Goal: Task Accomplishment & Management: Manage account settings

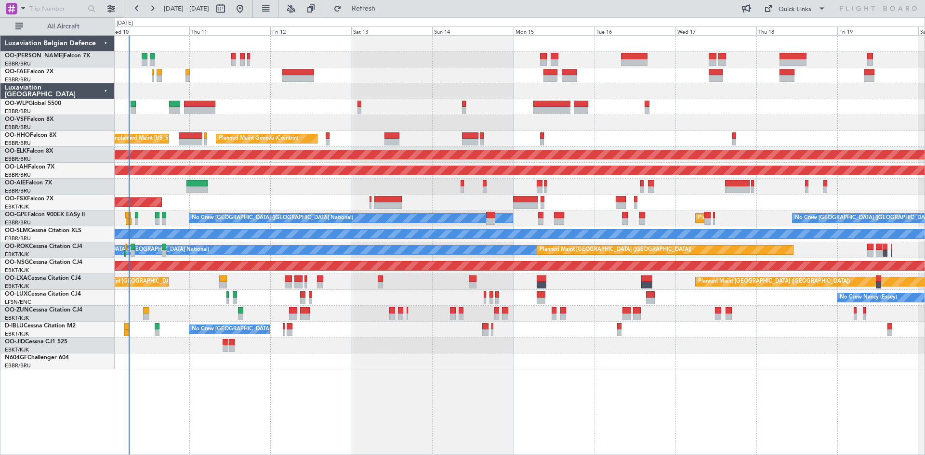
click at [401, 355] on div "Planned Maint Liege Planned Maint Geneva (Cointrin) Unplanned Maint New York (T…" at bounding box center [520, 203] width 810 height 334
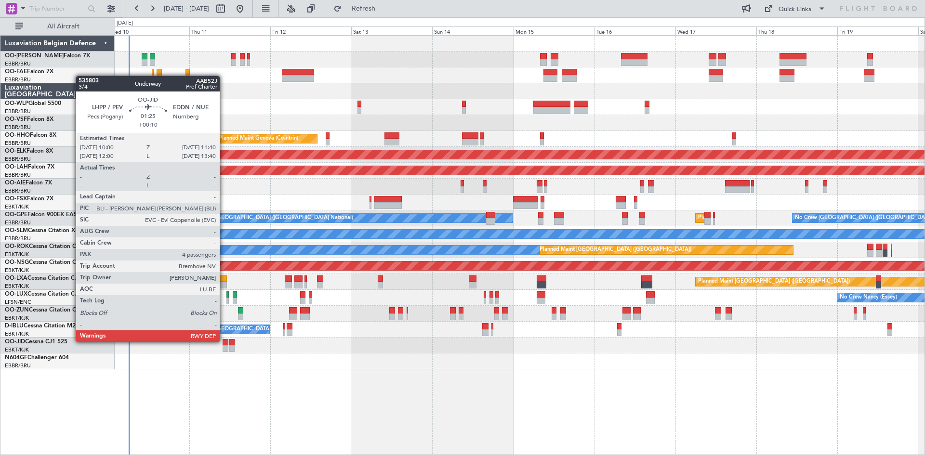
click at [224, 341] on div at bounding box center [226, 342] width 6 height 7
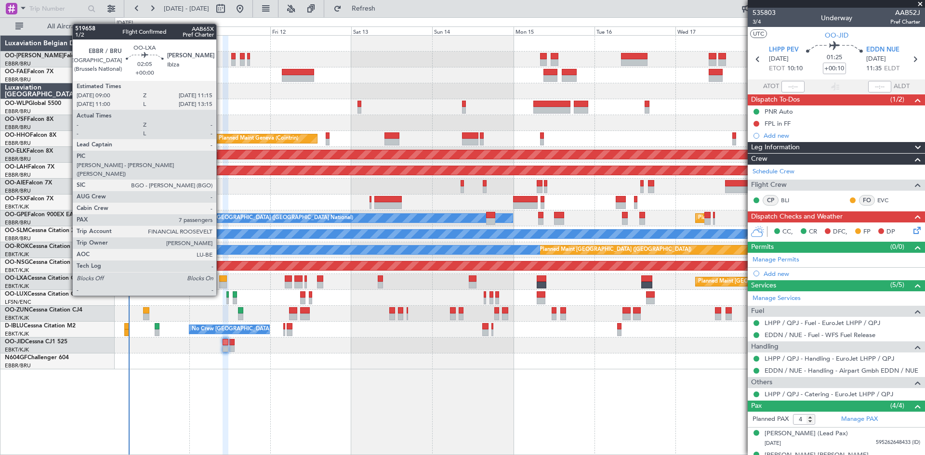
click at [221, 278] on div at bounding box center [223, 279] width 8 height 7
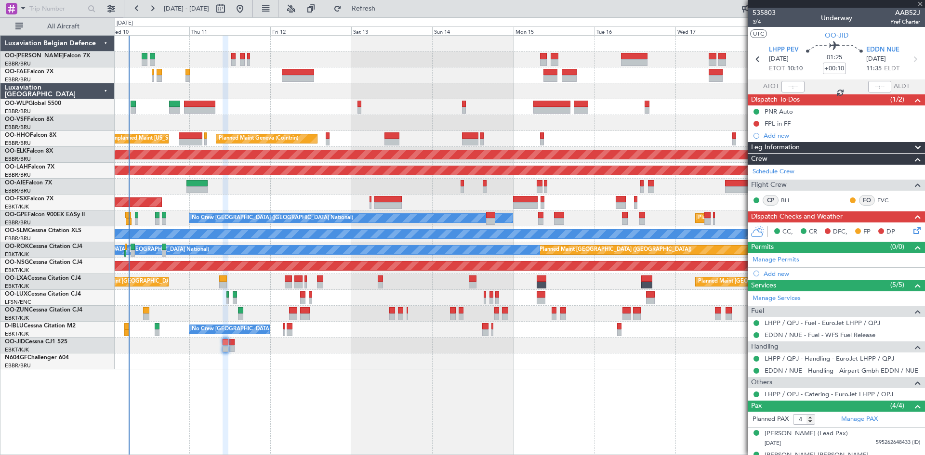
type input "7"
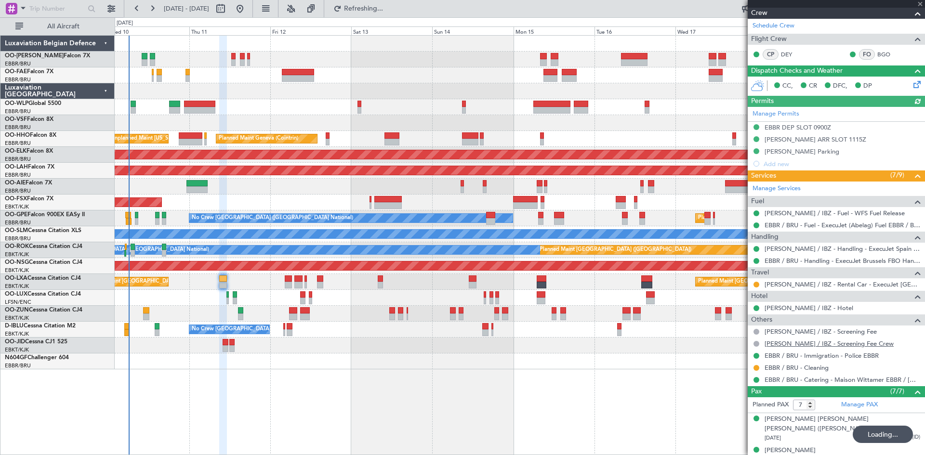
scroll to position [286, 0]
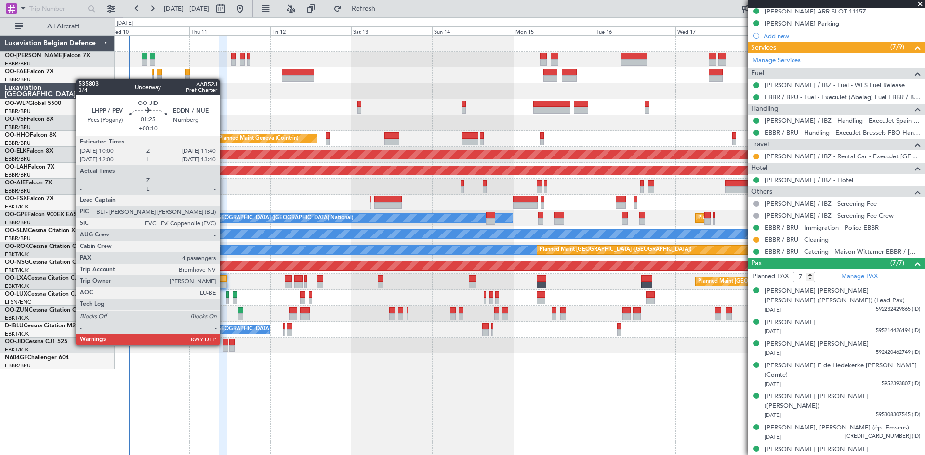
click at [224, 344] on div at bounding box center [226, 342] width 6 height 7
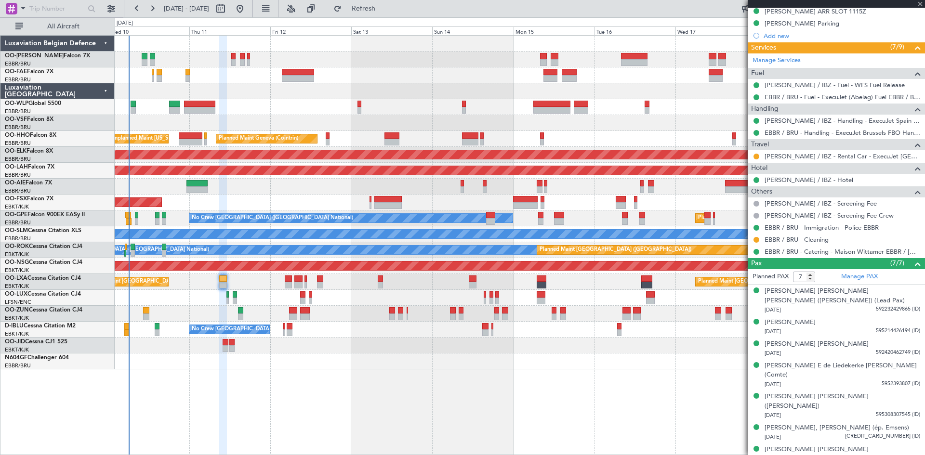
type input "+00:10"
type input "4"
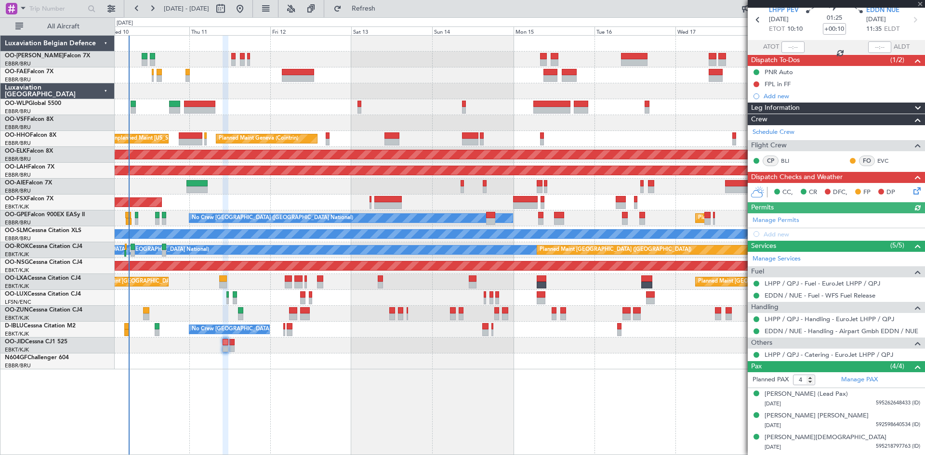
scroll to position [59, 0]
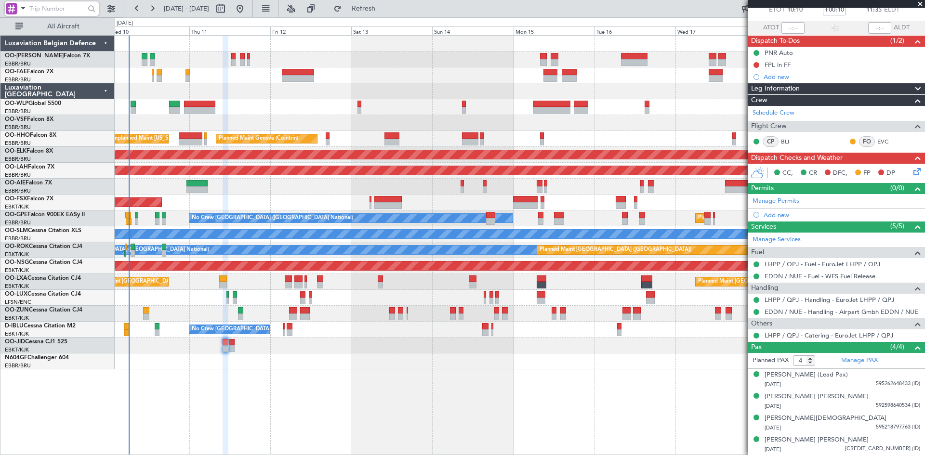
click at [54, 8] on input "text" at bounding box center [56, 8] width 55 height 14
type input "536634"
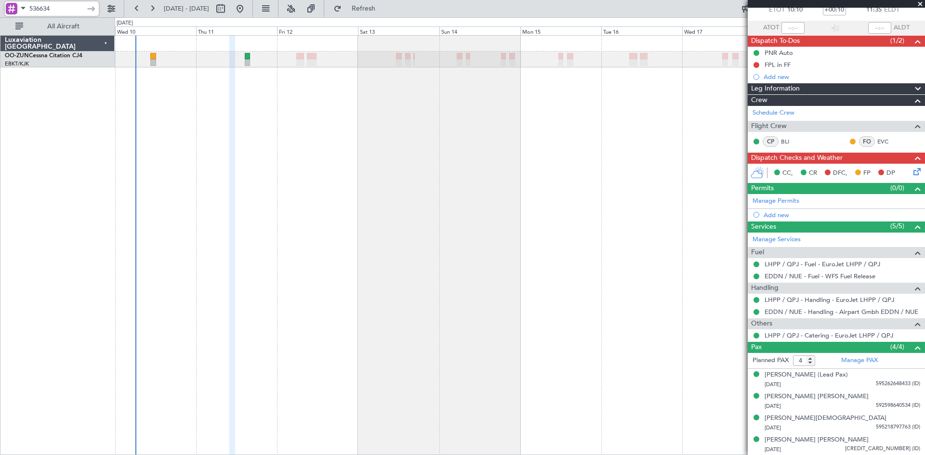
drag, startPoint x: 58, startPoint y: 12, endPoint x: 12, endPoint y: 16, distance: 46.0
click at [12, 16] on body "536634 10 Sep 2025 - 19 Sep 2025 Refresh Quick Links All Aircraft Planned Maint…" at bounding box center [462, 227] width 925 height 455
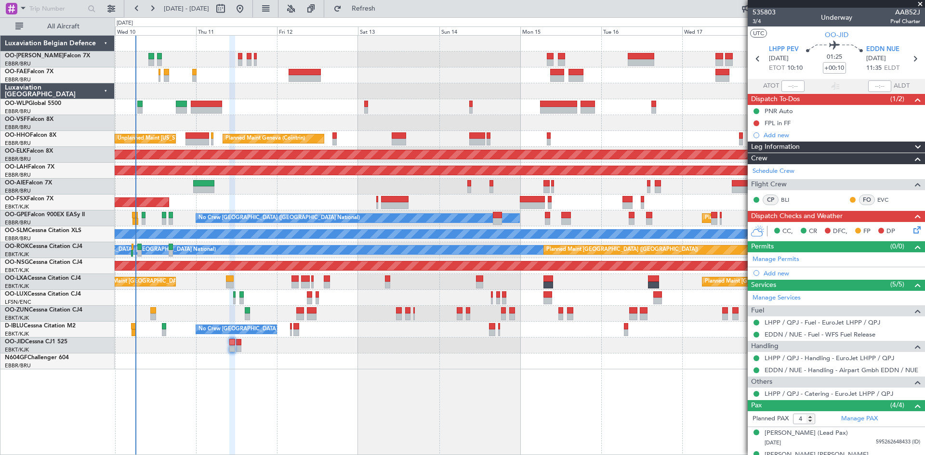
scroll to position [0, 0]
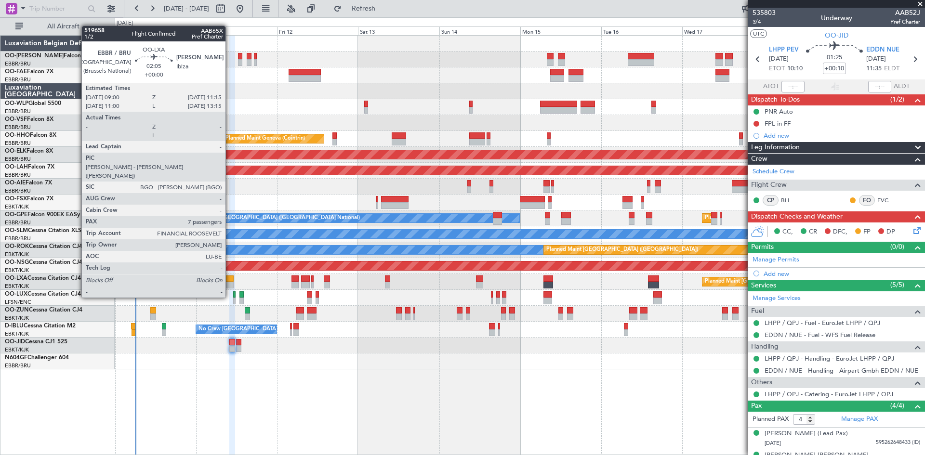
click at [230, 280] on div at bounding box center [230, 279] width 8 height 7
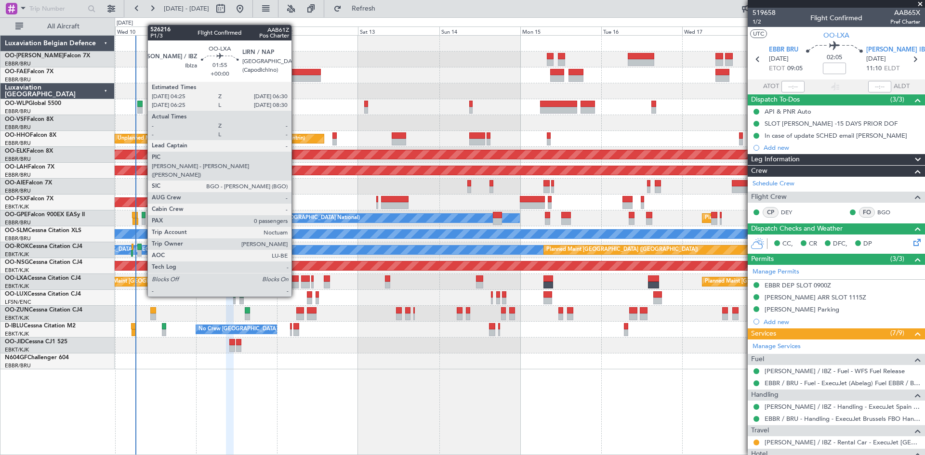
click at [296, 278] on div at bounding box center [294, 279] width 7 height 7
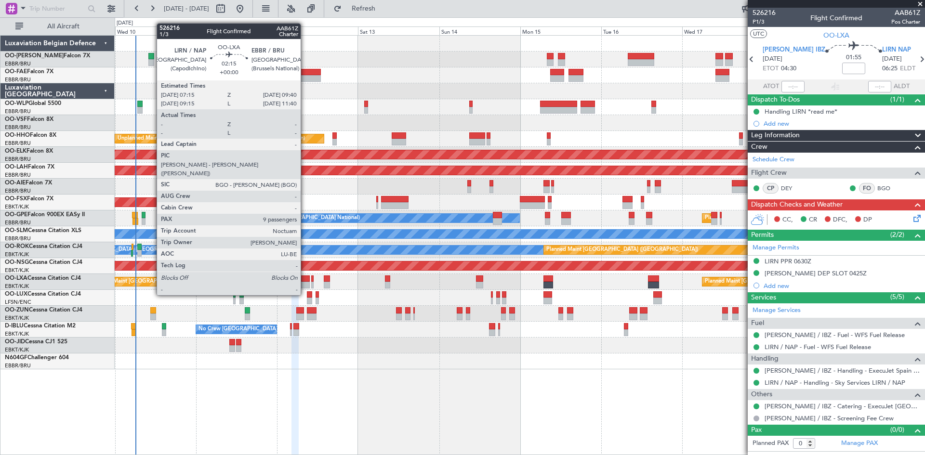
click at [305, 278] on div at bounding box center [305, 279] width 8 height 7
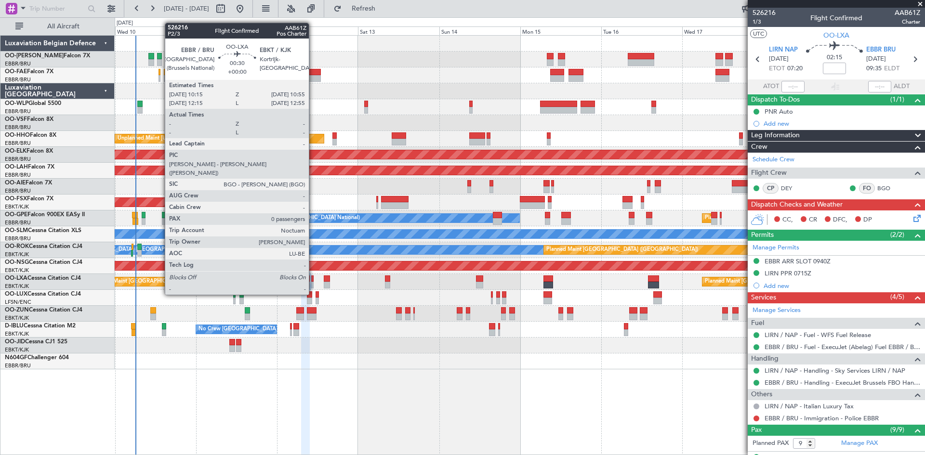
click at [313, 277] on div at bounding box center [312, 279] width 2 height 7
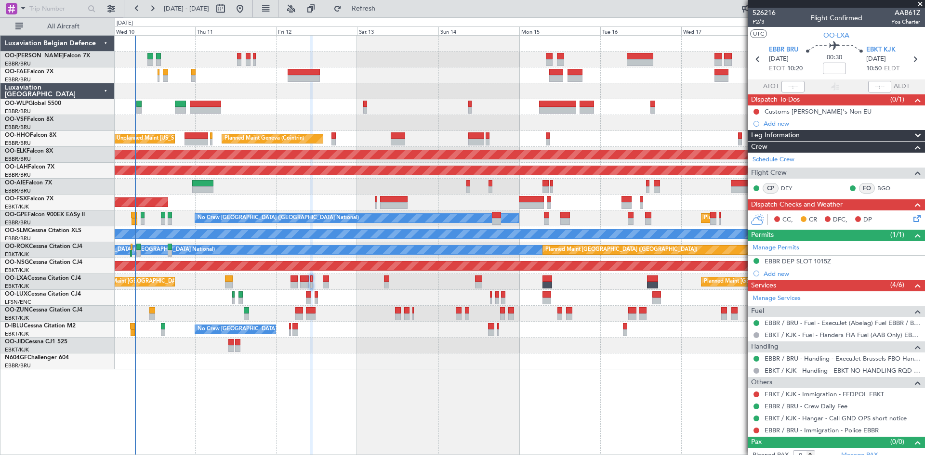
click at [264, 403] on div "Planned Maint Liege Planned Maint Geneva (Cointrin) Unplanned Maint New York (T…" at bounding box center [520, 245] width 810 height 420
click at [756, 111] on mat-tooltip-component "Actual Take-Off Time" at bounding box center [769, 104] width 68 height 26
click at [757, 112] on button at bounding box center [756, 112] width 6 height 6
click at [758, 155] on span "Completed" at bounding box center [761, 154] width 32 height 10
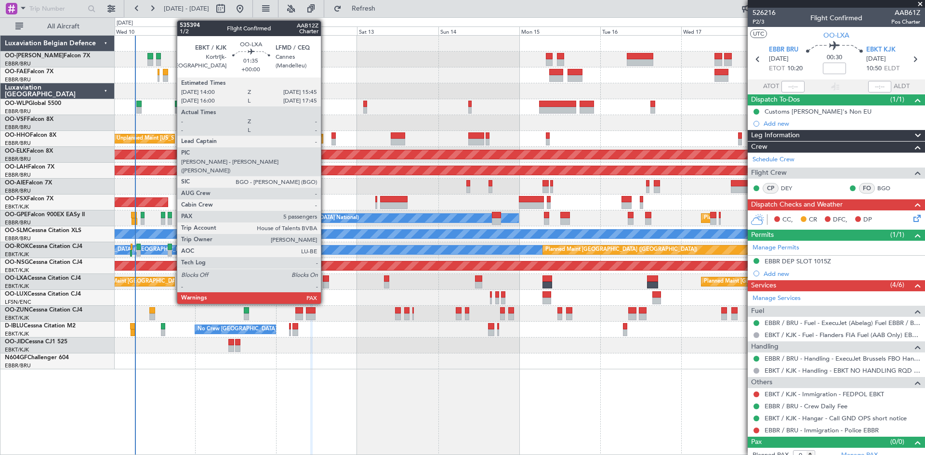
click at [325, 277] on div at bounding box center [326, 279] width 6 height 7
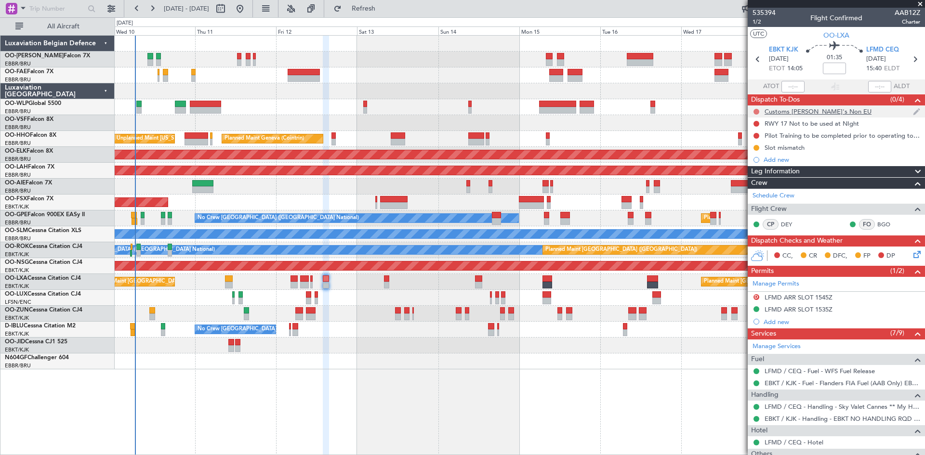
click at [756, 111] on button at bounding box center [756, 112] width 6 height 6
click at [754, 157] on span "Completed" at bounding box center [761, 154] width 32 height 10
click at [758, 123] on button at bounding box center [756, 124] width 6 height 6
click at [765, 164] on span "Completed" at bounding box center [761, 166] width 32 height 10
click at [788, 223] on link "DEY" at bounding box center [792, 224] width 22 height 9
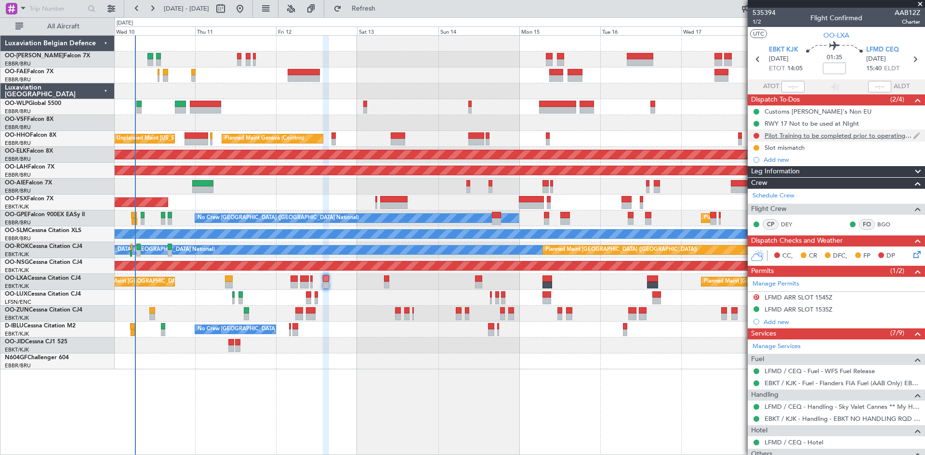
click at [876, 136] on div "Pilot Training to be completed prior to operating to LFMD" at bounding box center [839, 136] width 148 height 8
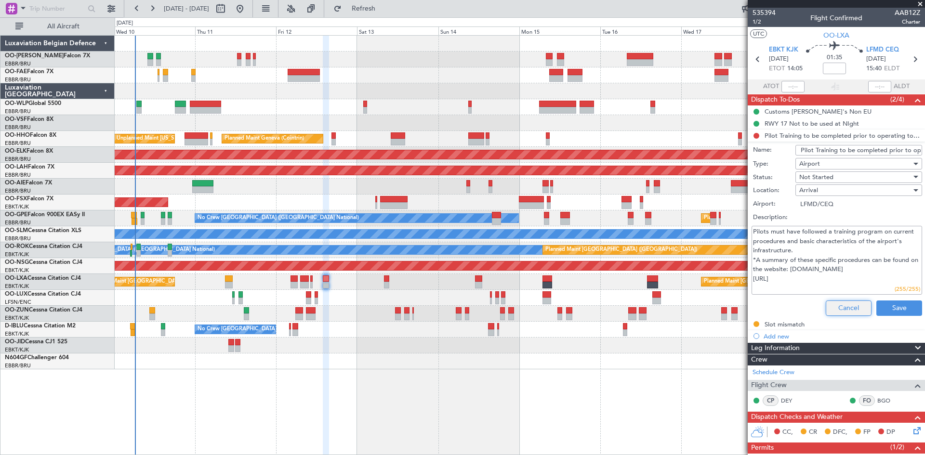
click at [842, 306] on button "Cancel" at bounding box center [849, 308] width 46 height 15
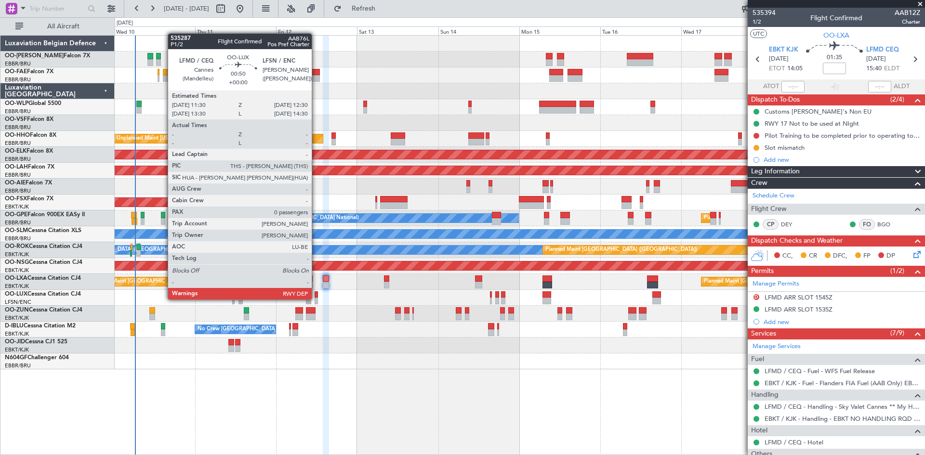
click at [316, 299] on div at bounding box center [317, 301] width 4 height 7
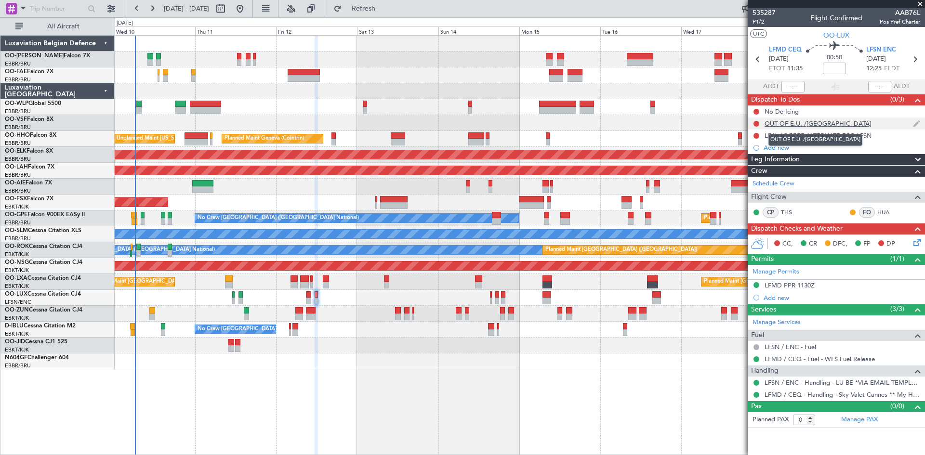
click at [795, 124] on div "OUT OF E.U. /SCHENGEN" at bounding box center [818, 123] width 107 height 8
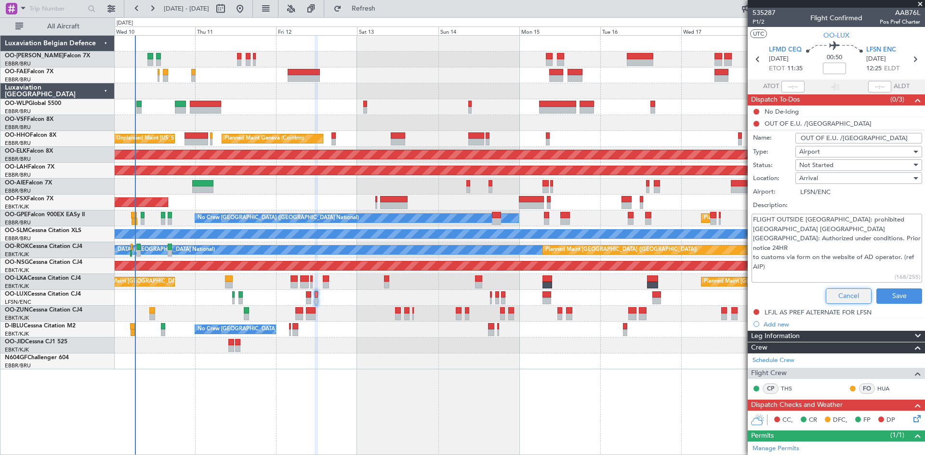
click at [848, 294] on button "Cancel" at bounding box center [849, 296] width 46 height 15
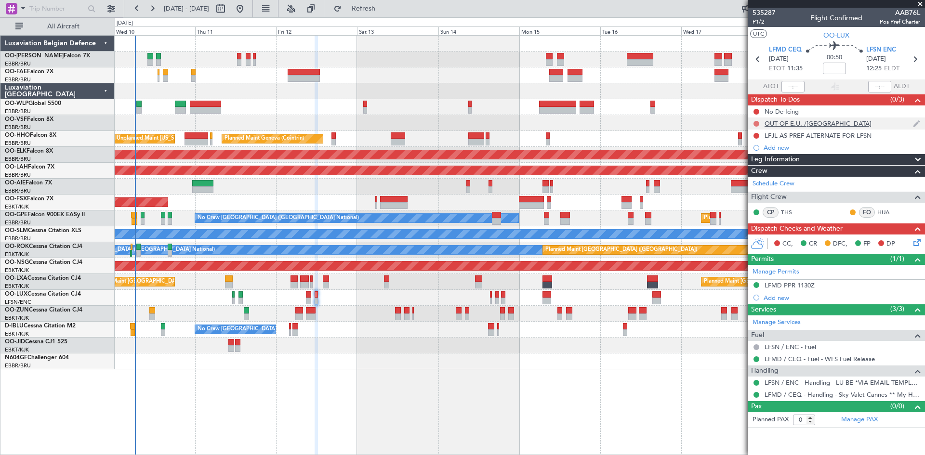
click at [758, 121] on button at bounding box center [756, 124] width 6 height 6
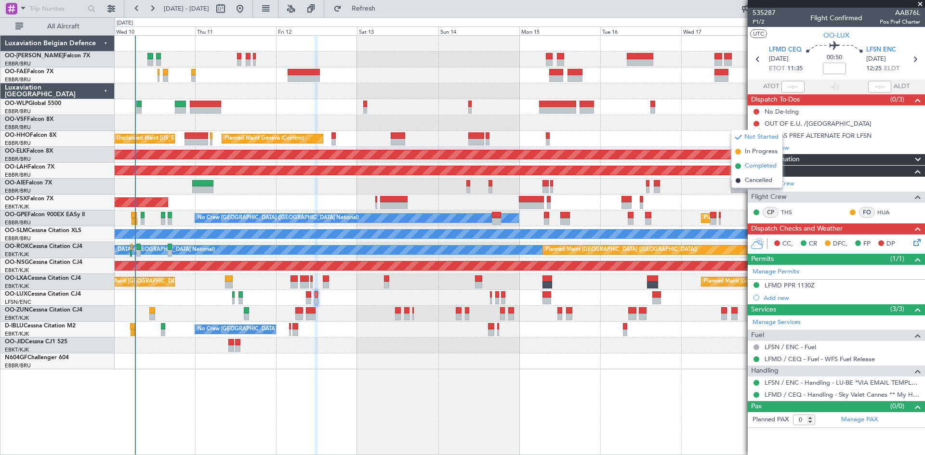
click at [756, 167] on span "Completed" at bounding box center [761, 166] width 32 height 10
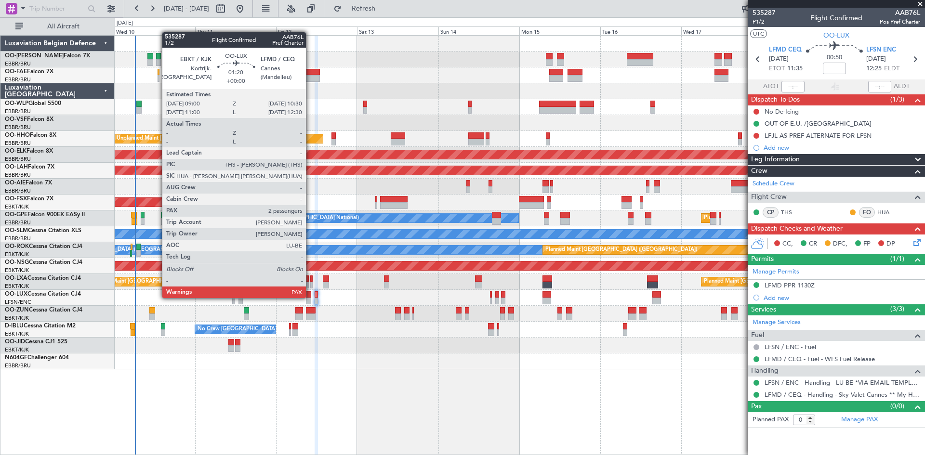
click at [310, 297] on div at bounding box center [308, 294] width 5 height 7
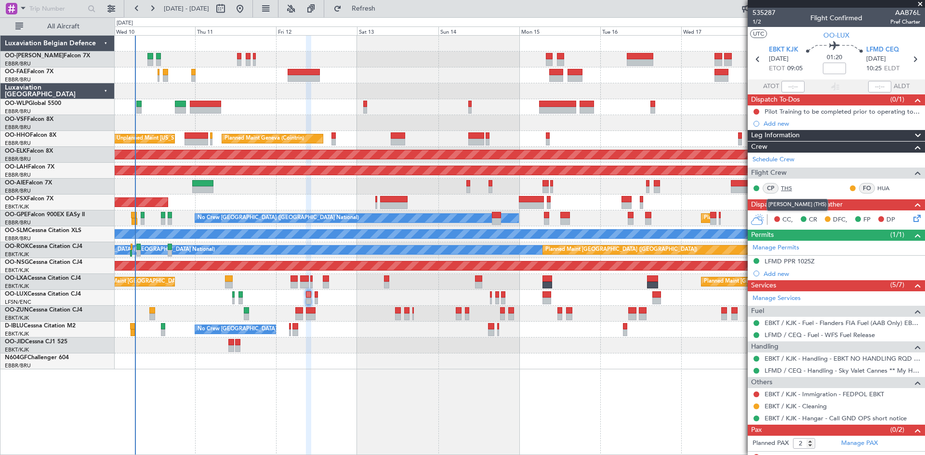
click at [790, 186] on link "THS" at bounding box center [792, 188] width 22 height 9
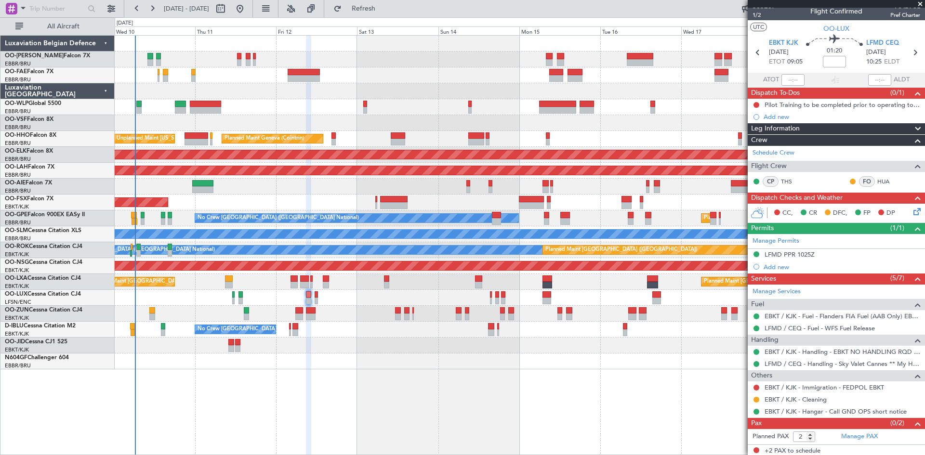
scroll to position [9, 0]
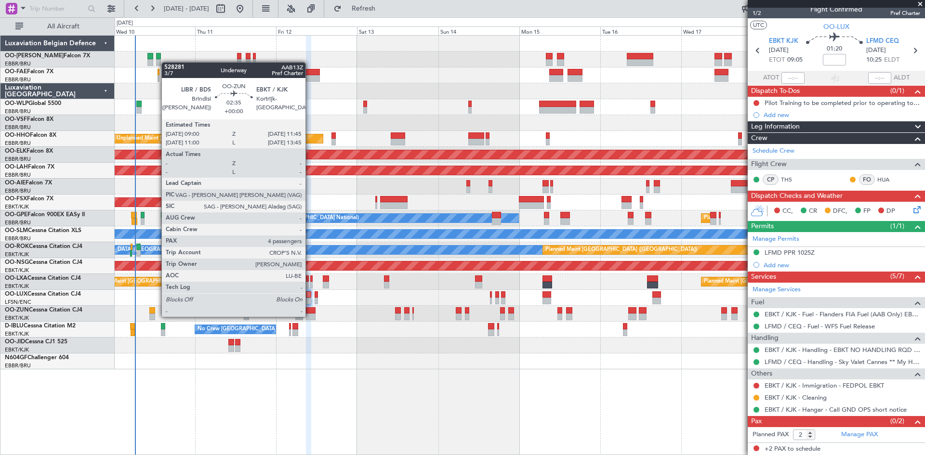
click at [310, 316] on div at bounding box center [311, 317] width 10 height 7
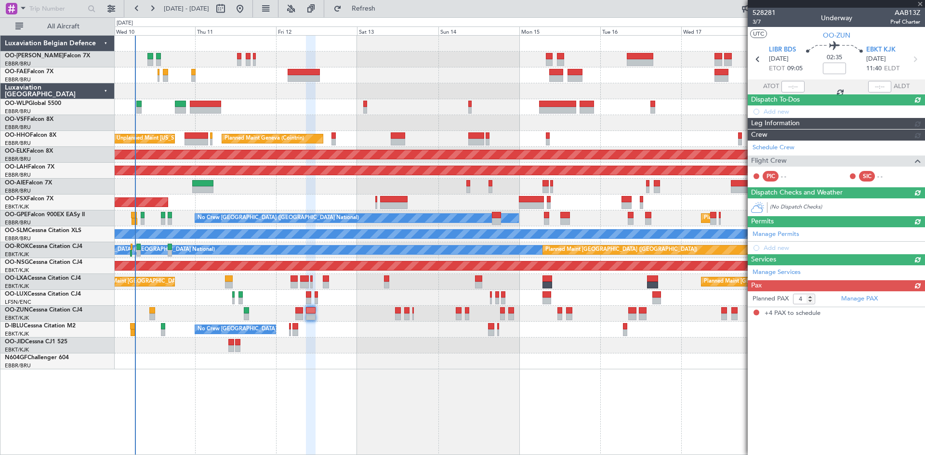
scroll to position [0, 0]
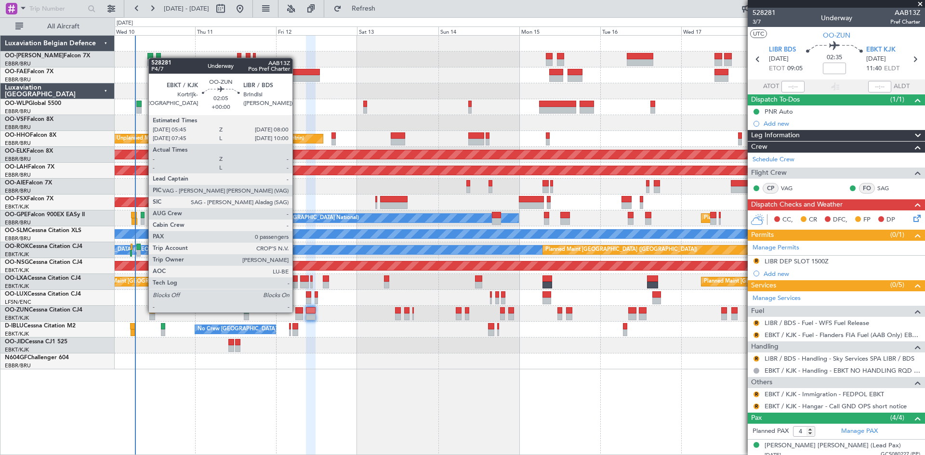
click at [297, 312] on div at bounding box center [299, 310] width 8 height 7
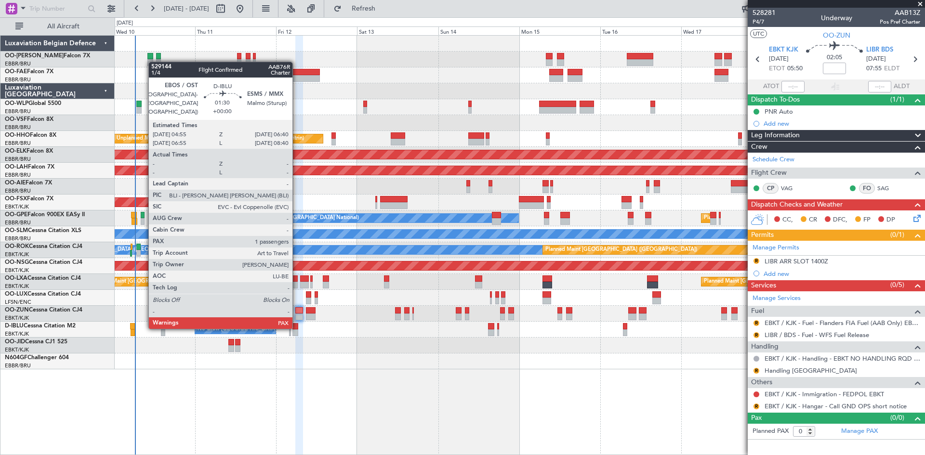
click at [297, 327] on div at bounding box center [295, 326] width 6 height 7
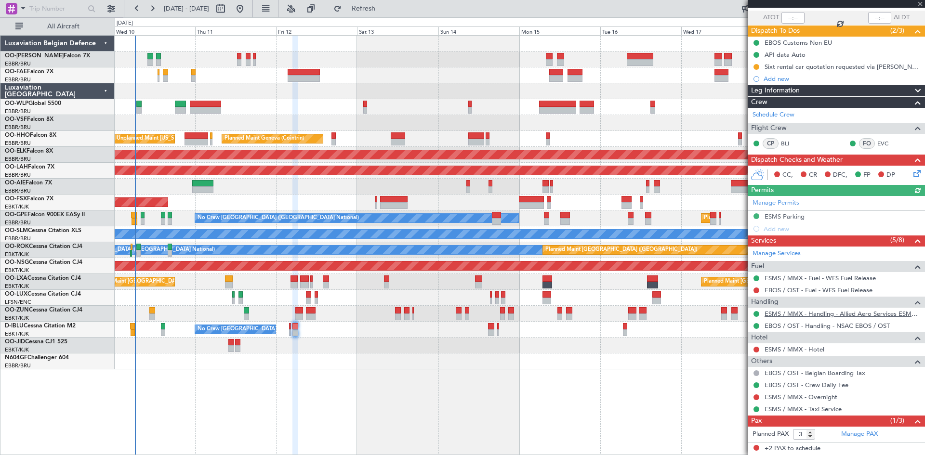
scroll to position [90, 0]
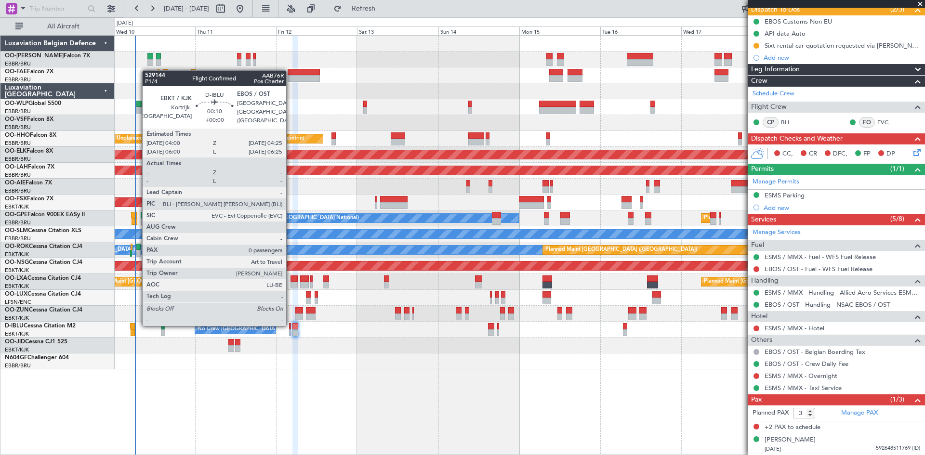
click at [291, 324] on div at bounding box center [289, 326] width 1 height 7
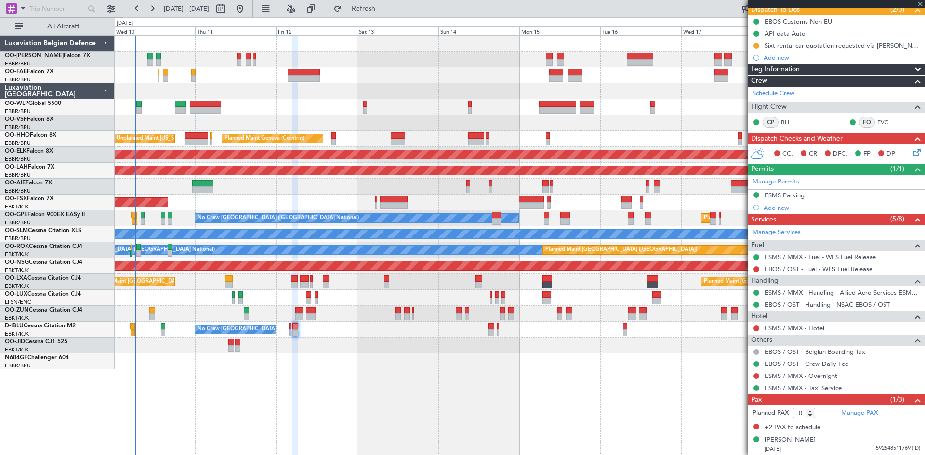
scroll to position [0, 0]
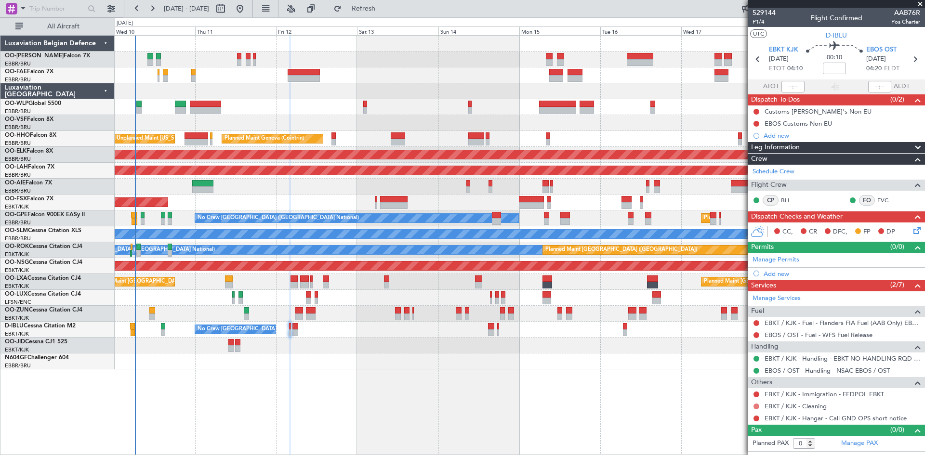
click at [757, 405] on button at bounding box center [756, 407] width 6 height 6
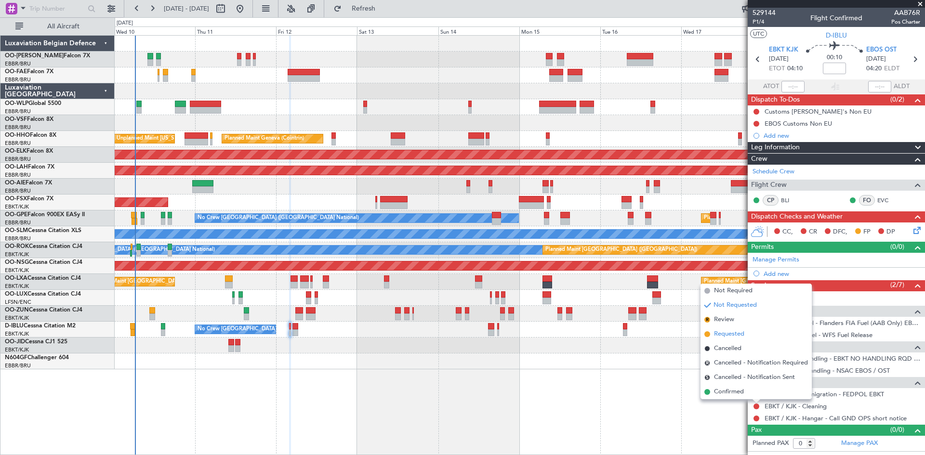
click at [726, 332] on span "Requested" at bounding box center [729, 335] width 30 height 10
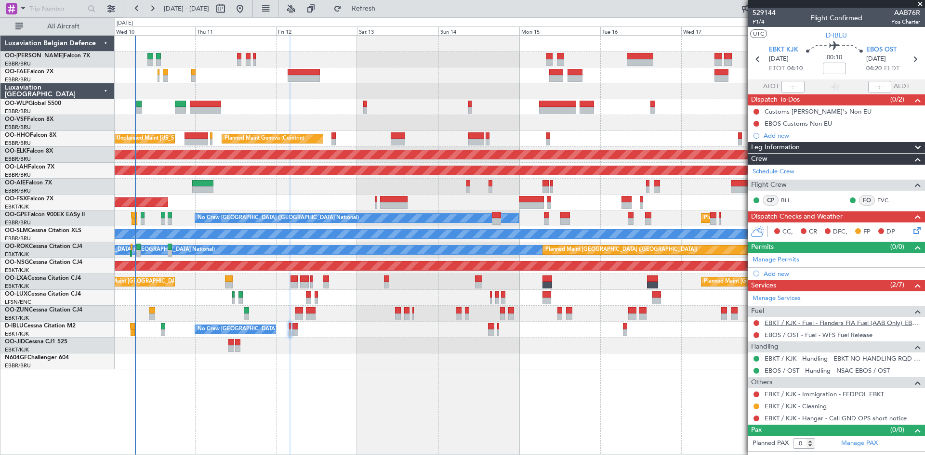
click at [805, 325] on link "EBKT / KJK - Fuel - Flanders FIA Fuel (AAB Only) EBKT / KJK" at bounding box center [843, 323] width 156 height 8
click at [384, 7] on span "Refresh" at bounding box center [363, 8] width 40 height 7
click at [792, 336] on link "EBOS / OST - Fuel - WFS Fuel Release" at bounding box center [819, 335] width 108 height 8
click at [374, 11] on span "Refresh" at bounding box center [363, 8] width 40 height 7
click at [754, 418] on button at bounding box center [756, 419] width 6 height 6
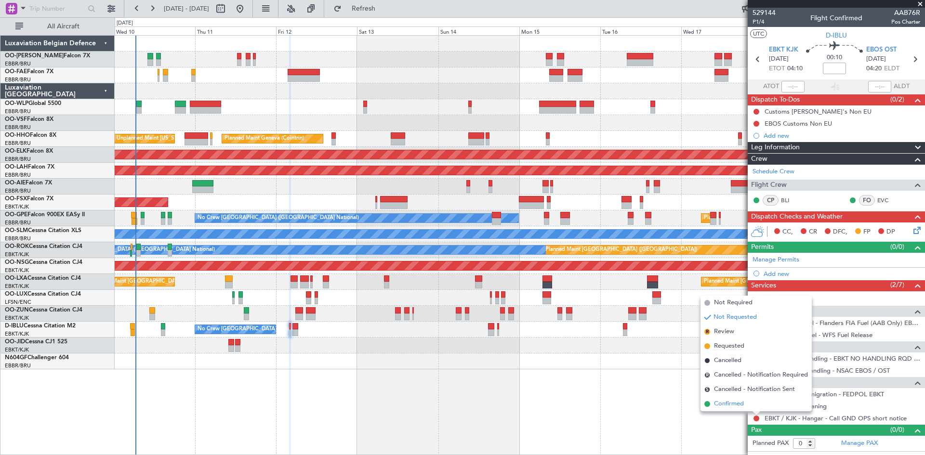
click at [740, 401] on span "Confirmed" at bounding box center [729, 404] width 30 height 10
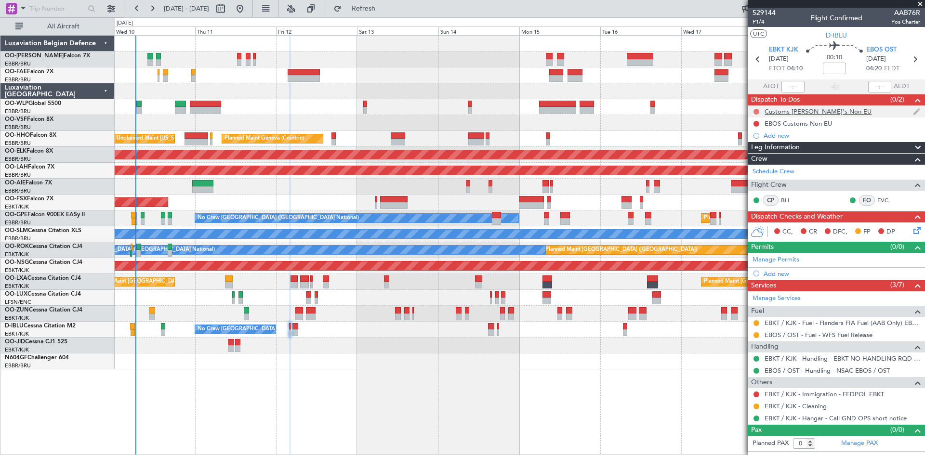
click at [757, 109] on button at bounding box center [756, 112] width 6 height 6
click at [755, 155] on span "Completed" at bounding box center [761, 154] width 32 height 10
click at [756, 121] on button at bounding box center [756, 124] width 6 height 6
click at [754, 167] on span "Completed" at bounding box center [761, 166] width 32 height 10
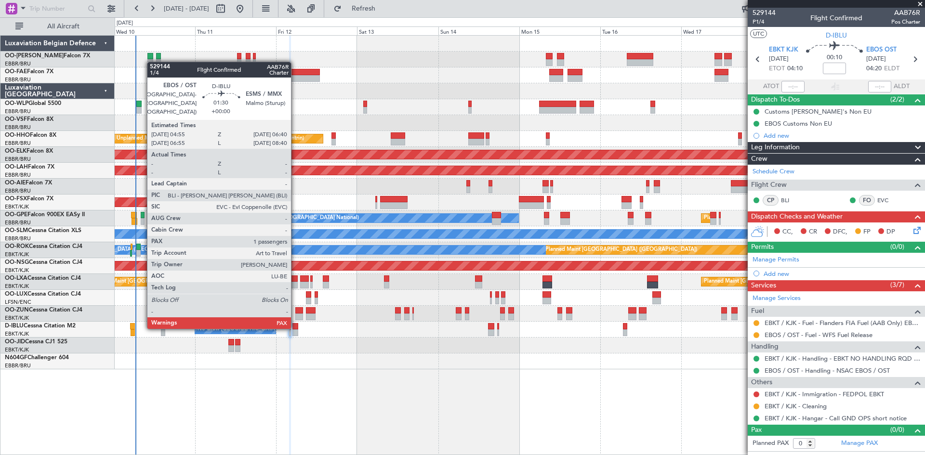
click at [295, 327] on div at bounding box center [295, 326] width 6 height 7
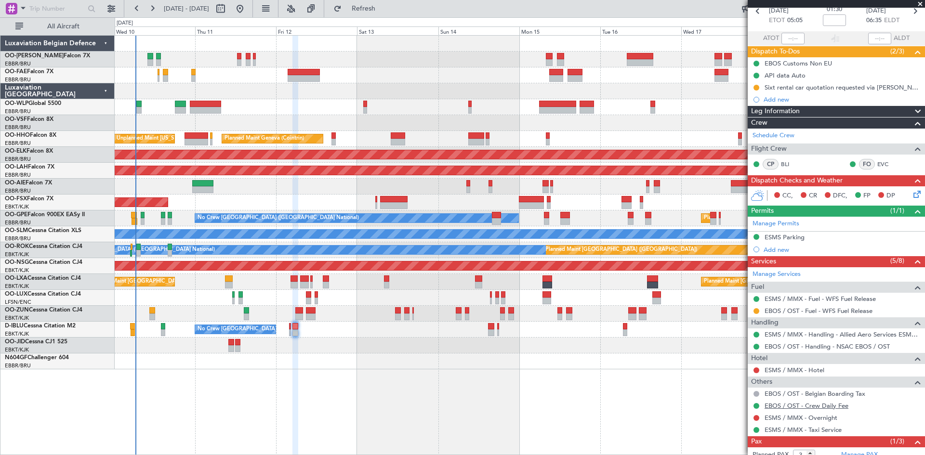
scroll to position [90, 0]
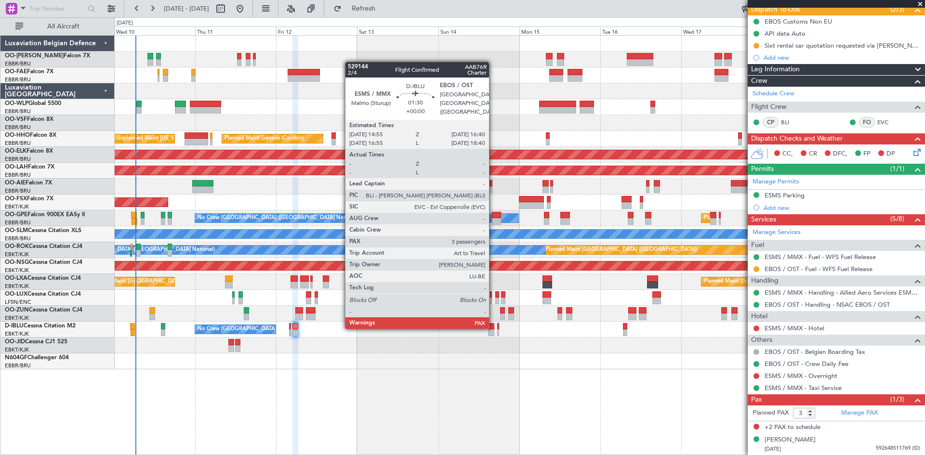
click at [493, 327] on div at bounding box center [491, 326] width 6 height 7
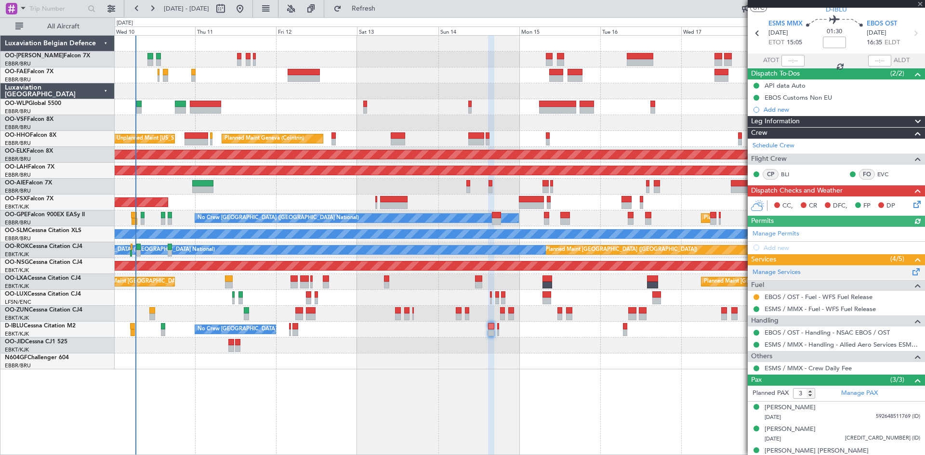
scroll to position [37, 0]
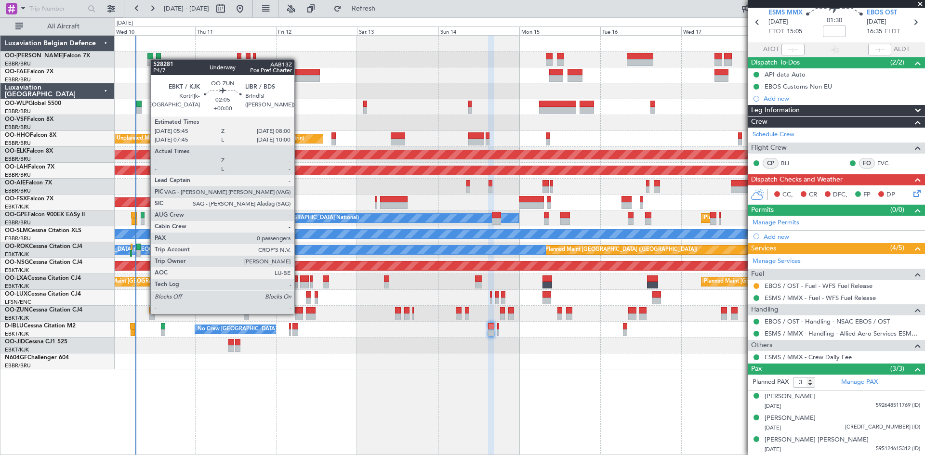
click at [299, 313] on div at bounding box center [299, 310] width 8 height 7
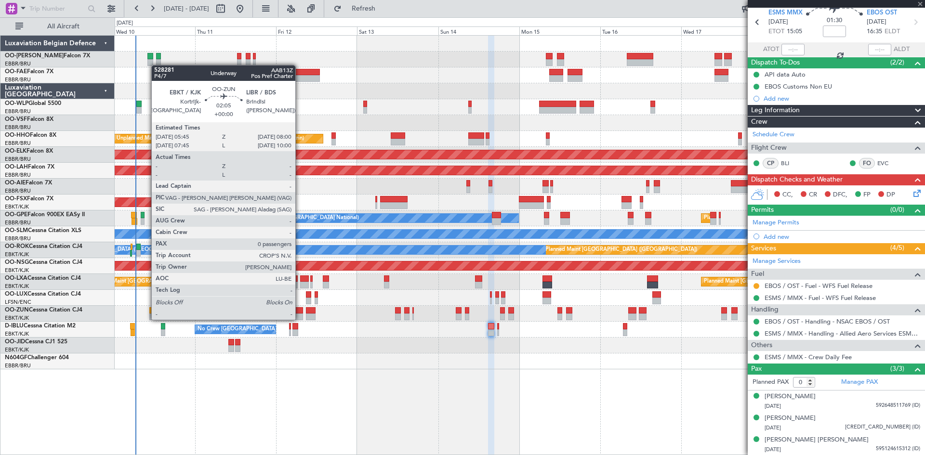
scroll to position [0, 0]
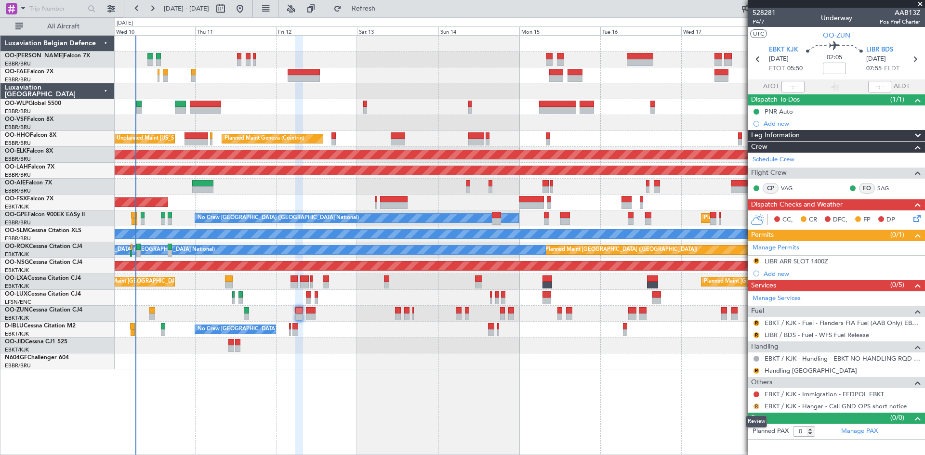
click at [755, 404] on button "R" at bounding box center [756, 407] width 6 height 6
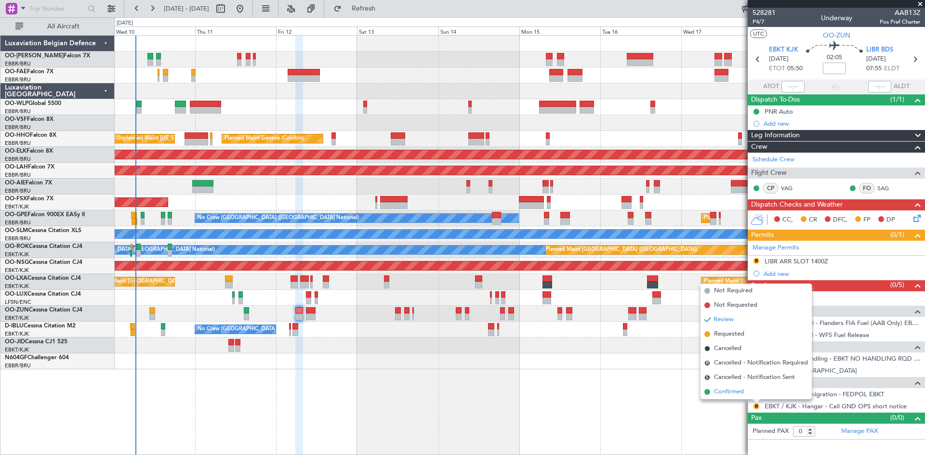
click at [746, 395] on li "Confirmed" at bounding box center [755, 392] width 111 height 14
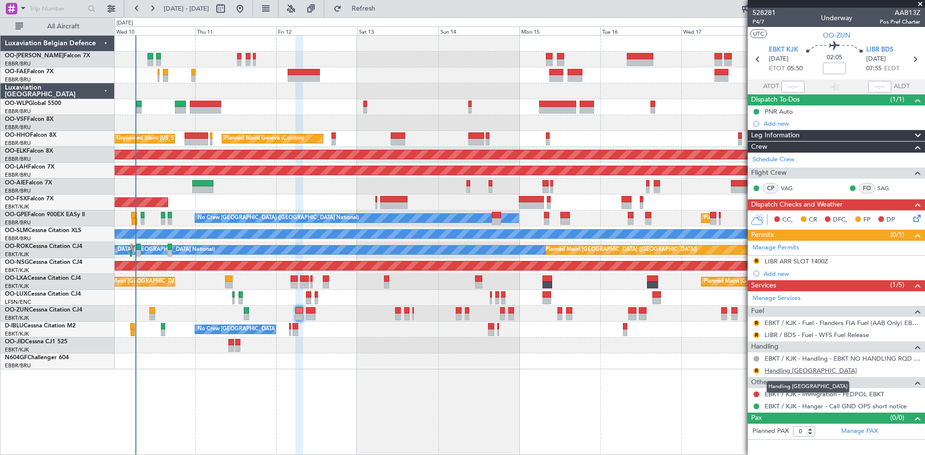
click at [792, 371] on link "Handling Brindisi" at bounding box center [811, 371] width 92 height 8
click at [803, 370] on link "Handling Brindisi" at bounding box center [811, 371] width 92 height 8
click at [377, 12] on span "Refresh" at bounding box center [363, 8] width 40 height 7
click at [759, 25] on span "P4/7" at bounding box center [764, 22] width 23 height 8
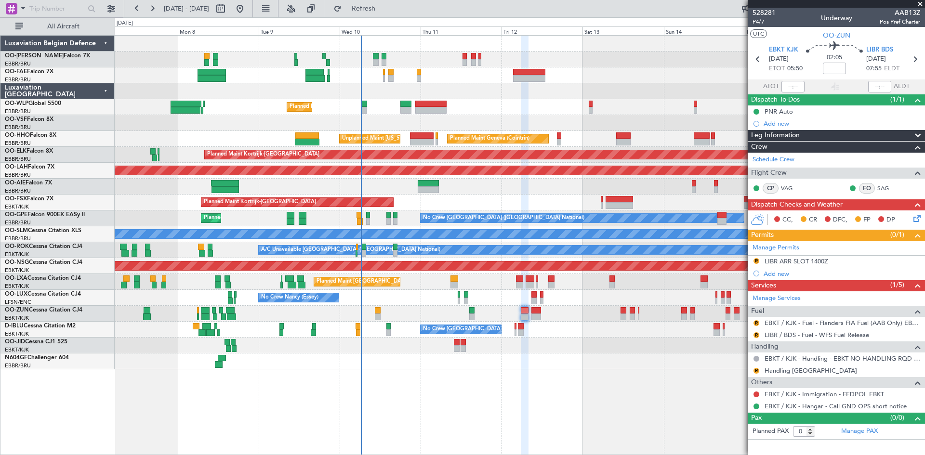
click at [413, 323] on div "Planned Maint Liege Planned Maint Geneva (Cointrin) Unplanned Maint New York (T…" at bounding box center [520, 203] width 810 height 334
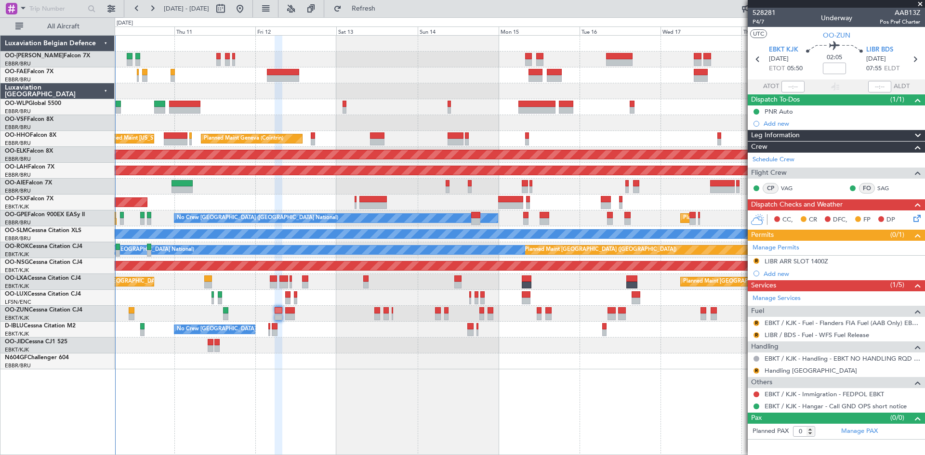
click at [332, 324] on div "No Crew [GEOGRAPHIC_DATA] ([GEOGRAPHIC_DATA] National)" at bounding box center [520, 330] width 810 height 16
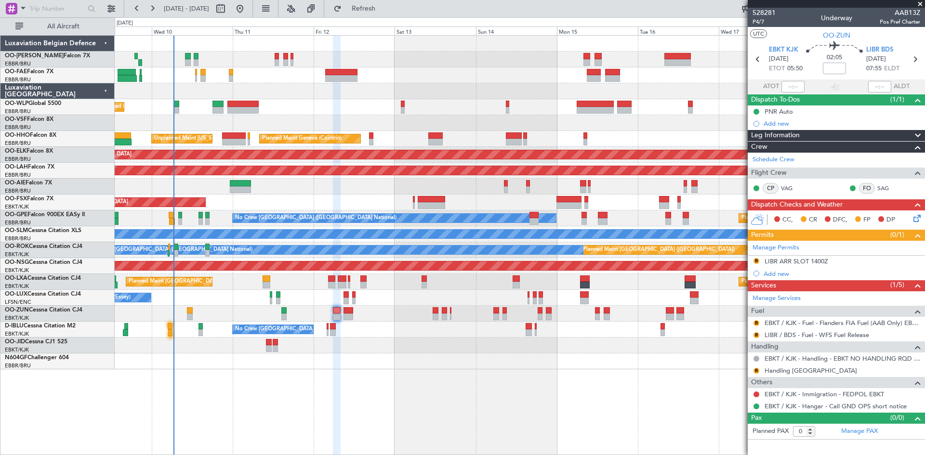
click at [311, 194] on div at bounding box center [520, 187] width 810 height 16
click at [779, 262] on div "LIBR ARR SLOT 1400Z" at bounding box center [797, 261] width 64 height 8
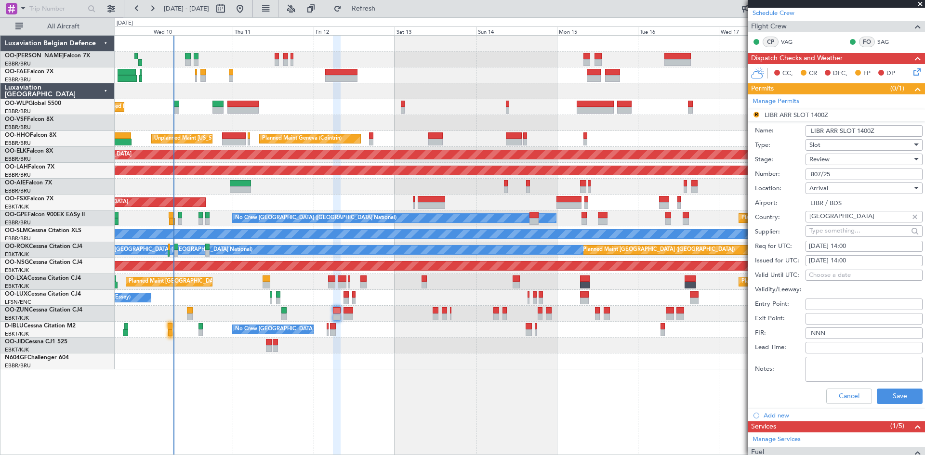
scroll to position [145, 0]
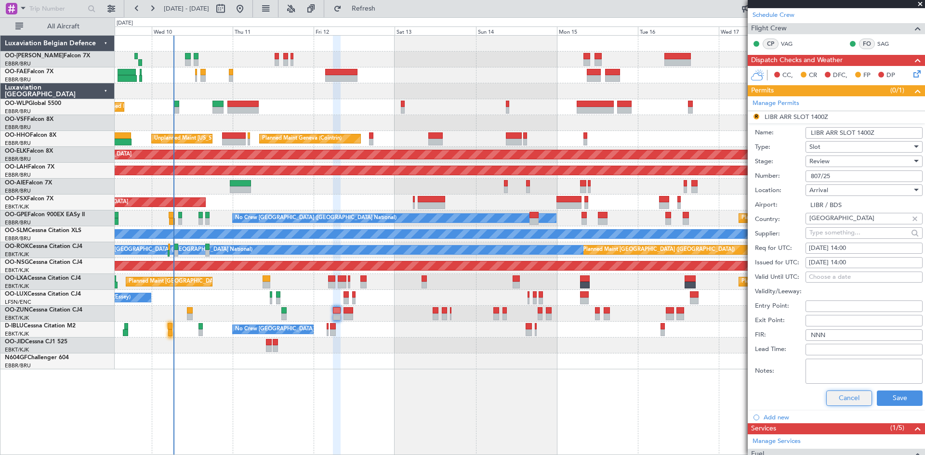
click at [829, 400] on button "Cancel" at bounding box center [849, 398] width 46 height 15
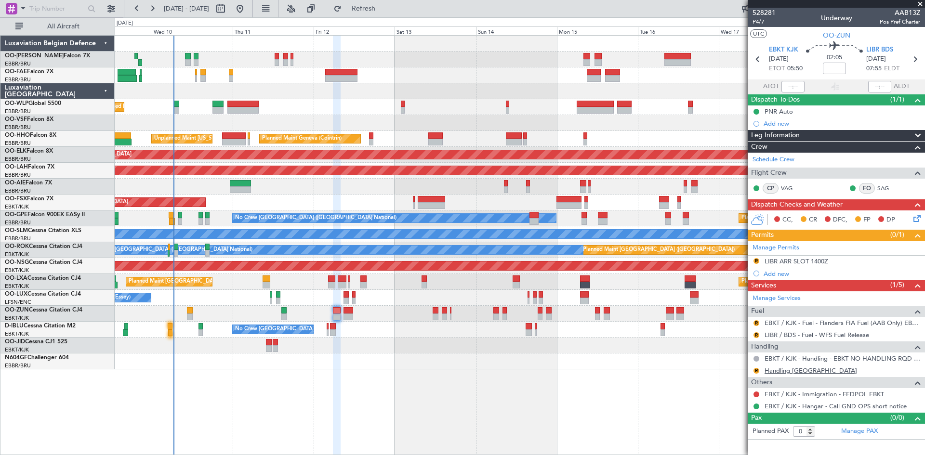
click at [776, 370] on link "Handling Brindisi" at bounding box center [811, 371] width 92 height 8
click at [756, 369] on button "R" at bounding box center [756, 371] width 6 height 6
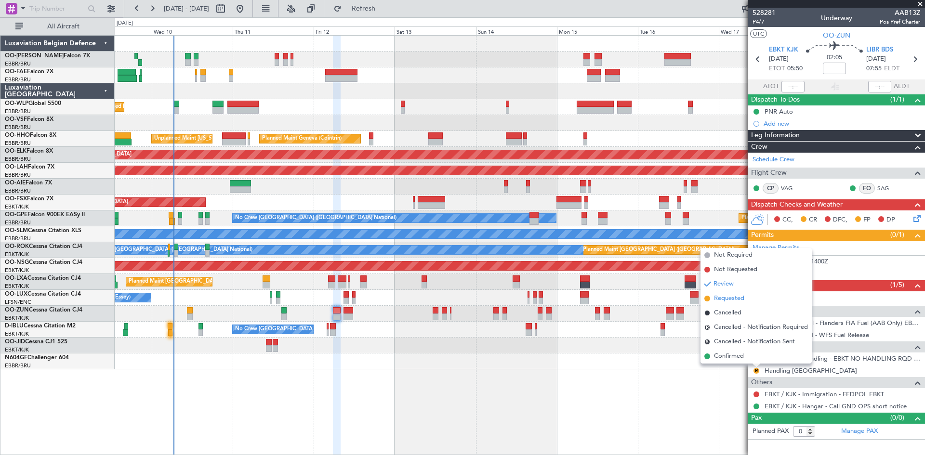
click at [738, 299] on span "Requested" at bounding box center [729, 299] width 30 height 10
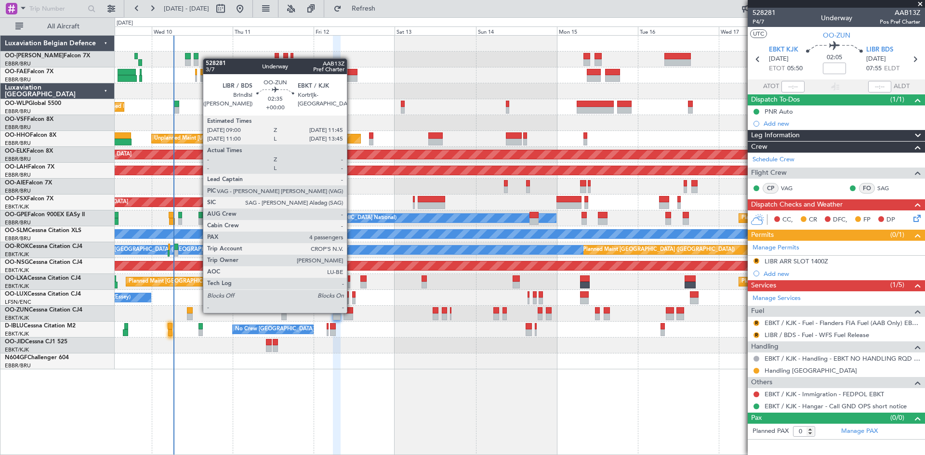
click at [351, 312] on div at bounding box center [348, 310] width 10 height 7
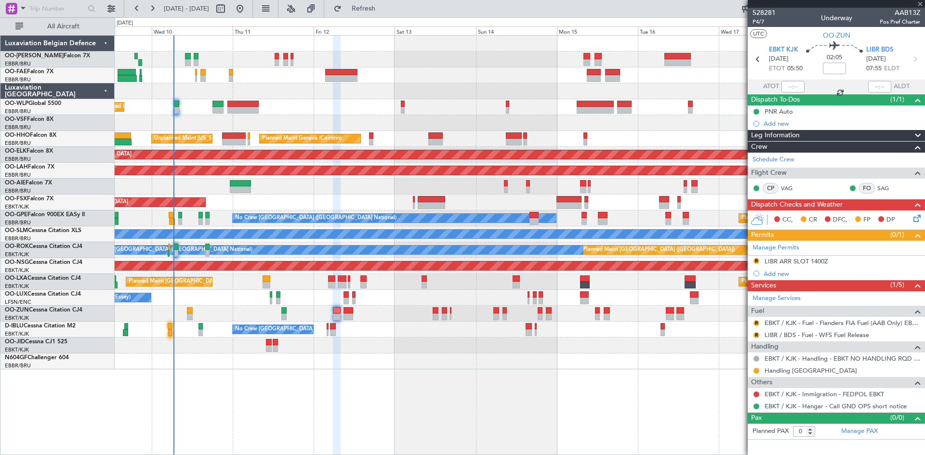
type input "4"
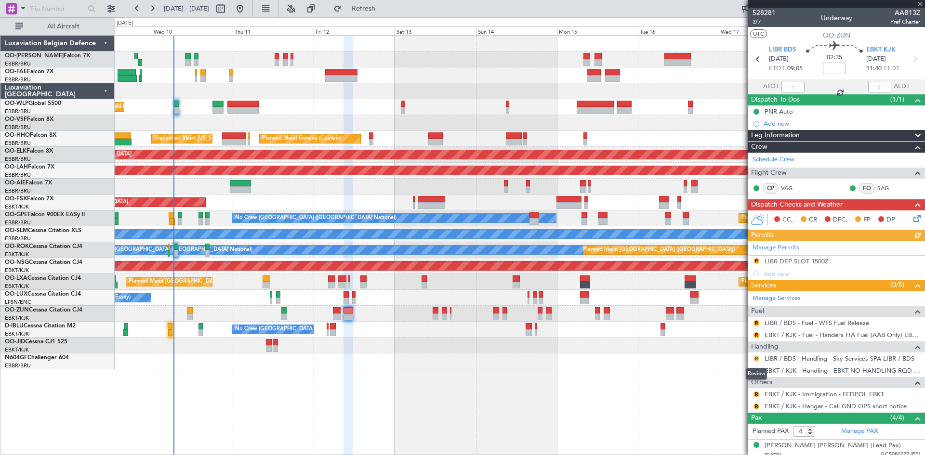
click at [754, 359] on button "R" at bounding box center [756, 359] width 6 height 6
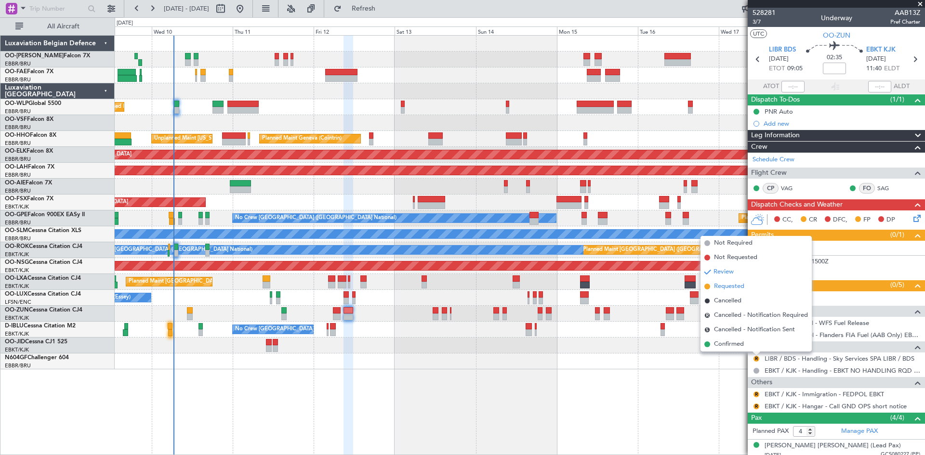
click at [734, 288] on span "Requested" at bounding box center [729, 287] width 30 height 10
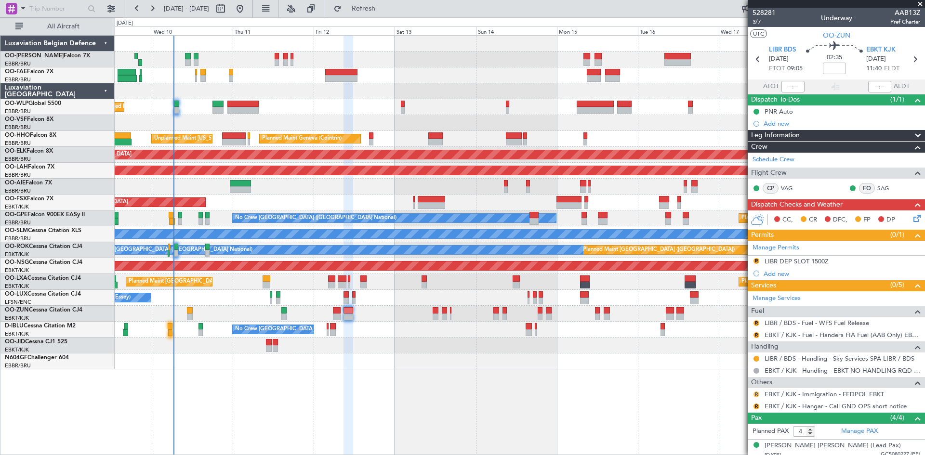
click at [758, 394] on button "R" at bounding box center [756, 395] width 6 height 6
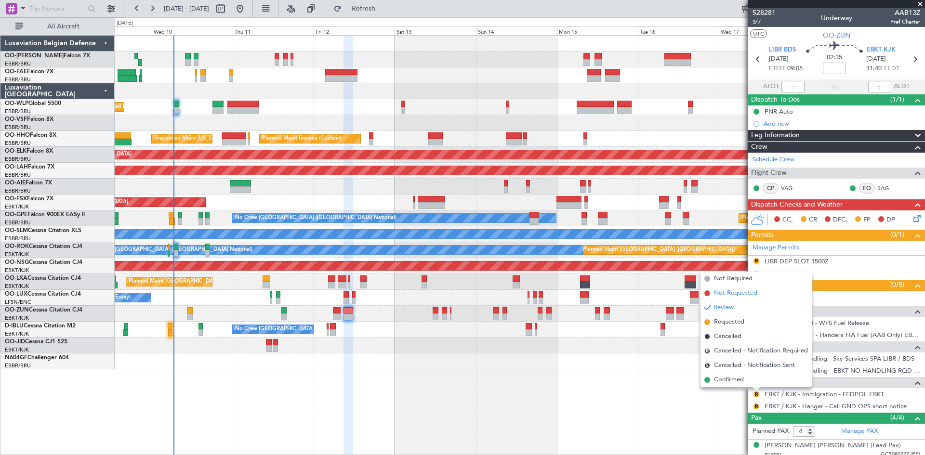
click at [736, 296] on span "Not Requested" at bounding box center [735, 294] width 43 height 10
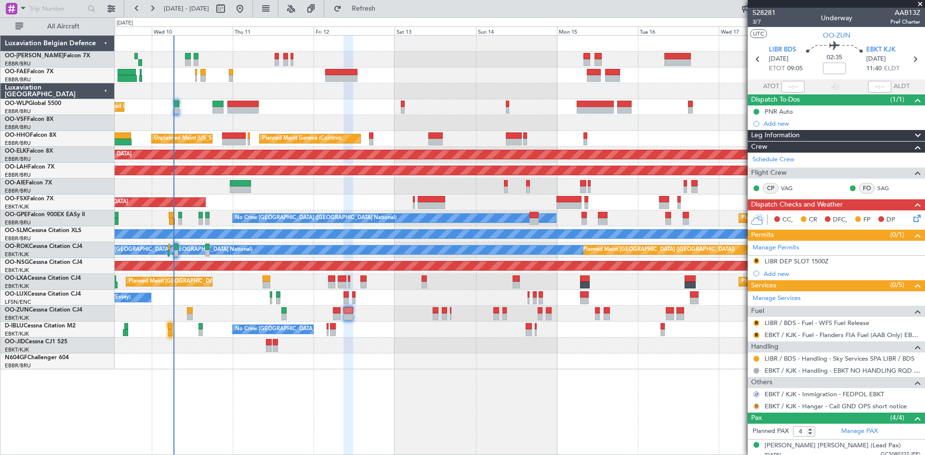
click at [755, 407] on button "R" at bounding box center [756, 407] width 6 height 6
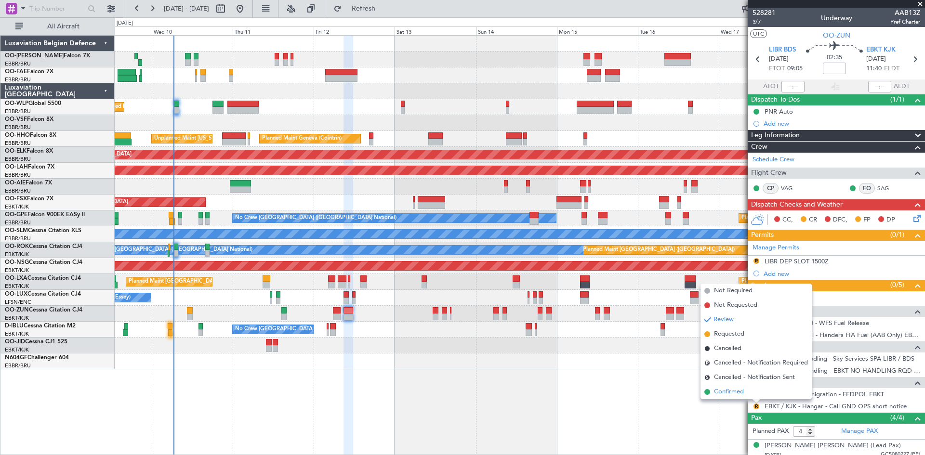
click at [743, 395] on span "Confirmed" at bounding box center [729, 392] width 30 height 10
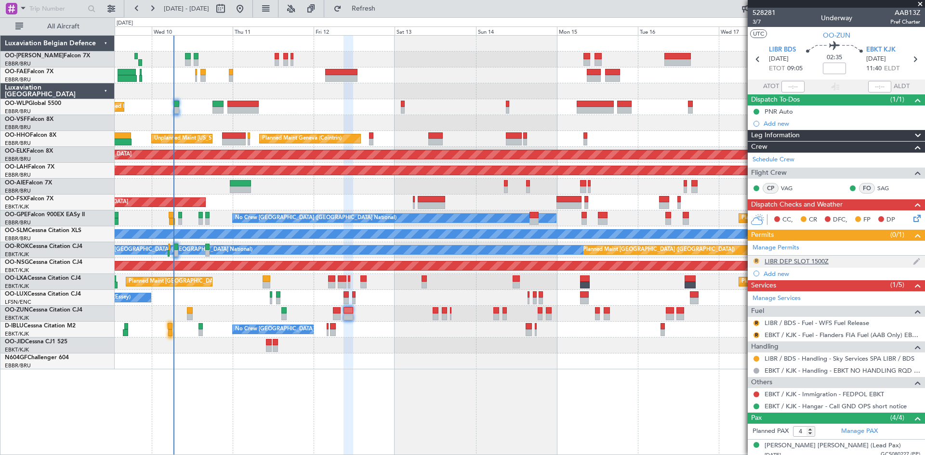
click at [756, 259] on button "R" at bounding box center [756, 261] width 6 height 6
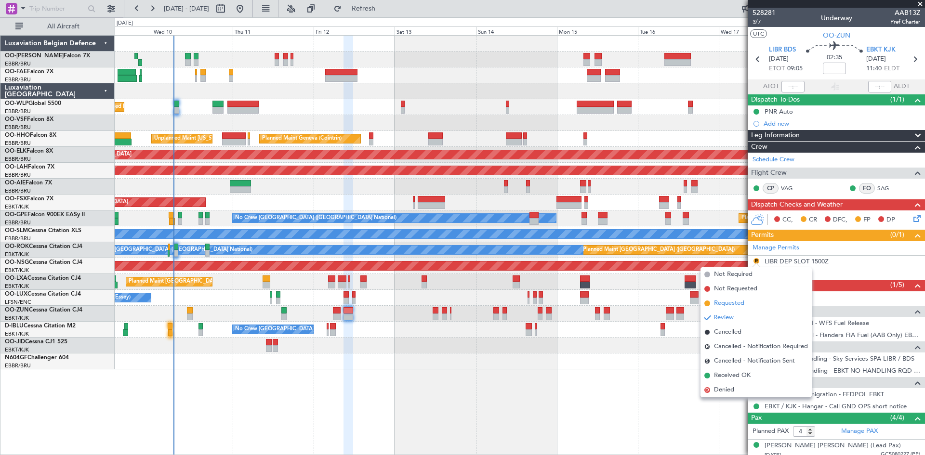
click at [748, 301] on li "Requested" at bounding box center [755, 303] width 111 height 14
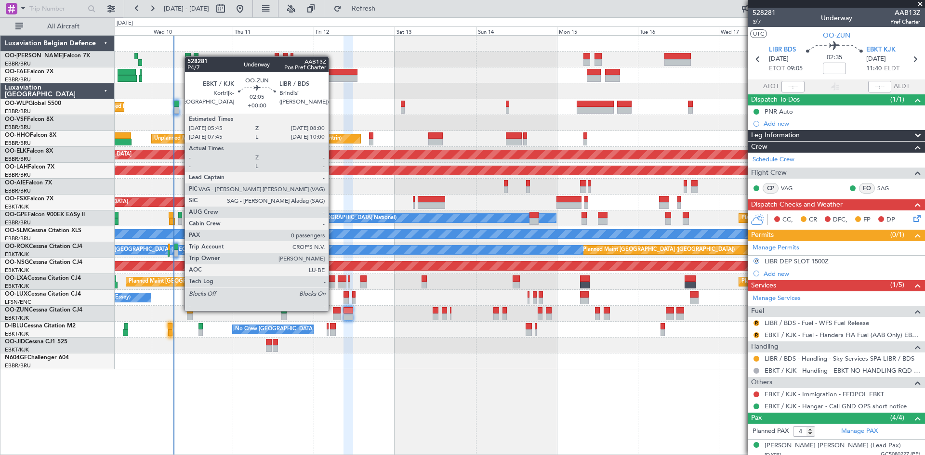
click at [333, 310] on div at bounding box center [337, 310] width 8 height 7
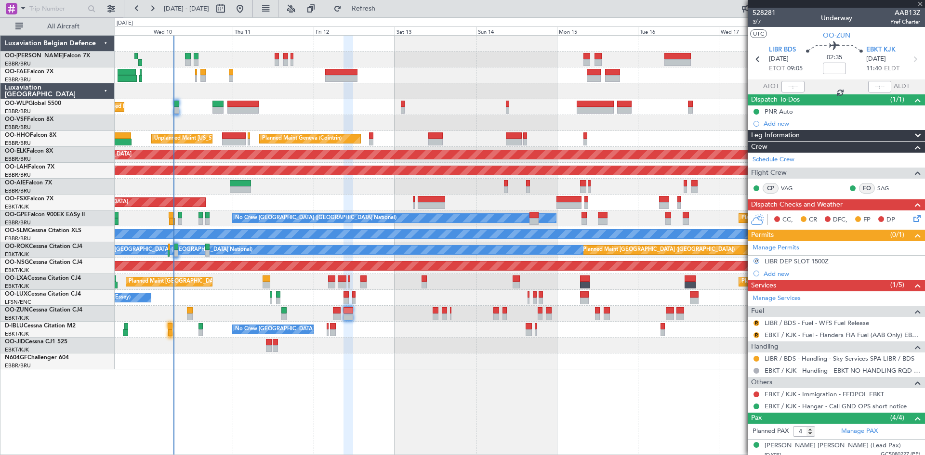
type input "0"
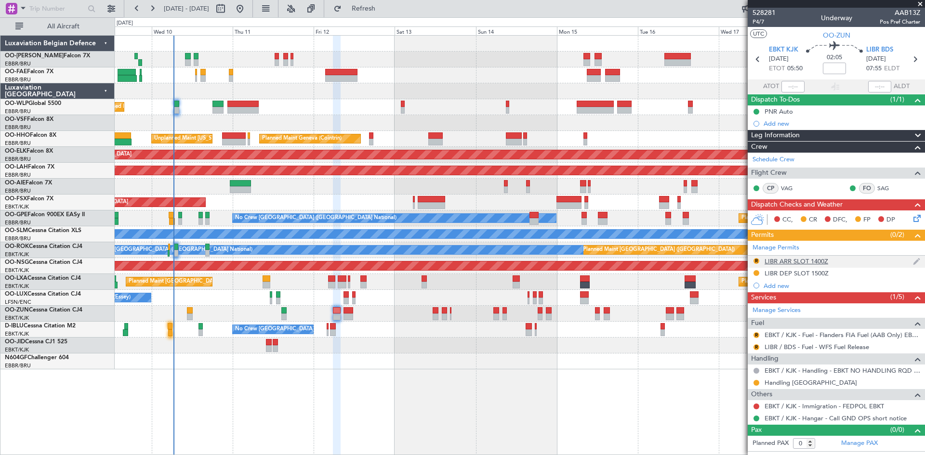
click at [824, 263] on div "LIBR ARR SLOT 1400Z" at bounding box center [797, 261] width 64 height 8
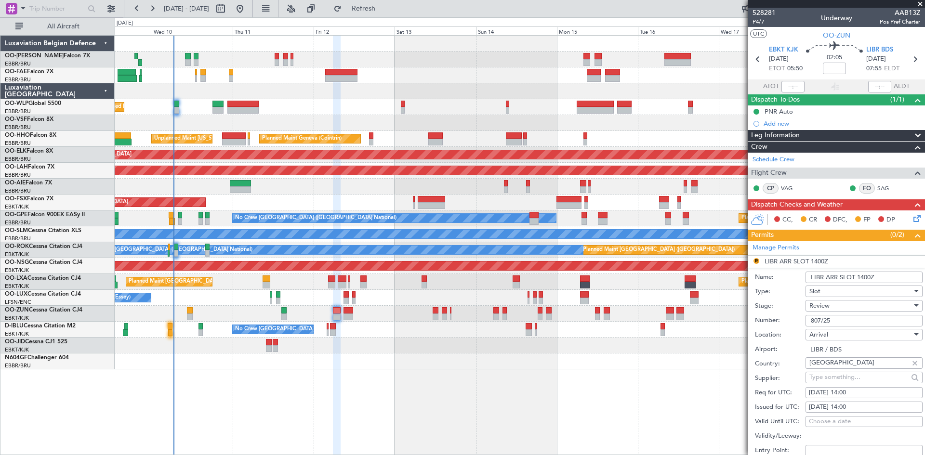
scroll to position [48, 0]
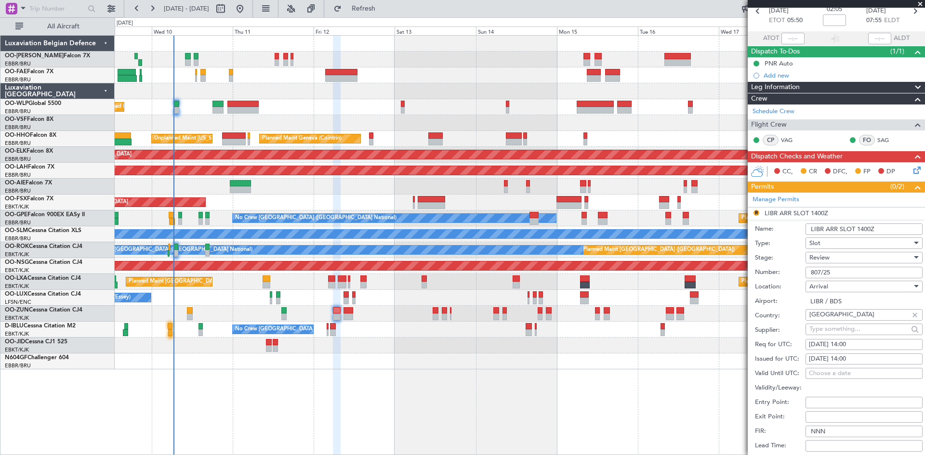
click at [868, 343] on div "12/09/2025 14:00" at bounding box center [864, 345] width 110 height 10
select select "9"
select select "2025"
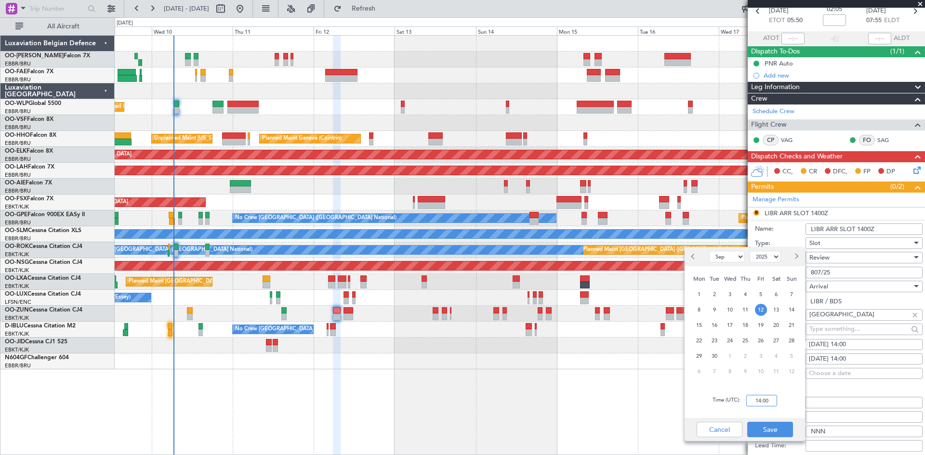
click at [759, 402] on input "14:00" at bounding box center [761, 401] width 31 height 12
type input "07:50"
click at [794, 396] on div "Time (UTC): 07:50" at bounding box center [745, 400] width 120 height 35
click at [775, 430] on button "Save" at bounding box center [770, 429] width 46 height 15
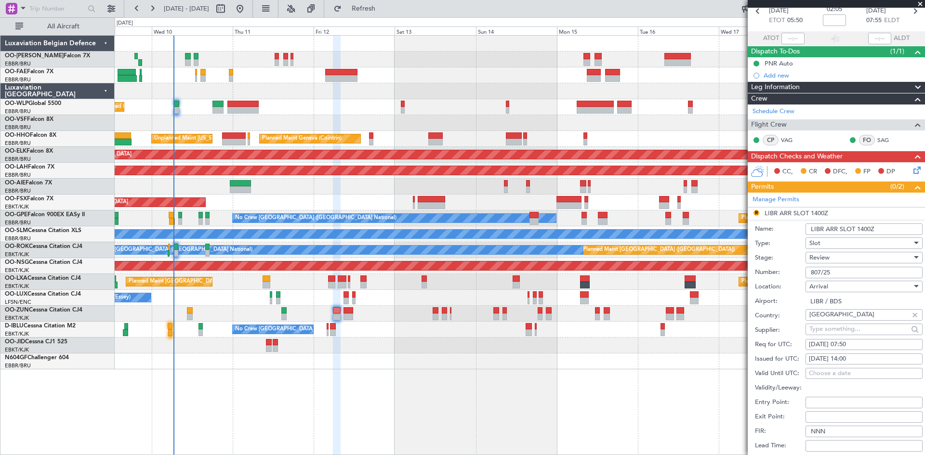
click at [868, 343] on div "12/09/2025 07:50" at bounding box center [864, 345] width 110 height 10
select select "9"
select select "2025"
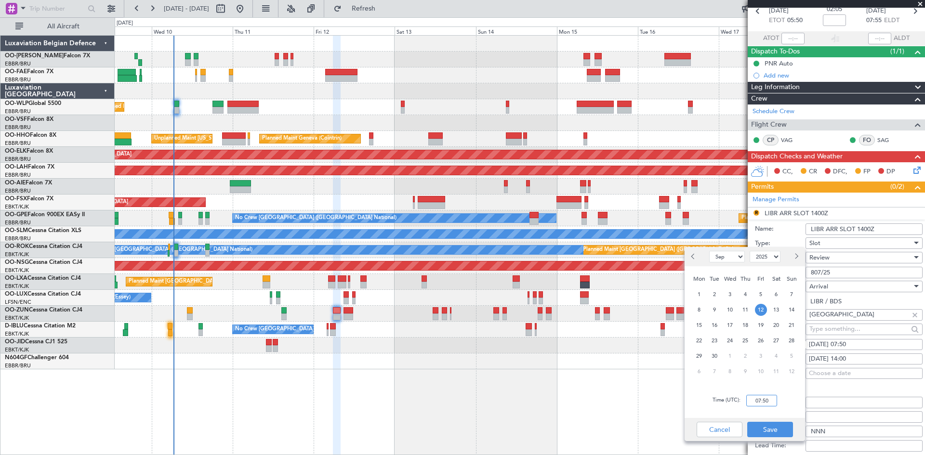
click at [760, 397] on input "07:50" at bounding box center [761, 401] width 31 height 12
type input "08:00"
click at [777, 425] on button "Save" at bounding box center [770, 429] width 46 height 15
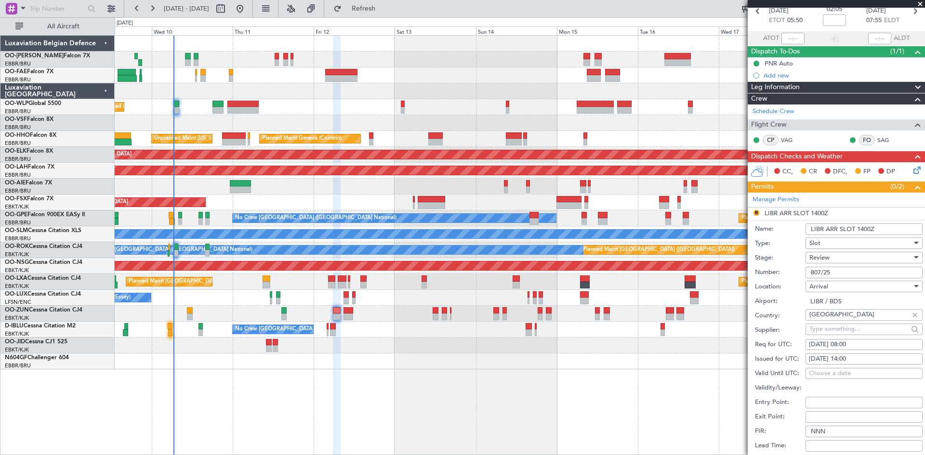
click at [839, 387] on input "Validity/Leeway:" at bounding box center [864, 389] width 117 height 12
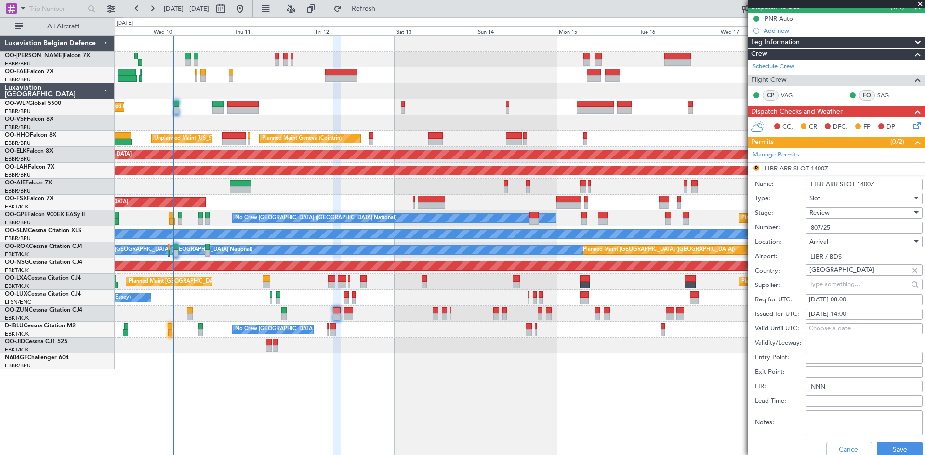
scroll to position [145, 0]
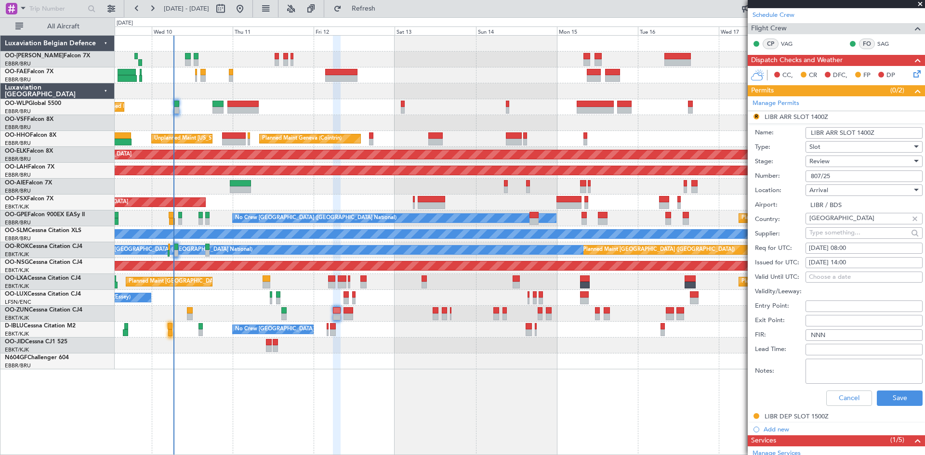
click at [845, 159] on div "Review" at bounding box center [860, 161] width 103 height 14
click at [835, 228] on span "Requested" at bounding box center [860, 224] width 101 height 14
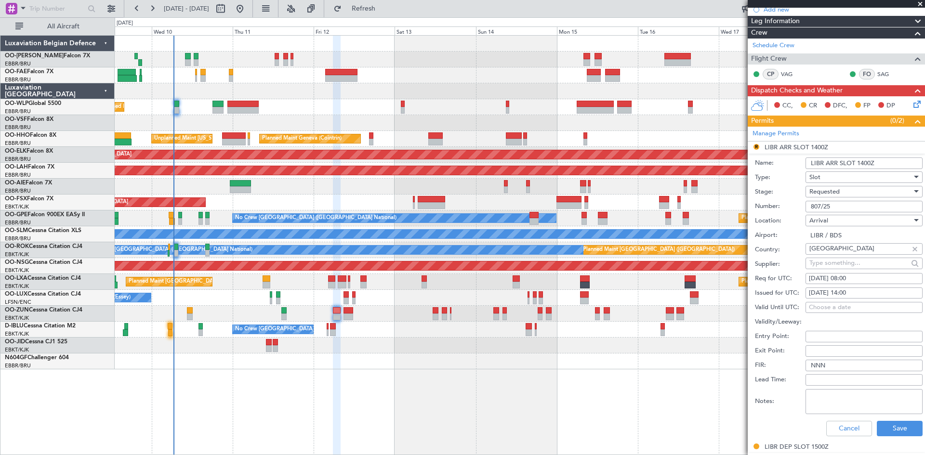
scroll to position [284, 0]
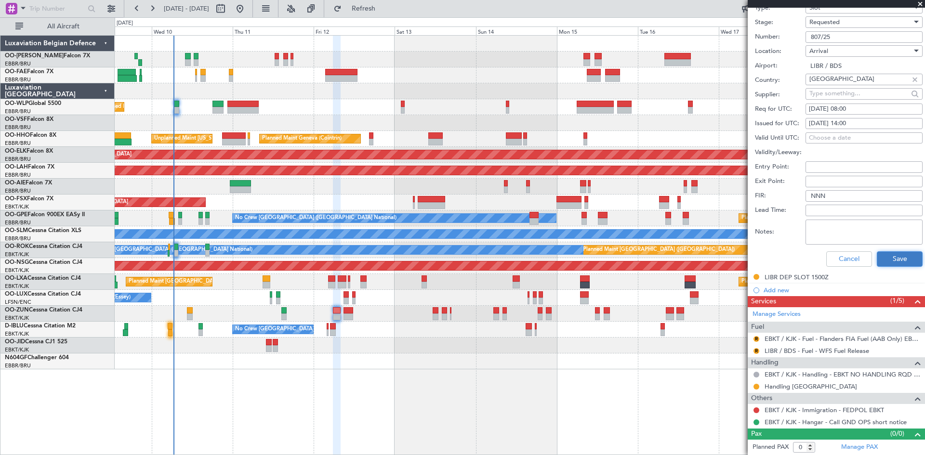
click at [893, 257] on button "Save" at bounding box center [900, 258] width 46 height 15
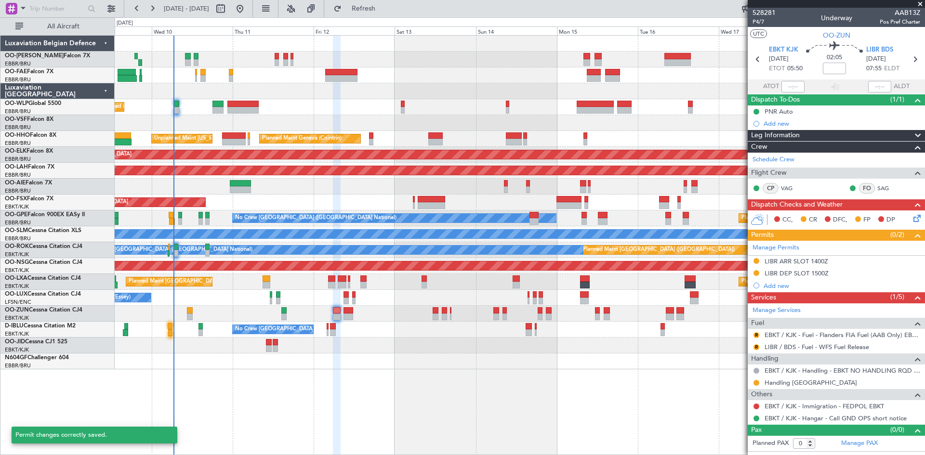
scroll to position [0, 0]
click at [796, 262] on div "LIBR ARR SLOT 1400Z" at bounding box center [797, 261] width 64 height 8
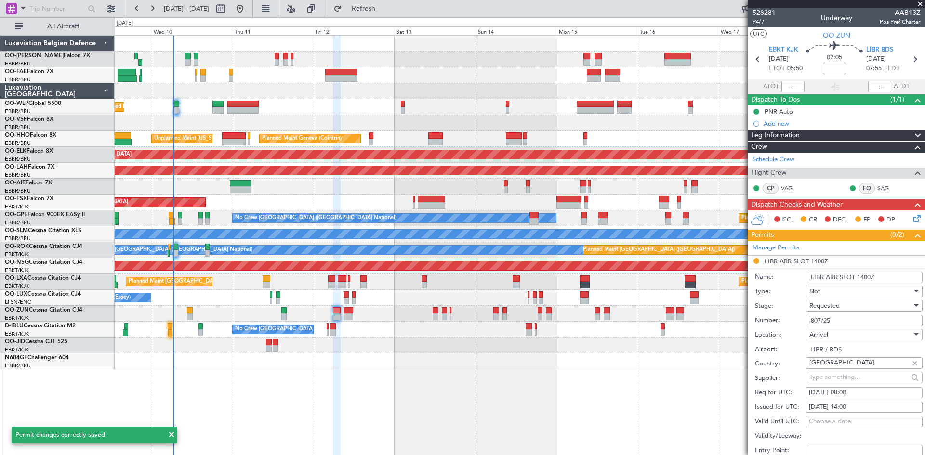
scroll to position [48, 0]
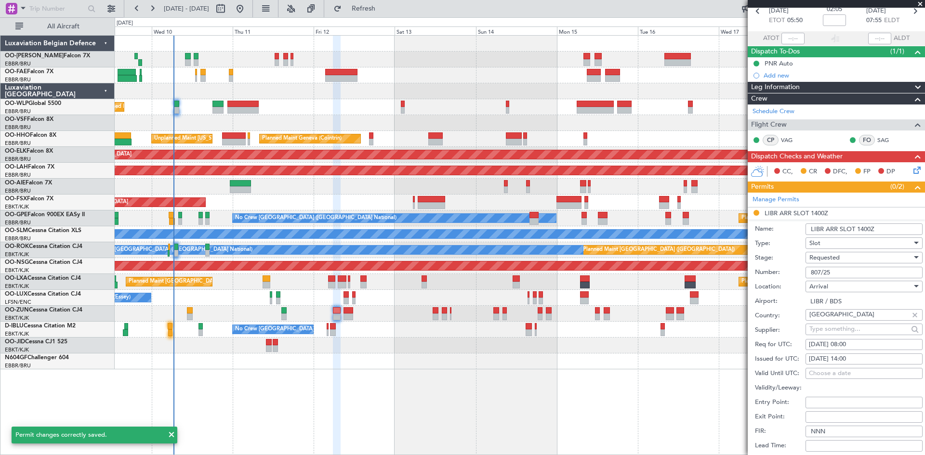
click at [860, 359] on div "12/09/2025 14:00" at bounding box center [864, 360] width 110 height 10
select select "9"
select select "2025"
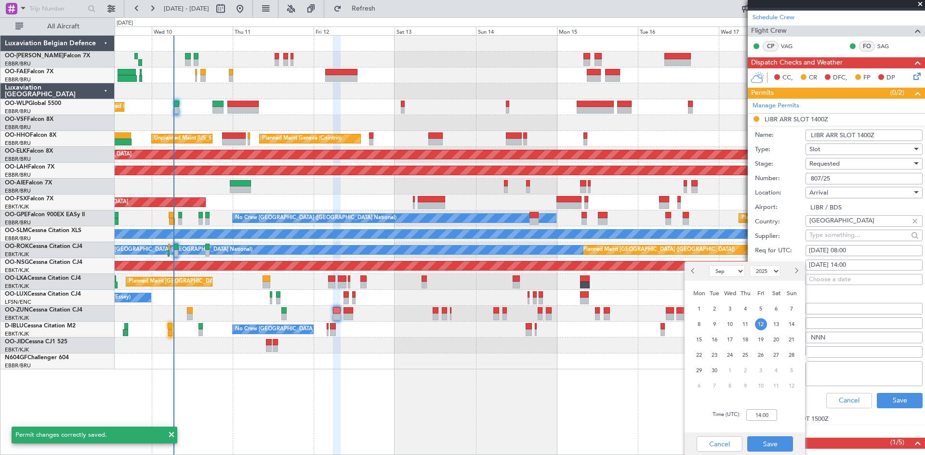
scroll to position [145, 0]
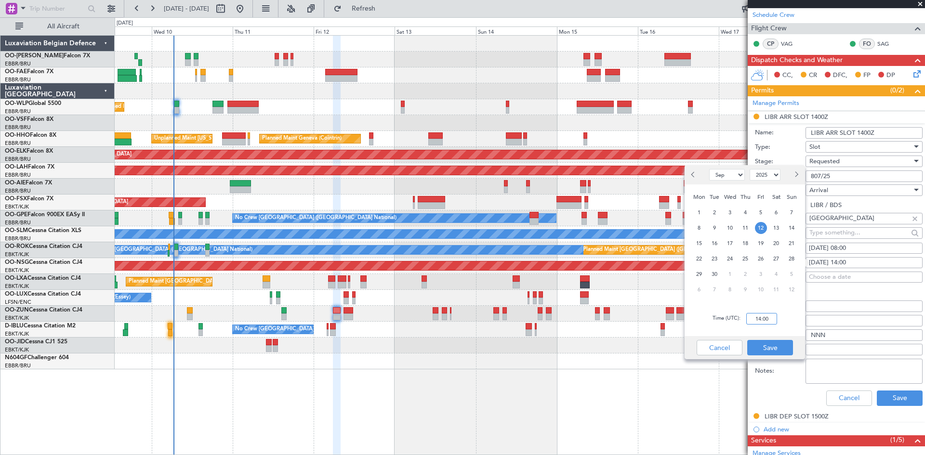
click at [769, 320] on input "14:00" at bounding box center [761, 319] width 31 height 12
type input "08:00"
click at [758, 339] on div "Cancel Save" at bounding box center [745, 347] width 120 height 23
click at [759, 341] on button "Save" at bounding box center [770, 347] width 46 height 15
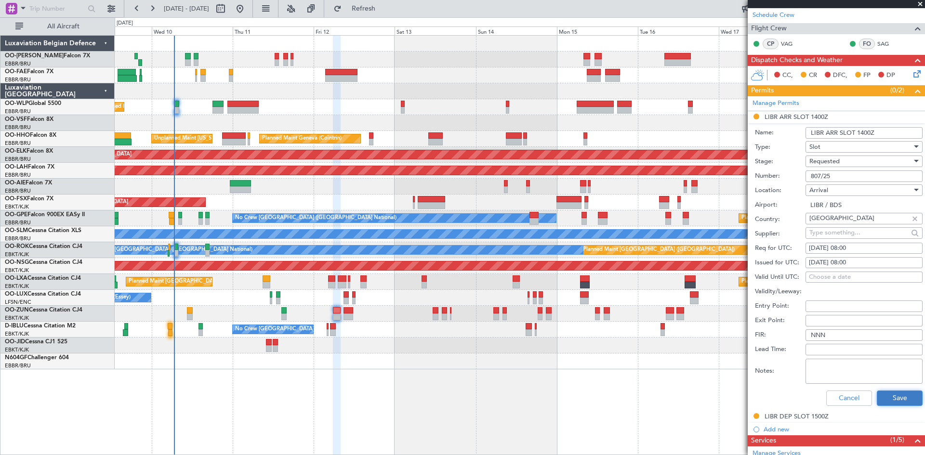
click at [894, 403] on button "Save" at bounding box center [900, 398] width 46 height 15
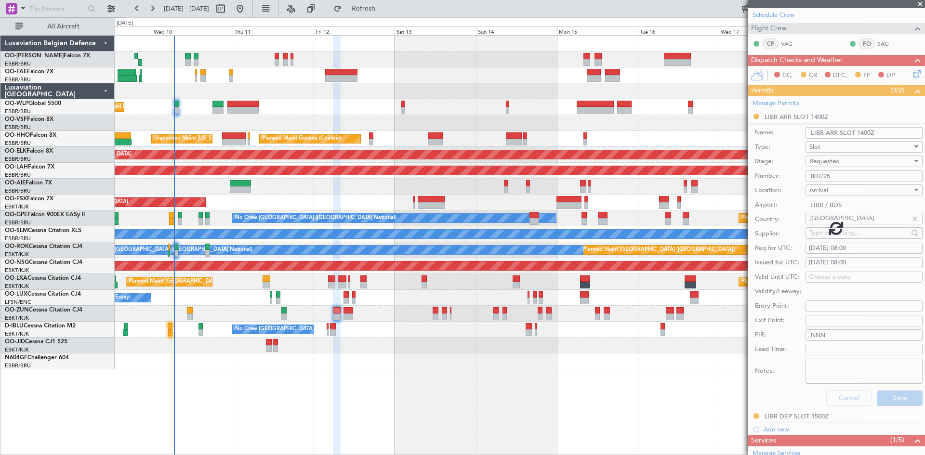
scroll to position [0, 0]
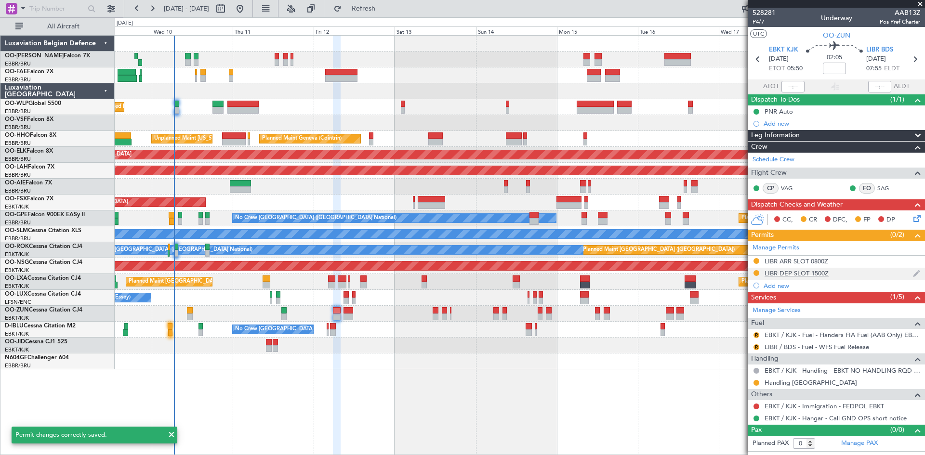
click at [783, 274] on div "LIBR DEP SLOT 1500Z" at bounding box center [797, 273] width 64 height 8
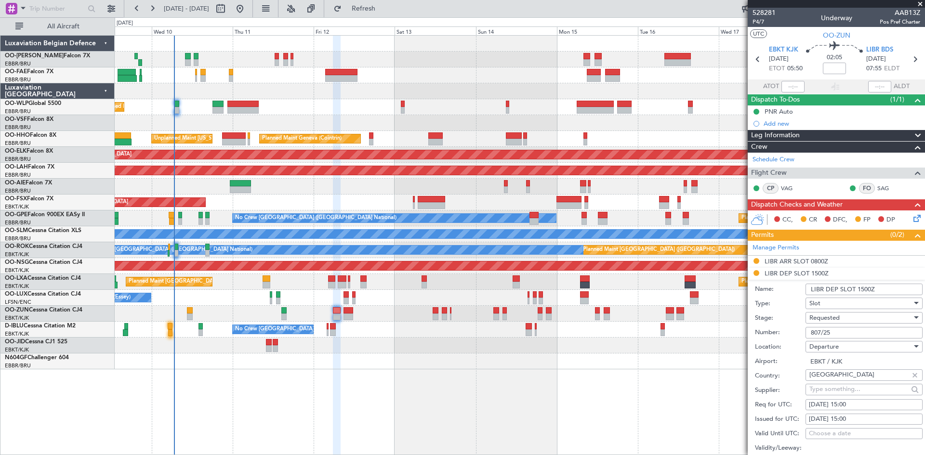
scroll to position [96, 0]
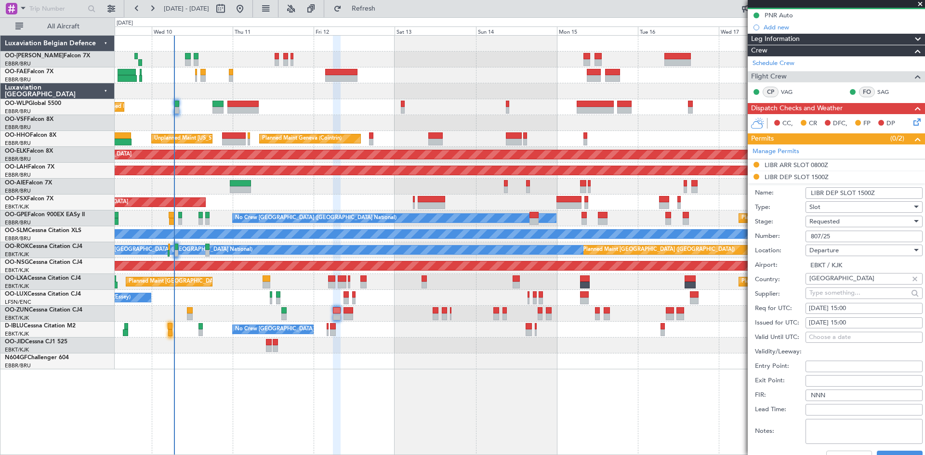
click at [871, 309] on div "12/09/2025 15:00" at bounding box center [864, 309] width 110 height 10
select select "9"
select select "2025"
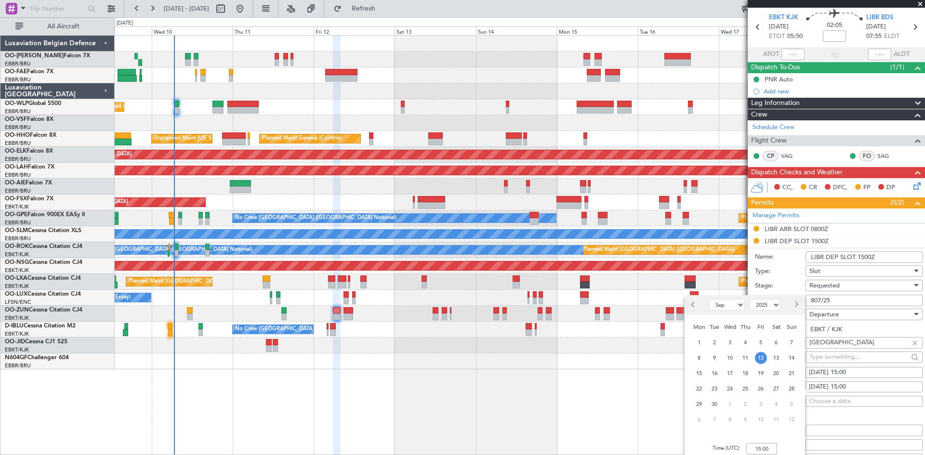
scroll to position [48, 0]
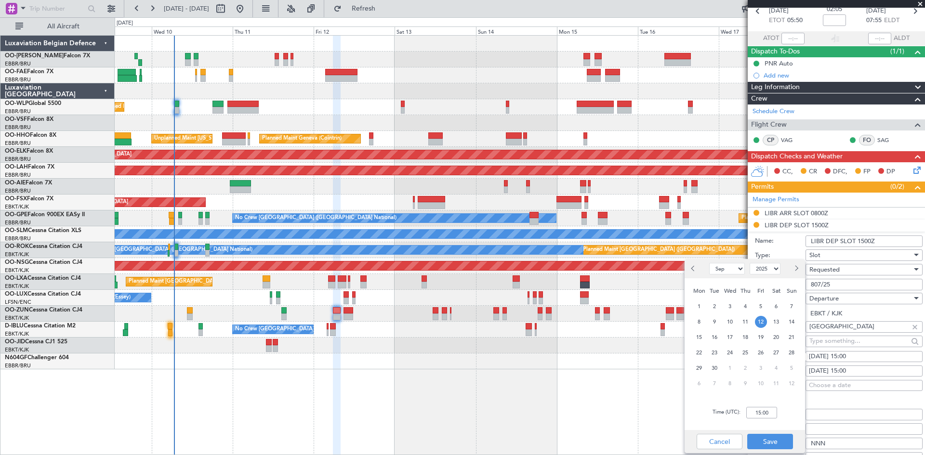
click at [784, 243] on label "Name:" at bounding box center [780, 242] width 51 height 10
click at [806, 243] on input "LIBR DEP SLOT 1500Z" at bounding box center [864, 242] width 117 height 12
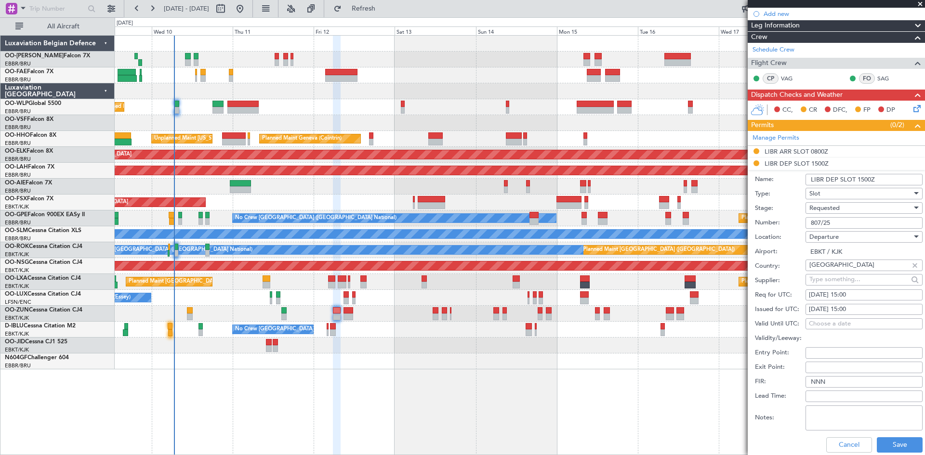
scroll to position [145, 0]
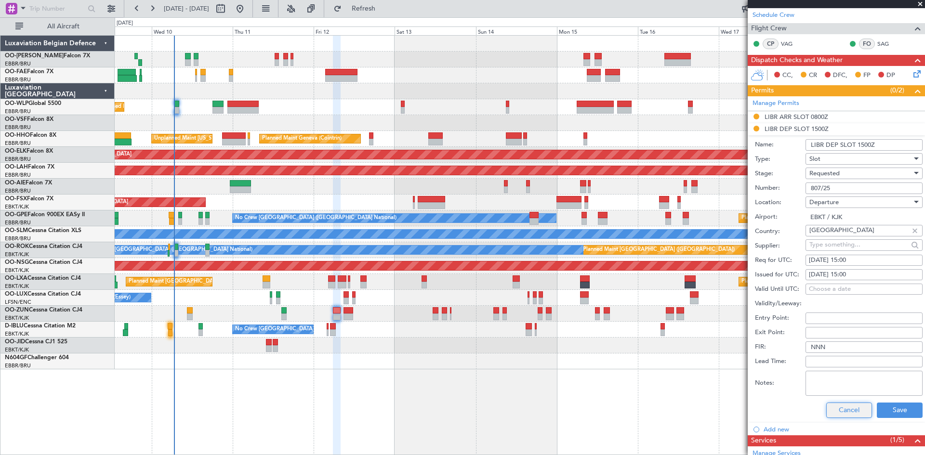
click at [841, 407] on button "Cancel" at bounding box center [849, 410] width 46 height 15
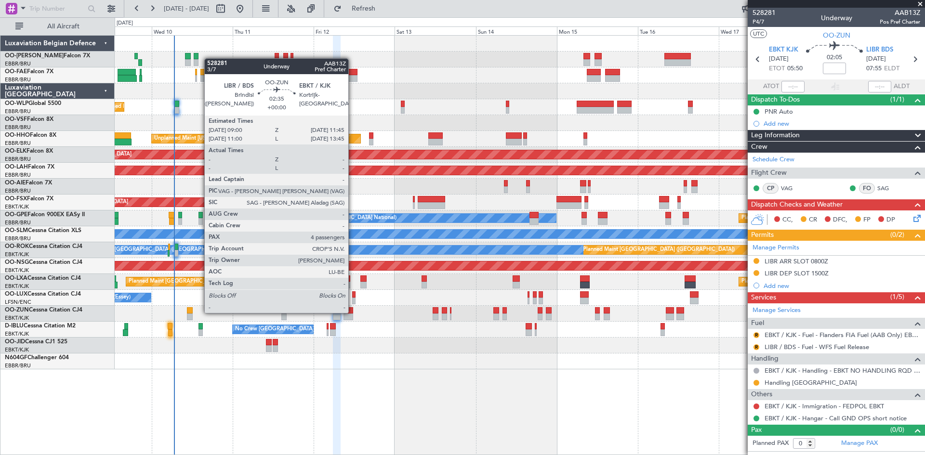
click at [353, 312] on div at bounding box center [348, 310] width 10 height 7
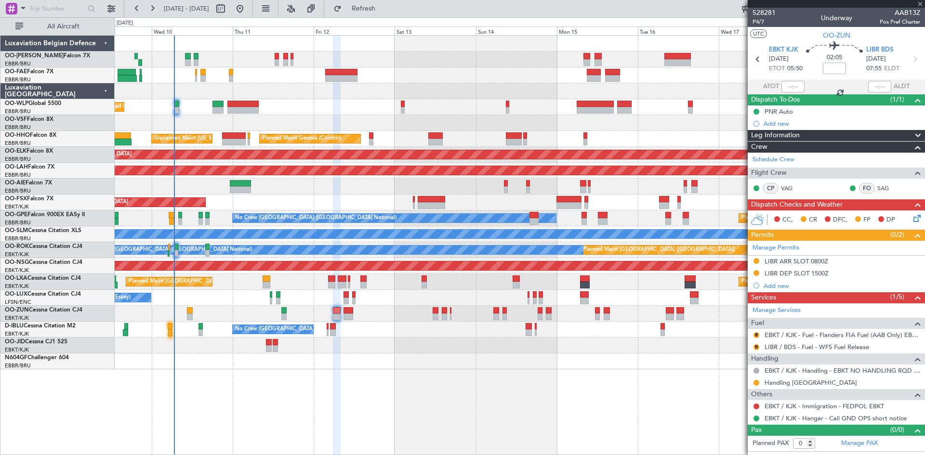
type input "4"
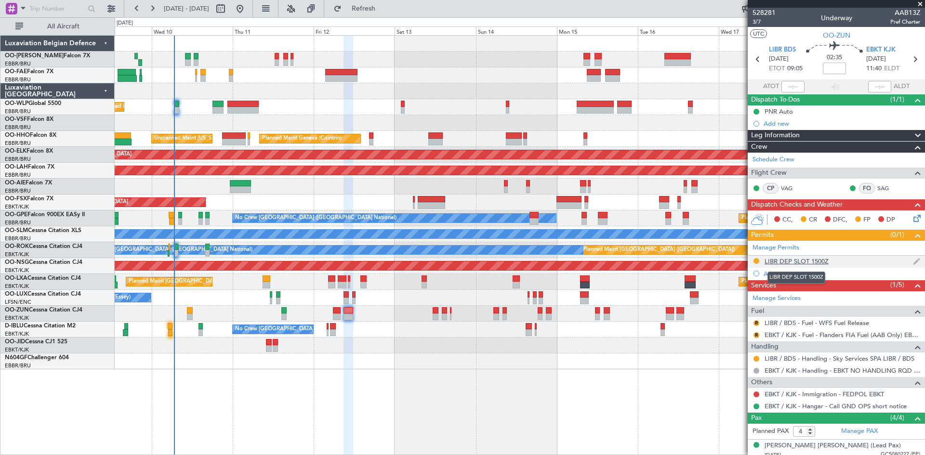
click at [806, 262] on div "LIBR DEP SLOT 1500Z" at bounding box center [797, 261] width 64 height 8
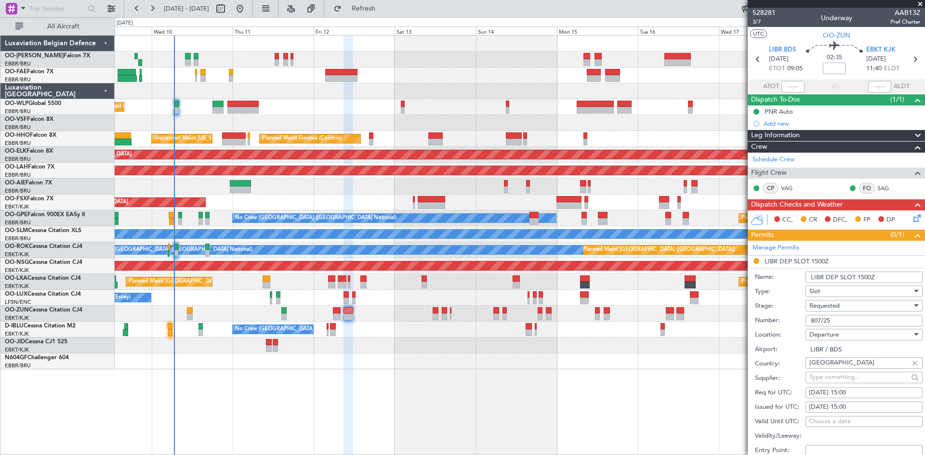
scroll to position [145, 0]
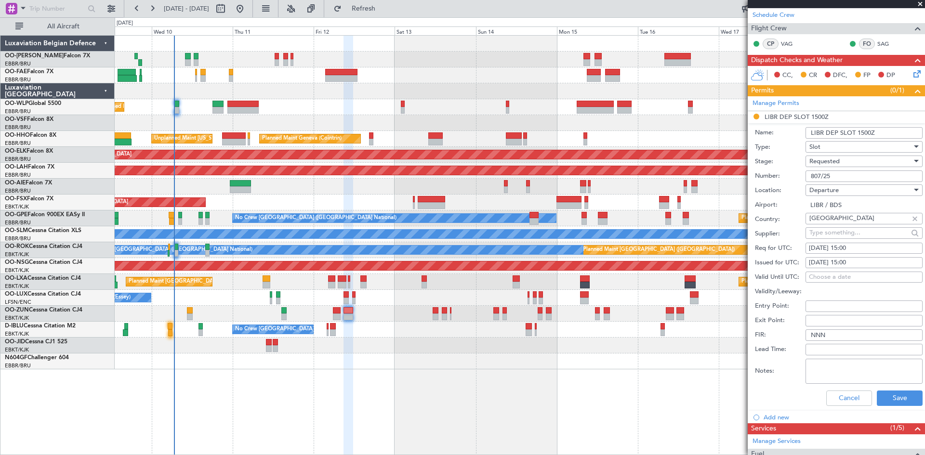
click at [859, 248] on div "12/09/2025 15:00" at bounding box center [864, 249] width 110 height 10
select select "9"
select select "2025"
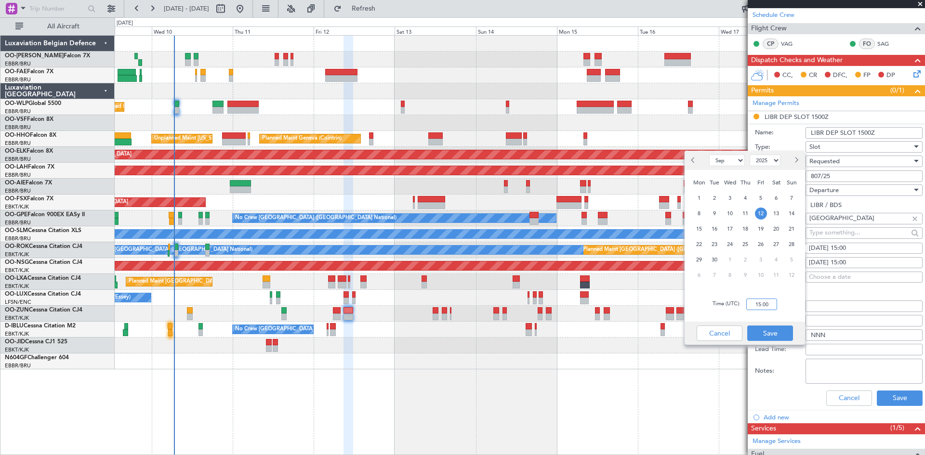
click at [762, 306] on input "15:00" at bounding box center [761, 305] width 31 height 12
type input "09:00"
click at [789, 330] on button "Save" at bounding box center [770, 333] width 46 height 15
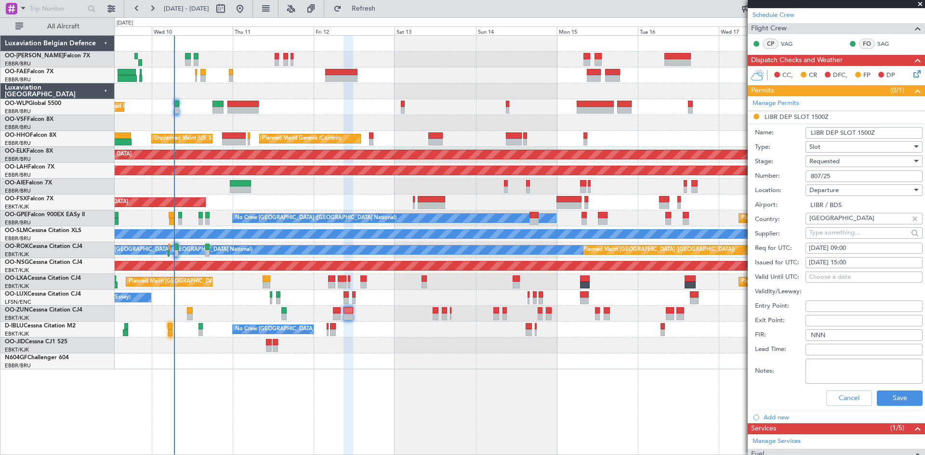
click at [865, 258] on div "12/09/2025 15:00" at bounding box center [864, 263] width 110 height 10
select select "9"
select select "2025"
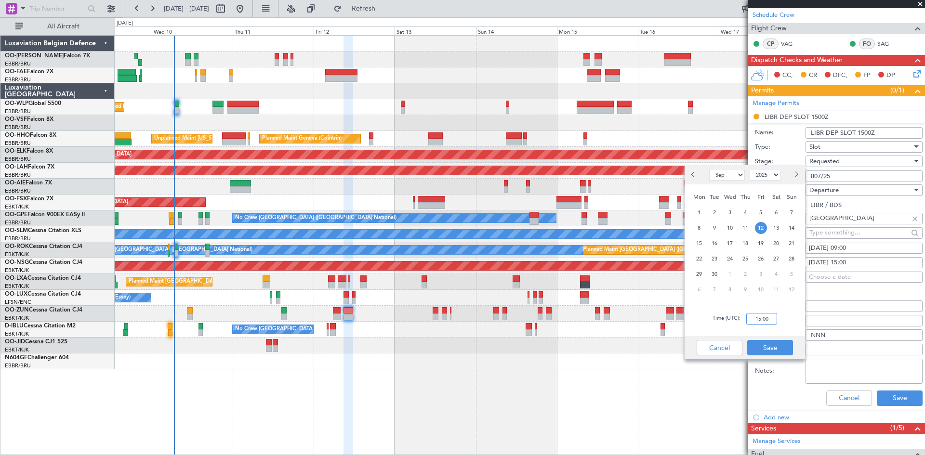
click at [768, 321] on input "15:00" at bounding box center [761, 319] width 31 height 12
type input "09:00"
click at [766, 344] on button "Save" at bounding box center [770, 347] width 46 height 15
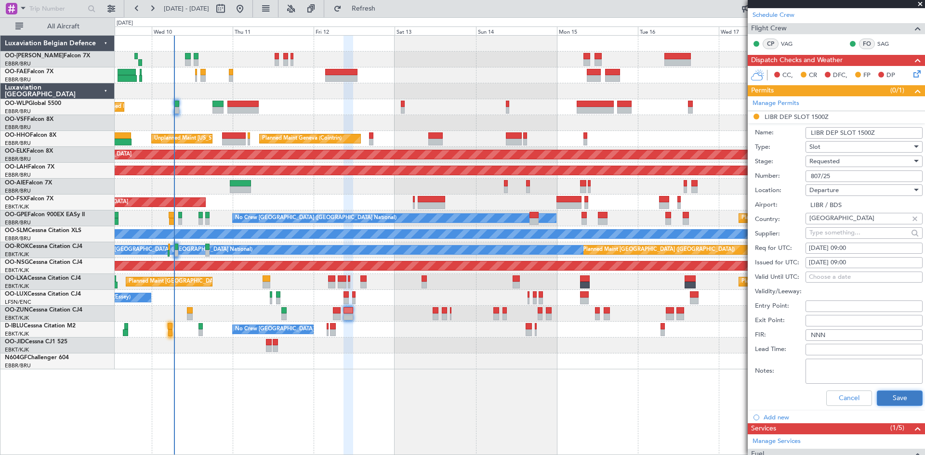
click at [901, 395] on button "Save" at bounding box center [900, 398] width 46 height 15
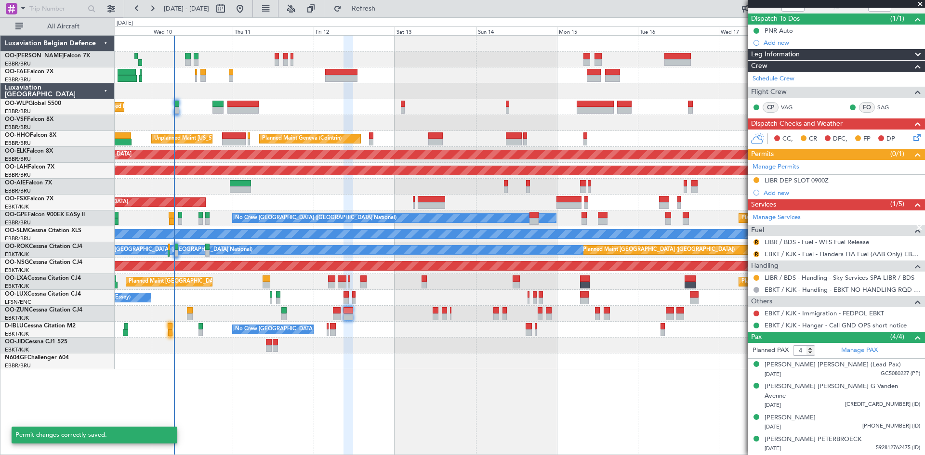
scroll to position [71, 0]
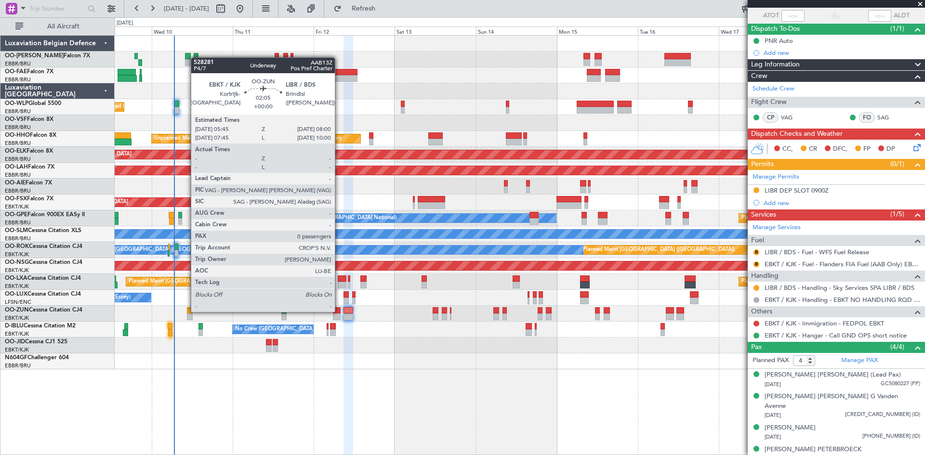
click at [339, 311] on div at bounding box center [337, 310] width 8 height 7
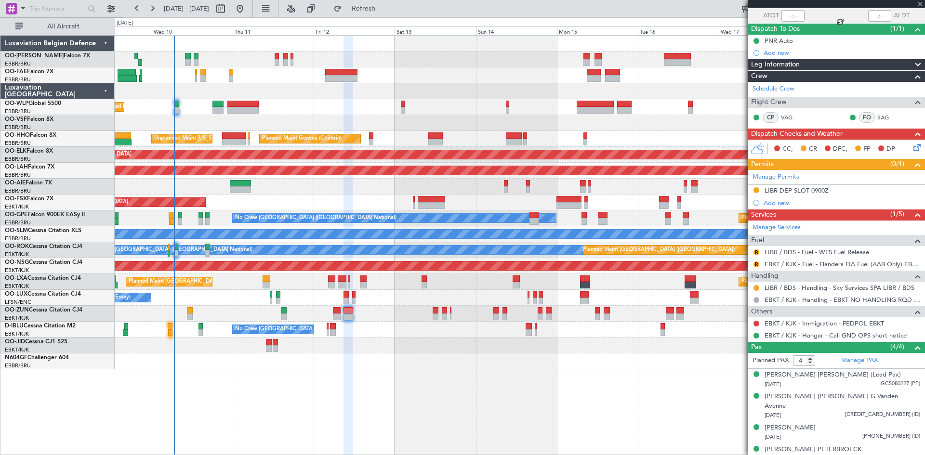
type input "0"
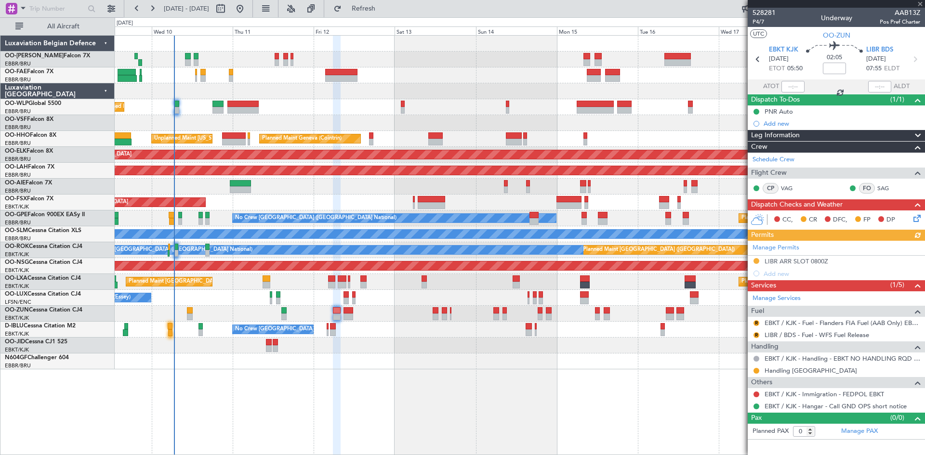
click at [762, 247] on div "Manage Permits LIBR ARR SLOT 0800Z Add new" at bounding box center [836, 260] width 177 height 39
click at [784, 249] on link "Manage Permits" at bounding box center [776, 248] width 47 height 10
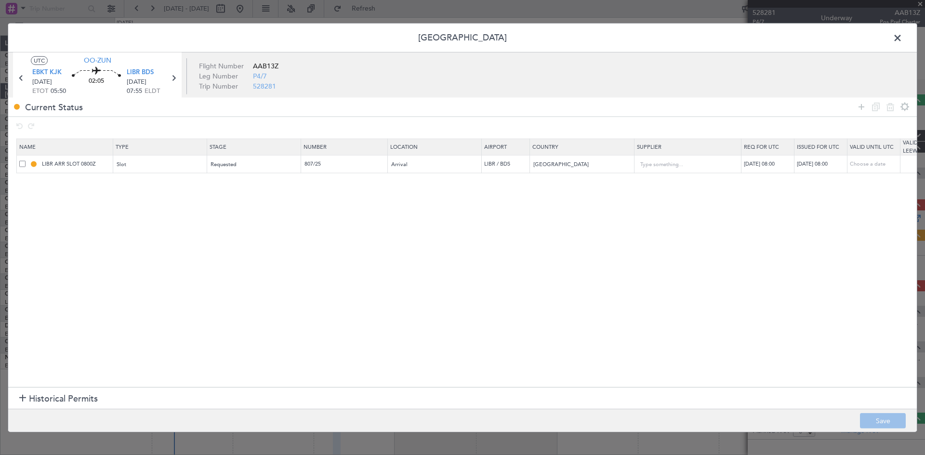
click at [902, 40] on span at bounding box center [902, 39] width 0 height 19
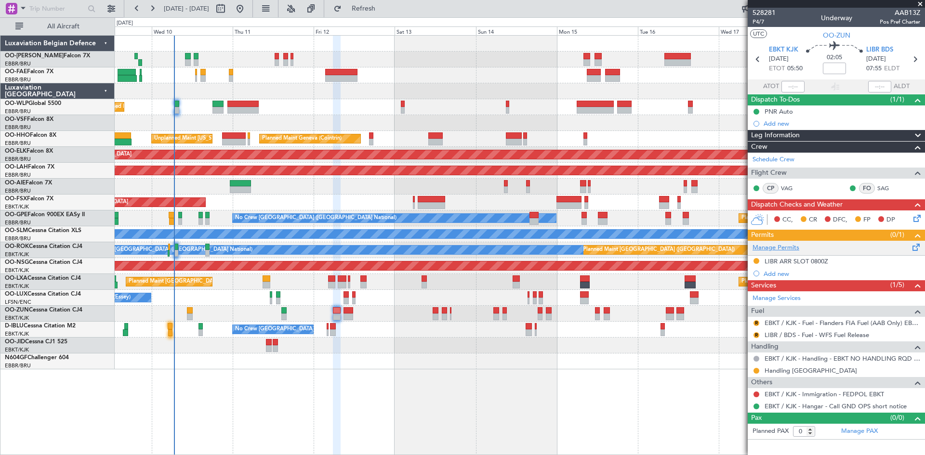
click at [768, 249] on link "Manage Permits" at bounding box center [776, 248] width 47 height 10
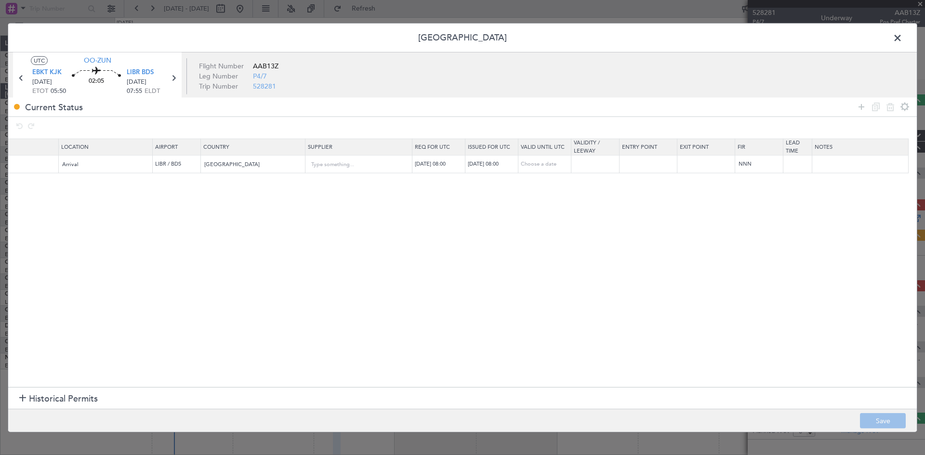
click at [483, 163] on div "12/09/2025 08:00" at bounding box center [493, 164] width 50 height 8
select select "9"
select select "2025"
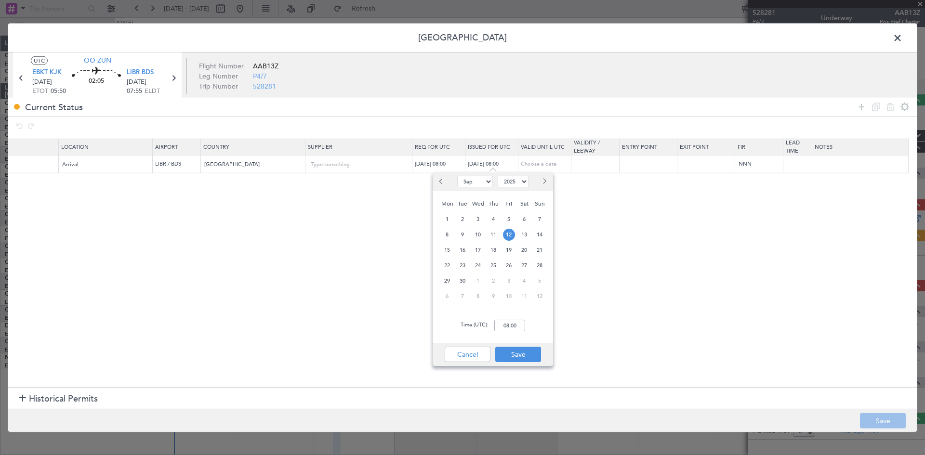
click at [390, 218] on section "Name Type Stage Number Location Airport Country Supplier Req For Utc Issued For…" at bounding box center [462, 261] width 909 height 251
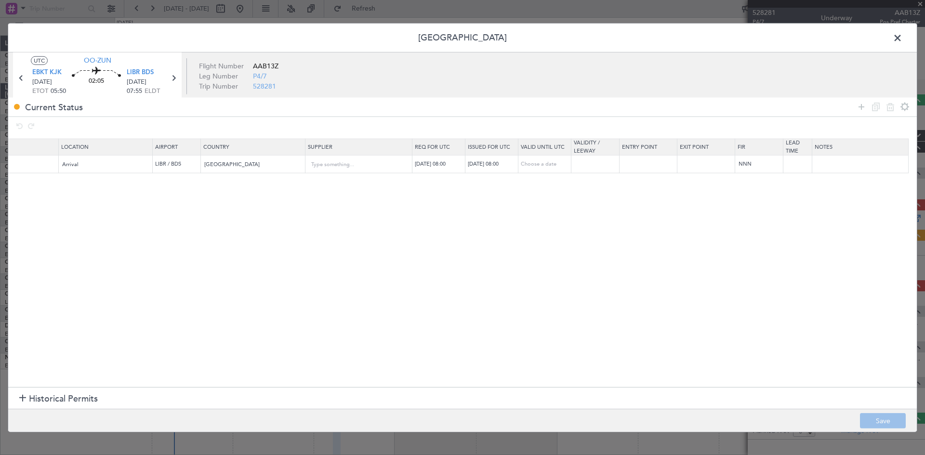
drag, startPoint x: 488, startPoint y: 162, endPoint x: 481, endPoint y: 191, distance: 29.7
click at [475, 215] on section "Name Type Stage Number Location Airport Country Supplier Req For Utc Issued For…" at bounding box center [462, 261] width 909 height 251
click at [492, 167] on div "12/09/2025 08:00" at bounding box center [493, 164] width 50 height 8
select select "9"
select select "2025"
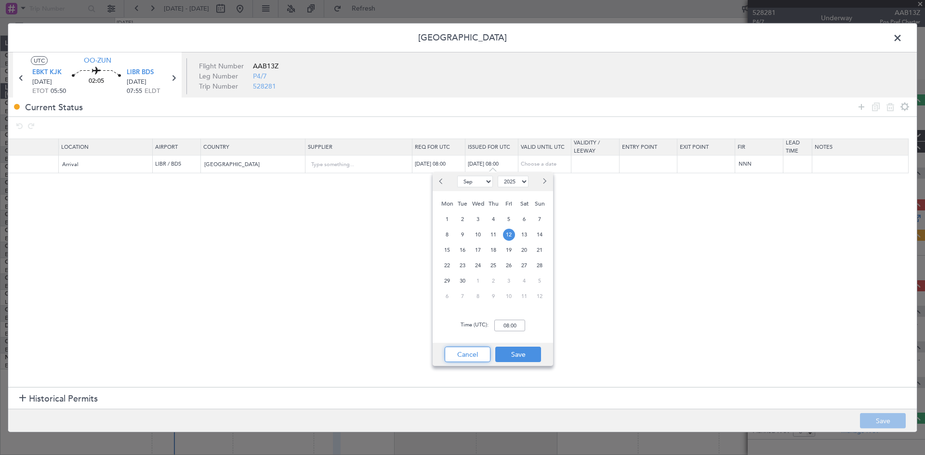
click at [468, 359] on button "Cancel" at bounding box center [468, 354] width 46 height 15
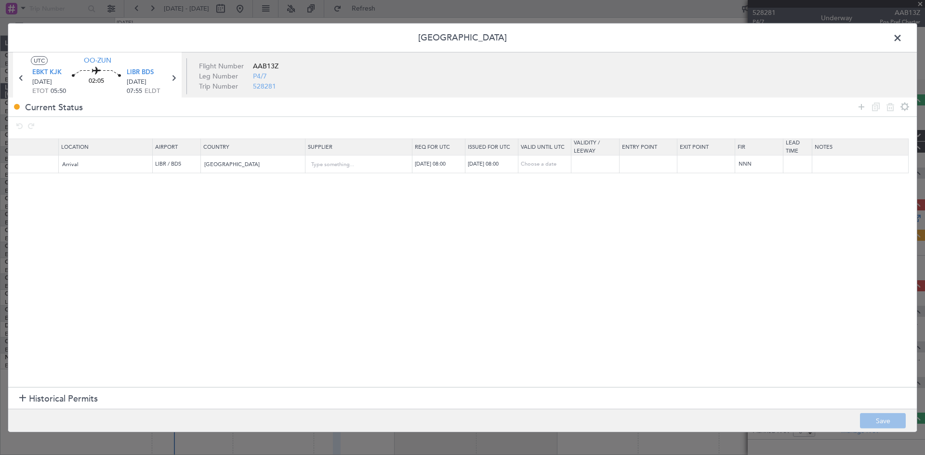
click at [902, 34] on span at bounding box center [902, 39] width 0 height 19
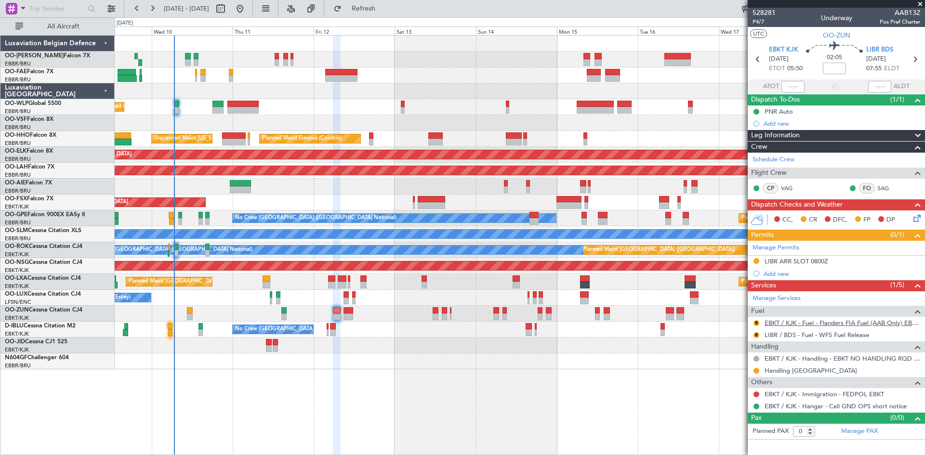
click at [795, 322] on link "EBKT / KJK - Fuel - Flanders FIA Fuel (AAB Only) EBKT / KJK" at bounding box center [843, 323] width 156 height 8
click at [795, 50] on span "EBKT KJK" at bounding box center [783, 50] width 29 height 10
click at [759, 320] on div "R" at bounding box center [757, 323] width 8 height 8
click at [756, 323] on button "R" at bounding box center [756, 323] width 6 height 6
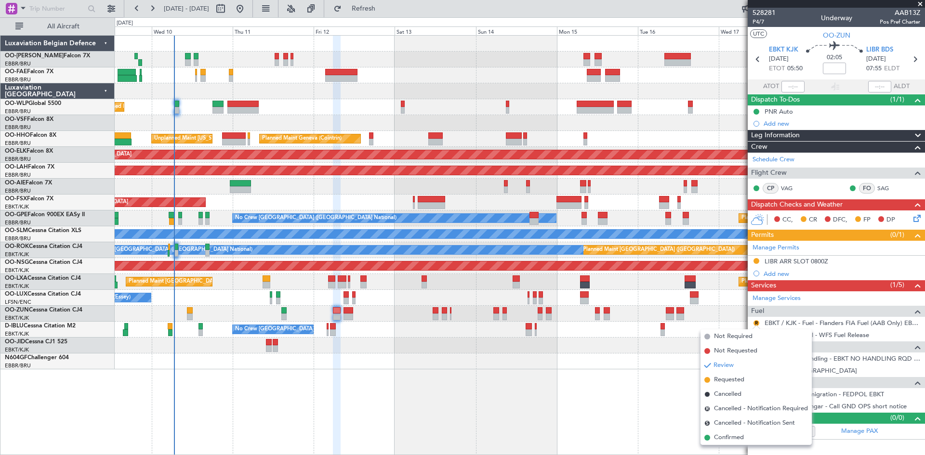
click at [727, 380] on span "Requested" at bounding box center [729, 380] width 30 height 10
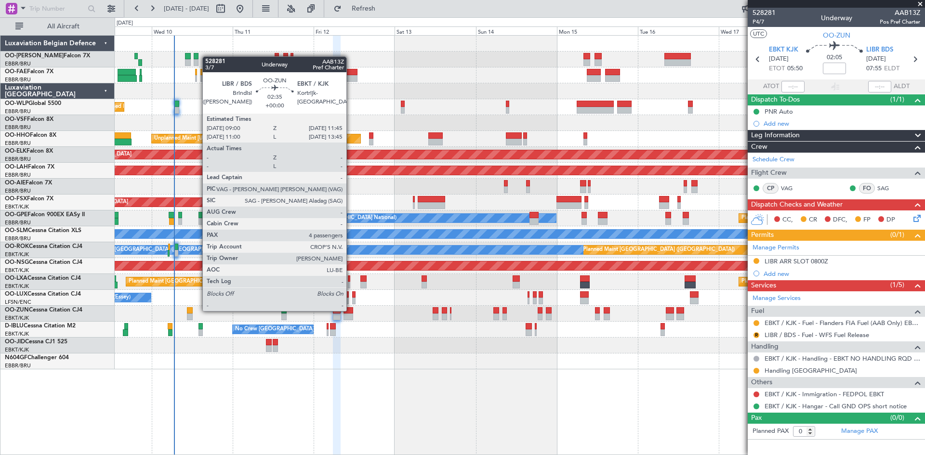
click at [351, 310] on div at bounding box center [348, 310] width 10 height 7
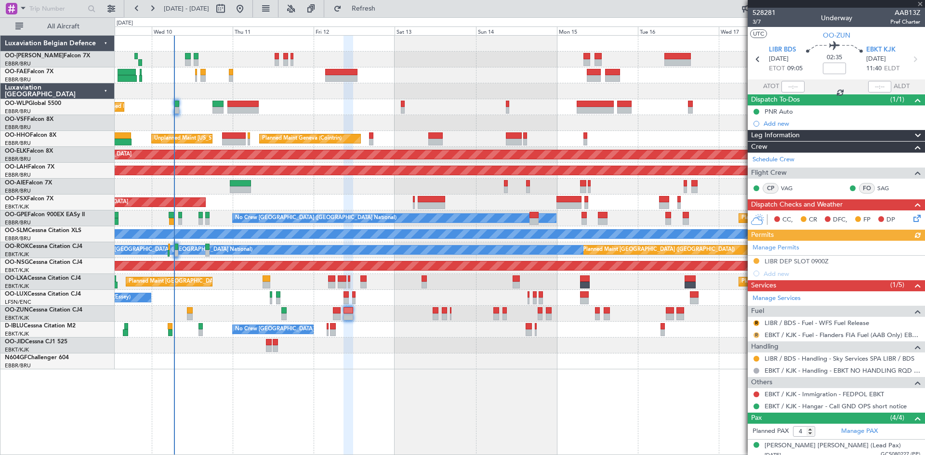
click at [755, 334] on button "R" at bounding box center [756, 335] width 6 height 6
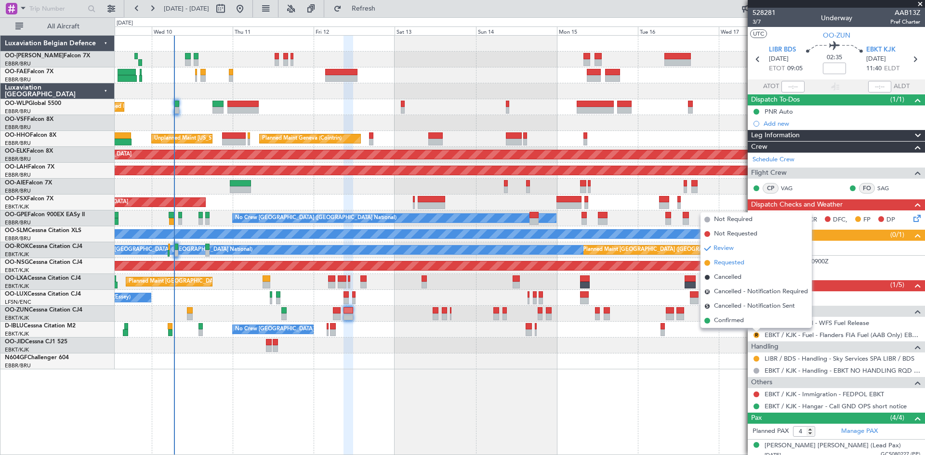
click at [735, 263] on span "Requested" at bounding box center [729, 263] width 30 height 10
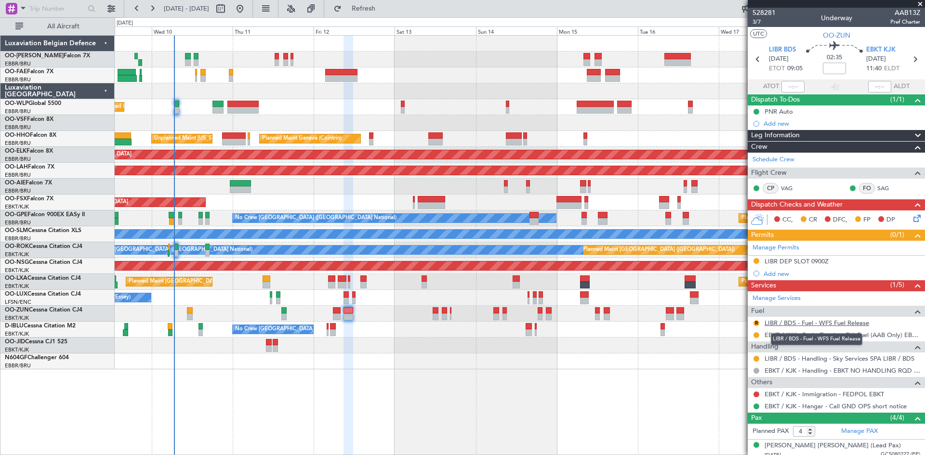
click at [808, 320] on link "LIBR / BDS - Fuel - WFS Fuel Release" at bounding box center [817, 323] width 105 height 8
click at [756, 321] on button "R" at bounding box center [756, 323] width 6 height 6
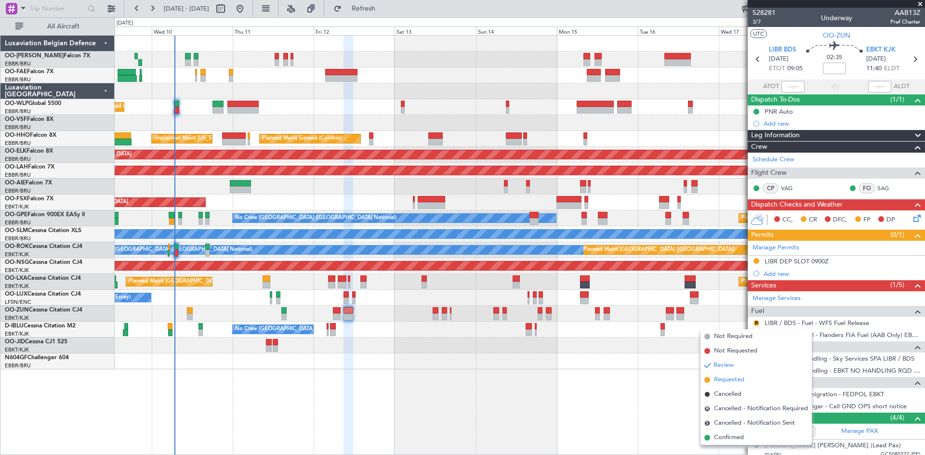
click at [740, 379] on span "Requested" at bounding box center [729, 380] width 30 height 10
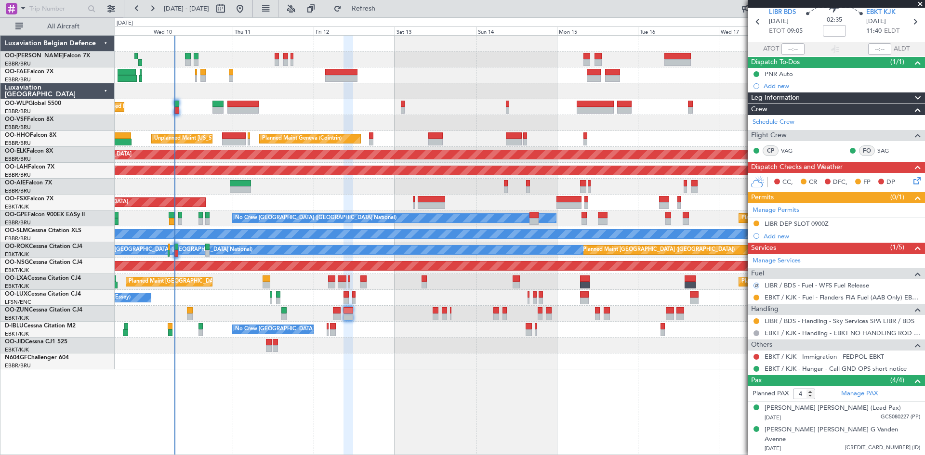
scroll to position [71, 0]
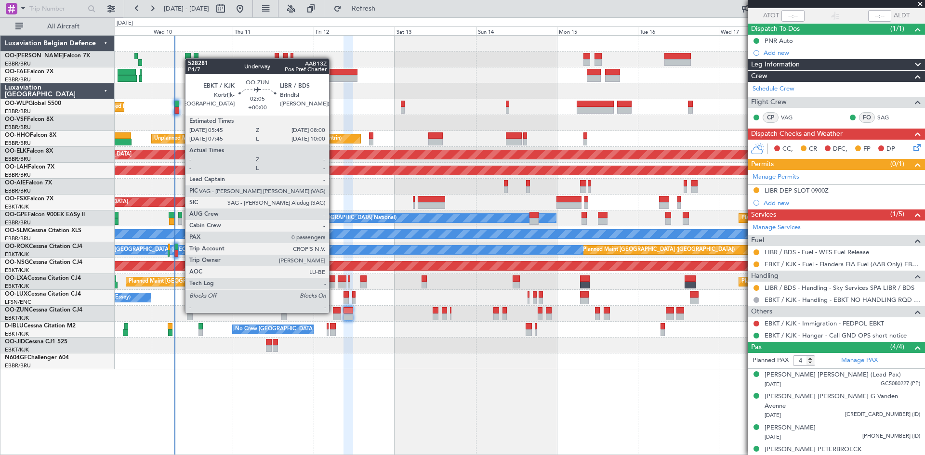
click at [333, 312] on div at bounding box center [337, 310] width 8 height 7
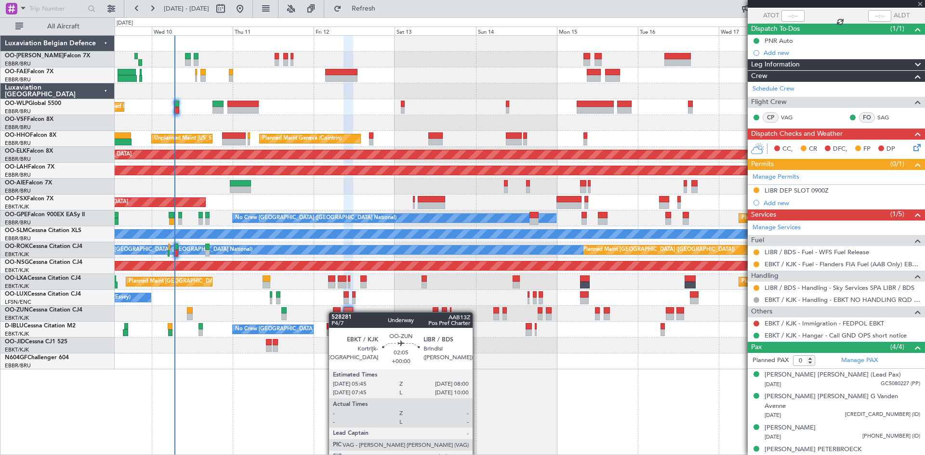
scroll to position [0, 0]
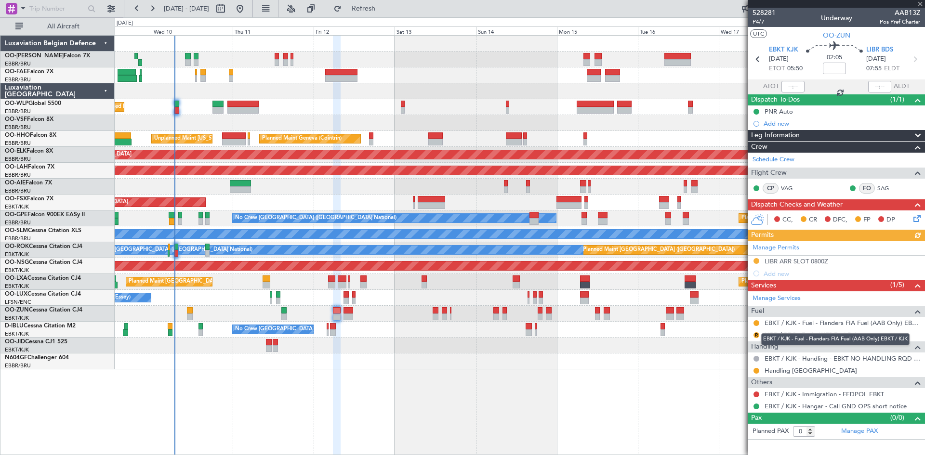
click at [757, 333] on mat-tooltip-component "EBKT / KJK - Fuel - Flanders FIA Fuel (AAB Only) EBKT / KJK" at bounding box center [835, 340] width 162 height 26
click at [758, 334] on button "R" at bounding box center [756, 335] width 6 height 6
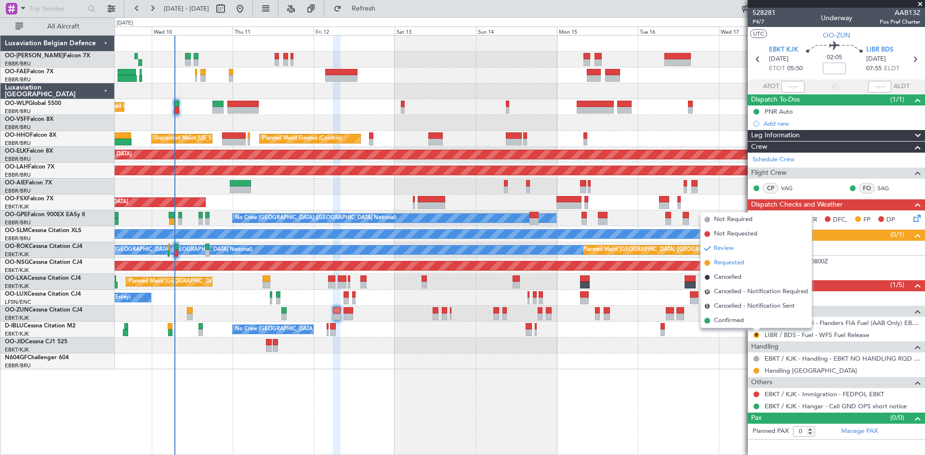
click at [732, 263] on span "Requested" at bounding box center [729, 263] width 30 height 10
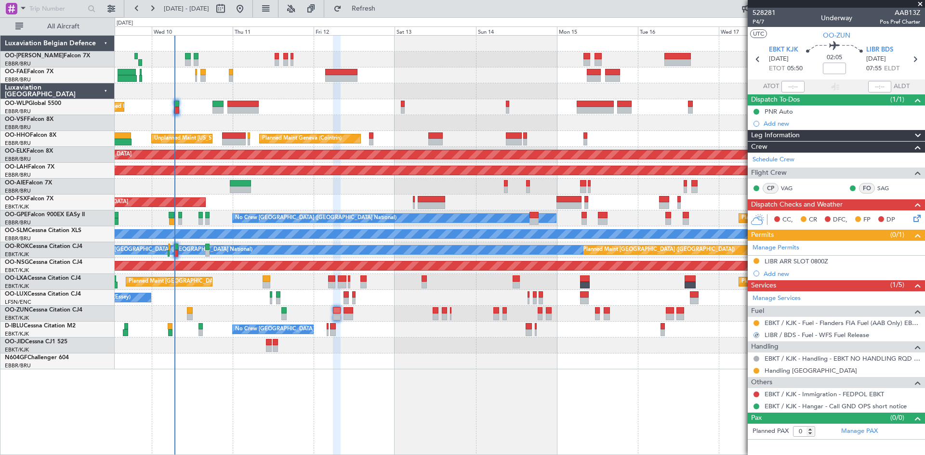
click at [915, 218] on icon at bounding box center [915, 217] width 8 height 8
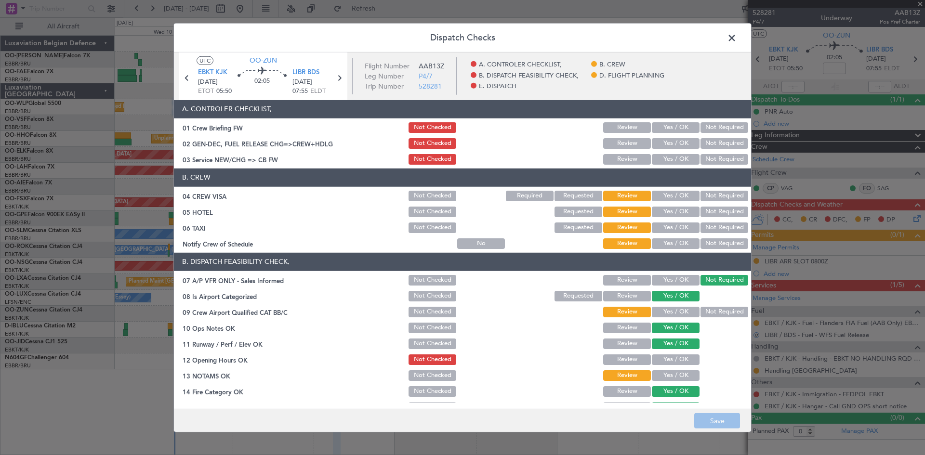
click at [711, 194] on button "Not Required" at bounding box center [724, 196] width 48 height 11
click at [711, 212] on button "Not Required" at bounding box center [724, 212] width 48 height 11
click at [711, 227] on button "Not Required" at bounding box center [724, 228] width 48 height 11
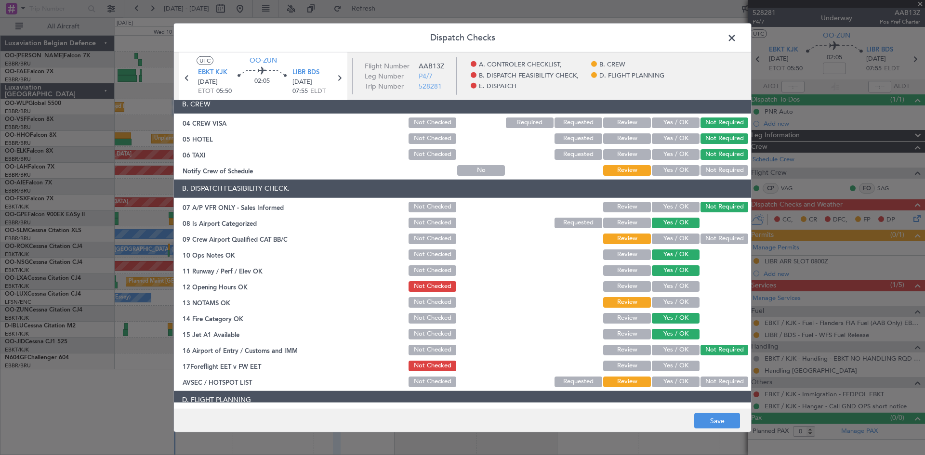
scroll to position [96, 0]
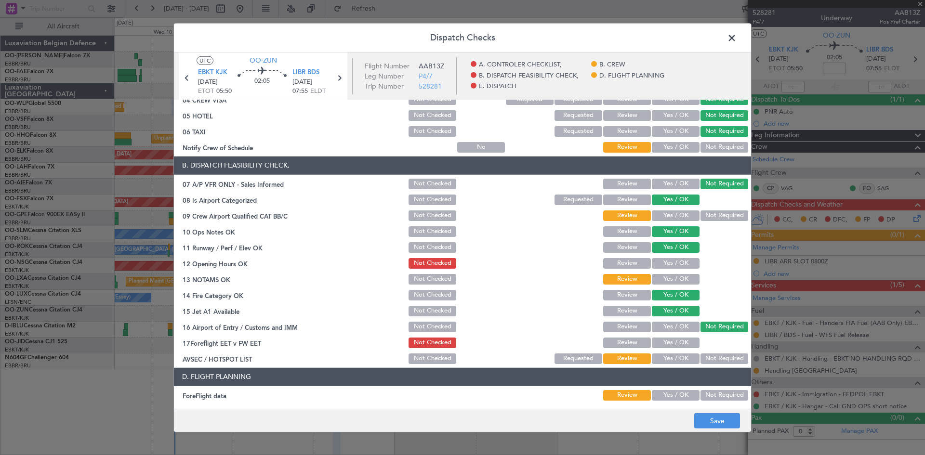
click at [680, 361] on button "Yes / OK" at bounding box center [676, 359] width 48 height 11
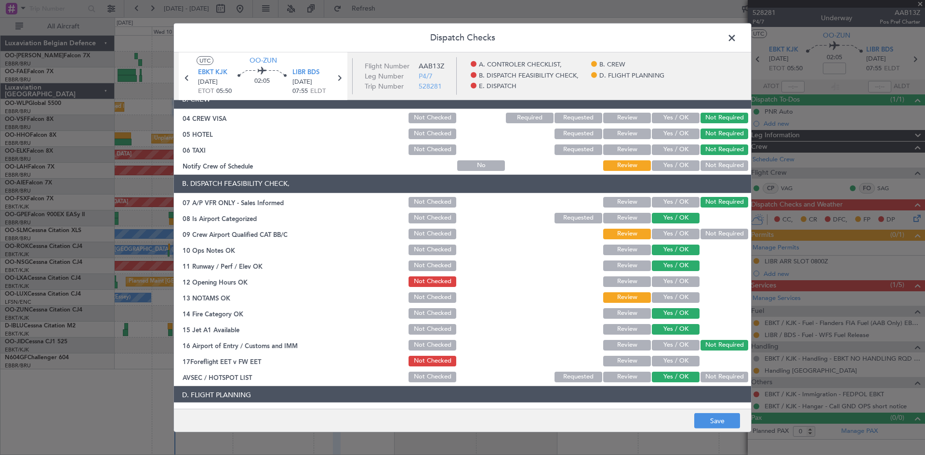
scroll to position [0, 0]
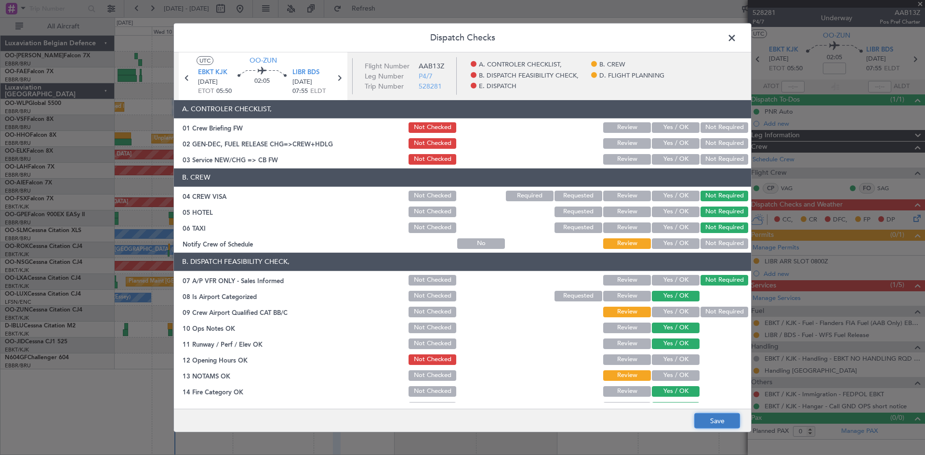
click at [729, 422] on button "Save" at bounding box center [717, 420] width 46 height 15
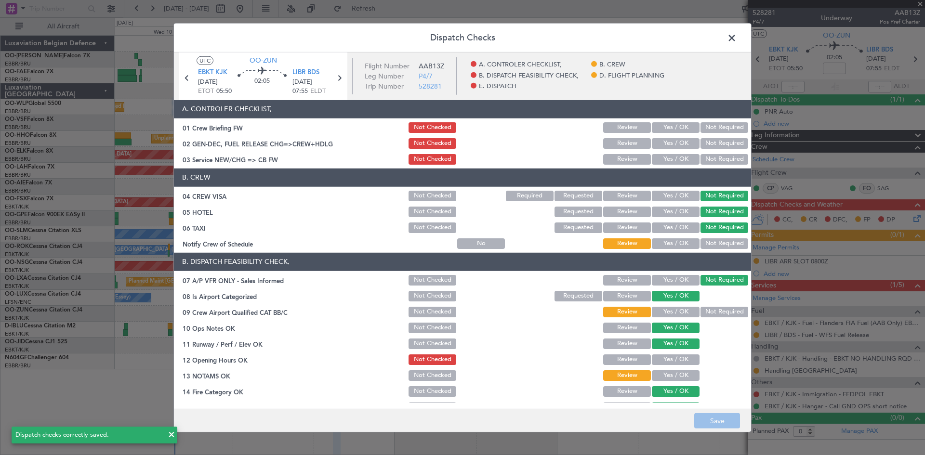
click at [737, 38] on span at bounding box center [737, 39] width 0 height 19
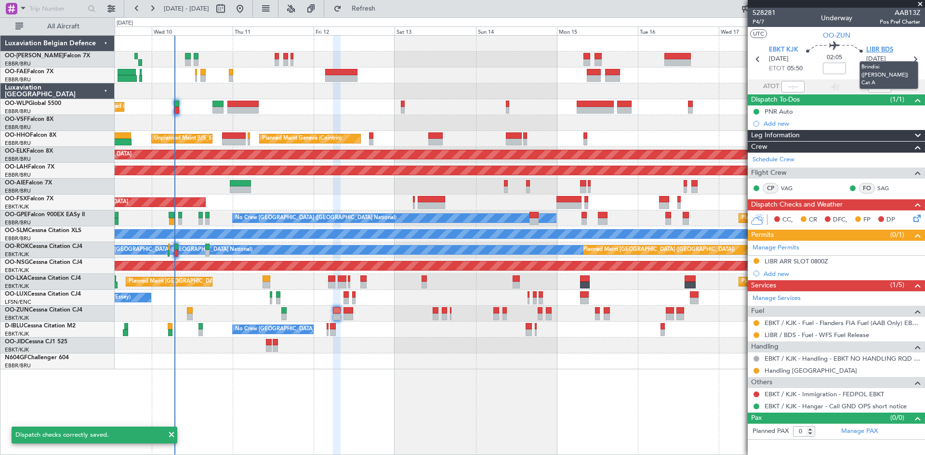
click at [881, 51] on span "LIBR BDS" at bounding box center [879, 50] width 27 height 10
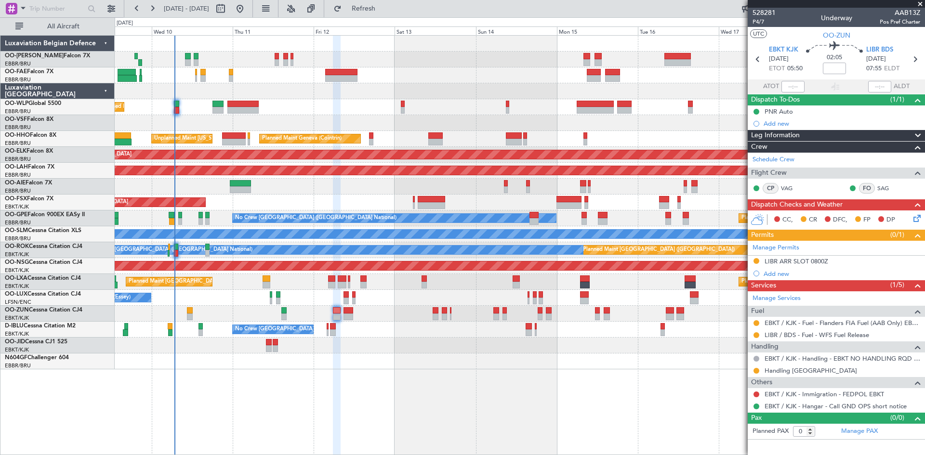
click at [915, 218] on icon at bounding box center [915, 217] width 8 height 8
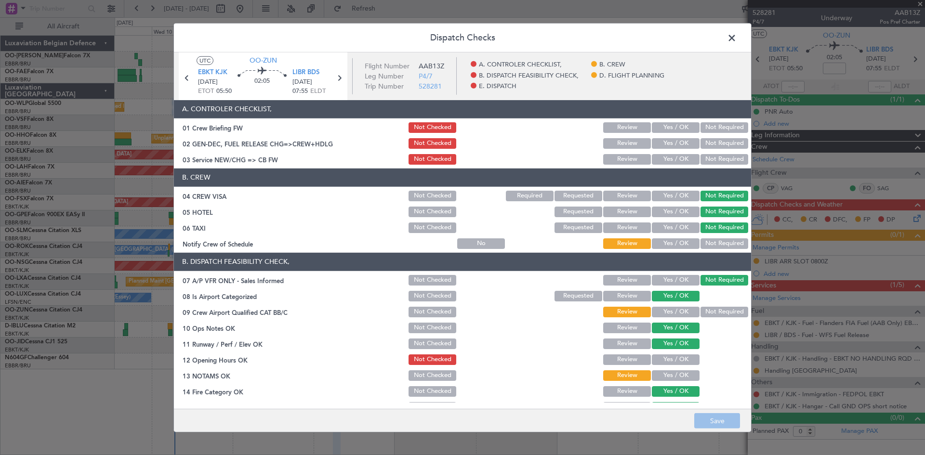
click at [659, 317] on div "Yes / OK" at bounding box center [674, 311] width 49 height 13
click at [659, 311] on button "Yes / OK" at bounding box center [676, 312] width 48 height 11
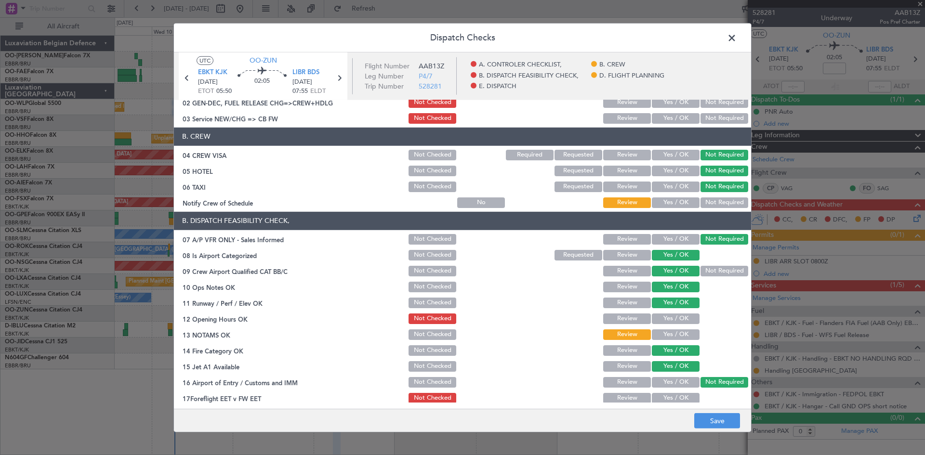
scroll to position [96, 0]
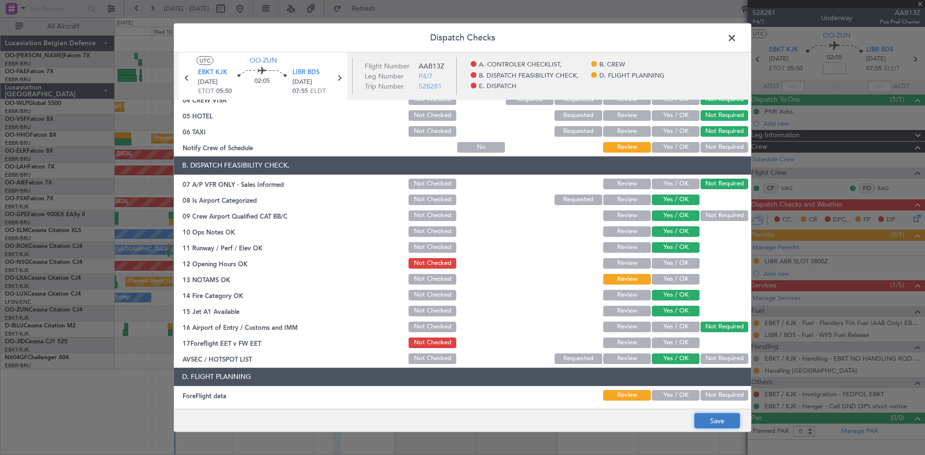
click at [728, 423] on button "Save" at bounding box center [717, 420] width 46 height 15
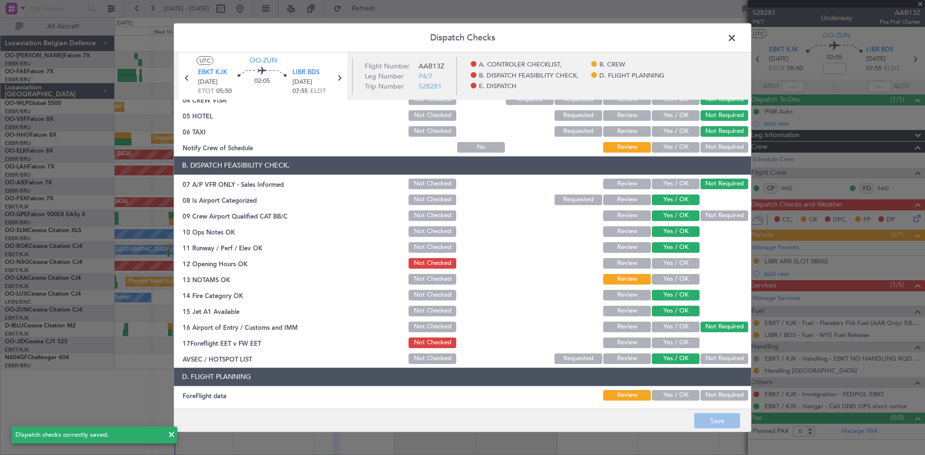
click at [737, 40] on span at bounding box center [737, 39] width 0 height 19
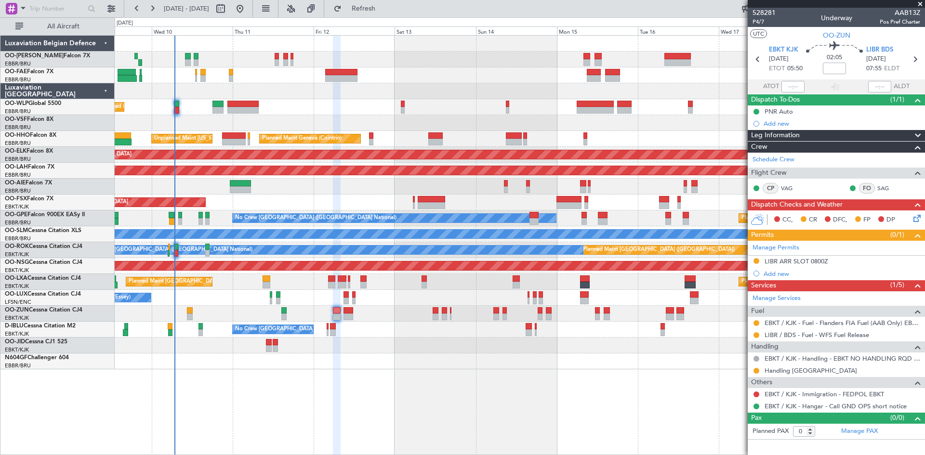
click at [918, 221] on icon at bounding box center [915, 217] width 8 height 8
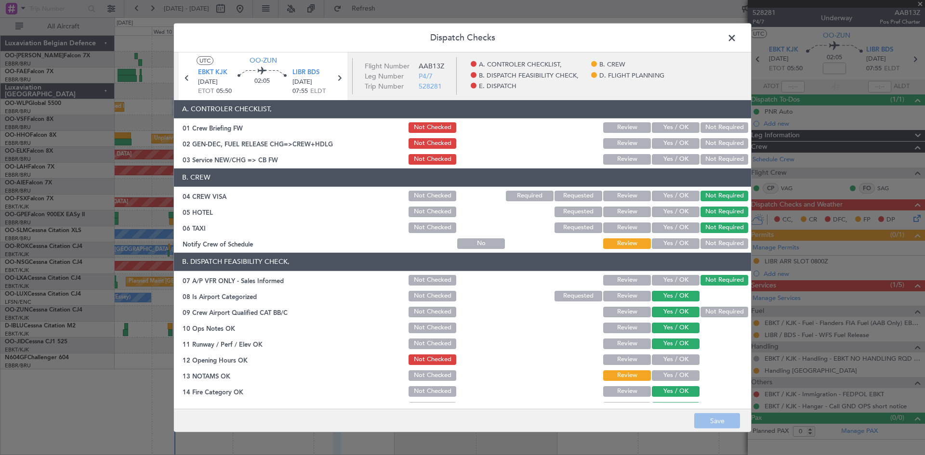
click at [668, 357] on button "Yes / OK" at bounding box center [676, 360] width 48 height 11
click at [674, 375] on button "Yes / OK" at bounding box center [676, 375] width 48 height 11
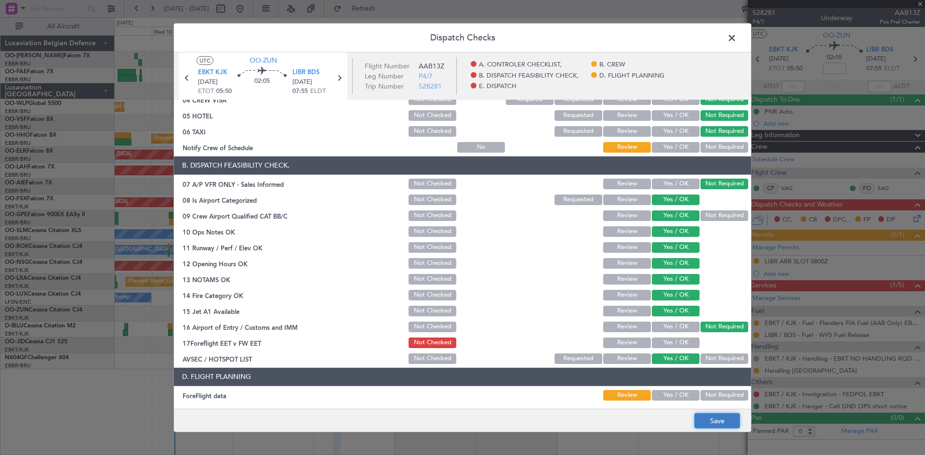
click at [726, 423] on button "Save" at bounding box center [717, 420] width 46 height 15
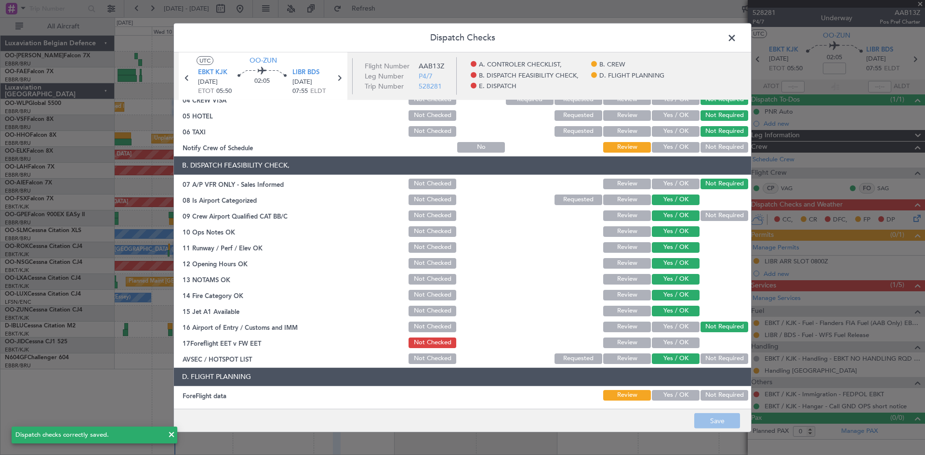
click at [737, 36] on span at bounding box center [737, 39] width 0 height 19
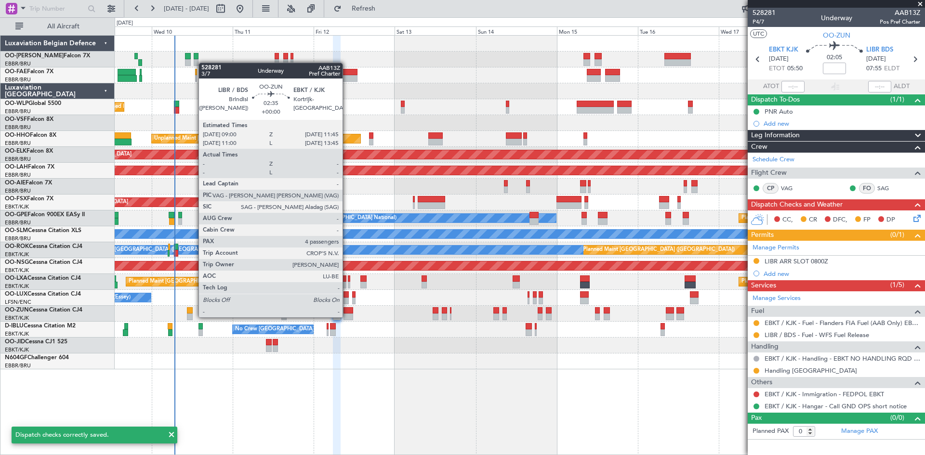
click at [347, 316] on div at bounding box center [348, 317] width 10 height 7
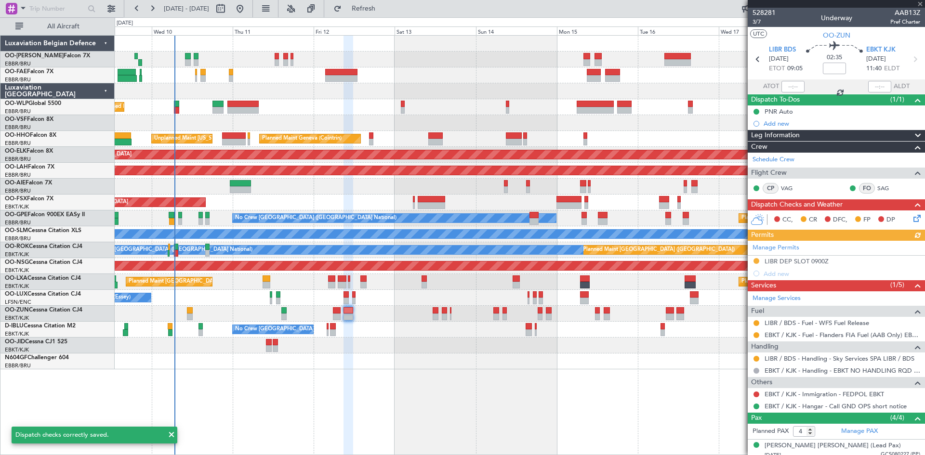
click at [911, 220] on icon at bounding box center [915, 217] width 8 height 8
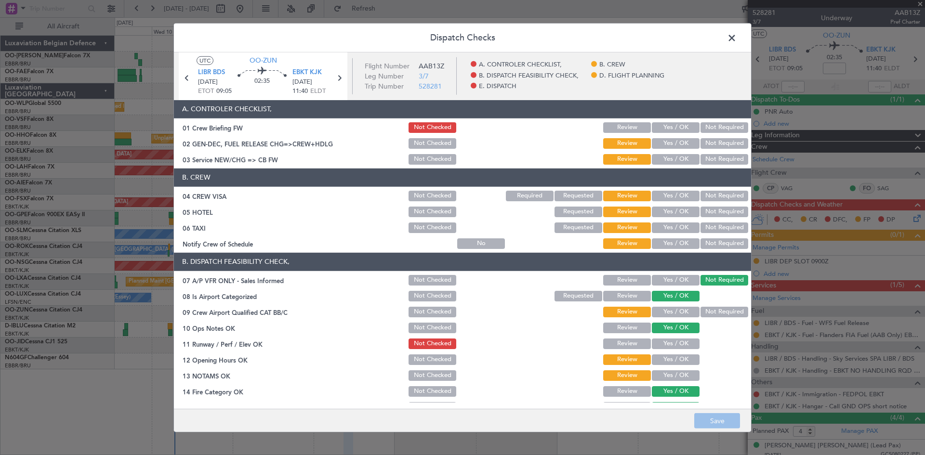
click at [674, 311] on button "Yes / OK" at bounding box center [676, 312] width 48 height 11
click at [677, 342] on button "Yes / OK" at bounding box center [676, 344] width 48 height 11
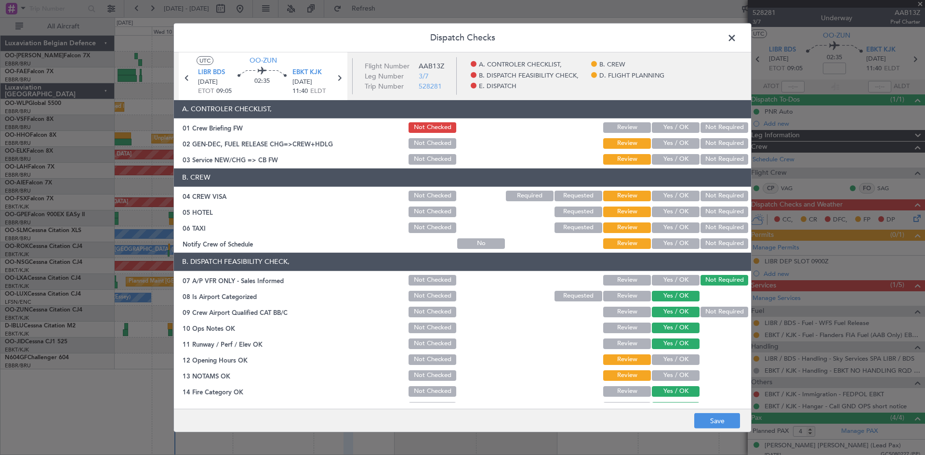
click at [676, 355] on button "Yes / OK" at bounding box center [676, 360] width 48 height 11
click at [674, 370] on button "Yes / OK" at bounding box center [676, 375] width 48 height 11
click at [620, 347] on button "Review" at bounding box center [627, 344] width 48 height 11
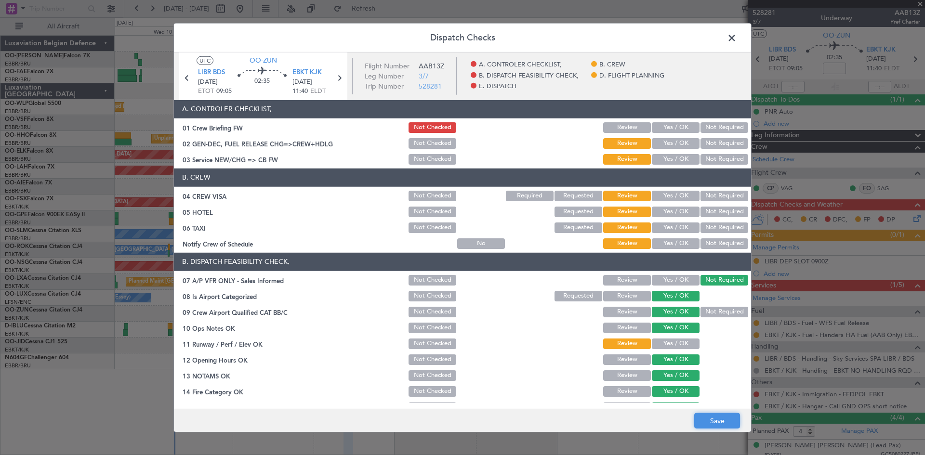
click at [718, 419] on button "Save" at bounding box center [717, 420] width 46 height 15
click at [711, 198] on button "Not Required" at bounding box center [724, 196] width 48 height 11
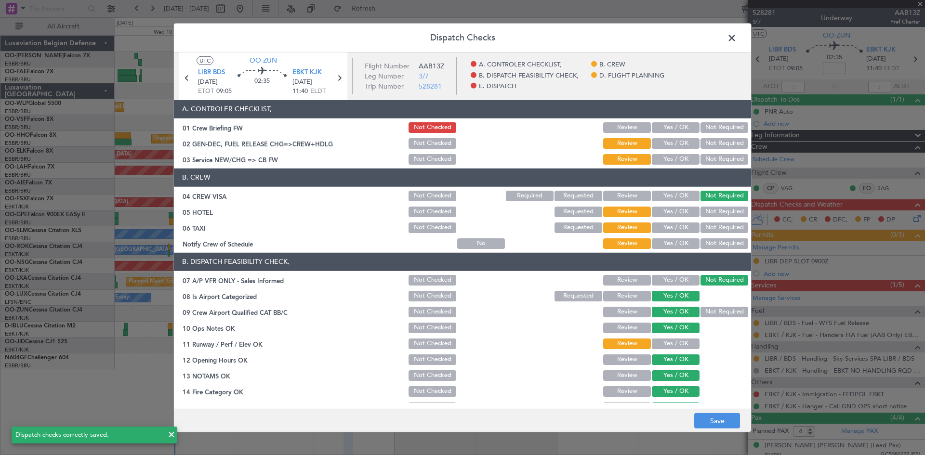
click at [713, 212] on button "Not Required" at bounding box center [724, 212] width 48 height 11
click at [716, 230] on button "Not Required" at bounding box center [724, 228] width 48 height 11
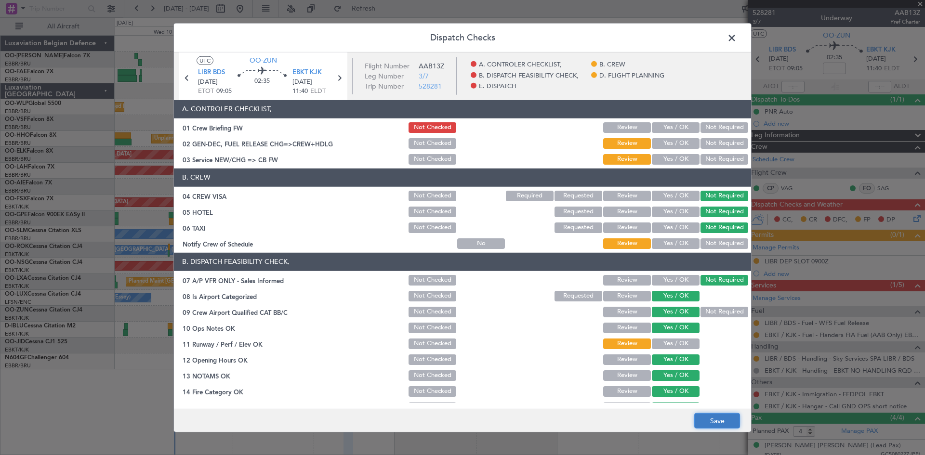
click at [714, 415] on button "Save" at bounding box center [717, 420] width 46 height 15
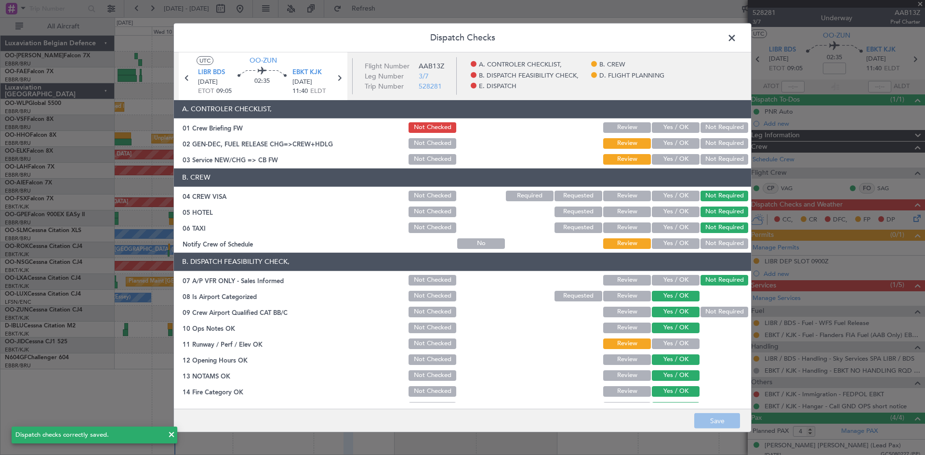
click at [737, 37] on span at bounding box center [737, 39] width 0 height 19
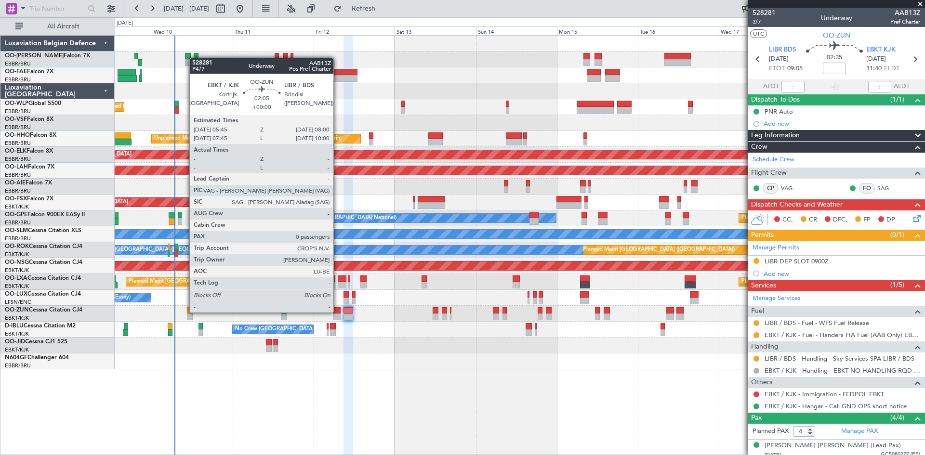
click at [338, 312] on div at bounding box center [337, 310] width 8 height 7
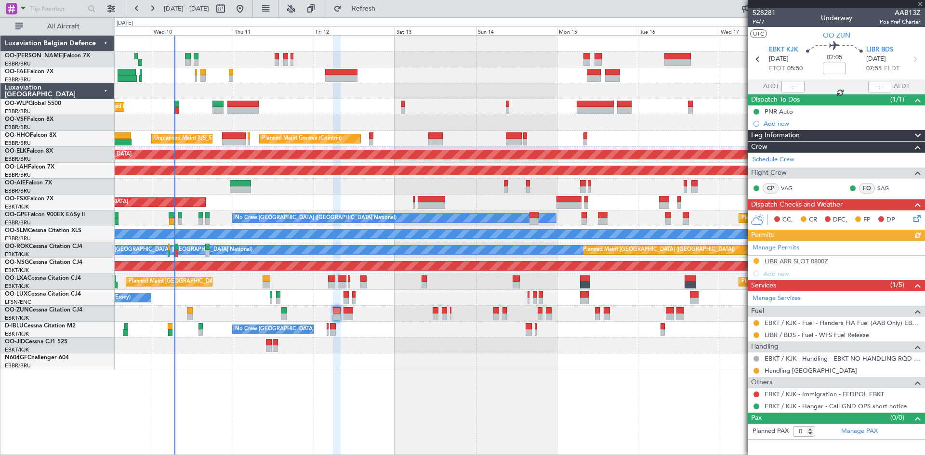
click at [916, 220] on icon at bounding box center [915, 217] width 8 height 8
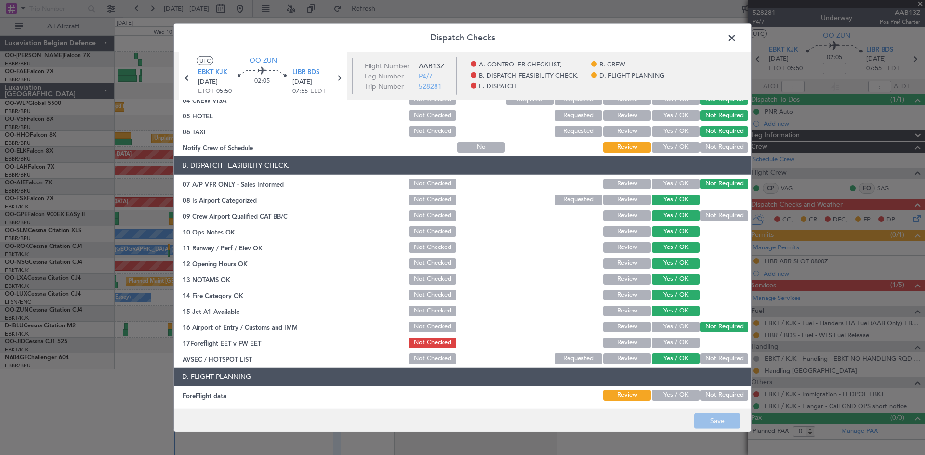
click at [634, 248] on button "Review" at bounding box center [627, 247] width 48 height 11
click at [710, 424] on button "Save" at bounding box center [717, 420] width 46 height 15
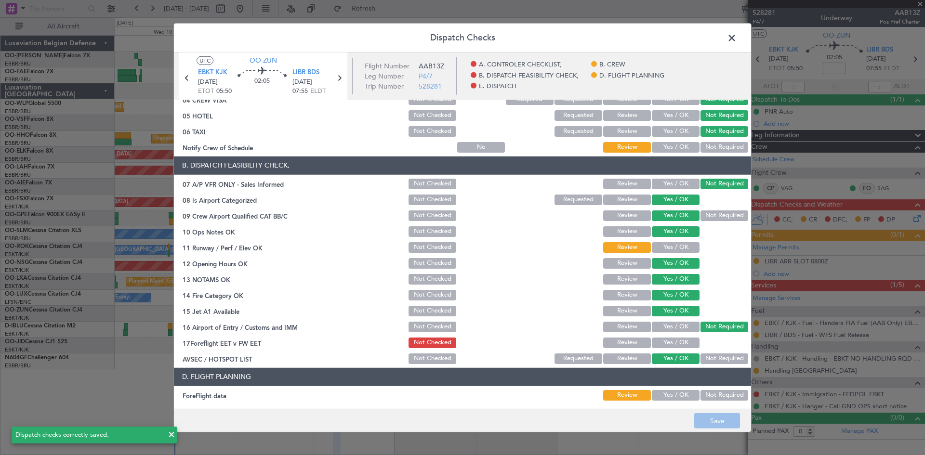
click at [737, 40] on span at bounding box center [737, 39] width 0 height 19
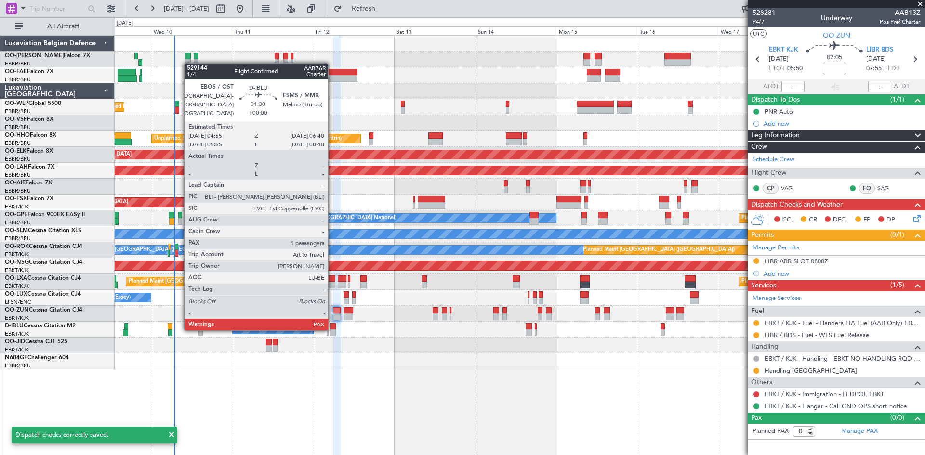
click at [334, 328] on div at bounding box center [333, 326] width 6 height 7
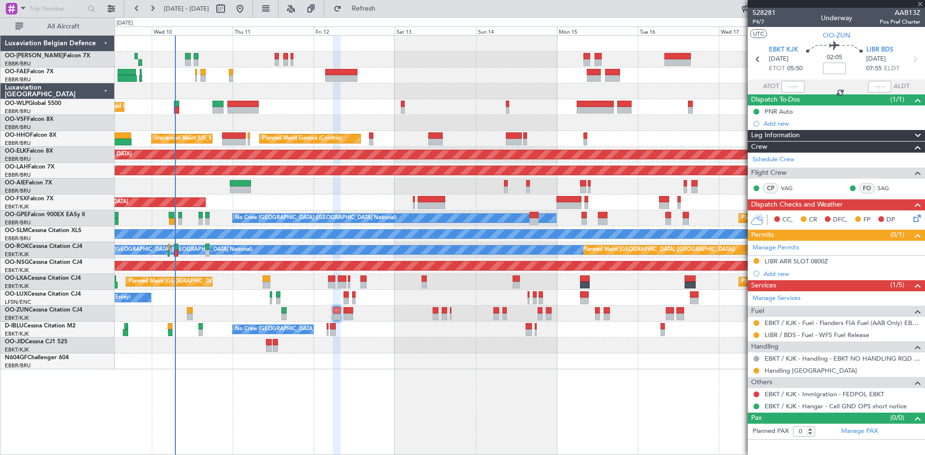
type input "3"
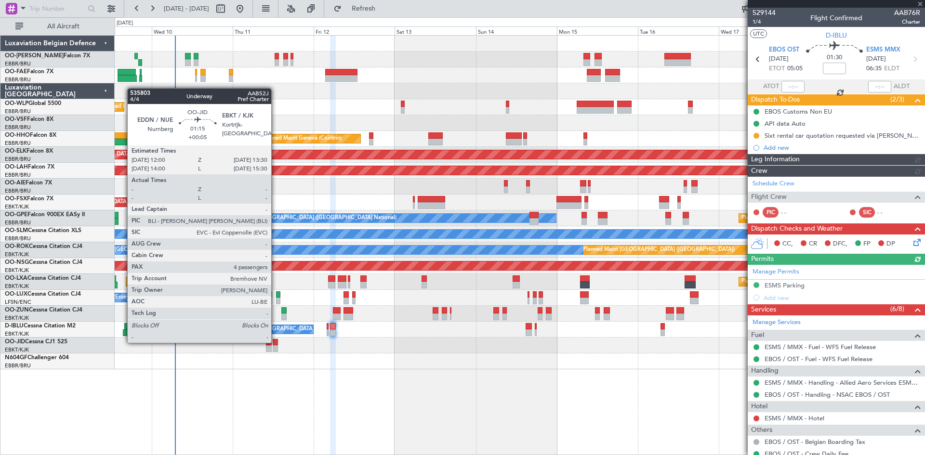
click at [276, 342] on div at bounding box center [275, 342] width 5 height 7
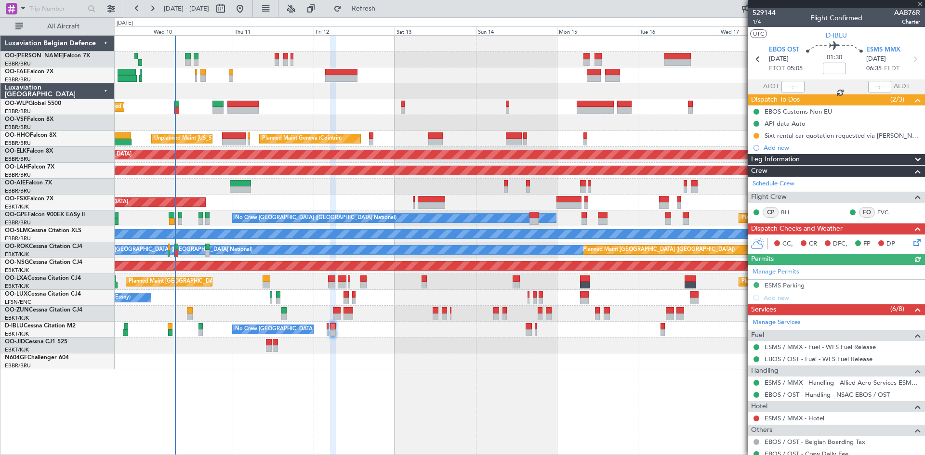
type input "+00:05"
type input "4"
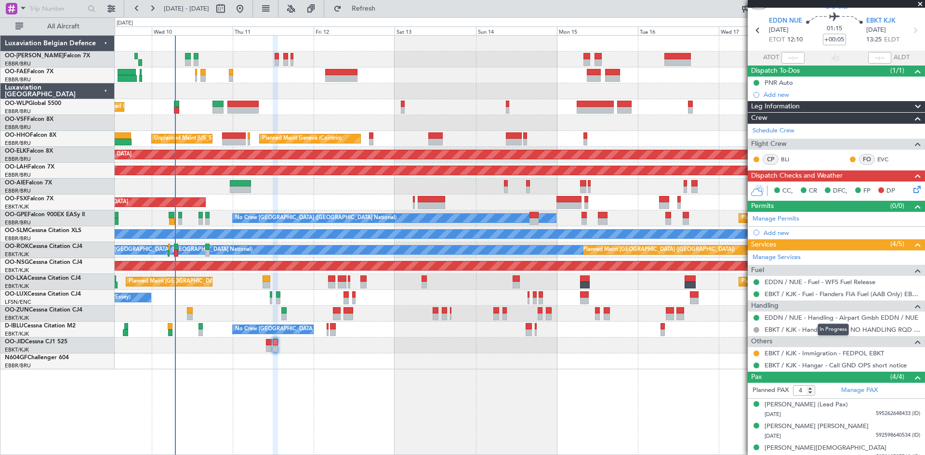
scroll to position [0, 0]
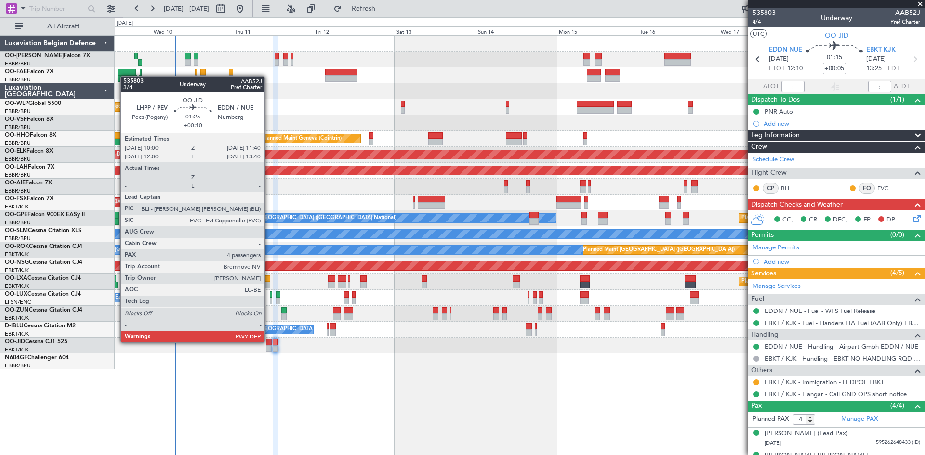
click at [269, 341] on div at bounding box center [269, 342] width 6 height 7
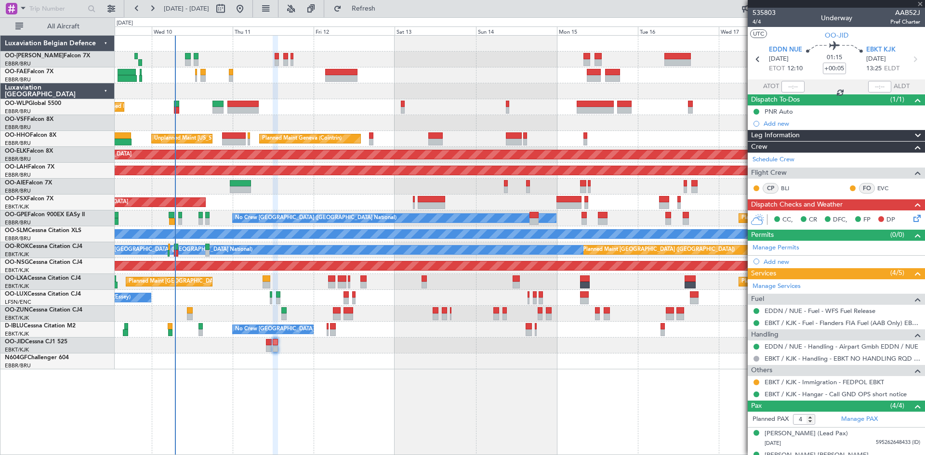
type input "+00:10"
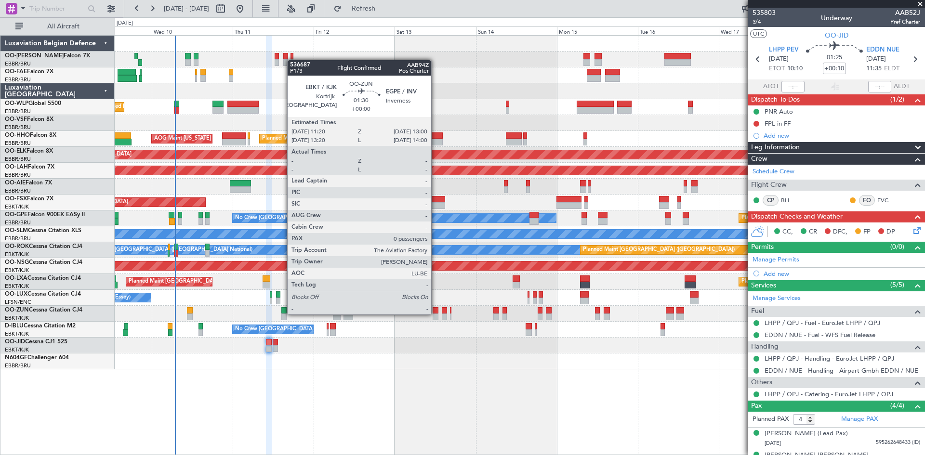
click at [436, 314] on div at bounding box center [436, 317] width 6 height 7
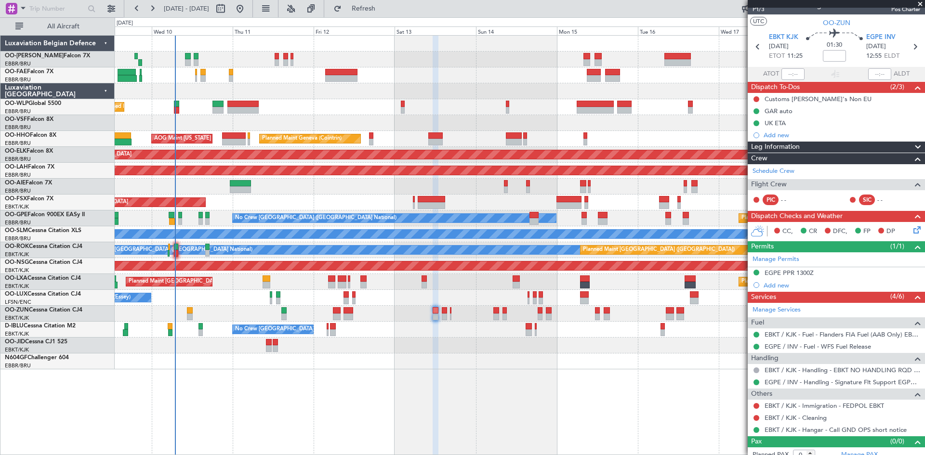
scroll to position [20, 0]
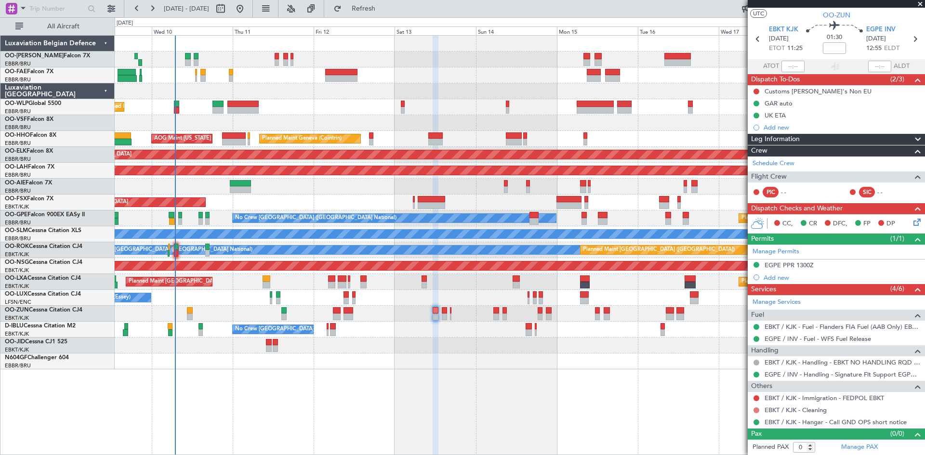
click at [755, 409] on button at bounding box center [756, 411] width 6 height 6
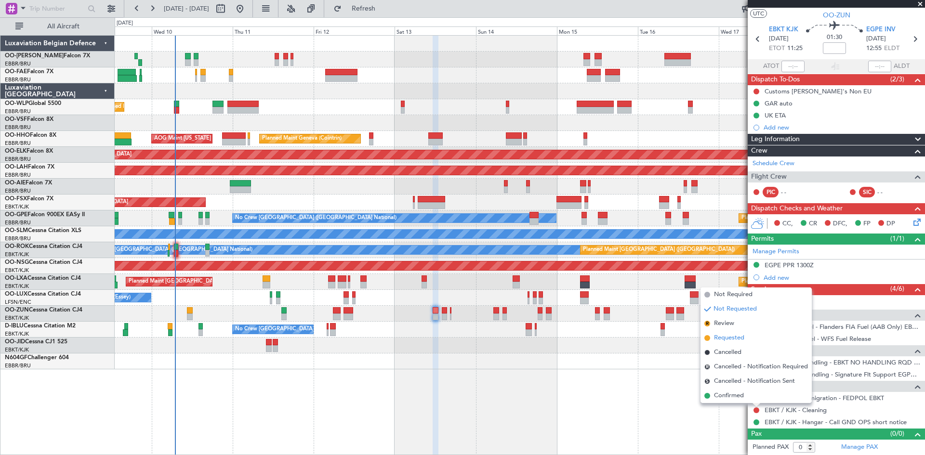
click at [754, 340] on li "Requested" at bounding box center [755, 338] width 111 height 14
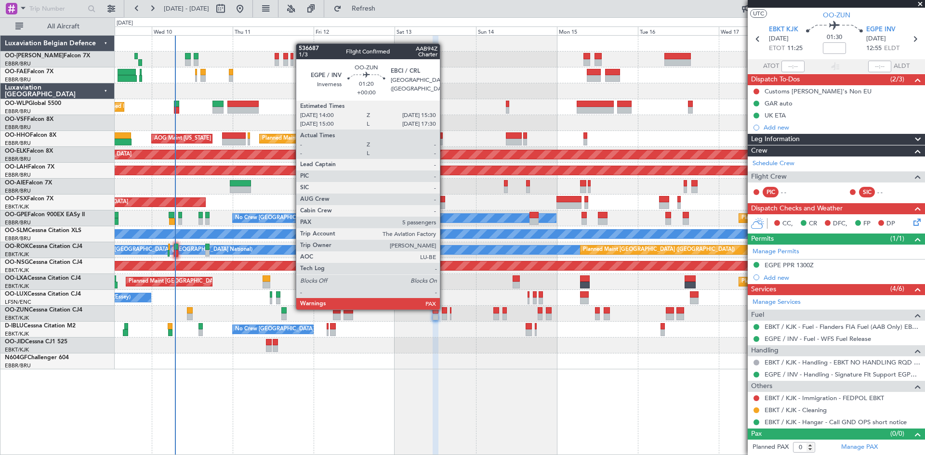
click at [444, 309] on div at bounding box center [444, 310] width 5 height 7
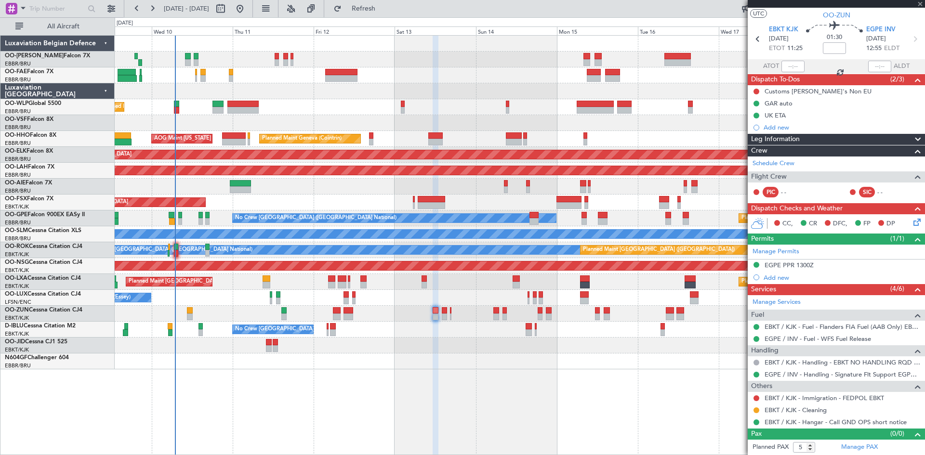
scroll to position [0, 0]
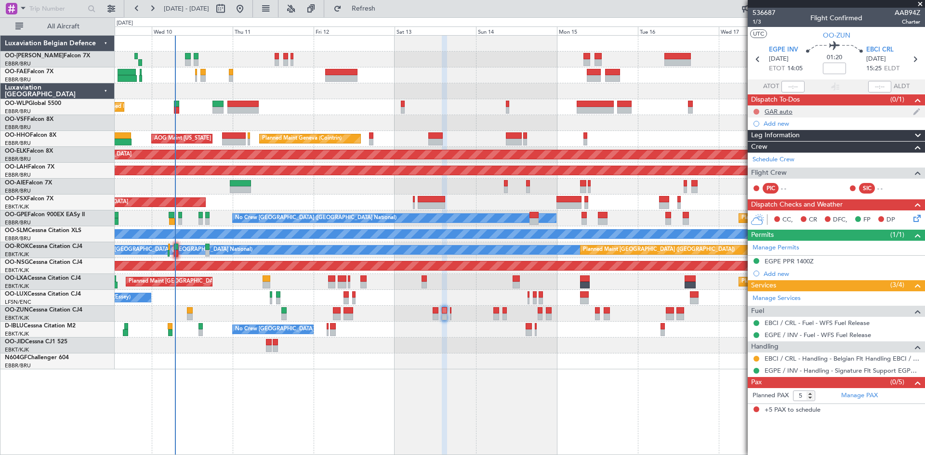
click at [758, 110] on button at bounding box center [756, 112] width 6 height 6
click at [757, 156] on span "Completed" at bounding box center [761, 154] width 32 height 10
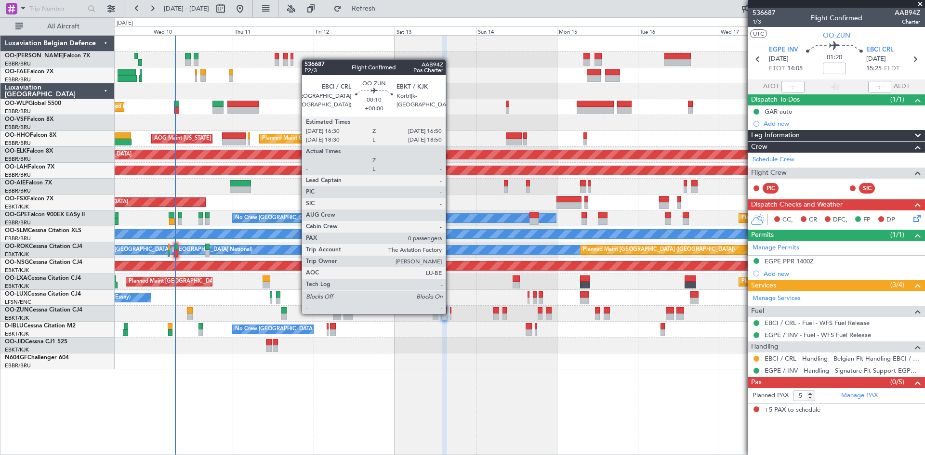
click at [450, 313] on div at bounding box center [450, 310] width 1 height 7
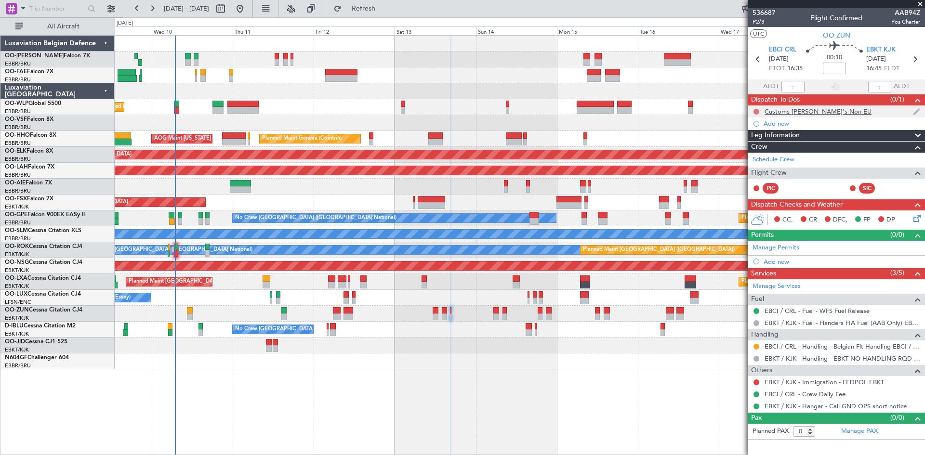
click at [757, 109] on button at bounding box center [756, 112] width 6 height 6
click at [760, 151] on span "Completed" at bounding box center [761, 154] width 32 height 10
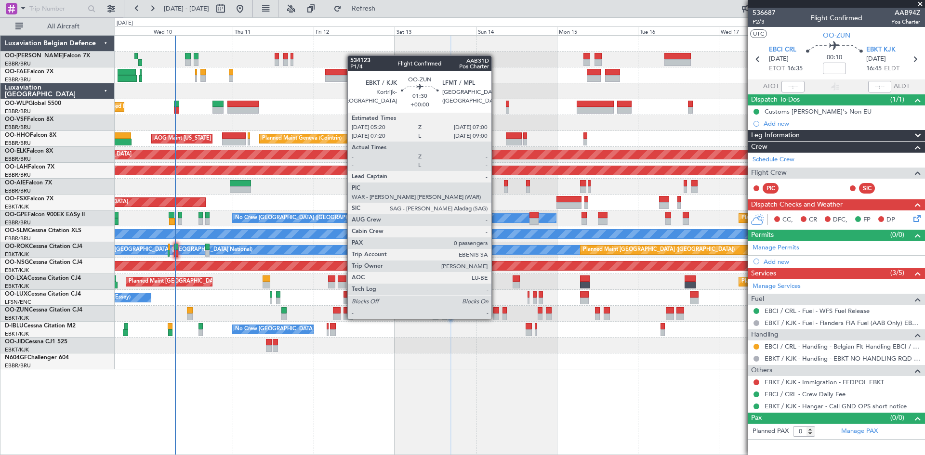
click at [496, 309] on div at bounding box center [496, 310] width 6 height 7
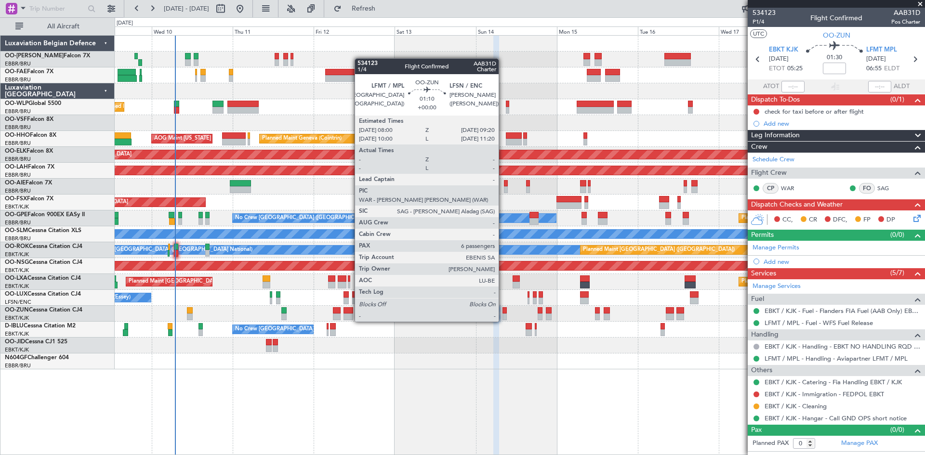
click at [503, 312] on div at bounding box center [504, 310] width 5 height 7
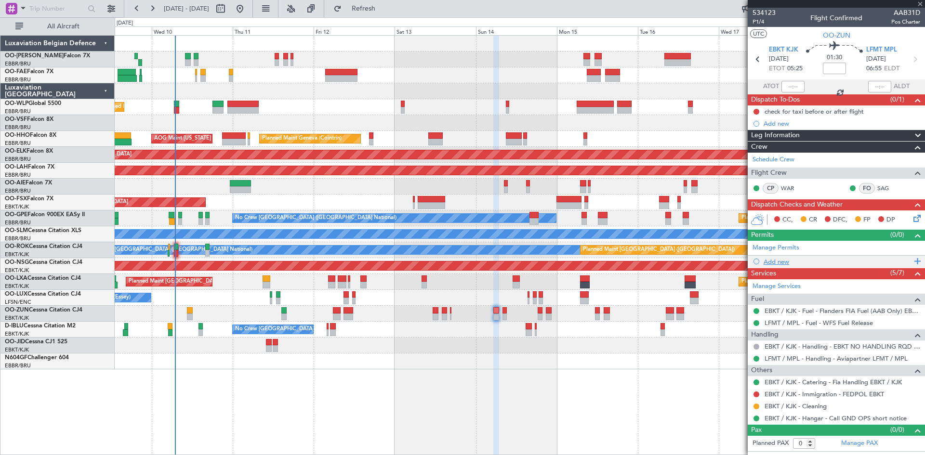
type input "6"
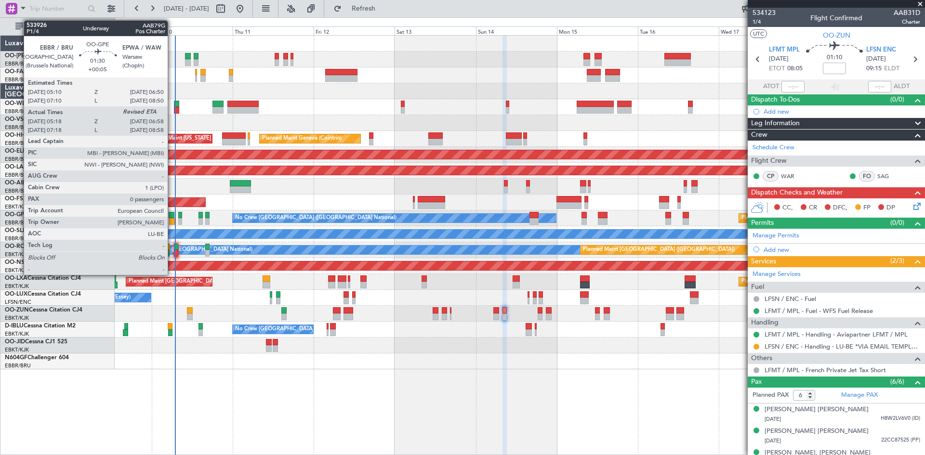
click at [172, 218] on div at bounding box center [172, 215] width 6 height 7
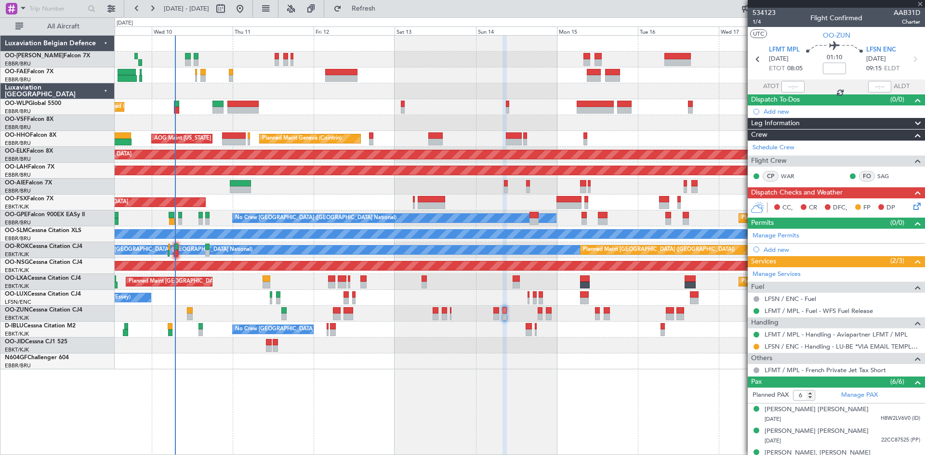
type input "+00:05"
type input "05:23"
type input "0"
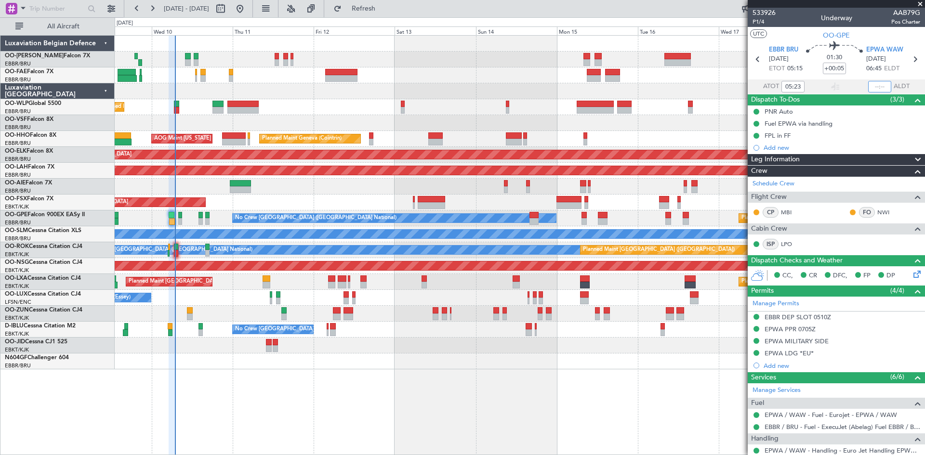
click at [874, 87] on input "text" at bounding box center [879, 87] width 23 height 12
click at [855, 77] on section "EBBR BRU 10/09/2025 ETOT 05:15 01:30 +00:05 EPWA WAW 10/09/2025 06:45 ELDT" at bounding box center [836, 60] width 177 height 38
type input "06:51"
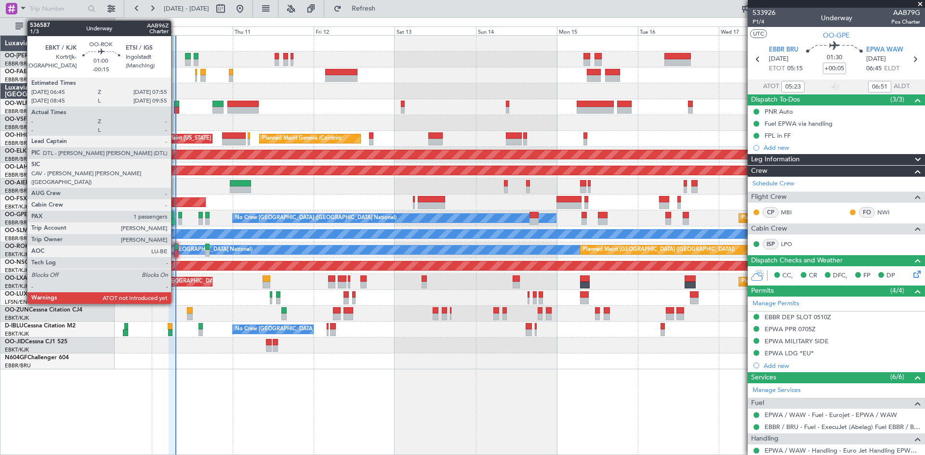
click at [175, 251] on div at bounding box center [176, 253] width 4 height 7
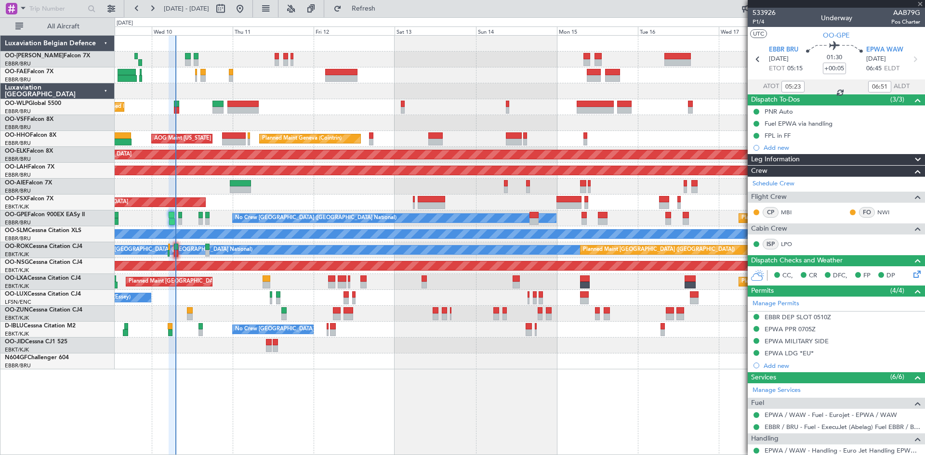
type input "-00:15"
type input "1"
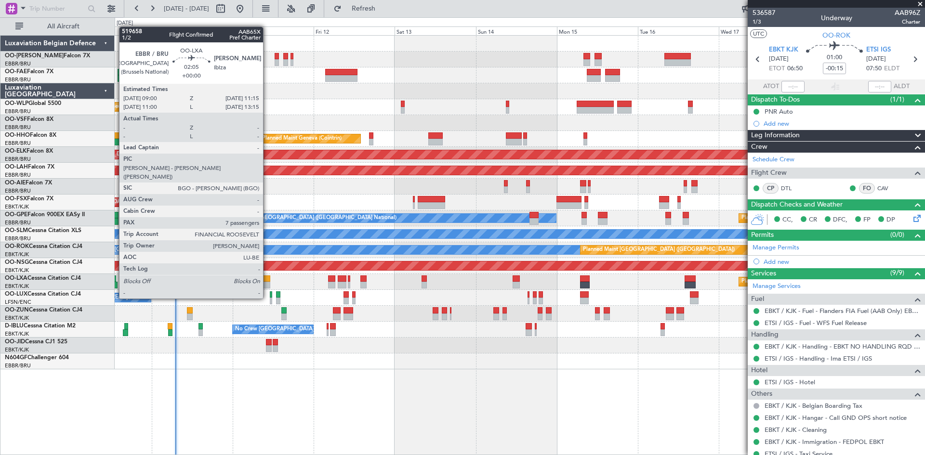
click at [267, 281] on div at bounding box center [267, 279] width 8 height 7
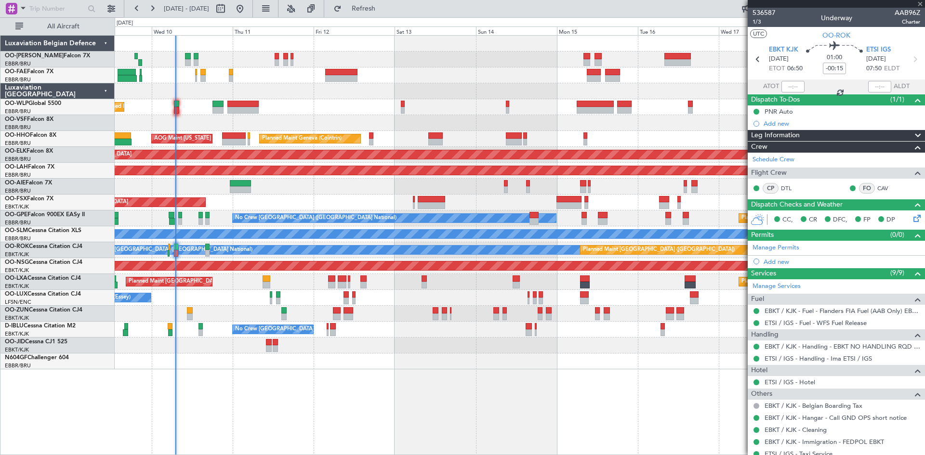
type input "7"
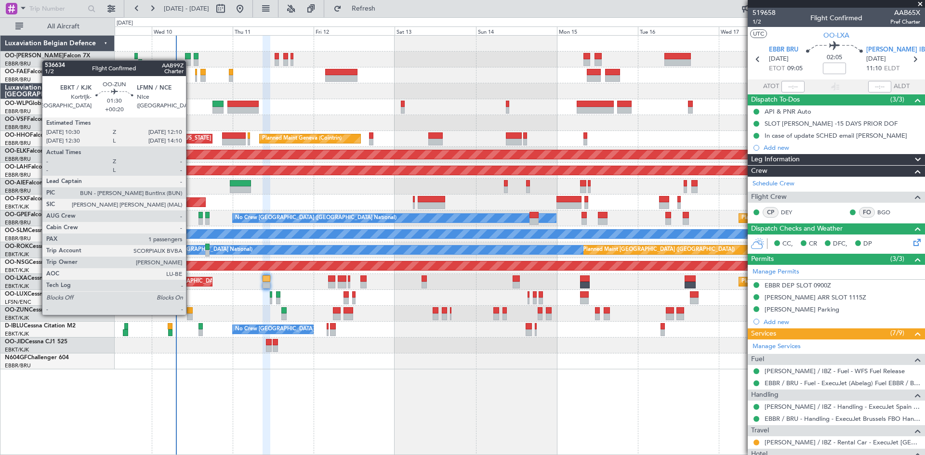
click at [190, 313] on div at bounding box center [190, 310] width 6 height 7
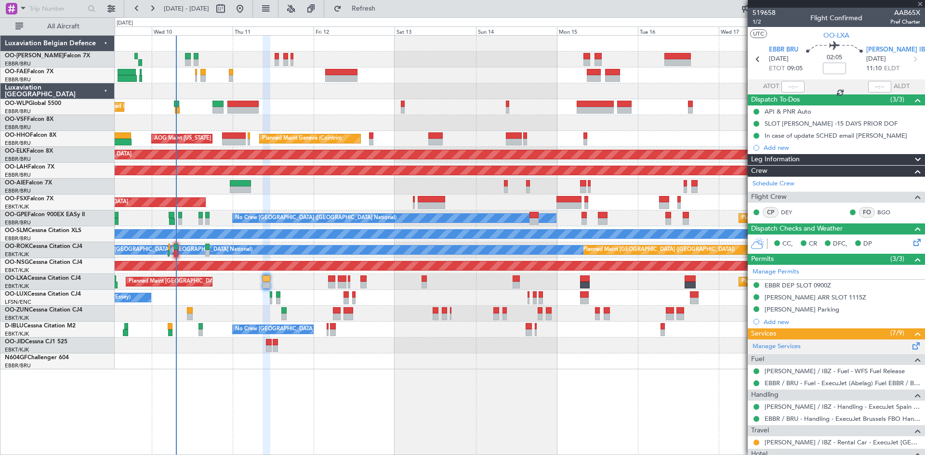
type input "+00:20"
type input "1"
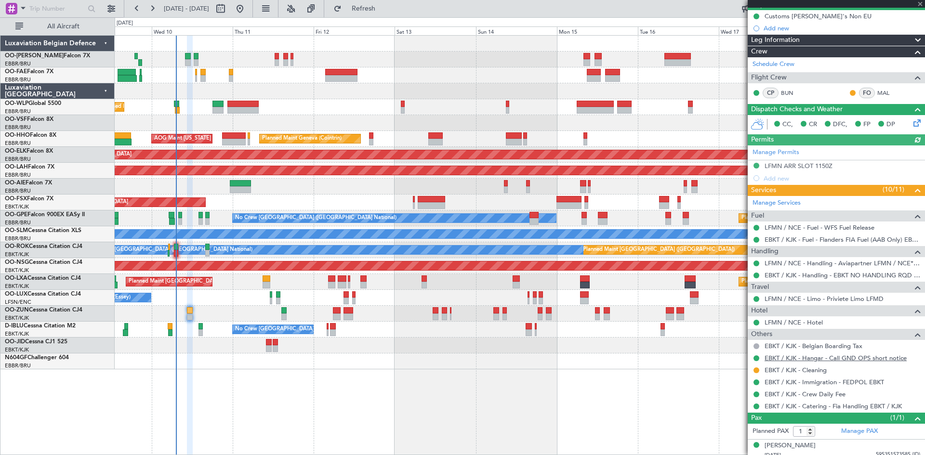
scroll to position [101, 0]
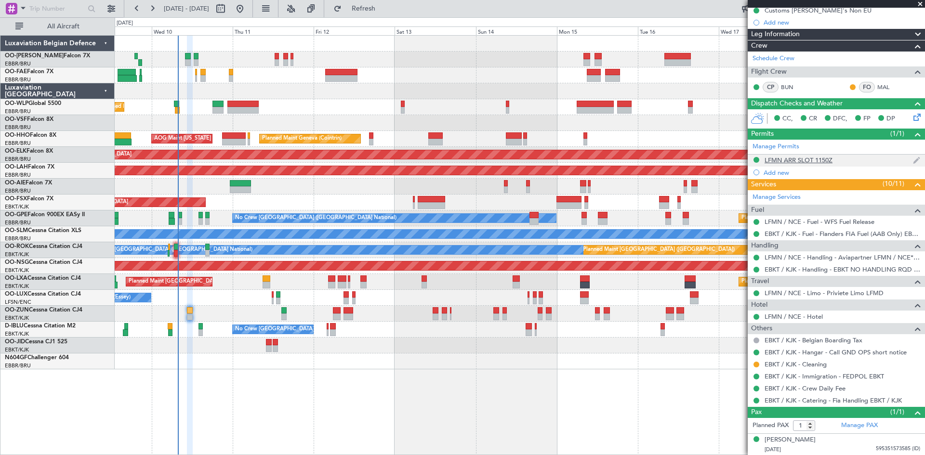
click at [775, 162] on div "LFMN ARR SLOT 1150Z" at bounding box center [799, 160] width 68 height 8
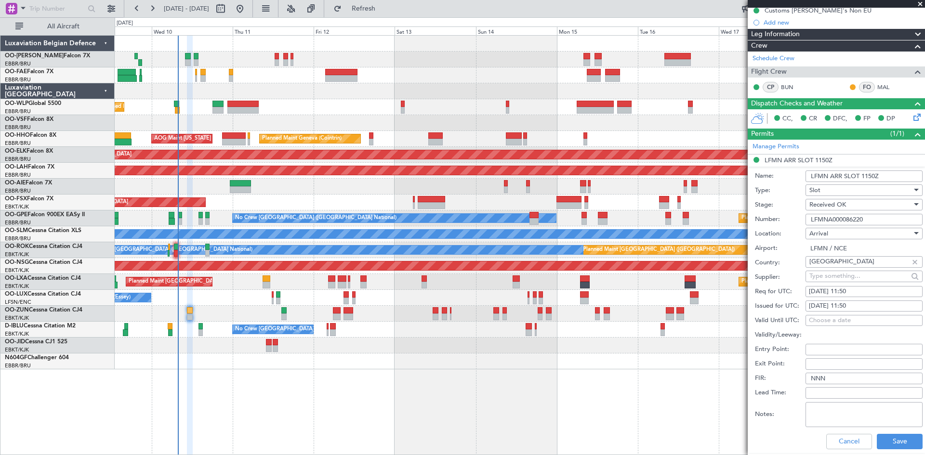
drag, startPoint x: 868, startPoint y: 218, endPoint x: 775, endPoint y: 214, distance: 93.1
click at [775, 214] on div "Number: LFMNA000086220" at bounding box center [839, 219] width 168 height 14
click at [843, 440] on button "Cancel" at bounding box center [849, 441] width 46 height 15
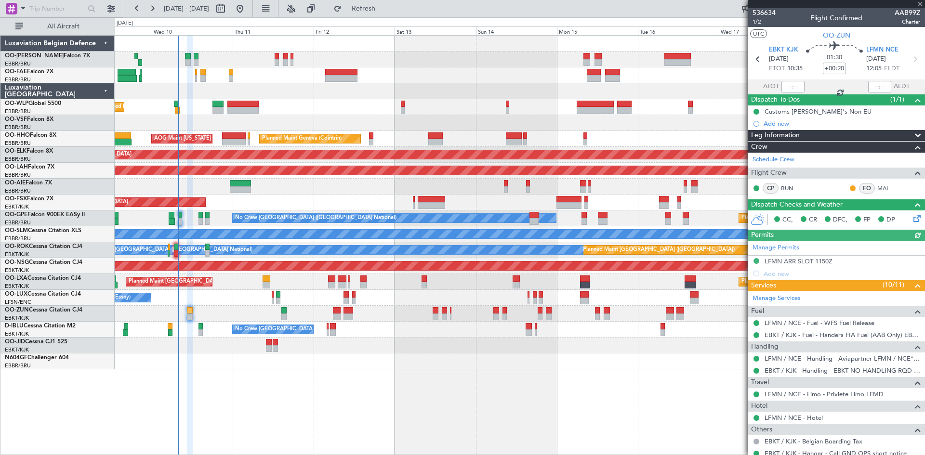
scroll to position [101, 0]
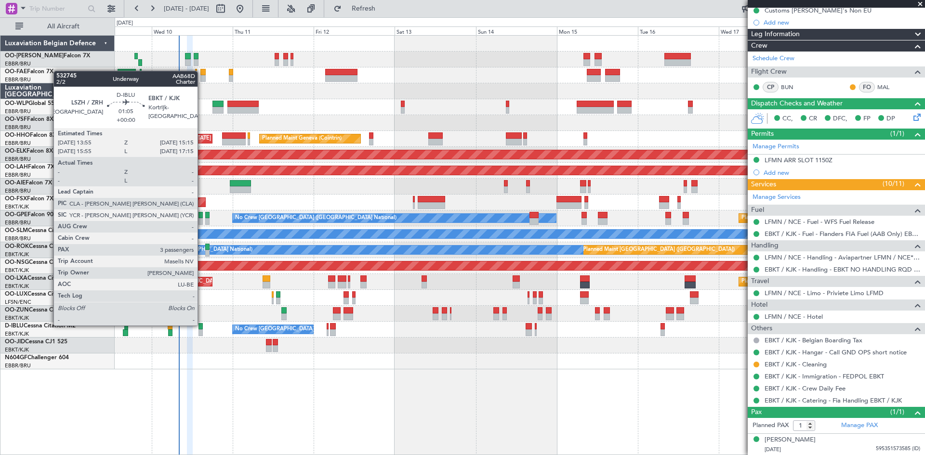
click at [202, 325] on div at bounding box center [200, 326] width 5 height 7
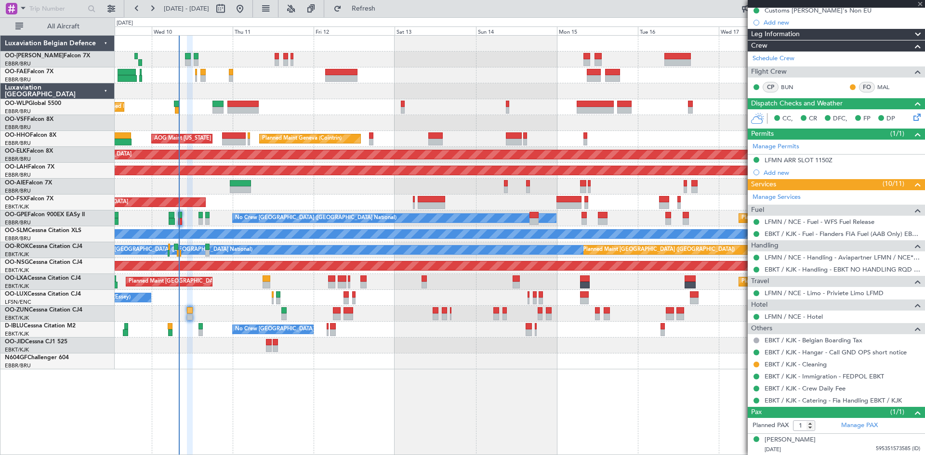
type input "3"
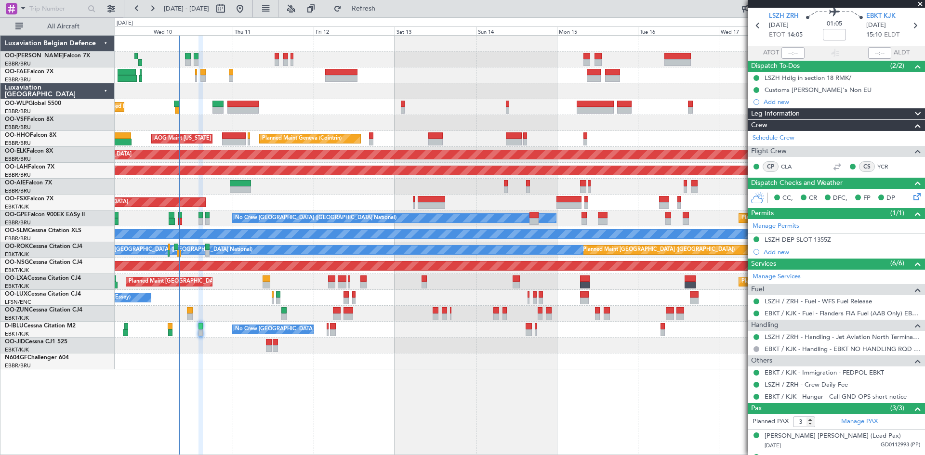
scroll to position [0, 0]
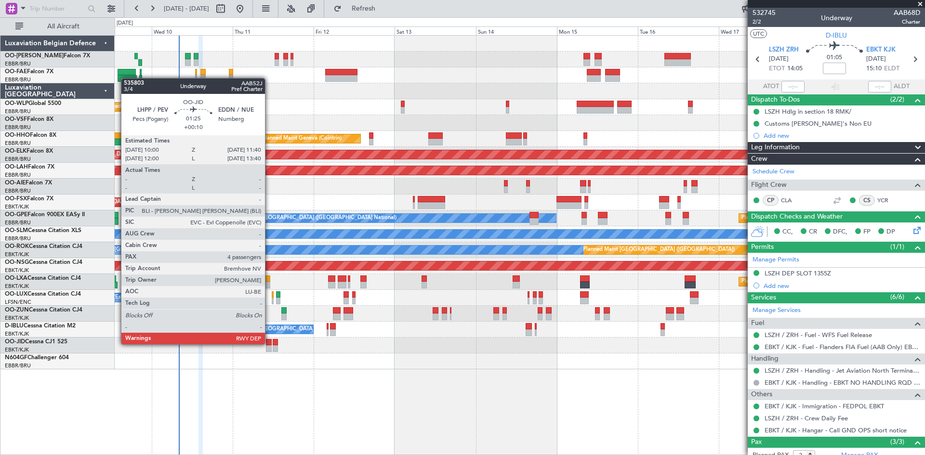
click at [269, 343] on div at bounding box center [269, 342] width 6 height 7
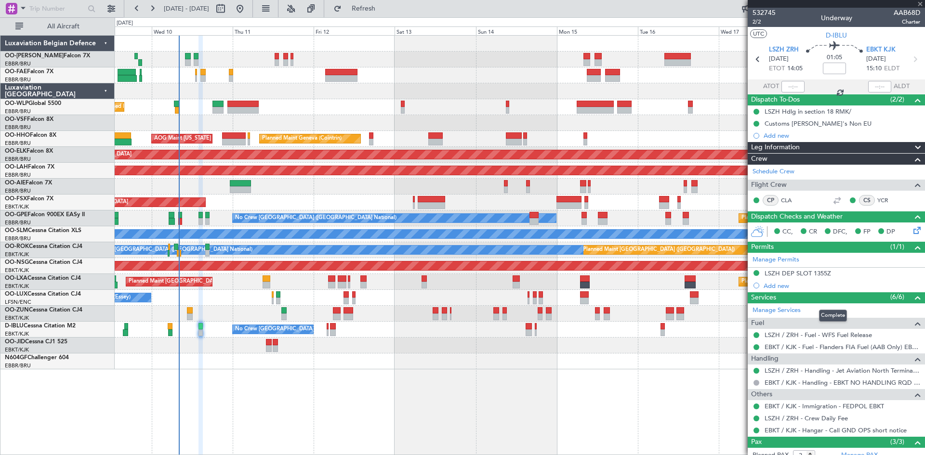
scroll to position [73, 0]
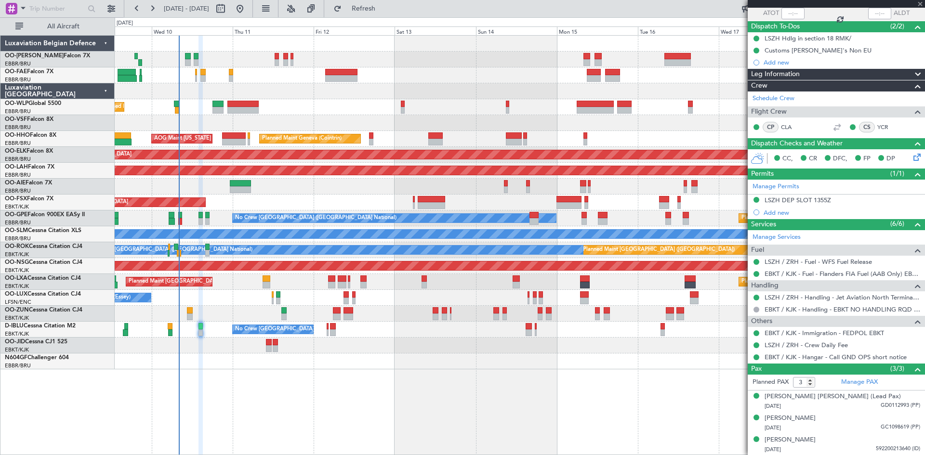
type input "+00:10"
type input "4"
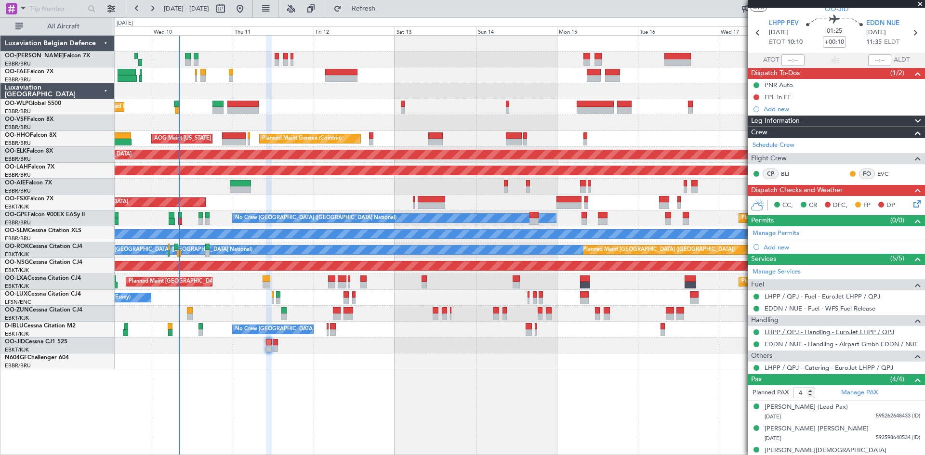
scroll to position [0, 0]
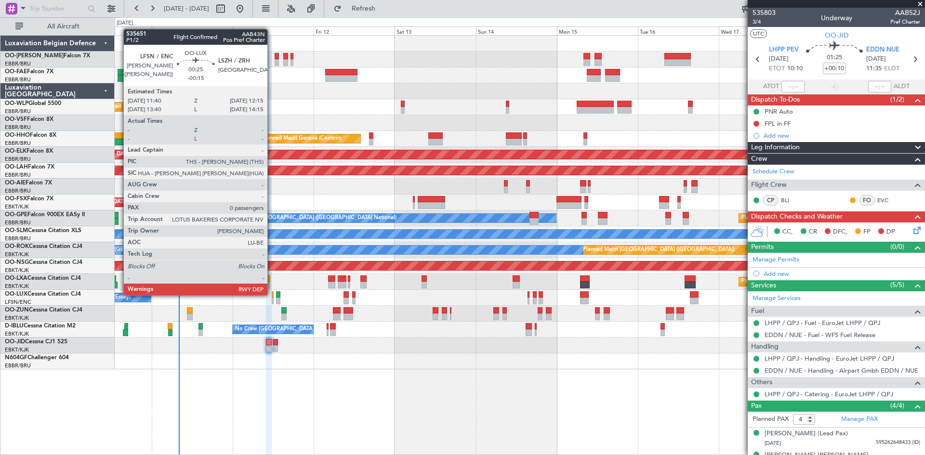
click at [272, 294] on div at bounding box center [273, 294] width 2 height 7
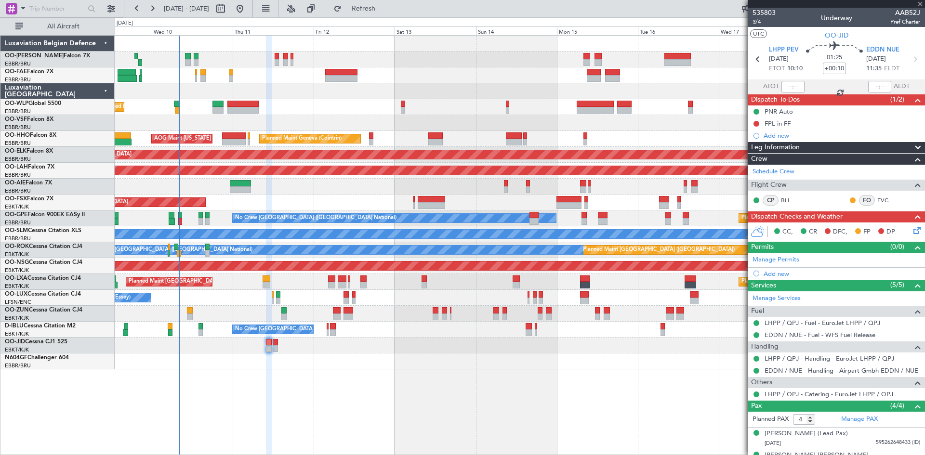
type input "-00:15"
type input "0"
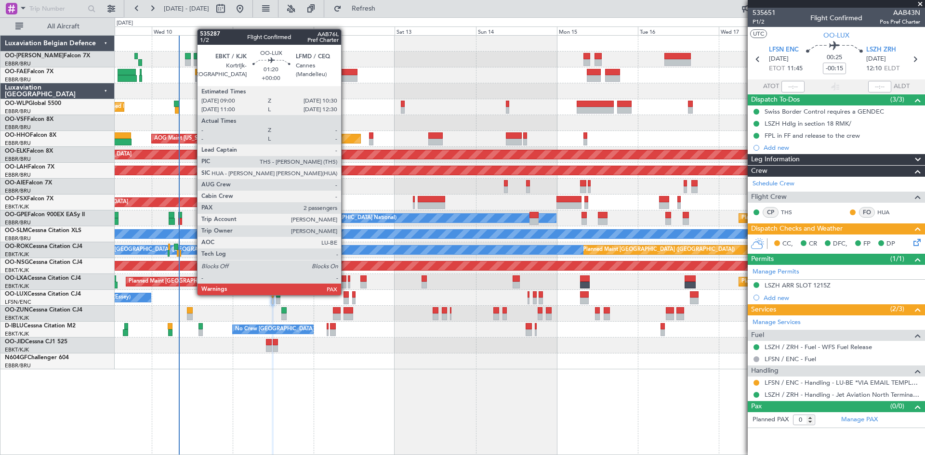
click at [345, 294] on div at bounding box center [345, 294] width 5 height 7
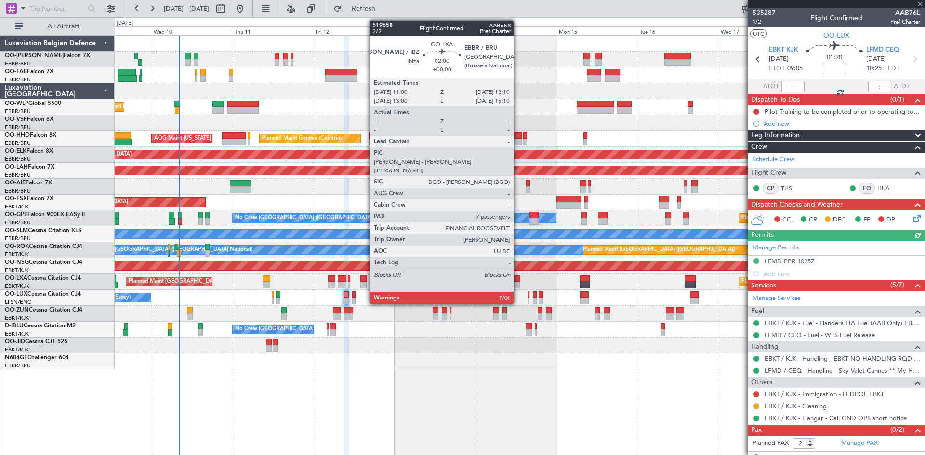
click at [518, 279] on div at bounding box center [517, 279] width 8 height 7
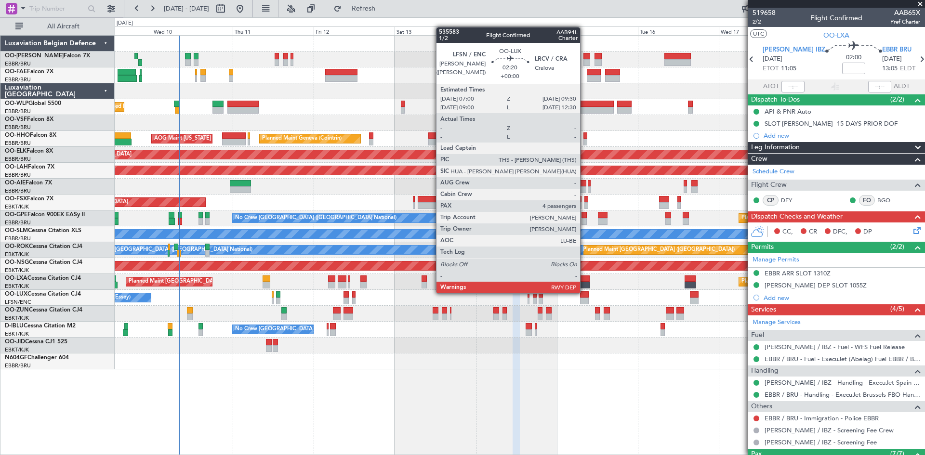
click at [586, 295] on div at bounding box center [584, 294] width 9 height 7
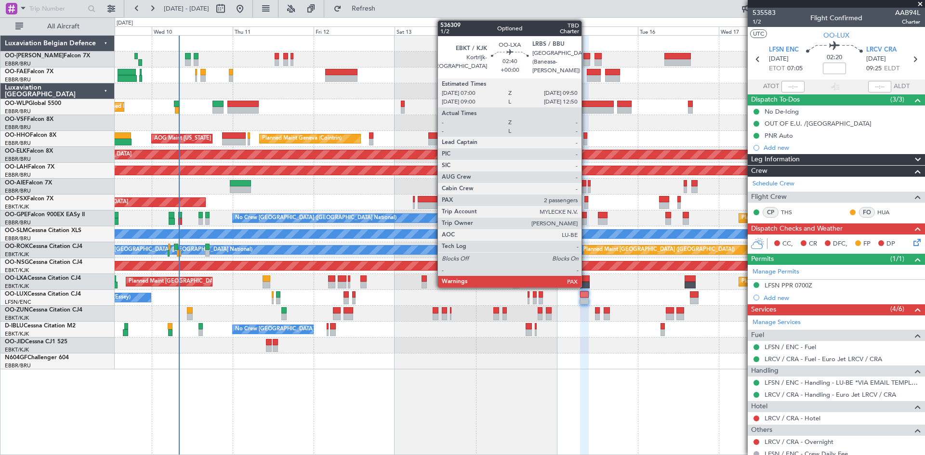
click at [586, 278] on div at bounding box center [585, 279] width 10 height 7
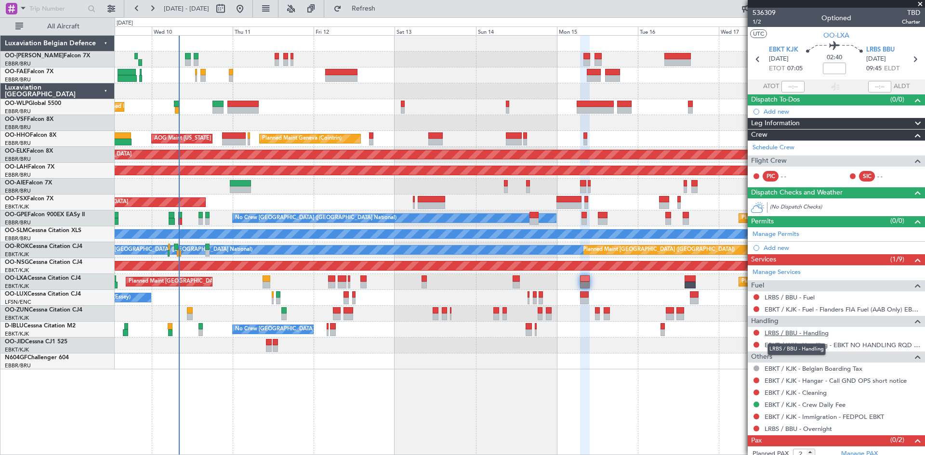
click at [788, 333] on link "LRBS / BBU - Handling" at bounding box center [797, 333] width 64 height 8
click at [692, 279] on div at bounding box center [690, 279] width 11 height 7
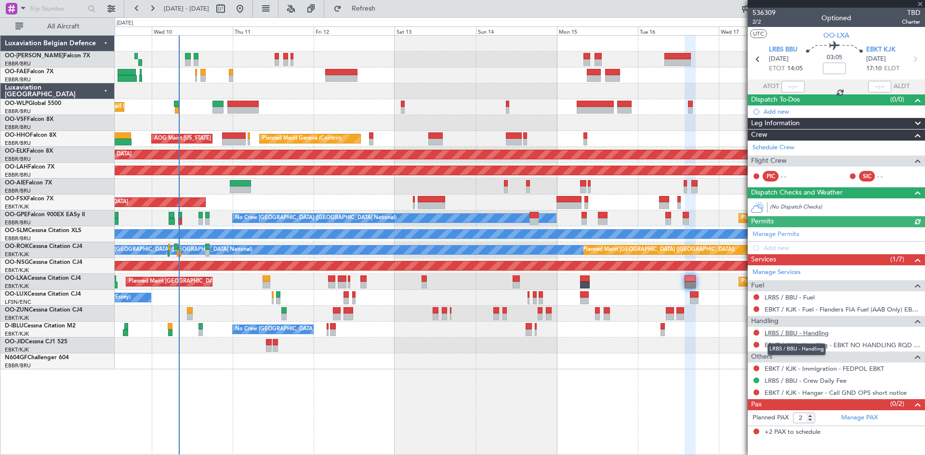
click at [793, 331] on link "LRBS / BBU - Handling" at bounding box center [797, 333] width 64 height 8
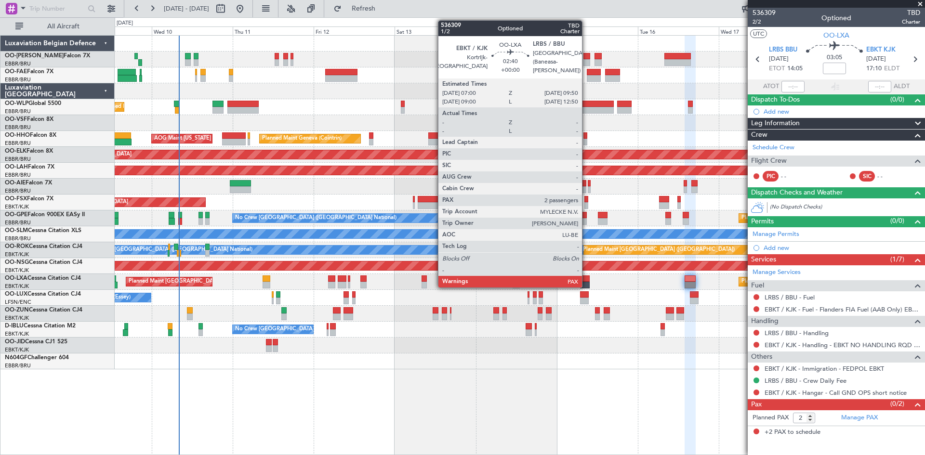
click at [586, 280] on div at bounding box center [585, 279] width 10 height 7
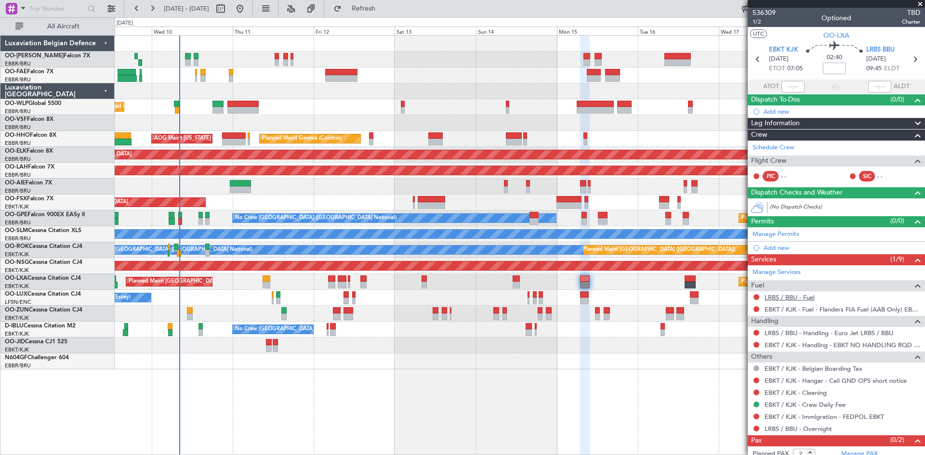
click at [781, 299] on link "LRBS / BBU - Fuel" at bounding box center [790, 297] width 50 height 8
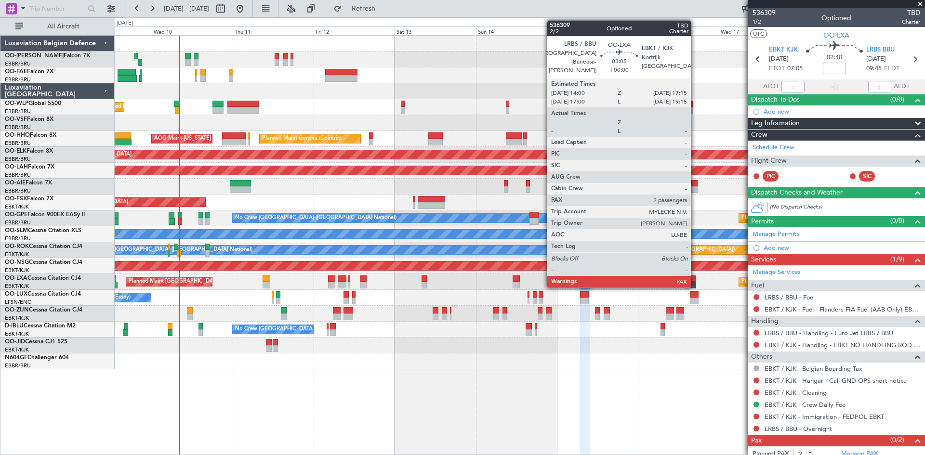
click at [696, 279] on div at bounding box center [690, 279] width 11 height 7
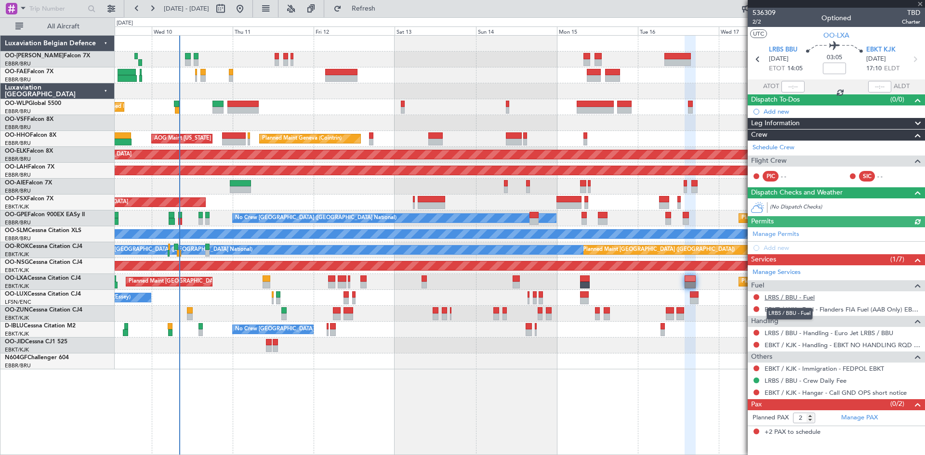
click at [789, 297] on link "LRBS / BBU - Fuel" at bounding box center [790, 297] width 50 height 8
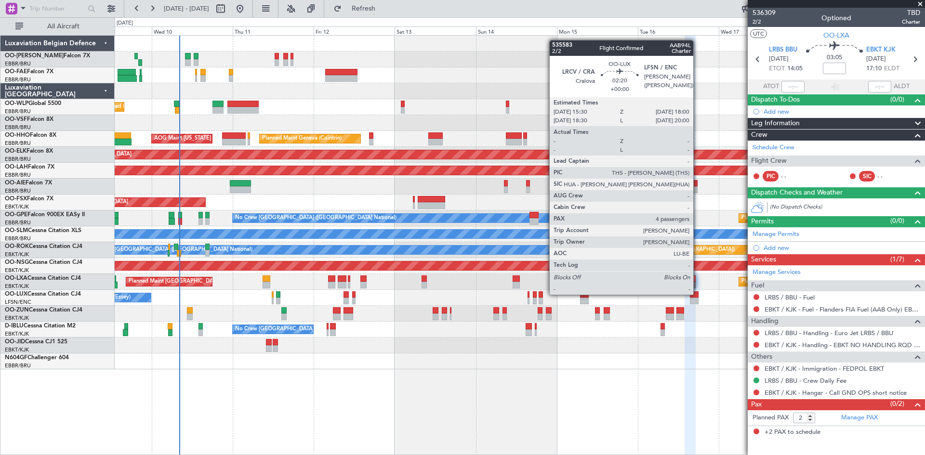
click at [698, 294] on div at bounding box center [694, 294] width 9 height 7
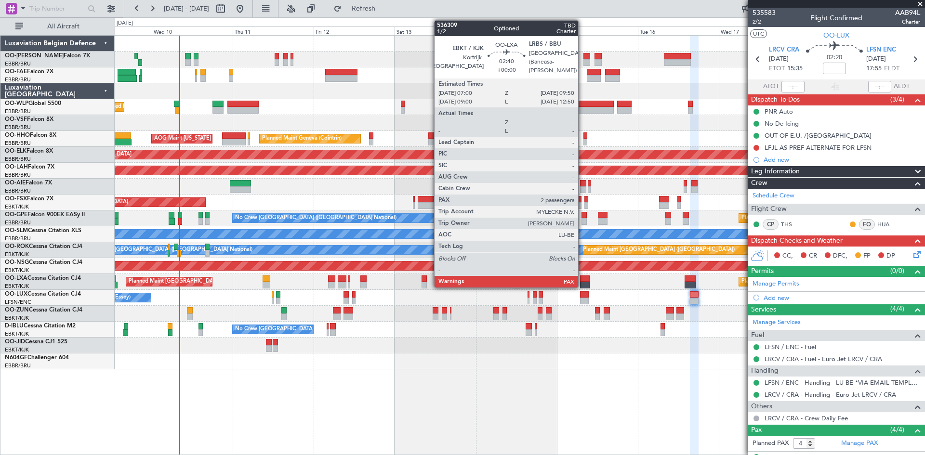
click at [583, 277] on div at bounding box center [585, 279] width 10 height 7
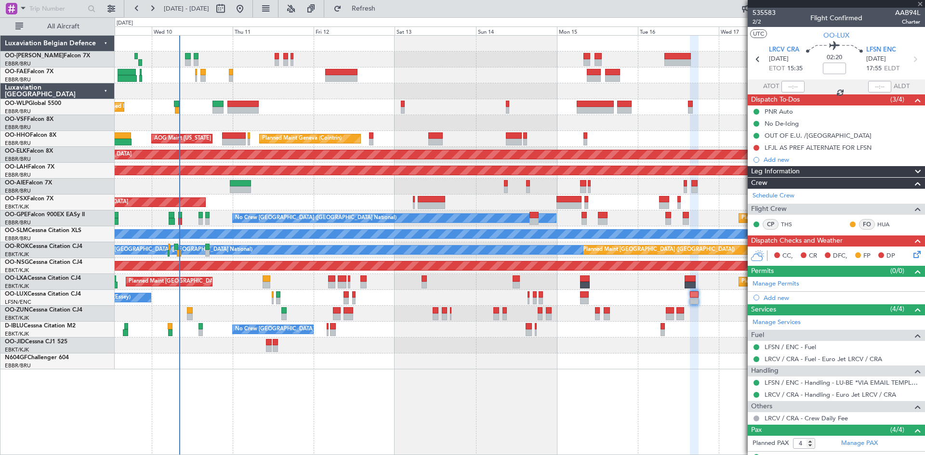
type input "2"
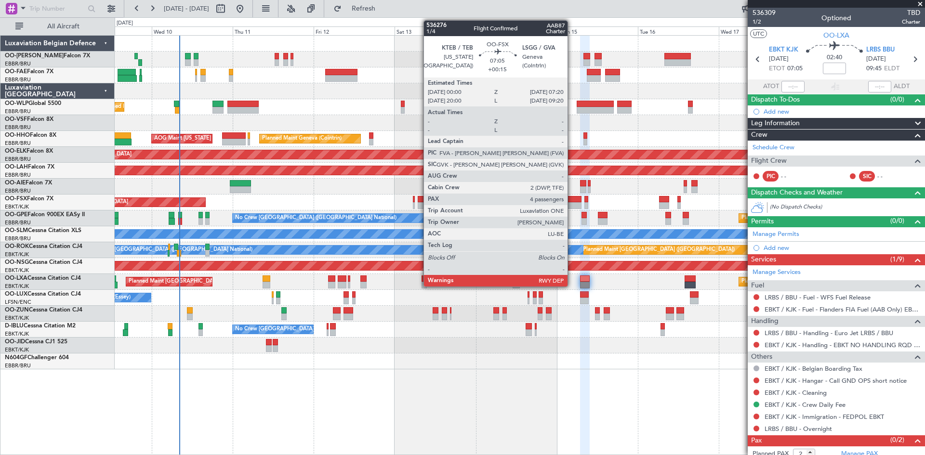
click at [572, 204] on div at bounding box center [568, 205] width 25 height 7
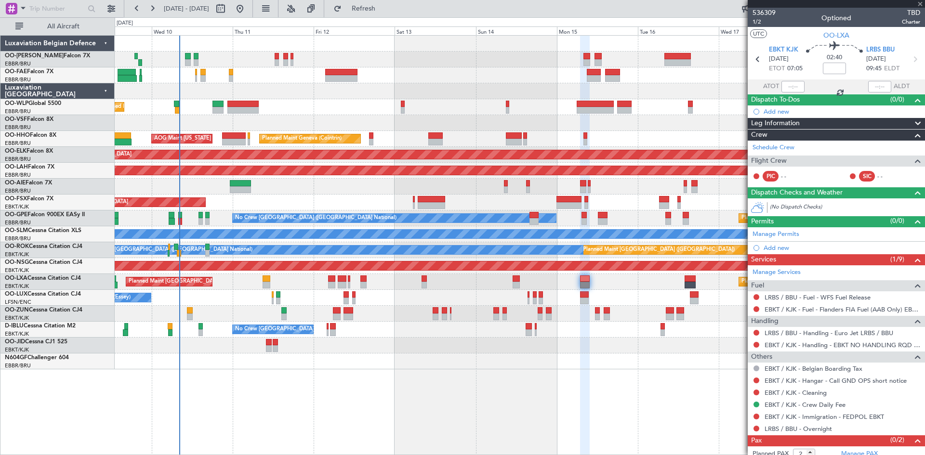
type input "+00:15"
type input "4"
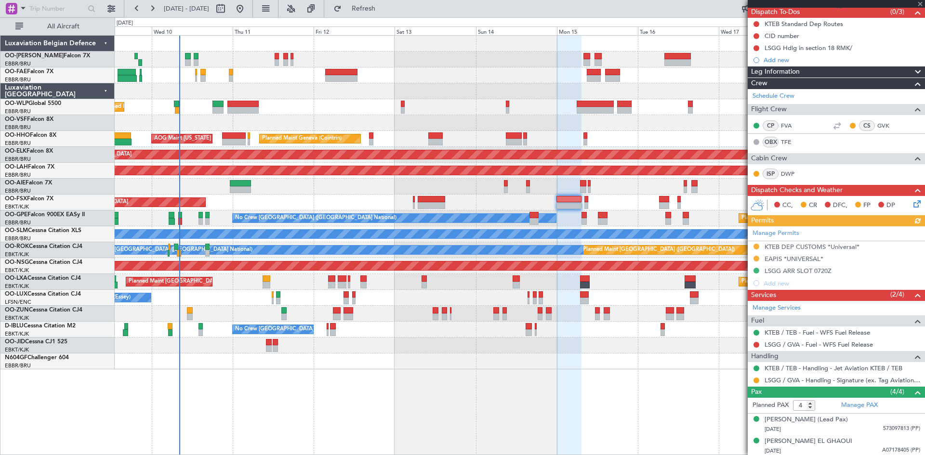
scroll to position [132, 0]
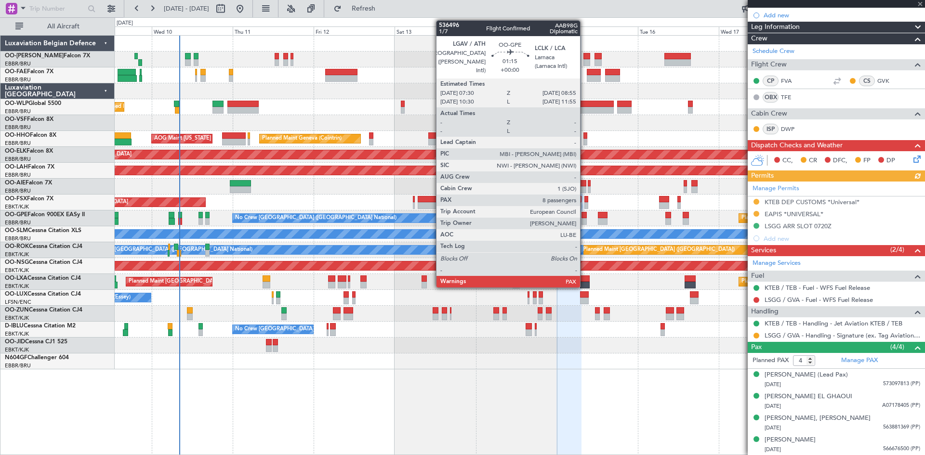
click at [584, 212] on div at bounding box center [583, 215] width 5 height 7
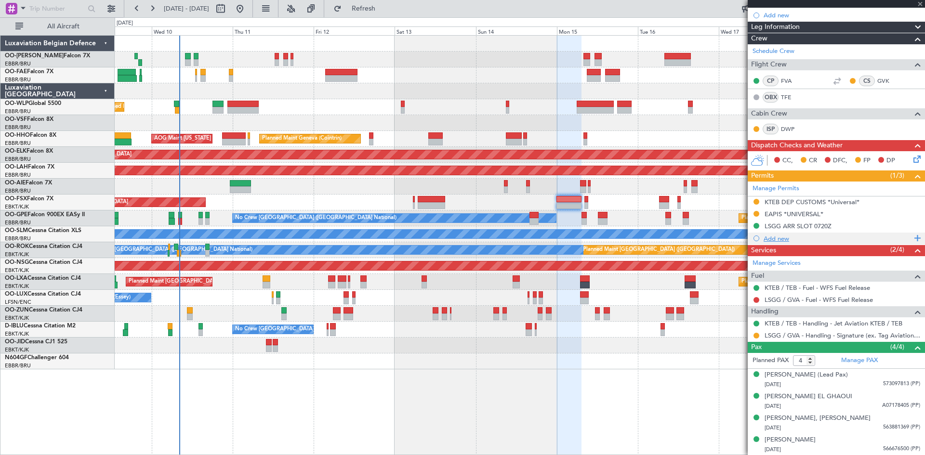
type input "8"
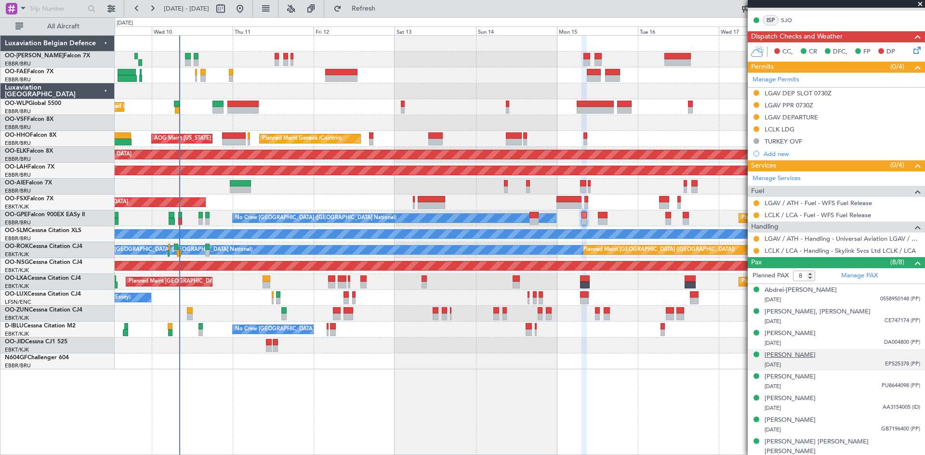
scroll to position [202, 0]
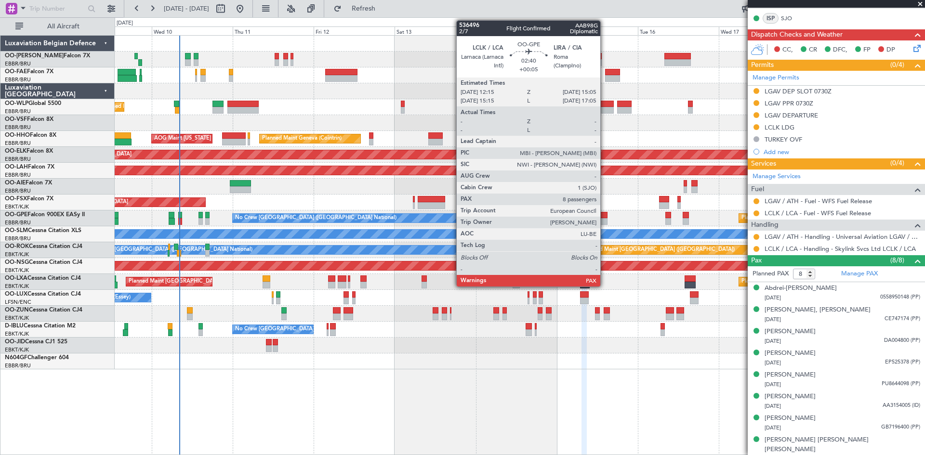
click at [605, 216] on div at bounding box center [603, 215] width 10 height 7
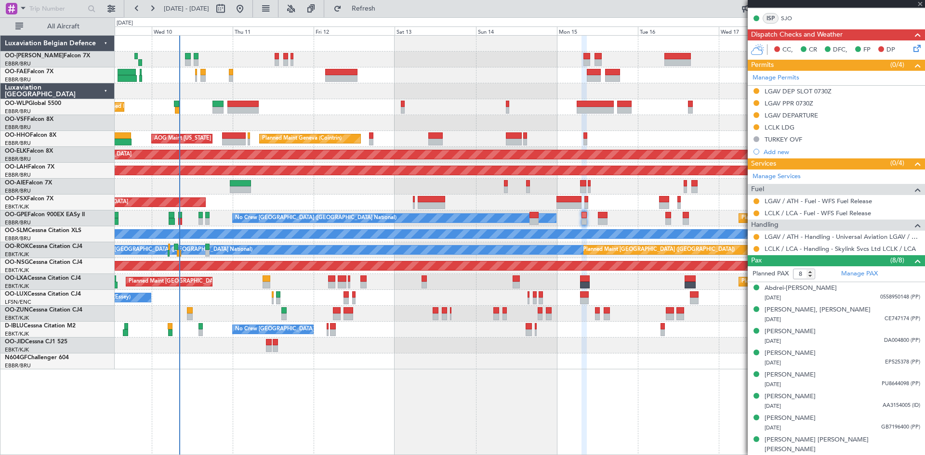
type input "+00:05"
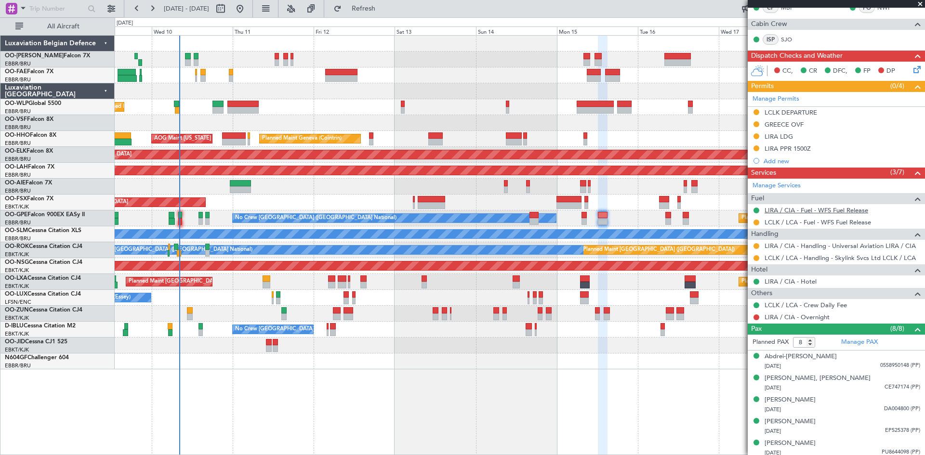
scroll to position [0, 0]
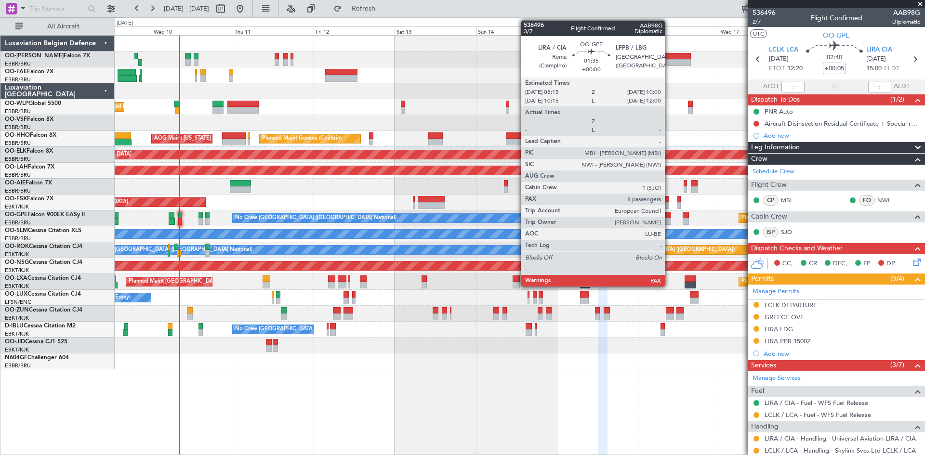
click at [669, 215] on div at bounding box center [668, 215] width 6 height 7
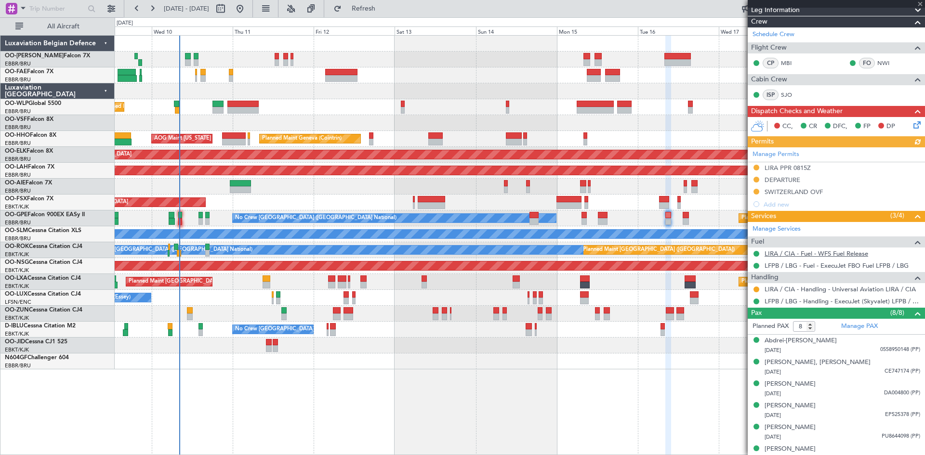
scroll to position [190, 0]
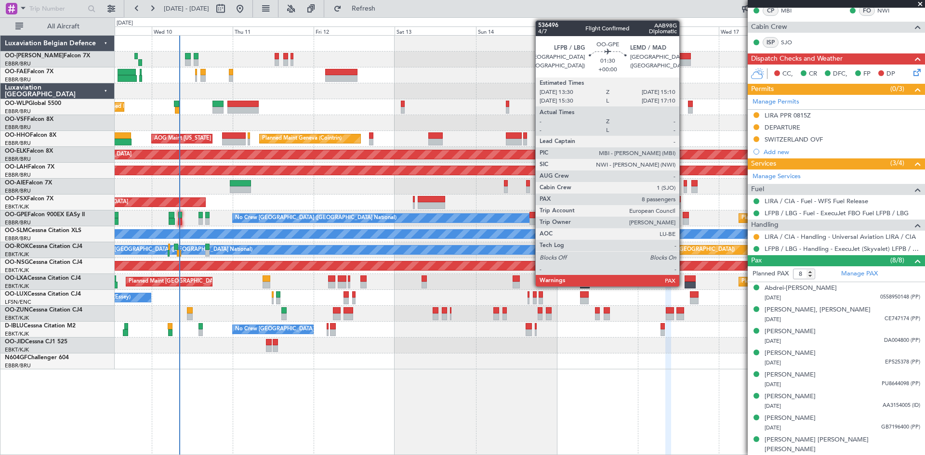
click at [684, 216] on div at bounding box center [686, 215] width 6 height 7
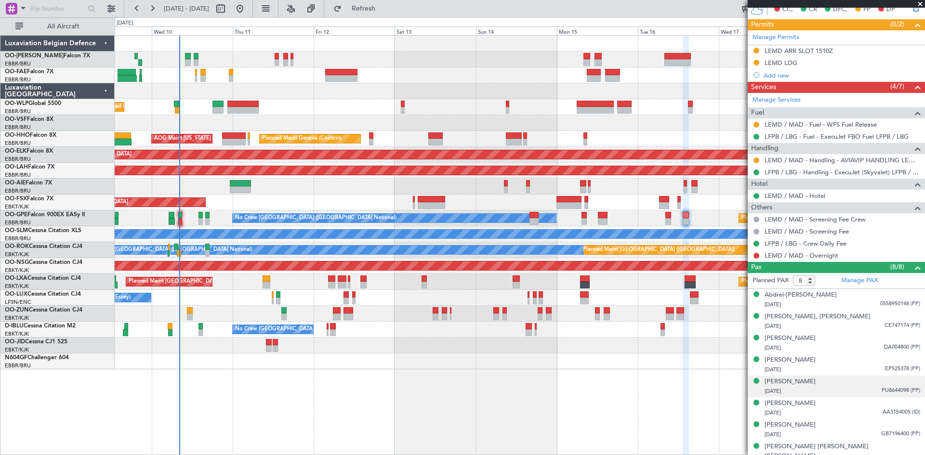
scroll to position [261, 0]
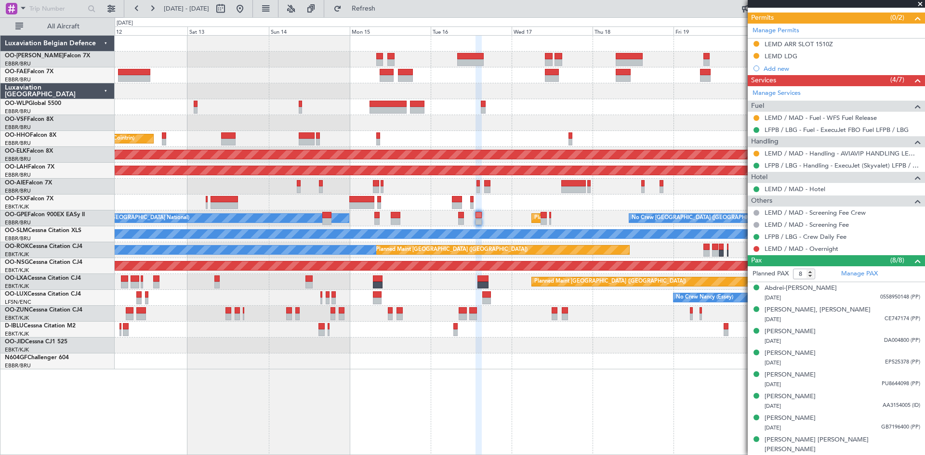
click at [509, 356] on div at bounding box center [520, 362] width 810 height 16
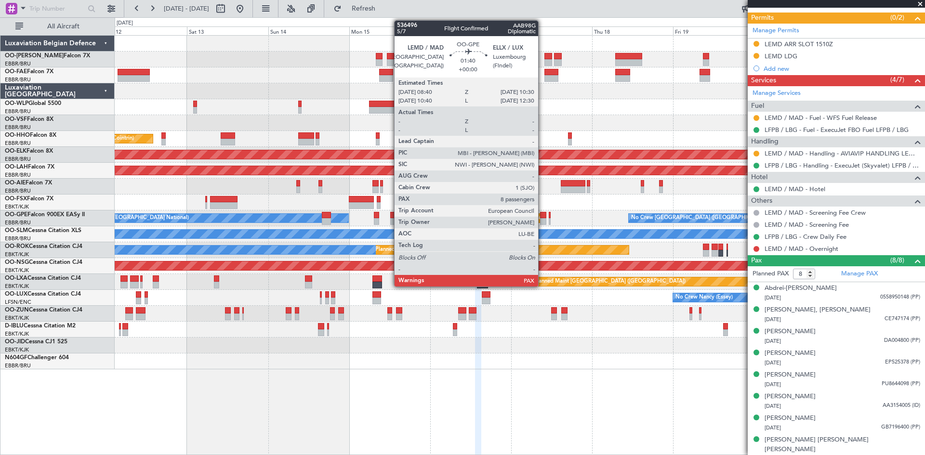
click at [542, 215] on div at bounding box center [543, 215] width 6 height 7
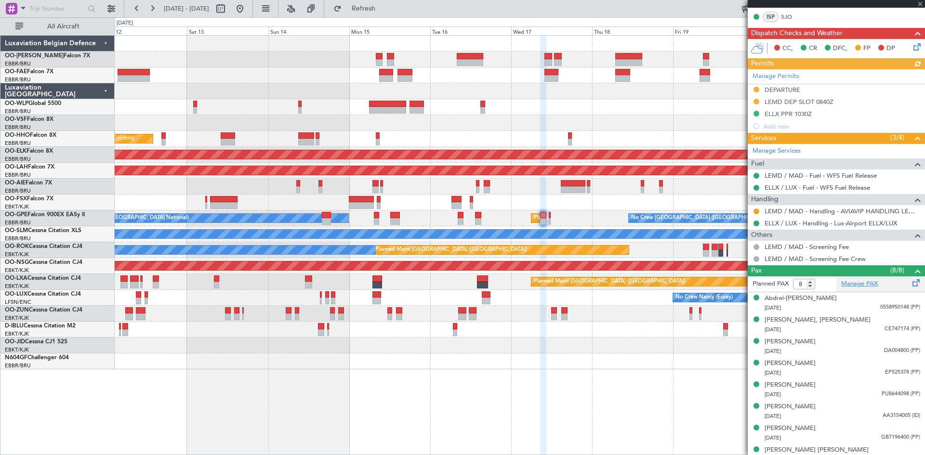
scroll to position [225, 0]
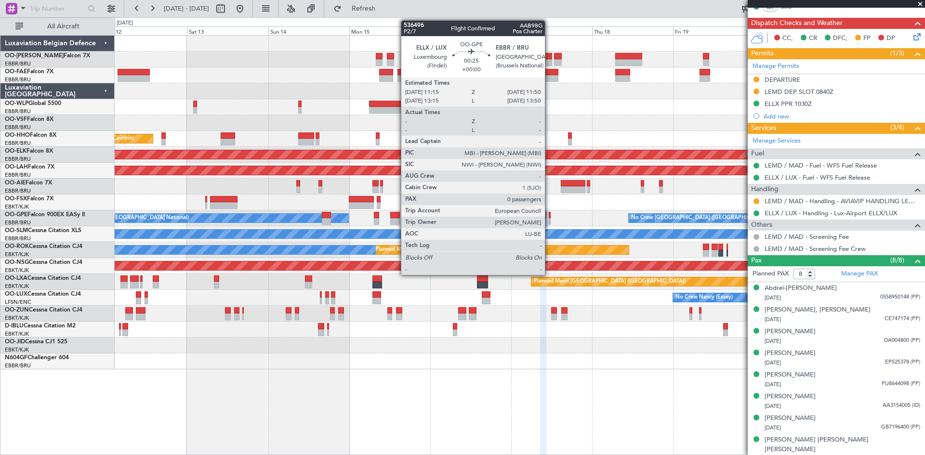
click at [549, 214] on div at bounding box center [550, 215] width 2 height 7
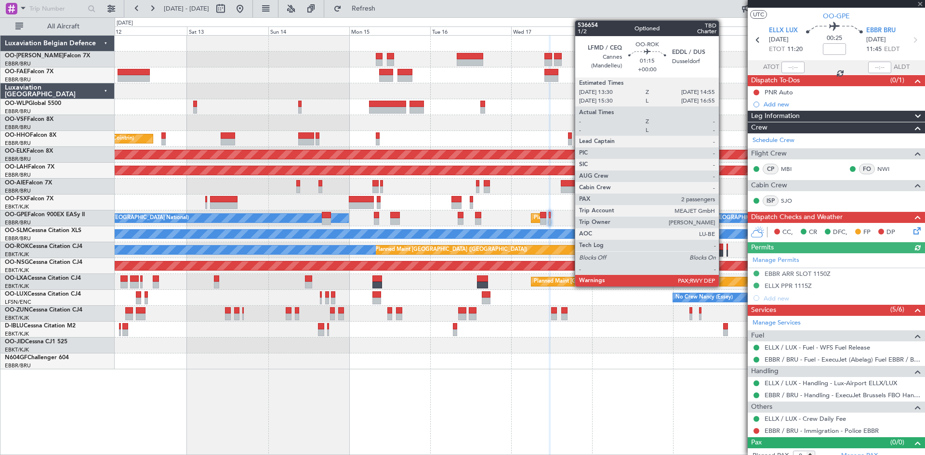
scroll to position [28, 0]
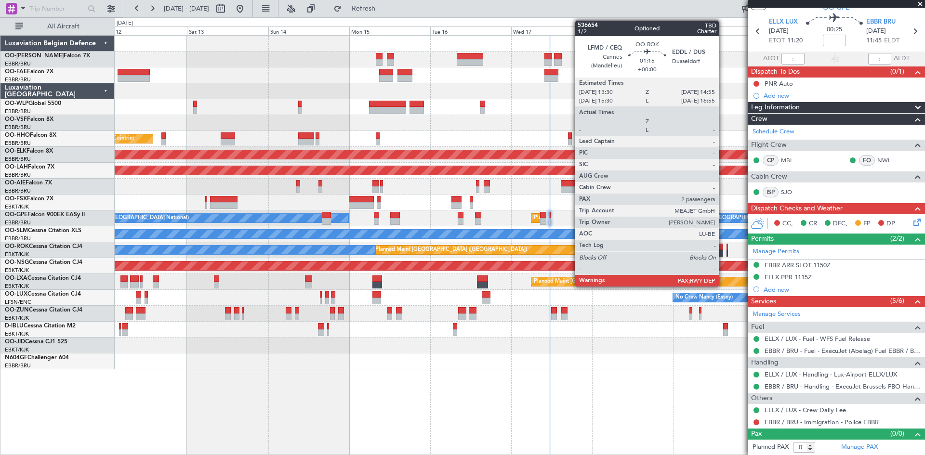
click at [600, 365] on div at bounding box center [520, 362] width 810 height 16
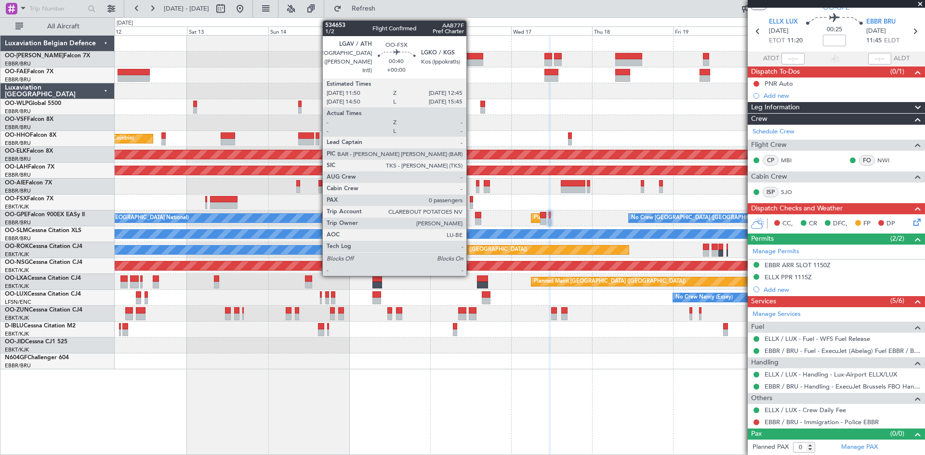
click at [471, 203] on div at bounding box center [471, 205] width 3 height 7
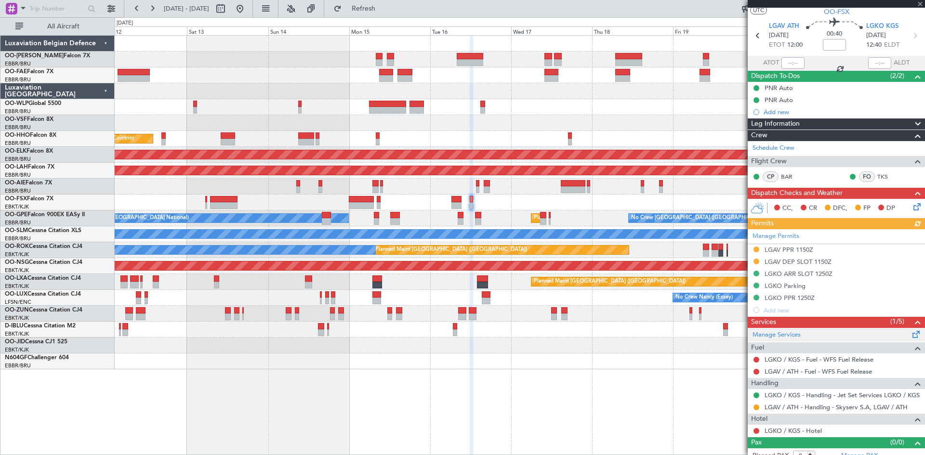
scroll to position [32, 0]
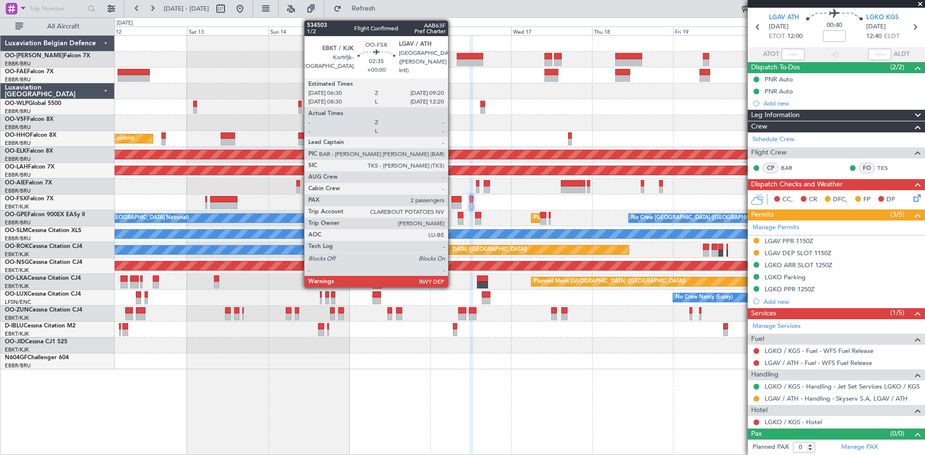
click at [452, 198] on div at bounding box center [456, 199] width 10 height 7
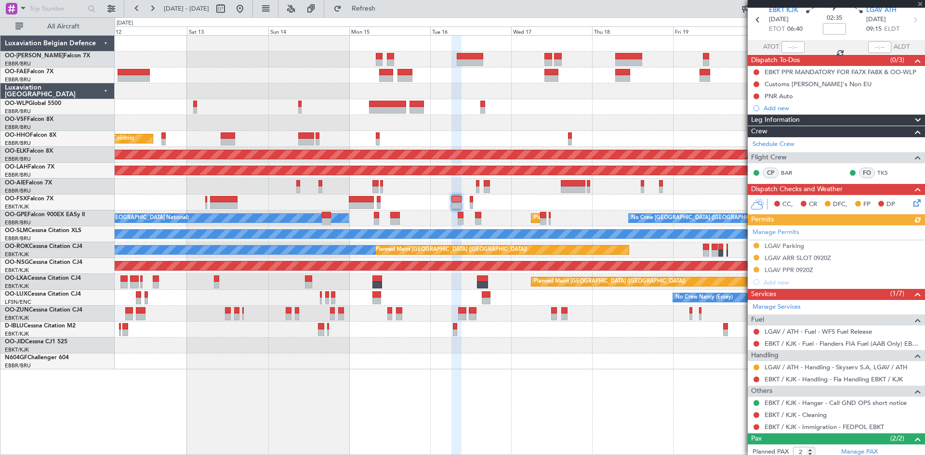
scroll to position [88, 0]
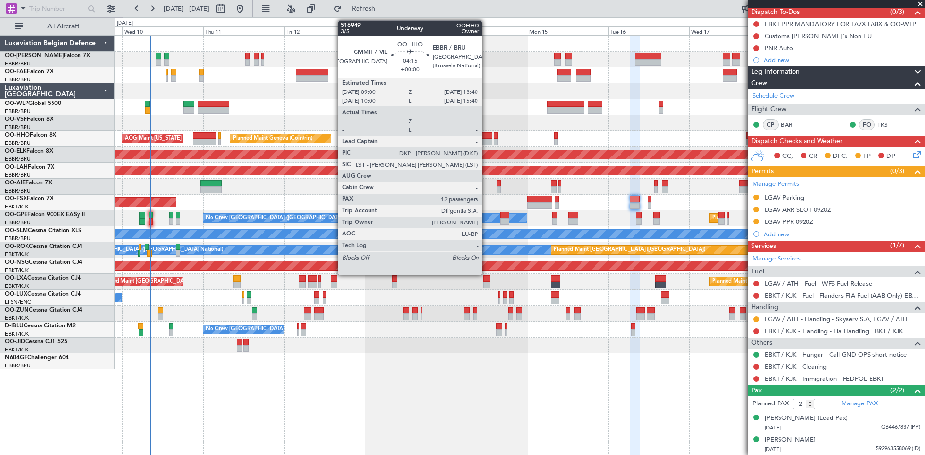
click at [486, 136] on div at bounding box center [484, 135] width 16 height 7
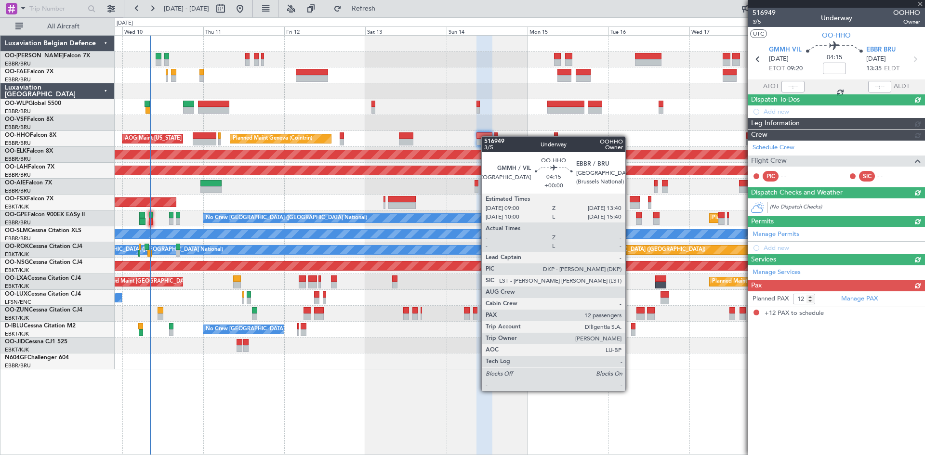
scroll to position [0, 0]
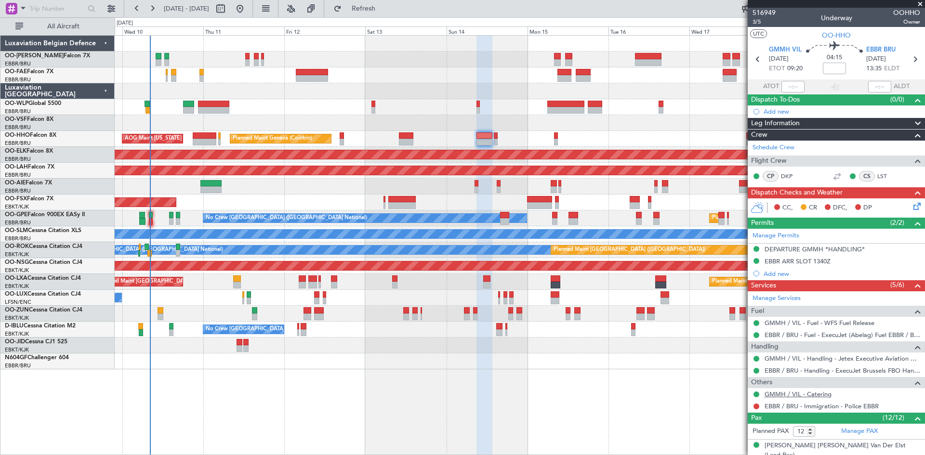
click at [801, 395] on link "GMMH / VIL - Catering" at bounding box center [798, 394] width 67 height 8
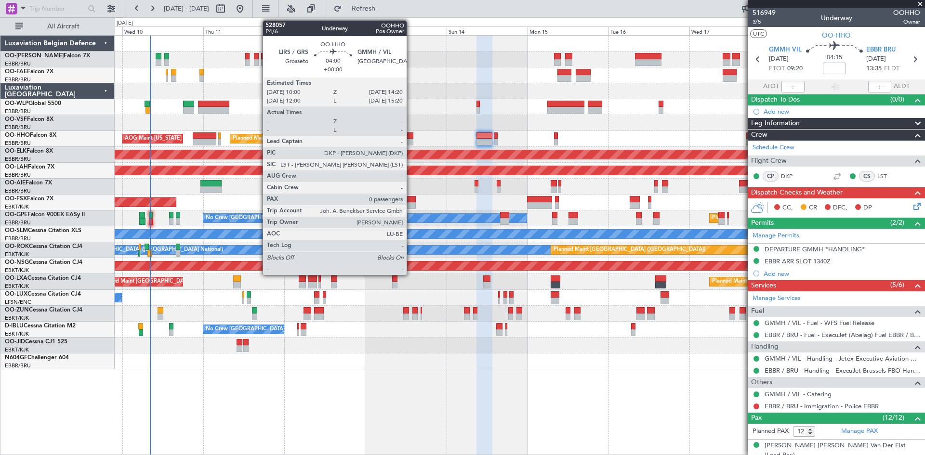
click at [411, 139] on div at bounding box center [406, 142] width 15 height 7
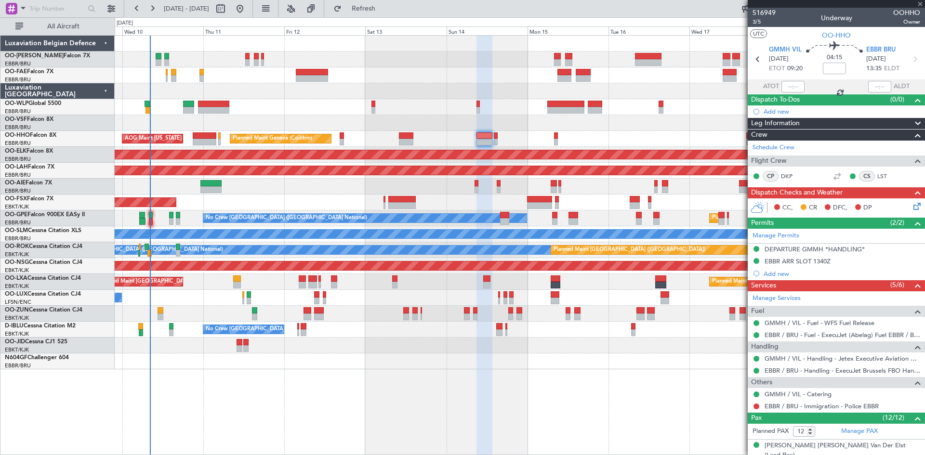
type input "0"
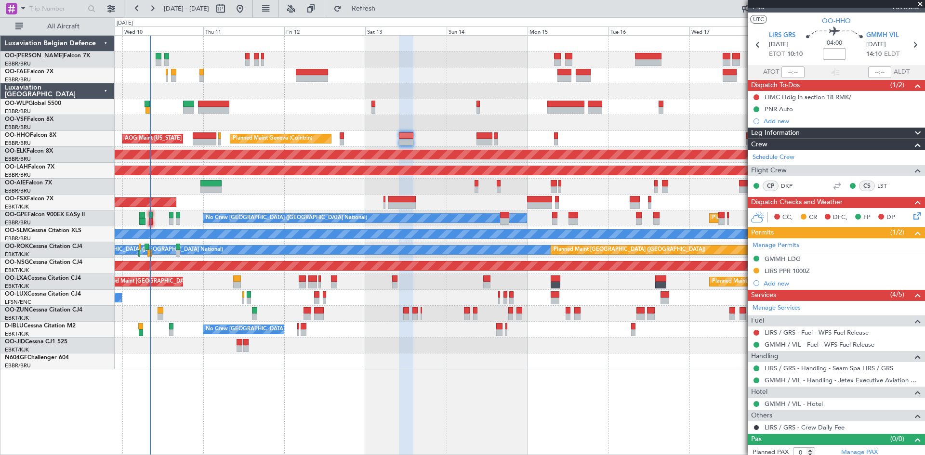
scroll to position [20, 0]
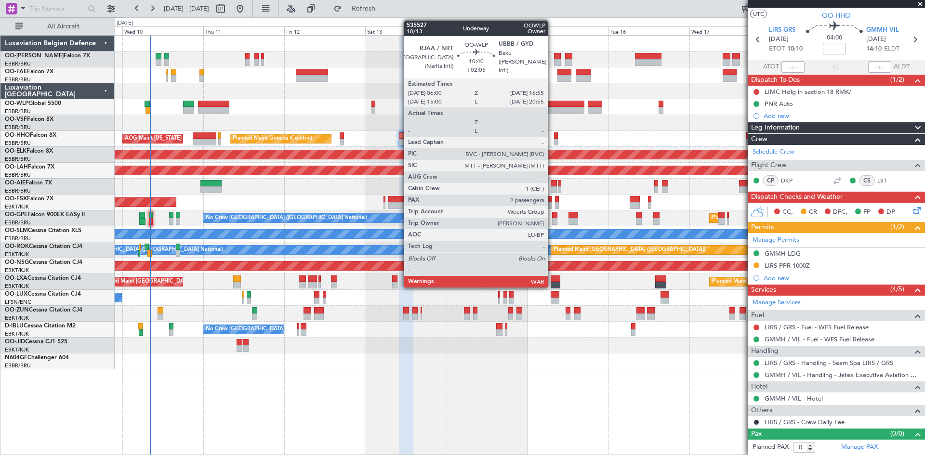
click at [553, 107] on div at bounding box center [565, 110] width 37 height 7
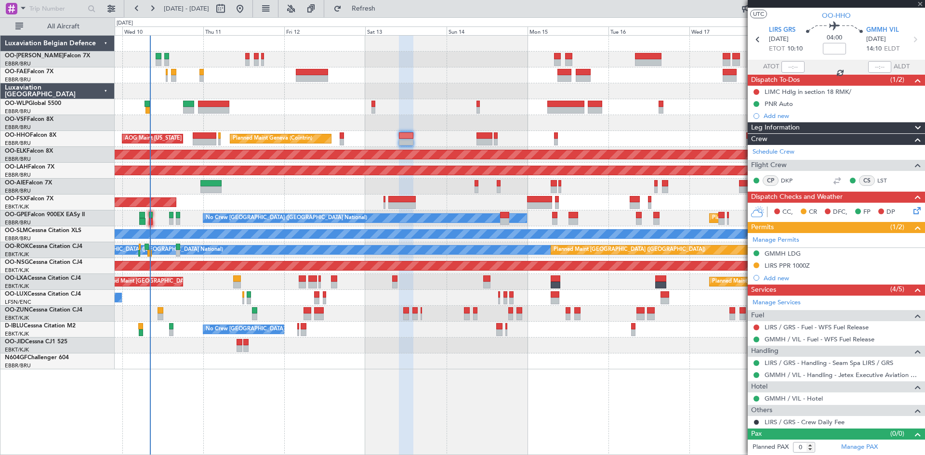
type input "+02:05"
type input "2"
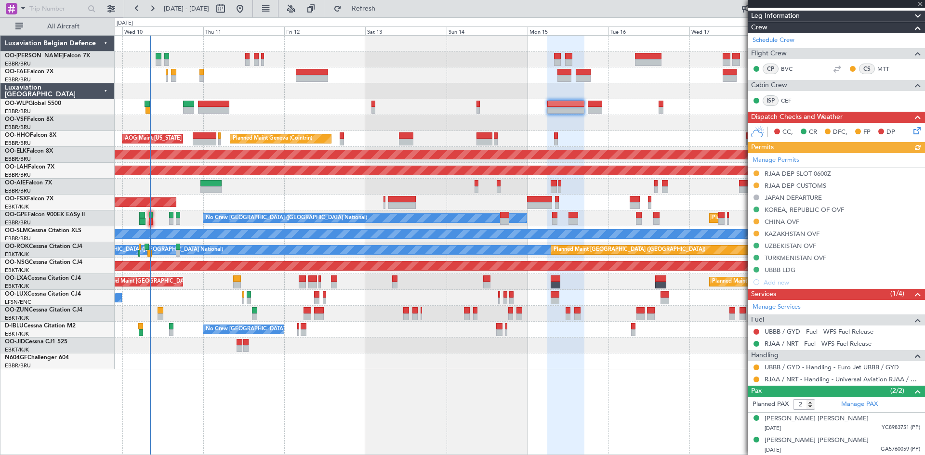
scroll to position [132, 0]
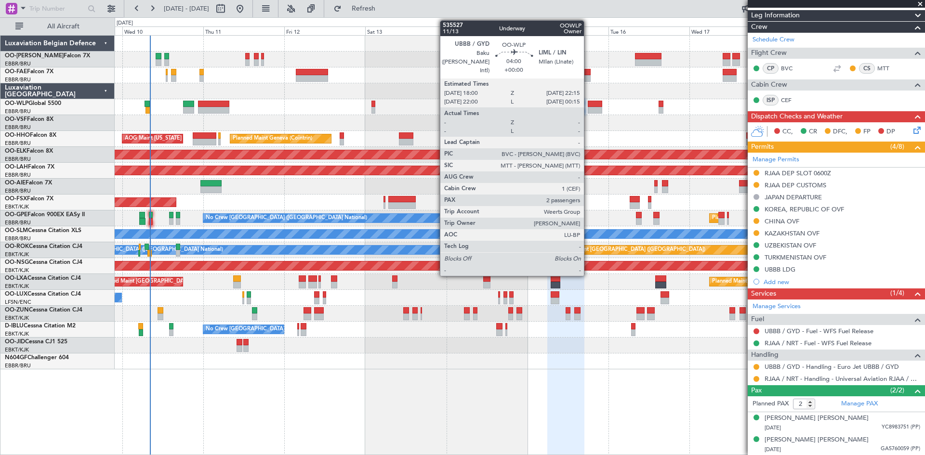
click at [588, 104] on div at bounding box center [595, 104] width 14 height 7
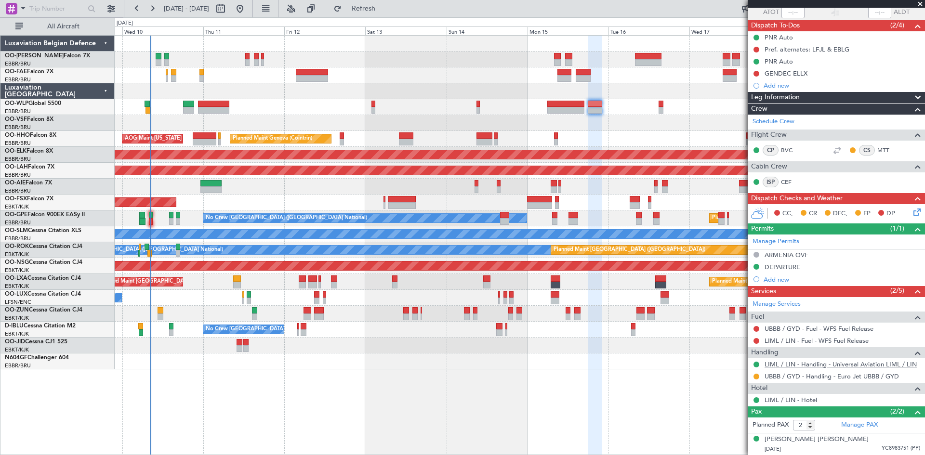
scroll to position [95, 0]
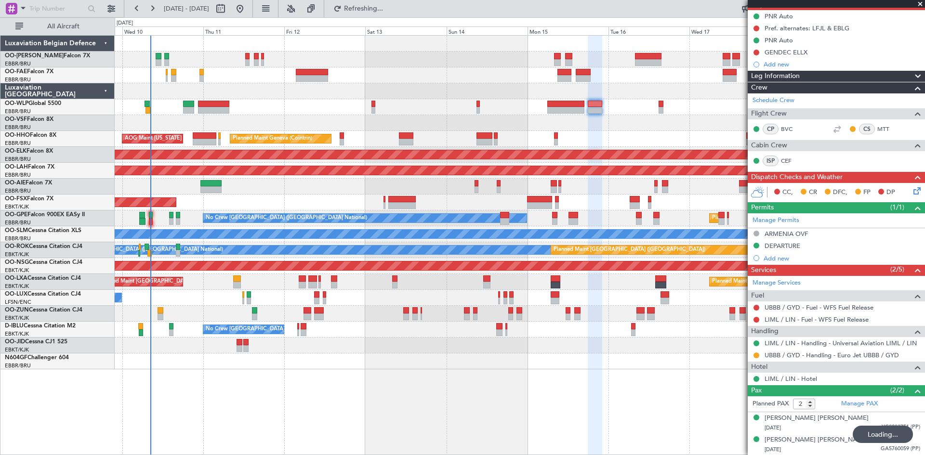
click at [436, 389] on div "Planned Maint Liege Planned Maint Geneva (Cointrin) AOG Maint New York (Teterbo…" at bounding box center [520, 245] width 810 height 420
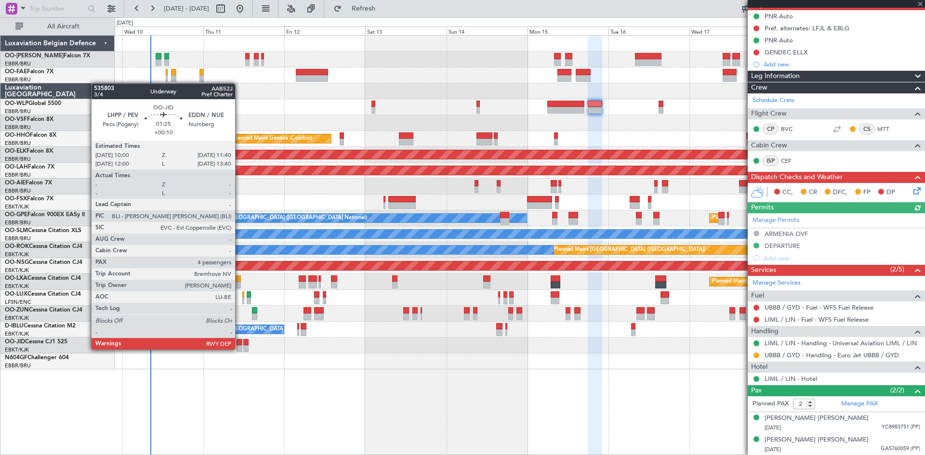
click at [239, 349] on div at bounding box center [240, 348] width 6 height 7
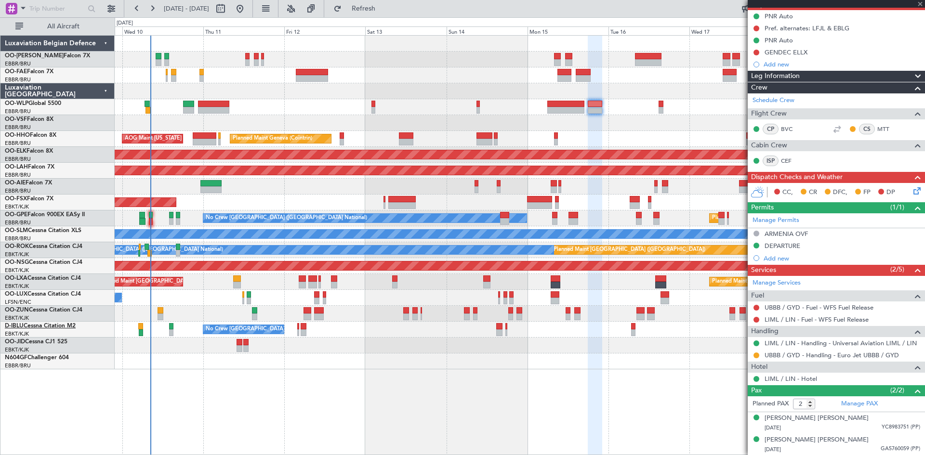
type input "+00:10"
type input "4"
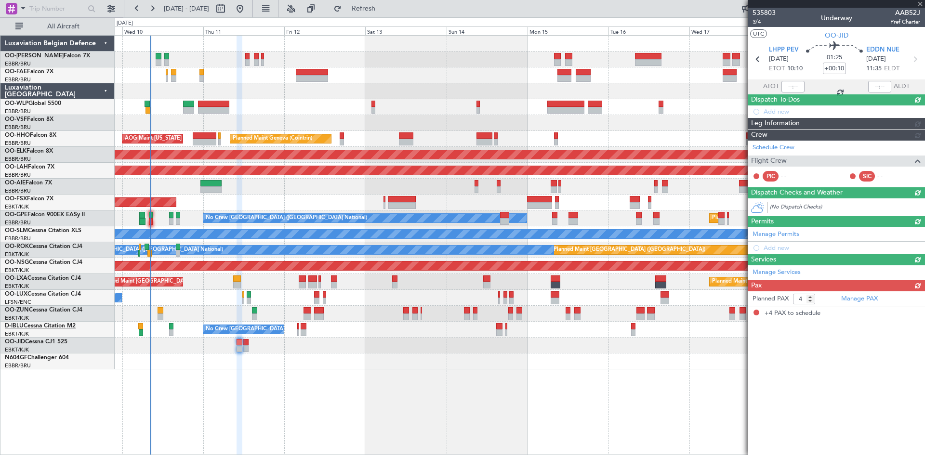
scroll to position [0, 0]
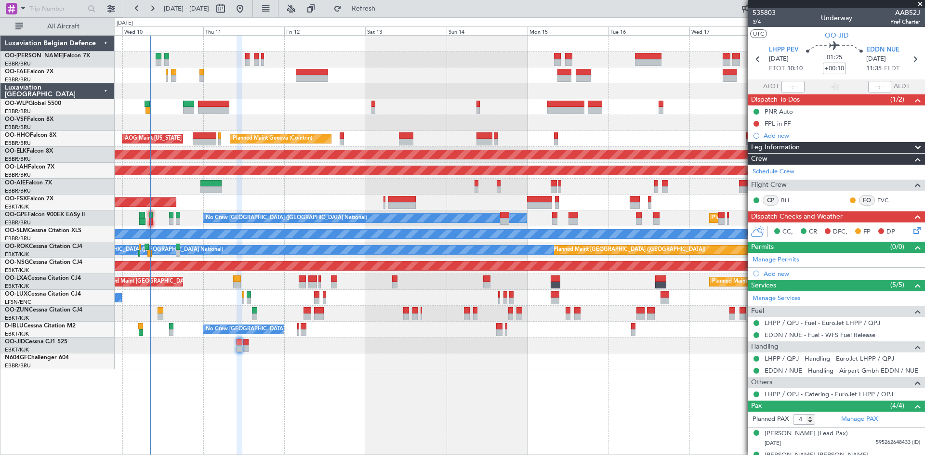
click at [918, 2] on span at bounding box center [920, 4] width 10 height 9
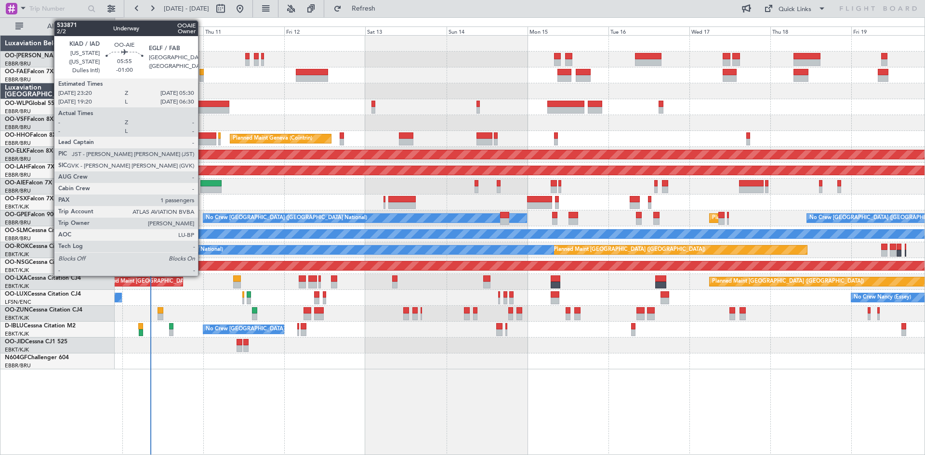
click at [202, 182] on div at bounding box center [210, 183] width 21 height 7
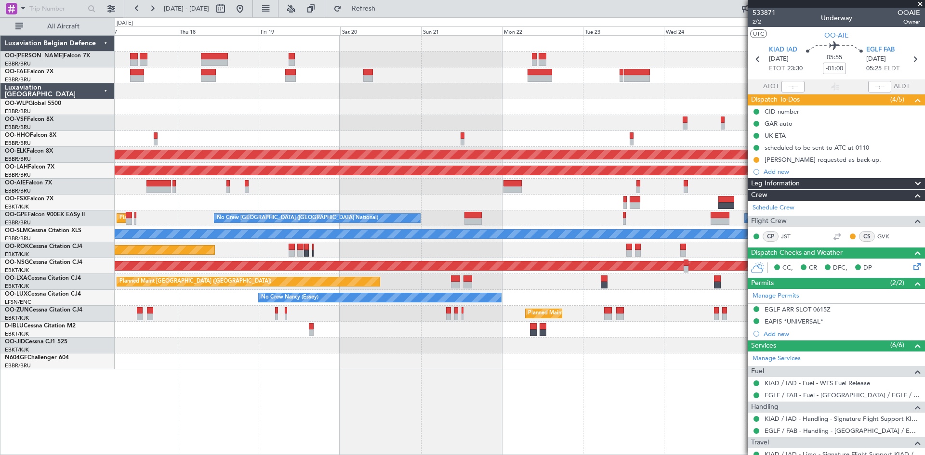
click at [90, 166] on div "Planned Maint Kortrijk-Wevelgem Planned Maint Alton-st Louis (St Louis Regl) Pl…" at bounding box center [462, 236] width 925 height 438
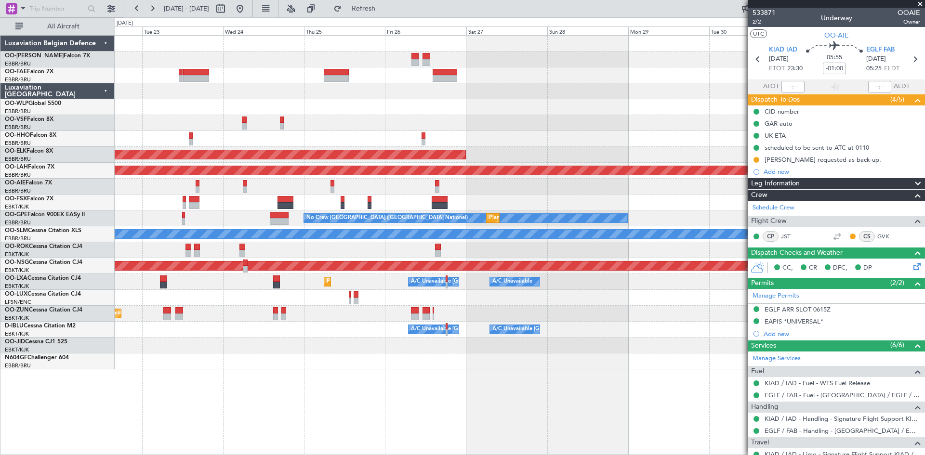
click at [200, 178] on div "Planned Maint Kortrijk-Wevelgem Planned Maint Alton-st Louis (St Louis Regl) No…" at bounding box center [520, 203] width 810 height 334
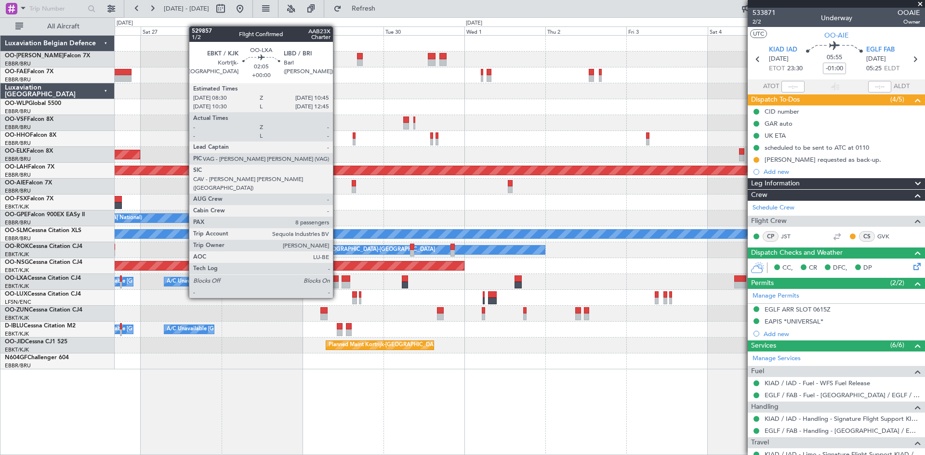
click at [337, 280] on div at bounding box center [334, 279] width 8 height 7
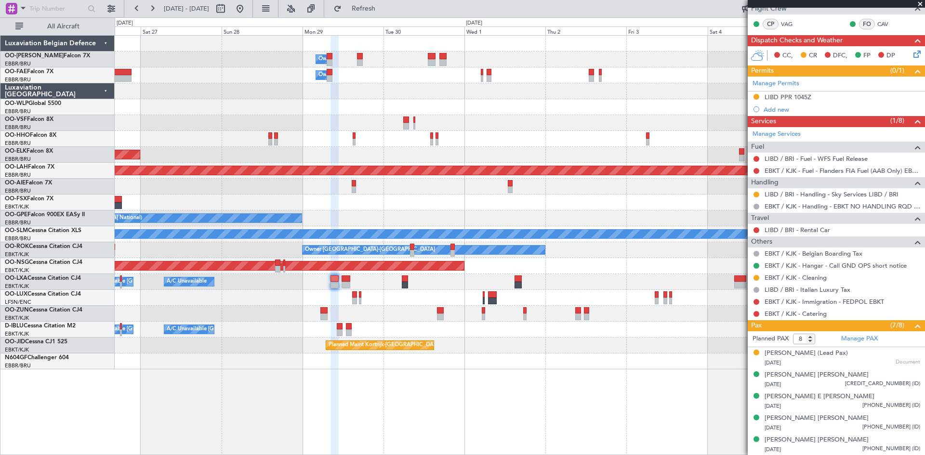
scroll to position [193, 0]
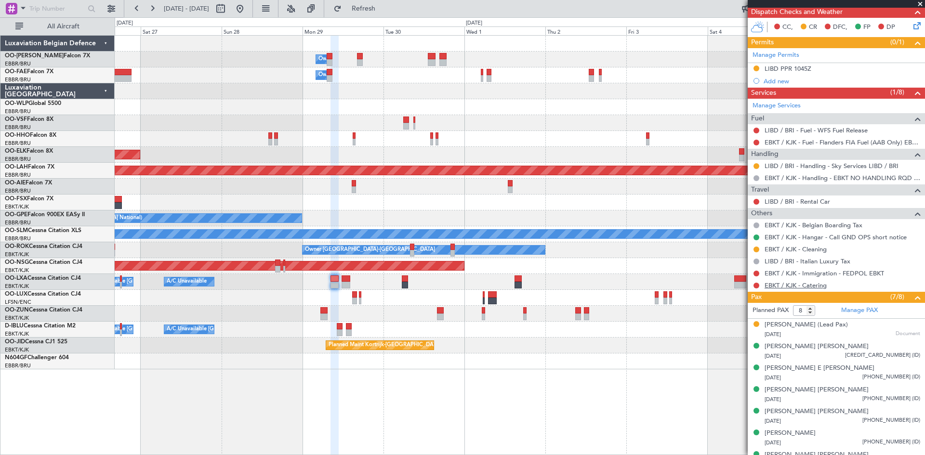
click at [805, 283] on link "EBKT / KJK - Catering" at bounding box center [796, 285] width 62 height 8
click at [796, 288] on link "EBKT / KJK - Catering" at bounding box center [796, 285] width 62 height 8
click at [800, 287] on link "EBKT / KJK - Catering" at bounding box center [796, 285] width 62 height 8
click at [820, 285] on link "EBKT / KJK - Catering" at bounding box center [796, 285] width 62 height 8
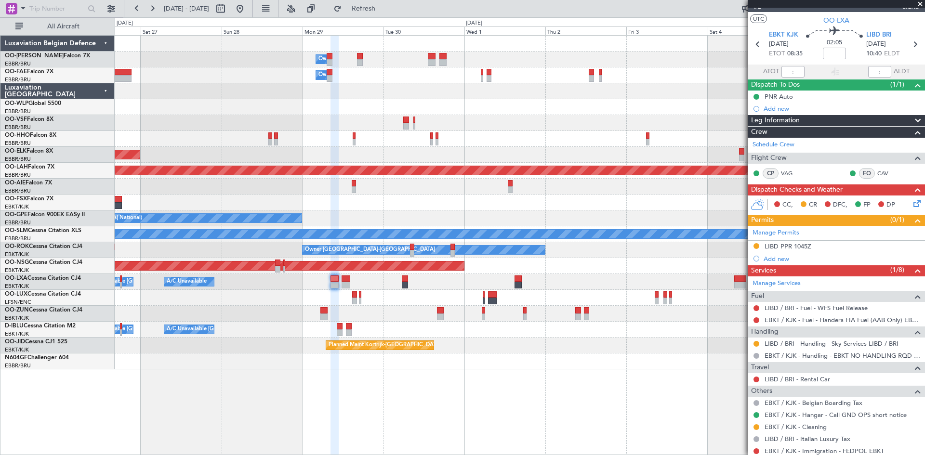
scroll to position [0, 0]
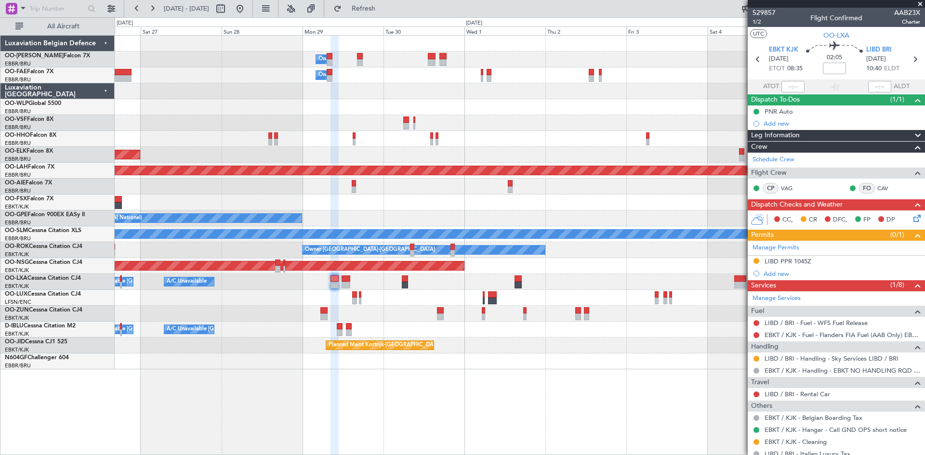
drag, startPoint x: 396, startPoint y: 15, endPoint x: 413, endPoint y: 40, distance: 29.8
click at [387, 15] on button "Refresh" at bounding box center [358, 8] width 58 height 15
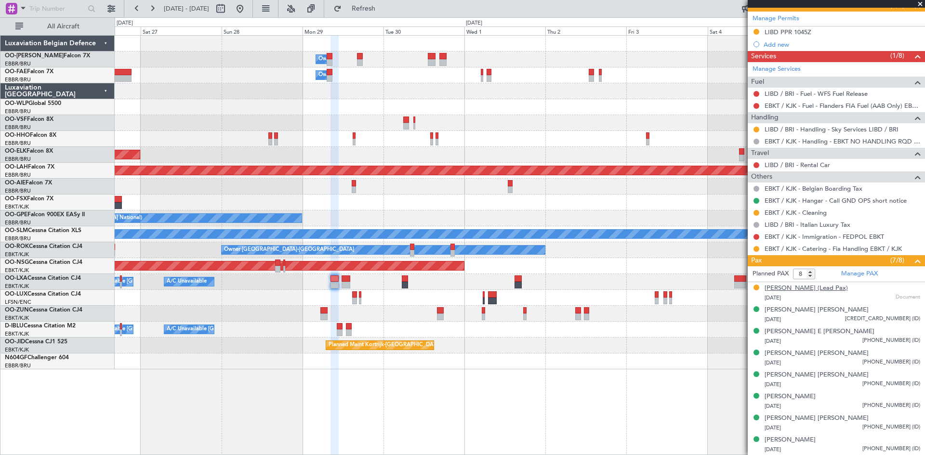
scroll to position [181, 0]
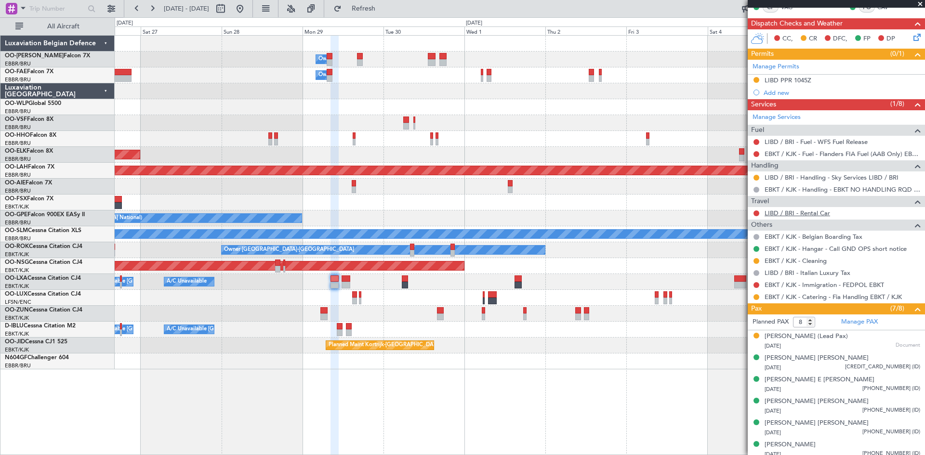
click at [810, 212] on link "LIBD / BRI - Rental Car" at bounding box center [798, 213] width 66 height 8
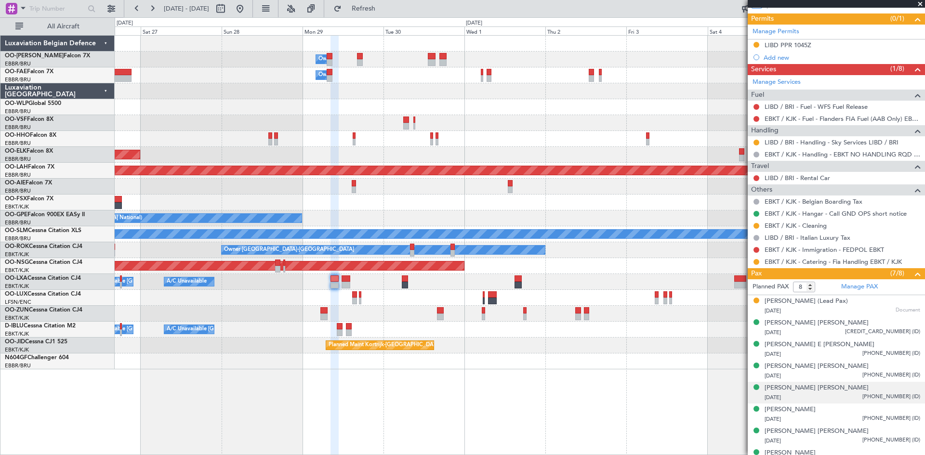
scroll to position [229, 0]
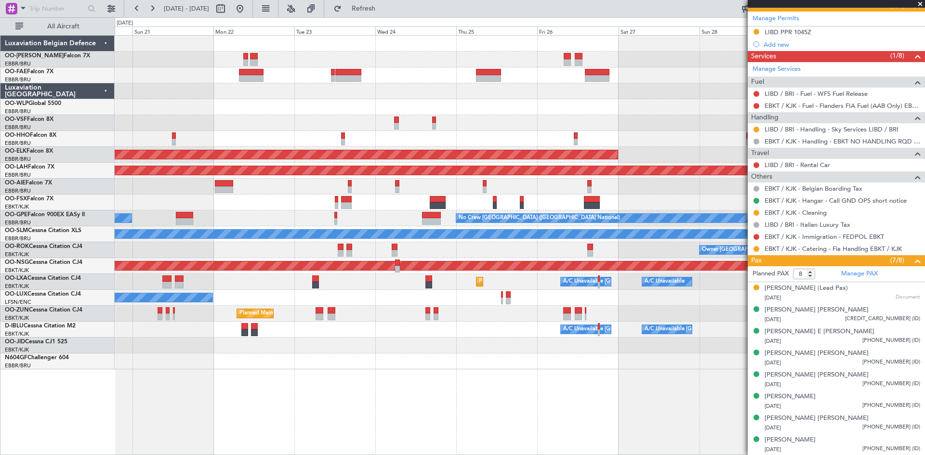
click at [735, 334] on div "Owner Melsbroek Air Base Owner Melsbroek Air Base Planned Maint Kortrijk-Wevelg…" at bounding box center [520, 203] width 810 height 334
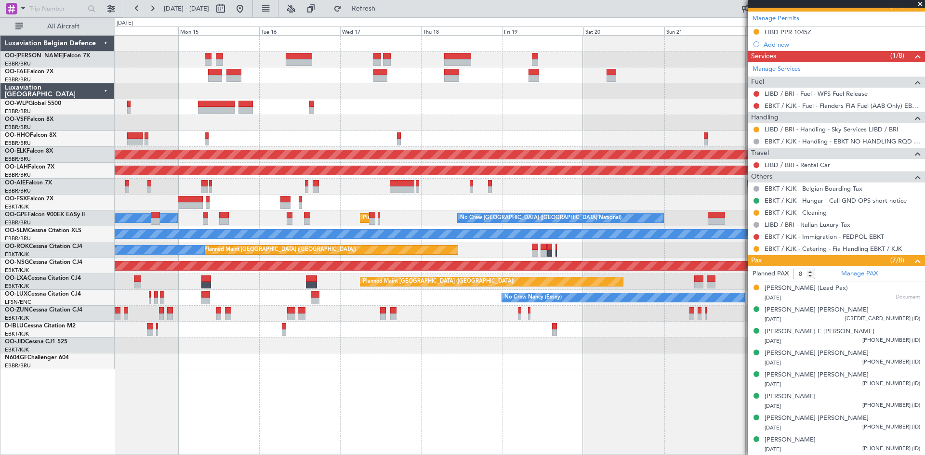
click at [534, 340] on div at bounding box center [520, 346] width 810 height 16
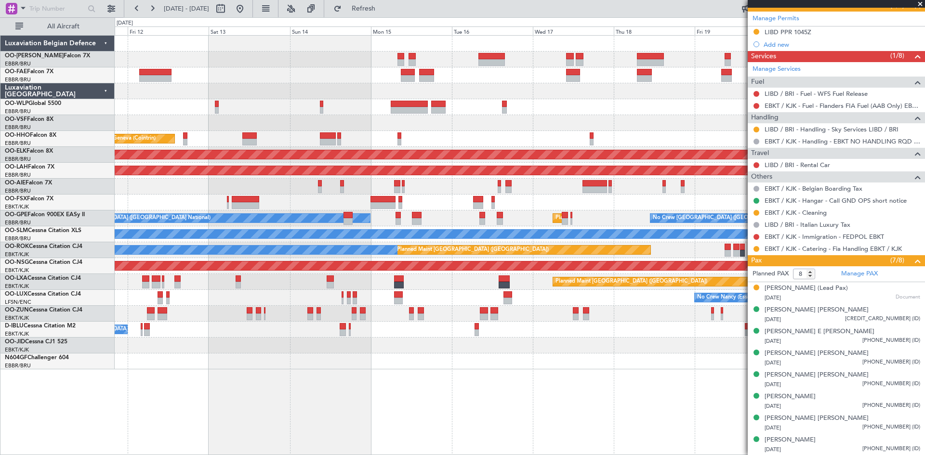
click at [485, 355] on div at bounding box center [520, 362] width 810 height 16
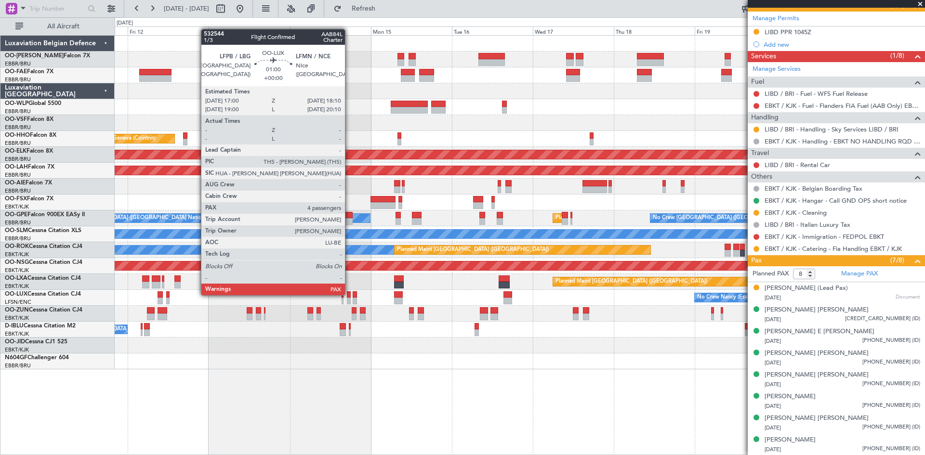
click at [349, 294] on div at bounding box center [349, 294] width 4 height 7
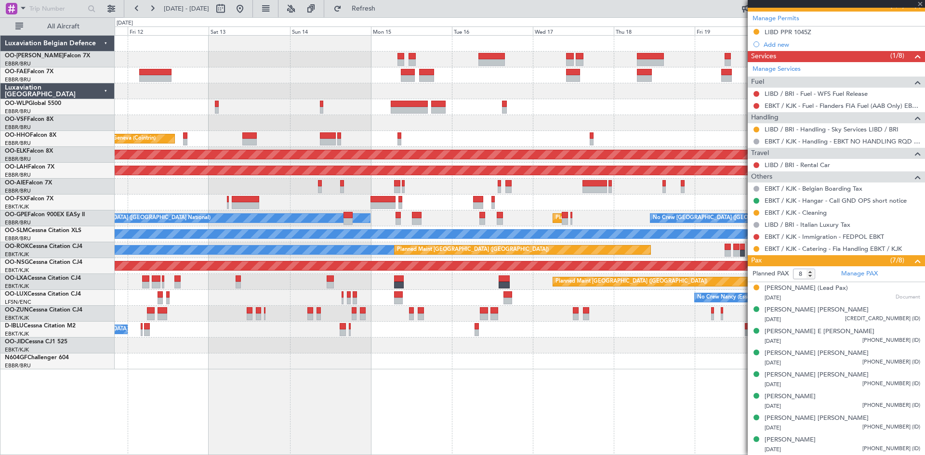
type input "4"
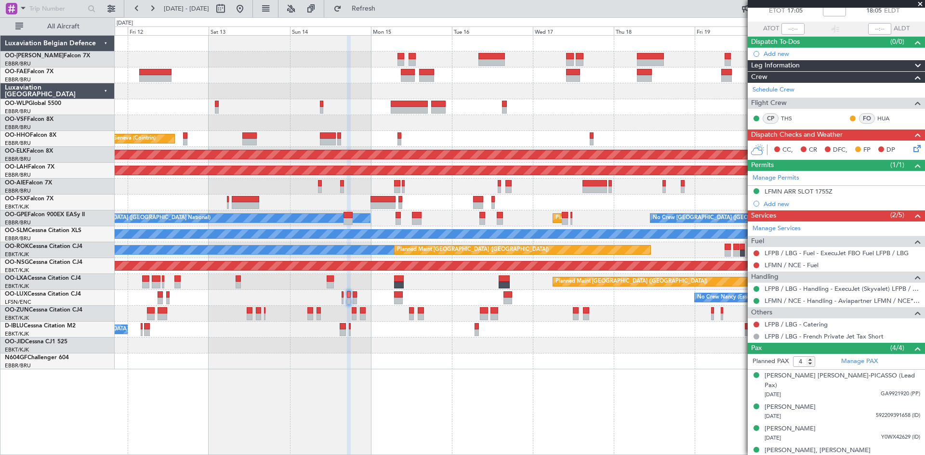
scroll to position [59, 0]
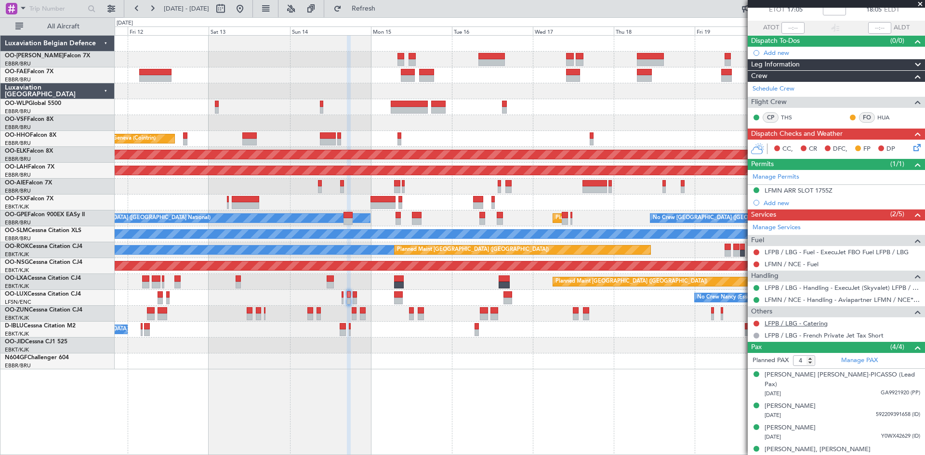
click at [797, 324] on link "LFPB / LBG - Catering" at bounding box center [796, 323] width 63 height 8
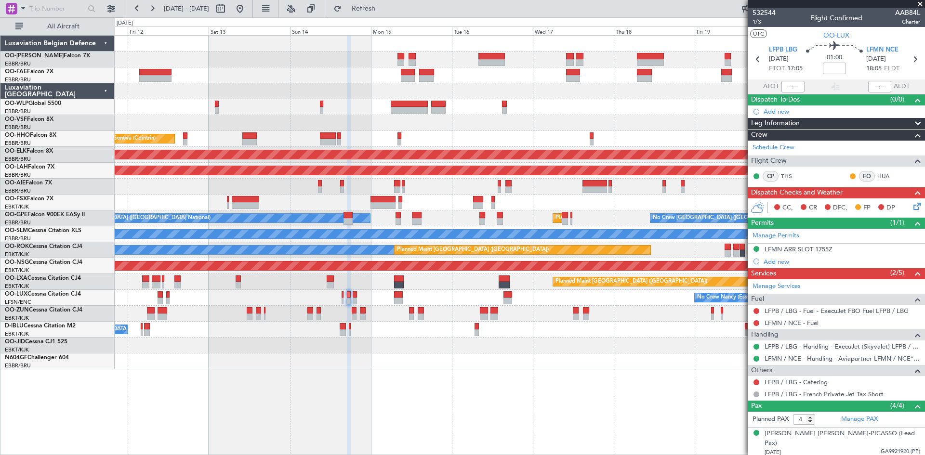
scroll to position [59, 0]
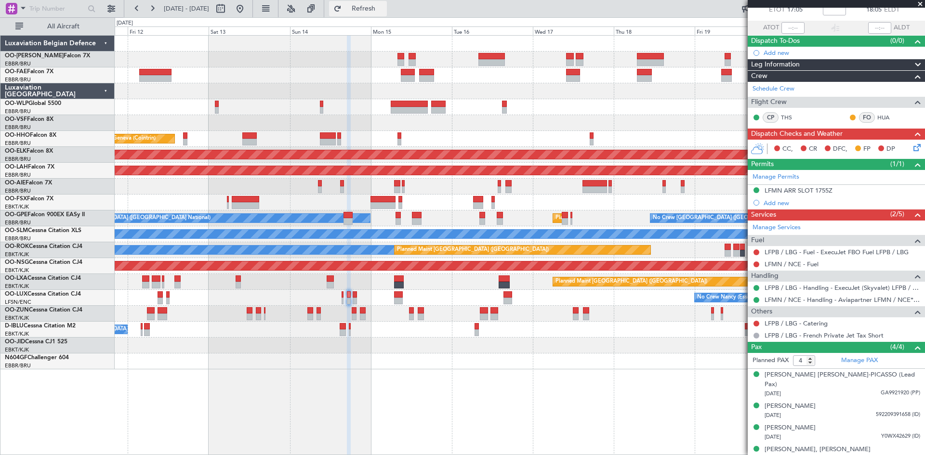
click at [384, 10] on span "Refresh" at bounding box center [363, 8] width 40 height 7
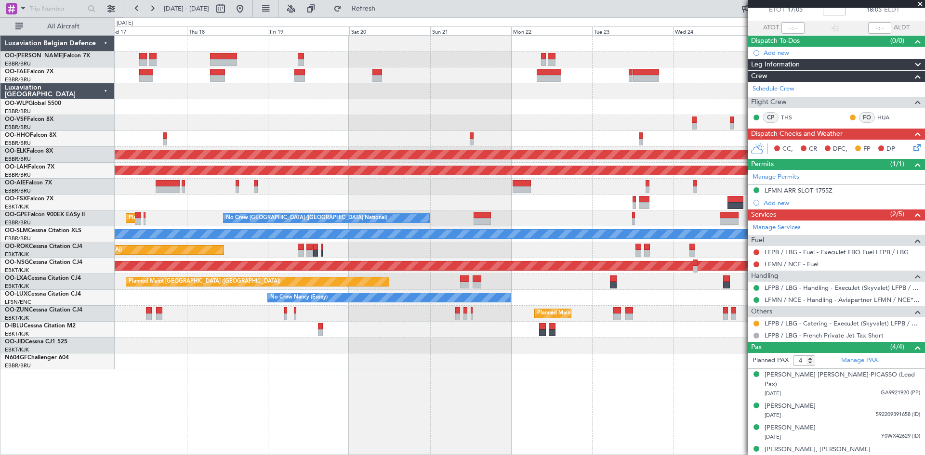
click at [226, 315] on div "Owner Melsbroek Air Base Owner [GEOGRAPHIC_DATA] Planned Maint [GEOGRAPHIC_DATA…" at bounding box center [520, 203] width 810 height 334
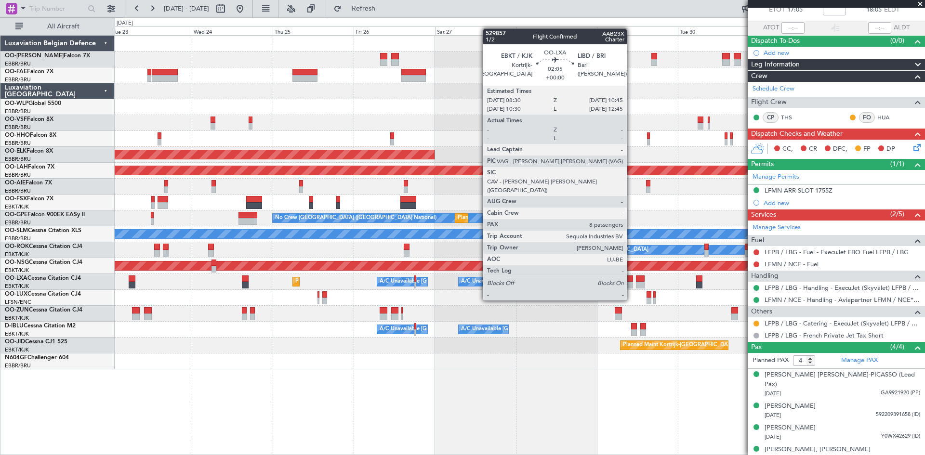
click at [631, 282] on div at bounding box center [629, 285] width 8 height 7
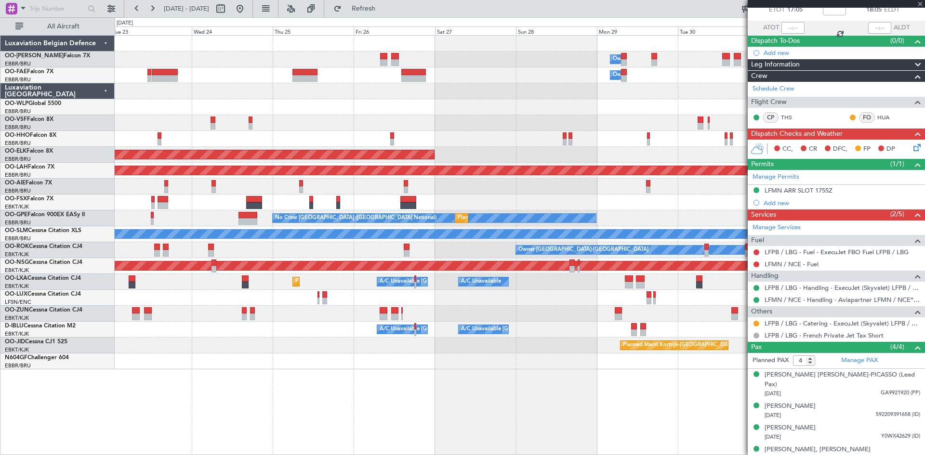
type input "8"
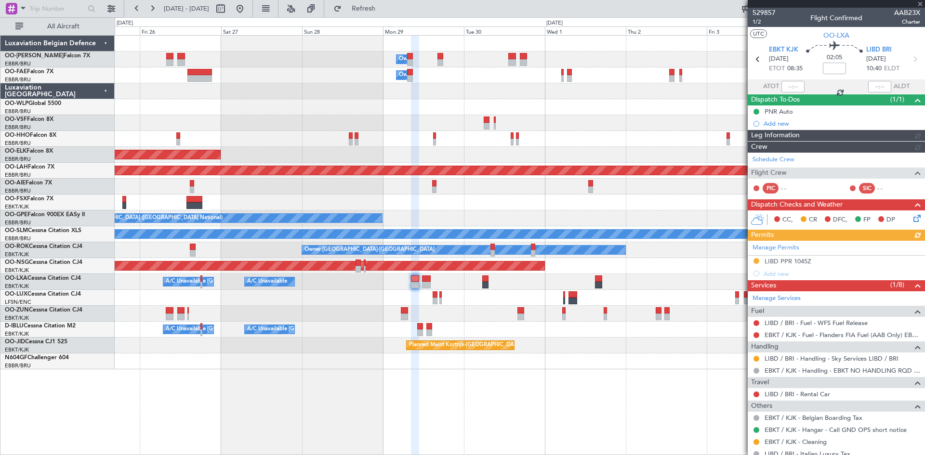
click at [460, 363] on div "Owner Melsbroek Air Base Owner [GEOGRAPHIC_DATA] Planned Maint [GEOGRAPHIC_DATA…" at bounding box center [520, 245] width 810 height 420
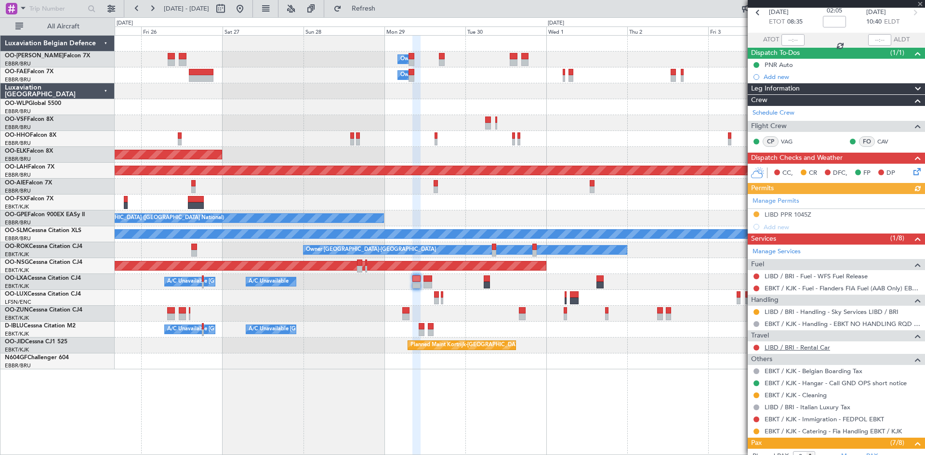
scroll to position [96, 0]
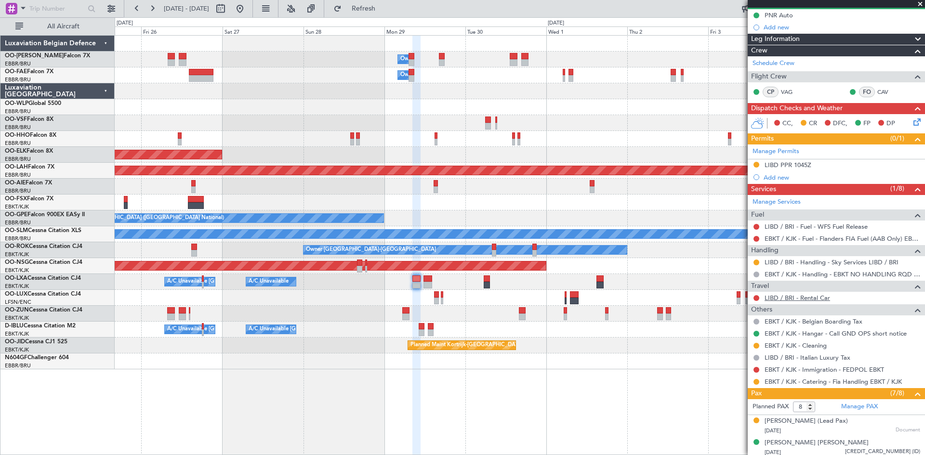
click at [819, 298] on link "LIBD / BRI - Rental Car" at bounding box center [798, 298] width 66 height 8
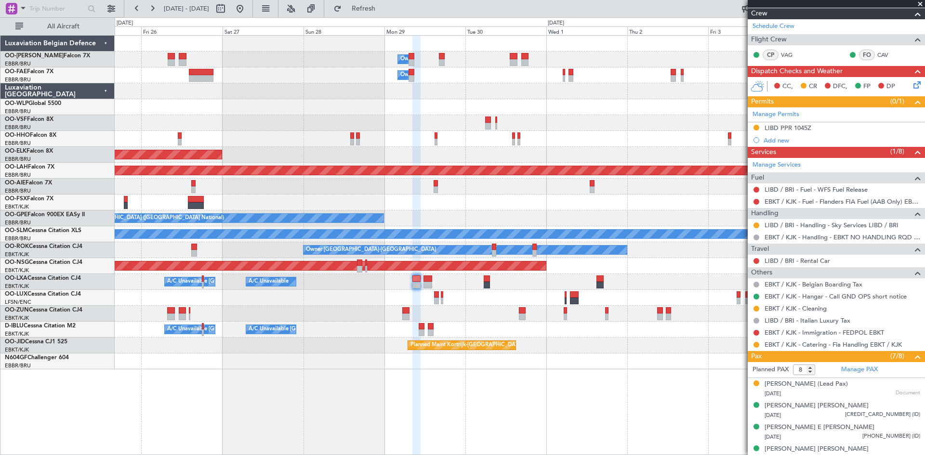
scroll to position [133, 0]
click at [796, 226] on link "LIBD / BRI - Handling - Sky Services LIBD / BRI" at bounding box center [832, 226] width 134 height 8
click at [788, 224] on link "LIBD / BRI - Handling - Sky Services LIBD / BRI" at bounding box center [832, 226] width 134 height 8
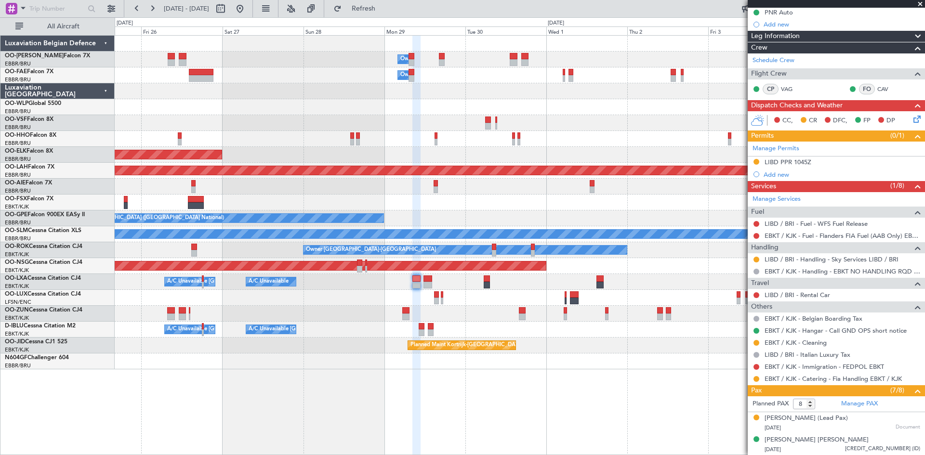
scroll to position [0, 0]
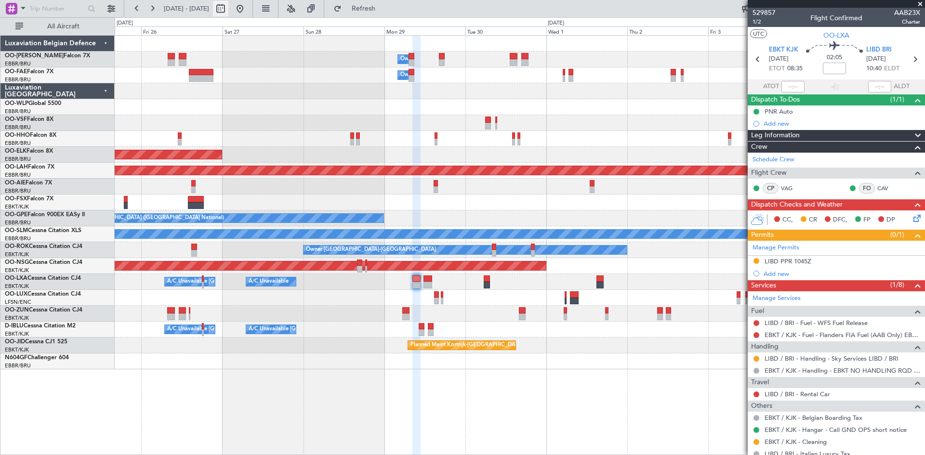
click at [228, 16] on button at bounding box center [220, 8] width 15 height 15
select select "9"
select select "2025"
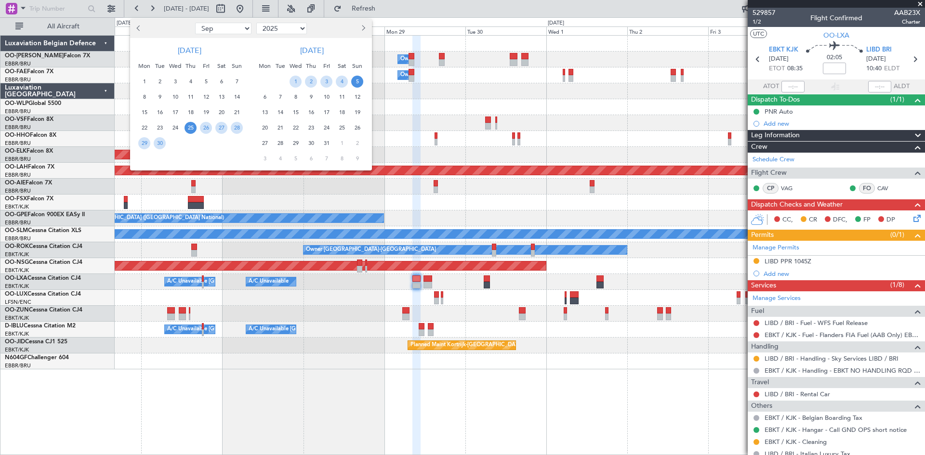
click at [269, 6] on div at bounding box center [462, 227] width 925 height 455
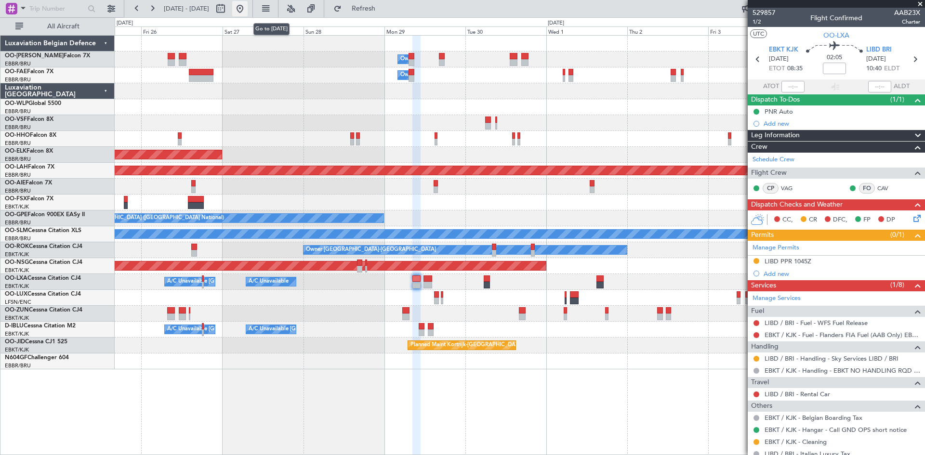
click at [248, 7] on button at bounding box center [239, 8] width 15 height 15
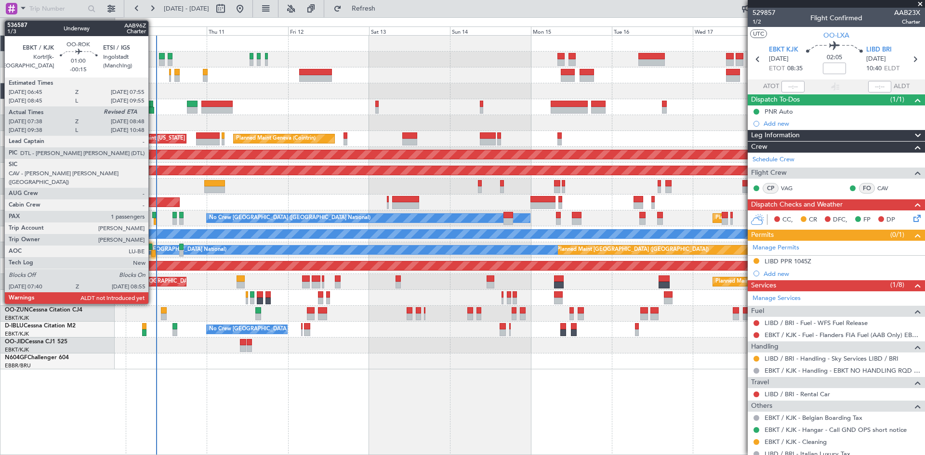
click at [153, 251] on div at bounding box center [153, 253] width 4 height 7
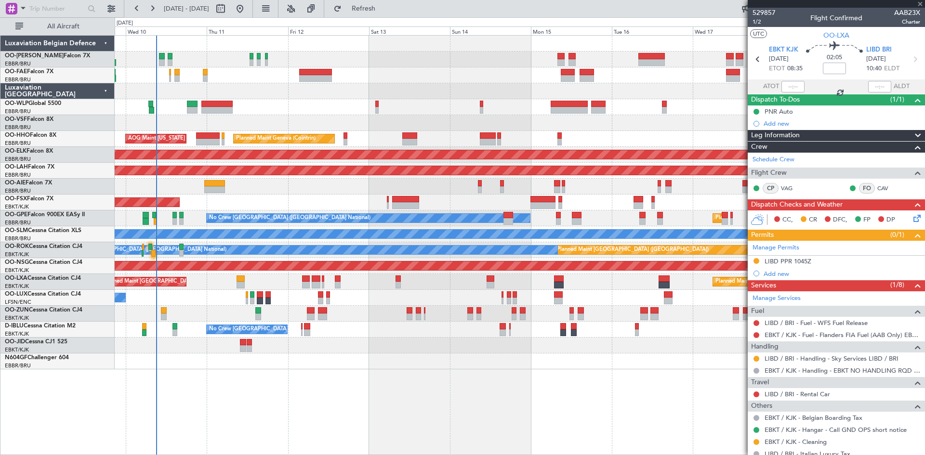
type input "-00:15"
type input "07:43"
type input "1"
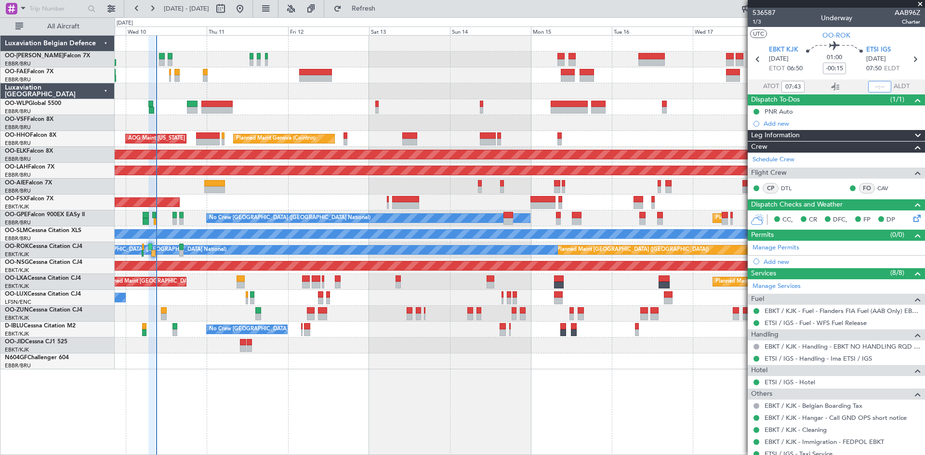
click at [872, 82] on input "text" at bounding box center [879, 87] width 23 height 12
click at [856, 74] on div "01:00 -00:15" at bounding box center [835, 59] width 64 height 36
type input "08:48"
click at [920, 4] on span at bounding box center [920, 4] width 10 height 9
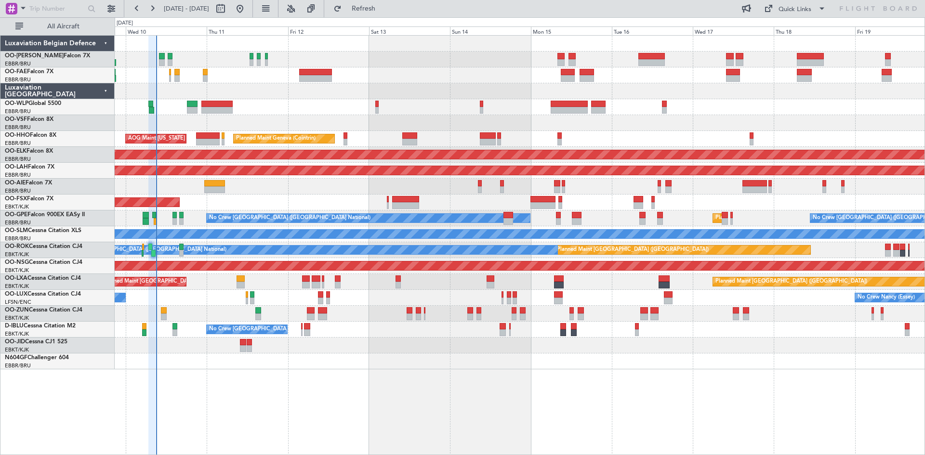
type input "0"
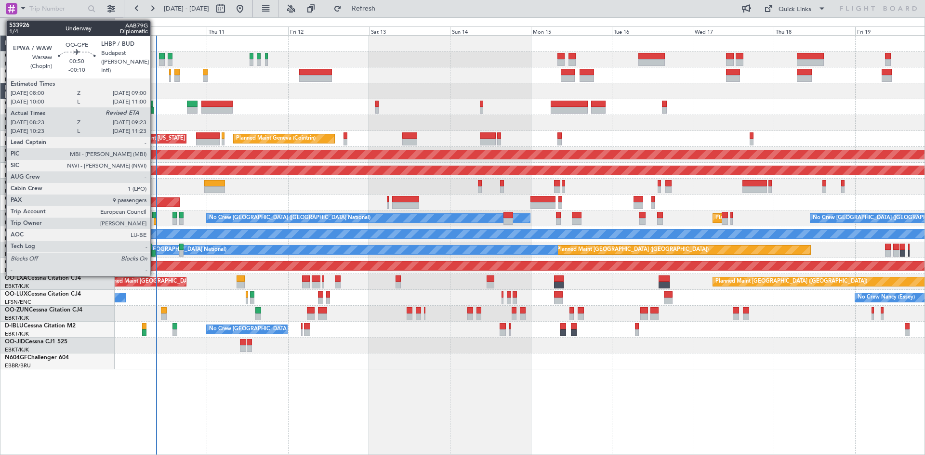
click at [155, 214] on div at bounding box center [154, 215] width 4 height 7
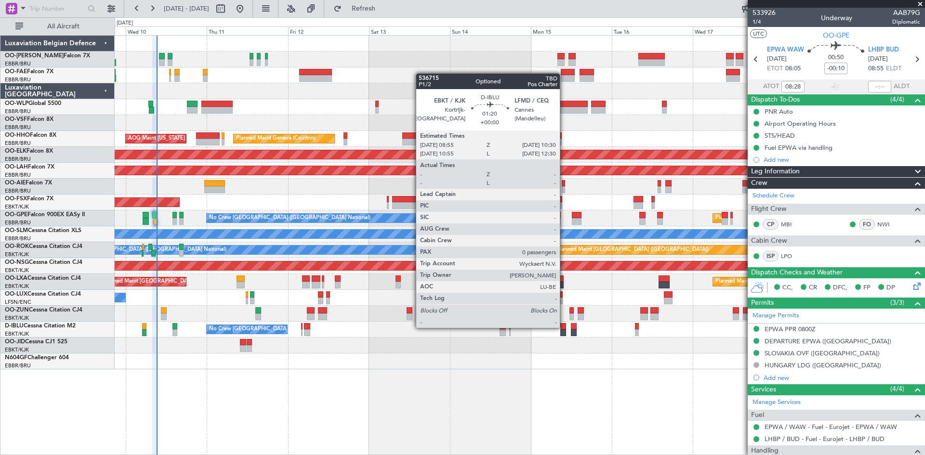
click at [564, 327] on div at bounding box center [563, 326] width 6 height 7
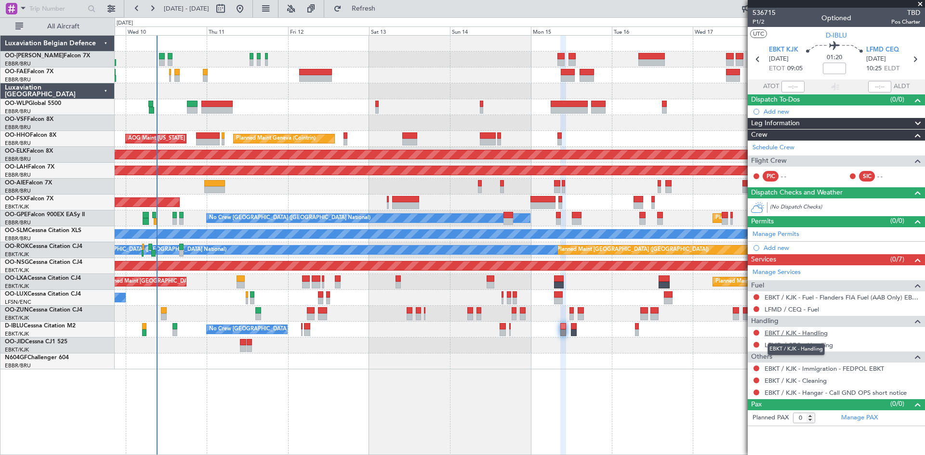
click at [780, 333] on link "EBKT / KJK - Handling" at bounding box center [796, 333] width 63 height 8
click at [789, 341] on link "LFMD / CEQ - Handling" at bounding box center [799, 345] width 68 height 8
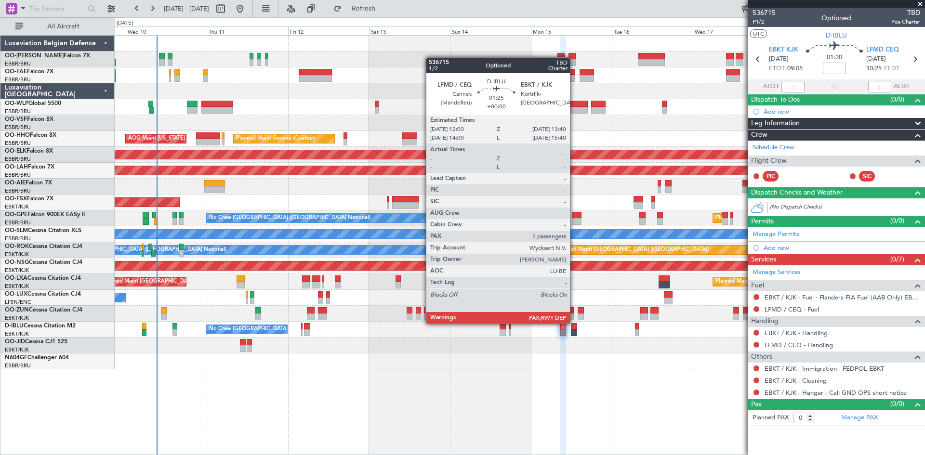
click at [574, 323] on div at bounding box center [574, 326] width 6 height 7
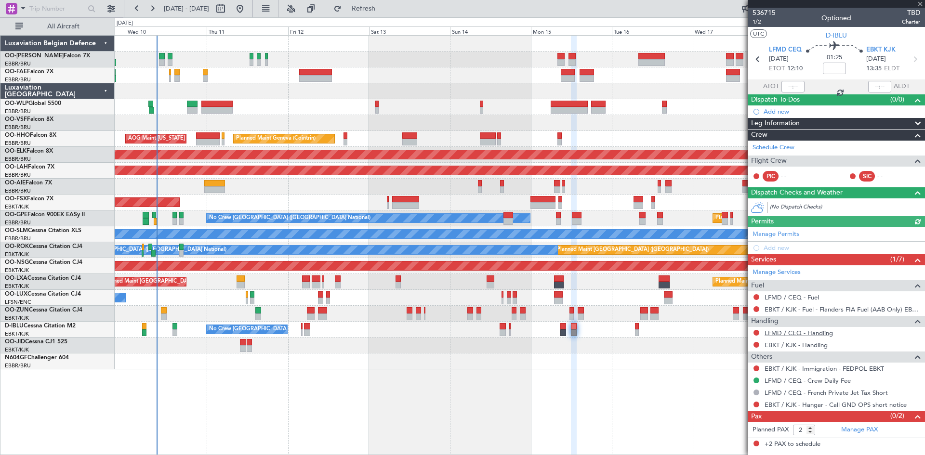
click at [783, 335] on link "LFMD / CEQ - Handling" at bounding box center [799, 333] width 68 height 8
click at [786, 343] on link "EBKT / KJK - Handling" at bounding box center [796, 345] width 63 height 8
click at [786, 298] on link "LFMD / CEQ - Fuel" at bounding box center [792, 297] width 54 height 8
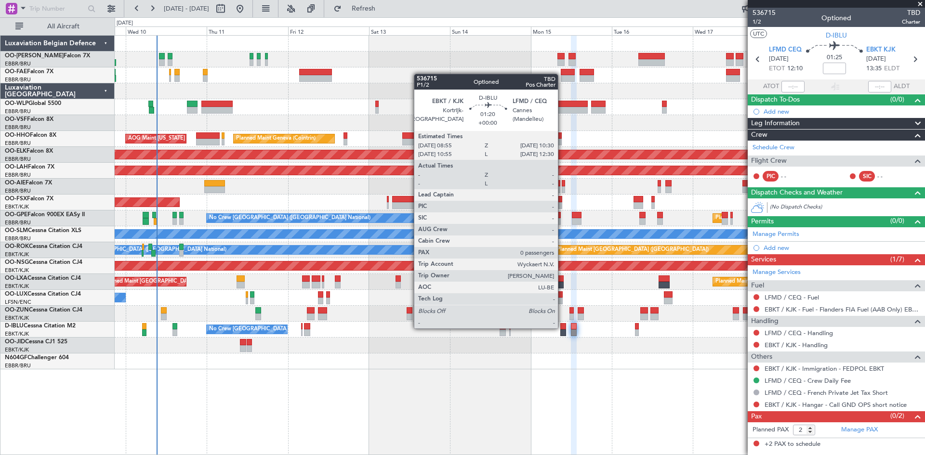
click at [563, 328] on div at bounding box center [563, 326] width 6 height 7
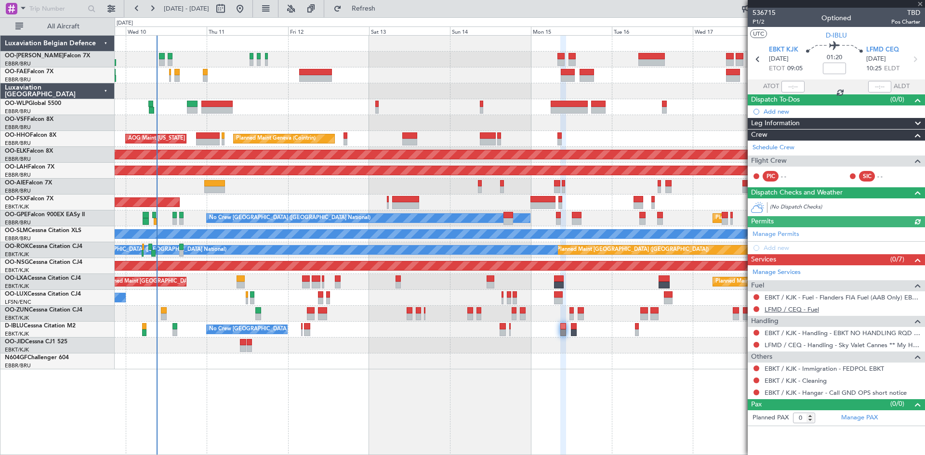
click at [807, 308] on link "LFMD / CEQ - Fuel" at bounding box center [792, 309] width 54 height 8
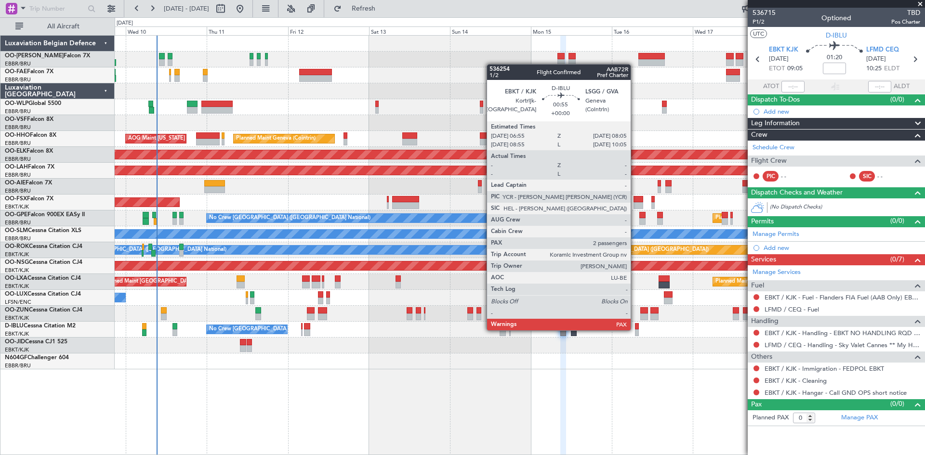
click at [635, 330] on div at bounding box center [637, 333] width 4 height 7
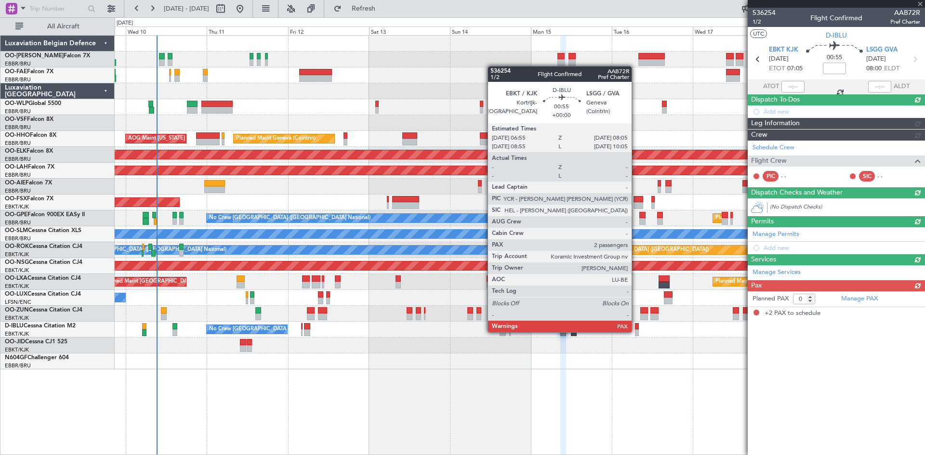
type input "2"
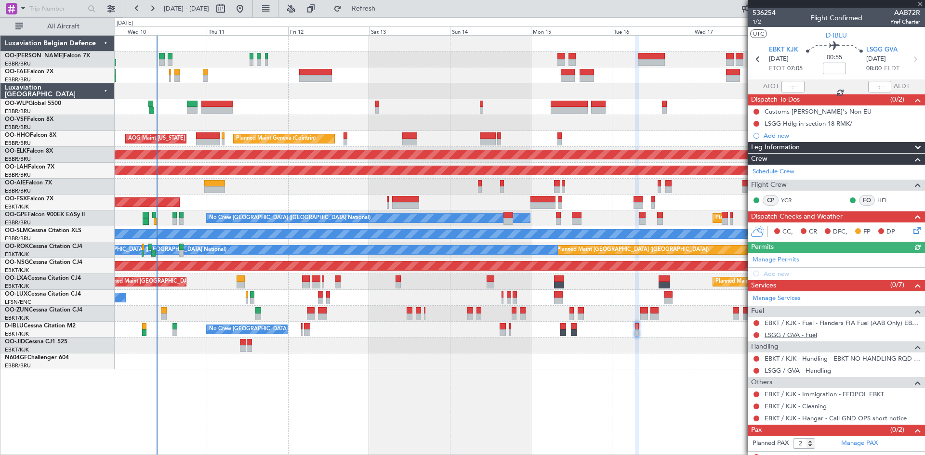
click at [781, 333] on link "LSGG / GVA - Fuel" at bounding box center [791, 335] width 53 height 8
click at [321, 337] on div "No Crew [GEOGRAPHIC_DATA] ([GEOGRAPHIC_DATA] National)" at bounding box center [520, 330] width 810 height 16
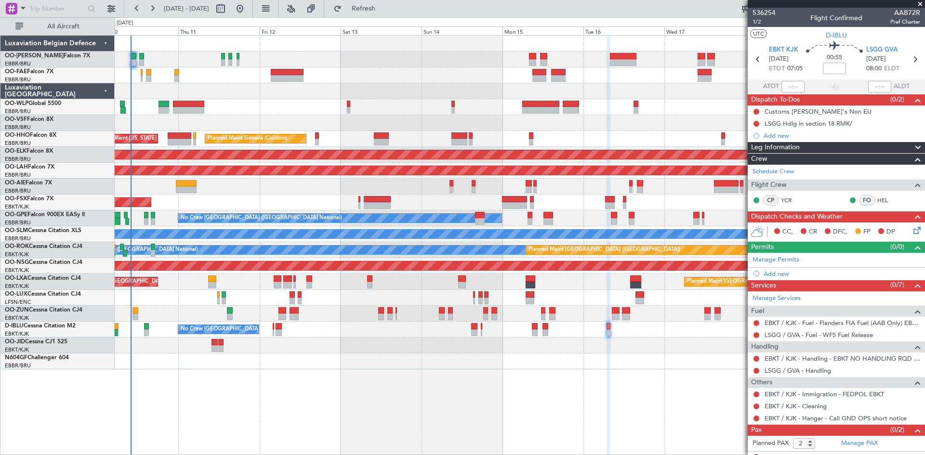
click at [345, 355] on div at bounding box center [520, 362] width 810 height 16
click at [756, 406] on button at bounding box center [756, 407] width 6 height 6
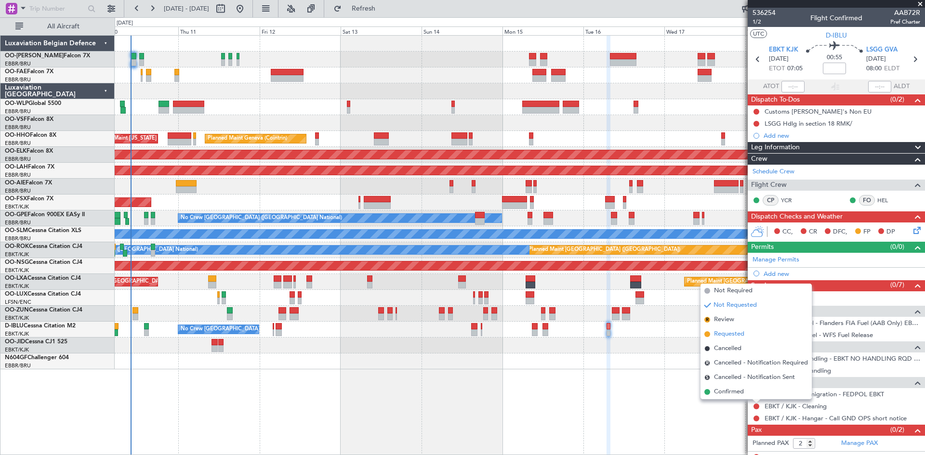
click at [750, 335] on li "Requested" at bounding box center [755, 334] width 111 height 14
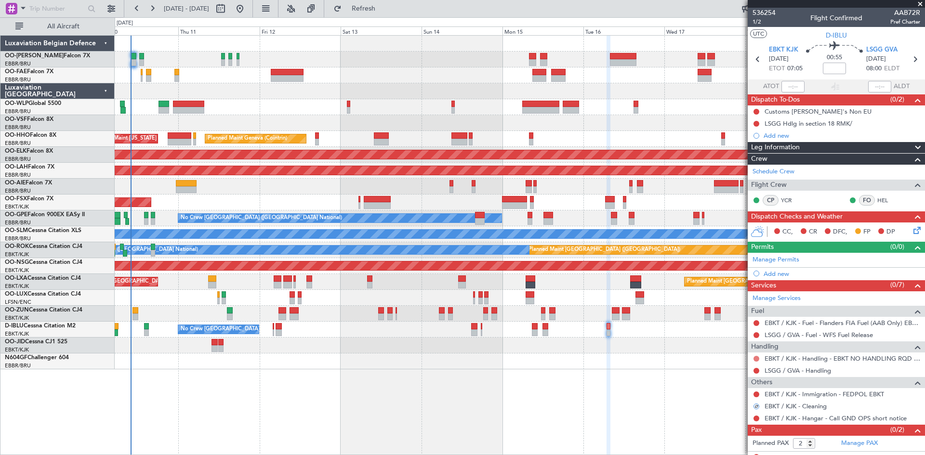
click at [757, 357] on button at bounding box center [756, 359] width 6 height 6
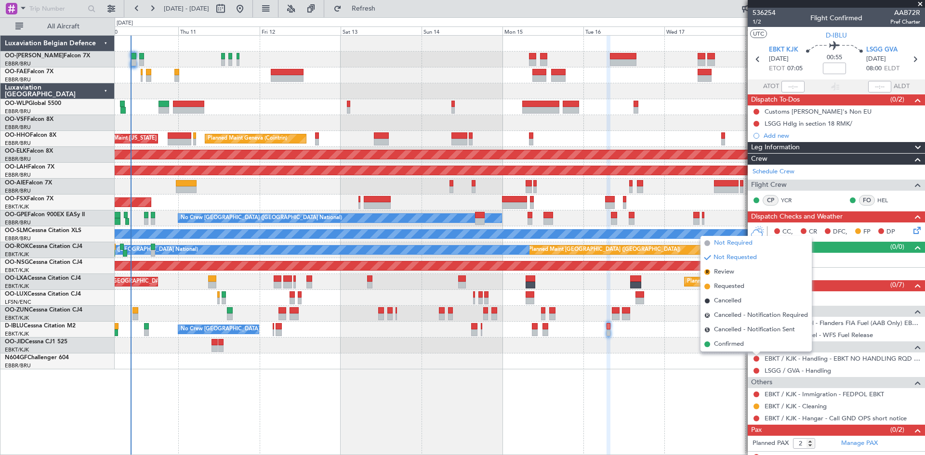
click at [743, 244] on span "Not Required" at bounding box center [733, 243] width 39 height 10
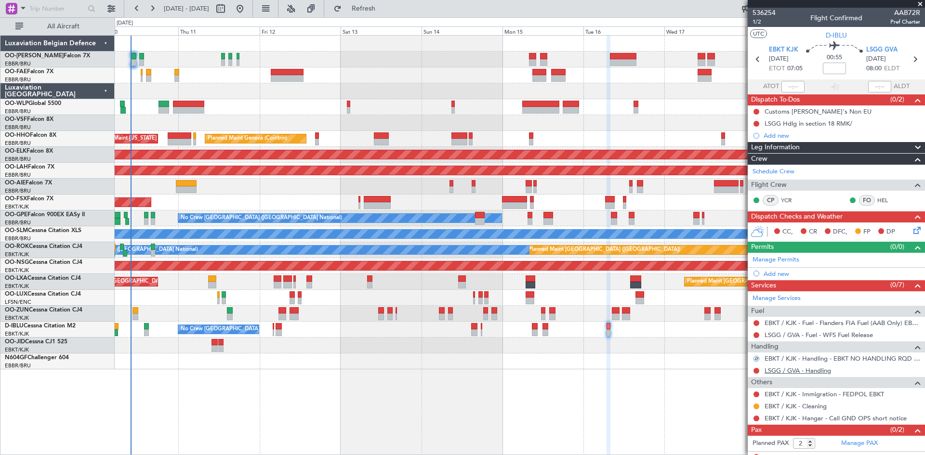
click at [792, 370] on link "LSGG / GVA - Handling" at bounding box center [798, 371] width 66 height 8
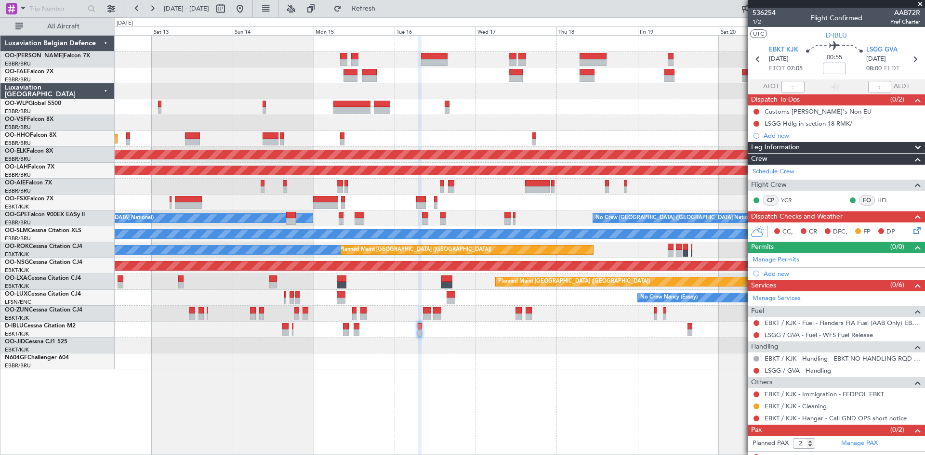
click at [501, 341] on div "Planned Maint Geneva (Cointrin) AOG Maint New York (Teterboro) Planned Maint Ko…" at bounding box center [520, 203] width 810 height 334
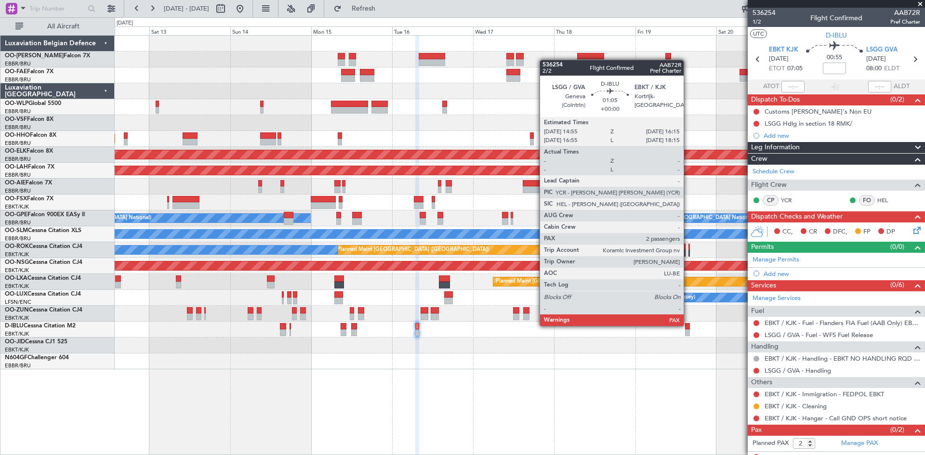
click at [688, 325] on div at bounding box center [687, 326] width 5 height 7
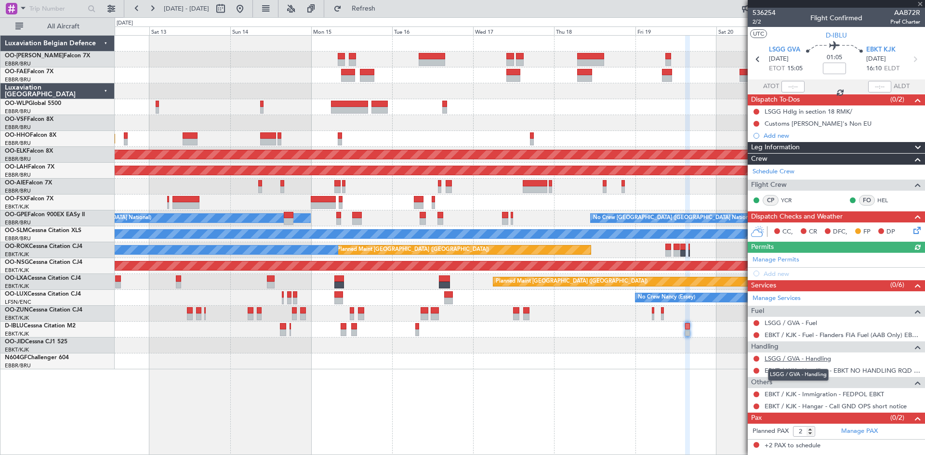
click at [820, 358] on link "LSGG / GVA - Handling" at bounding box center [798, 359] width 66 height 8
click at [808, 320] on link "LSGG / GVA - Fuel" at bounding box center [791, 323] width 53 height 8
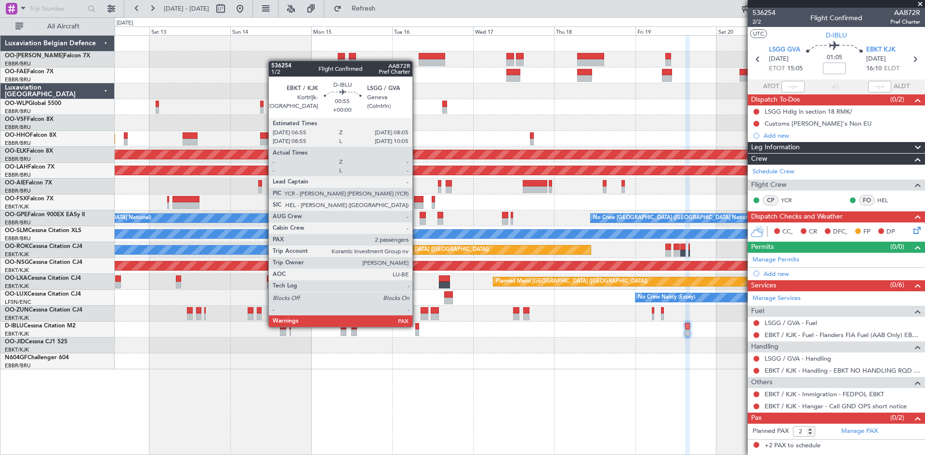
click at [417, 326] on div at bounding box center [417, 326] width 4 height 7
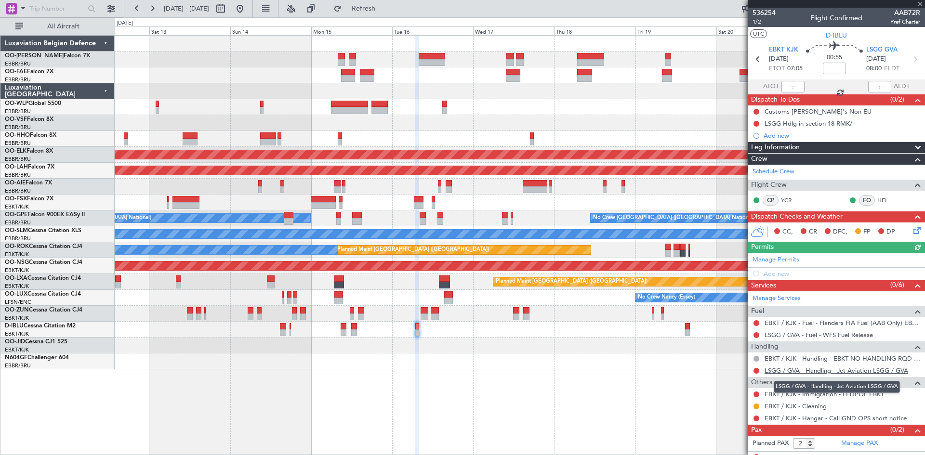
click at [800, 368] on link "LSGG / GVA - Handling - Jet Aviation LSGG / GVA" at bounding box center [837, 371] width 144 height 8
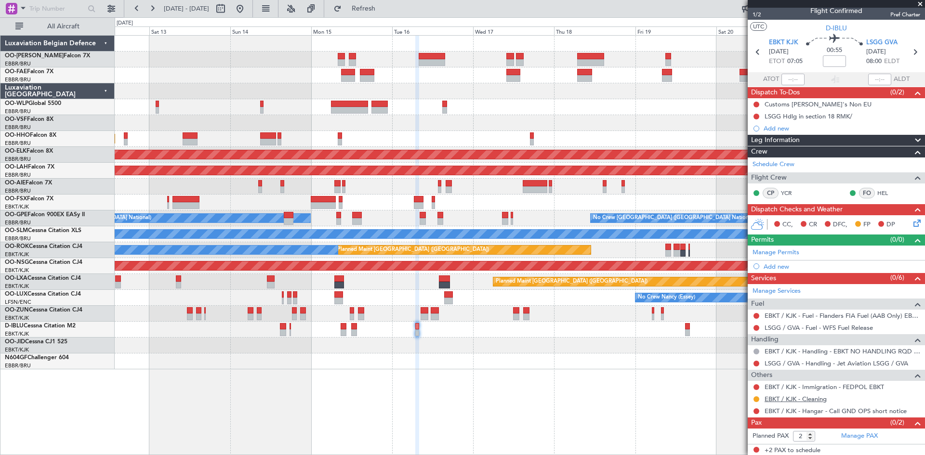
scroll to position [9, 0]
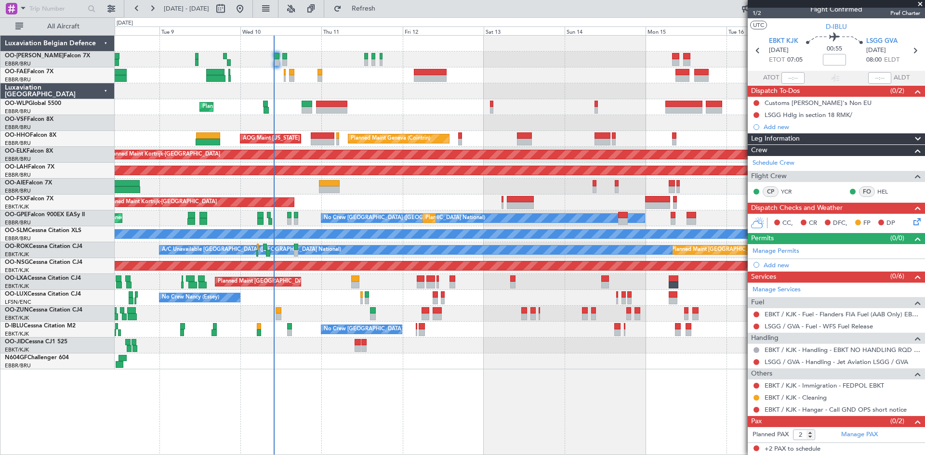
click at [554, 373] on div "Planned Maint Liege Planned Maint Geneva (Cointrin) AOG Maint New York (Teterbo…" at bounding box center [520, 245] width 810 height 420
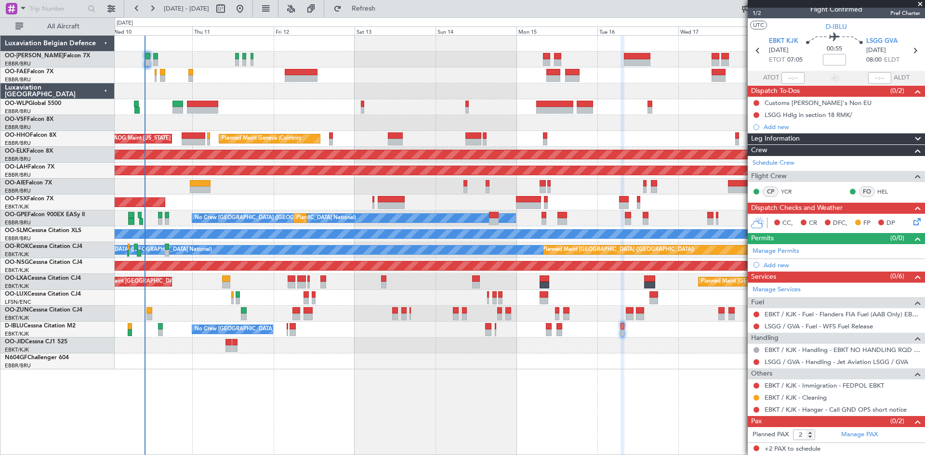
click at [334, 385] on div "Planned Maint Liege Planned Maint Geneva (Cointrin) AOG Maint New York (Teterbo…" at bounding box center [520, 245] width 810 height 420
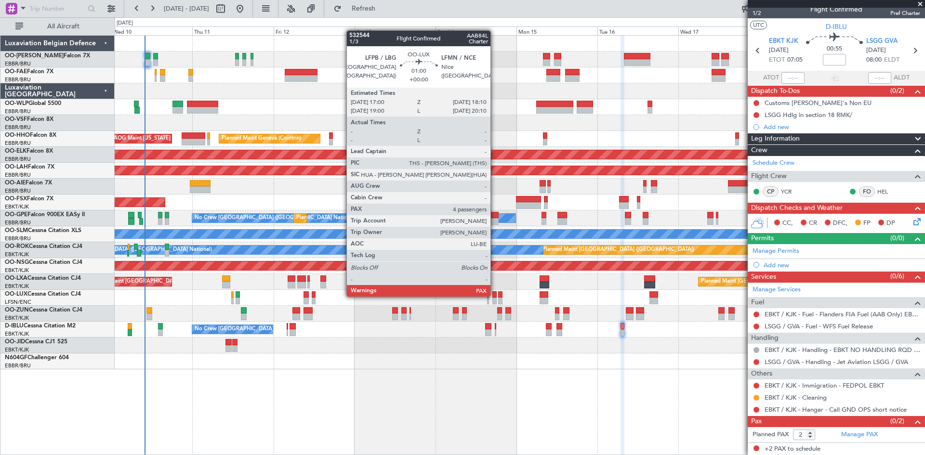
click at [495, 296] on div at bounding box center [494, 294] width 4 height 7
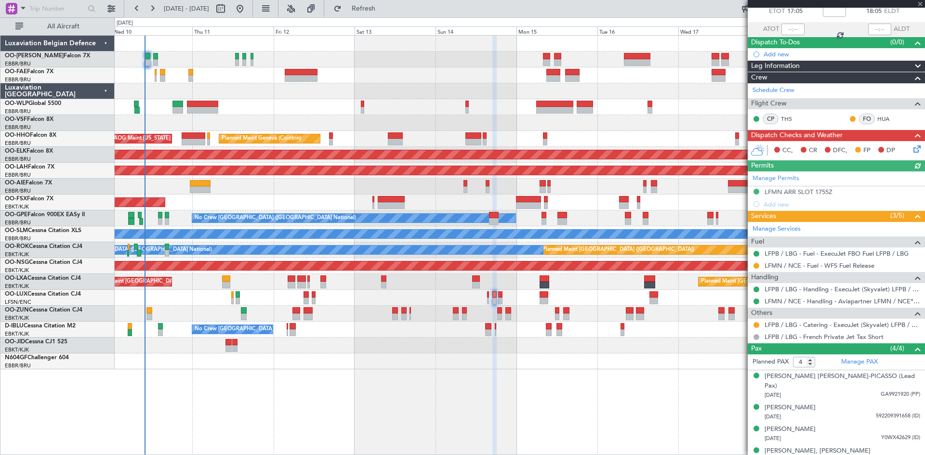
scroll to position [59, 0]
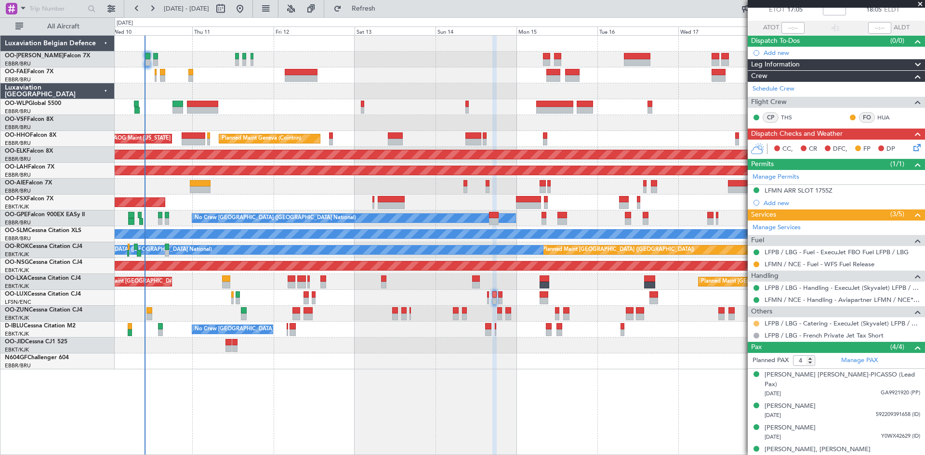
click at [757, 325] on button at bounding box center [756, 324] width 6 height 6
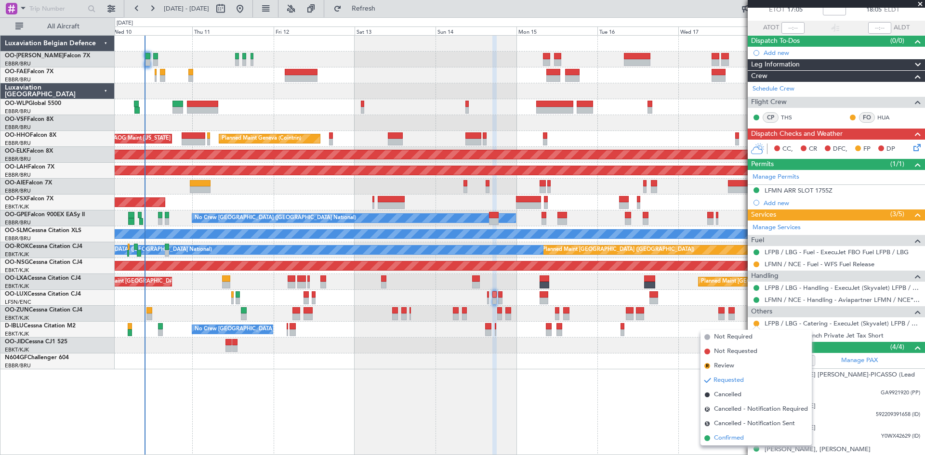
click at [756, 440] on li "Confirmed" at bounding box center [755, 438] width 111 height 14
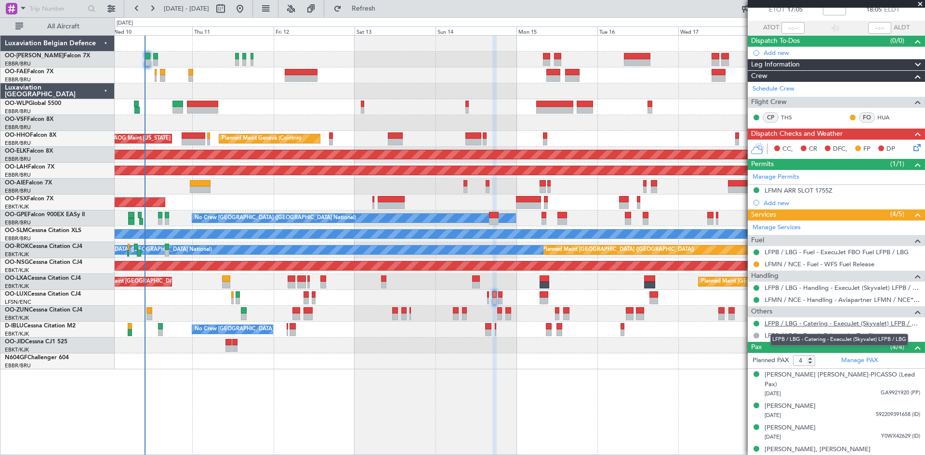
click at [809, 323] on link "LFPB / LBG - Catering - ExecuJet (Skyvalet) LFPB / LBG" at bounding box center [843, 323] width 156 height 8
click at [532, 349] on div at bounding box center [520, 346] width 810 height 16
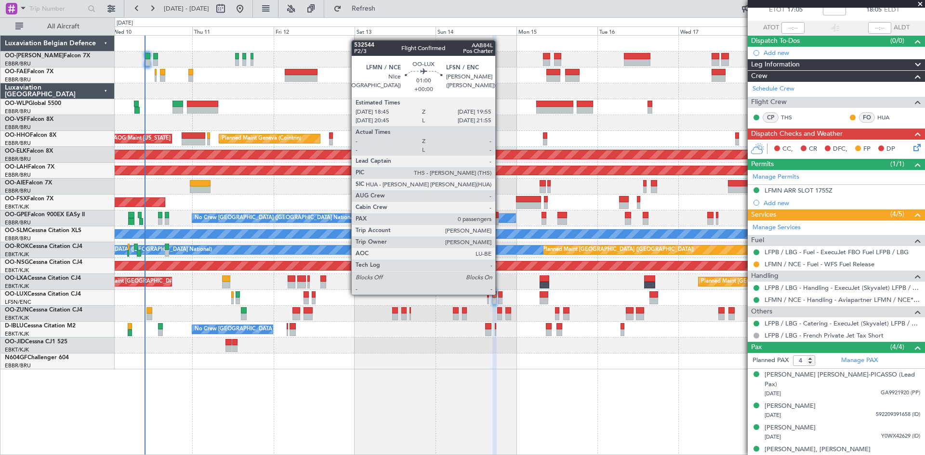
click at [500, 294] on div at bounding box center [500, 294] width 4 height 7
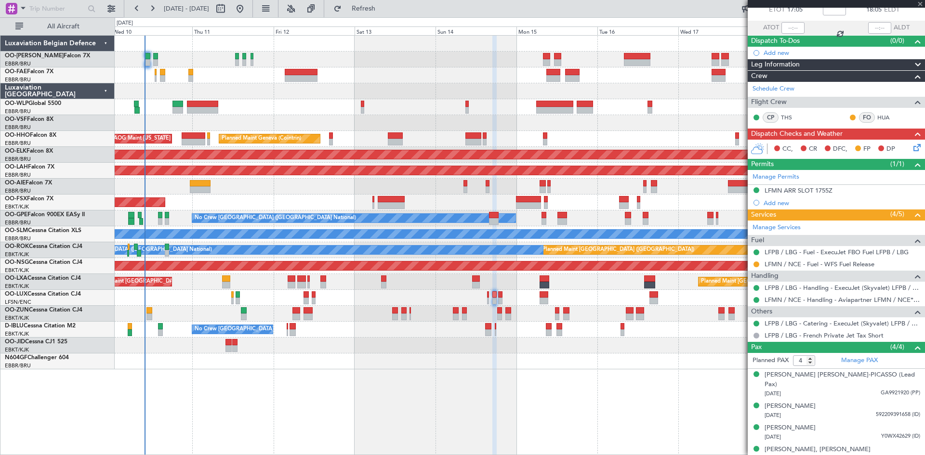
type input "0"
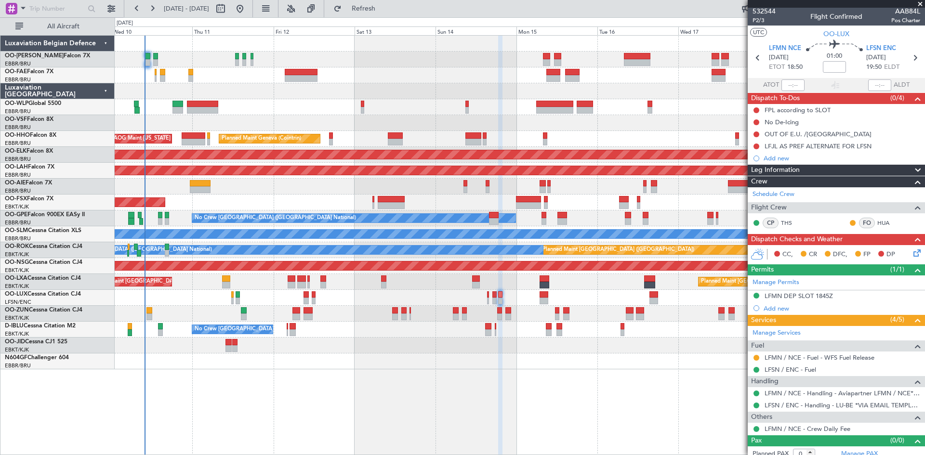
scroll to position [0, 0]
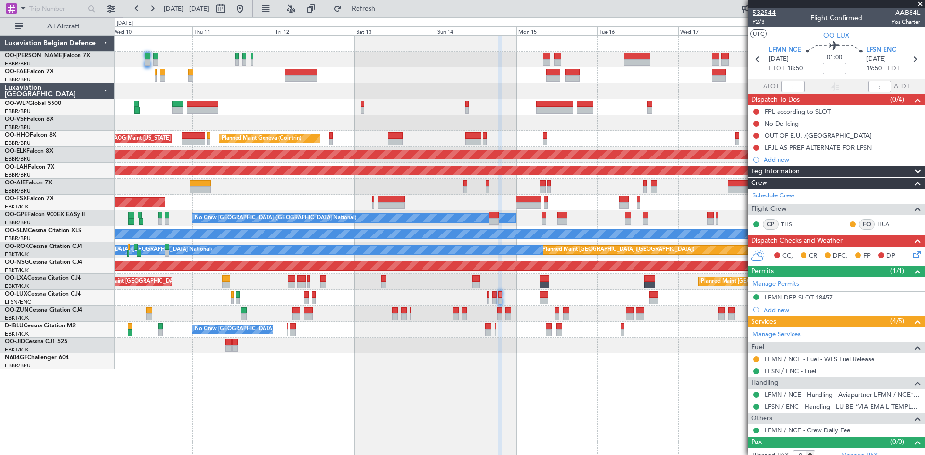
click at [771, 11] on span "532544" at bounding box center [764, 13] width 23 height 10
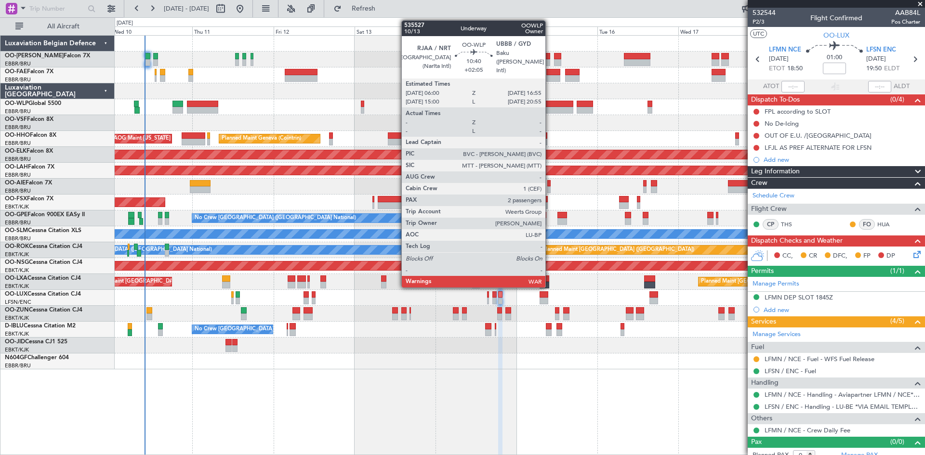
click at [550, 102] on div at bounding box center [554, 104] width 37 height 7
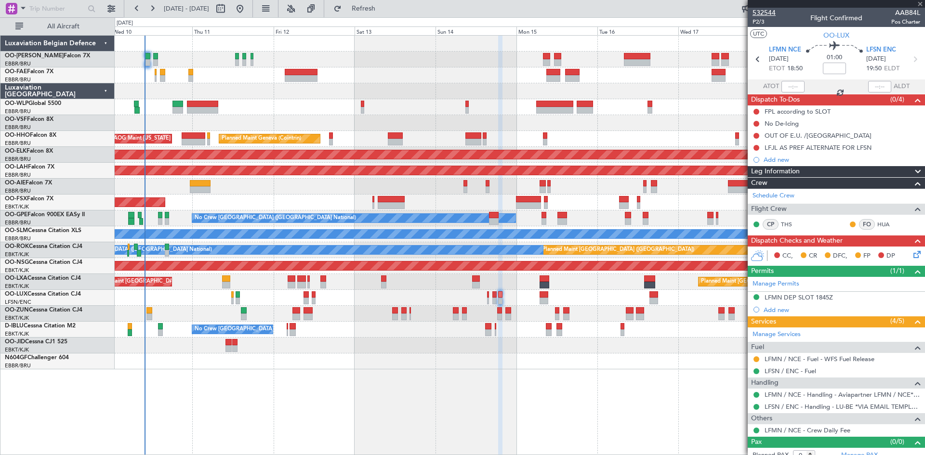
type input "+02:05"
type input "2"
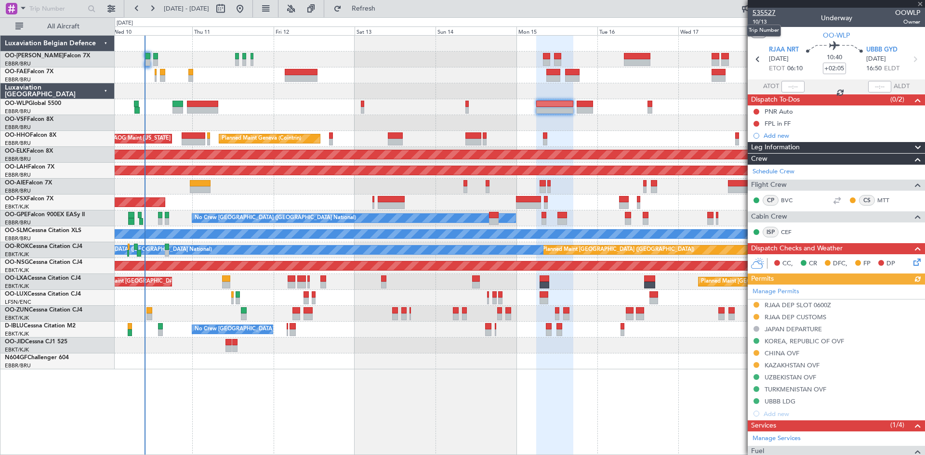
click at [769, 13] on span "535527" at bounding box center [764, 13] width 23 height 10
click at [252, 198] on div "Planned Maint Kortrijk-[GEOGRAPHIC_DATA]" at bounding box center [520, 203] width 810 height 16
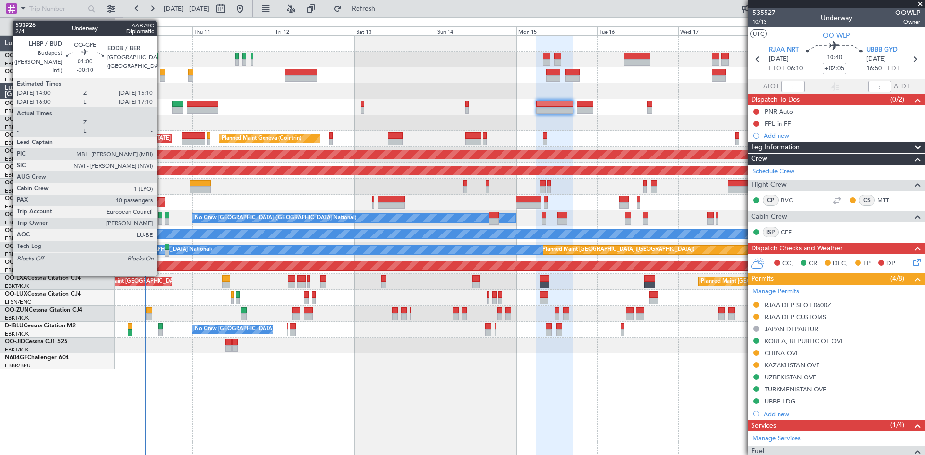
click at [161, 215] on div at bounding box center [160, 215] width 4 height 7
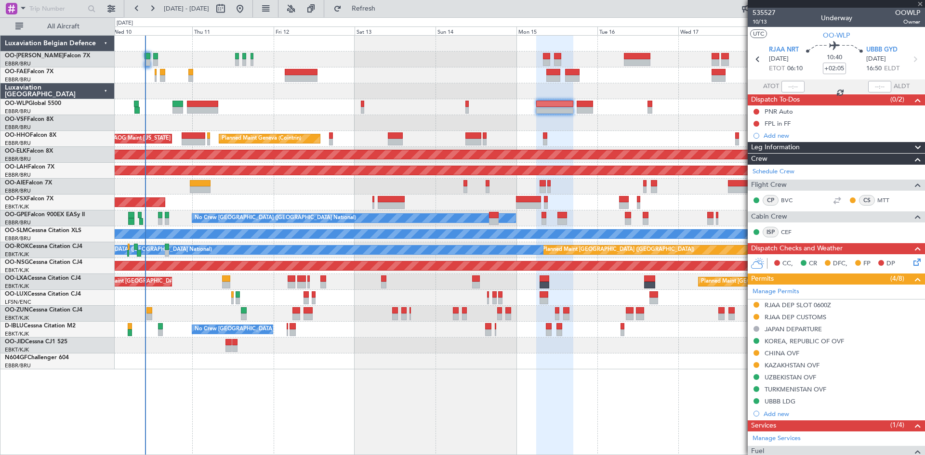
type input "-00:10"
type input "10"
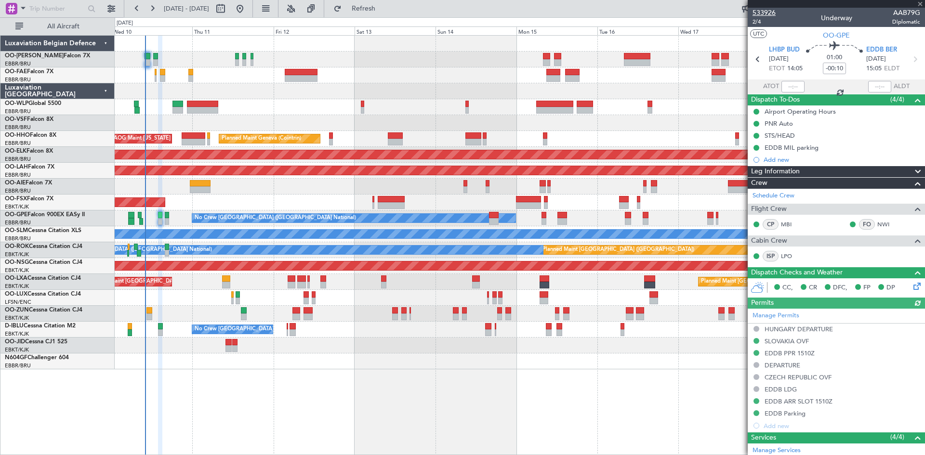
click at [767, 11] on span "533926" at bounding box center [764, 13] width 23 height 10
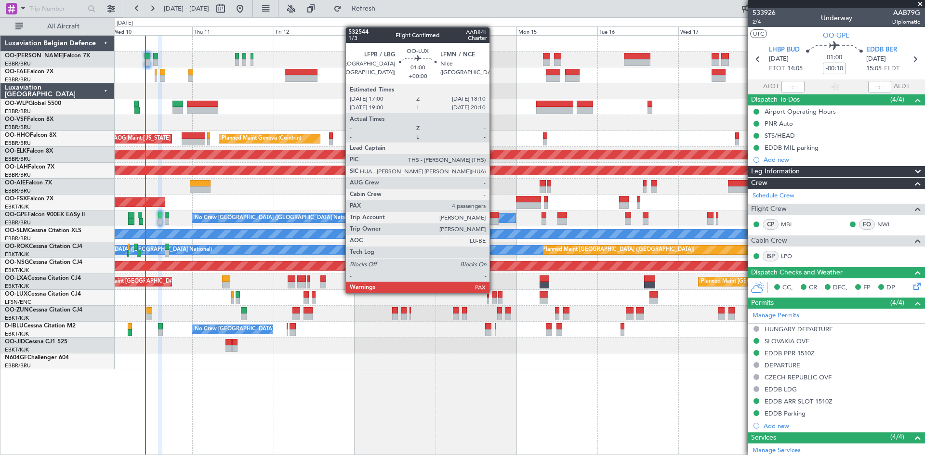
click at [494, 292] on div at bounding box center [494, 294] width 4 height 7
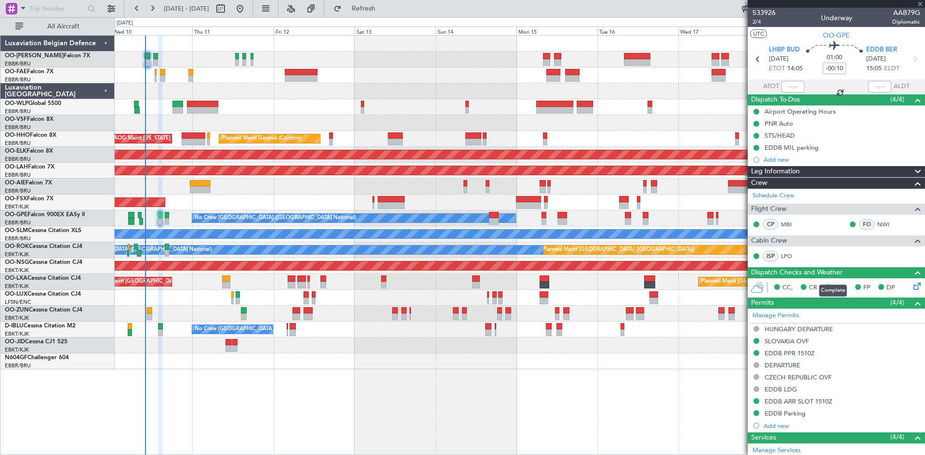
type input "4"
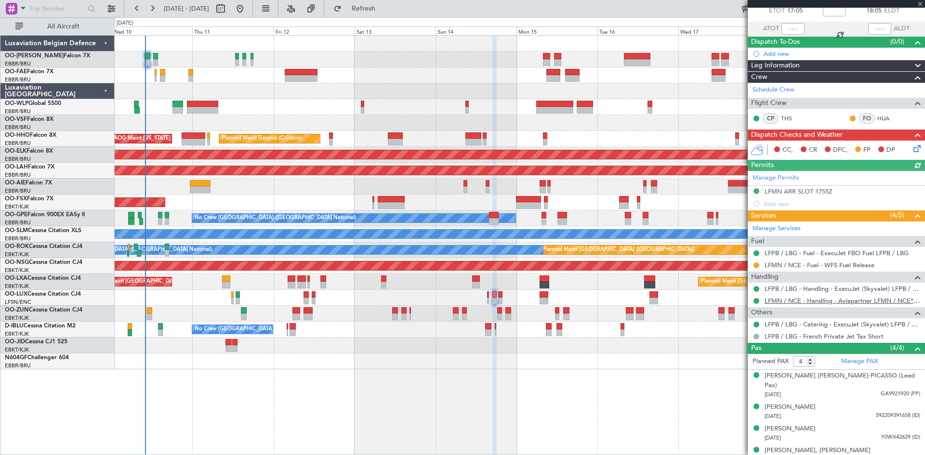
scroll to position [59, 0]
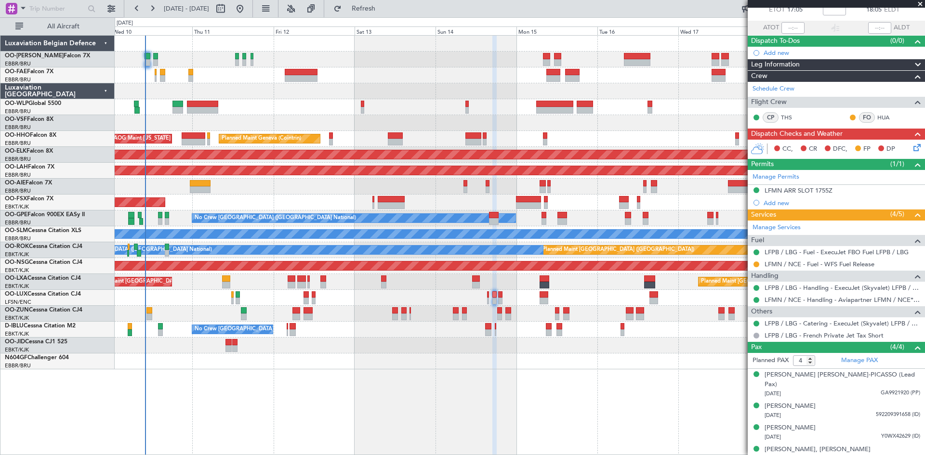
click at [912, 144] on icon at bounding box center [915, 146] width 8 height 8
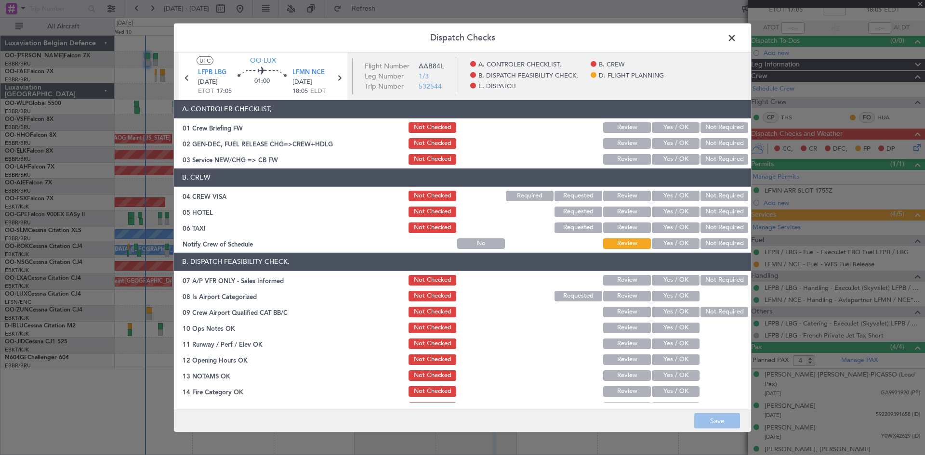
click at [717, 191] on button "Not Required" at bounding box center [724, 196] width 48 height 11
click at [717, 211] on button "Not Required" at bounding box center [724, 212] width 48 height 11
click at [425, 211] on button "Not Checked" at bounding box center [433, 212] width 48 height 11
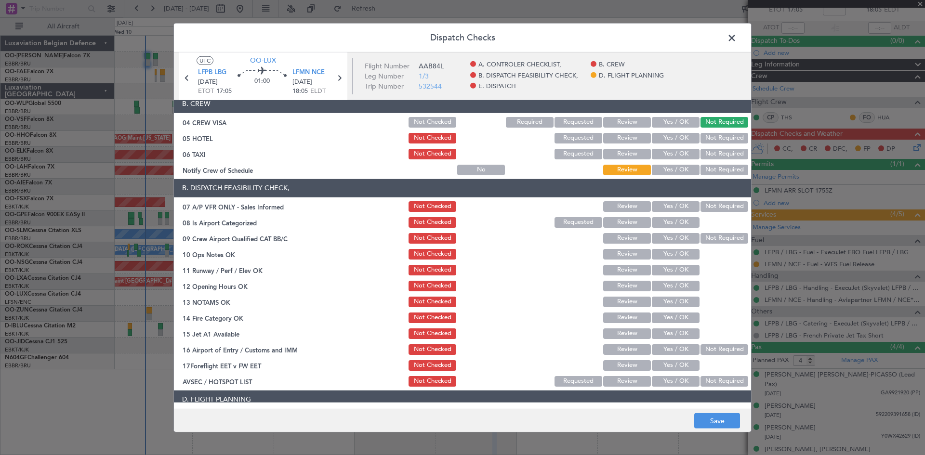
scroll to position [96, 0]
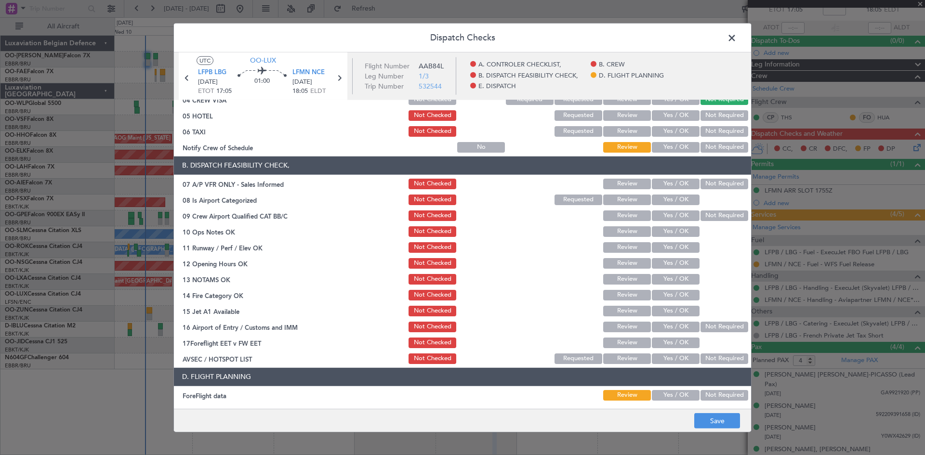
click at [718, 186] on button "Not Required" at bounding box center [724, 184] width 48 height 11
click at [672, 197] on button "Yes / OK" at bounding box center [676, 200] width 48 height 11
click at [307, 74] on span "LFMN NCE" at bounding box center [308, 73] width 32 height 10
click at [315, 69] on span "LFMN NCE" at bounding box center [308, 73] width 32 height 10
click at [671, 228] on button "Yes / OK" at bounding box center [676, 231] width 48 height 11
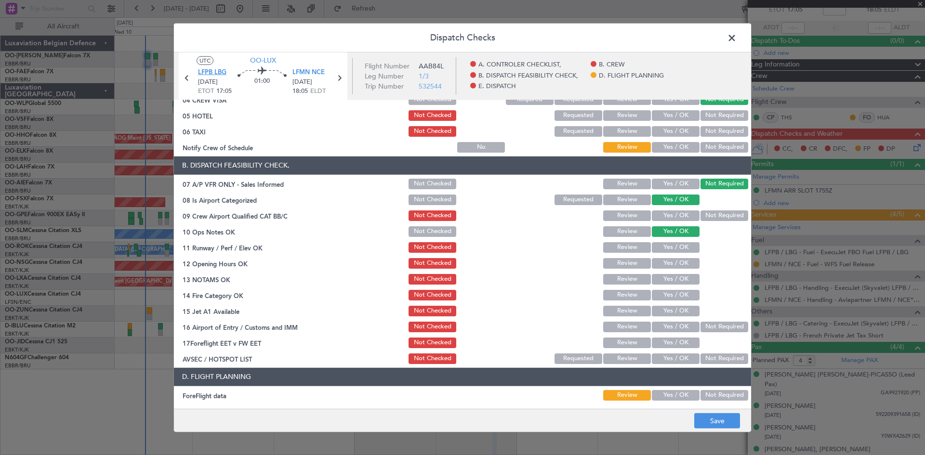
click at [213, 69] on span "LFPB LBG" at bounding box center [212, 73] width 28 height 10
click at [724, 416] on button "Save" at bounding box center [717, 420] width 46 height 15
click at [737, 40] on span at bounding box center [737, 39] width 0 height 19
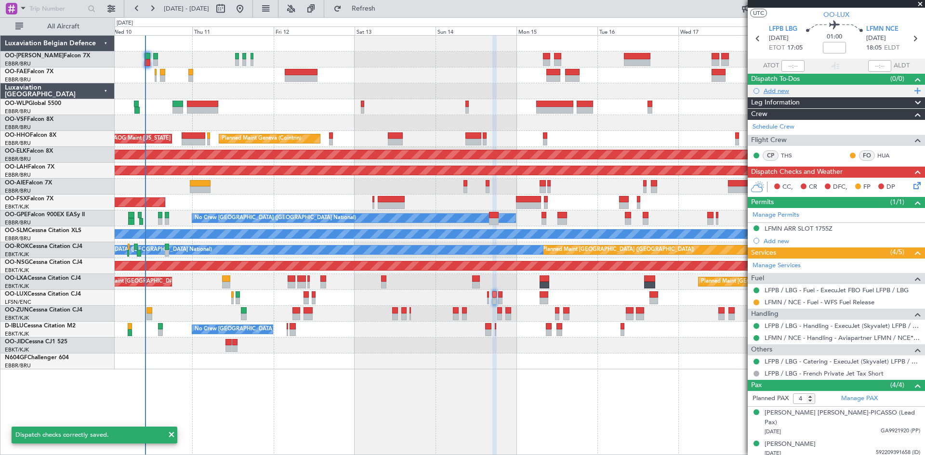
scroll to position [0, 0]
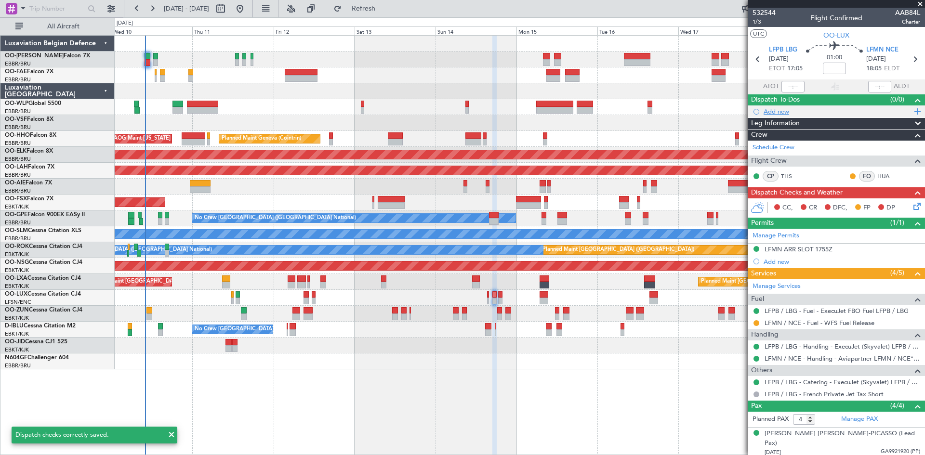
click at [776, 113] on div "Add new" at bounding box center [838, 111] width 148 height 8
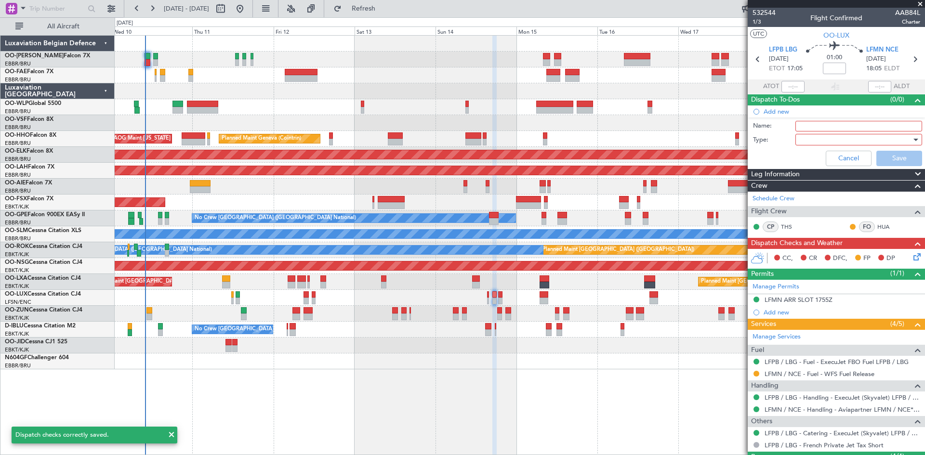
click at [819, 124] on input "Name:" at bounding box center [858, 126] width 127 height 11
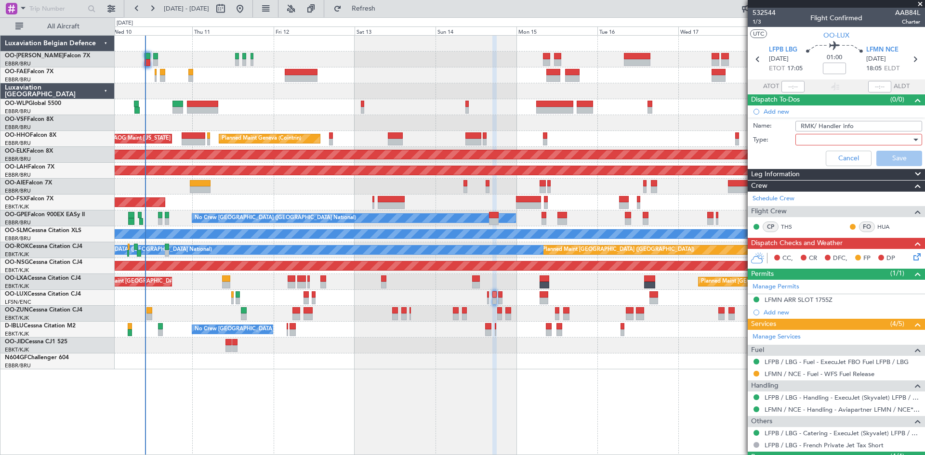
type input "RMK/ Handler info"
click at [840, 140] on div at bounding box center [855, 139] width 112 height 14
click at [823, 187] on span "Airport" at bounding box center [854, 188] width 113 height 14
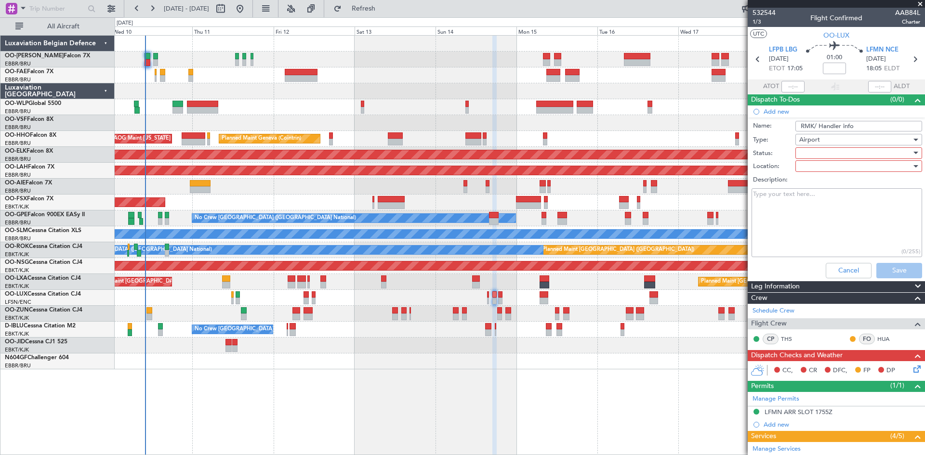
click at [826, 153] on div at bounding box center [855, 153] width 112 height 14
click at [820, 174] on span "Not Started" at bounding box center [854, 172] width 113 height 14
click at [821, 168] on div at bounding box center [855, 166] width 112 height 14
click at [829, 200] on span "Departure" at bounding box center [854, 200] width 113 height 14
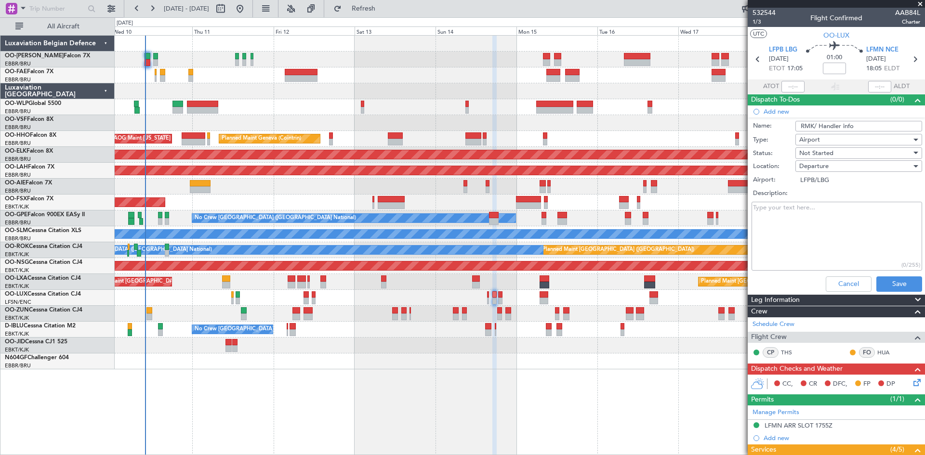
click at [792, 216] on textarea "Description:" at bounding box center [837, 236] width 171 height 69
click at [814, 206] on textarea "Handler info required in item 18 of FPL." at bounding box center [837, 236] width 171 height 69
type textarea "Handler info required in item 18 of FPL."
click at [883, 283] on button "Save" at bounding box center [899, 284] width 46 height 15
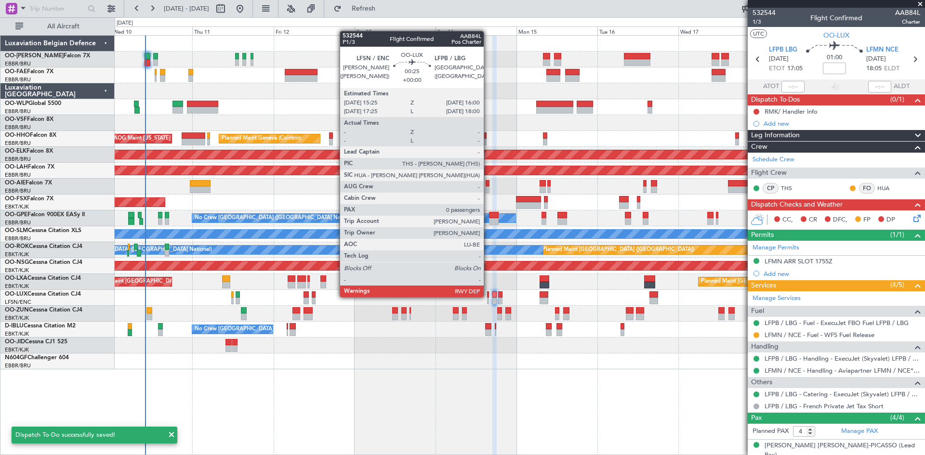
click at [488, 296] on div at bounding box center [488, 294] width 2 height 7
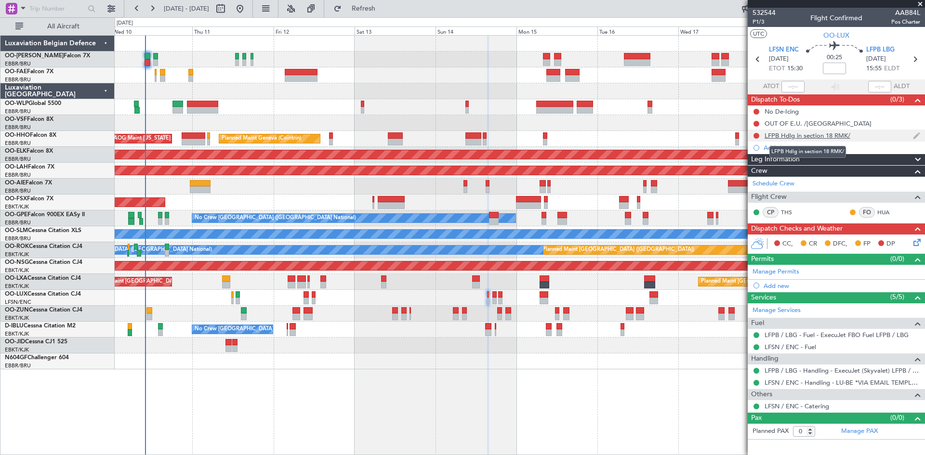
click at [814, 135] on div "LFPB Hdlg in section 18 RMK/" at bounding box center [808, 136] width 86 height 8
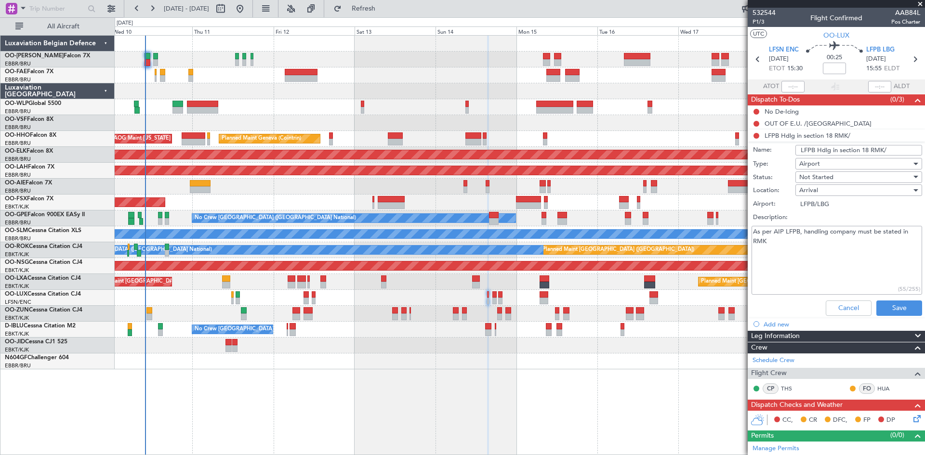
drag, startPoint x: 798, startPoint y: 150, endPoint x: 887, endPoint y: 149, distance: 89.1
click at [887, 149] on input "LFPB Hdlg in section 18 RMK/" at bounding box center [858, 150] width 127 height 11
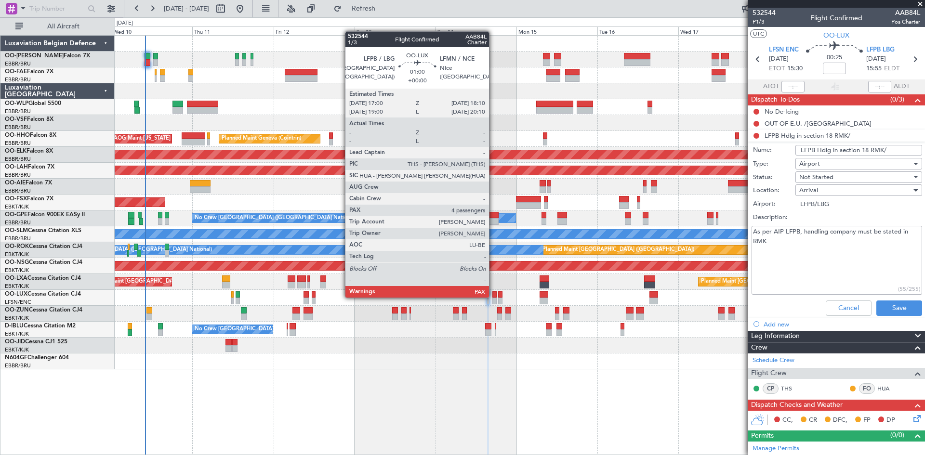
click at [493, 297] on div at bounding box center [494, 294] width 4 height 7
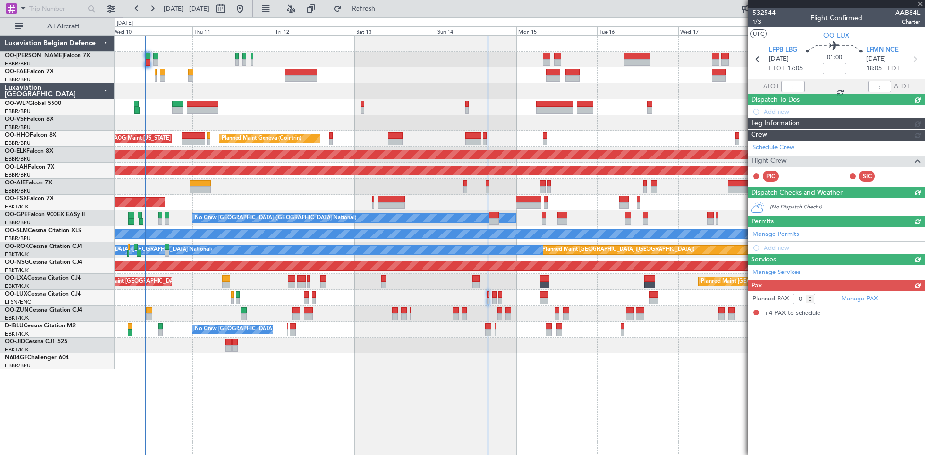
type input "4"
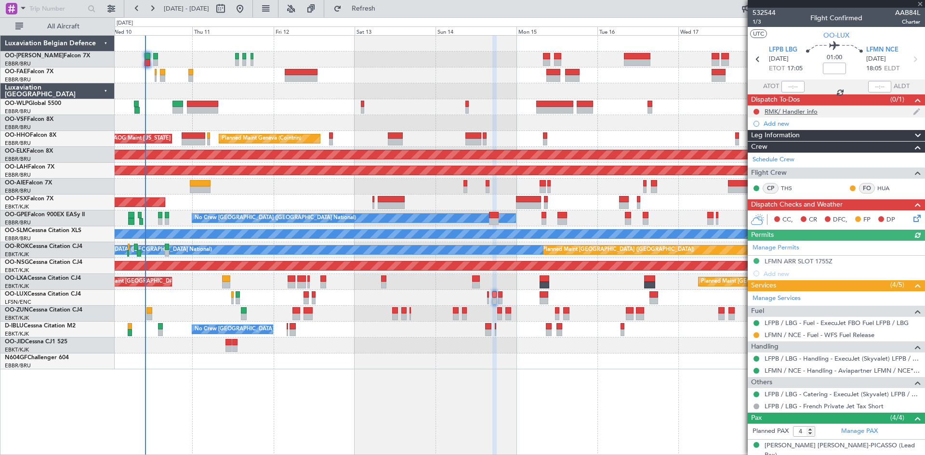
click at [783, 114] on div "RMK/ Handler info" at bounding box center [791, 111] width 53 height 8
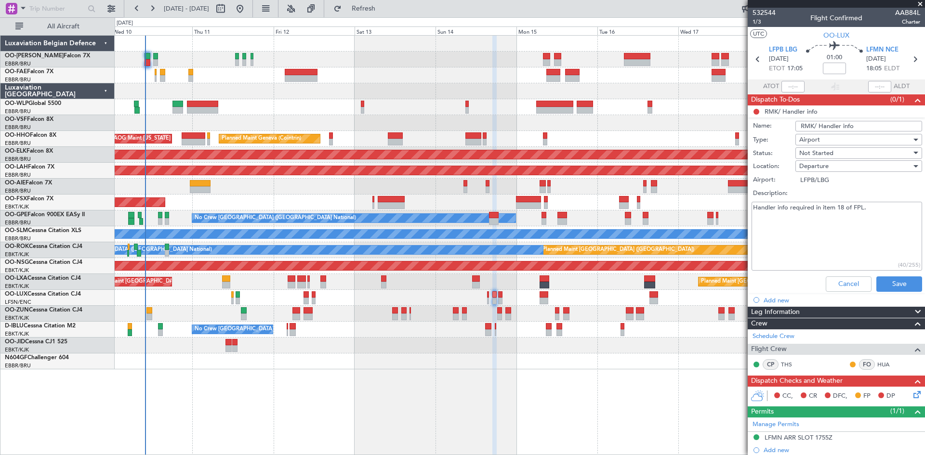
drag, startPoint x: 866, startPoint y: 126, endPoint x: 762, endPoint y: 126, distance: 104.5
click at [762, 126] on div "Name: RMK/ Handler info" at bounding box center [836, 126] width 187 height 14
paste input "LFPB Hdlg in section 18 RMK/"
type input "LFPB Hdlg in section 18 RMK/"
click at [896, 288] on button "Save" at bounding box center [899, 284] width 46 height 15
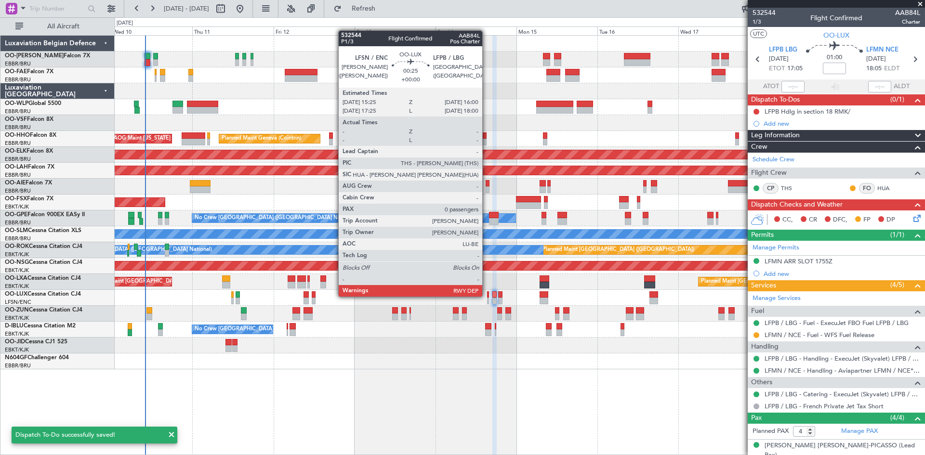
click at [487, 296] on div at bounding box center [488, 294] width 2 height 7
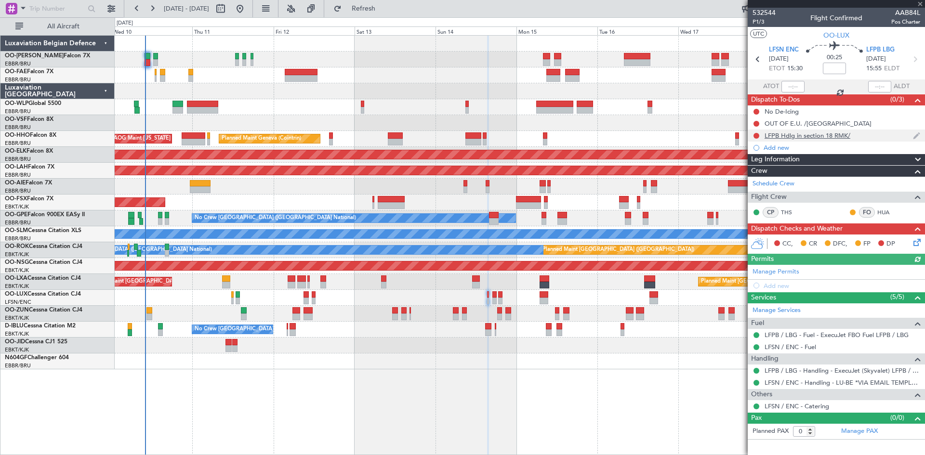
click at [788, 132] on div "LFPB Hdlg in section 18 RMK/" at bounding box center [808, 136] width 86 height 8
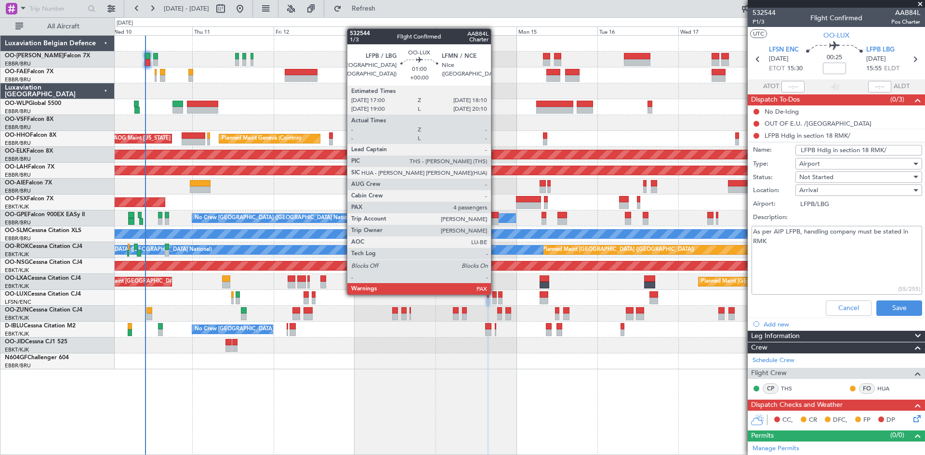
click at [495, 294] on div at bounding box center [494, 294] width 4 height 7
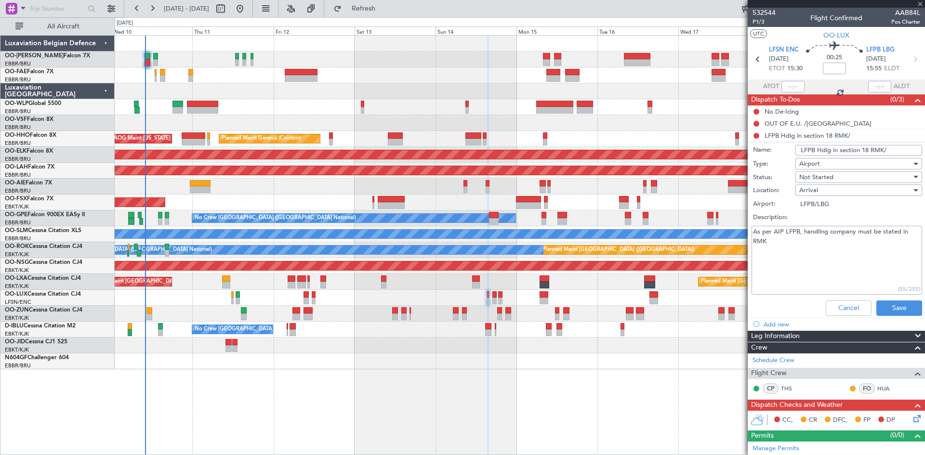
type input "4"
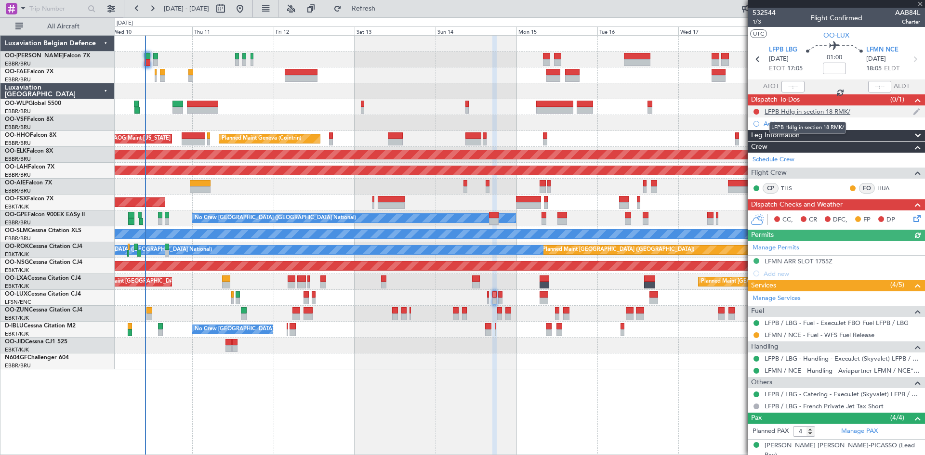
click at [797, 113] on div "LFPB Hdlg in section 18 RMK/" at bounding box center [808, 111] width 86 height 8
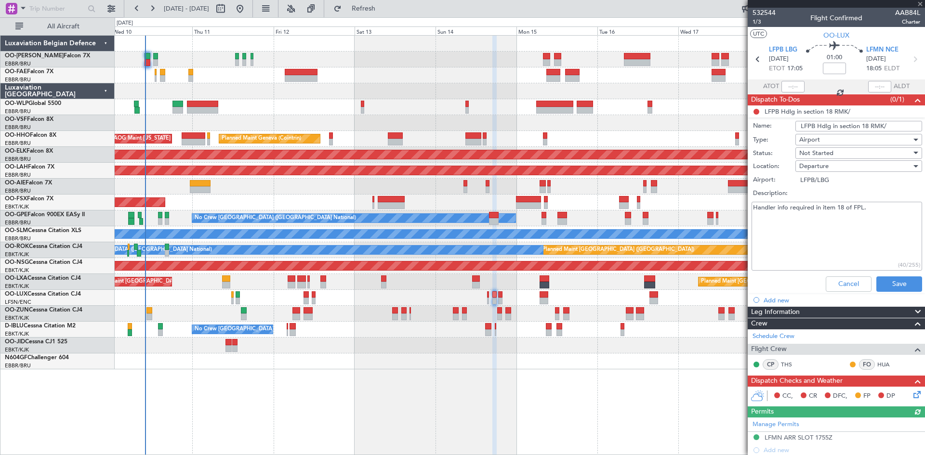
click at [881, 204] on textarea "Handler info required in item 18 of FPL." at bounding box center [837, 236] width 171 height 69
click at [757, 205] on textarea "Handler info required in item 18 of FPL." at bounding box center [837, 236] width 171 height 69
type textarea "Per AIP, handler info required in item 18 of FPL."
click at [887, 277] on button "Save" at bounding box center [899, 284] width 46 height 15
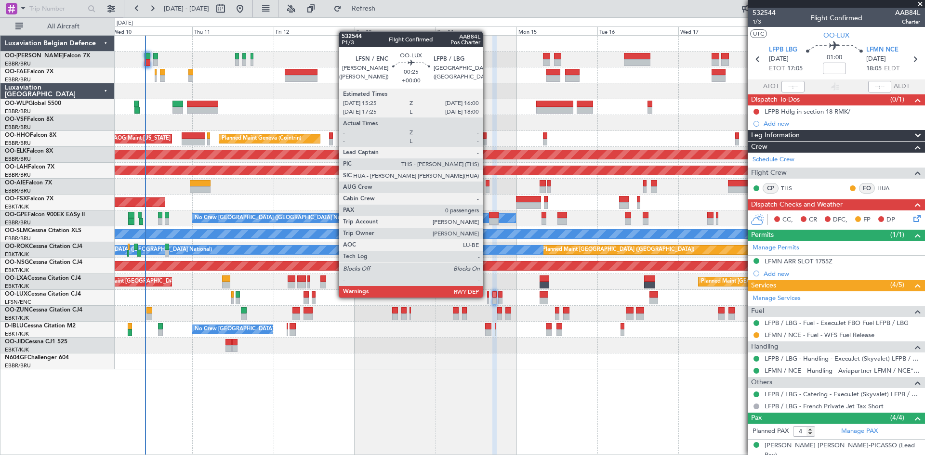
click at [487, 297] on div at bounding box center [488, 294] width 2 height 7
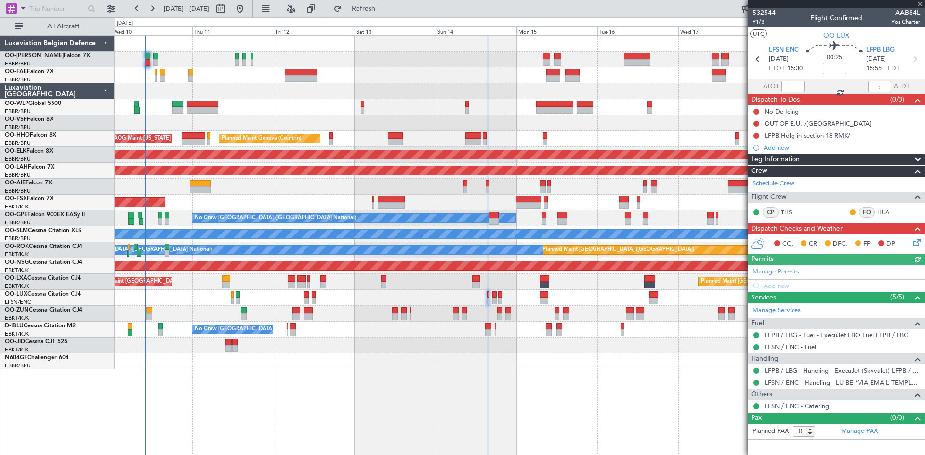
click at [915, 243] on icon at bounding box center [915, 241] width 8 height 8
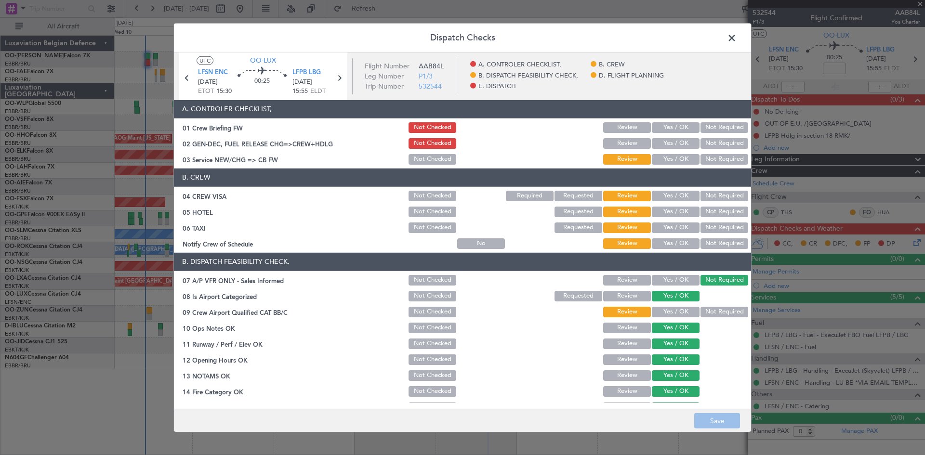
click at [737, 40] on span at bounding box center [737, 39] width 0 height 19
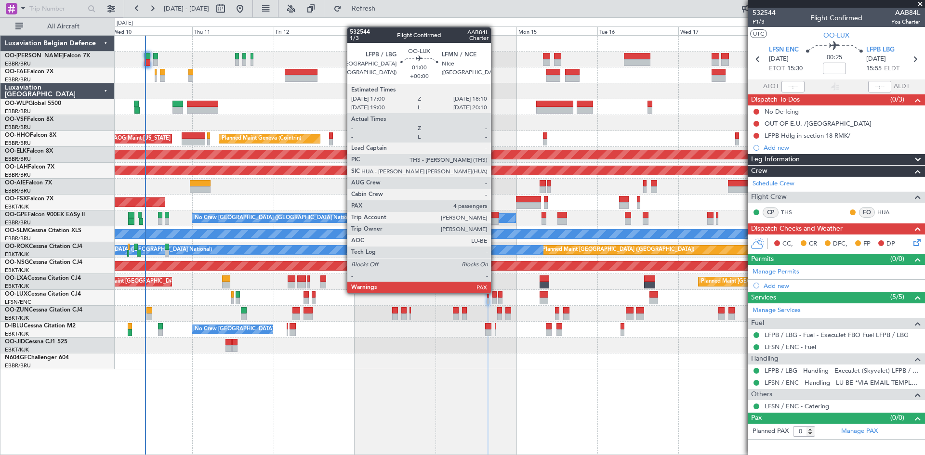
click at [495, 292] on div at bounding box center [494, 294] width 4 height 7
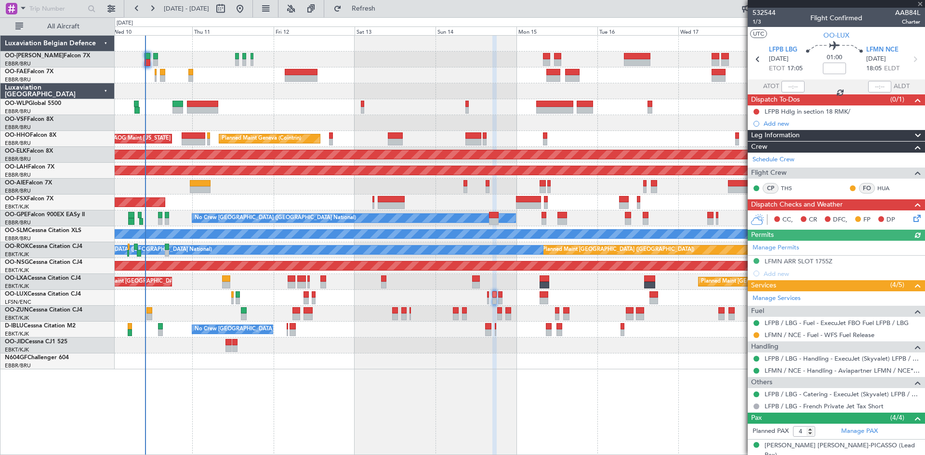
click at [911, 221] on icon at bounding box center [915, 217] width 8 height 8
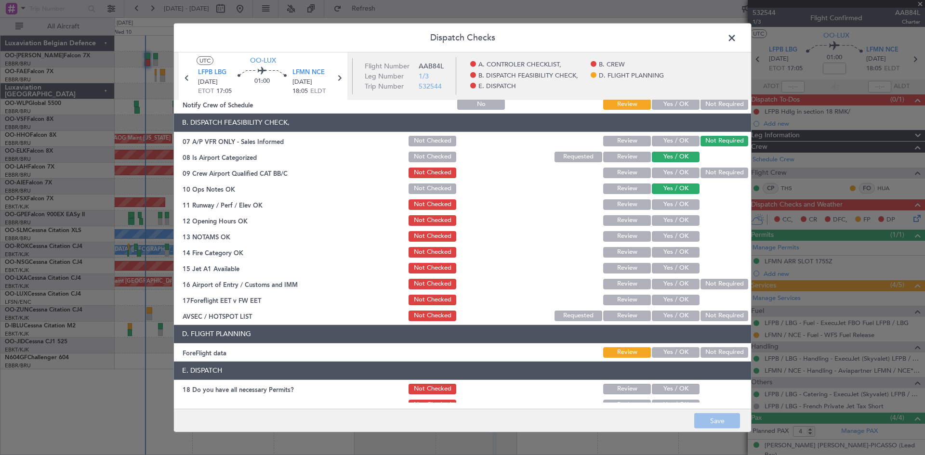
scroll to position [145, 0]
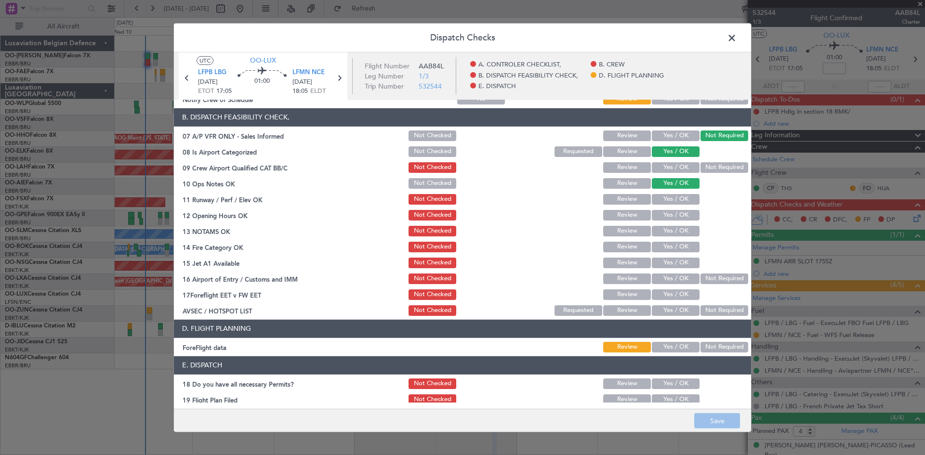
click at [677, 217] on button "Yes / OK" at bounding box center [676, 215] width 48 height 11
click at [675, 228] on button "Yes / OK" at bounding box center [676, 231] width 48 height 11
click at [423, 230] on button "Not Checked" at bounding box center [433, 231] width 48 height 11
click at [668, 229] on button "Yes / OK" at bounding box center [676, 231] width 48 height 11
click at [664, 249] on button "Yes / OK" at bounding box center [676, 247] width 48 height 11
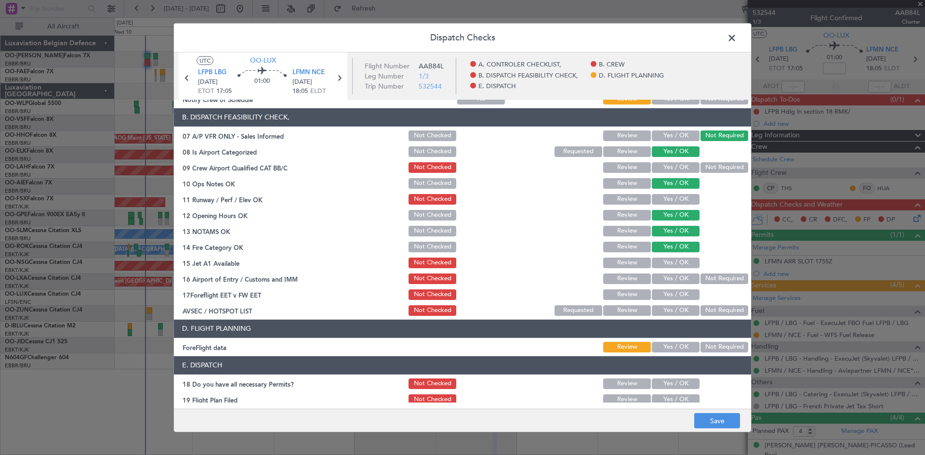
click at [665, 264] on button "Yes / OK" at bounding box center [676, 263] width 48 height 11
click at [700, 278] on button "Not Required" at bounding box center [724, 279] width 48 height 11
click at [663, 317] on div "Yes / OK" at bounding box center [674, 310] width 49 height 13
click at [660, 314] on button "Yes / OK" at bounding box center [676, 310] width 48 height 11
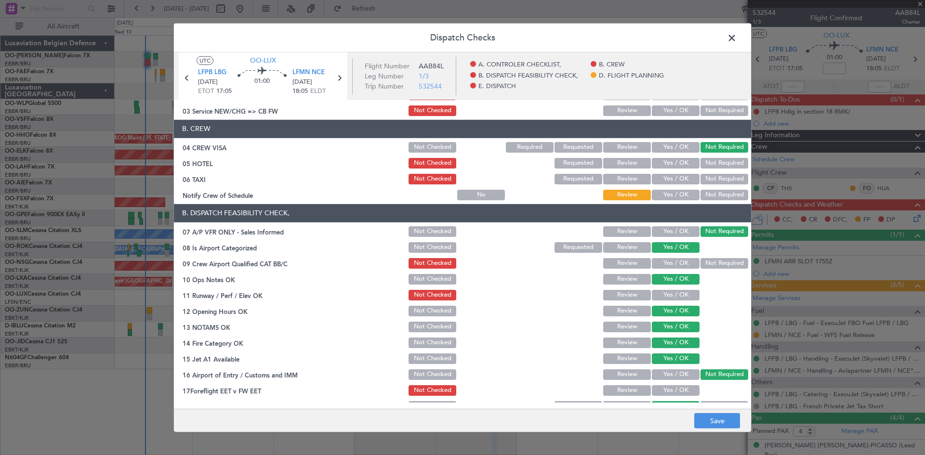
scroll to position [0, 0]
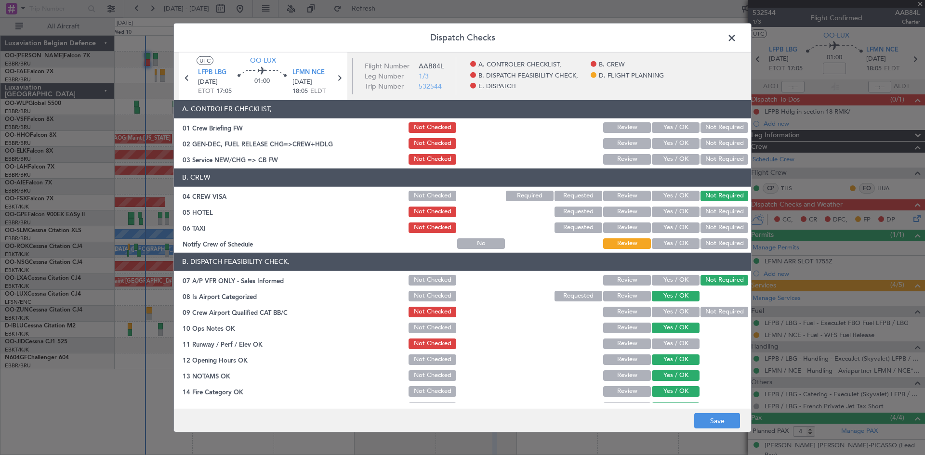
click at [626, 310] on button "Review" at bounding box center [627, 312] width 48 height 11
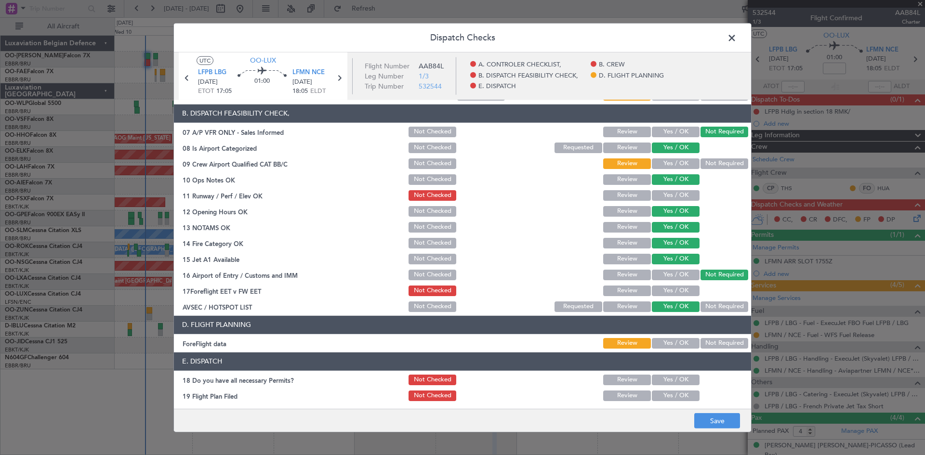
scroll to position [134, 0]
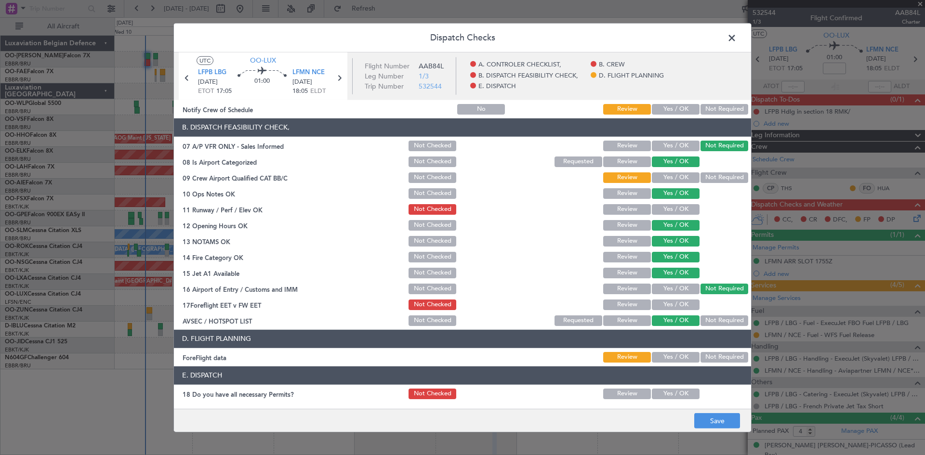
click at [527, 377] on header "E. DISPATCH" at bounding box center [462, 376] width 577 height 18
click at [738, 423] on button "Save" at bounding box center [717, 420] width 46 height 15
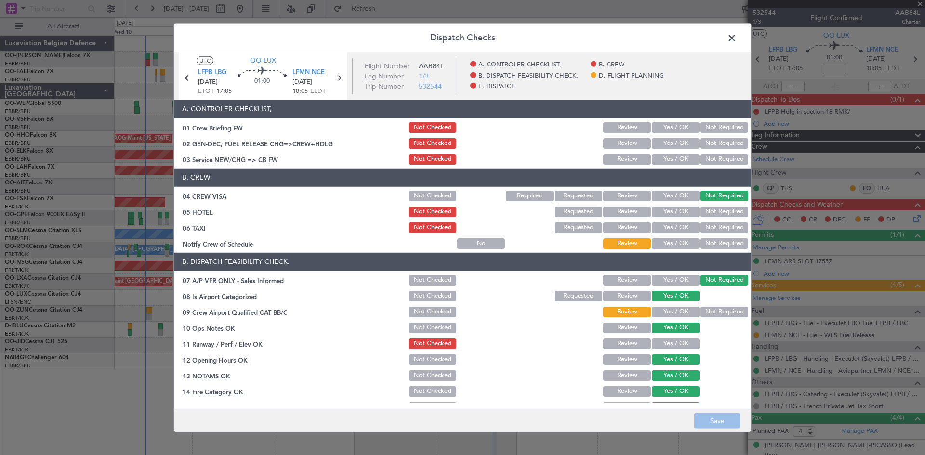
click at [737, 40] on span at bounding box center [737, 39] width 0 height 19
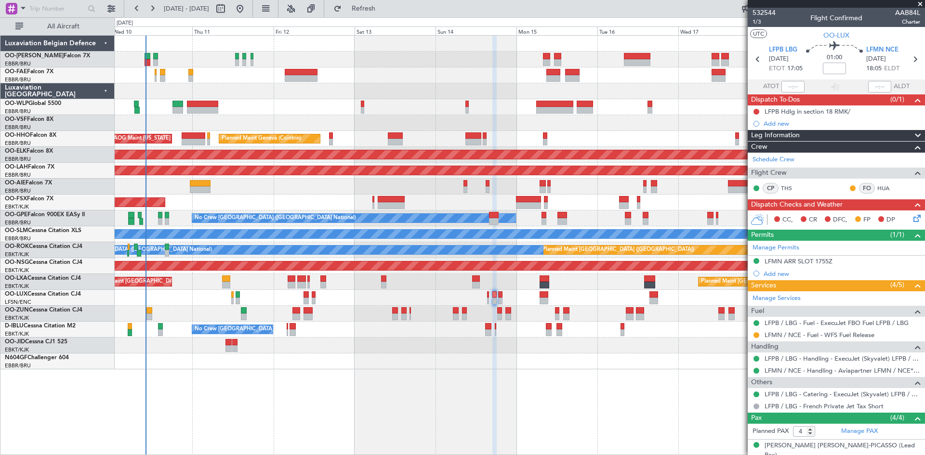
click at [911, 220] on icon at bounding box center [915, 217] width 8 height 8
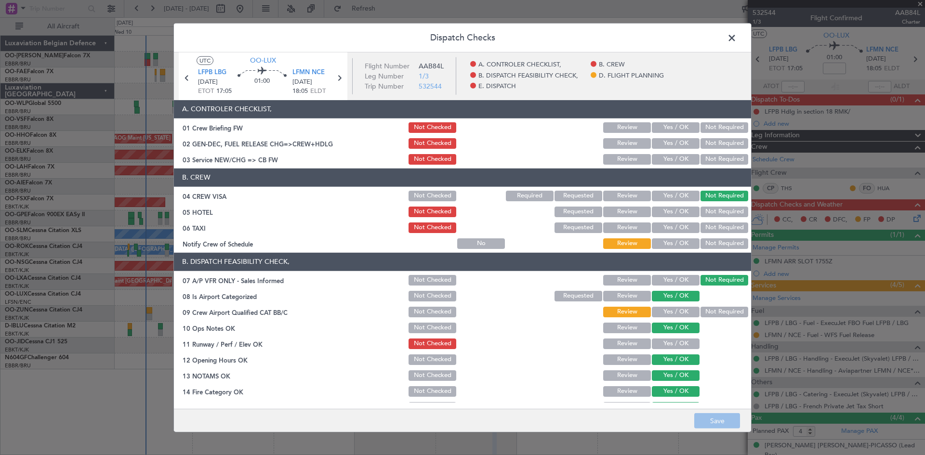
click at [733, 211] on button "Not Required" at bounding box center [724, 212] width 48 height 11
click at [724, 227] on button "Not Required" at bounding box center [724, 228] width 48 height 11
click at [729, 423] on button "Save" at bounding box center [717, 420] width 46 height 15
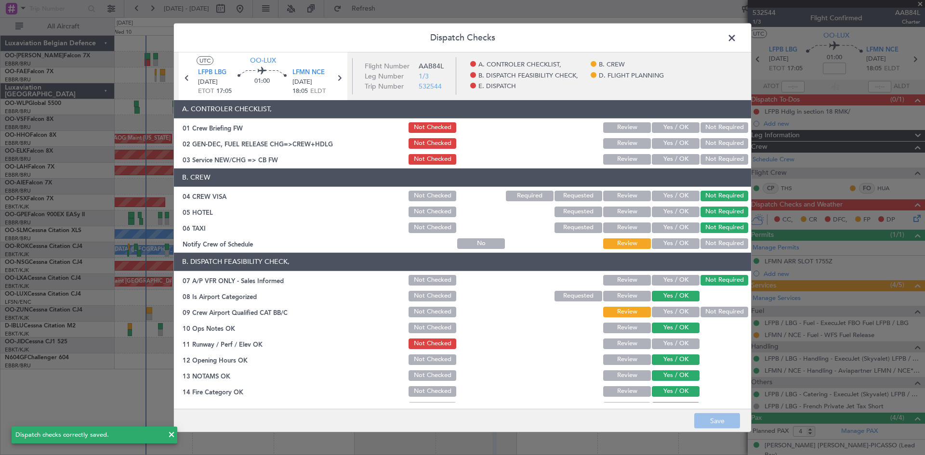
click at [737, 38] on span at bounding box center [737, 39] width 0 height 19
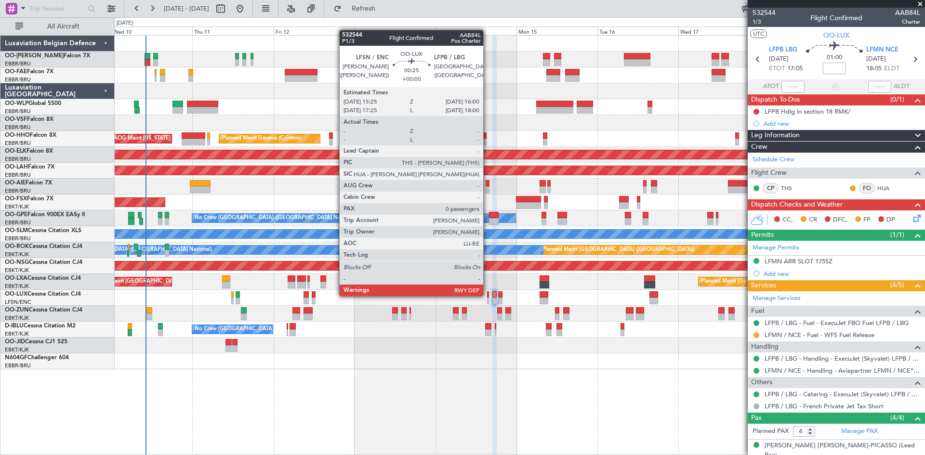
click at [488, 295] on div at bounding box center [488, 294] width 2 height 7
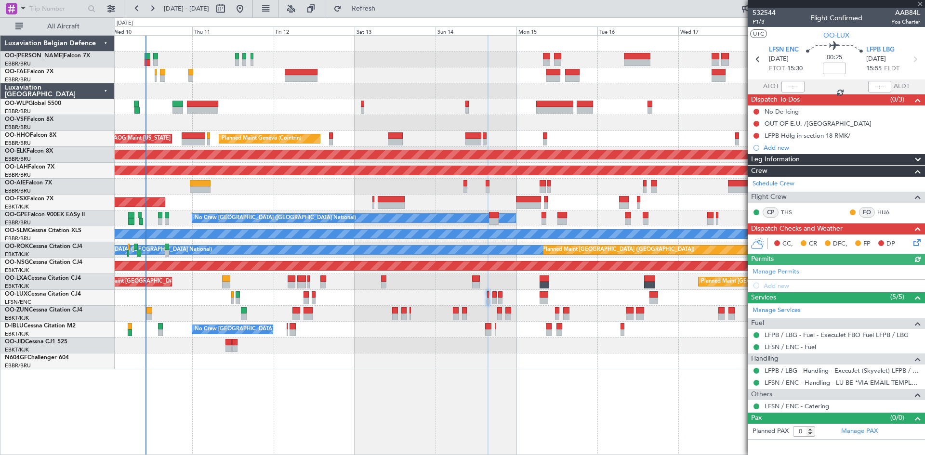
click at [918, 250] on div "CC, CR DFC, FP DP" at bounding box center [836, 244] width 177 height 19
click at [917, 245] on icon at bounding box center [915, 241] width 8 height 8
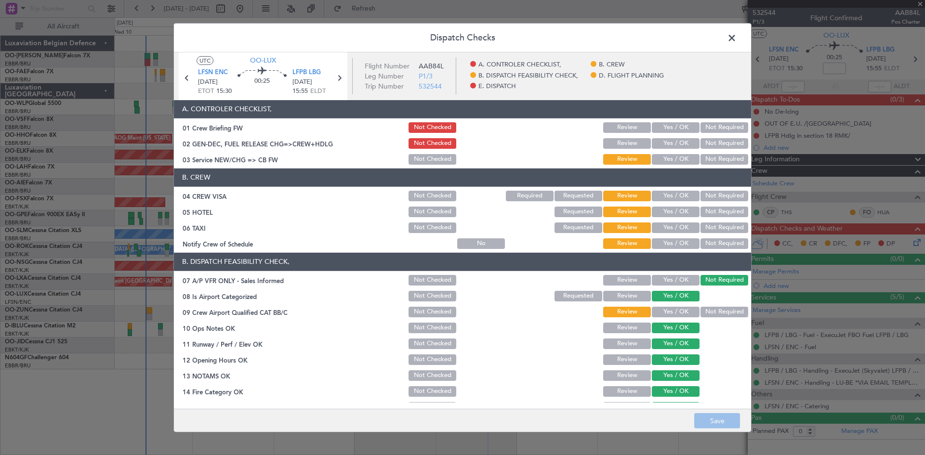
click at [700, 193] on button "Not Required" at bounding box center [724, 196] width 48 height 11
click at [700, 211] on button "Not Required" at bounding box center [724, 212] width 48 height 11
click at [702, 227] on button "Not Required" at bounding box center [724, 228] width 48 height 11
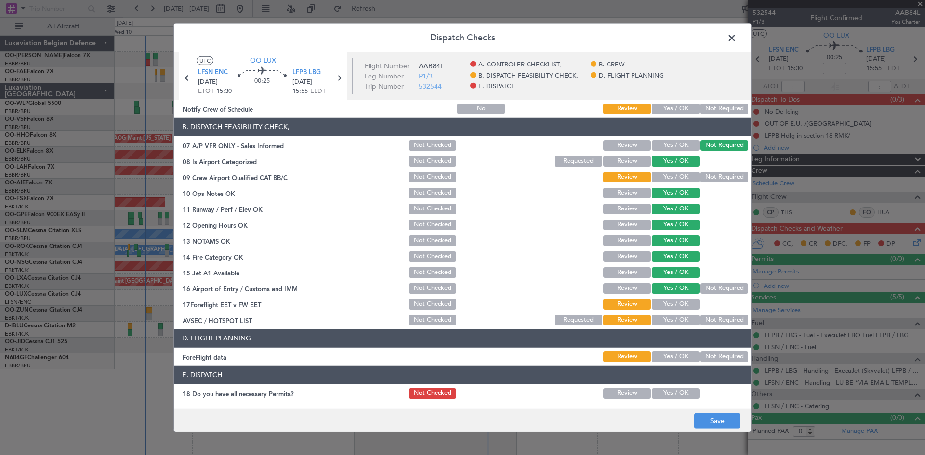
scroll to position [182, 0]
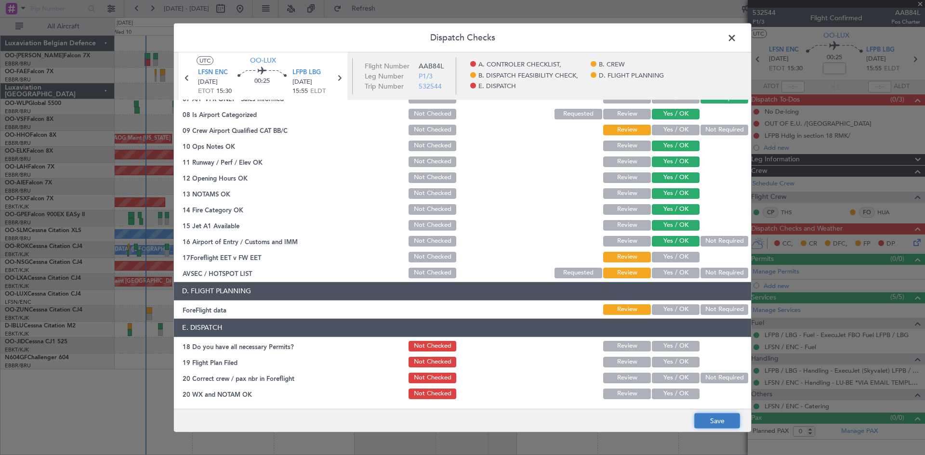
click at [735, 414] on button "Save" at bounding box center [717, 420] width 46 height 15
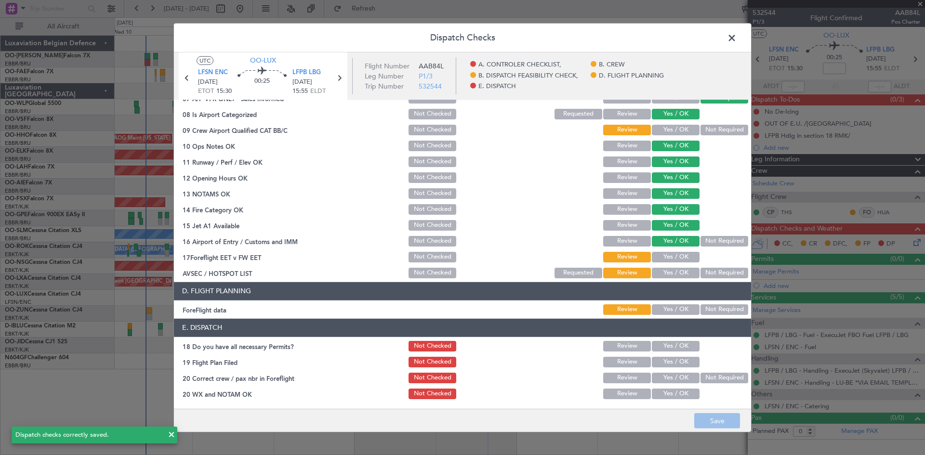
click at [737, 36] on span at bounding box center [737, 39] width 0 height 19
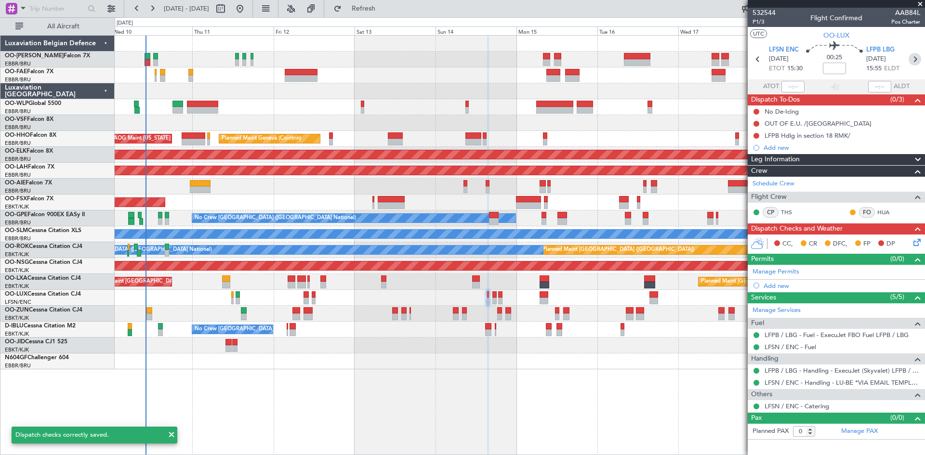
click at [916, 55] on icon at bounding box center [915, 59] width 13 height 13
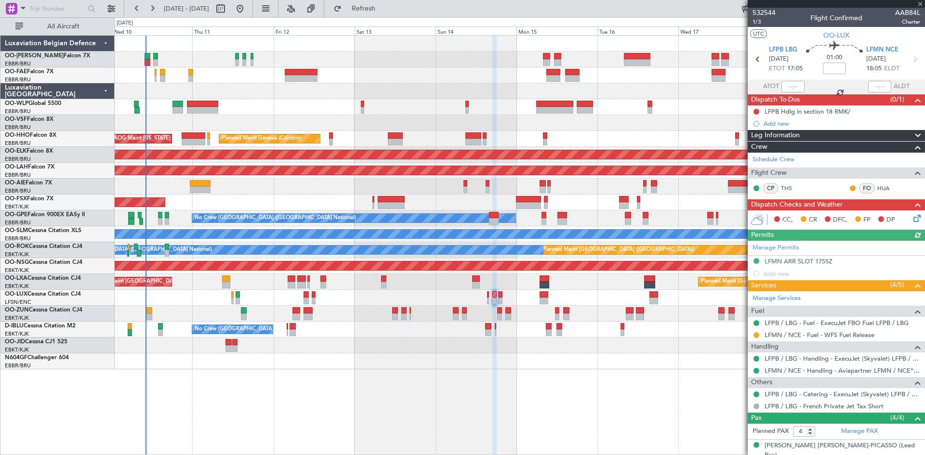
click at [916, 220] on div "CC, CR DFC, FP DP" at bounding box center [836, 220] width 177 height 19
click at [911, 218] on icon at bounding box center [915, 217] width 8 height 8
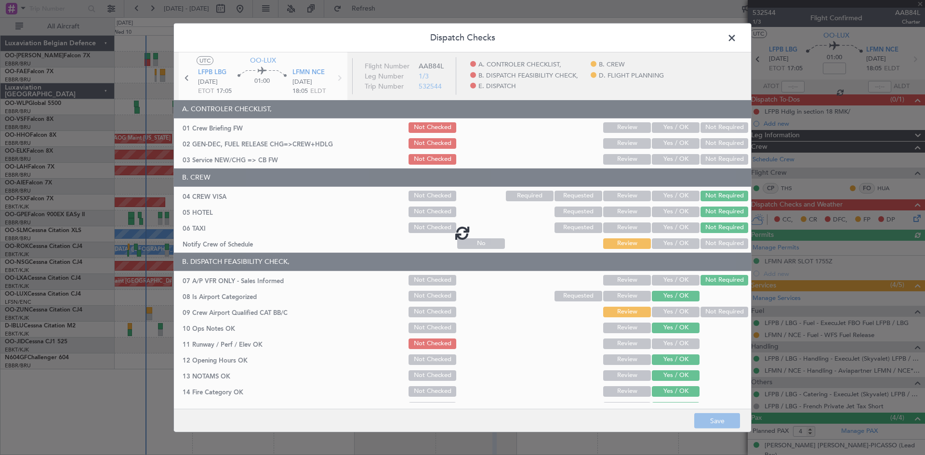
click at [625, 344] on div at bounding box center [462, 232] width 577 height 361
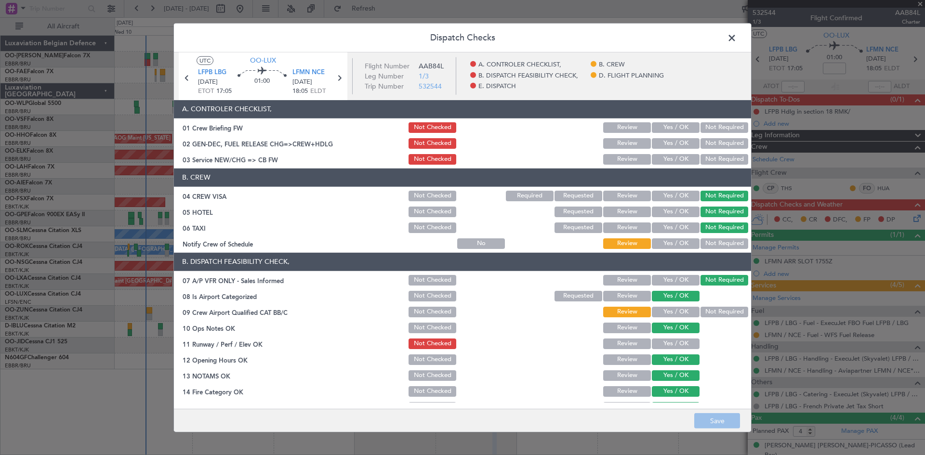
click at [656, 345] on button "Yes / OK" at bounding box center [676, 344] width 48 height 11
click at [717, 413] on button "Save" at bounding box center [717, 420] width 46 height 15
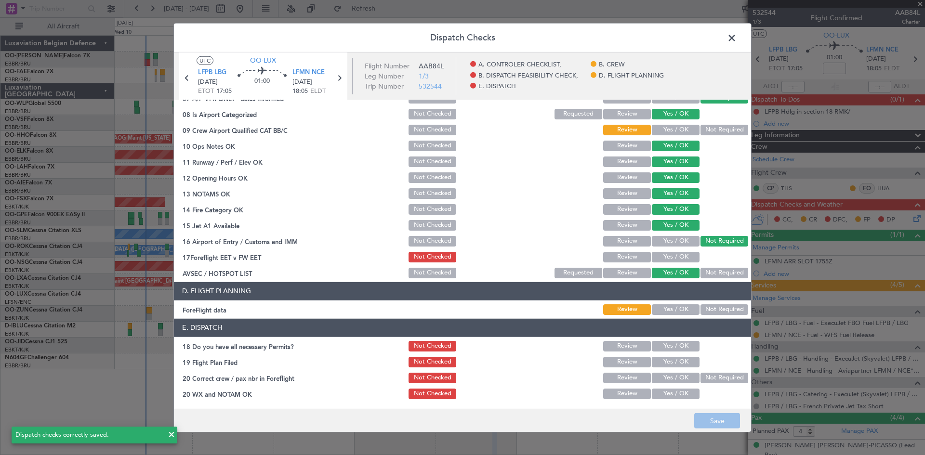
scroll to position [134, 0]
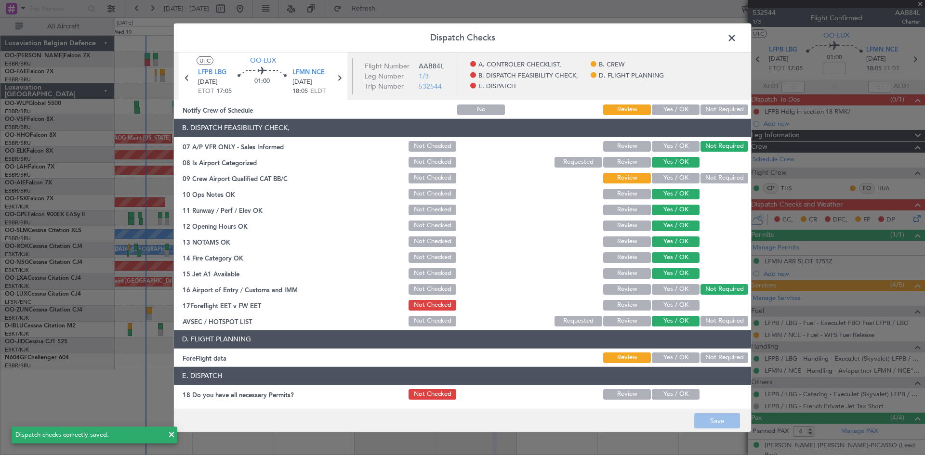
click at [737, 34] on span at bounding box center [737, 39] width 0 height 19
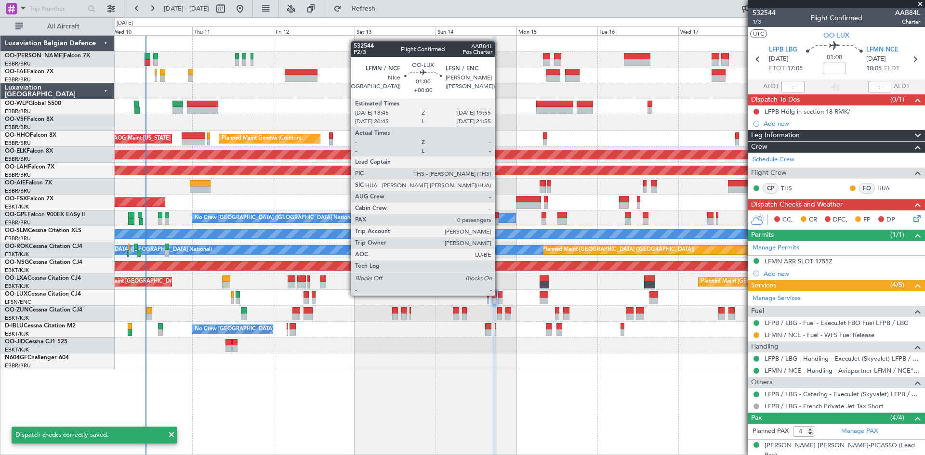
click at [499, 295] on div at bounding box center [500, 294] width 4 height 7
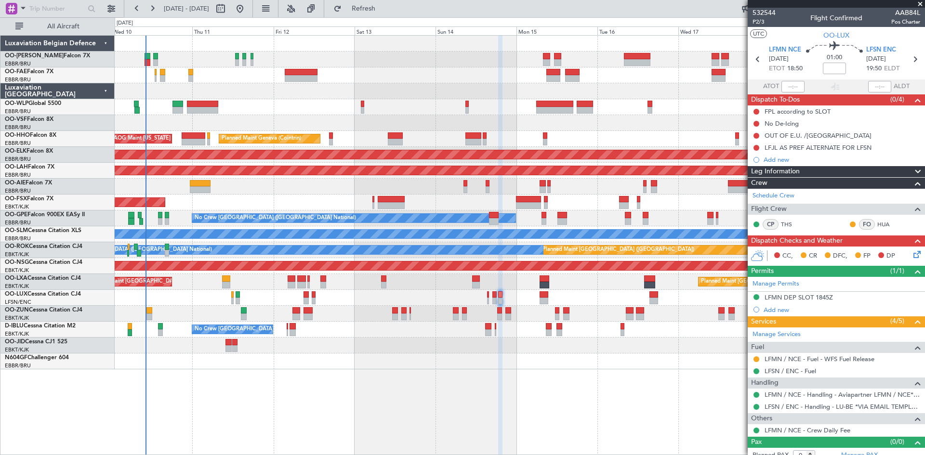
click at [911, 254] on icon at bounding box center [915, 253] width 8 height 8
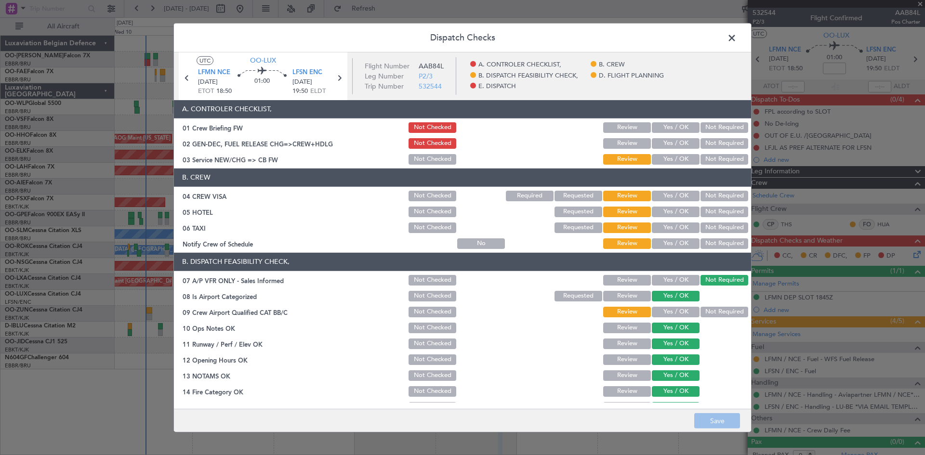
click at [707, 194] on button "Not Required" at bounding box center [724, 196] width 48 height 11
click at [713, 209] on button "Not Required" at bounding box center [724, 212] width 48 height 11
click at [714, 221] on div "Not Required" at bounding box center [723, 227] width 49 height 13
click at [714, 230] on button "Not Required" at bounding box center [724, 228] width 48 height 11
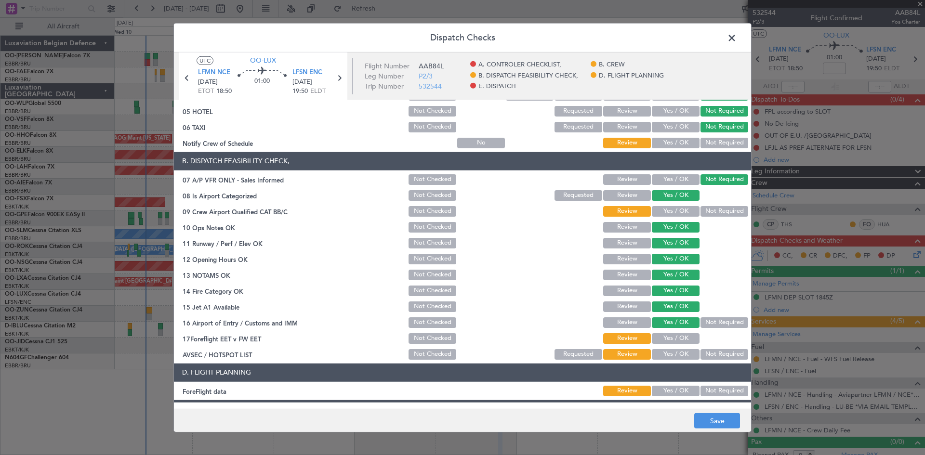
scroll to position [182, 0]
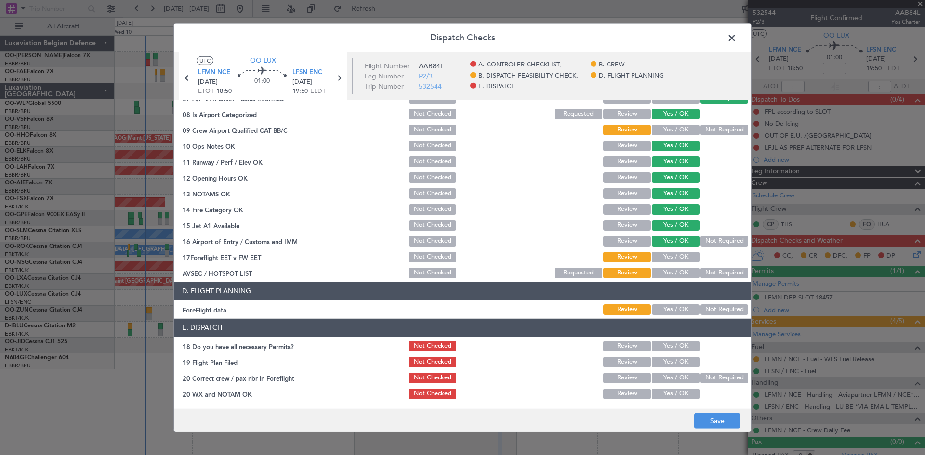
click at [671, 276] on button "Yes / OK" at bounding box center [676, 273] width 48 height 11
click at [728, 416] on button "Save" at bounding box center [717, 420] width 46 height 15
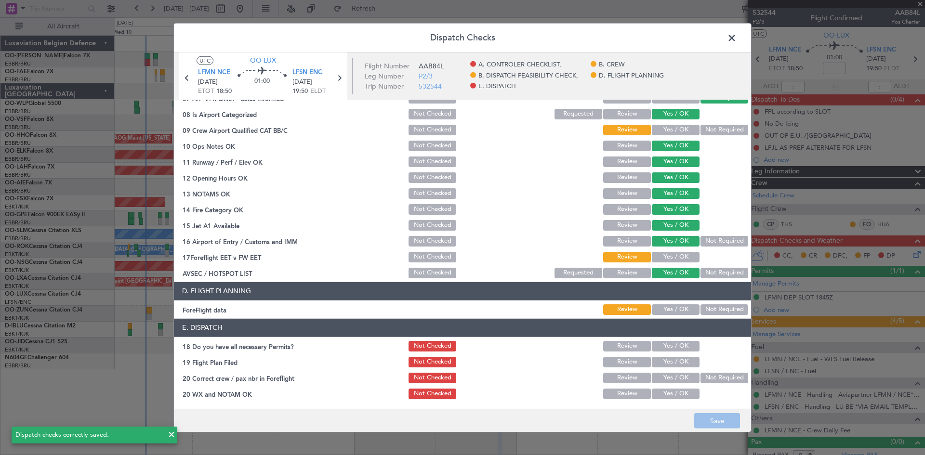
click at [737, 40] on span at bounding box center [737, 39] width 0 height 19
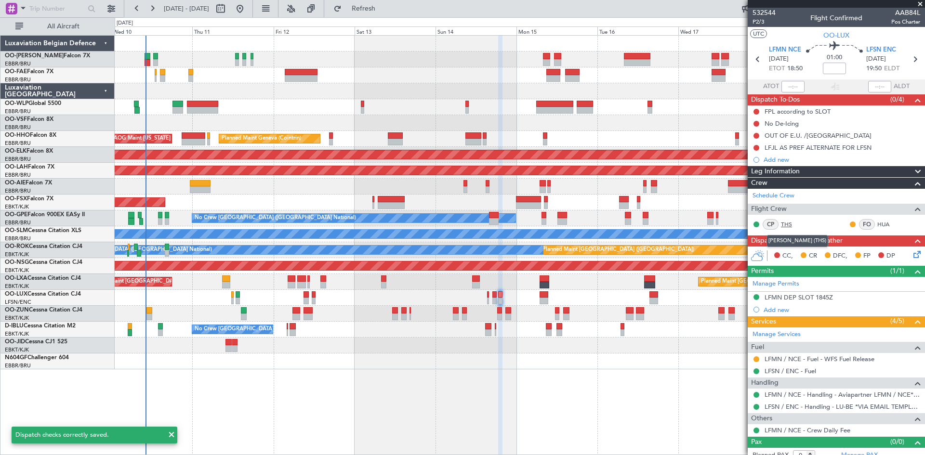
click at [786, 222] on link "THS" at bounding box center [792, 224] width 22 height 9
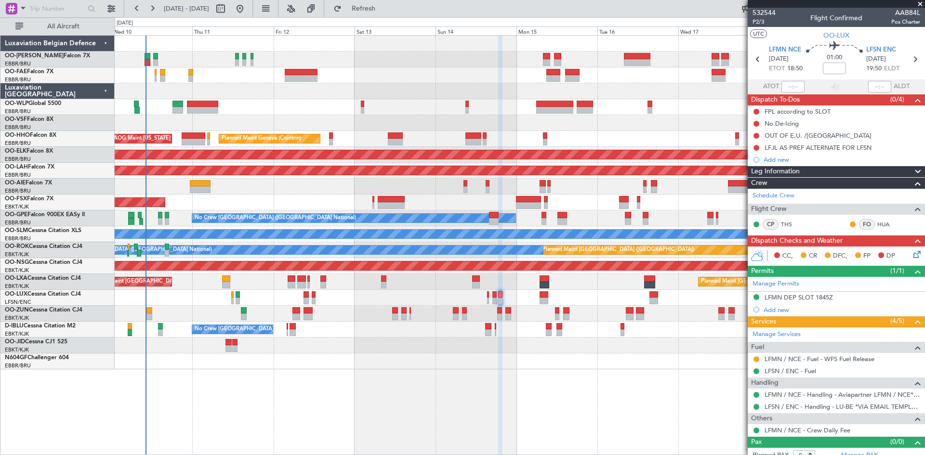
click at [546, 385] on div "Planned Maint Liege Planned Maint Geneva (Cointrin) AOG Maint New York (Teterbo…" at bounding box center [520, 245] width 810 height 420
click at [757, 137] on button at bounding box center [756, 136] width 6 height 6
click at [756, 180] on span "Completed" at bounding box center [761, 178] width 32 height 10
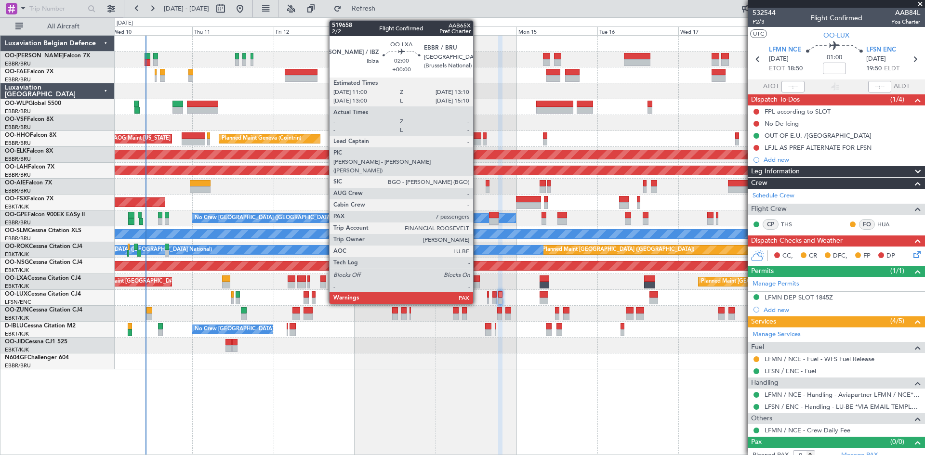
click at [477, 285] on div at bounding box center [476, 285] width 8 height 7
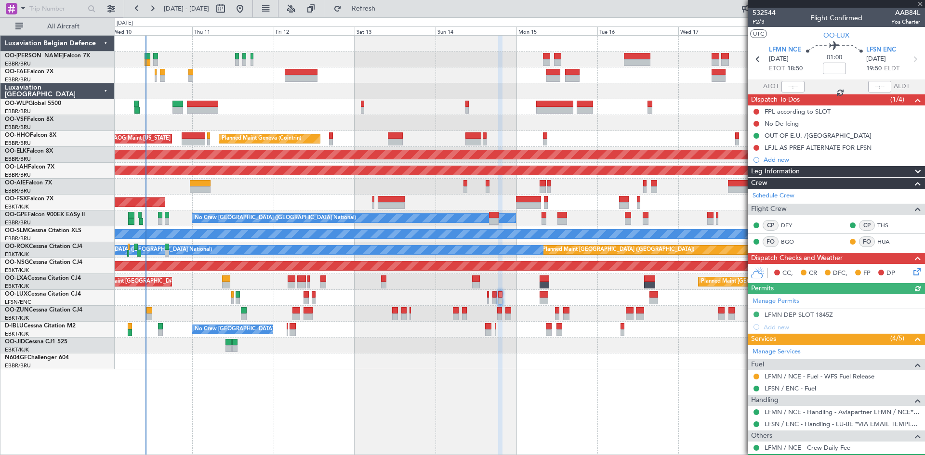
click at [911, 270] on icon at bounding box center [915, 270] width 8 height 8
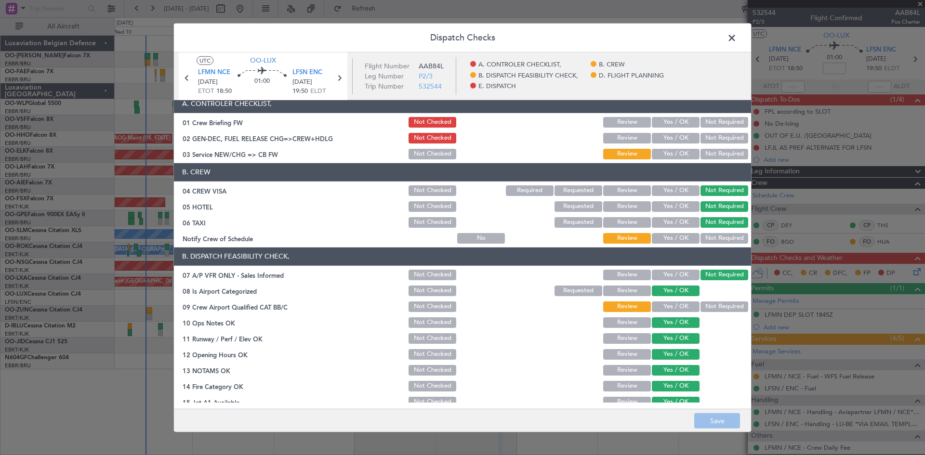
scroll to position [0, 0]
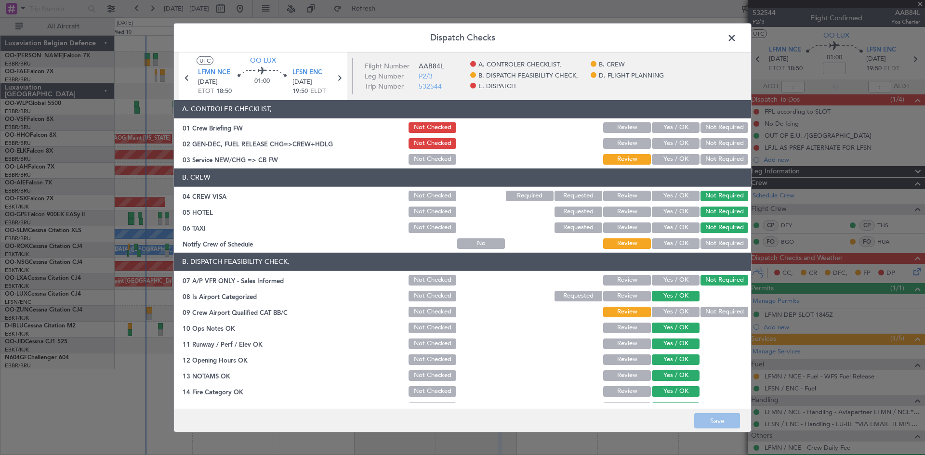
click at [737, 34] on span at bounding box center [737, 39] width 0 height 19
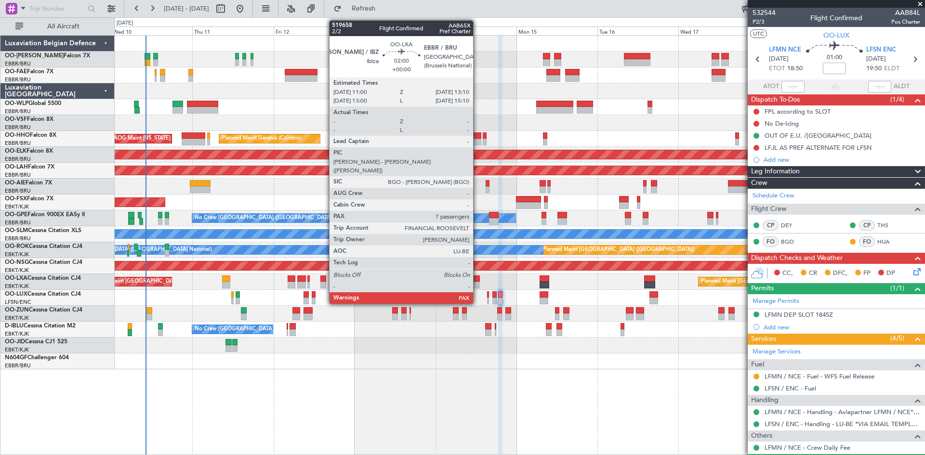
click at [477, 279] on div at bounding box center [476, 279] width 8 height 7
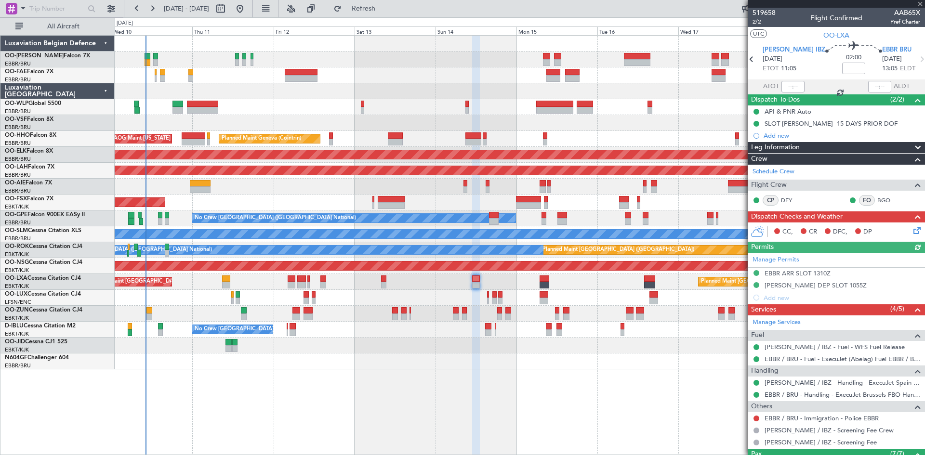
click at [912, 227] on icon at bounding box center [915, 229] width 8 height 8
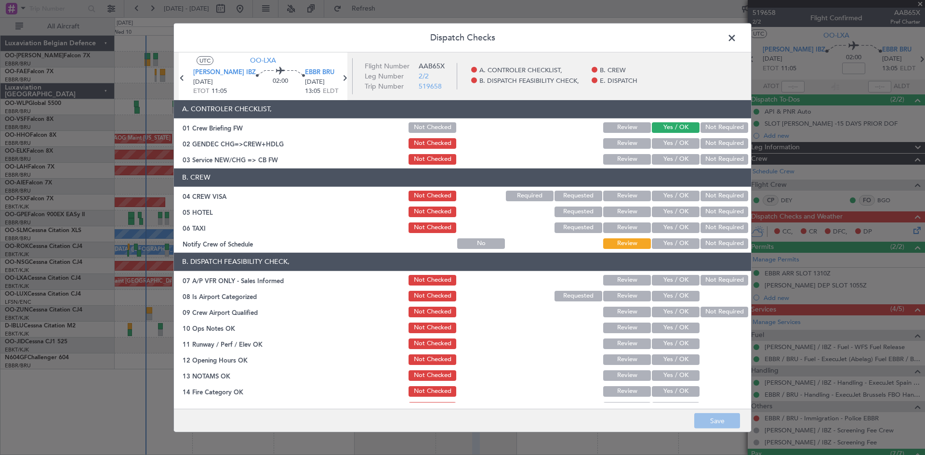
click at [737, 35] on span at bounding box center [737, 39] width 0 height 19
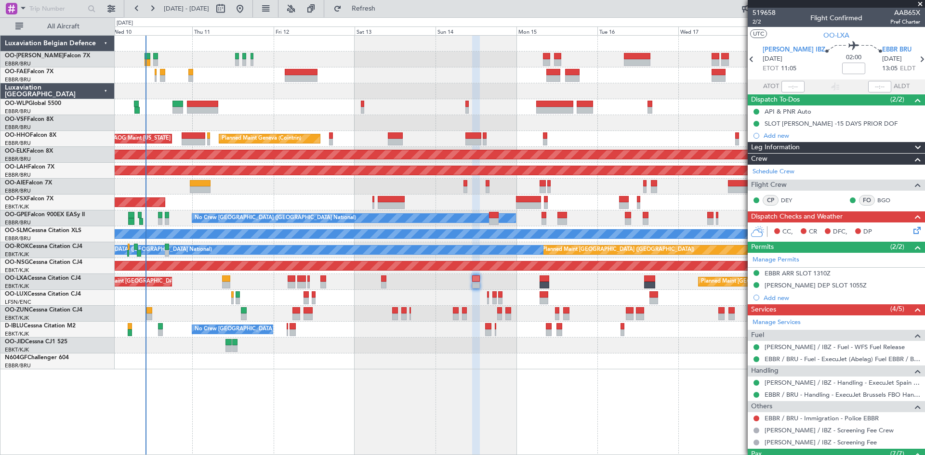
click at [911, 229] on icon at bounding box center [915, 229] width 8 height 8
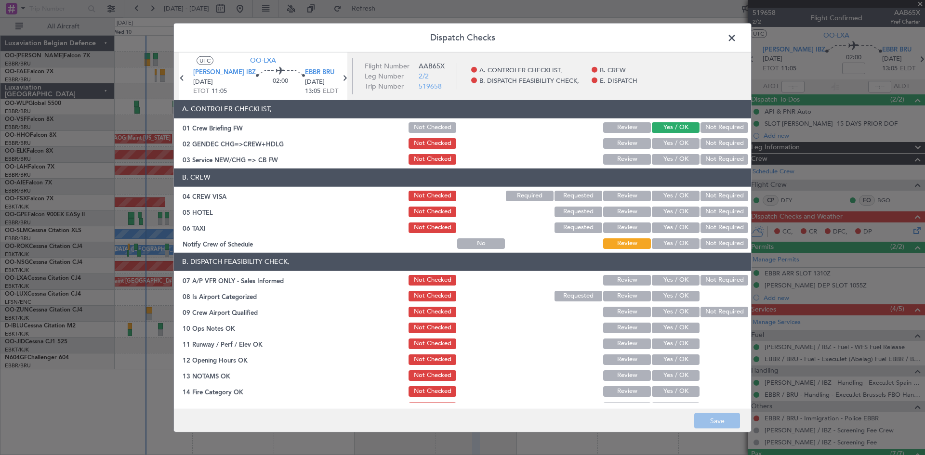
click at [703, 197] on button "Not Required" at bounding box center [724, 196] width 48 height 11
click at [709, 230] on button "Not Required" at bounding box center [724, 228] width 48 height 11
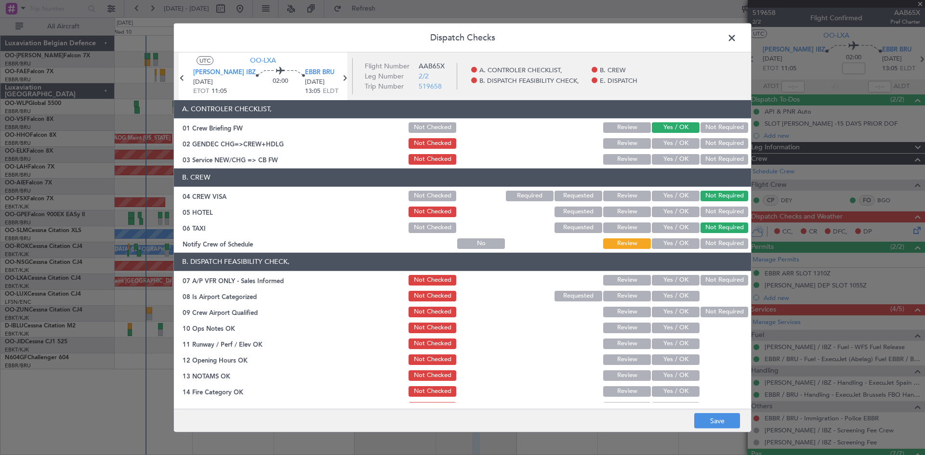
click at [718, 280] on button "Not Required" at bounding box center [724, 280] width 48 height 11
click at [220, 76] on span "[PERSON_NAME] IBZ" at bounding box center [224, 73] width 63 height 10
click at [664, 294] on button "Yes / OK" at bounding box center [676, 296] width 48 height 11
click at [603, 310] on button "Review" at bounding box center [627, 312] width 48 height 11
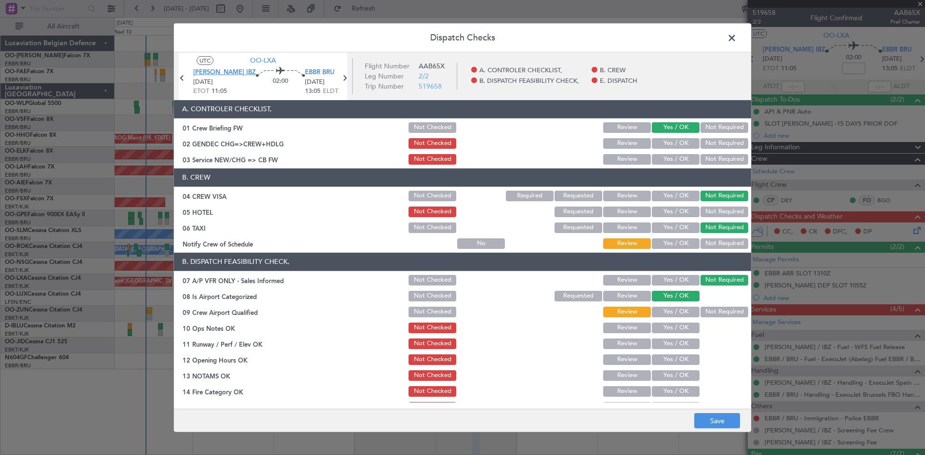
click at [221, 70] on span "[PERSON_NAME] IBZ" at bounding box center [224, 73] width 63 height 10
click at [661, 330] on button "Yes / OK" at bounding box center [676, 328] width 48 height 11
click at [667, 347] on button "Yes / OK" at bounding box center [676, 344] width 48 height 11
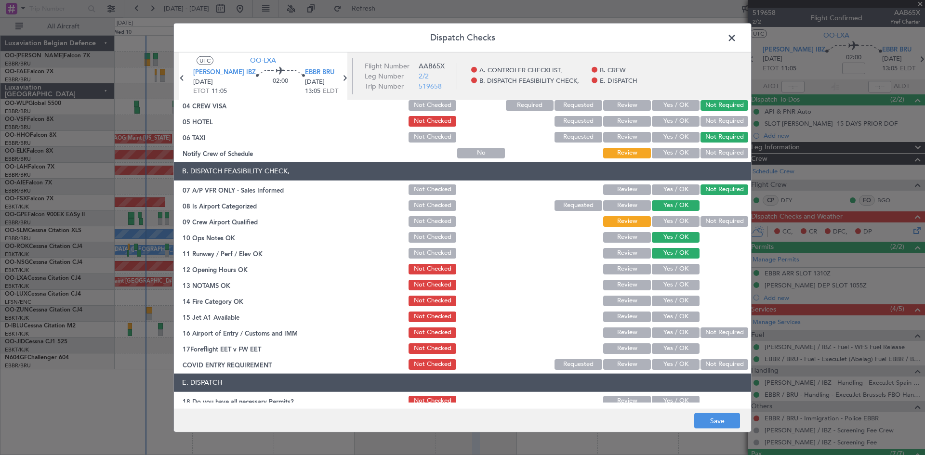
scroll to position [96, 0]
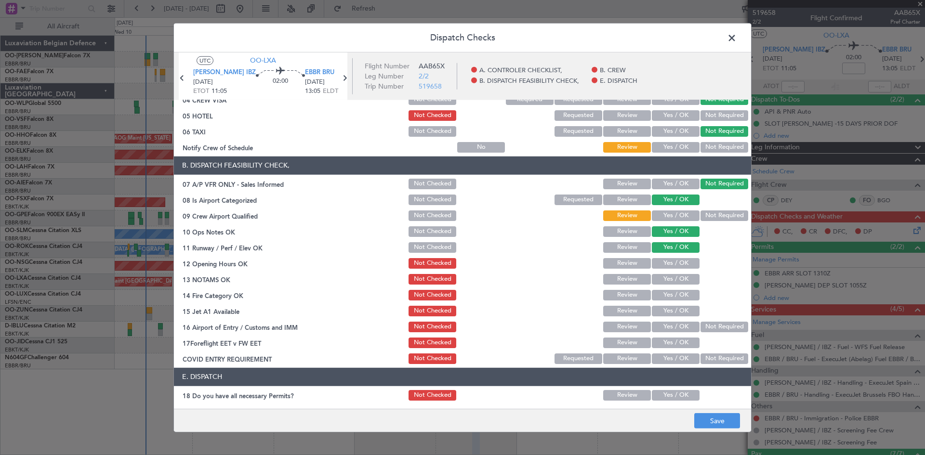
click at [658, 262] on button "Yes / OK" at bounding box center [676, 263] width 48 height 11
click at [310, 71] on span "EBBR BRU" at bounding box center [319, 73] width 29 height 10
click at [674, 280] on button "Yes / OK" at bounding box center [676, 279] width 48 height 11
click at [676, 293] on button "Yes / OK" at bounding box center [676, 295] width 48 height 11
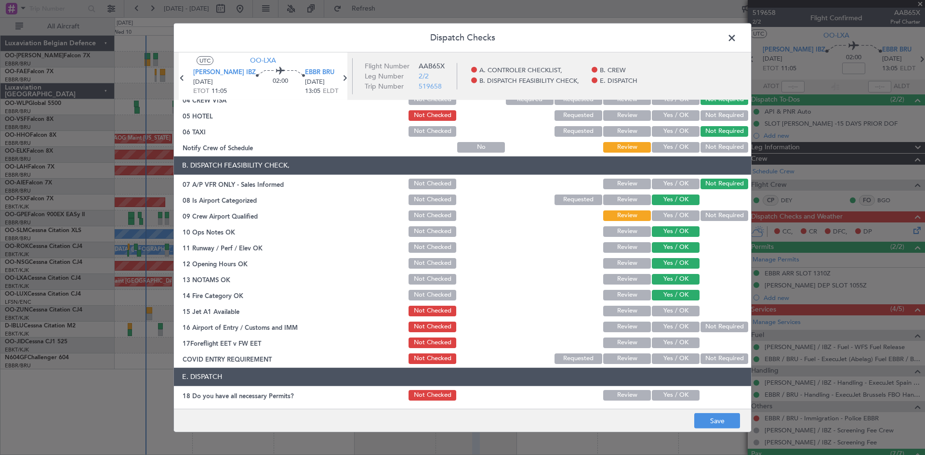
click at [674, 307] on button "Yes / OK" at bounding box center [676, 311] width 48 height 11
click at [713, 326] on button "Not Required" at bounding box center [724, 327] width 48 height 11
click at [677, 339] on button "Yes / OK" at bounding box center [676, 343] width 48 height 11
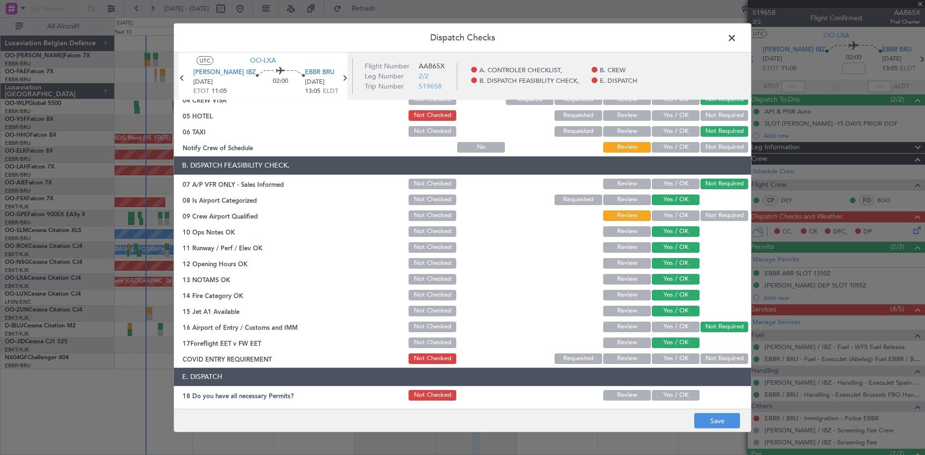
click at [611, 345] on button "Review" at bounding box center [627, 343] width 48 height 11
click at [673, 357] on button "Yes / OK" at bounding box center [676, 359] width 48 height 11
click at [703, 357] on button "Not Required" at bounding box center [724, 359] width 48 height 11
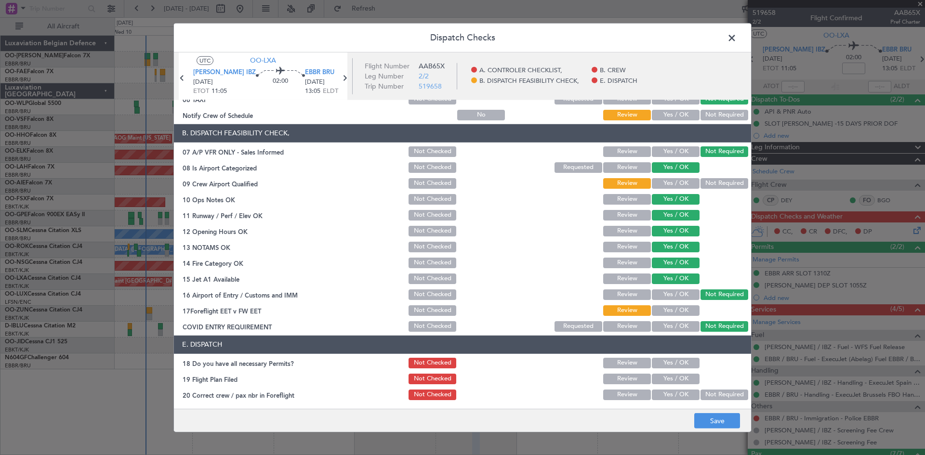
scroll to position [145, 0]
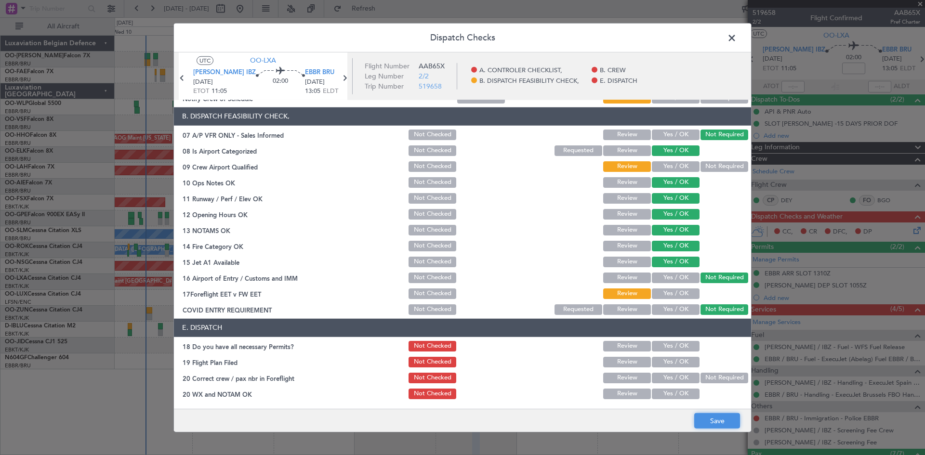
click at [712, 423] on button "Save" at bounding box center [717, 420] width 46 height 15
click at [737, 41] on span at bounding box center [737, 39] width 0 height 19
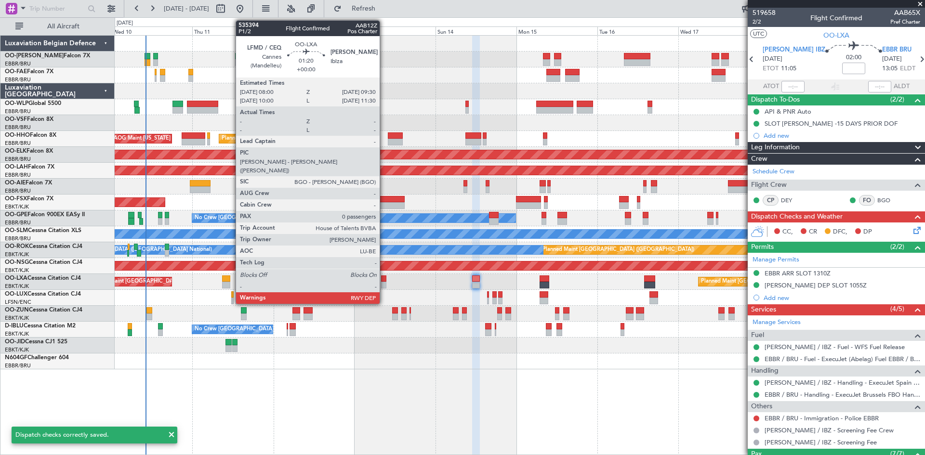
click at [385, 277] on div at bounding box center [383, 279] width 5 height 7
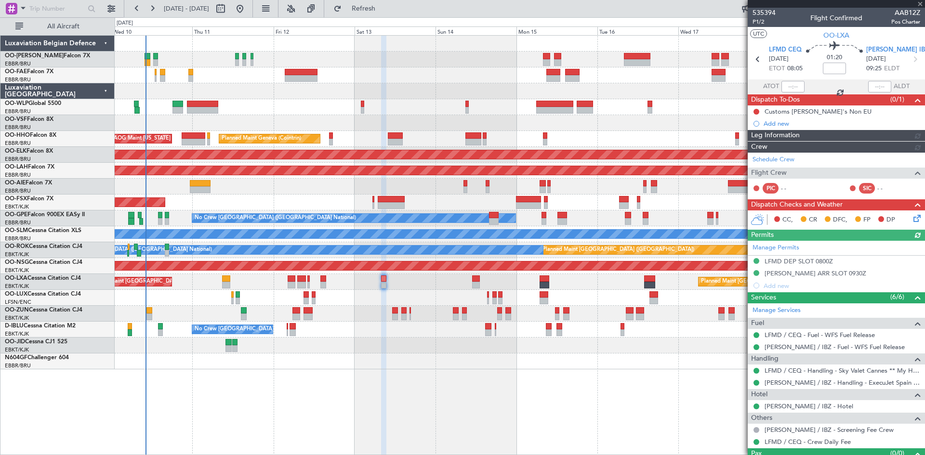
click at [909, 230] on div "Permits (2/2)" at bounding box center [836, 235] width 177 height 11
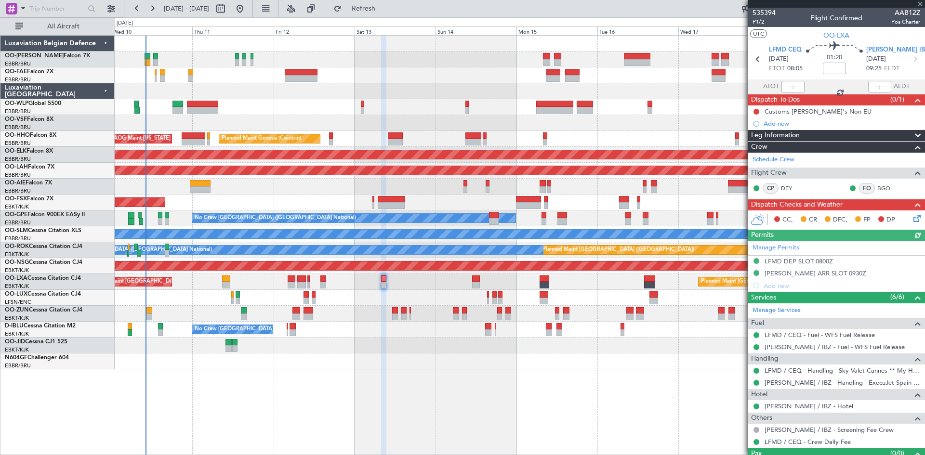
click at [911, 216] on icon at bounding box center [915, 217] width 8 height 8
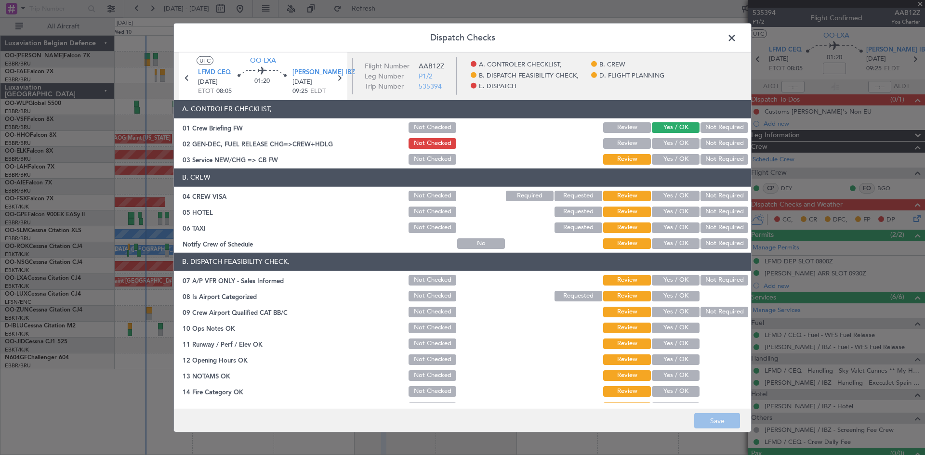
click at [716, 194] on button "Not Required" at bounding box center [724, 196] width 48 height 11
click at [728, 229] on button "Not Required" at bounding box center [724, 228] width 48 height 11
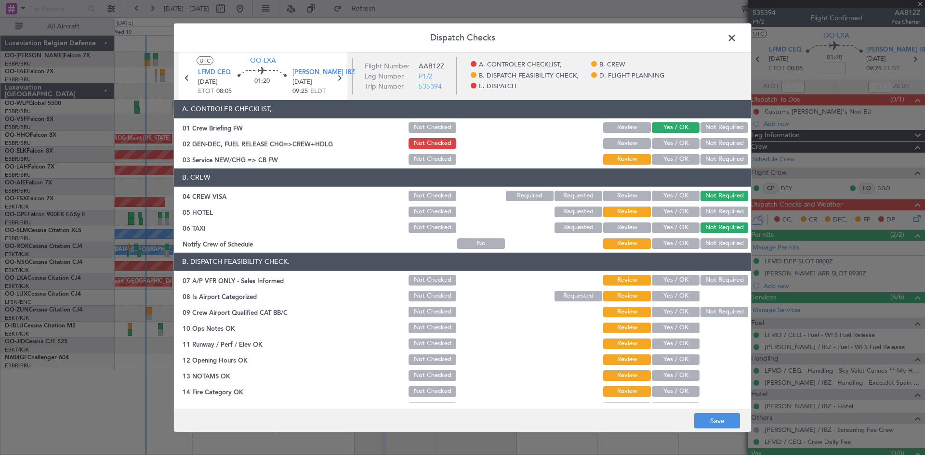
click at [700, 278] on button "Not Required" at bounding box center [724, 280] width 48 height 11
click at [664, 293] on button "Yes / OK" at bounding box center [676, 296] width 48 height 11
click at [657, 330] on button "Yes / OK" at bounding box center [676, 328] width 48 height 11
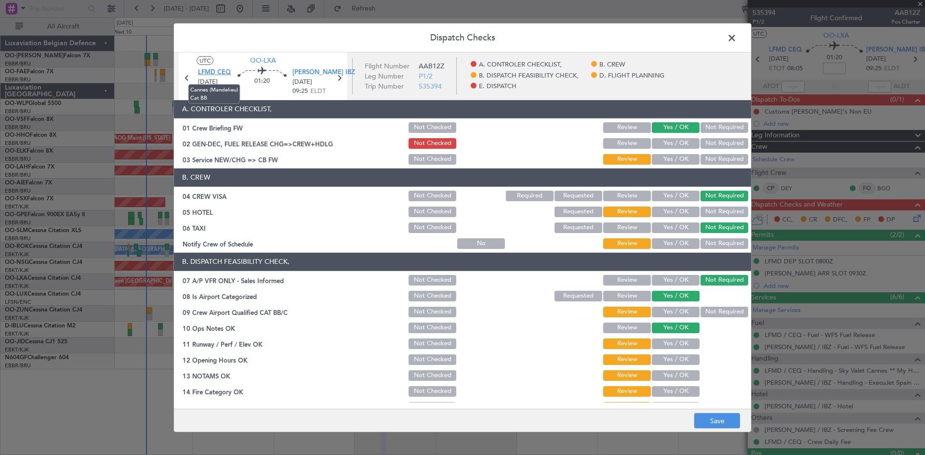
click at [217, 75] on span "LFMD CEQ" at bounding box center [214, 73] width 33 height 10
click at [680, 340] on button "Yes / OK" at bounding box center [676, 344] width 48 height 11
click at [681, 360] on button "Yes / OK" at bounding box center [676, 360] width 48 height 11
click at [677, 373] on button "Yes / OK" at bounding box center [676, 375] width 48 height 11
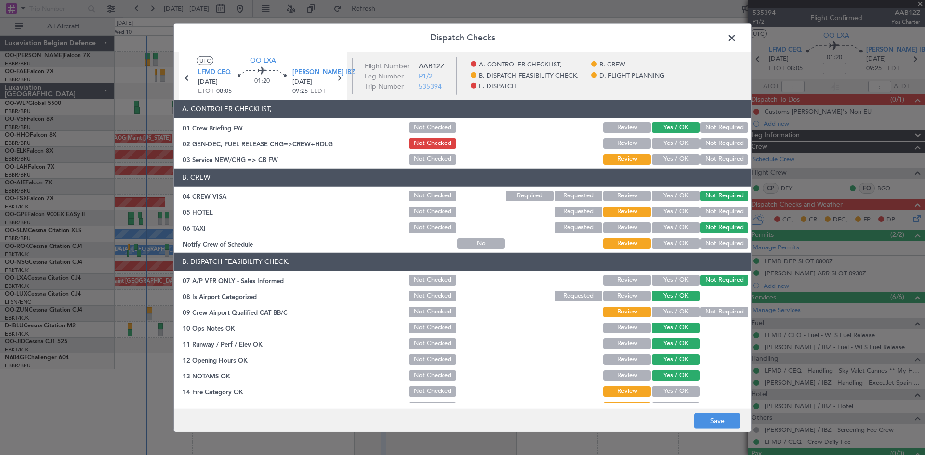
scroll to position [48, 0]
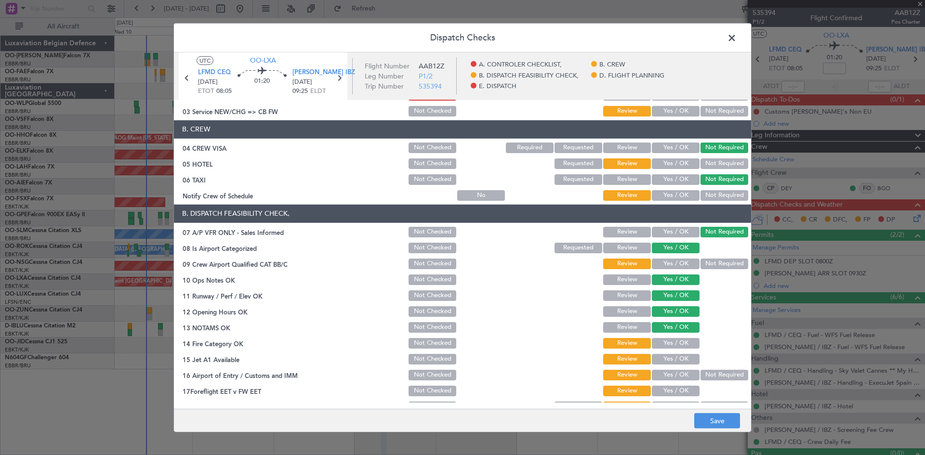
click at [671, 346] on button "Yes / OK" at bounding box center [676, 343] width 48 height 11
click at [675, 361] on button "Yes / OK" at bounding box center [676, 359] width 48 height 11
click at [700, 372] on button "Not Required" at bounding box center [724, 375] width 48 height 11
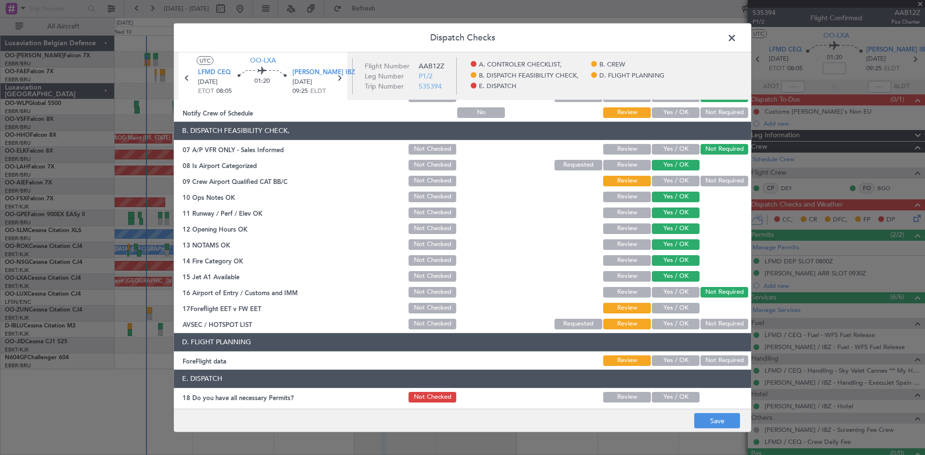
scroll to position [145, 0]
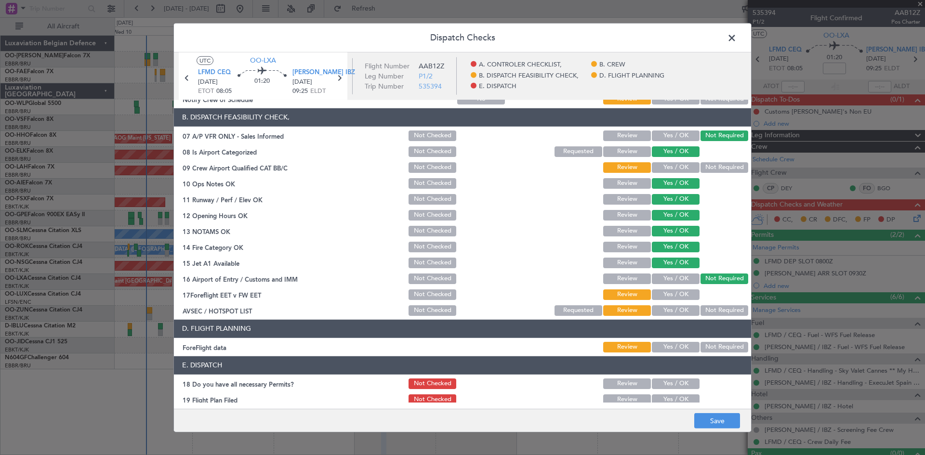
click at [670, 309] on button "Yes / OK" at bounding box center [676, 310] width 48 height 11
click at [717, 418] on button "Save" at bounding box center [717, 420] width 46 height 15
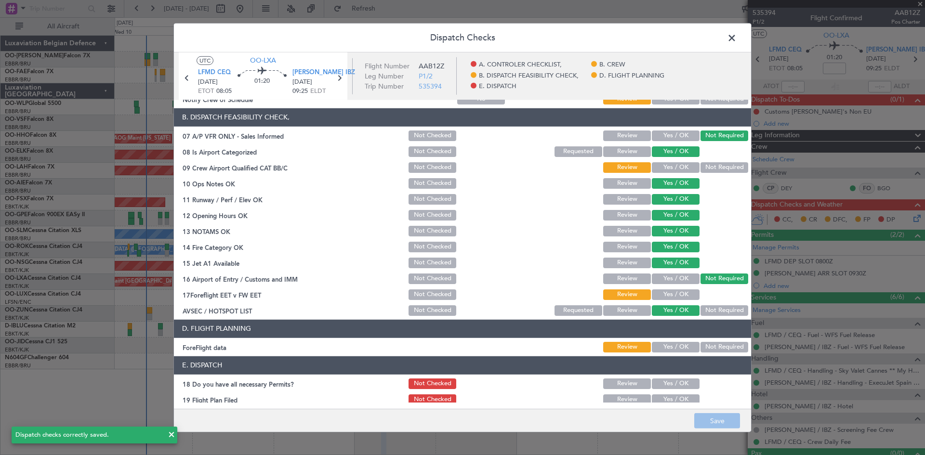
click at [737, 40] on span at bounding box center [737, 39] width 0 height 19
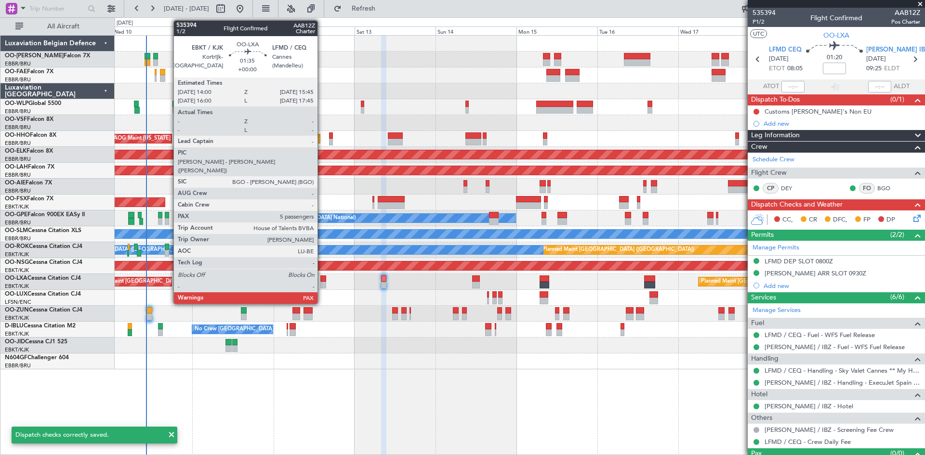
click at [322, 277] on div at bounding box center [323, 279] width 6 height 7
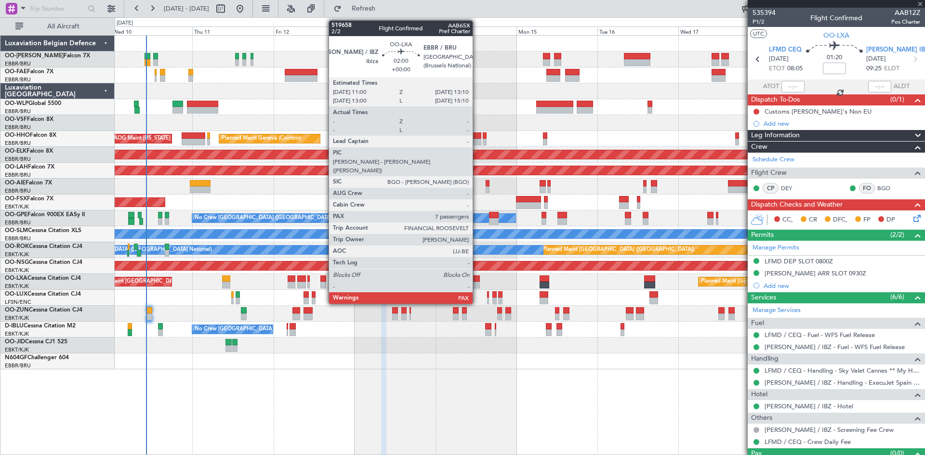
type input "7"
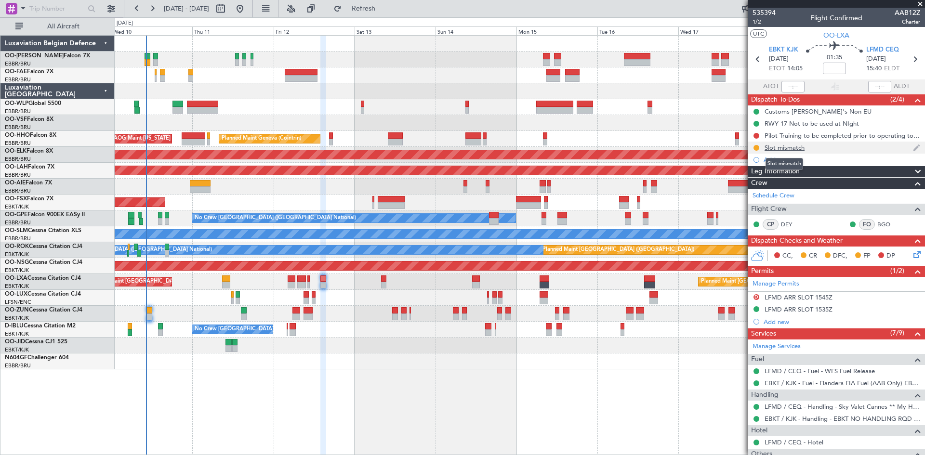
click at [798, 148] on div "Slot mismatch" at bounding box center [785, 148] width 40 height 8
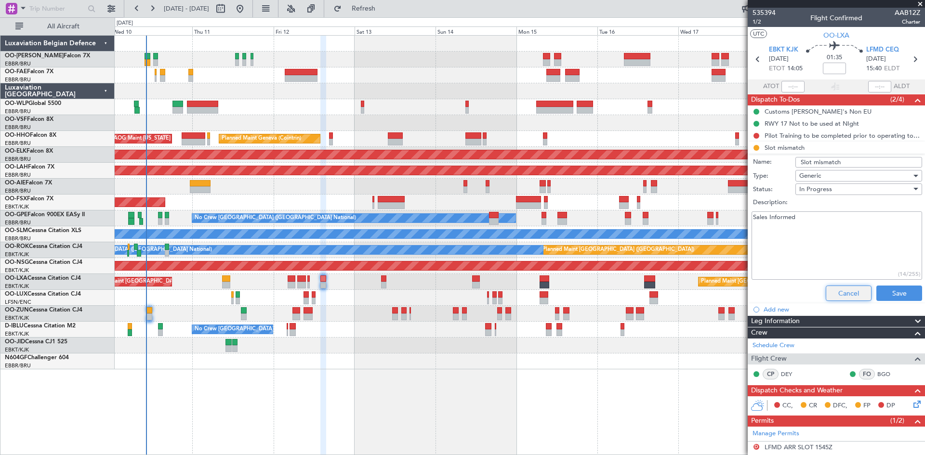
click at [854, 290] on button "Cancel" at bounding box center [849, 293] width 46 height 15
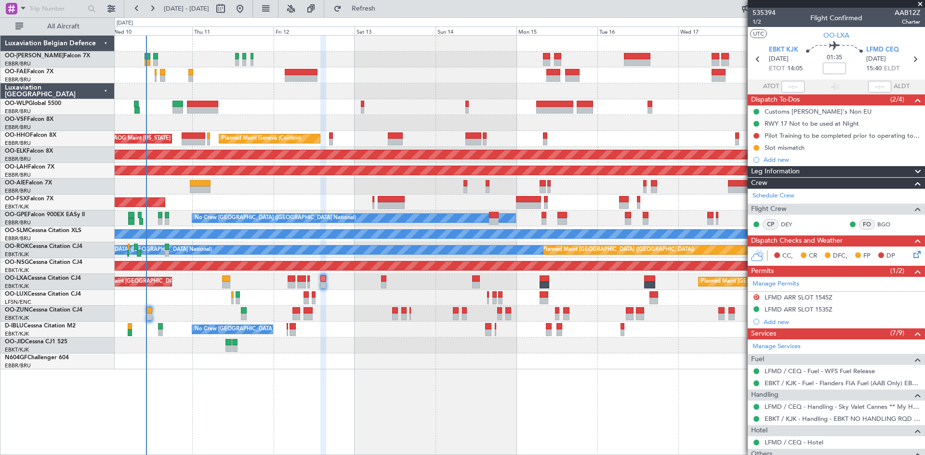
click at [914, 253] on icon at bounding box center [915, 253] width 8 height 8
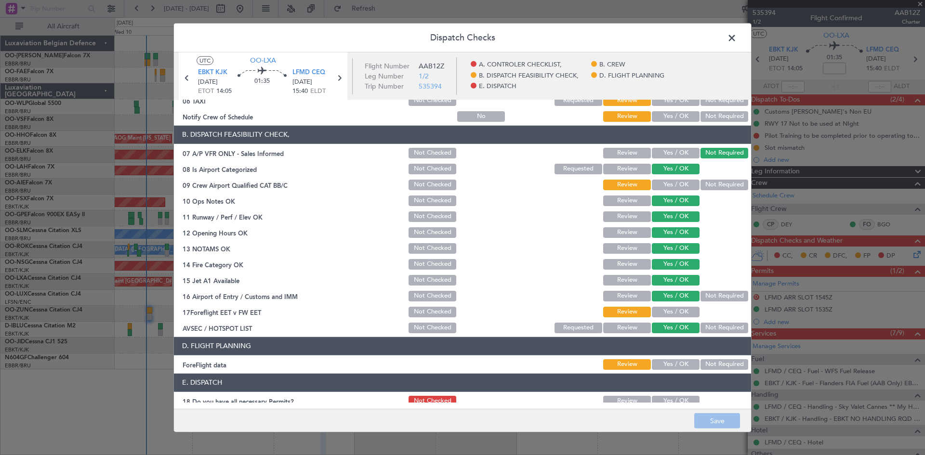
scroll to position [0, 0]
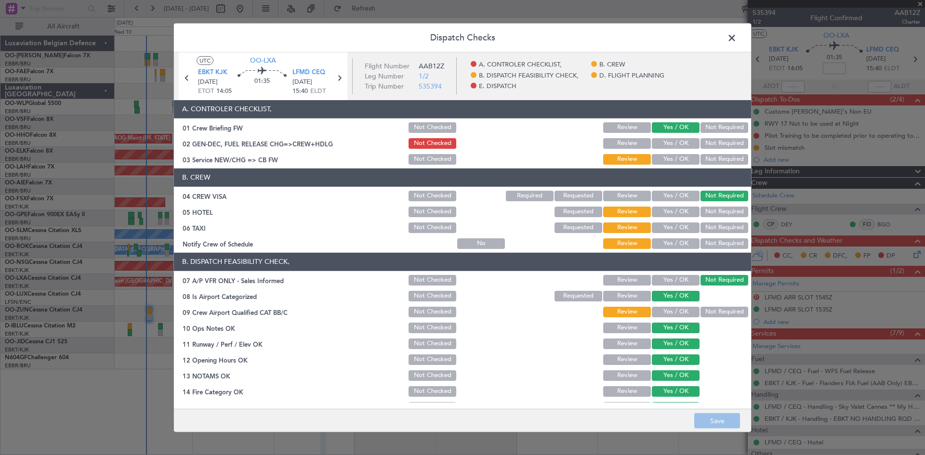
click at [737, 39] on span at bounding box center [737, 39] width 0 height 19
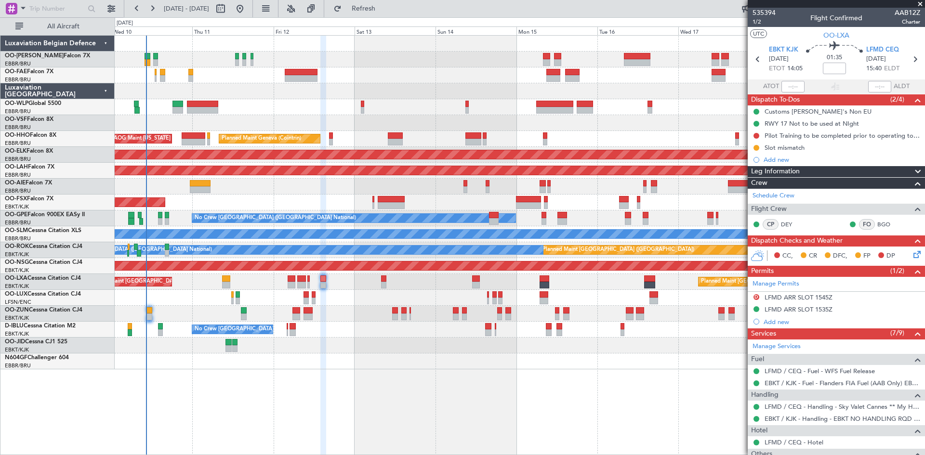
click at [911, 256] on icon at bounding box center [915, 253] width 8 height 8
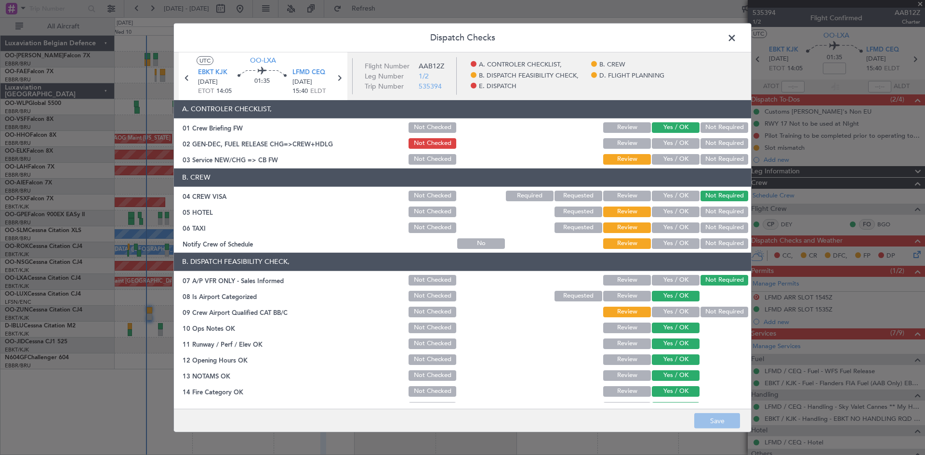
click at [737, 42] on span at bounding box center [737, 39] width 0 height 19
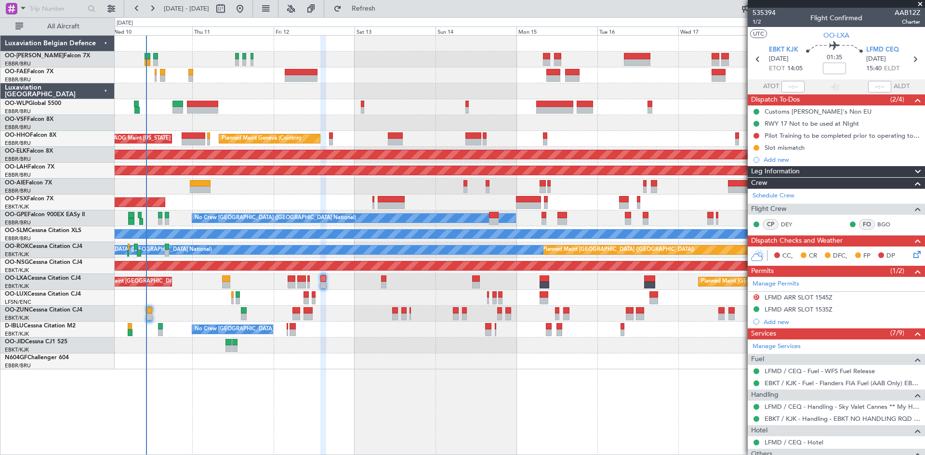
click at [312, 391] on div "Planned Maint Liege Planned Maint Geneva ([GEOGRAPHIC_DATA]) AOG Maint [US_STAT…" at bounding box center [520, 245] width 810 height 420
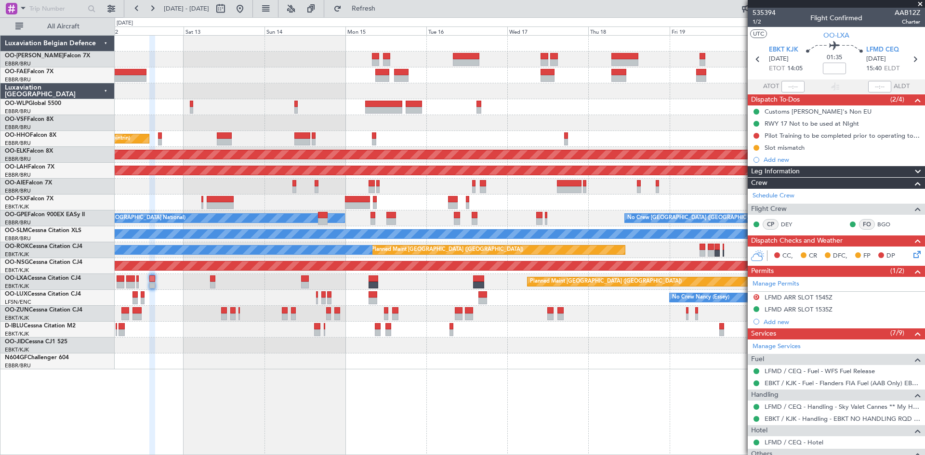
click at [381, 386] on div "Planned Maint Liege Planned Maint Geneva ([GEOGRAPHIC_DATA]) AOG Maint [US_STAT…" at bounding box center [520, 245] width 810 height 420
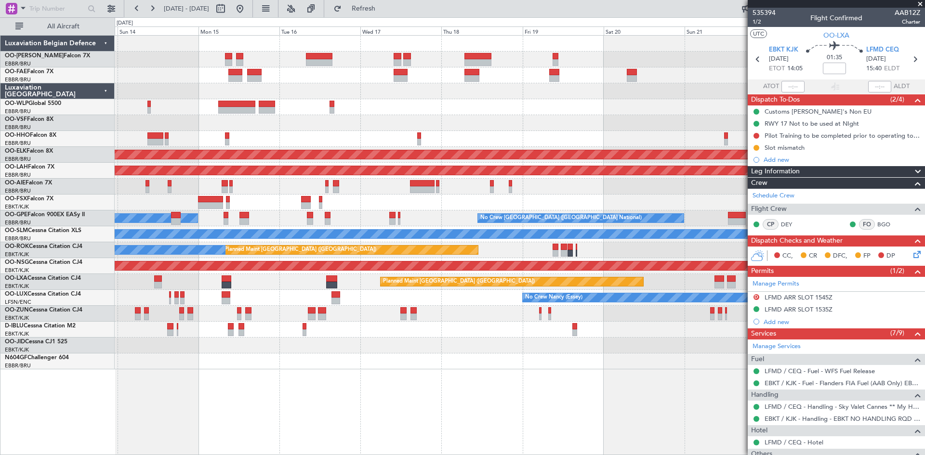
click at [428, 390] on div "Planned Maint Geneva (Cointrin) Planned Maint [GEOGRAPHIC_DATA]-[GEOGRAPHIC_DAT…" at bounding box center [520, 245] width 810 height 420
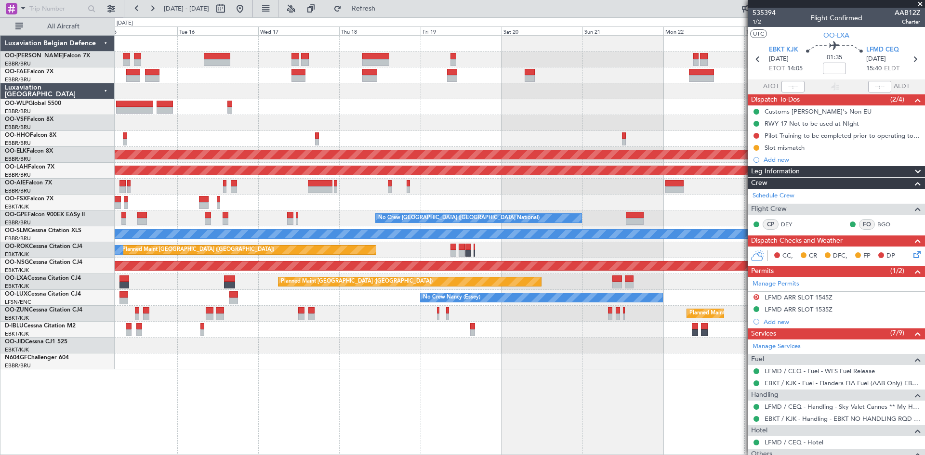
click at [473, 393] on div "Planned Maint Kortrijk-[GEOGRAPHIC_DATA] Planned [GEOGRAPHIC_DATA][PERSON_NAME]…" at bounding box center [520, 245] width 810 height 420
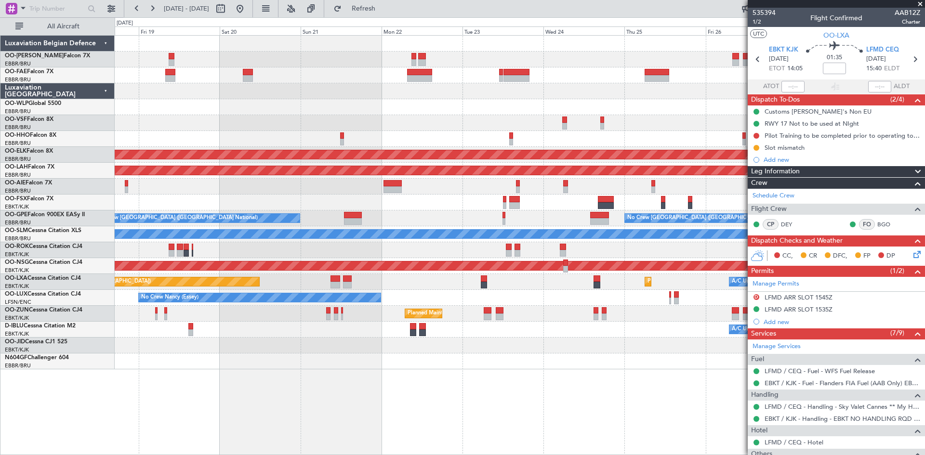
click at [467, 393] on div "Owner Melsbroek Air Base Owner [GEOGRAPHIC_DATA] Planned Maint [GEOGRAPHIC_DATA…" at bounding box center [520, 245] width 810 height 420
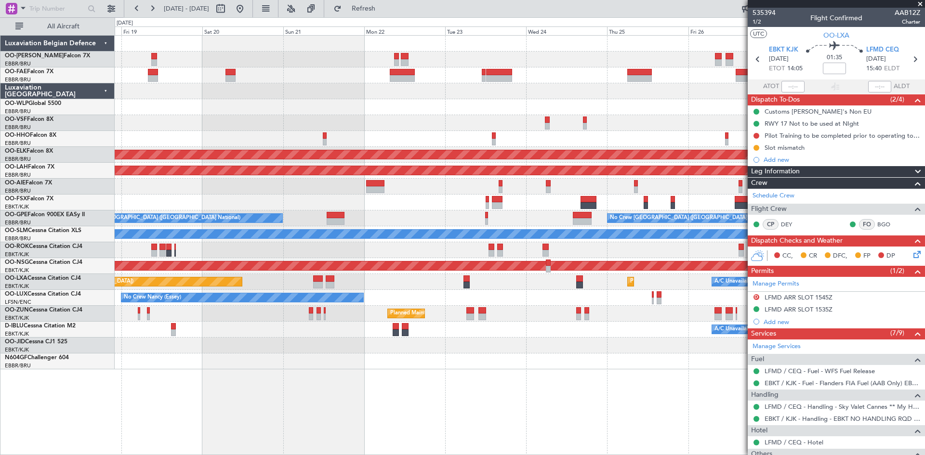
click at [502, 399] on div "Owner Melsbroek Air Base Owner [GEOGRAPHIC_DATA] Planned Maint [GEOGRAPHIC_DATA…" at bounding box center [520, 245] width 810 height 420
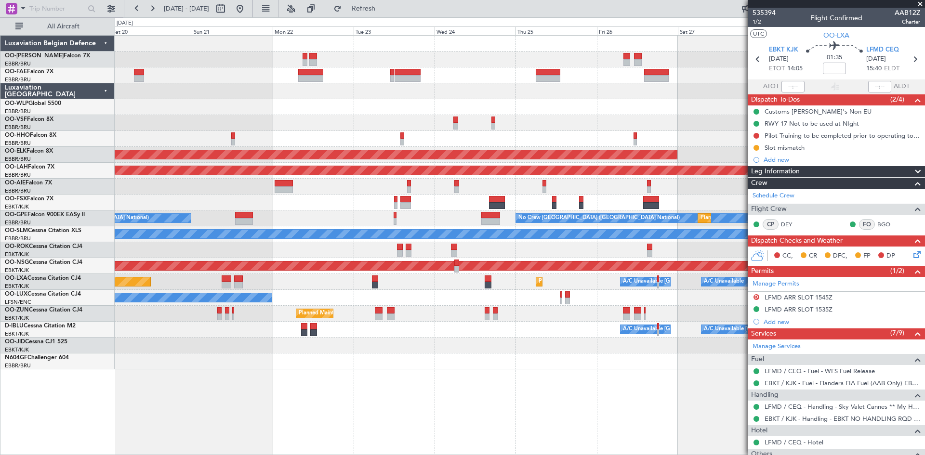
click at [500, 397] on div "Owner Melsbroek Air Base Owner [GEOGRAPHIC_DATA] Planned Maint [GEOGRAPHIC_DATA…" at bounding box center [520, 245] width 810 height 420
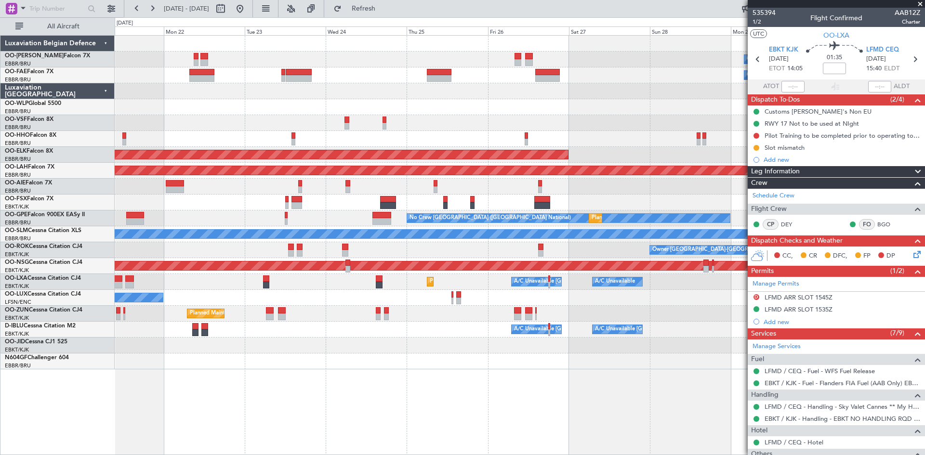
click at [462, 396] on div "Owner Melsbroek Air Base Owner [GEOGRAPHIC_DATA] Planned Maint [GEOGRAPHIC_DATA…" at bounding box center [520, 245] width 810 height 420
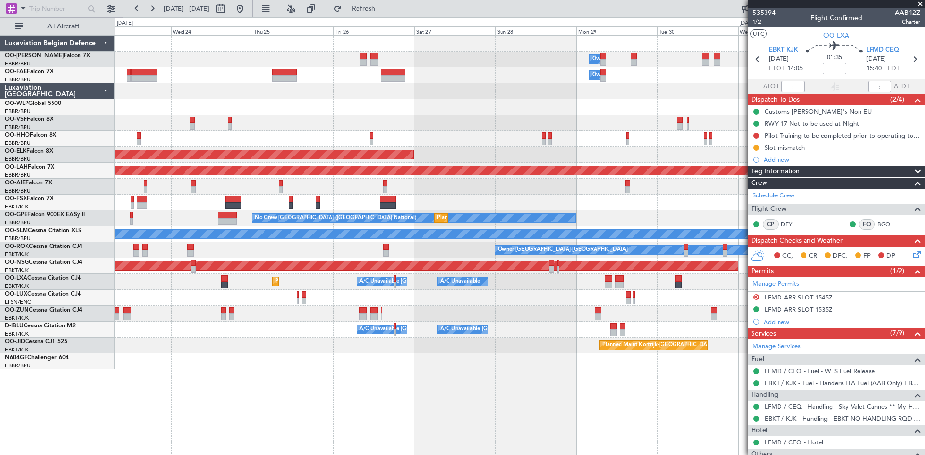
click at [500, 393] on div "Owner Melsbroek Air Base Owner [GEOGRAPHIC_DATA] Planned Maint [GEOGRAPHIC_DATA…" at bounding box center [520, 245] width 810 height 420
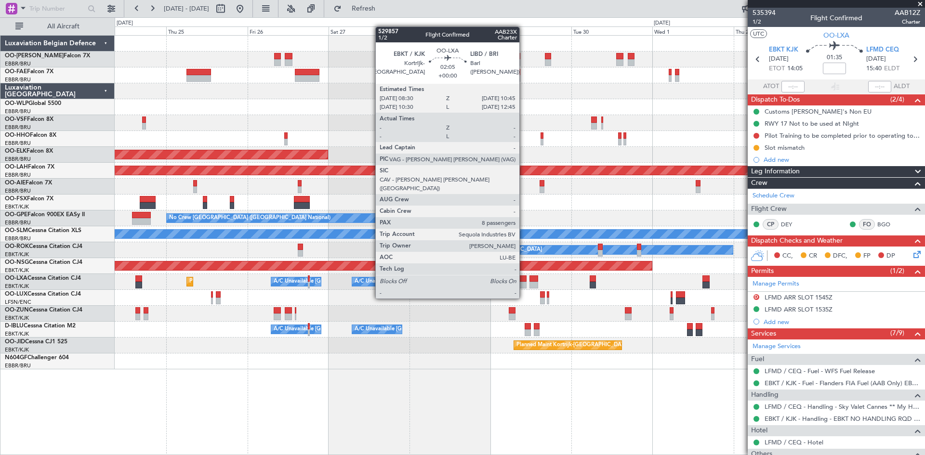
click at [524, 280] on div at bounding box center [523, 279] width 8 height 7
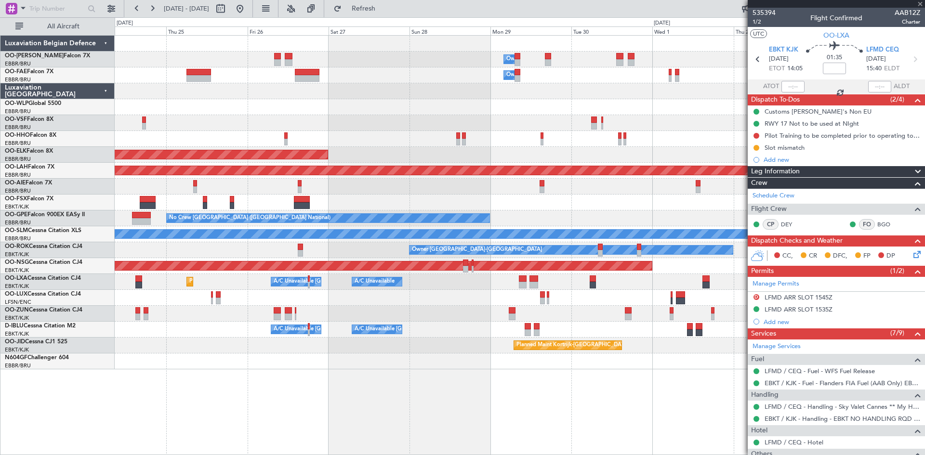
type input "8"
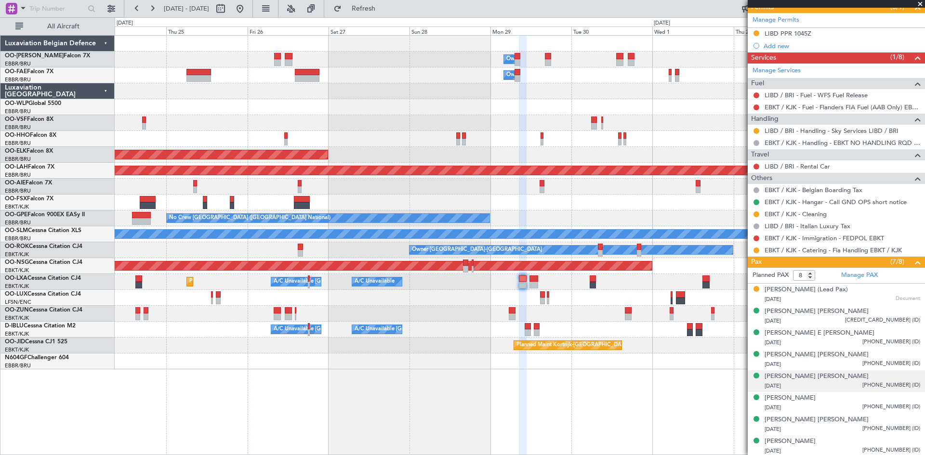
scroll to position [229, 0]
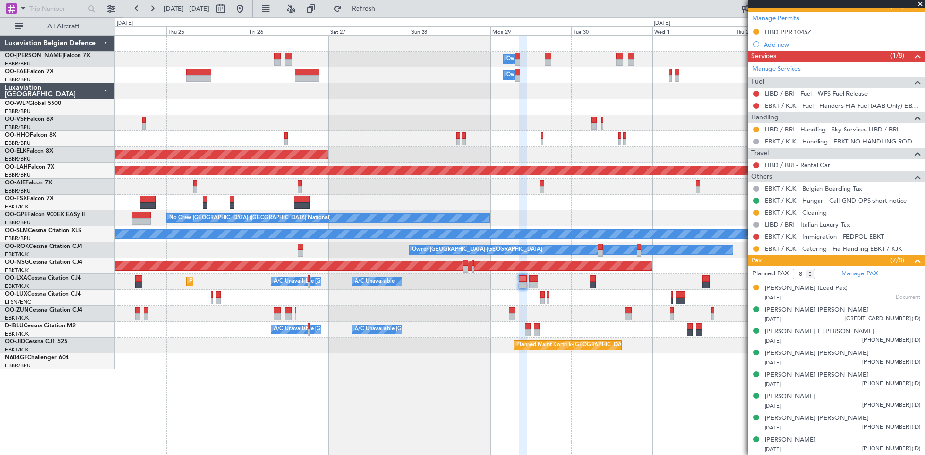
click at [779, 165] on link "LIBD / BRI - Rental Car" at bounding box center [798, 165] width 66 height 8
click at [790, 162] on link "LIBD / BRI - Rental Car" at bounding box center [798, 165] width 66 height 8
click at [757, 166] on button at bounding box center [756, 165] width 6 height 6
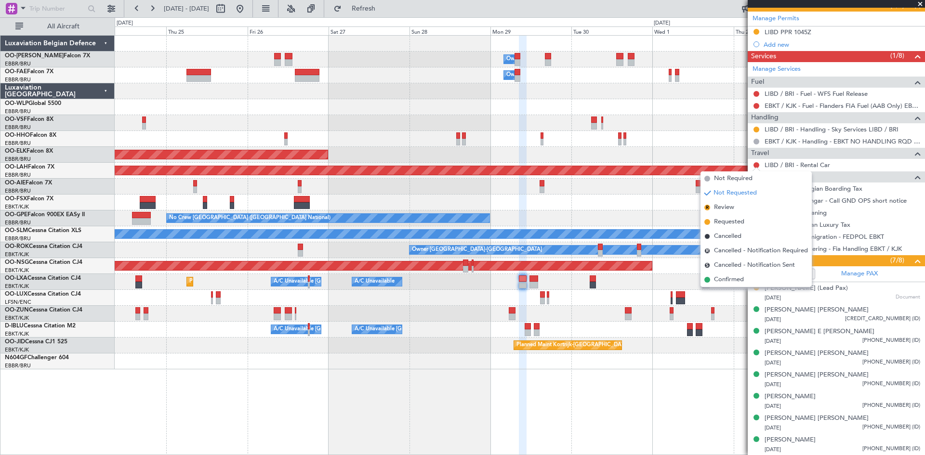
click at [606, 224] on div "Planned Maint [GEOGRAPHIC_DATA] ([GEOGRAPHIC_DATA] National) No Crew [GEOGRAPHI…" at bounding box center [520, 219] width 810 height 16
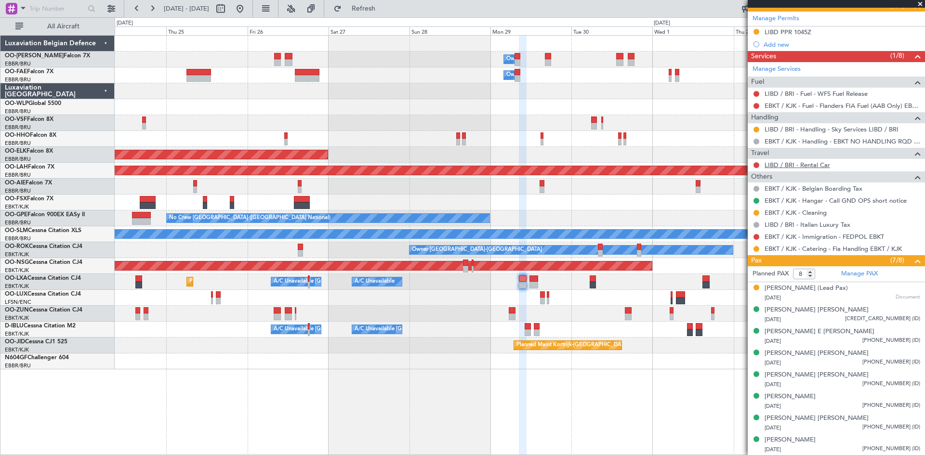
click at [776, 162] on link "LIBD / BRI - Rental Car" at bounding box center [798, 165] width 66 height 8
click at [248, 7] on button at bounding box center [239, 8] width 15 height 15
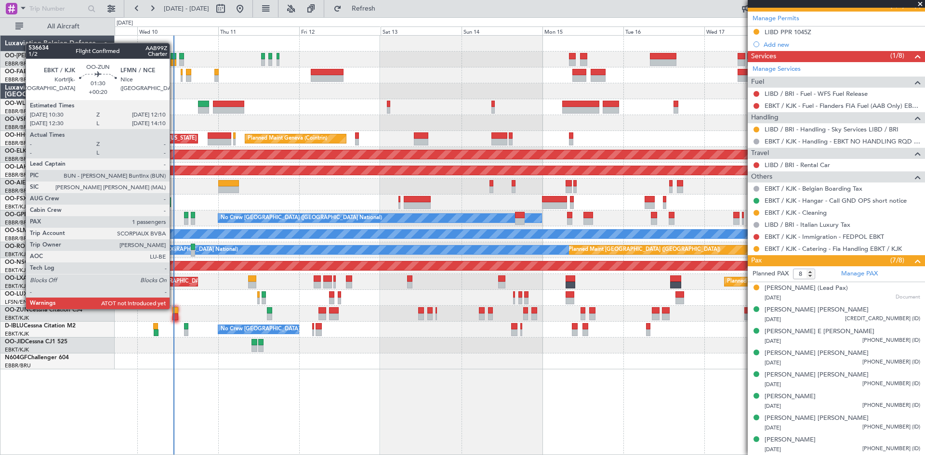
click at [174, 308] on div at bounding box center [175, 310] width 6 height 7
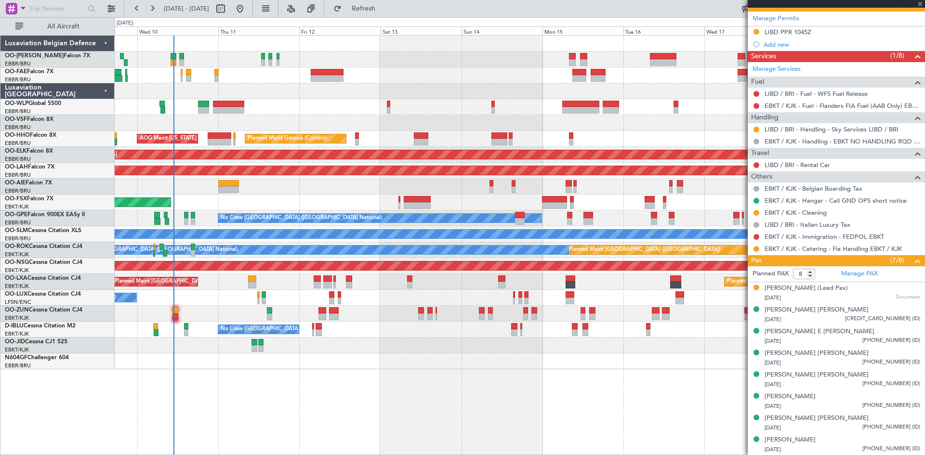
type input "+00:20"
type input "1"
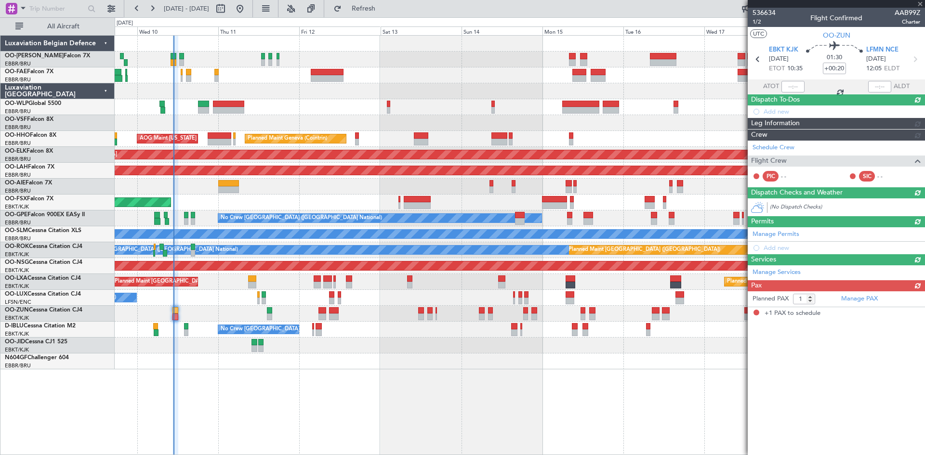
scroll to position [0, 0]
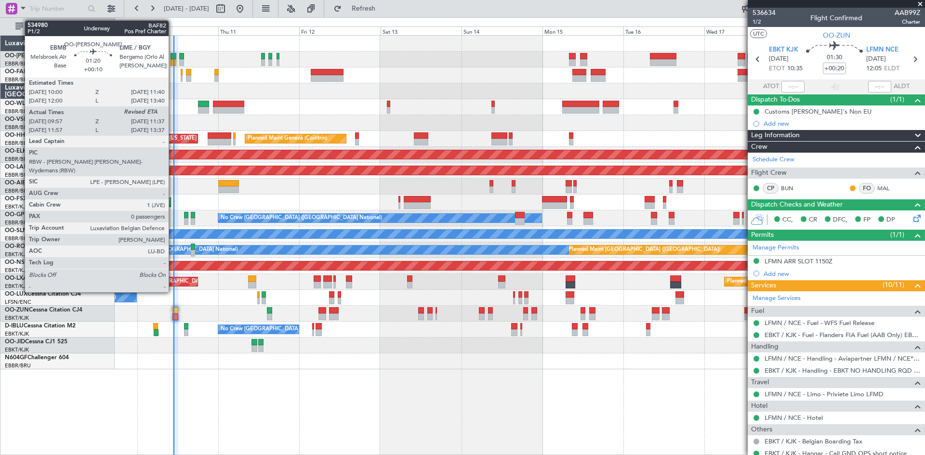
click at [173, 57] on div at bounding box center [174, 56] width 6 height 7
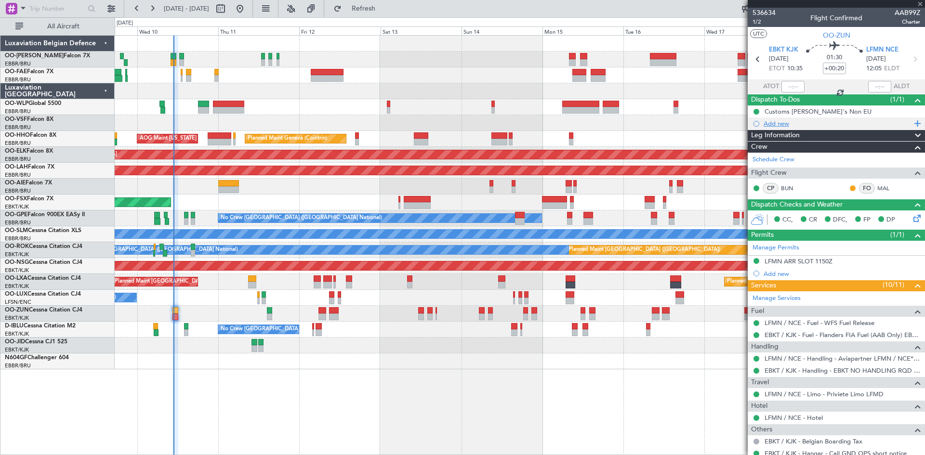
type input "+00:10"
type input "10:07"
type input "0"
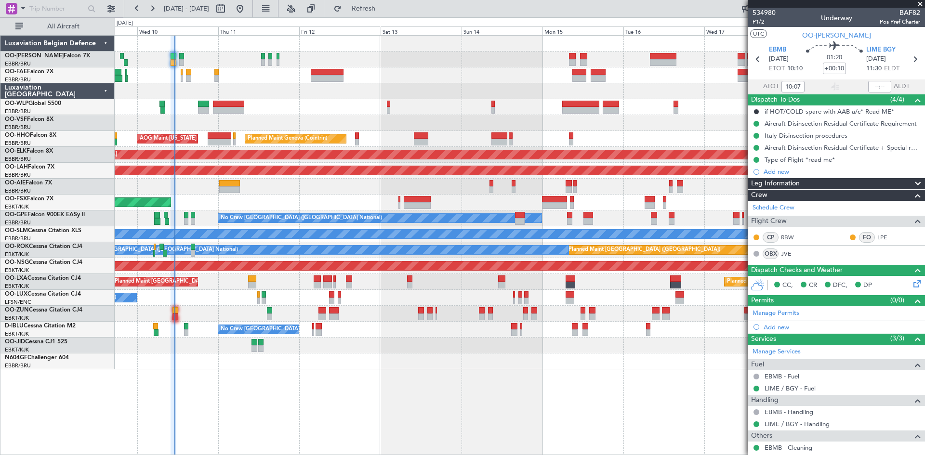
click at [794, 111] on div "if HOT/COLD spare with AAB a/c* Read ME*" at bounding box center [830, 111] width 130 height 8
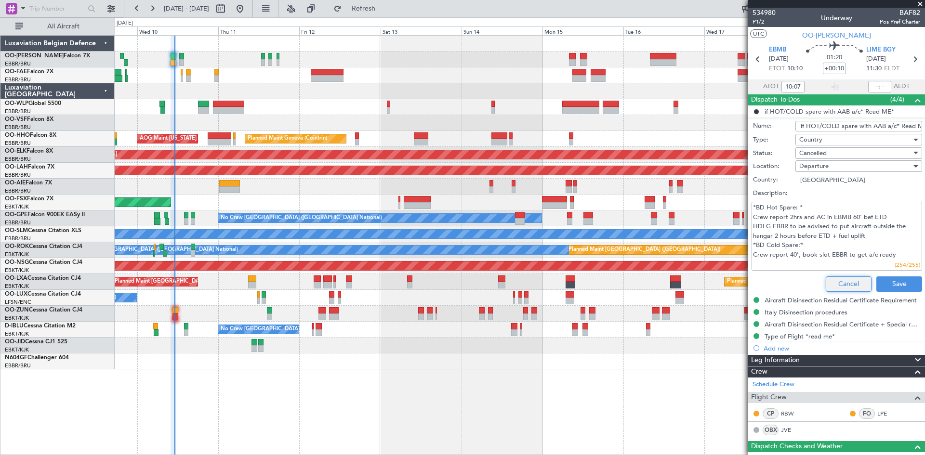
click at [847, 285] on button "Cancel" at bounding box center [849, 284] width 46 height 15
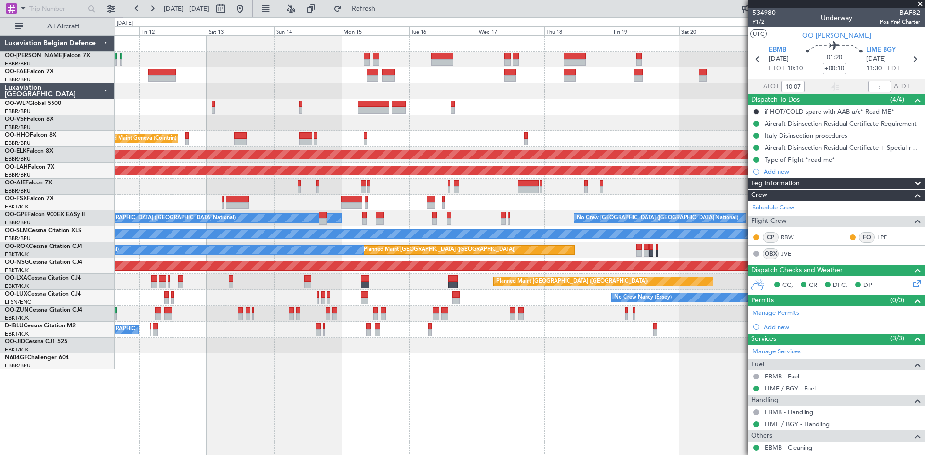
click at [508, 385] on div "Planned Maint Liege Planned Maint Geneva ([GEOGRAPHIC_DATA]) AOG Maint [US_STAT…" at bounding box center [520, 245] width 810 height 420
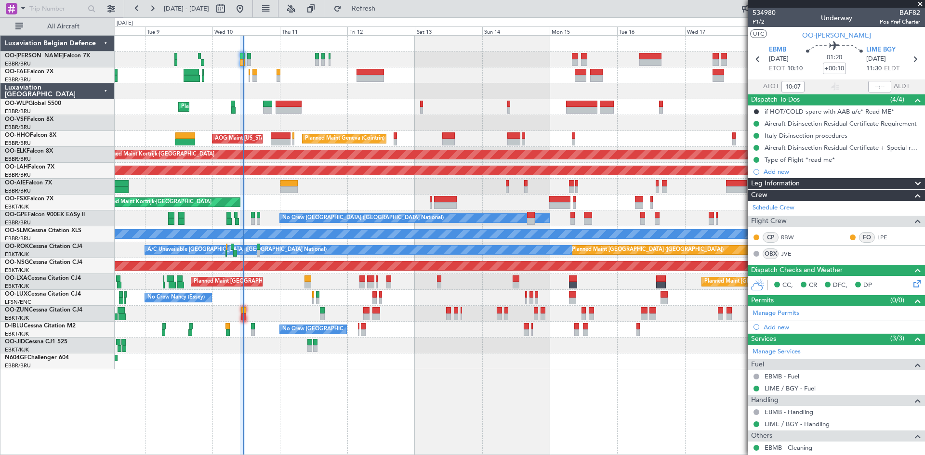
click at [662, 373] on div "Planned Maint Liege Planned Maint Geneva ([GEOGRAPHIC_DATA]) AOG Maint [US_STAT…" at bounding box center [520, 245] width 810 height 420
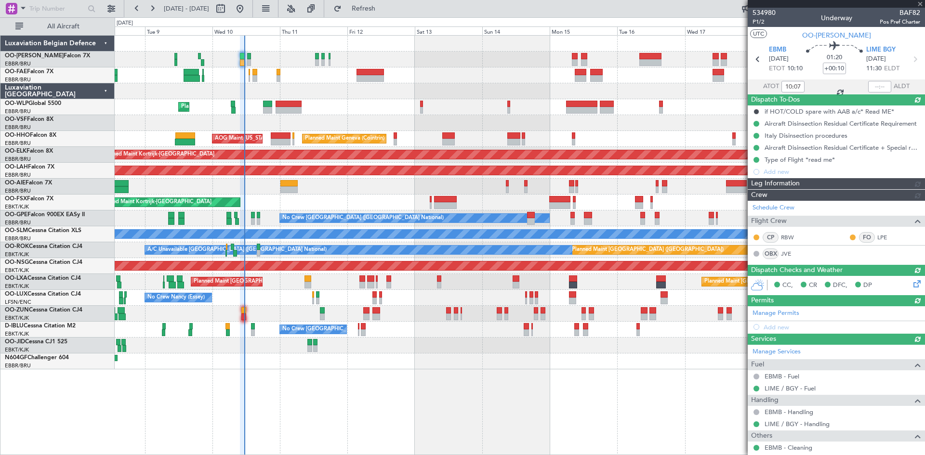
type input "11:25"
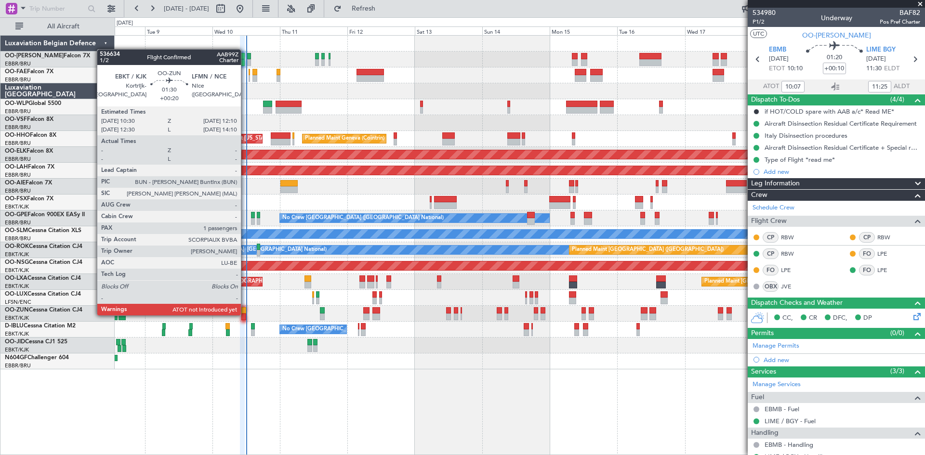
click at [245, 314] on div at bounding box center [243, 317] width 5 height 7
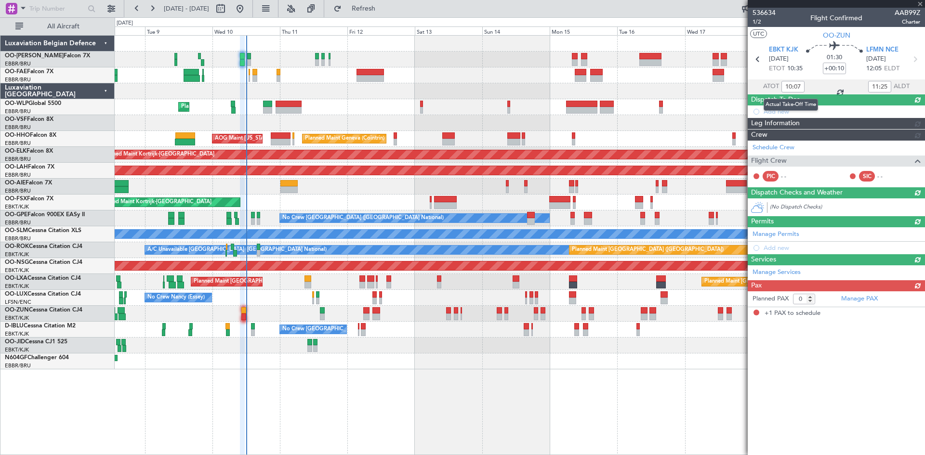
type input "+00:20"
type input "1"
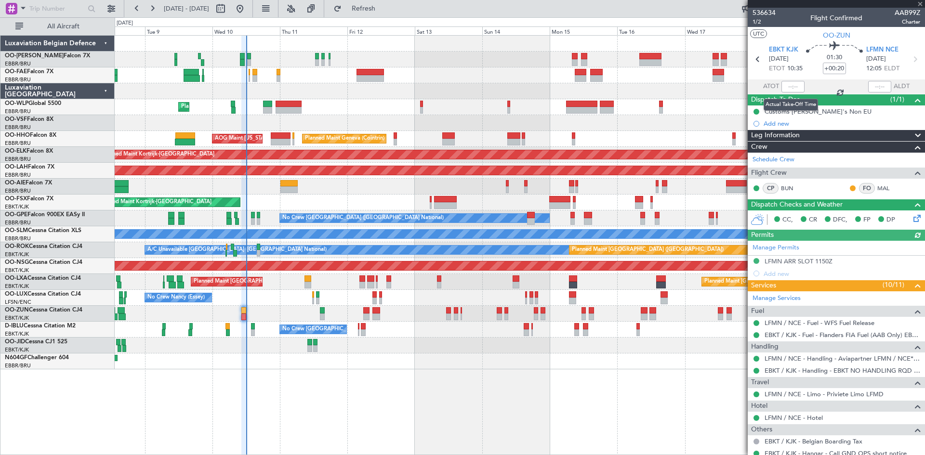
click at [788, 86] on div at bounding box center [792, 87] width 23 height 12
click at [791, 86] on input "text" at bounding box center [792, 87] width 23 height 12
click at [707, 115] on div "Planned Maint Liege" at bounding box center [520, 107] width 810 height 16
type input "11:58"
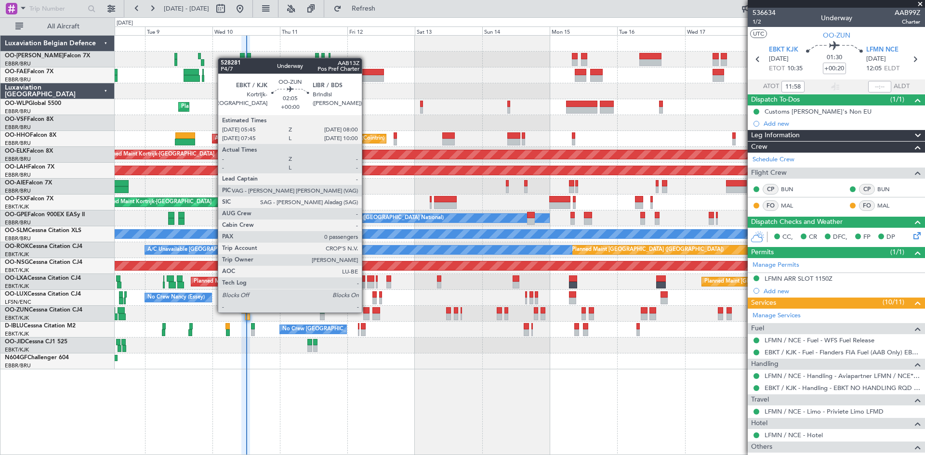
click at [366, 311] on div at bounding box center [366, 310] width 7 height 7
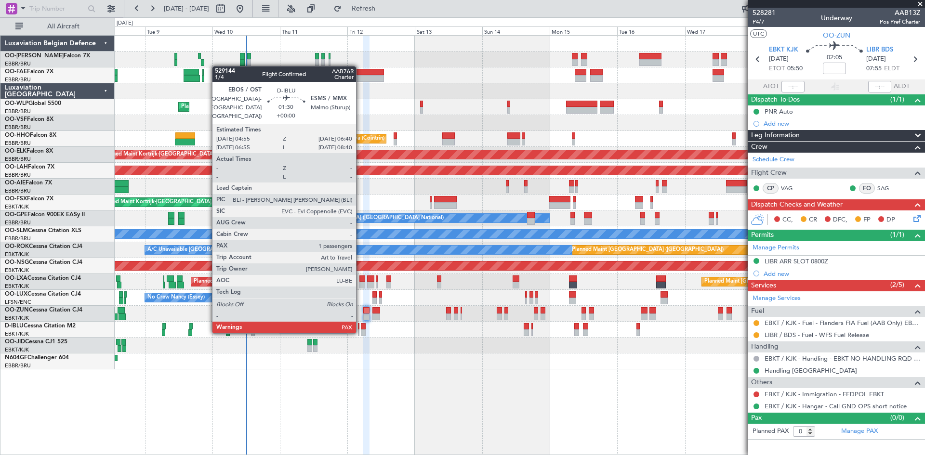
click at [361, 331] on div at bounding box center [363, 333] width 5 height 7
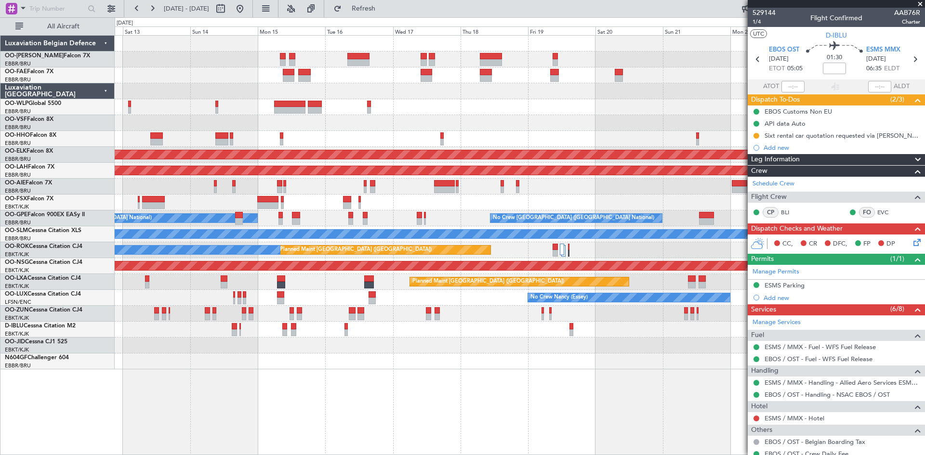
click at [399, 362] on div "Planned Maint Geneva (Cointrin) AOG Maint [US_STATE] ([GEOGRAPHIC_DATA]) Planne…" at bounding box center [520, 203] width 810 height 334
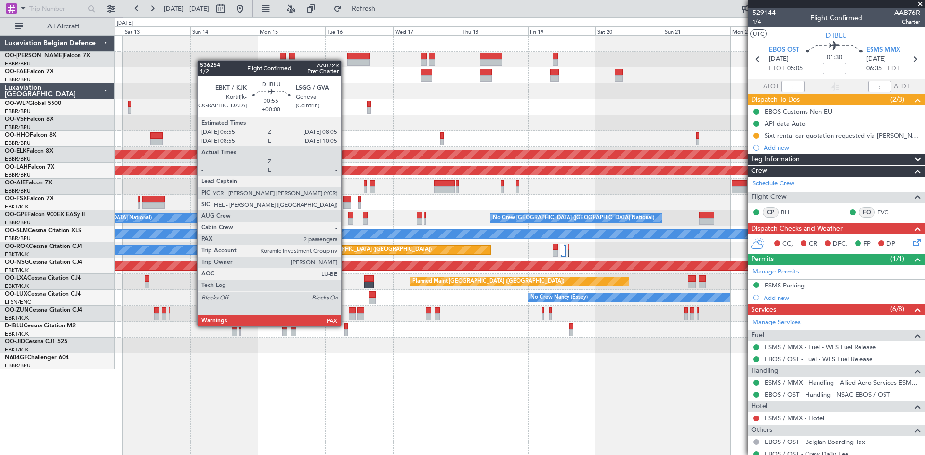
click at [345, 326] on div at bounding box center [345, 326] width 3 height 7
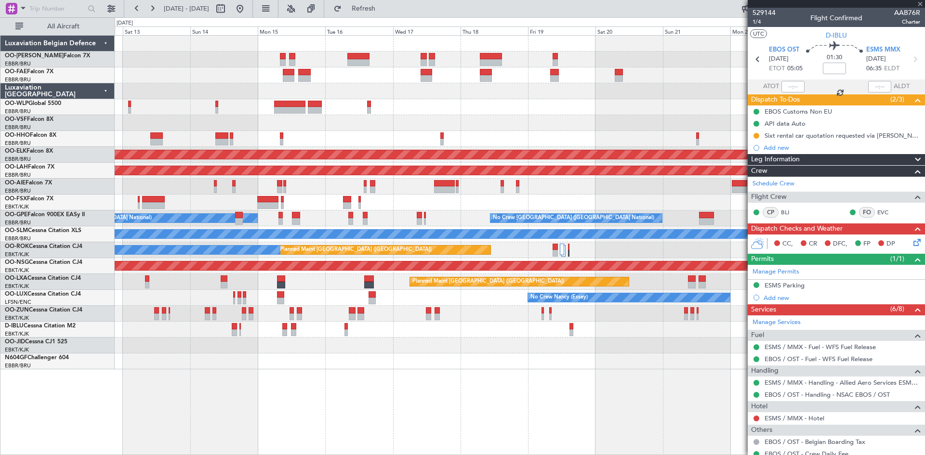
type input "2"
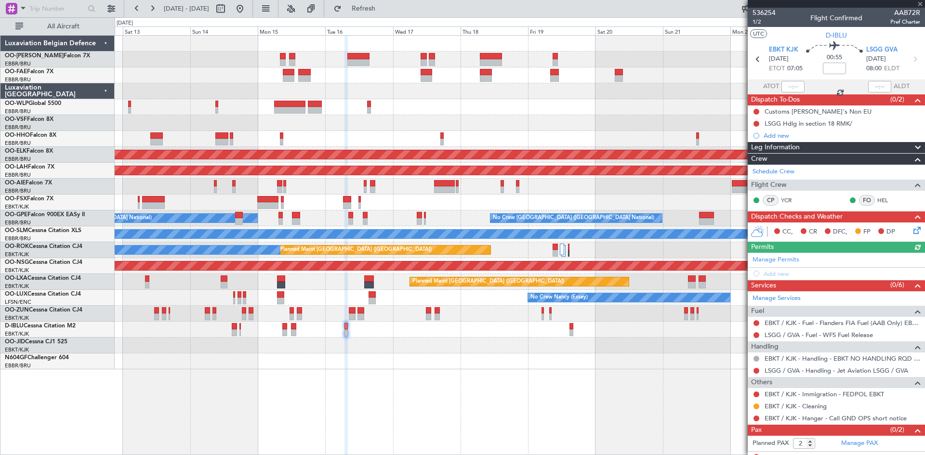
click at [338, 325] on div "No Crew [GEOGRAPHIC_DATA] ([GEOGRAPHIC_DATA] National) A/C Unavailable [GEOGRAP…" at bounding box center [520, 330] width 810 height 16
click at [812, 370] on link "LSGG / GVA - Handling - Jet Aviation LSGG / GVA" at bounding box center [837, 371] width 144 height 8
click at [384, 10] on span "Refresh" at bounding box center [363, 8] width 40 height 7
click at [911, 229] on icon at bounding box center [915, 229] width 8 height 8
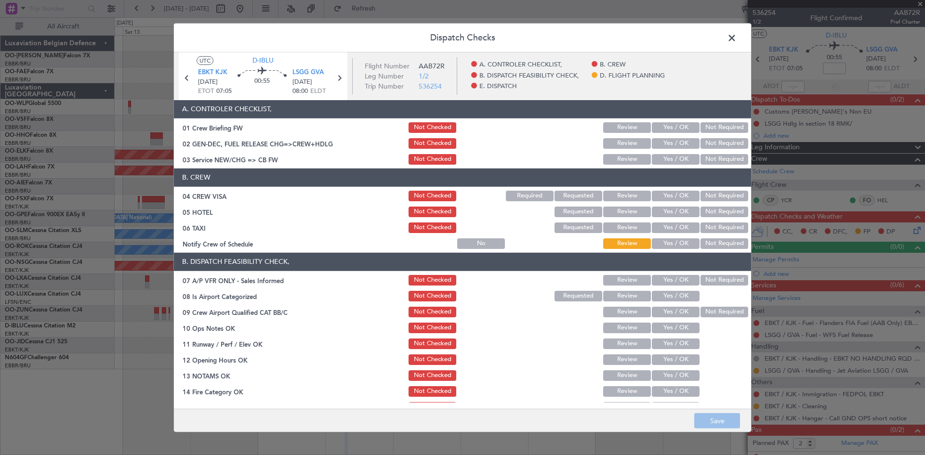
click at [702, 226] on button "Not Required" at bounding box center [724, 228] width 48 height 11
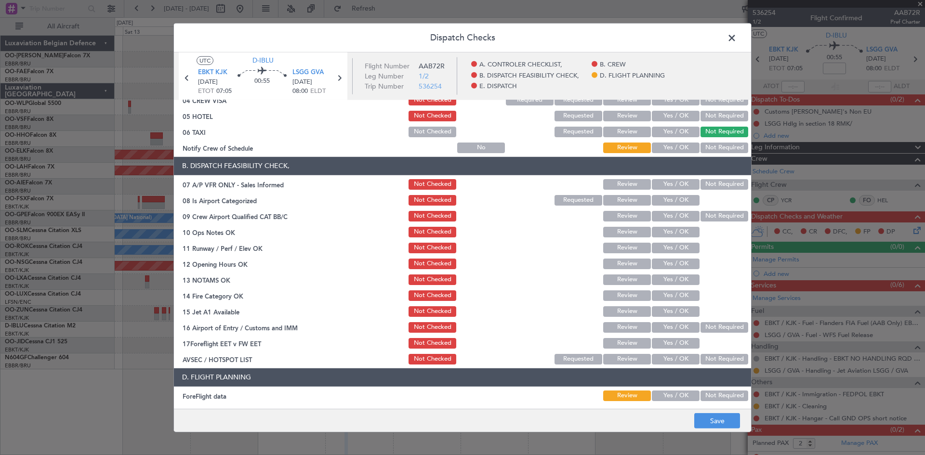
scroll to position [96, 0]
click at [712, 185] on button "Not Required" at bounding box center [724, 184] width 48 height 11
click at [661, 203] on button "Yes / OK" at bounding box center [676, 200] width 48 height 11
click at [615, 219] on button "Review" at bounding box center [627, 216] width 48 height 11
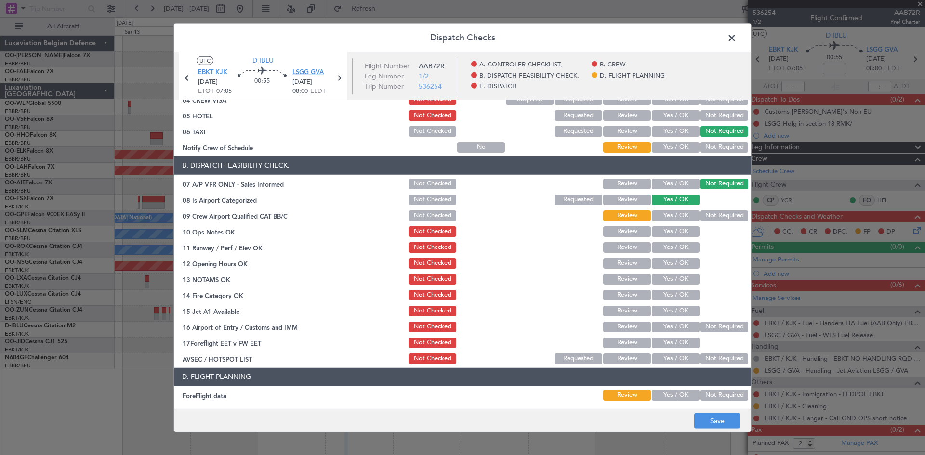
click at [312, 72] on span "LSGG GVA" at bounding box center [307, 73] width 31 height 10
click at [661, 232] on button "Yes / OK" at bounding box center [676, 231] width 48 height 11
click at [659, 250] on button "Yes / OK" at bounding box center [676, 247] width 48 height 11
click at [665, 265] on button "Yes / OK" at bounding box center [676, 263] width 48 height 11
click at [682, 277] on button "Yes / OK" at bounding box center [676, 279] width 48 height 11
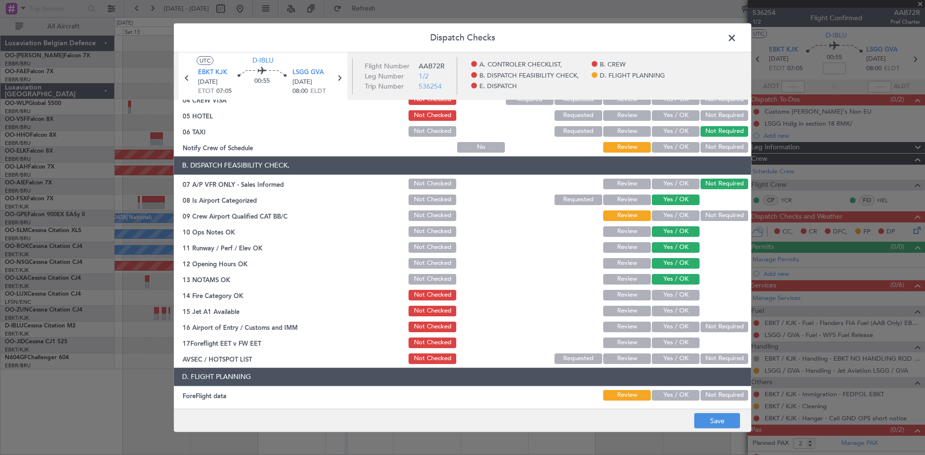
click at [672, 295] on button "Yes / OK" at bounding box center [676, 295] width 48 height 11
drag, startPoint x: 671, startPoint y: 316, endPoint x: 673, endPoint y: 323, distance: 6.9
click at [671, 317] on div "Yes / OK" at bounding box center [674, 310] width 49 height 13
click at [672, 309] on button "Yes / OK" at bounding box center [676, 311] width 48 height 11
click at [674, 325] on button "Yes / OK" at bounding box center [676, 327] width 48 height 11
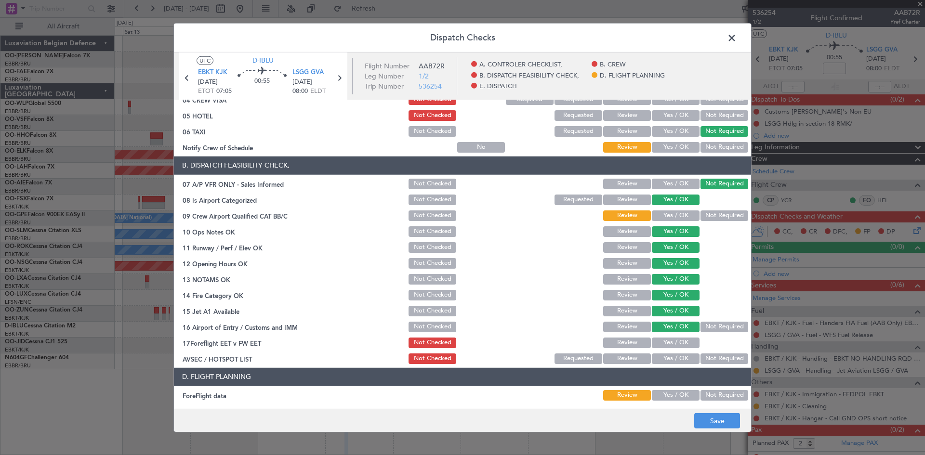
click at [613, 343] on button "Review" at bounding box center [627, 343] width 48 height 11
click at [671, 361] on button "Yes / OK" at bounding box center [676, 359] width 48 height 11
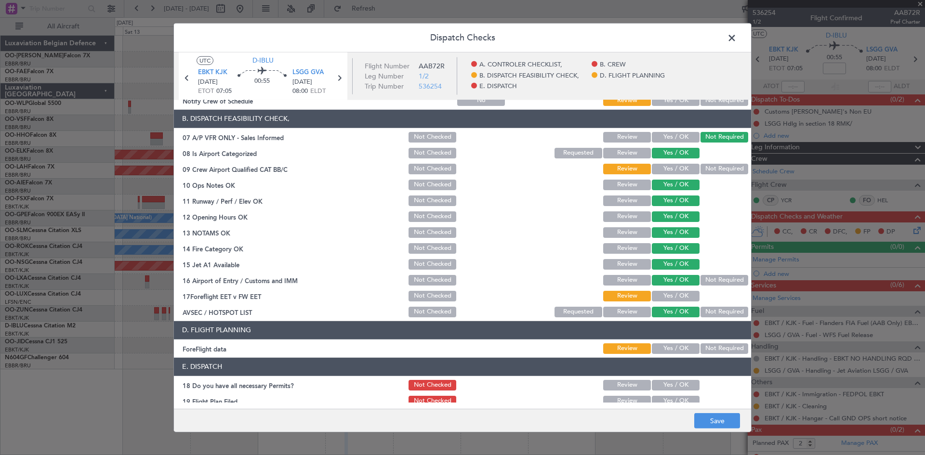
scroll to position [182, 0]
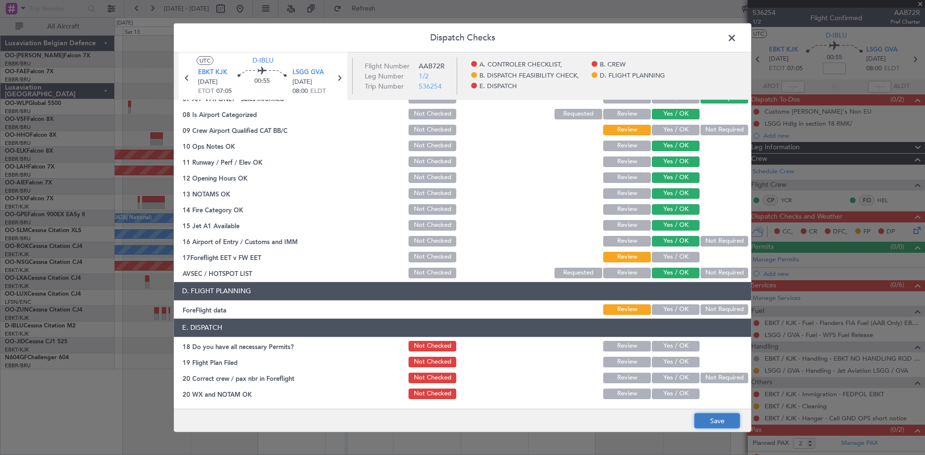
click at [694, 420] on button "Save" at bounding box center [717, 420] width 46 height 15
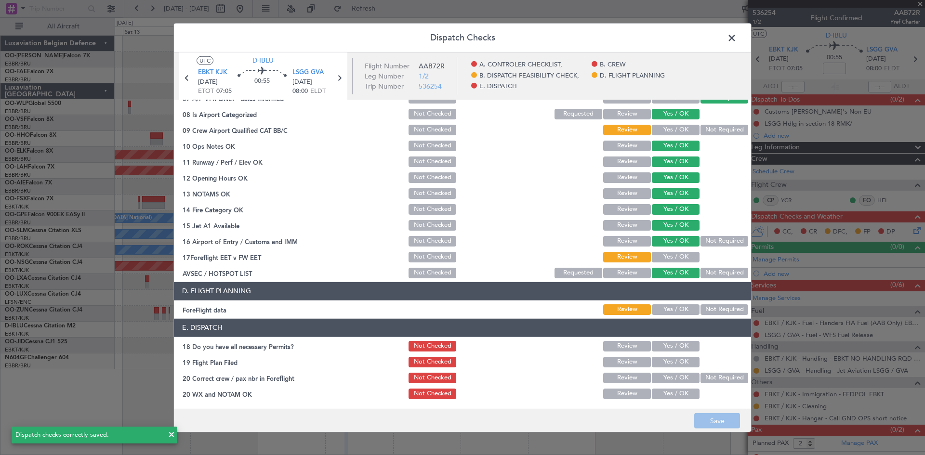
click at [737, 40] on span at bounding box center [737, 39] width 0 height 19
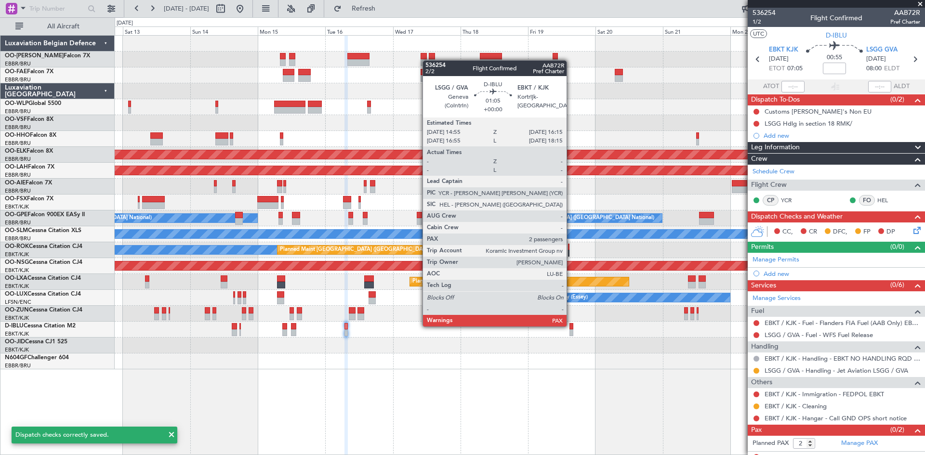
click at [571, 326] on div at bounding box center [571, 326] width 4 height 7
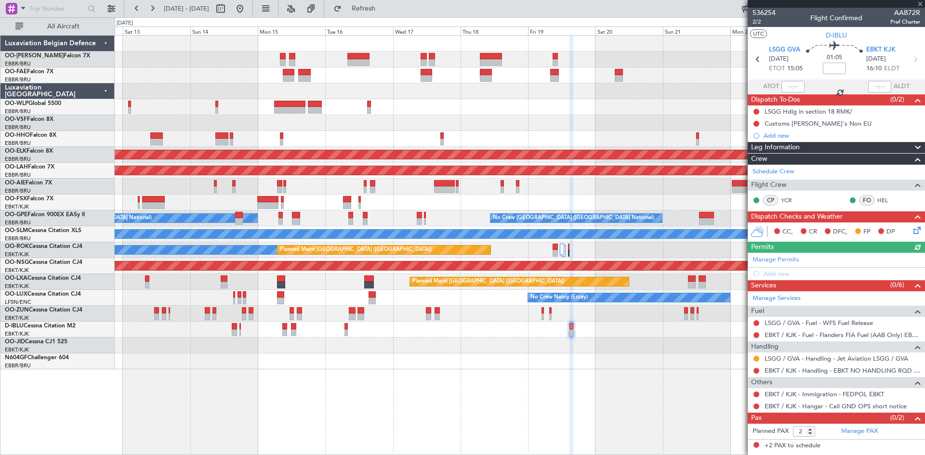
click at [914, 228] on icon at bounding box center [915, 229] width 8 height 8
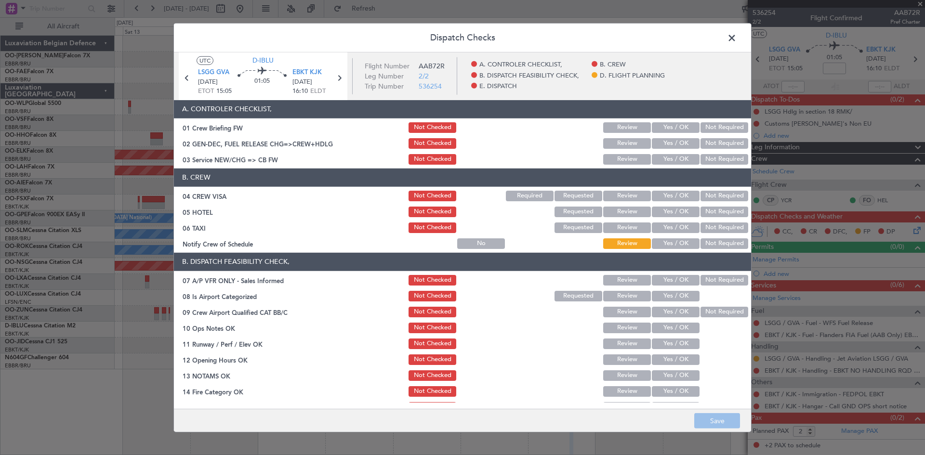
click at [715, 221] on div "Not Required" at bounding box center [723, 227] width 49 height 13
click at [715, 227] on button "Not Required" at bounding box center [724, 228] width 48 height 11
click at [700, 277] on button "Not Required" at bounding box center [724, 280] width 48 height 11
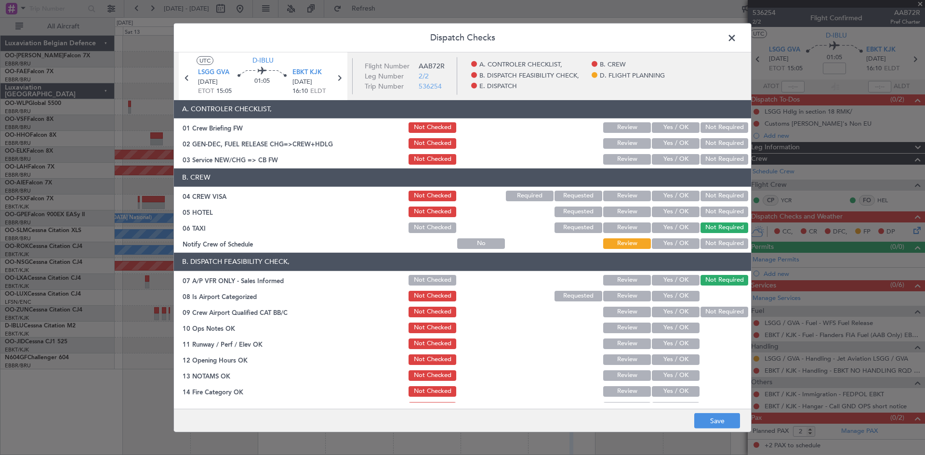
click at [675, 295] on button "Yes / OK" at bounding box center [676, 296] width 48 height 11
click at [626, 318] on div "Review" at bounding box center [626, 311] width 49 height 13
click at [625, 315] on button "Review" at bounding box center [627, 312] width 48 height 11
click at [652, 330] on button "Yes / OK" at bounding box center [676, 328] width 48 height 11
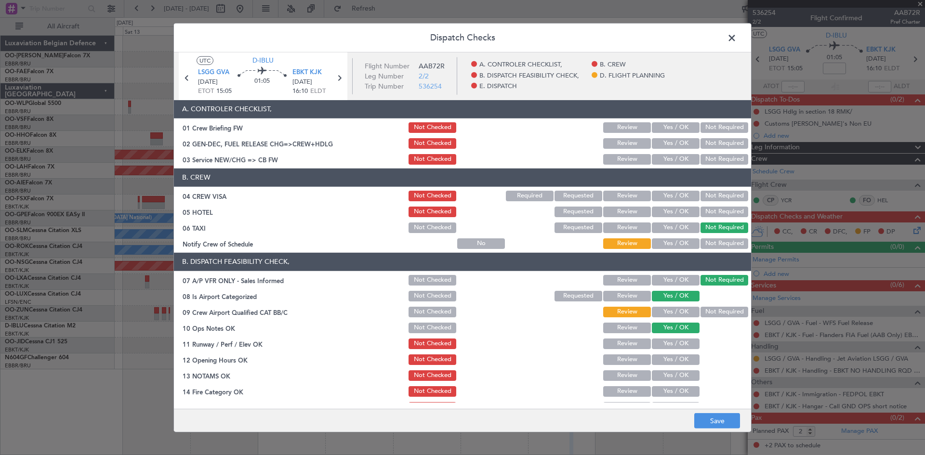
click at [659, 346] on button "Yes / OK" at bounding box center [676, 344] width 48 height 11
click at [658, 364] on button "Yes / OK" at bounding box center [676, 360] width 48 height 11
click at [660, 378] on button "Yes / OK" at bounding box center [676, 375] width 48 height 11
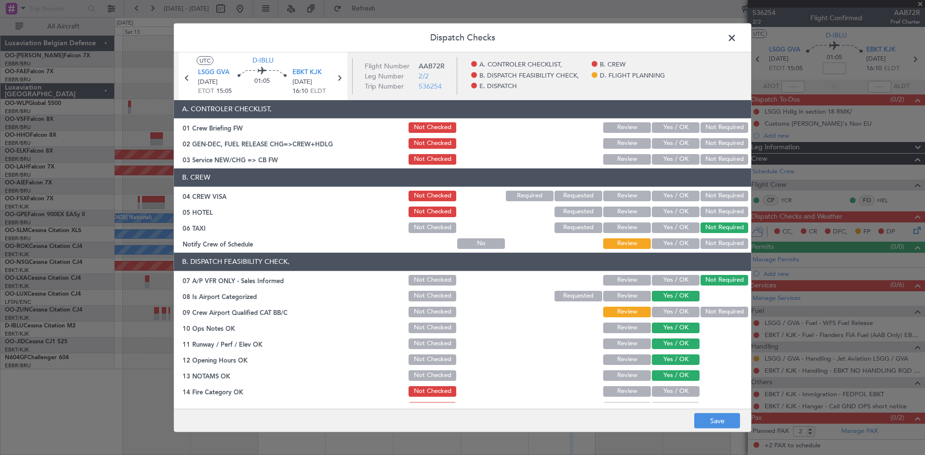
click at [660, 392] on button "Yes / OK" at bounding box center [676, 391] width 48 height 11
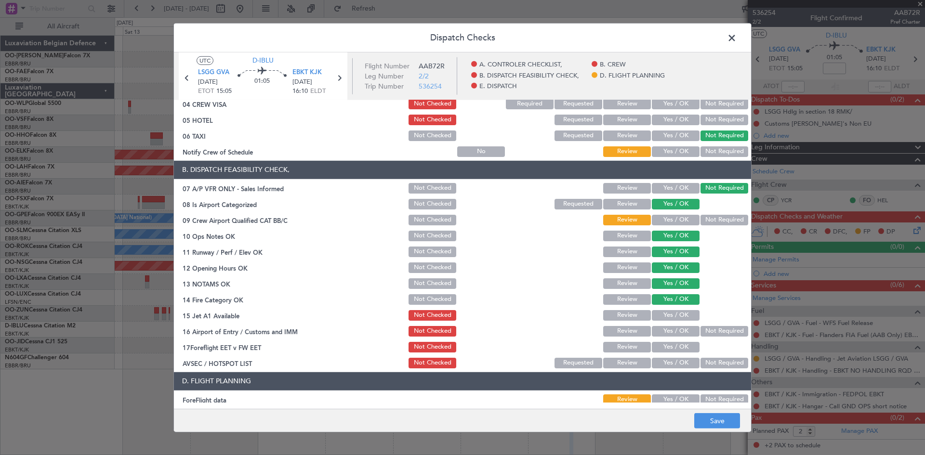
scroll to position [96, 0]
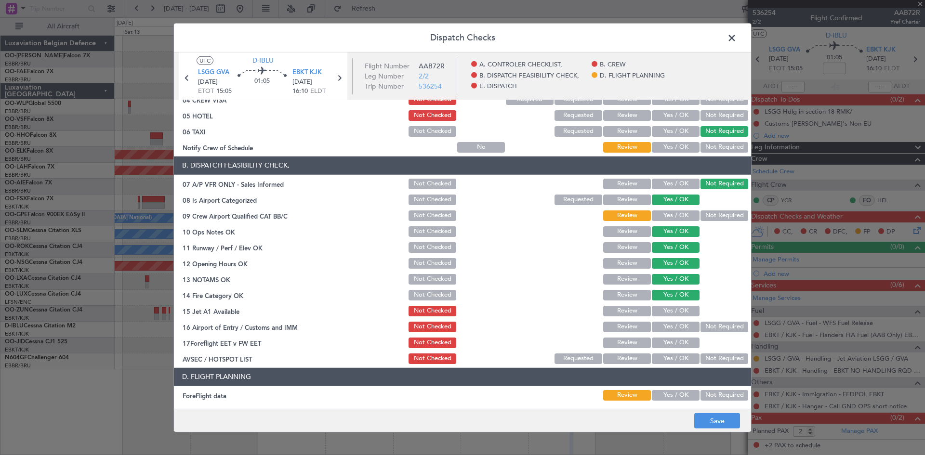
click at [674, 308] on button "Yes / OK" at bounding box center [676, 311] width 48 height 11
click at [677, 330] on button "Yes / OK" at bounding box center [676, 327] width 48 height 11
click at [673, 342] on button "Yes / OK" at bounding box center [676, 343] width 48 height 11
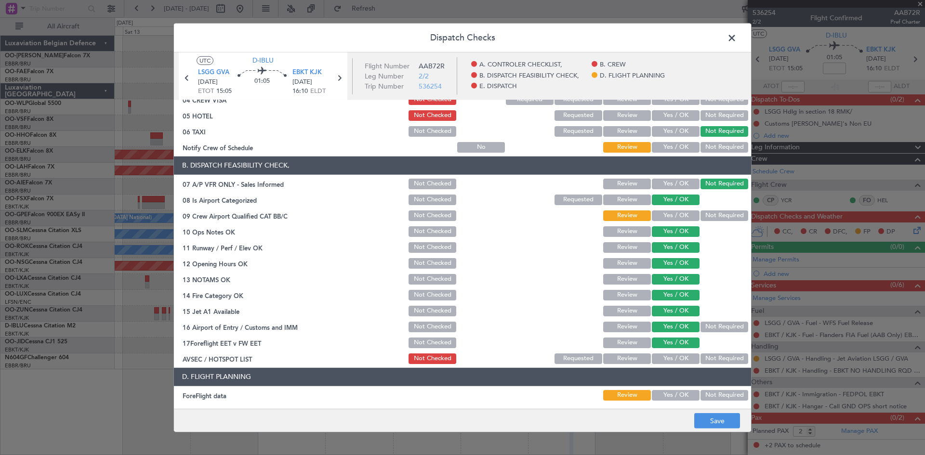
click at [629, 344] on button "Review" at bounding box center [627, 343] width 48 height 11
click at [680, 359] on button "Yes / OK" at bounding box center [676, 359] width 48 height 11
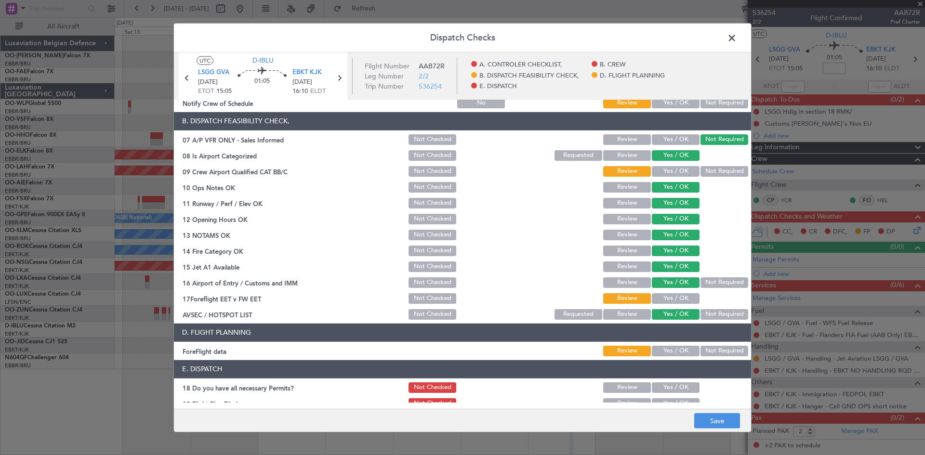
scroll to position [182, 0]
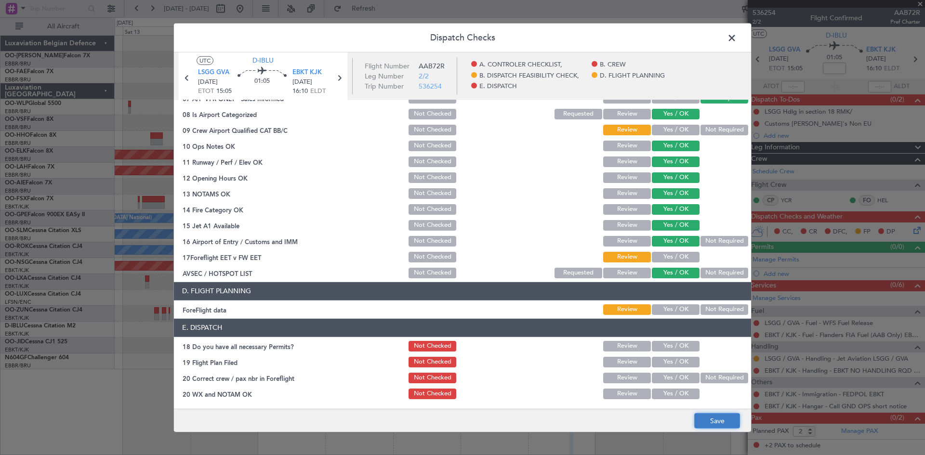
click at [716, 416] on button "Save" at bounding box center [717, 420] width 46 height 15
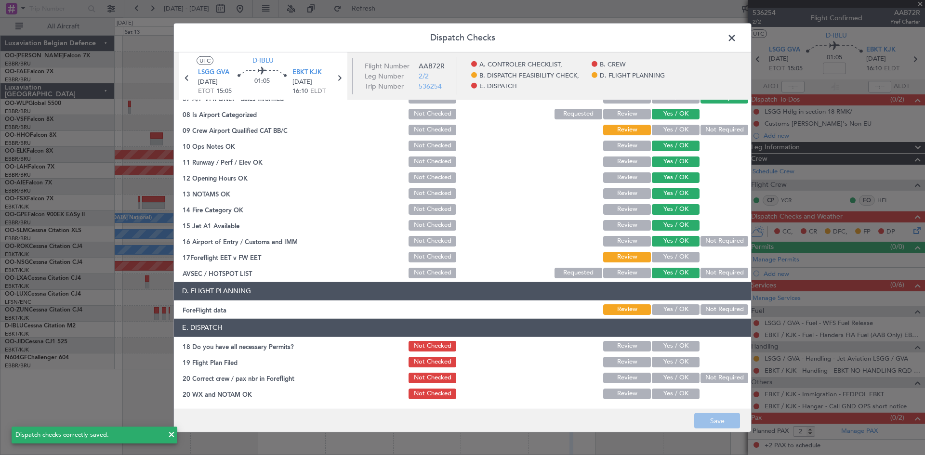
click at [737, 37] on span at bounding box center [737, 39] width 0 height 19
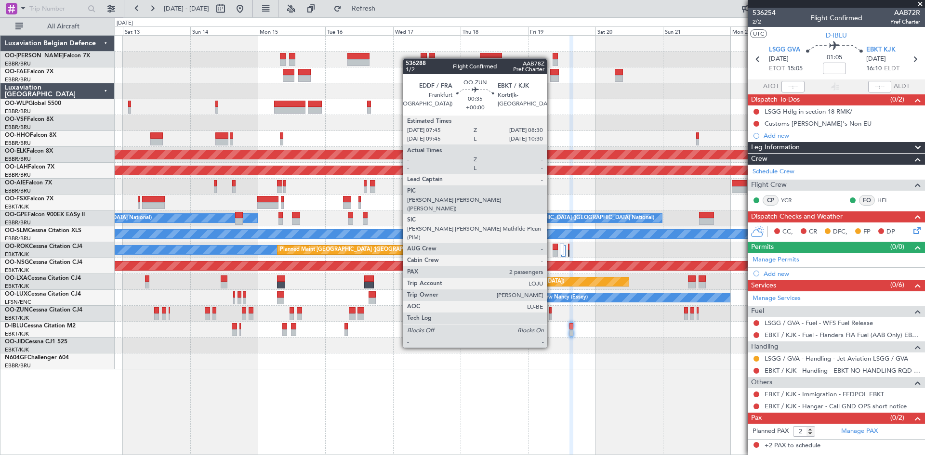
click at [551, 312] on div at bounding box center [550, 310] width 2 height 7
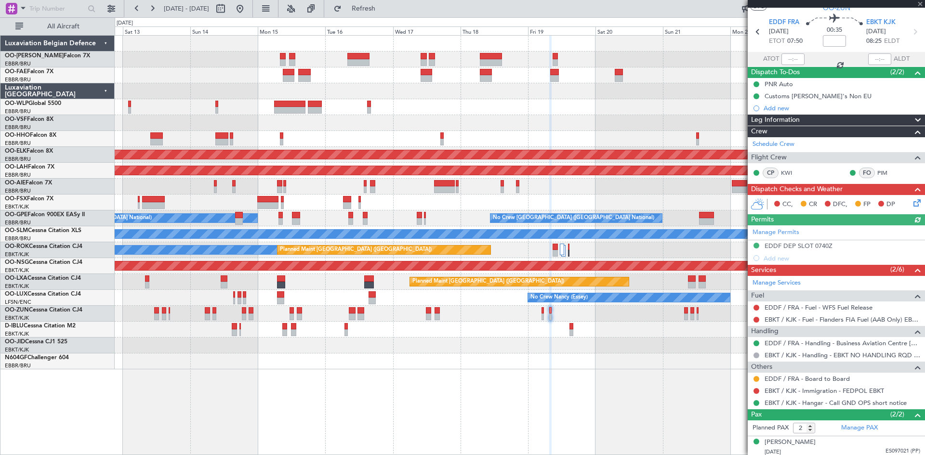
scroll to position [52, 0]
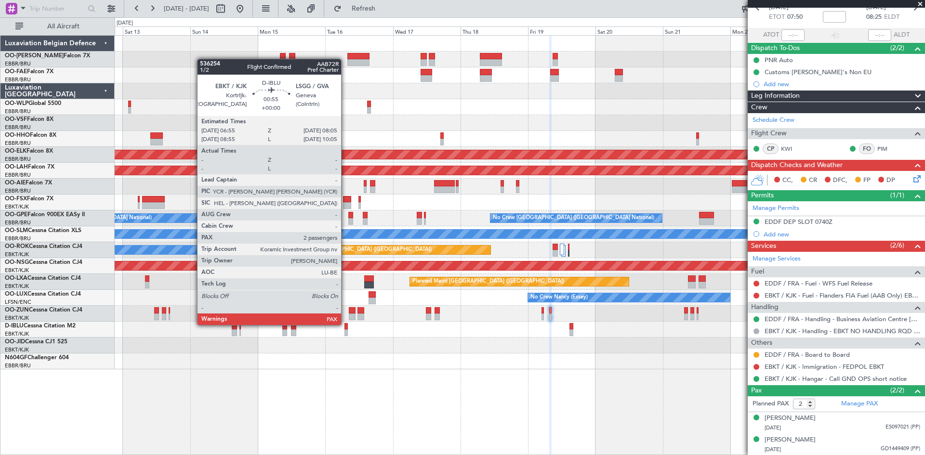
click at [345, 324] on div at bounding box center [345, 326] width 3 height 7
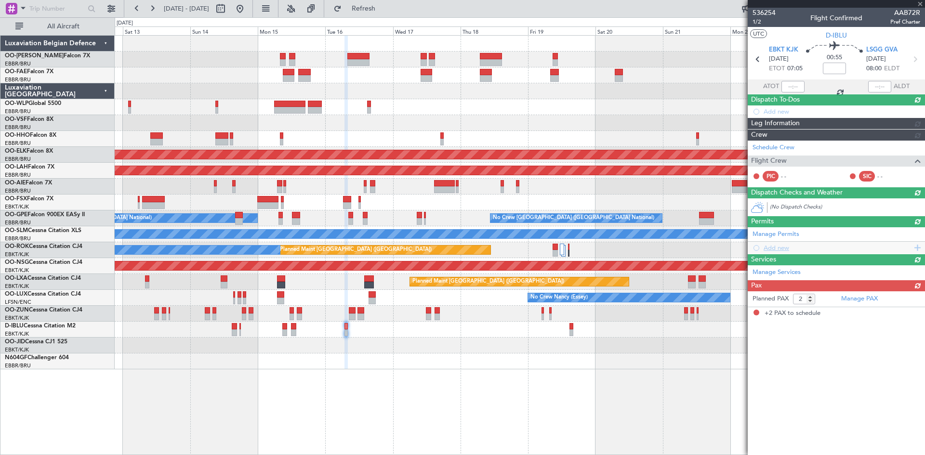
scroll to position [0, 0]
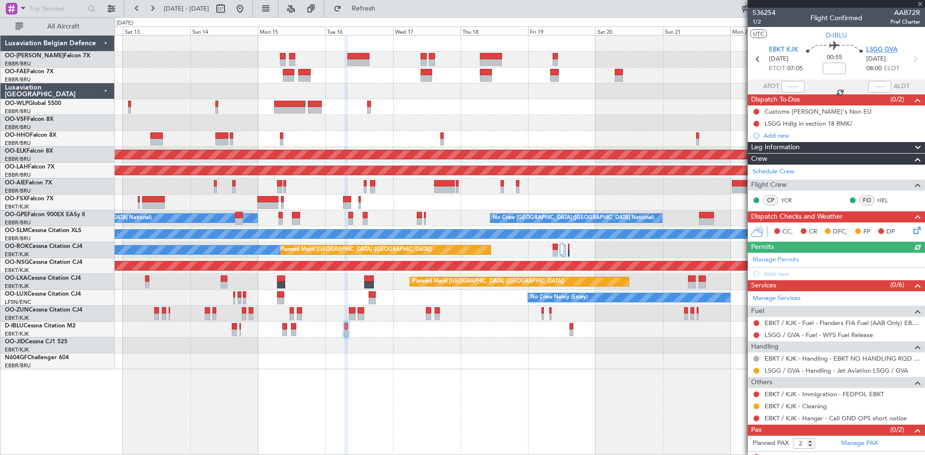
click at [874, 46] on span "LSGG GVA" at bounding box center [881, 50] width 31 height 10
click at [789, 274] on div "Add new" at bounding box center [838, 274] width 148 height 8
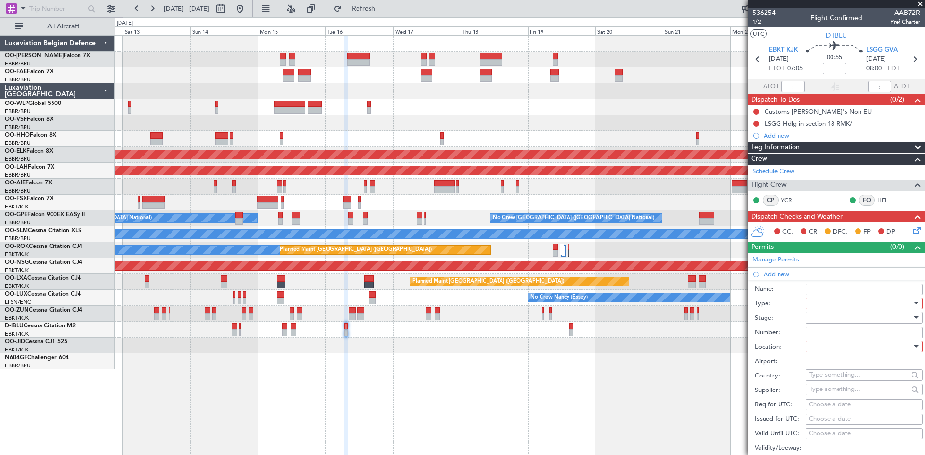
click at [880, 304] on div at bounding box center [860, 303] width 103 height 14
click at [839, 395] on span "Slot" at bounding box center [860, 394] width 101 height 14
click at [844, 348] on div at bounding box center [860, 347] width 103 height 14
click at [839, 390] on span "Arrival" at bounding box center [860, 395] width 101 height 14
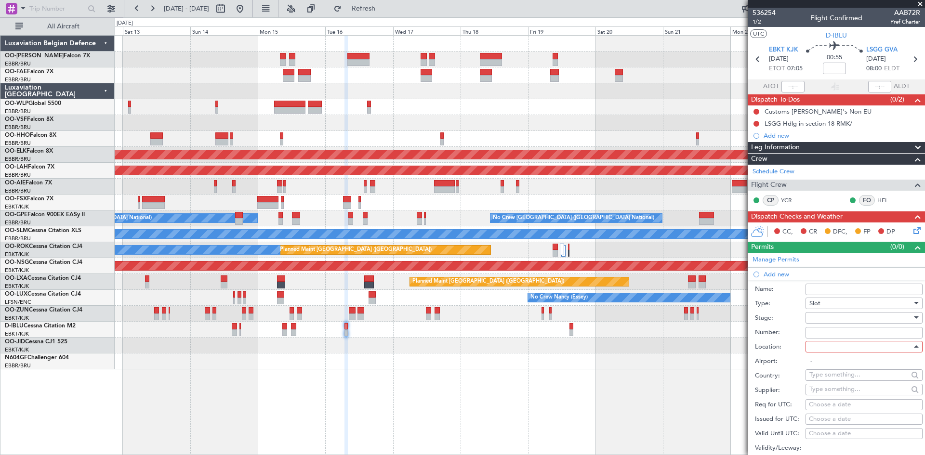
type input "LSGG / GVA"
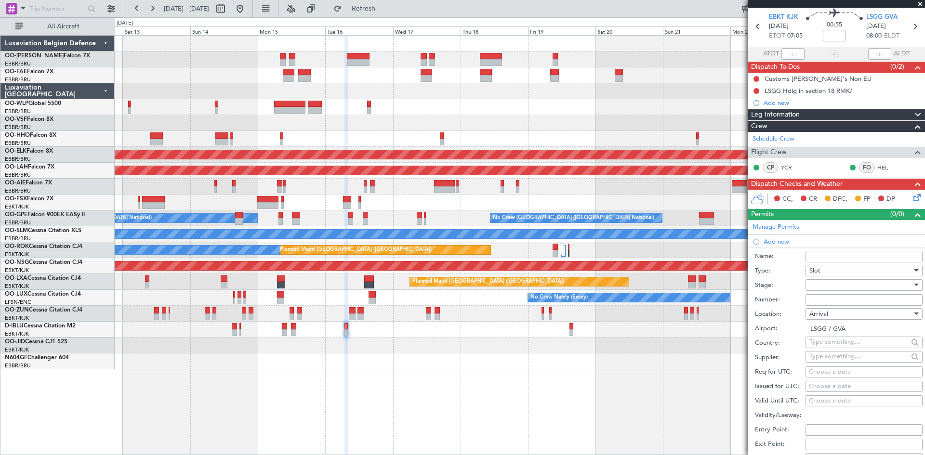
scroll to position [48, 0]
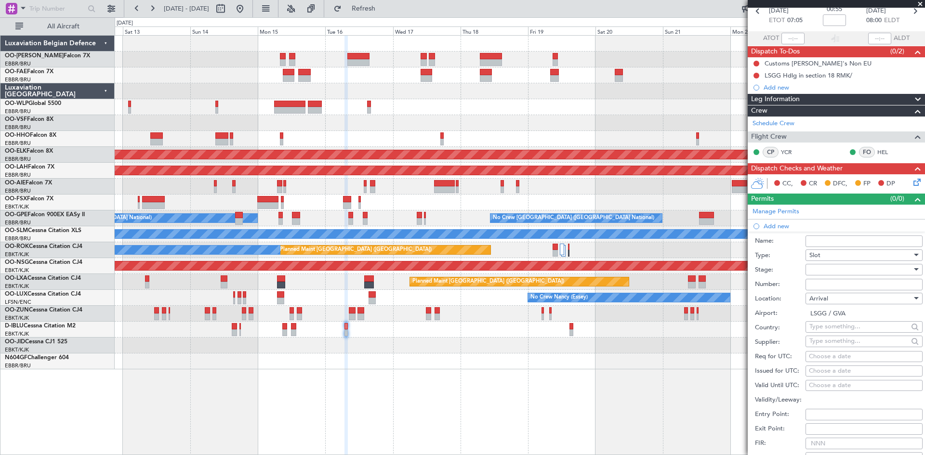
click at [827, 355] on div "Choose a date" at bounding box center [864, 357] width 110 height 10
select select "9"
select select "2025"
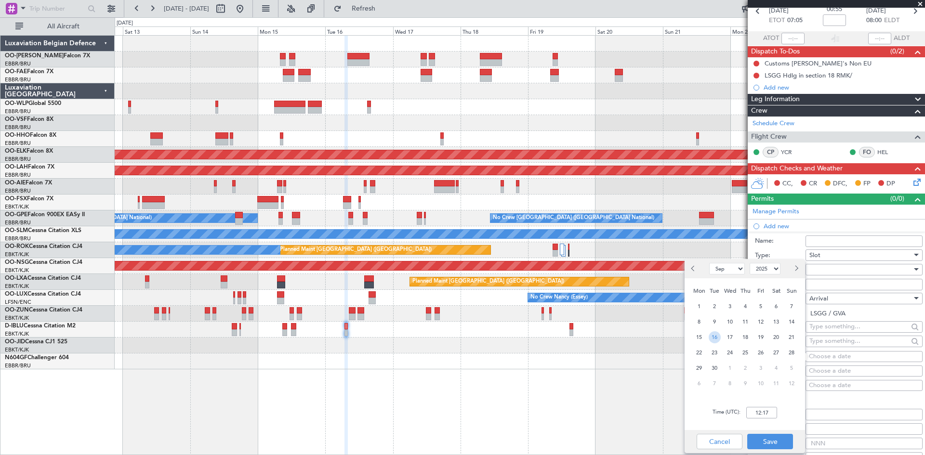
click at [718, 334] on span "16" at bounding box center [715, 337] width 12 height 12
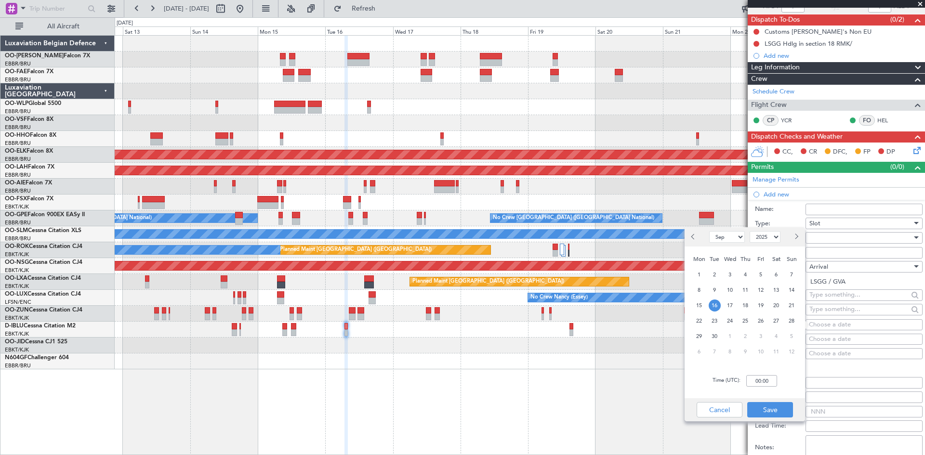
scroll to position [96, 0]
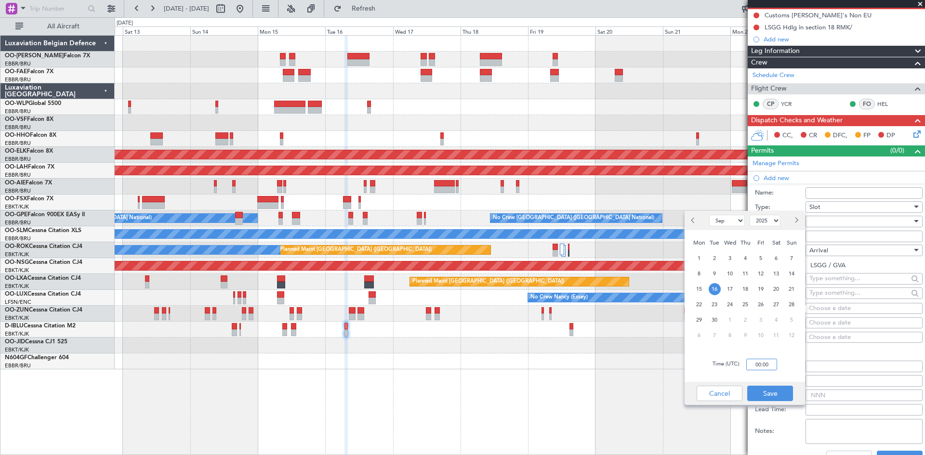
click at [769, 366] on input "00:00" at bounding box center [761, 365] width 31 height 12
type input "08:05"
click at [778, 389] on button "Save" at bounding box center [770, 393] width 46 height 15
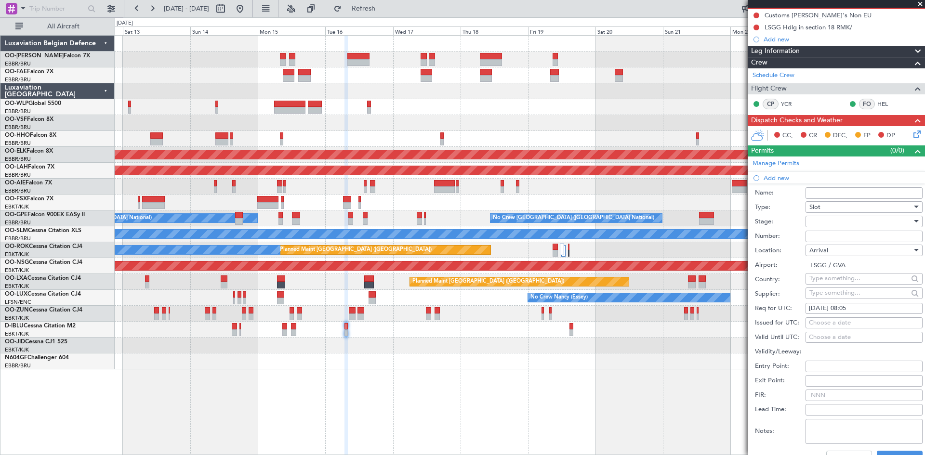
scroll to position [241, 0]
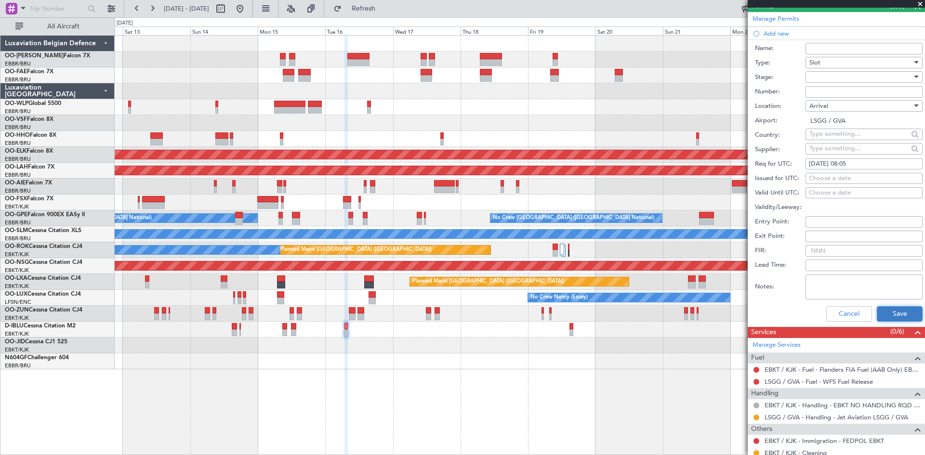
click at [891, 313] on button "Save" at bounding box center [900, 313] width 46 height 15
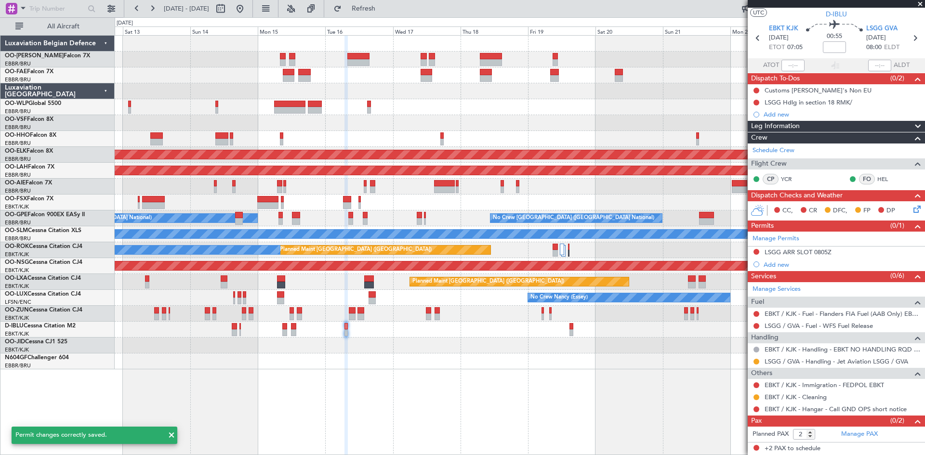
scroll to position [21, 0]
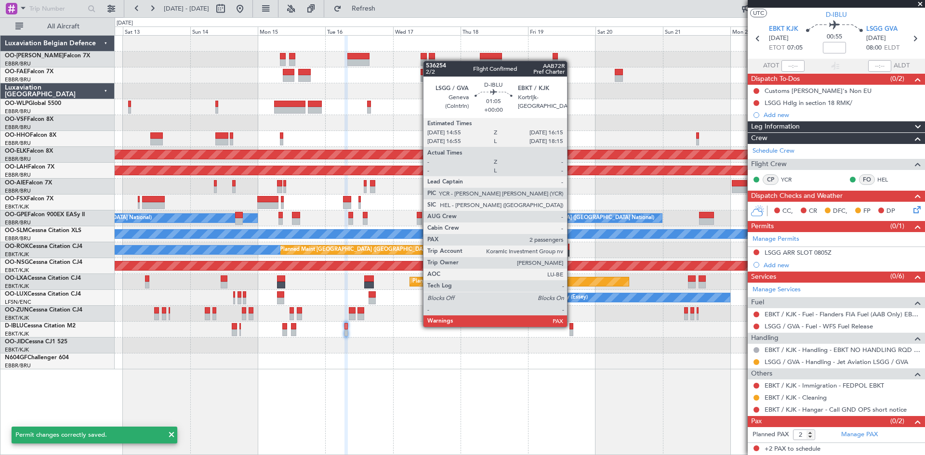
click at [571, 326] on div at bounding box center [571, 326] width 4 height 7
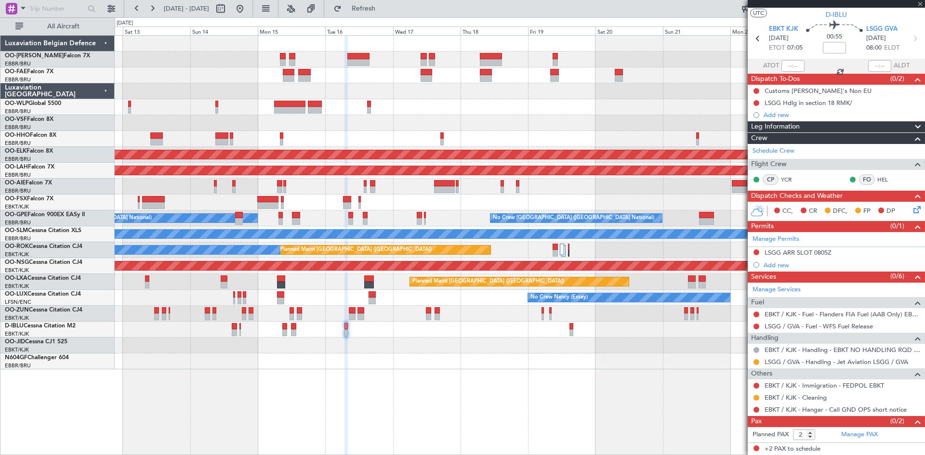
scroll to position [0, 0]
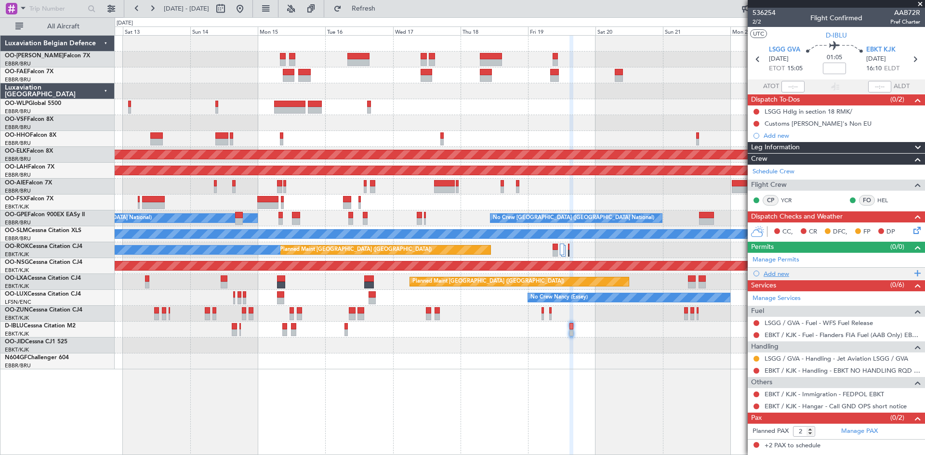
click at [793, 272] on div "Add new" at bounding box center [838, 274] width 148 height 8
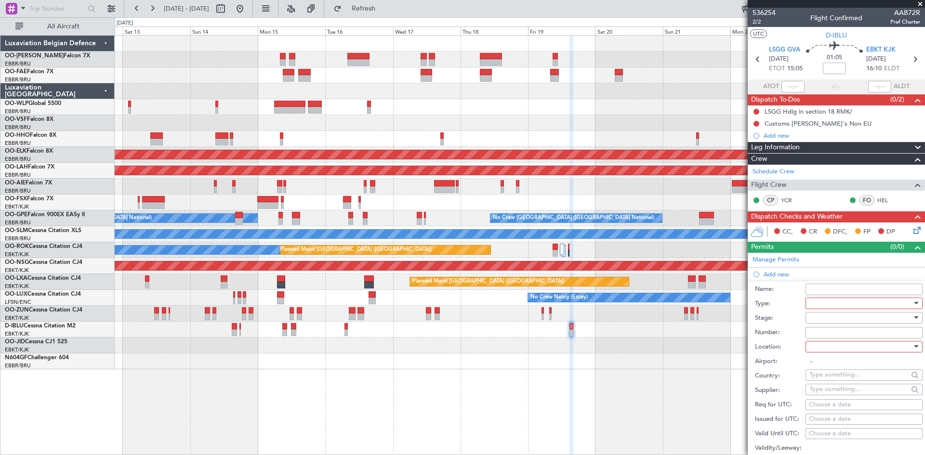
click at [834, 304] on div at bounding box center [860, 303] width 103 height 14
click at [843, 399] on span "Slot" at bounding box center [860, 394] width 101 height 14
click at [832, 349] on div at bounding box center [860, 347] width 103 height 14
click at [838, 368] on span "Departure" at bounding box center [860, 366] width 101 height 14
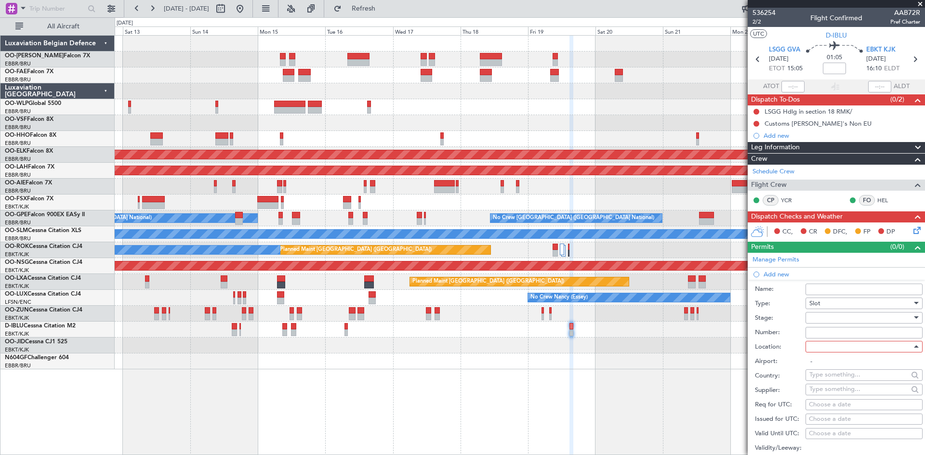
type input "LSGG / GVA"
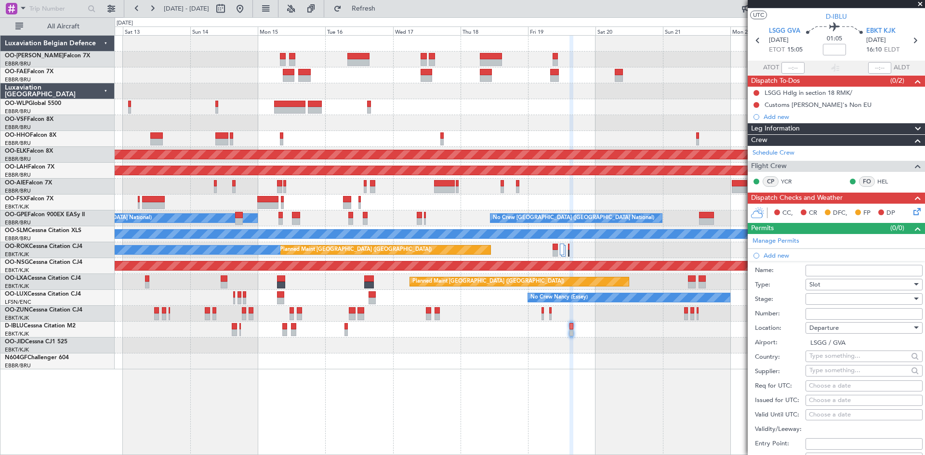
scroll to position [48, 0]
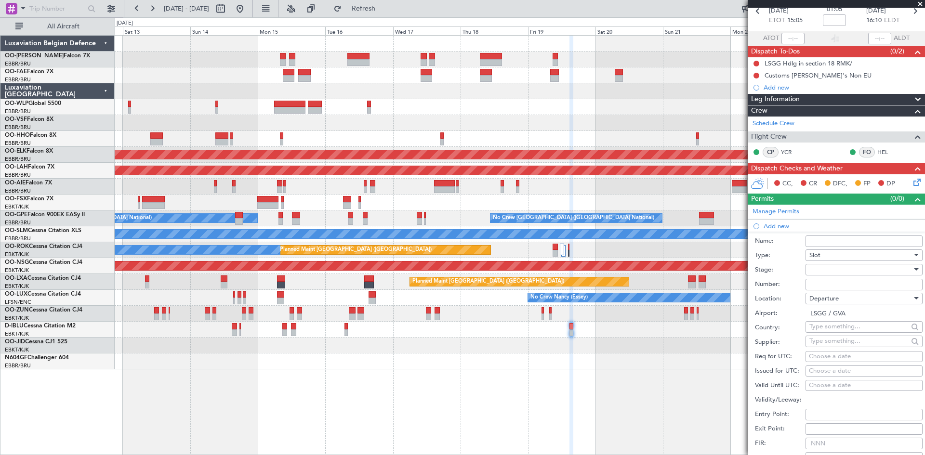
click at [829, 271] on div at bounding box center [860, 270] width 103 height 14
click at [831, 302] on span "Not Requested" at bounding box center [860, 303] width 101 height 14
click at [834, 269] on span "Not Requested" at bounding box center [830, 269] width 43 height 9
click at [830, 329] on span "Requested" at bounding box center [860, 332] width 101 height 14
click at [827, 328] on input "text" at bounding box center [858, 326] width 99 height 14
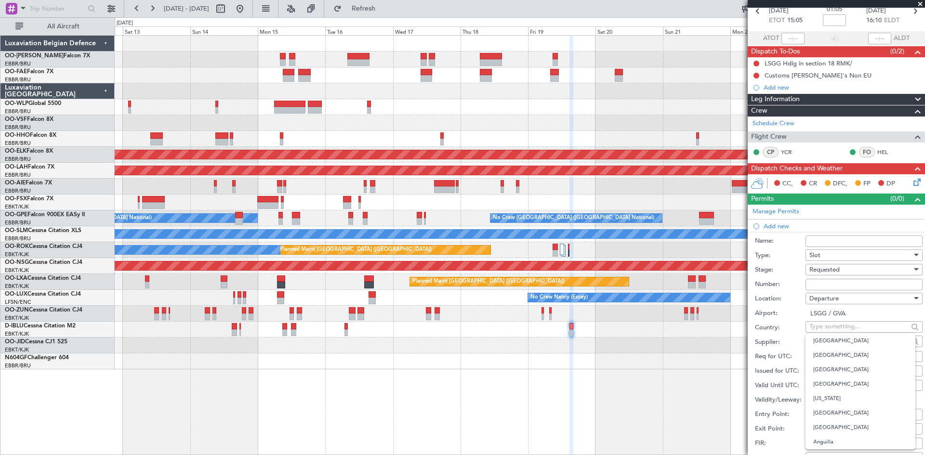
click at [785, 323] on label "Country:" at bounding box center [780, 328] width 51 height 10
click at [833, 354] on div "Choose a date" at bounding box center [864, 357] width 110 height 10
select select "9"
select select "2025"
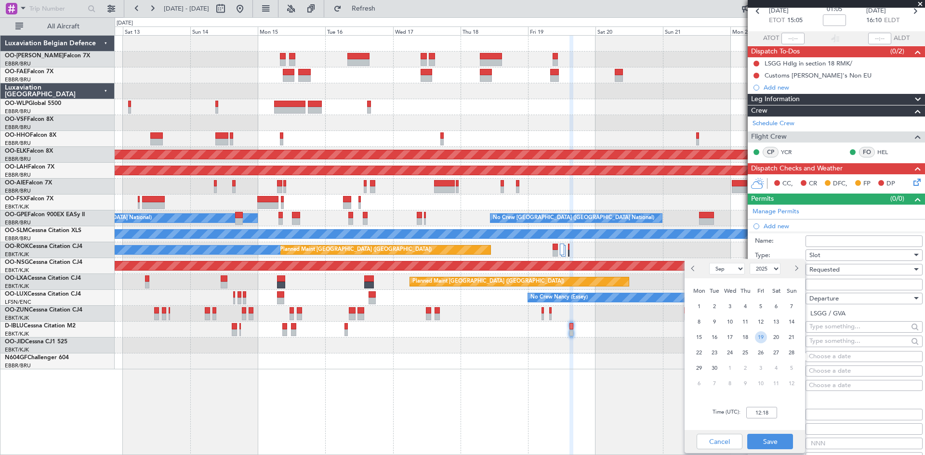
click at [760, 337] on span "19" at bounding box center [761, 337] width 12 height 12
click at [758, 409] on input "00:00" at bounding box center [761, 413] width 31 height 12
type input "15:00"
click at [773, 448] on button "Save" at bounding box center [770, 441] width 46 height 15
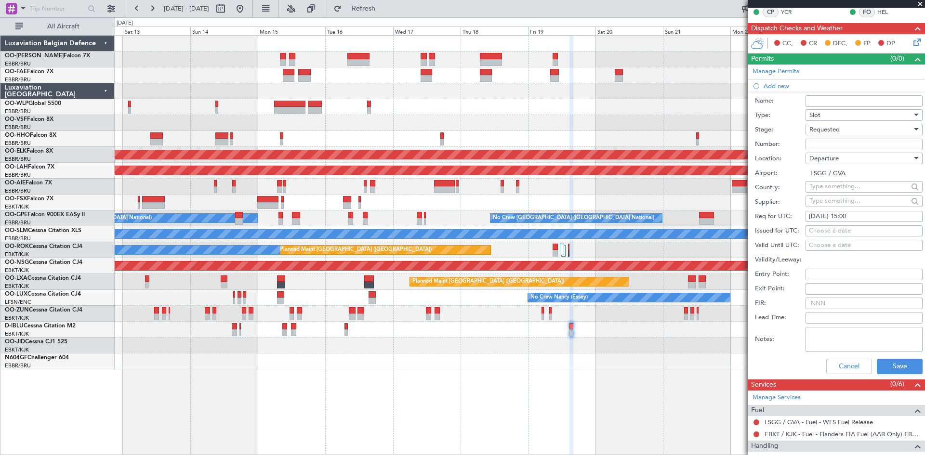
scroll to position [284, 0]
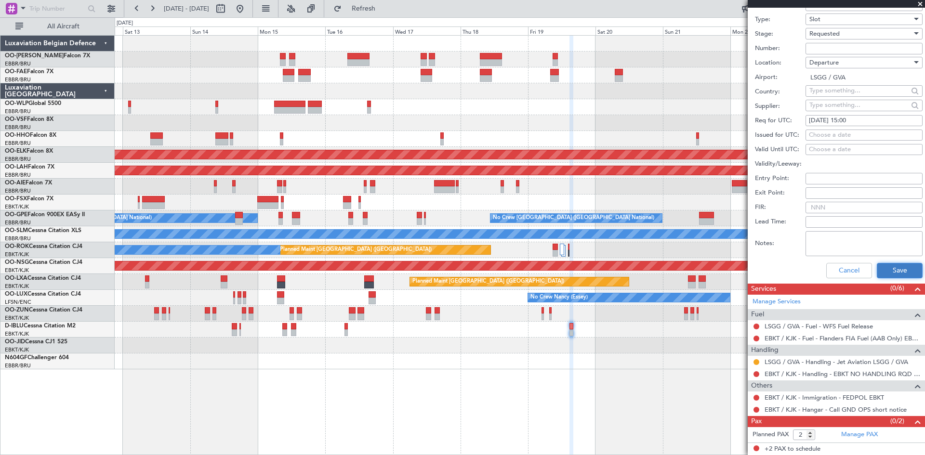
click at [889, 274] on button "Save" at bounding box center [900, 270] width 46 height 15
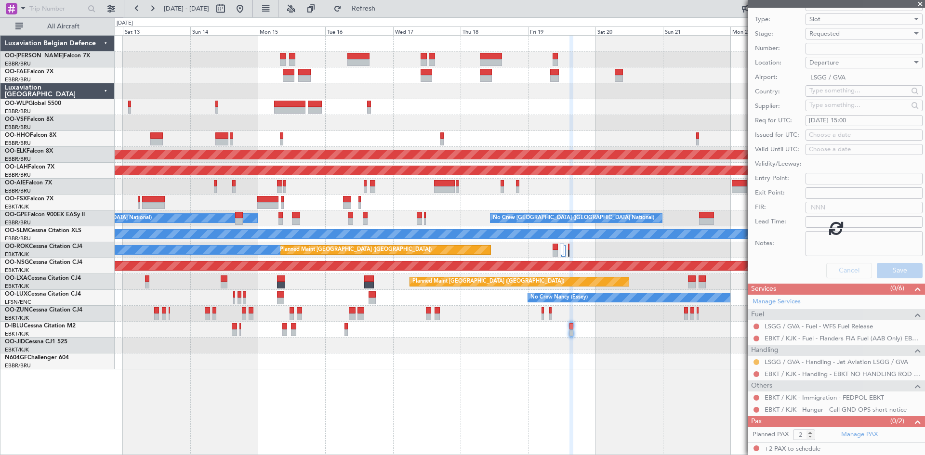
scroll to position [9, 0]
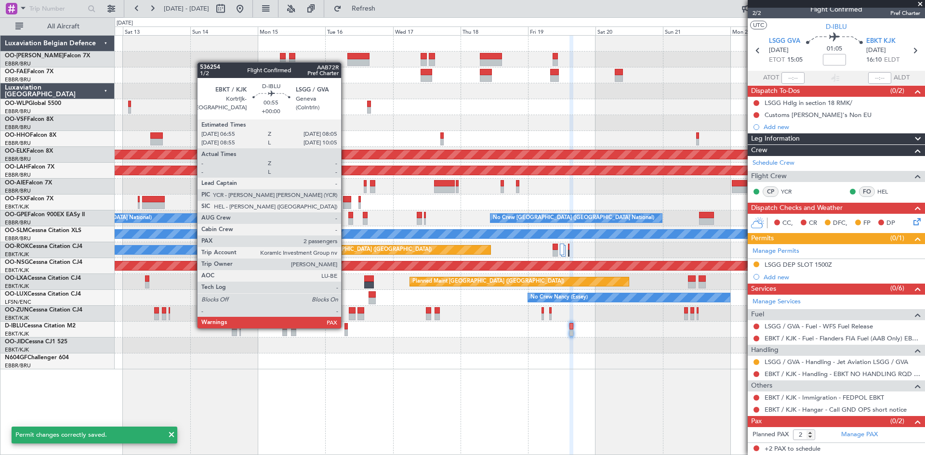
click at [345, 327] on div at bounding box center [345, 326] width 3 height 7
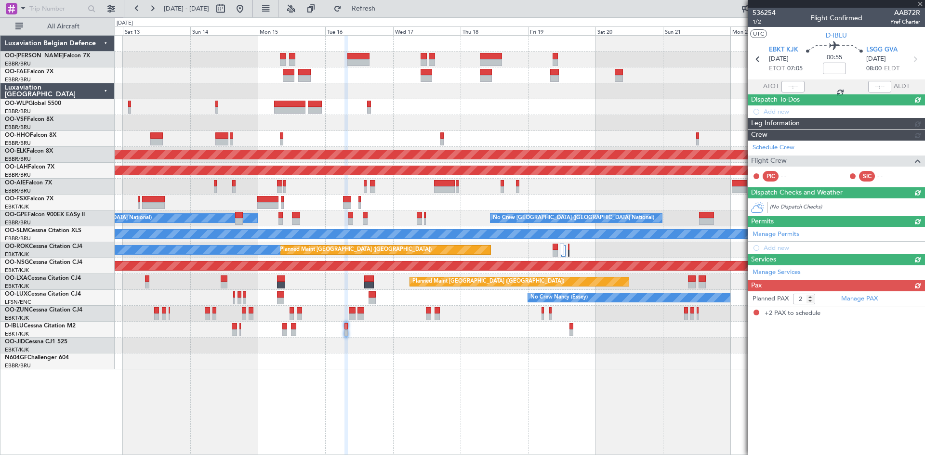
scroll to position [0, 0]
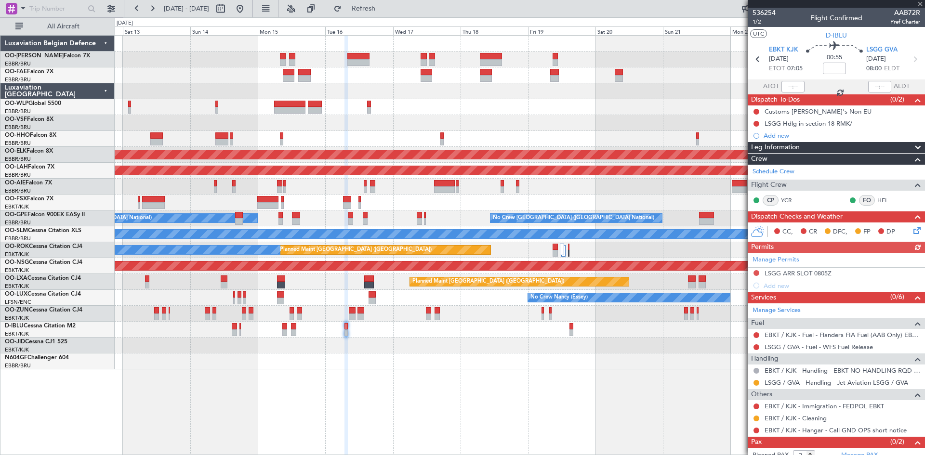
click at [753, 273] on div "Manage Permits LSGG ARR SLOT 0805Z Add new" at bounding box center [836, 272] width 177 height 39
click at [757, 272] on button at bounding box center [756, 273] width 6 height 6
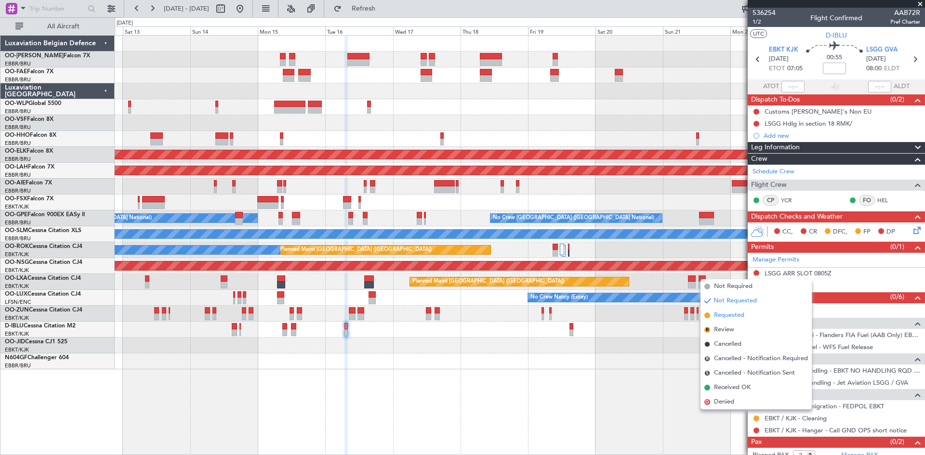
click at [734, 316] on span "Requested" at bounding box center [729, 316] width 30 height 10
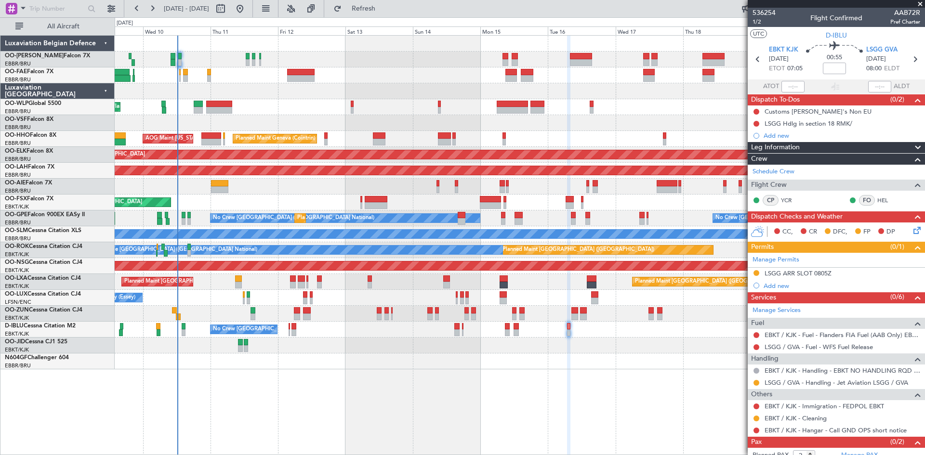
click at [515, 366] on div "Planned Maint Liege Planned Maint Geneva (Cointrin) AOG Maint New York (Teterbo…" at bounding box center [520, 245] width 810 height 420
click at [755, 429] on button at bounding box center [756, 431] width 6 height 6
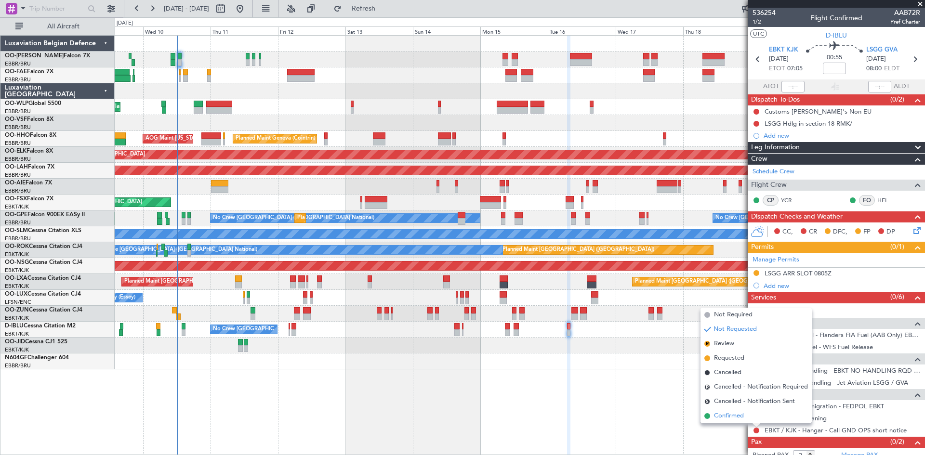
click at [723, 413] on span "Confirmed" at bounding box center [729, 416] width 30 height 10
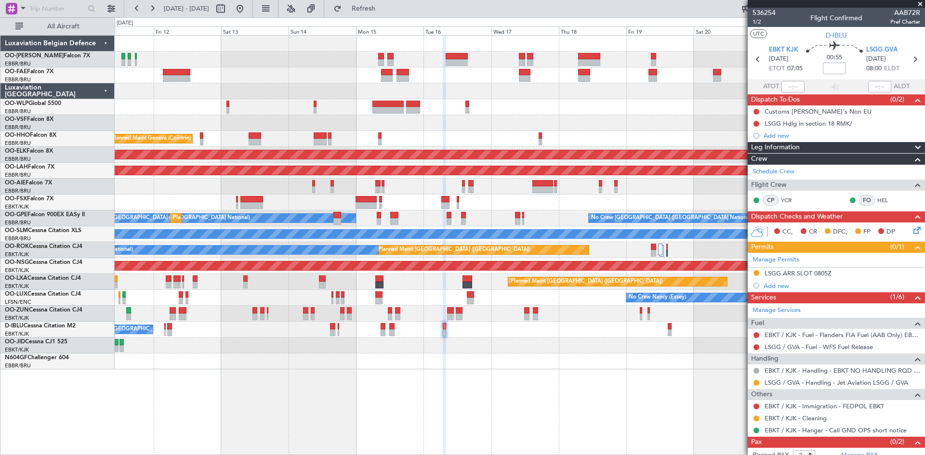
click at [516, 391] on div "Planned Maint Liege Planned Maint Geneva (Cointrin) AOG Maint New York (Teterbo…" at bounding box center [520, 245] width 810 height 420
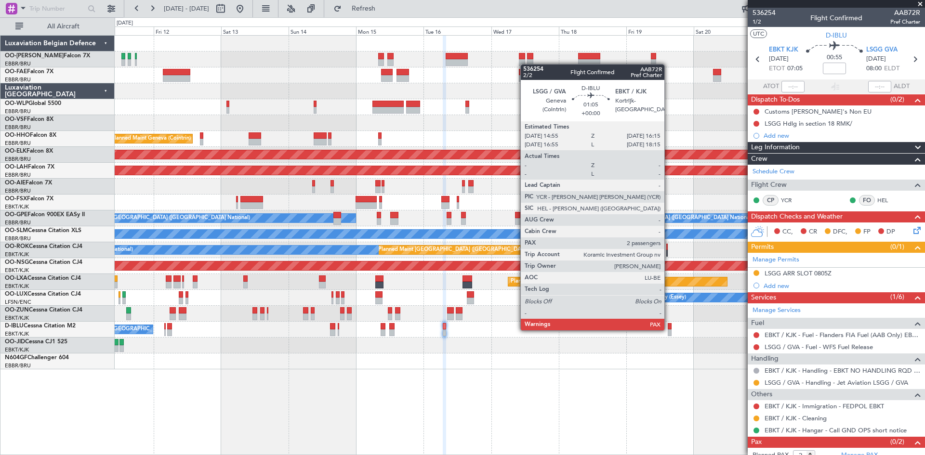
click at [669, 330] on div at bounding box center [670, 333] width 4 height 7
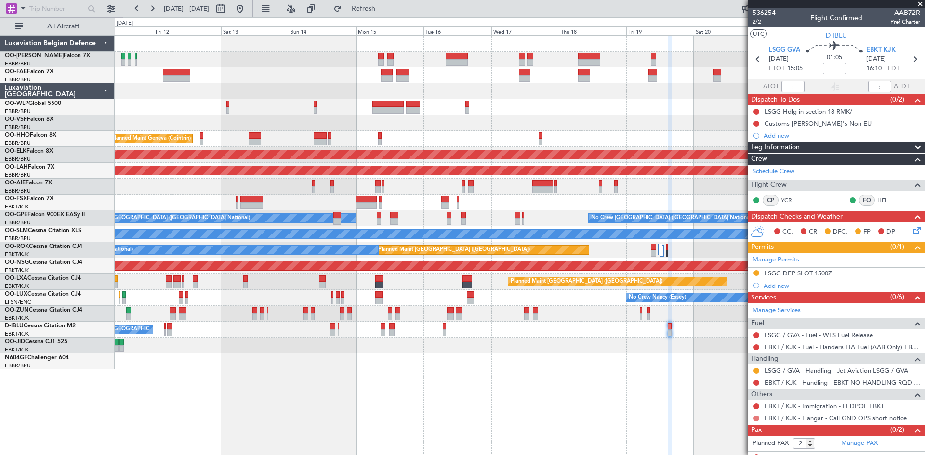
click at [756, 418] on button at bounding box center [756, 419] width 6 height 6
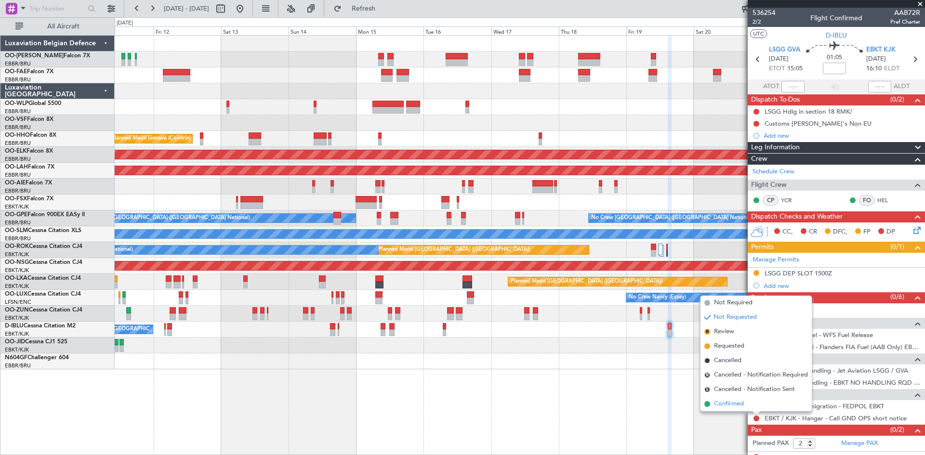
click at [754, 401] on li "Confirmed" at bounding box center [755, 404] width 111 height 14
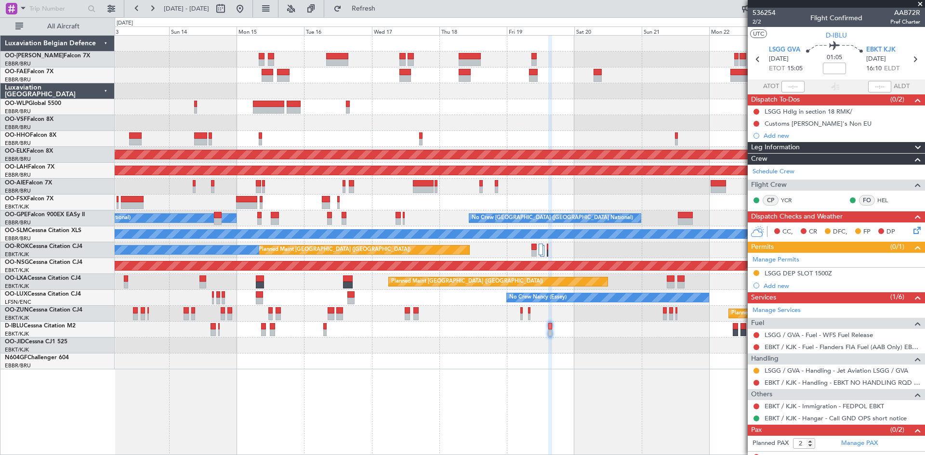
click at [432, 342] on div "Planned Maint Geneva (Cointrin) AOG Maint New York (Teterboro) Planned Maint Ko…" at bounding box center [520, 203] width 810 height 334
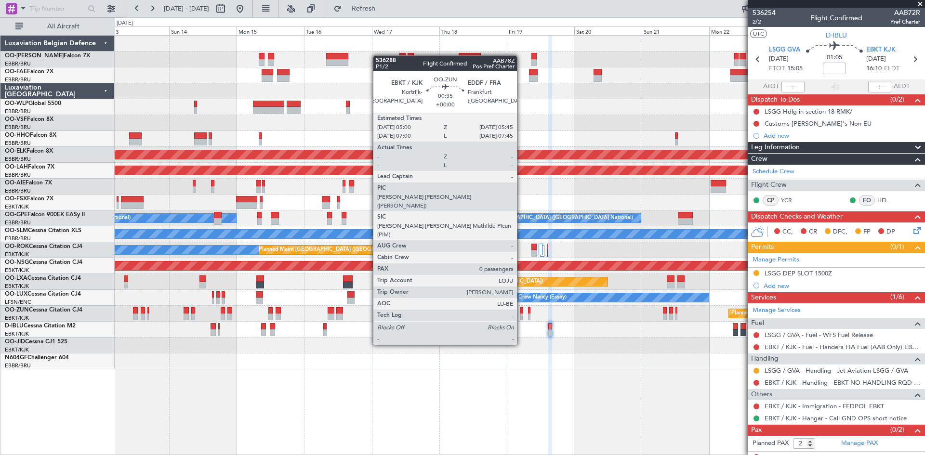
click at [521, 309] on div at bounding box center [521, 310] width 2 height 7
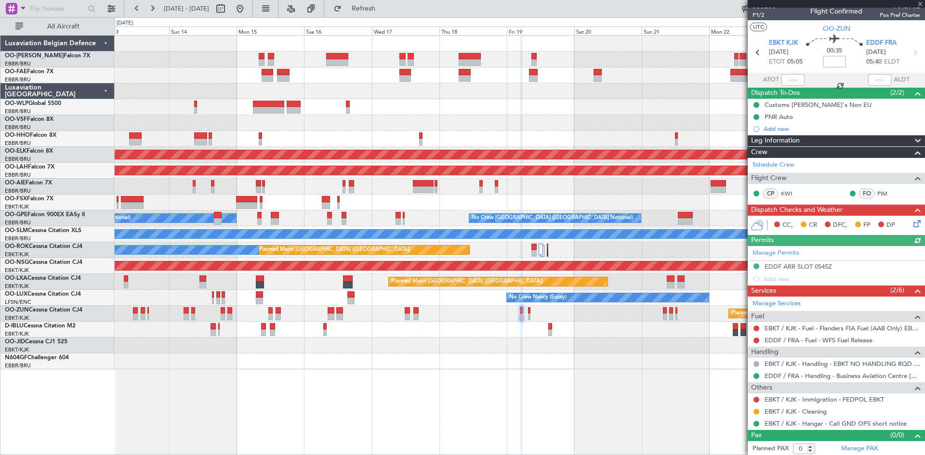
scroll to position [8, 0]
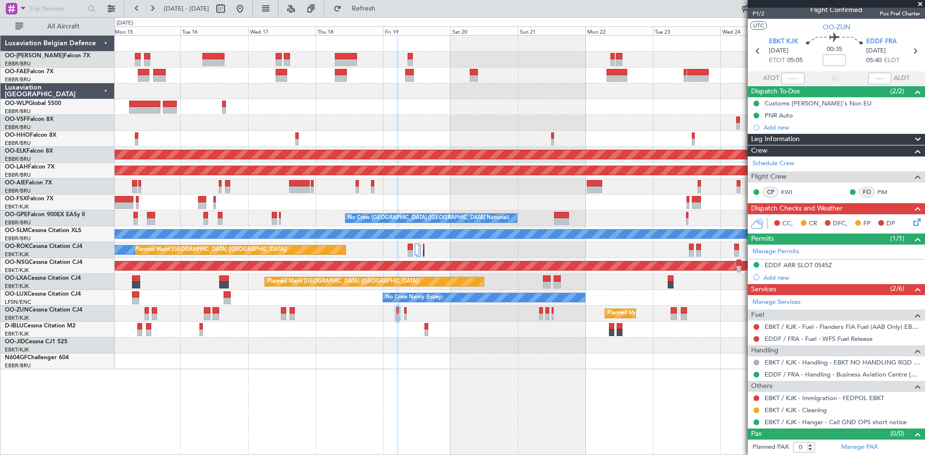
click at [585, 341] on div "Planned Maint Kortrijk-[GEOGRAPHIC_DATA]" at bounding box center [520, 346] width 810 height 16
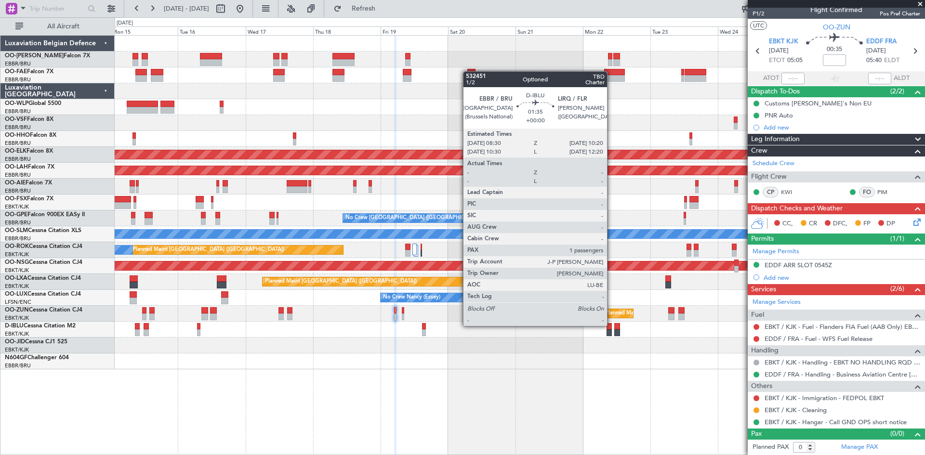
click at [611, 326] on div at bounding box center [609, 326] width 5 height 7
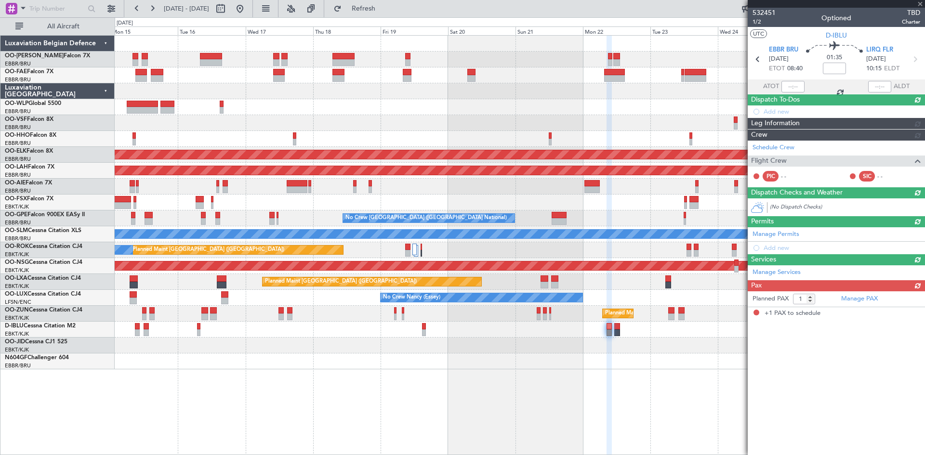
scroll to position [0, 0]
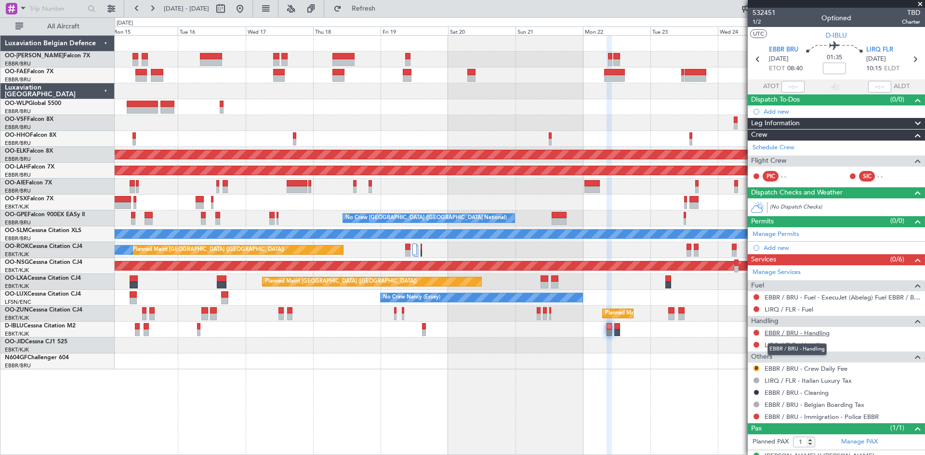
click at [779, 331] on link "EBBR / BRU - Handling" at bounding box center [797, 333] width 65 height 8
click at [798, 342] on link "LIRQ / FLR - Handling" at bounding box center [796, 345] width 63 height 8
click at [805, 307] on link "LIRQ / FLR - Fuel" at bounding box center [789, 309] width 49 height 8
click at [384, 12] on span "Refresh" at bounding box center [363, 8] width 40 height 7
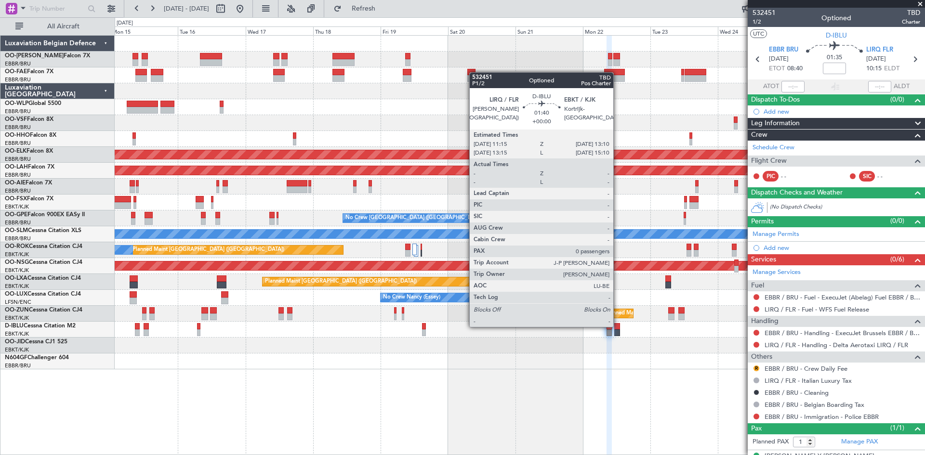
click at [618, 326] on div at bounding box center [617, 326] width 6 height 7
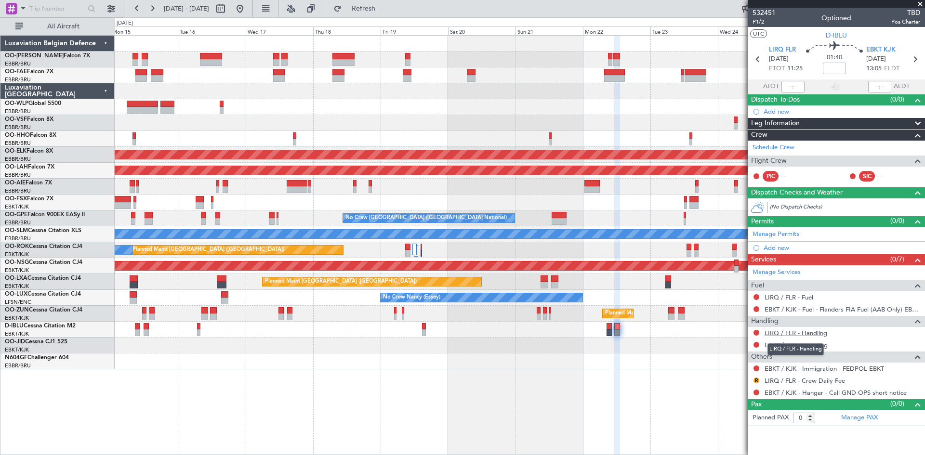
click at [796, 335] on link "LIRQ / FLR - Handling" at bounding box center [796, 333] width 63 height 8
click at [790, 345] on link "EBKT / KJK - Handling" at bounding box center [796, 345] width 63 height 8
click at [788, 299] on link "LIRQ / FLR - Fuel" at bounding box center [789, 297] width 49 height 8
click at [387, 13] on button "Refresh" at bounding box center [358, 8] width 58 height 15
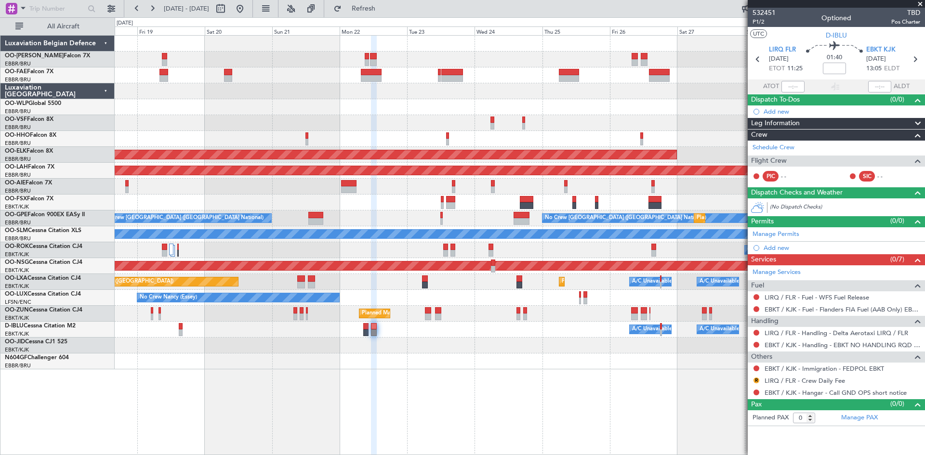
click at [410, 358] on div "Owner Melsbroek Air Base Owner Melsbroek Air Base Planned Maint Kortrijk-Wevelg…" at bounding box center [520, 245] width 810 height 420
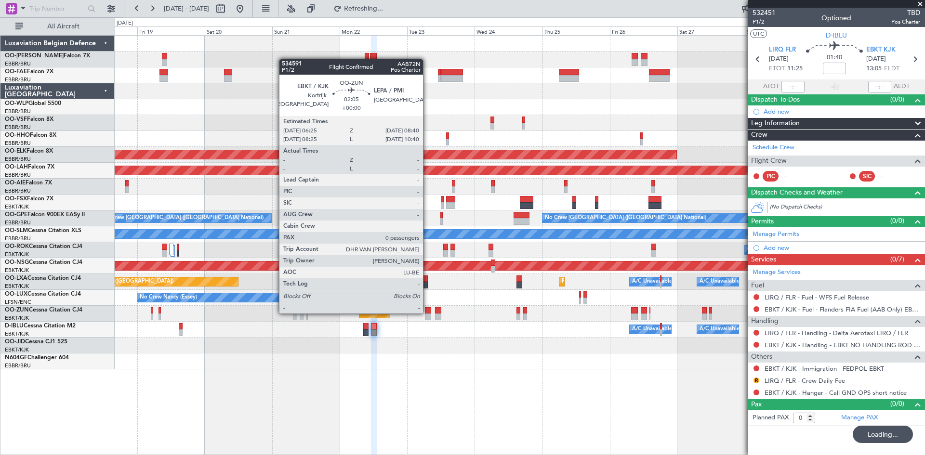
click at [427, 313] on div at bounding box center [428, 310] width 7 height 7
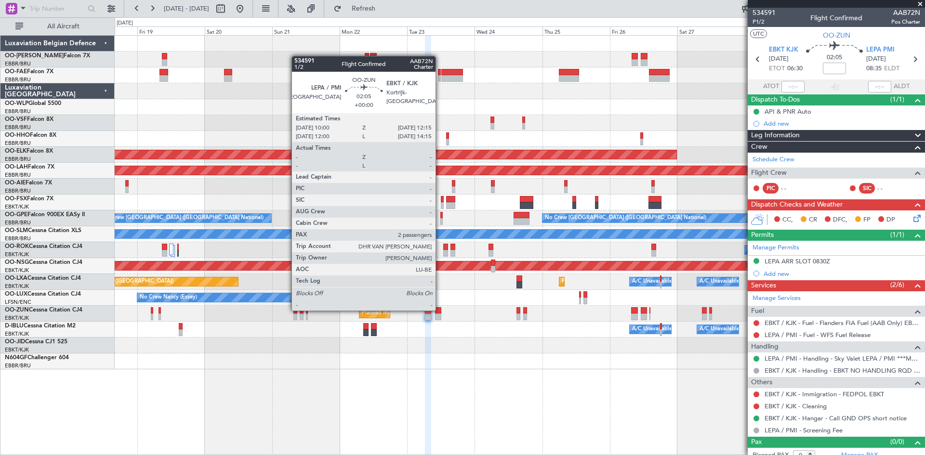
click at [440, 310] on div at bounding box center [438, 310] width 7 height 7
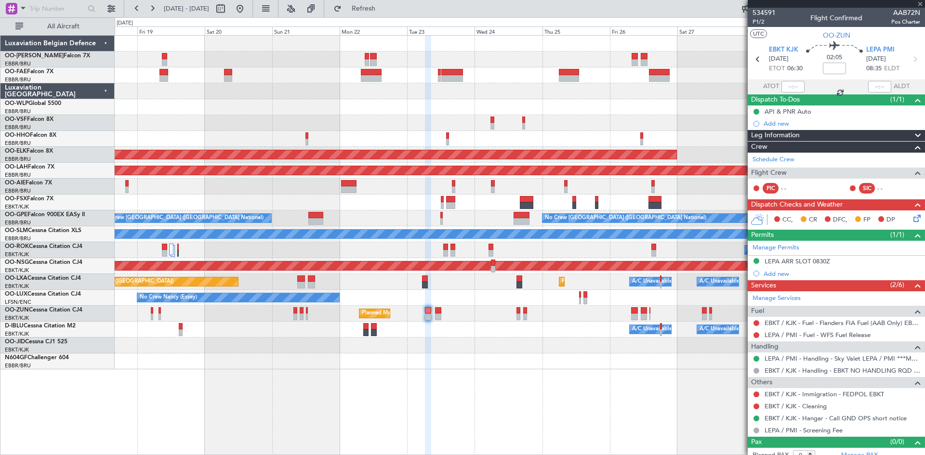
type input "2"
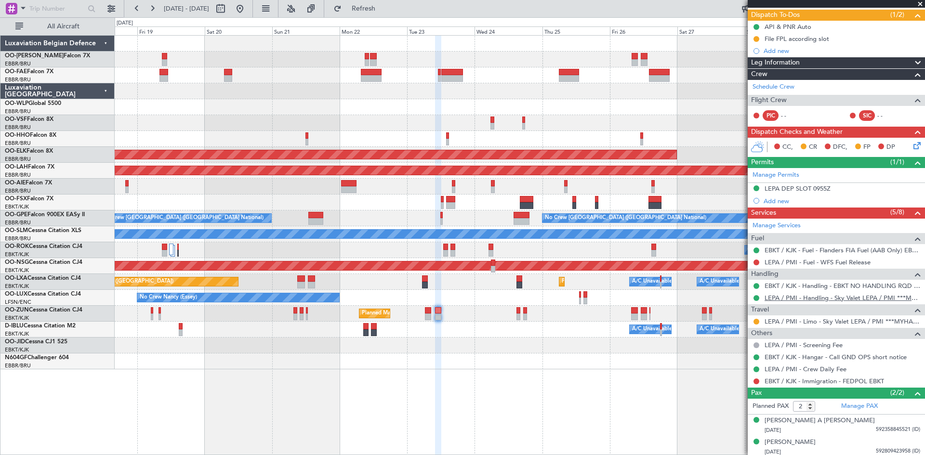
scroll to position [87, 0]
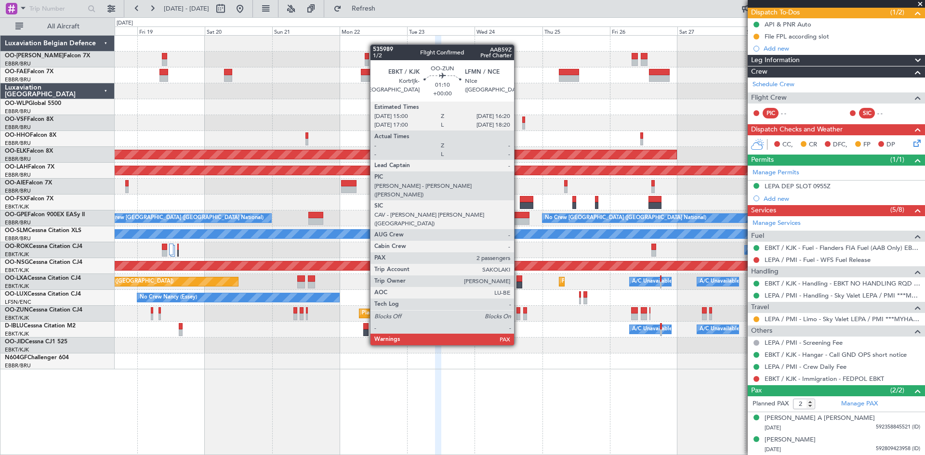
click at [518, 310] on div at bounding box center [518, 310] width 4 height 7
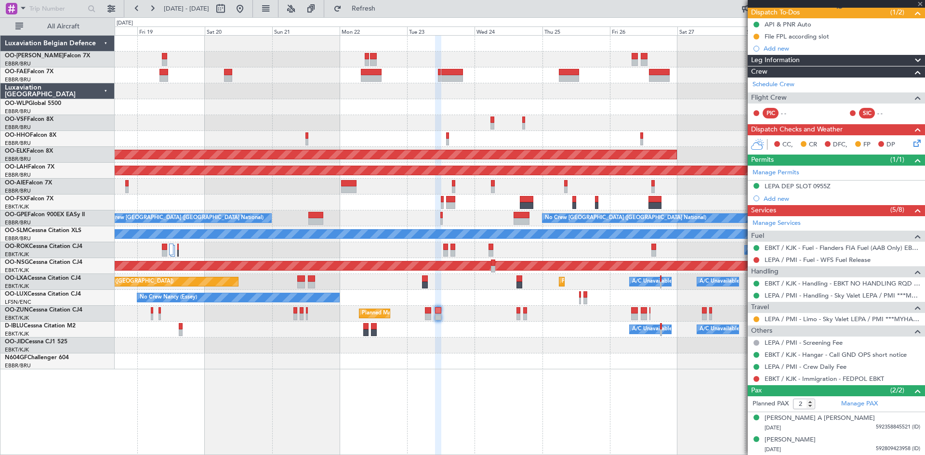
scroll to position [0, 0]
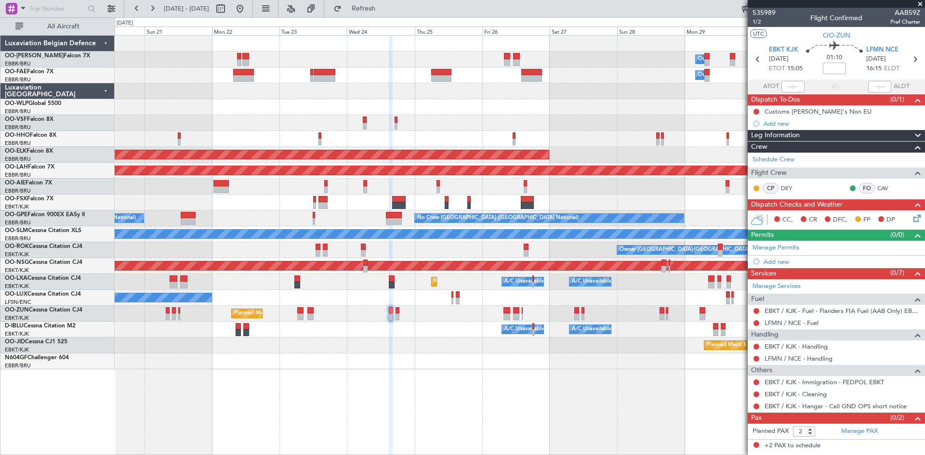
click at [399, 371] on div "Owner Melsbroek Air Base Owner Melsbroek Air Base Planned Maint Kortrijk-Wevelg…" at bounding box center [520, 245] width 810 height 420
click at [778, 347] on link "EBKT / KJK - Handling" at bounding box center [796, 347] width 63 height 8
click at [805, 360] on link "LFMN / NCE - Handling" at bounding box center [799, 359] width 68 height 8
click at [805, 325] on link "LFMN / NCE - Fuel" at bounding box center [792, 323] width 54 height 8
click at [380, 3] on button "Refresh" at bounding box center [358, 8] width 58 height 15
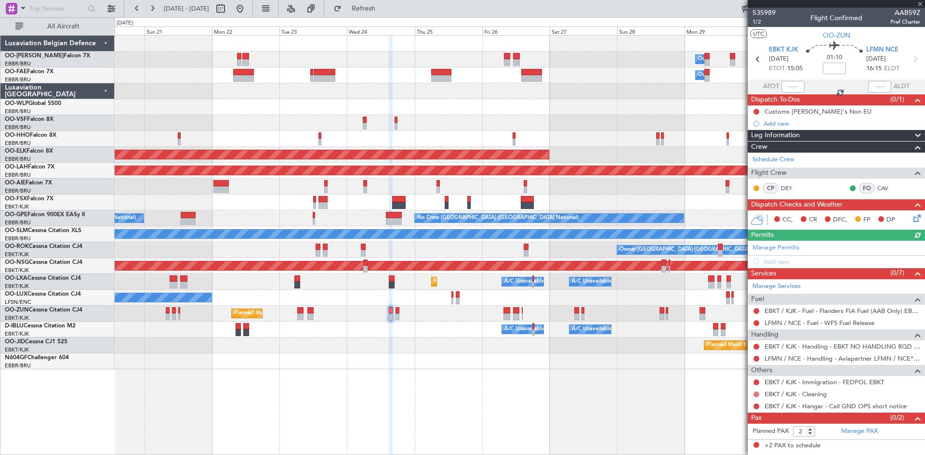
click at [754, 393] on button at bounding box center [756, 395] width 6 height 6
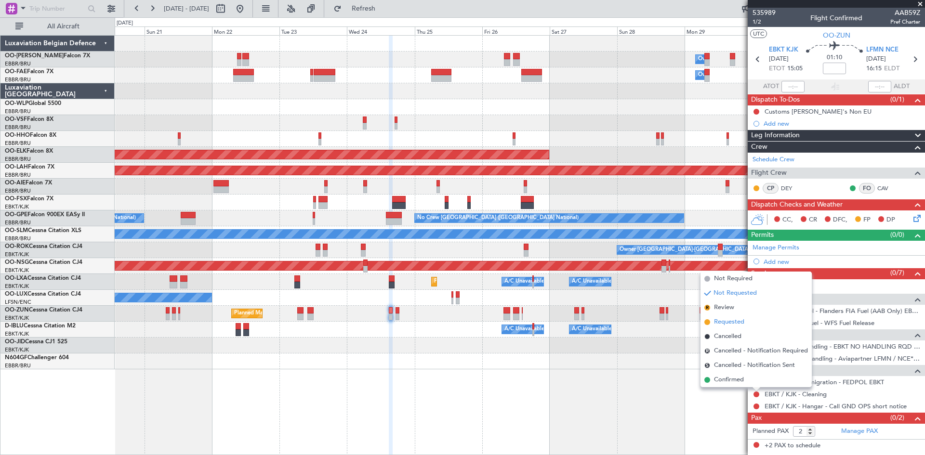
click at [740, 318] on span "Requested" at bounding box center [729, 322] width 30 height 10
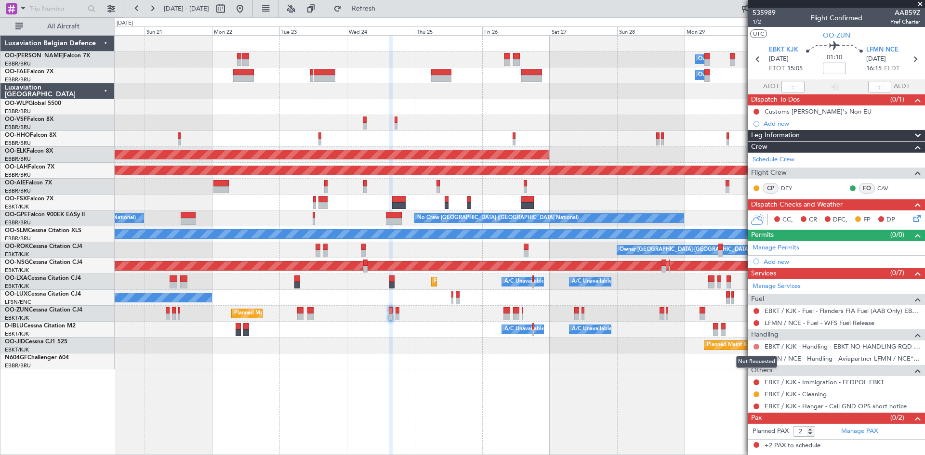
click at [757, 344] on button at bounding box center [756, 347] width 6 height 6
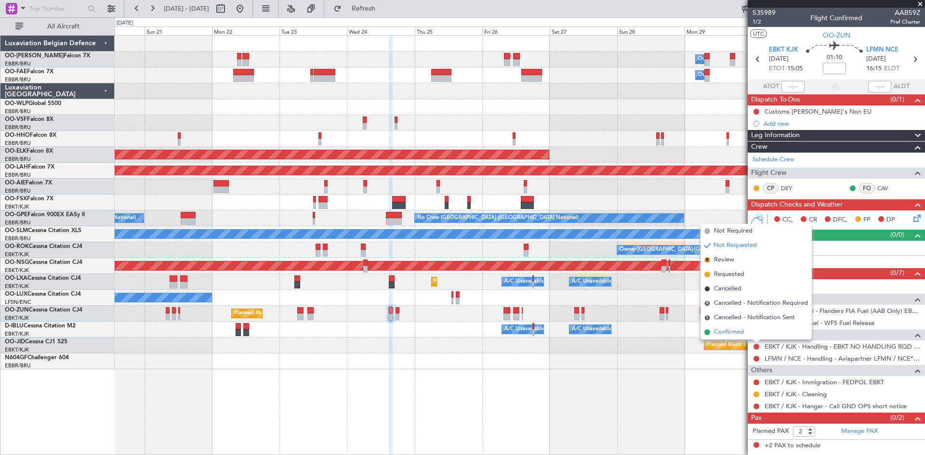
click at [747, 336] on li "Confirmed" at bounding box center [755, 332] width 111 height 14
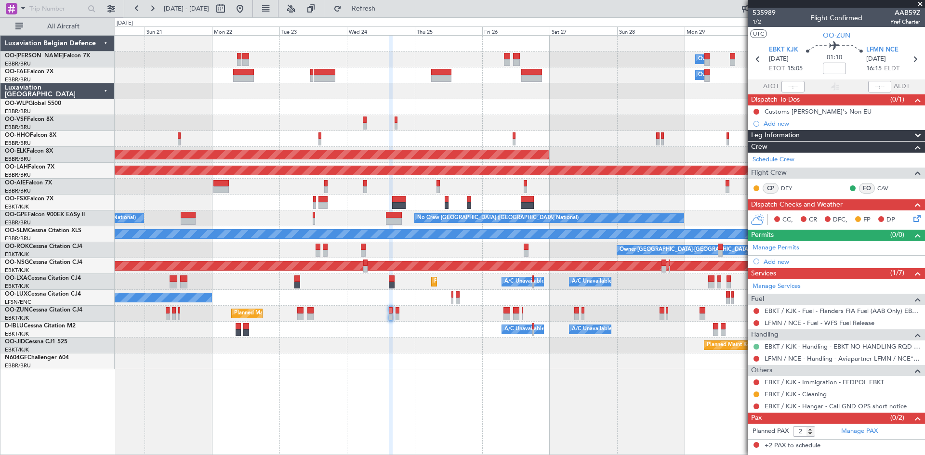
click at [757, 344] on button at bounding box center [756, 347] width 6 height 6
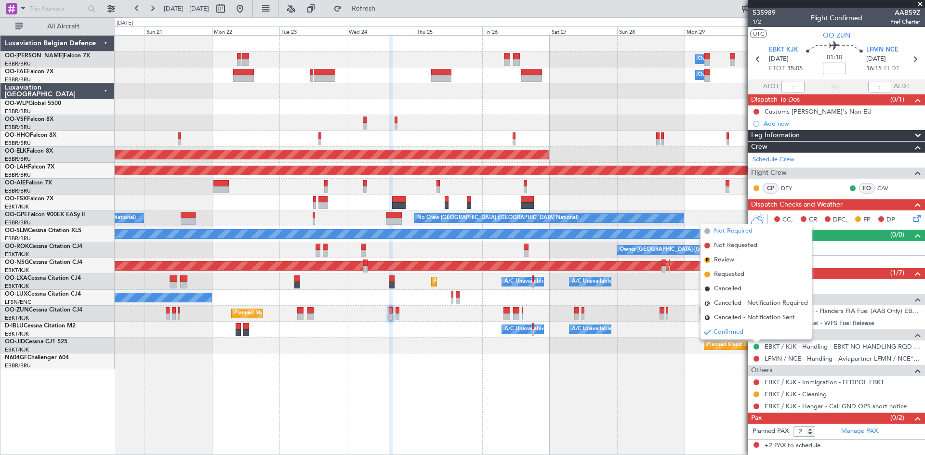
click at [725, 232] on span "Not Required" at bounding box center [733, 231] width 39 height 10
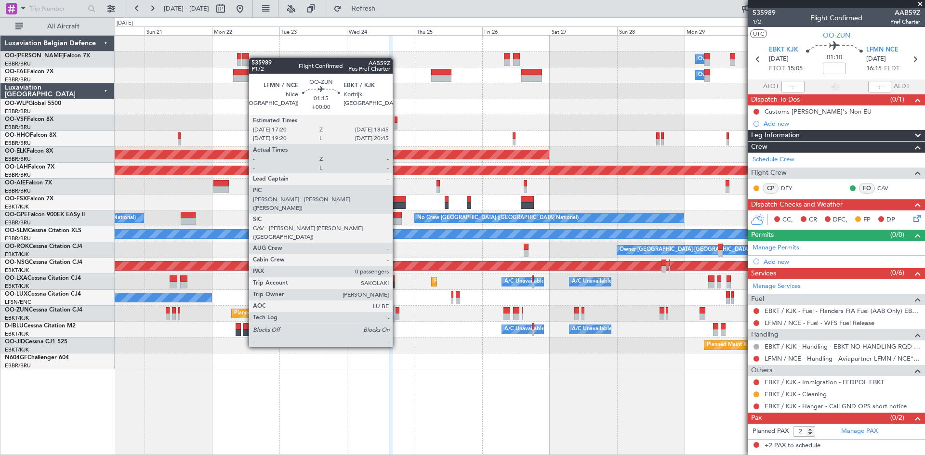
click at [397, 312] on div at bounding box center [398, 310] width 4 height 7
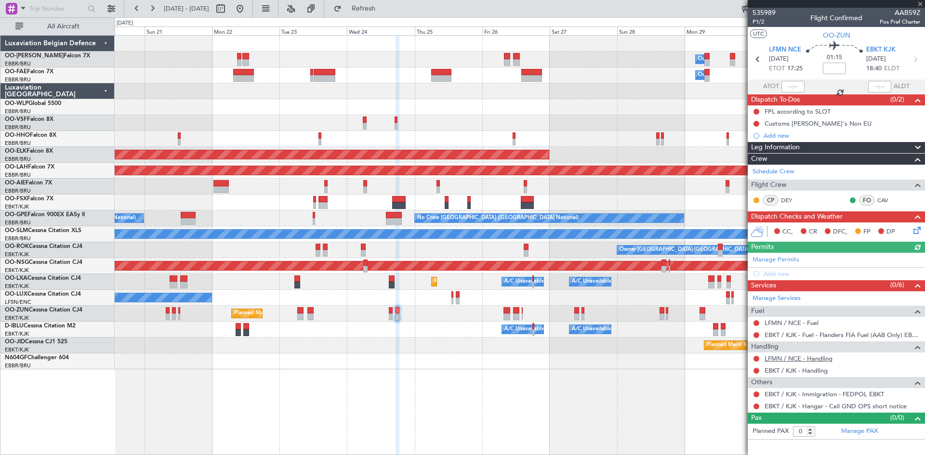
click at [807, 357] on link "LFMN / NCE - Handling" at bounding box center [799, 359] width 68 height 8
click at [805, 370] on link "EBKT / KJK - Handling" at bounding box center [796, 371] width 63 height 8
click at [798, 326] on link "LFMN / NCE - Fuel" at bounding box center [792, 323] width 54 height 8
drag, startPoint x: 405, startPoint y: 13, endPoint x: 416, endPoint y: 22, distance: 13.7
click at [387, 13] on button "Refresh" at bounding box center [358, 8] width 58 height 15
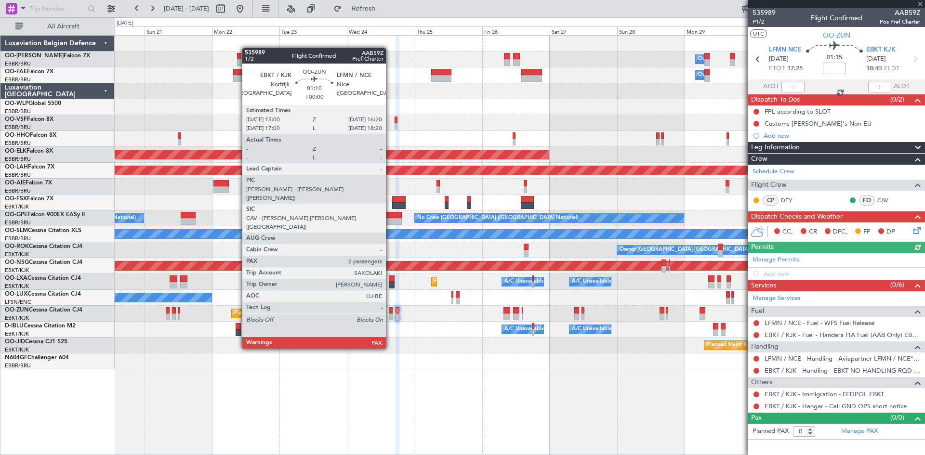
click at [390, 313] on div at bounding box center [391, 310] width 4 height 7
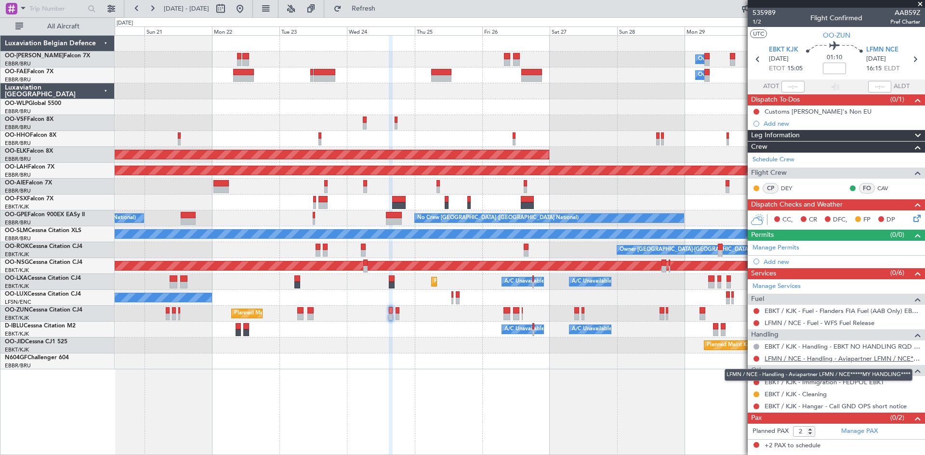
click at [800, 360] on link "LFMN / NCE - Handling - Aviapartner LFMN / NCE*****MY HANDLING****" at bounding box center [843, 359] width 156 height 8
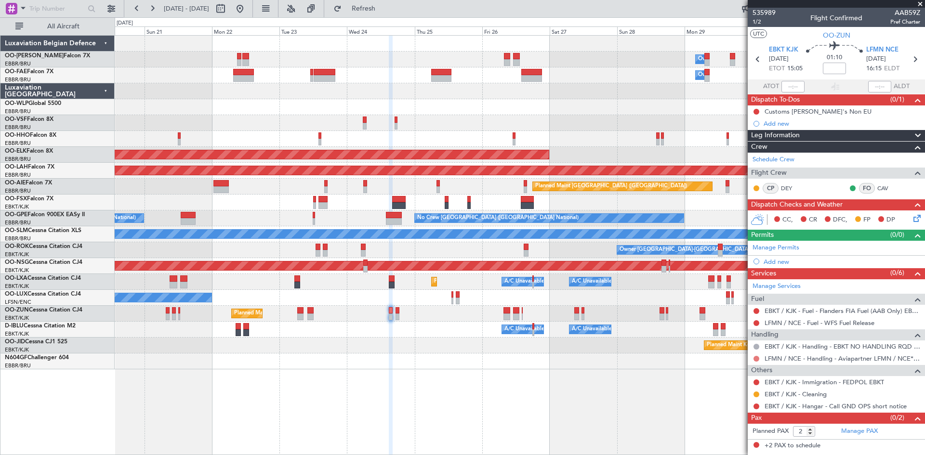
click at [756, 358] on button at bounding box center [756, 359] width 6 height 6
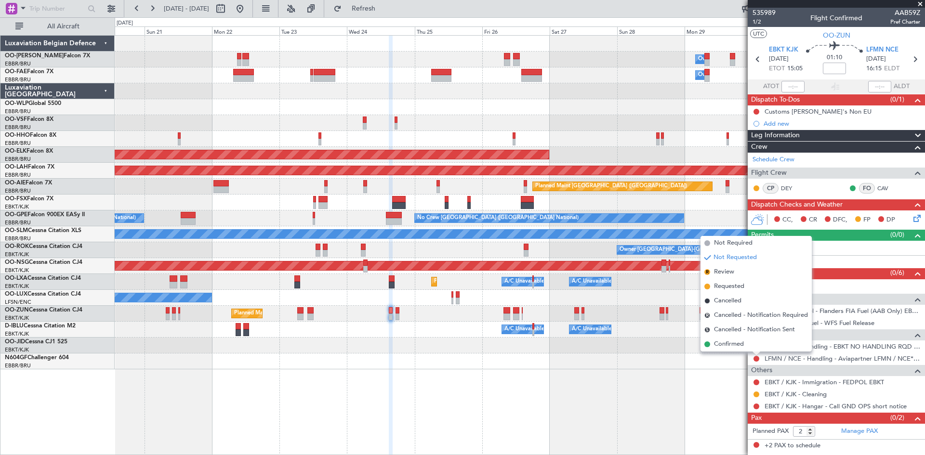
click at [728, 287] on span "Requested" at bounding box center [729, 287] width 30 height 10
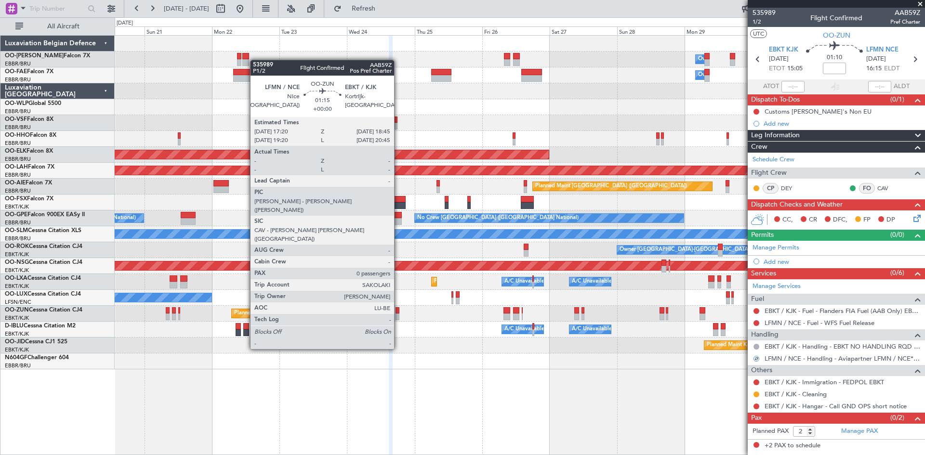
click at [398, 312] on div at bounding box center [398, 310] width 4 height 7
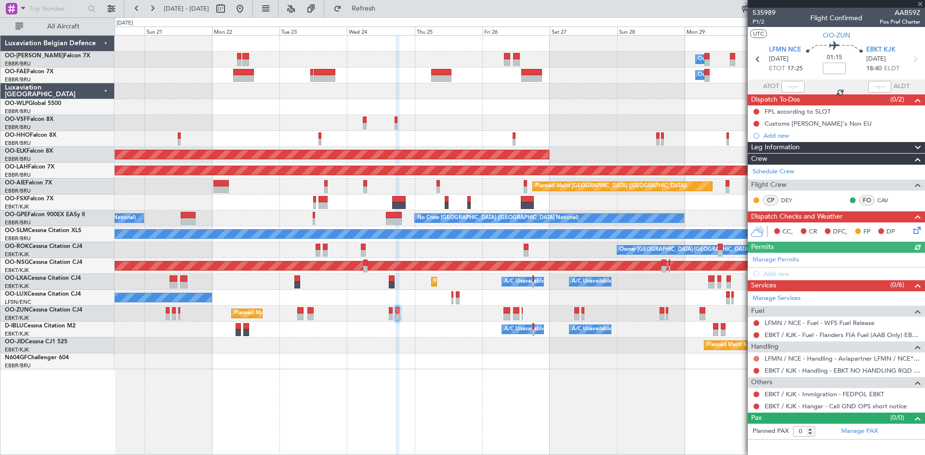
click at [755, 357] on button at bounding box center [756, 359] width 6 height 6
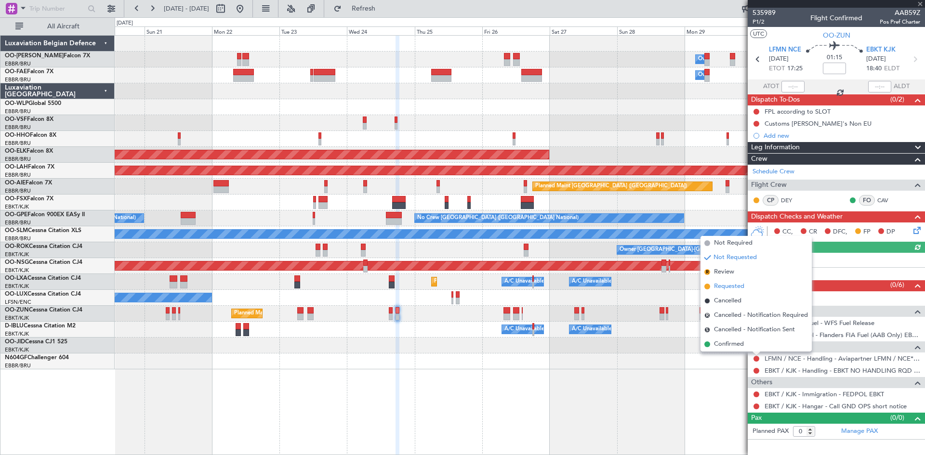
click at [732, 287] on span "Requested" at bounding box center [729, 287] width 30 height 10
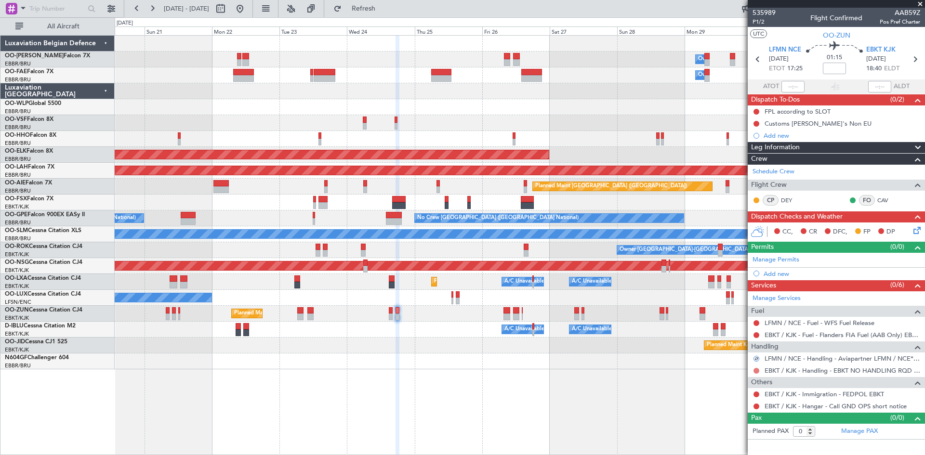
click at [754, 369] on button at bounding box center [756, 371] width 6 height 6
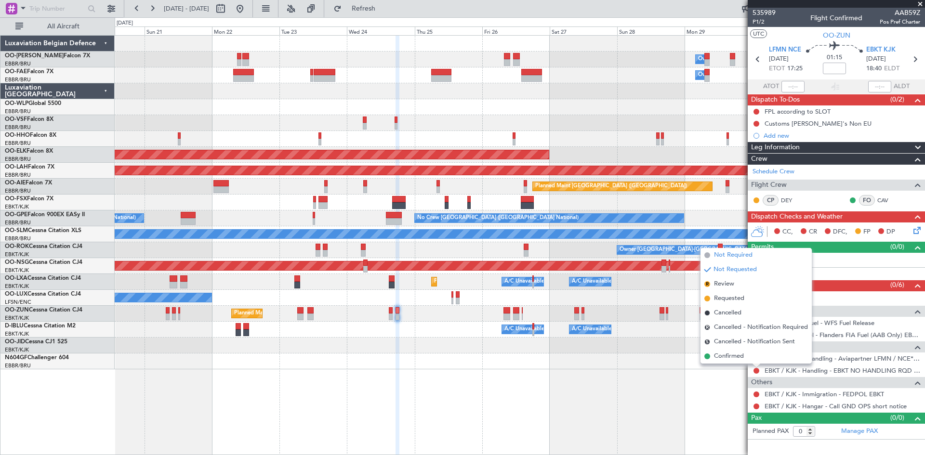
click at [734, 253] on span "Not Required" at bounding box center [733, 256] width 39 height 10
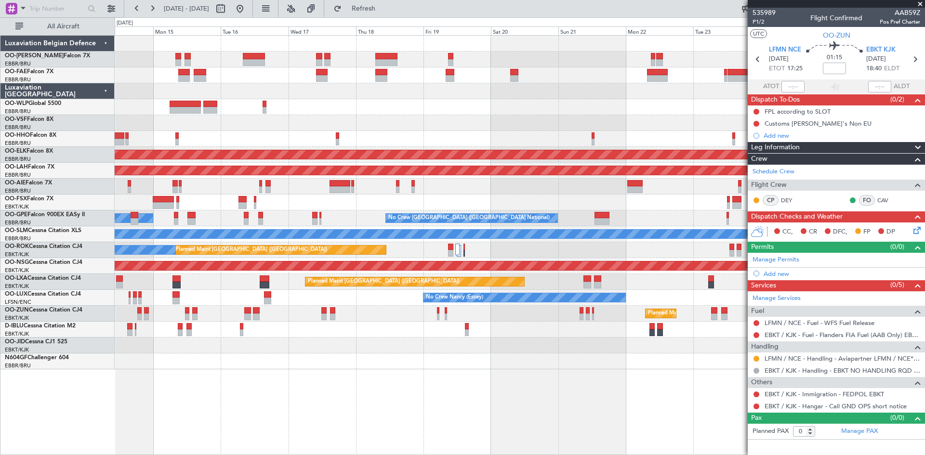
click at [640, 383] on div "Owner Melsbroek Air Base Owner [GEOGRAPHIC_DATA] Planned Maint Geneva ([GEOGRAP…" at bounding box center [520, 245] width 810 height 420
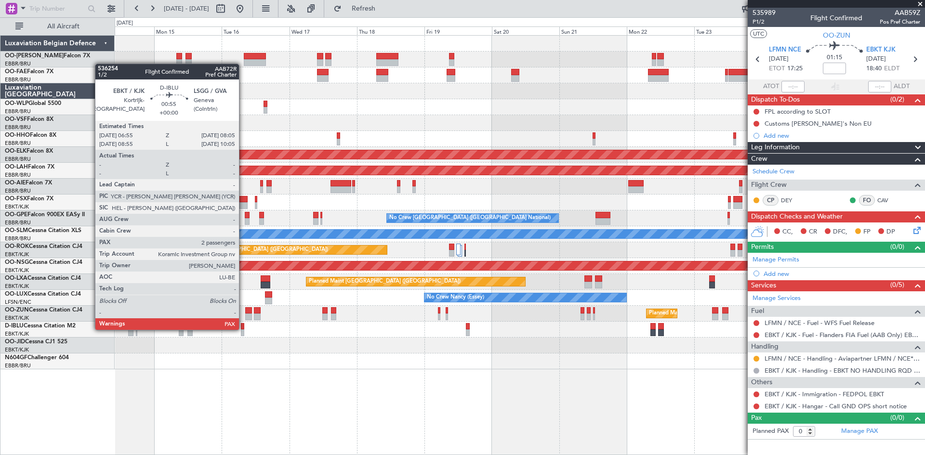
click at [243, 329] on div at bounding box center [242, 326] width 3 height 7
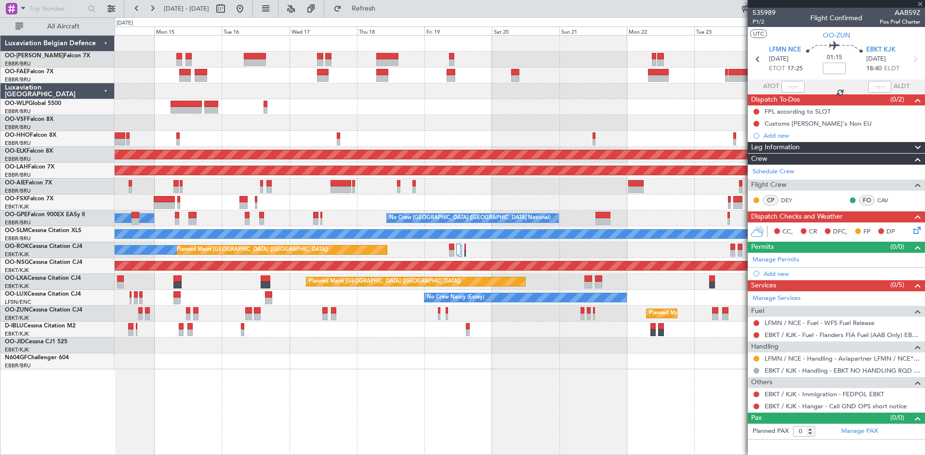
type input "2"
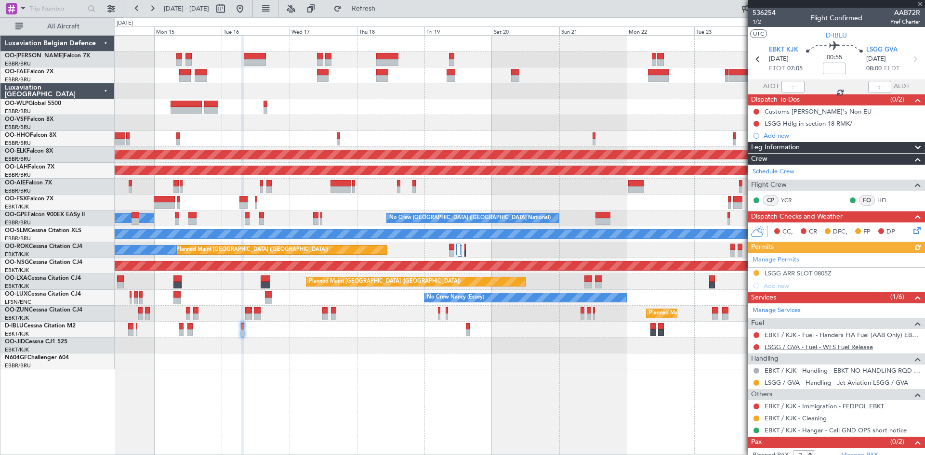
scroll to position [21, 0]
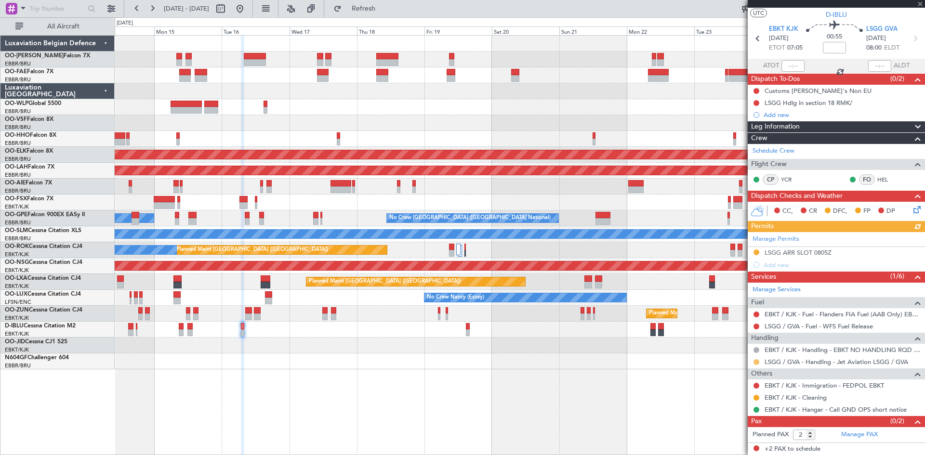
click at [758, 359] on button at bounding box center [756, 362] width 6 height 6
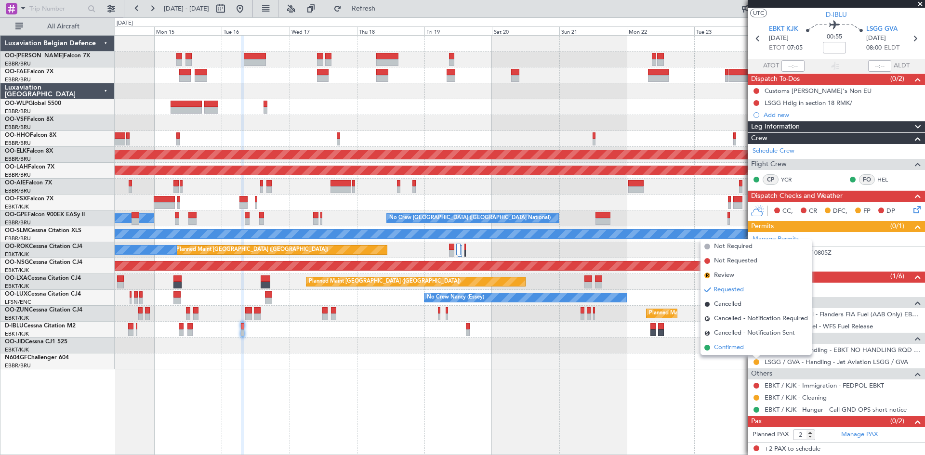
click at [732, 347] on span "Confirmed" at bounding box center [729, 348] width 30 height 10
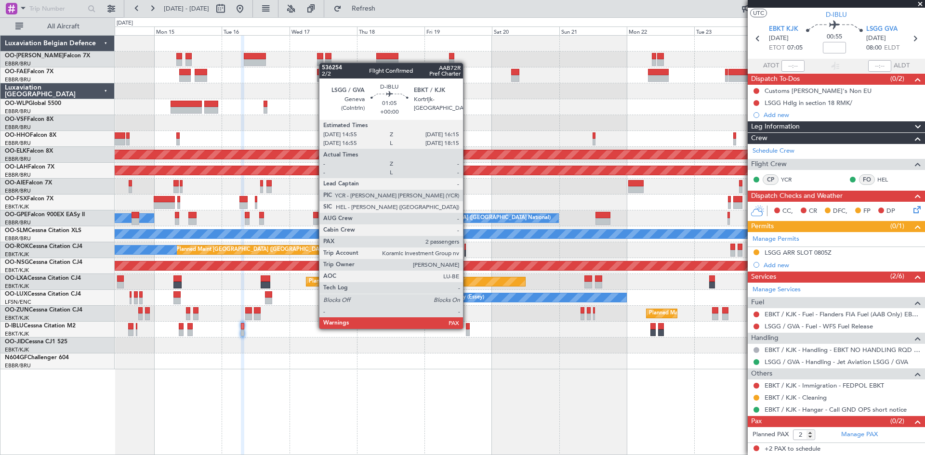
click at [467, 328] on div at bounding box center [468, 326] width 4 height 7
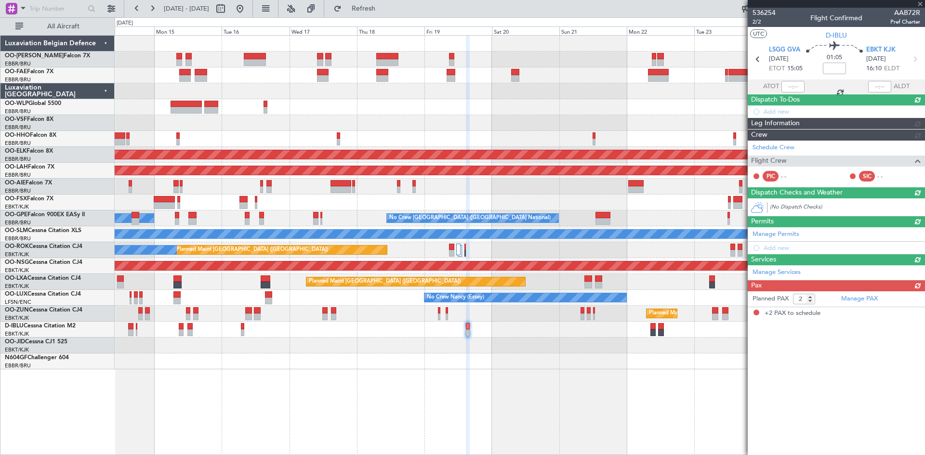
scroll to position [0, 0]
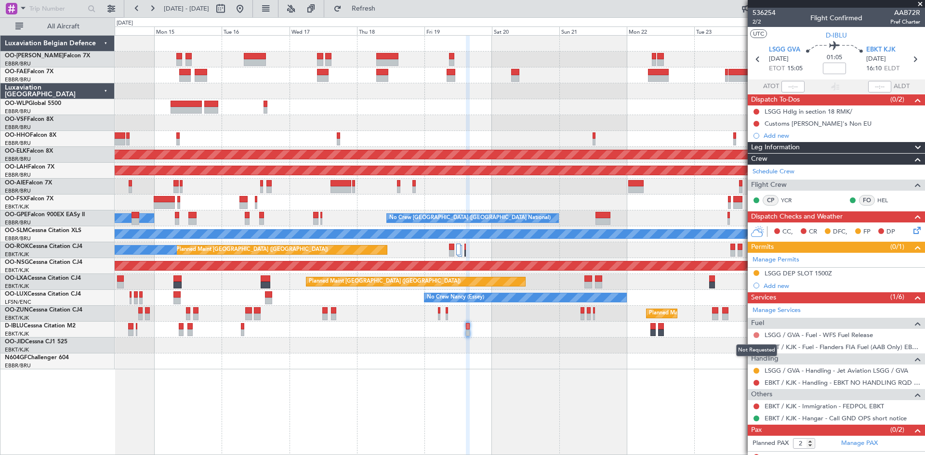
click at [755, 335] on button at bounding box center [756, 335] width 6 height 6
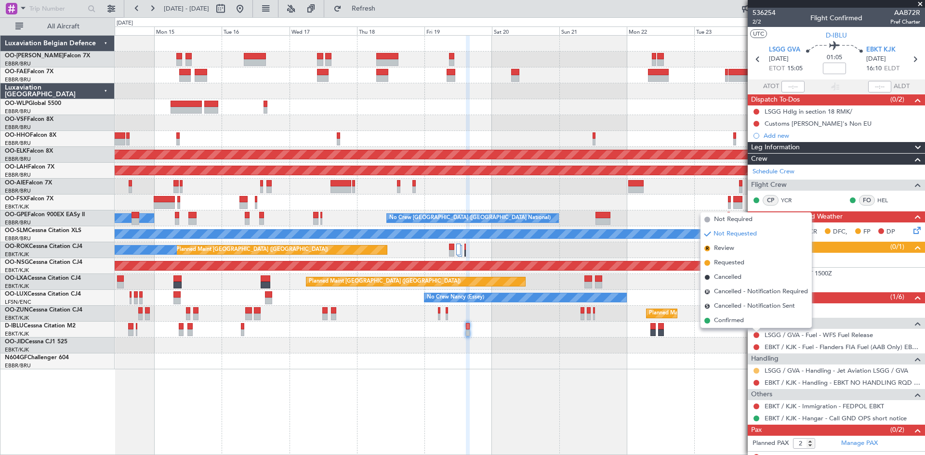
click at [757, 368] on button at bounding box center [756, 371] width 6 height 6
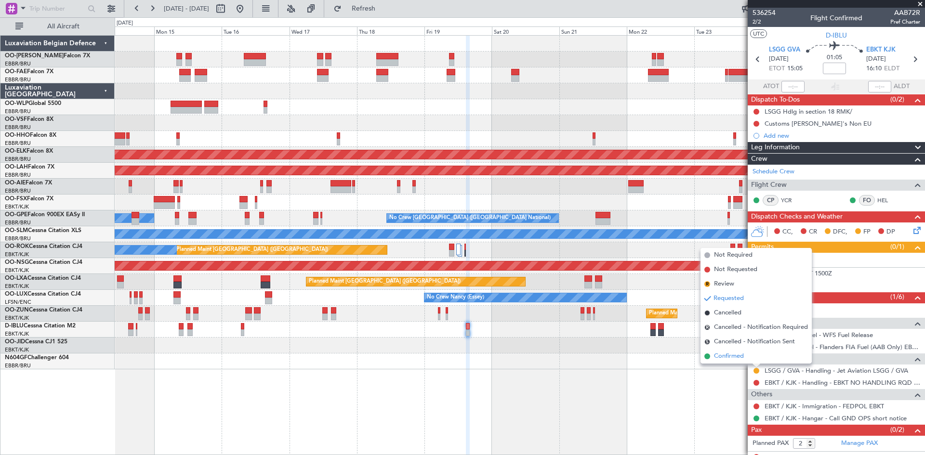
click at [737, 359] on span "Confirmed" at bounding box center [729, 357] width 30 height 10
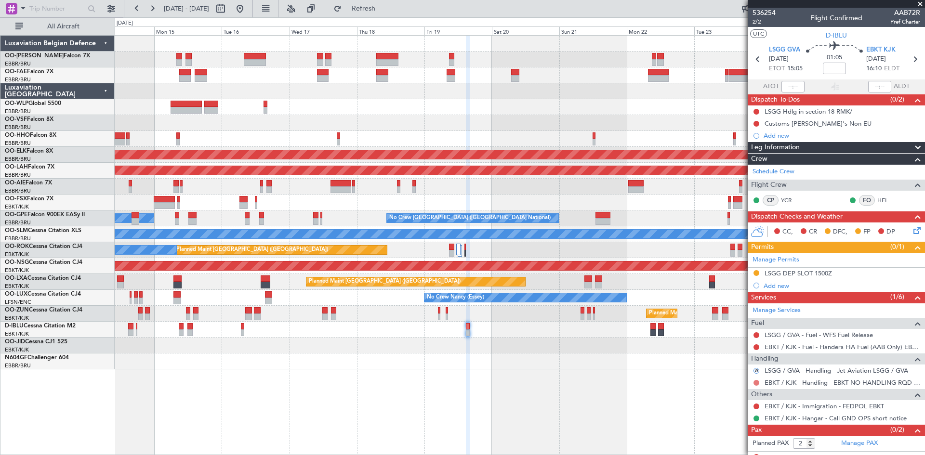
click at [758, 383] on button at bounding box center [756, 383] width 6 height 6
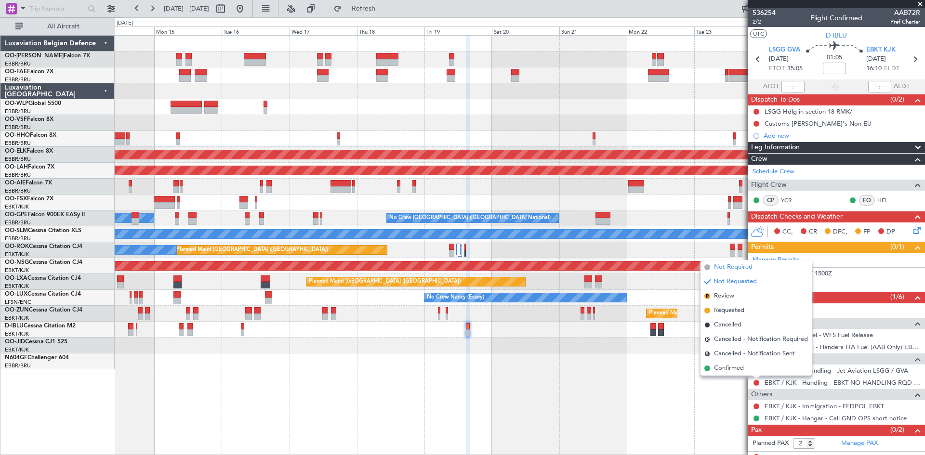
click at [736, 266] on span "Not Required" at bounding box center [733, 268] width 39 height 10
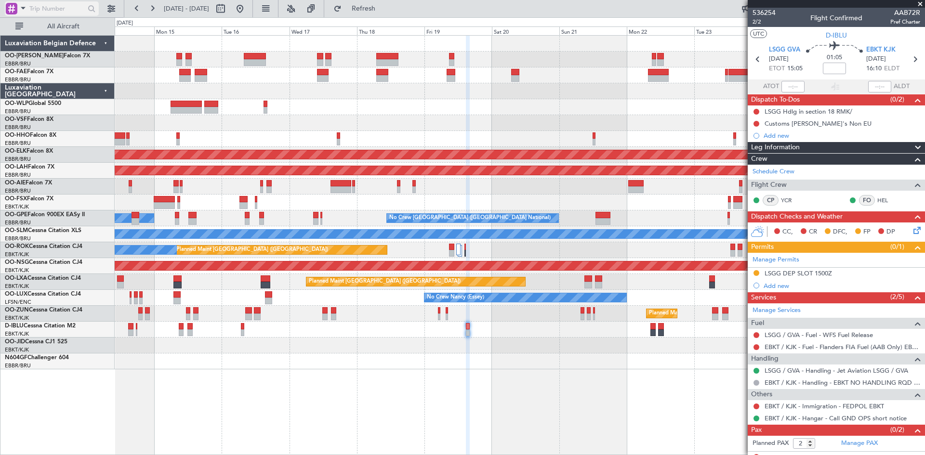
click at [24, 8] on span at bounding box center [23, 8] width 12 height 12
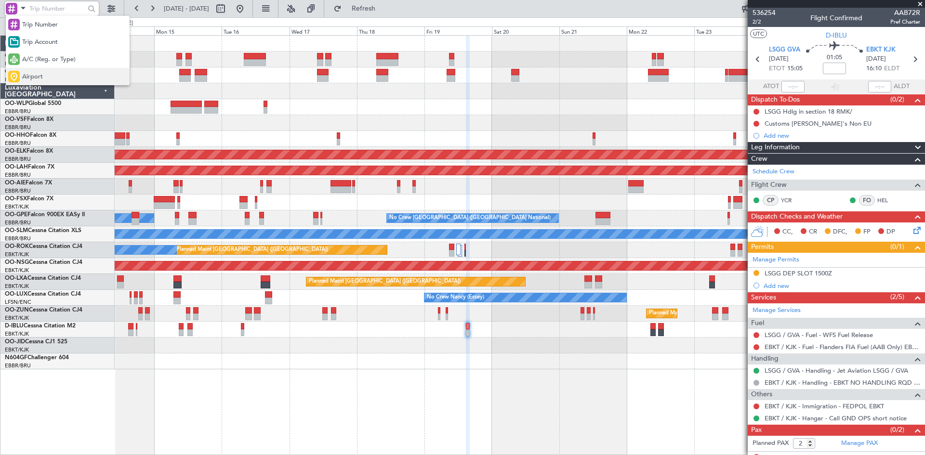
click at [40, 73] on span "Airport" at bounding box center [32, 77] width 21 height 10
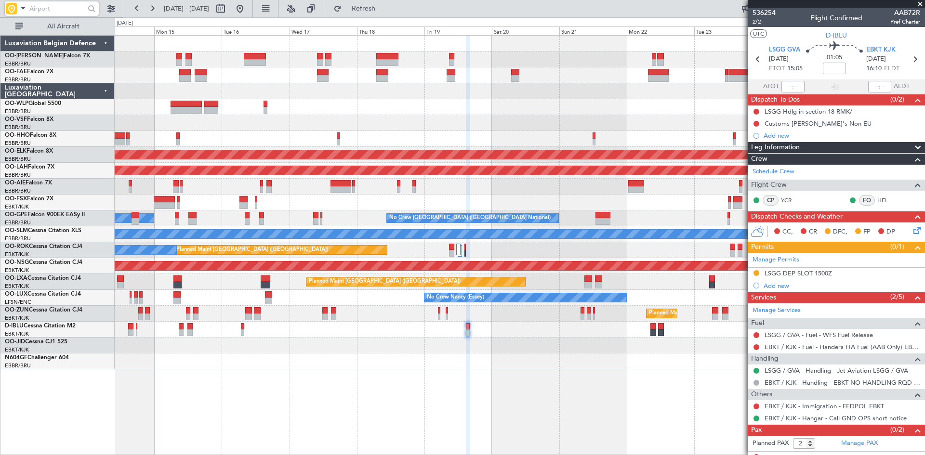
click at [43, 11] on input "text" at bounding box center [56, 8] width 55 height 14
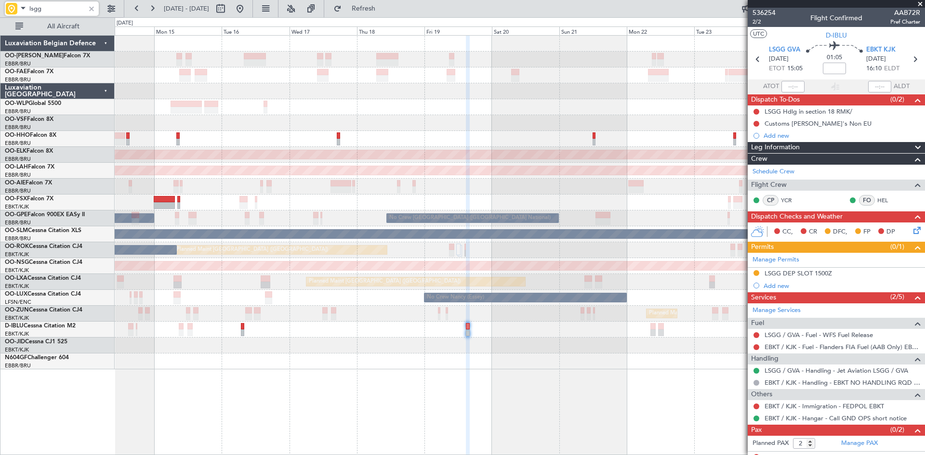
type input "lsgg"
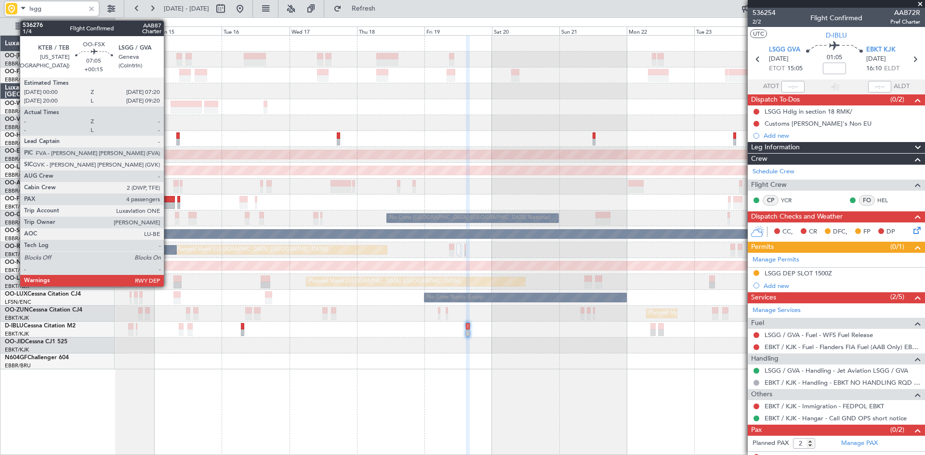
click at [168, 199] on div at bounding box center [164, 199] width 21 height 7
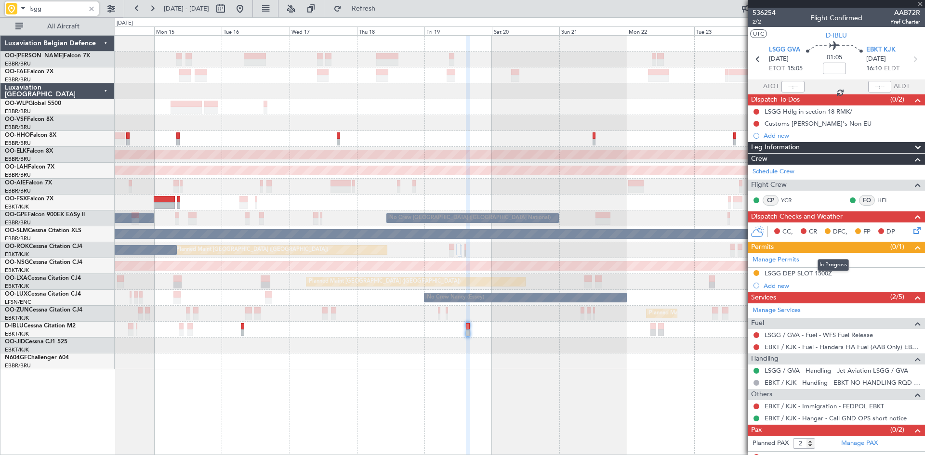
type input "+00:15"
type input "4"
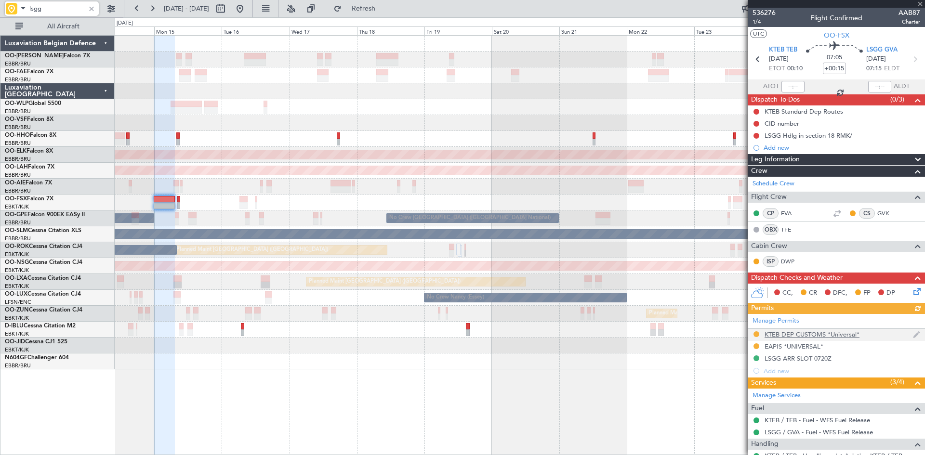
scroll to position [48, 0]
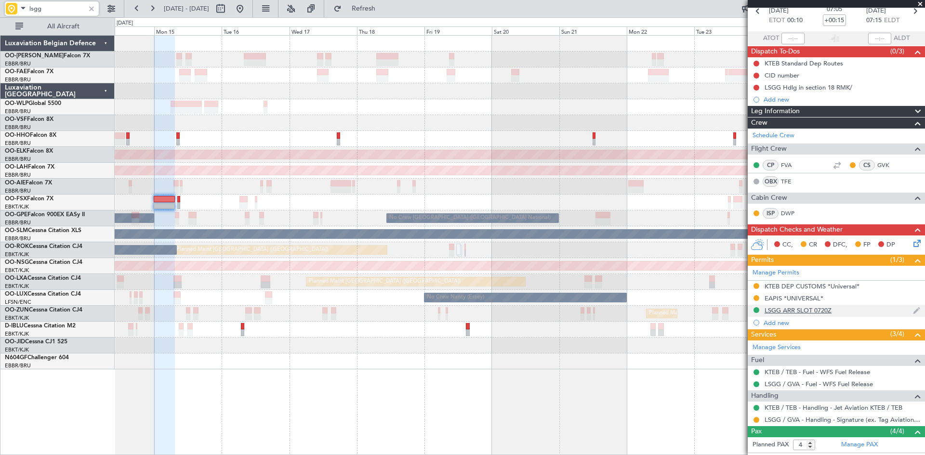
click at [800, 311] on div "LSGG ARR SLOT 0720Z" at bounding box center [798, 310] width 67 height 8
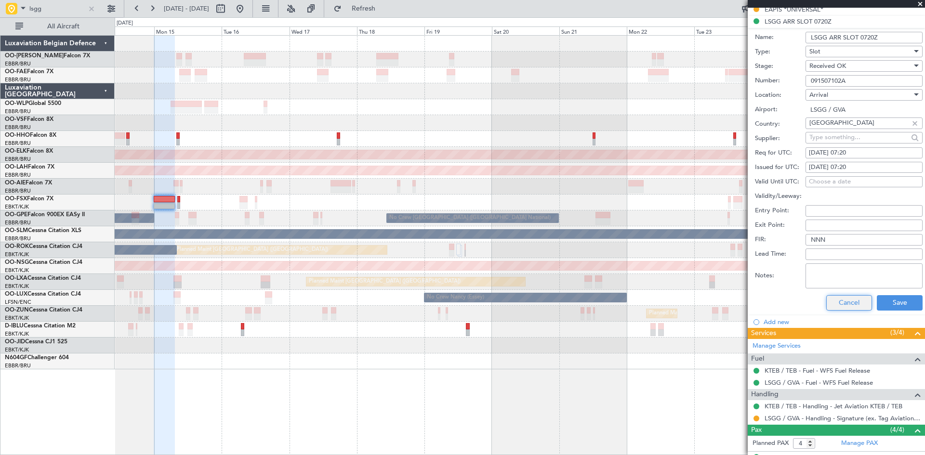
click at [847, 303] on button "Cancel" at bounding box center [849, 302] width 46 height 15
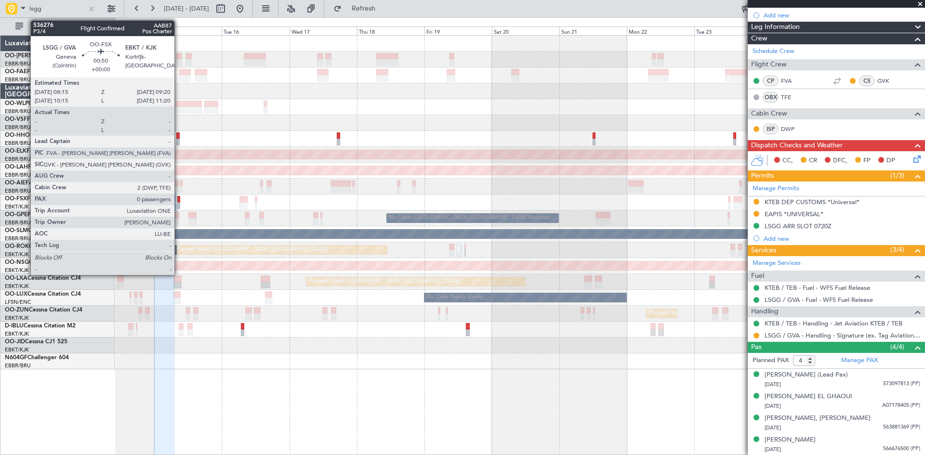
click at [179, 199] on div at bounding box center [178, 199] width 3 height 7
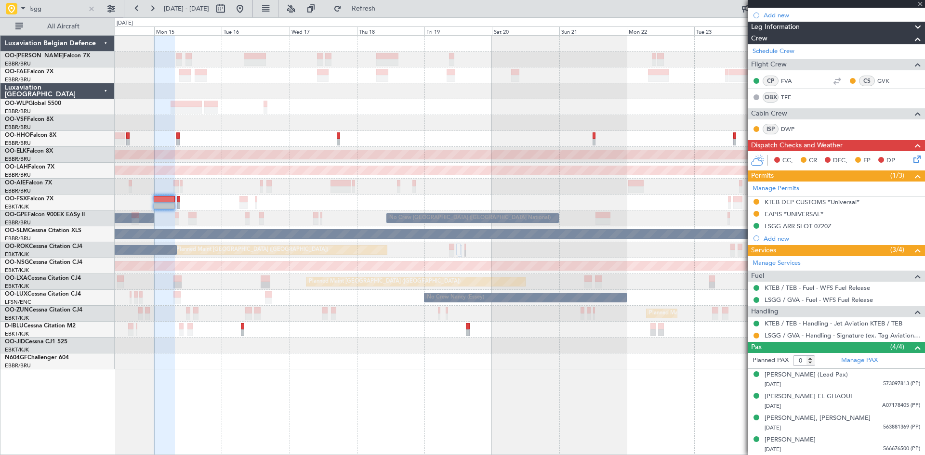
scroll to position [0, 0]
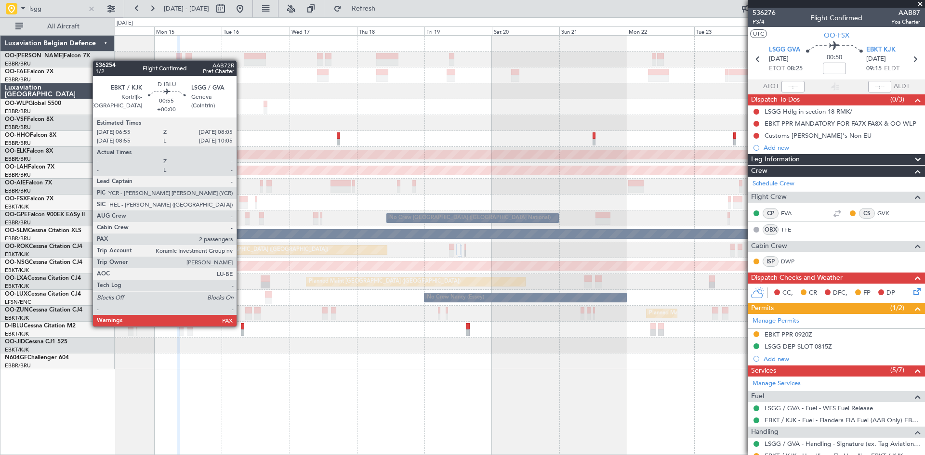
click at [241, 326] on div at bounding box center [242, 326] width 3 height 7
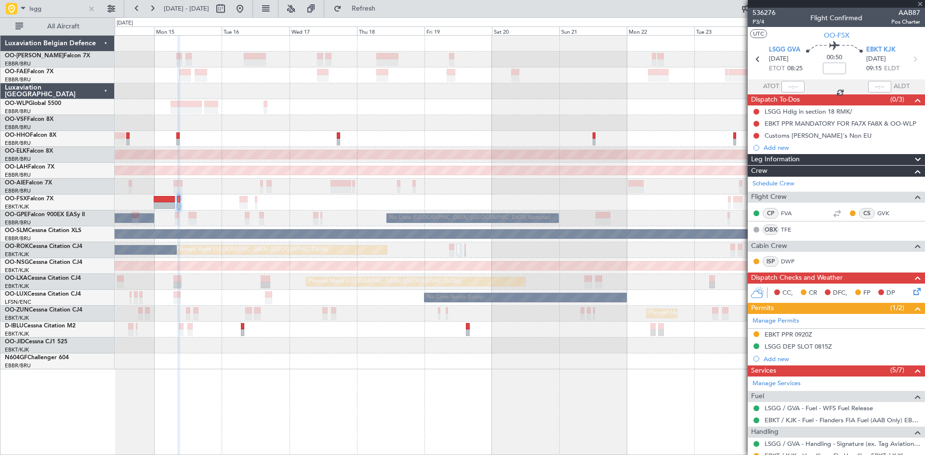
type input "2"
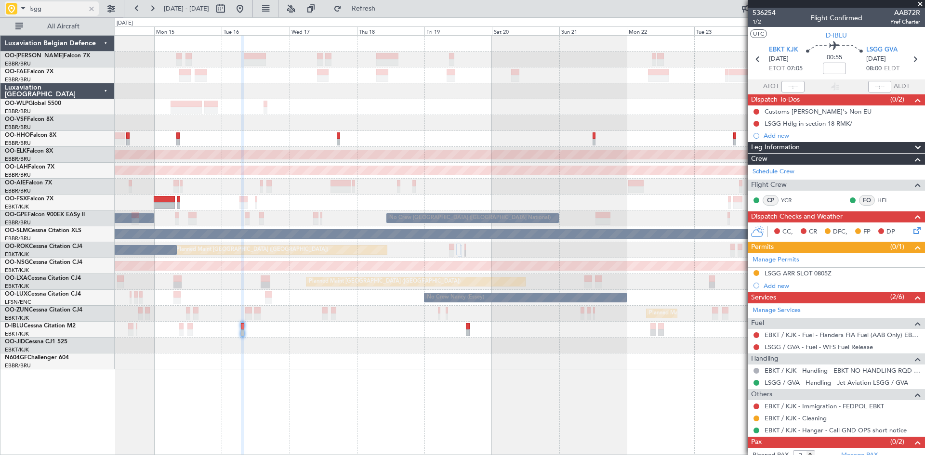
click at [91, 6] on div at bounding box center [91, 8] width 11 height 11
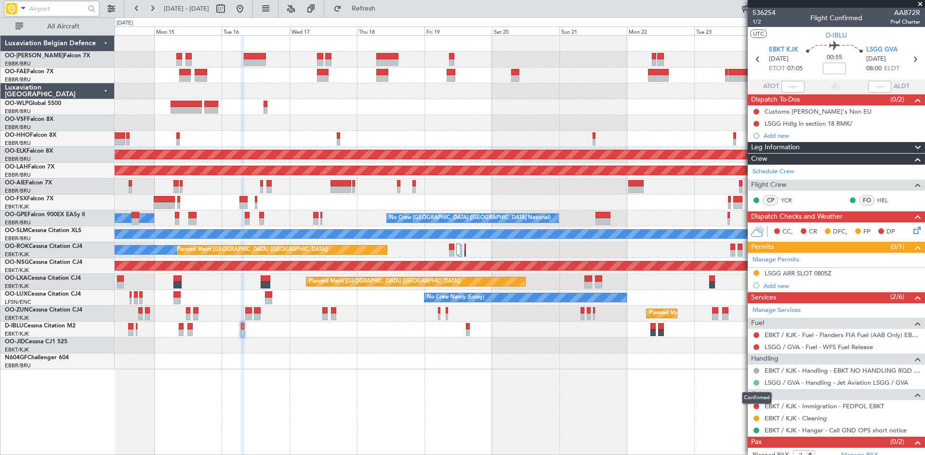
click at [755, 383] on button at bounding box center [756, 383] width 6 height 6
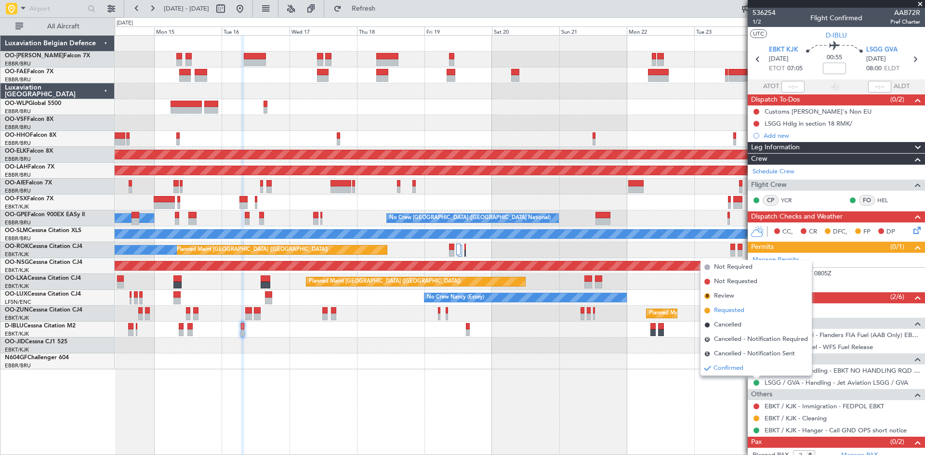
click at [725, 311] on span "Requested" at bounding box center [729, 311] width 30 height 10
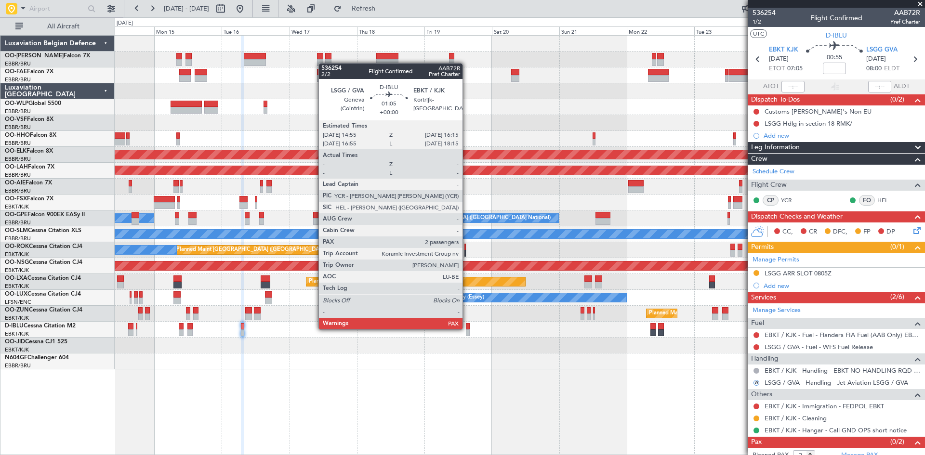
click at [467, 329] on div at bounding box center [468, 326] width 4 height 7
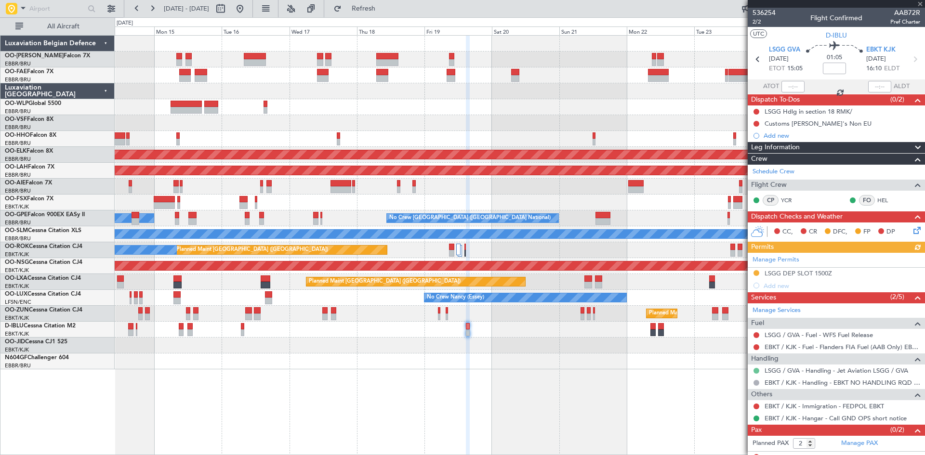
click at [758, 371] on button at bounding box center [756, 371] width 6 height 6
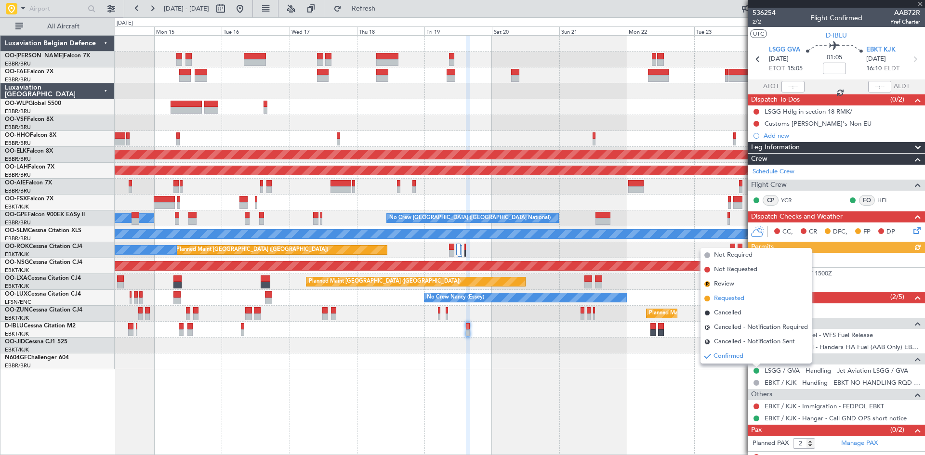
click at [730, 298] on span "Requested" at bounding box center [729, 299] width 30 height 10
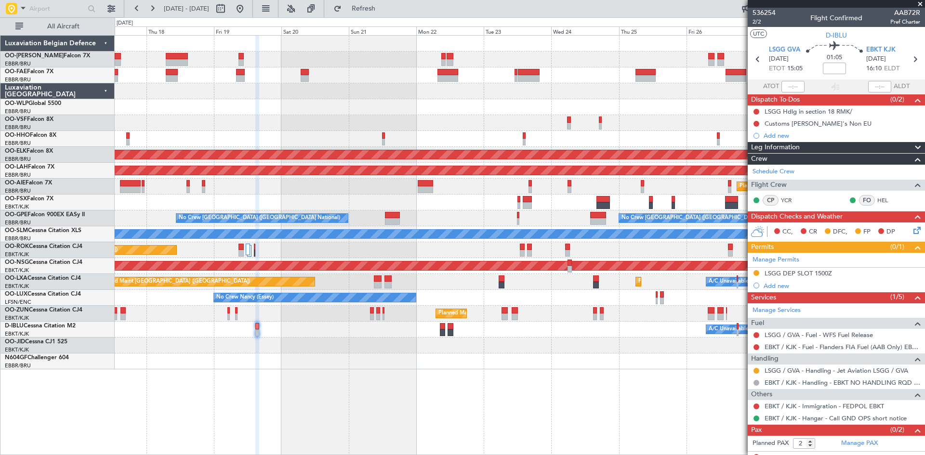
click at [358, 316] on div "Planned Maint Kortrijk-[GEOGRAPHIC_DATA]" at bounding box center [520, 314] width 810 height 16
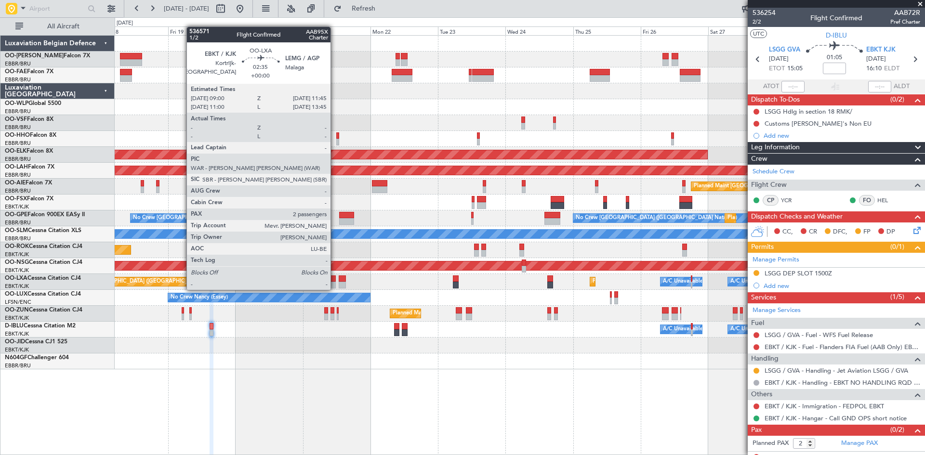
click at [335, 280] on div at bounding box center [332, 279] width 8 height 7
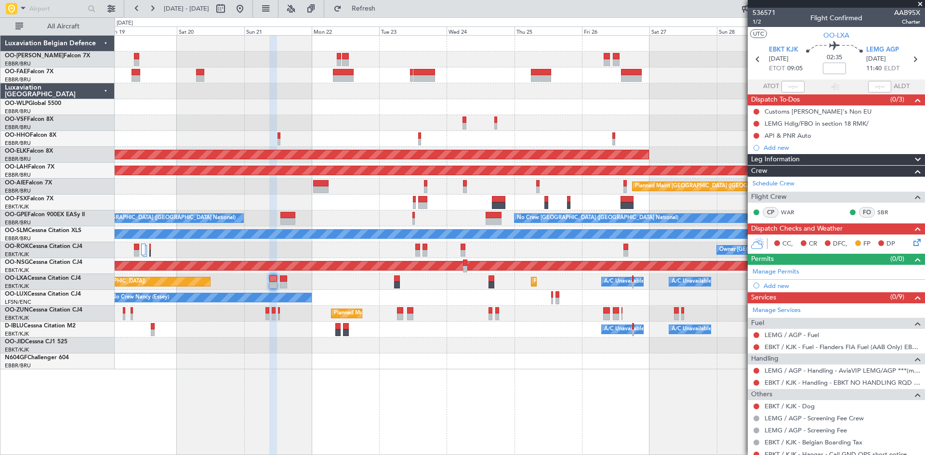
click at [589, 371] on div "Owner Melsbroek Air Base Owner [GEOGRAPHIC_DATA] Planned Maint [GEOGRAPHIC_DATA…" at bounding box center [520, 245] width 810 height 420
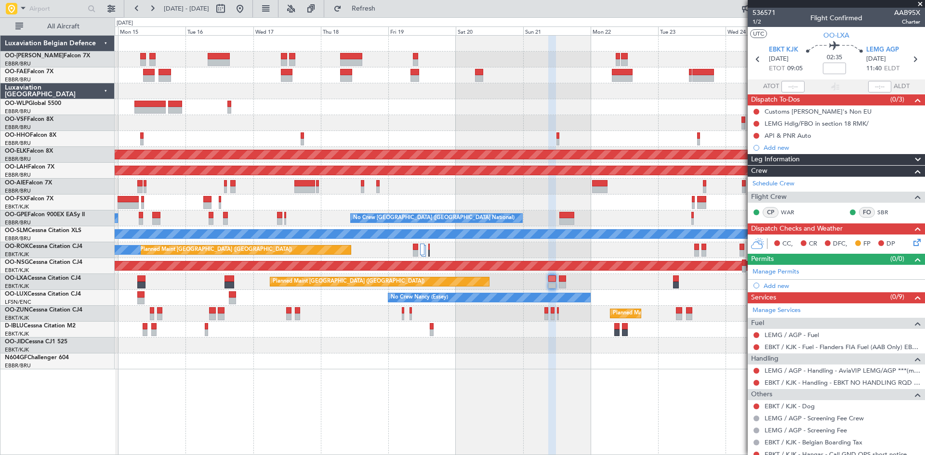
click at [607, 345] on div "Owner Melsbroek Air Base Owner [GEOGRAPHIC_DATA] Planned Maint Geneva ([GEOGRAP…" at bounding box center [520, 203] width 810 height 334
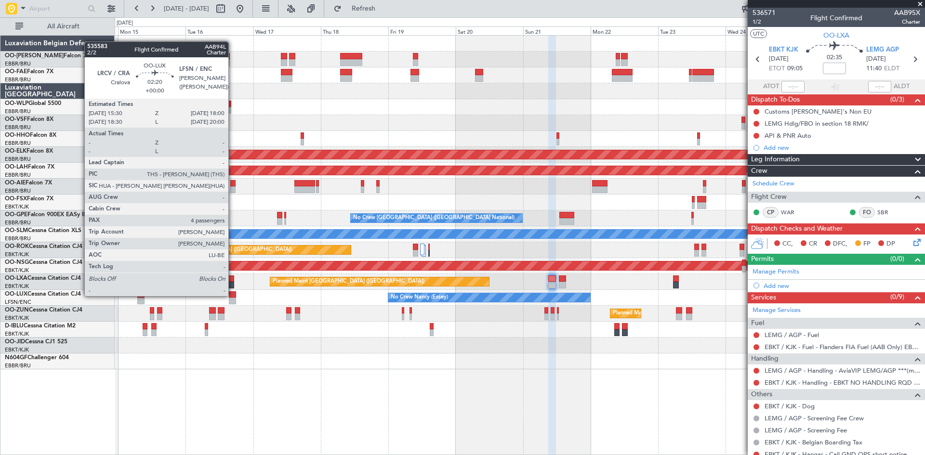
click at [233, 295] on div at bounding box center [232, 294] width 7 height 7
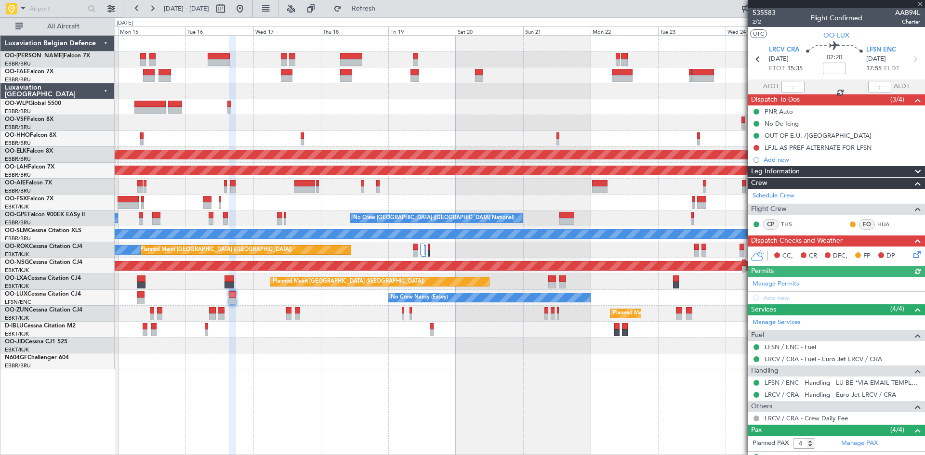
click at [412, 250] on div "Planned Maint [GEOGRAPHIC_DATA] ([GEOGRAPHIC_DATA]) A/C Unavailable [GEOGRAPHIC…" at bounding box center [520, 250] width 810 height 16
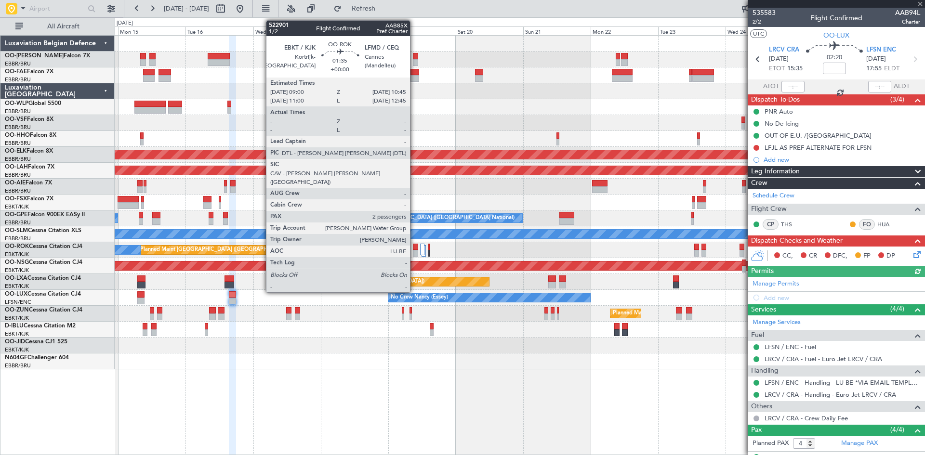
click at [414, 249] on div at bounding box center [415, 247] width 5 height 7
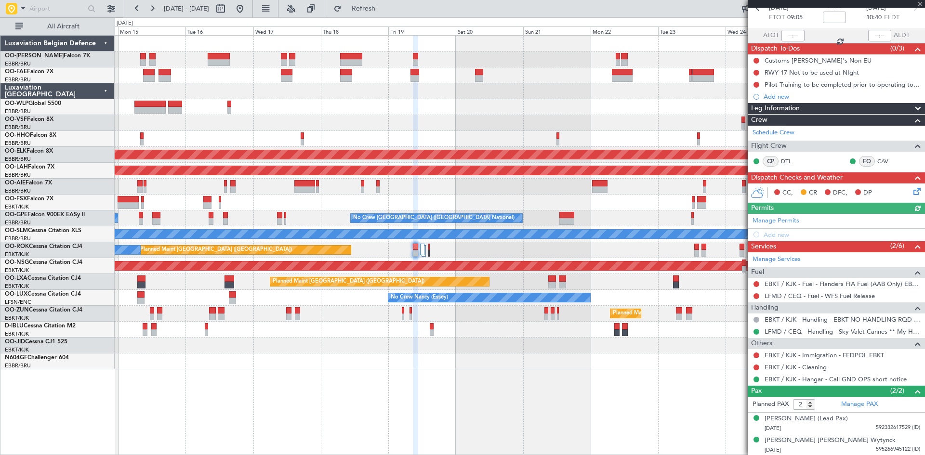
scroll to position [52, 0]
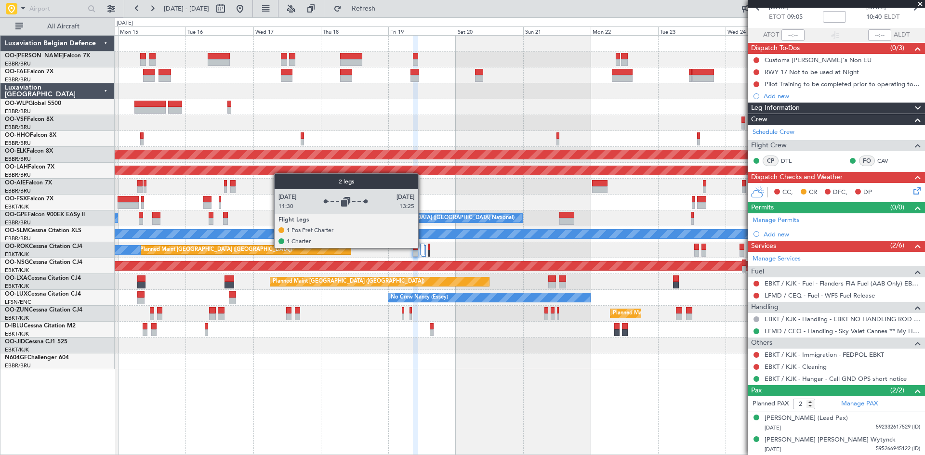
click at [423, 248] on div at bounding box center [422, 250] width 4 height 12
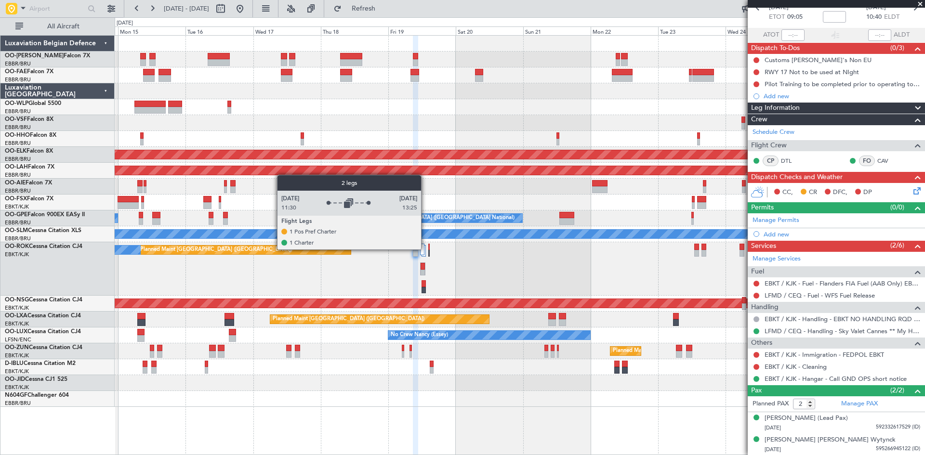
click at [425, 249] on div at bounding box center [424, 251] width 4 height 12
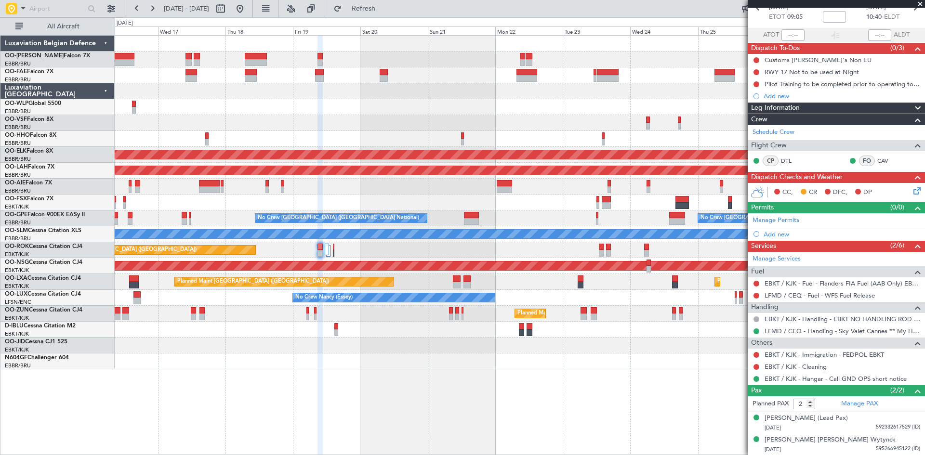
click at [592, 348] on div "Owner Melsbroek Air Base Owner [GEOGRAPHIC_DATA] Planned Maint [GEOGRAPHIC_DATA…" at bounding box center [520, 203] width 810 height 334
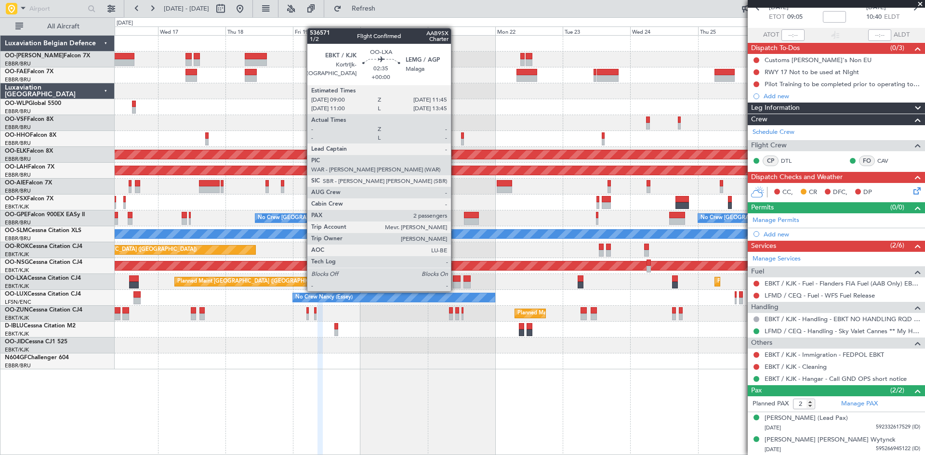
click at [455, 282] on div at bounding box center [457, 285] width 8 height 7
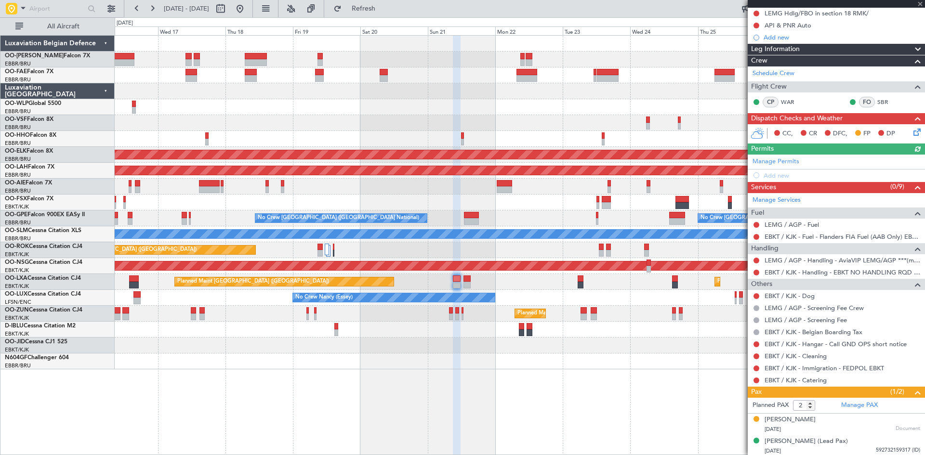
scroll to position [112, 0]
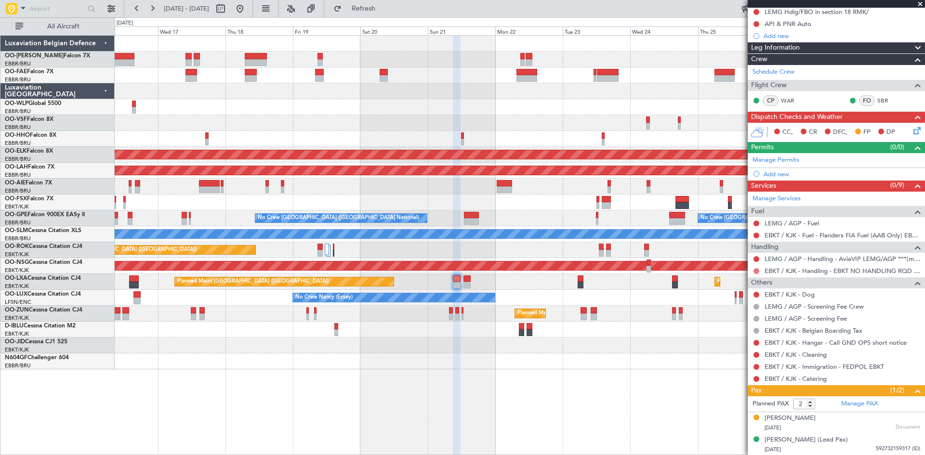
click at [757, 270] on button at bounding box center [756, 271] width 6 height 6
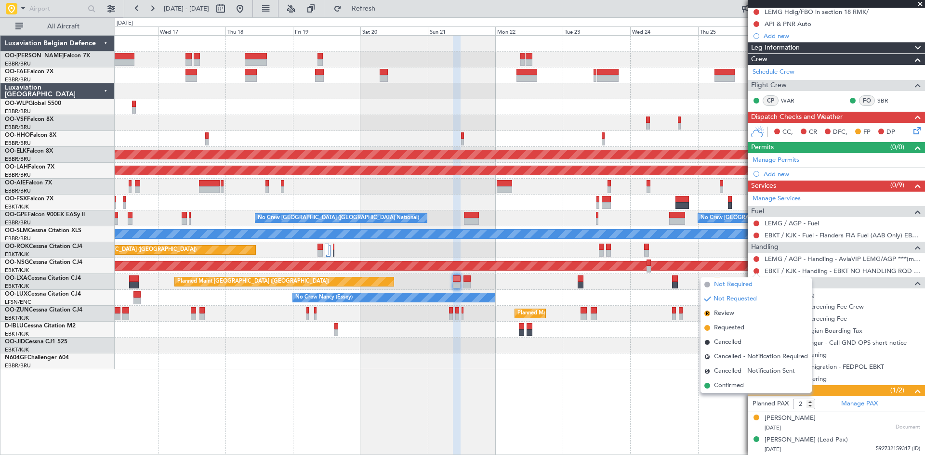
click at [725, 283] on span "Not Required" at bounding box center [733, 285] width 39 height 10
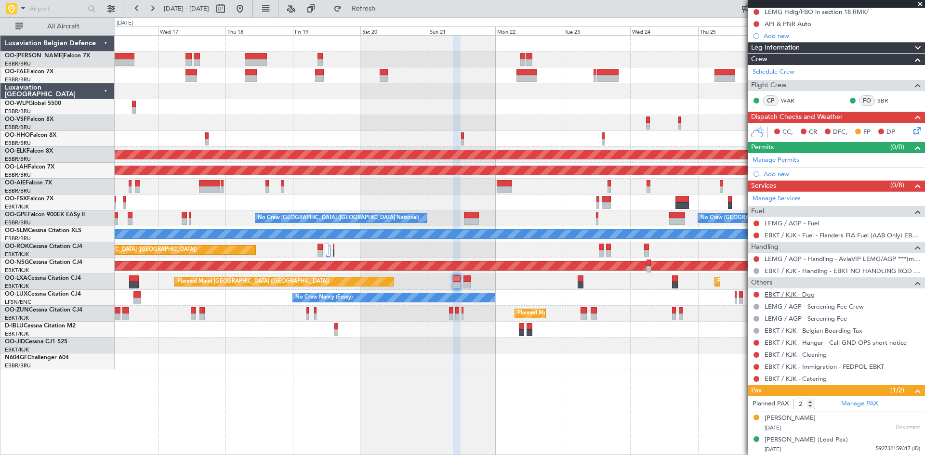
click at [792, 295] on link "EBKT / KJK - Dog" at bounding box center [790, 295] width 50 height 8
click at [785, 380] on link "EBKT / KJK - Catering" at bounding box center [796, 379] width 62 height 8
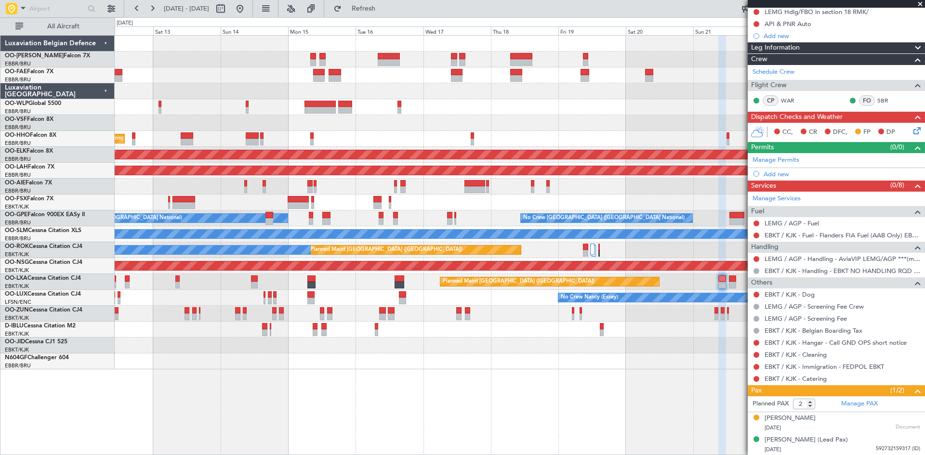
click at [462, 305] on div "No Crew [PERSON_NAME] ([PERSON_NAME]) No Crew [PERSON_NAME] ([PERSON_NAME])" at bounding box center [520, 298] width 810 height 16
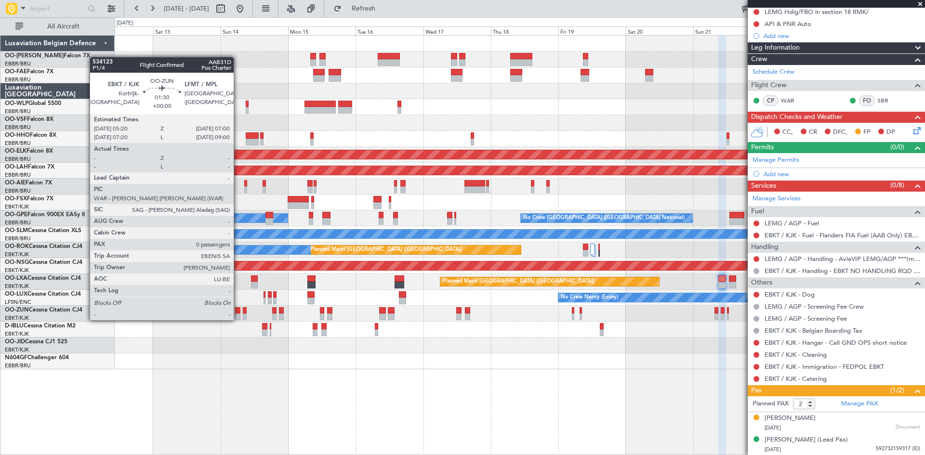
click at [238, 311] on div at bounding box center [237, 310] width 5 height 7
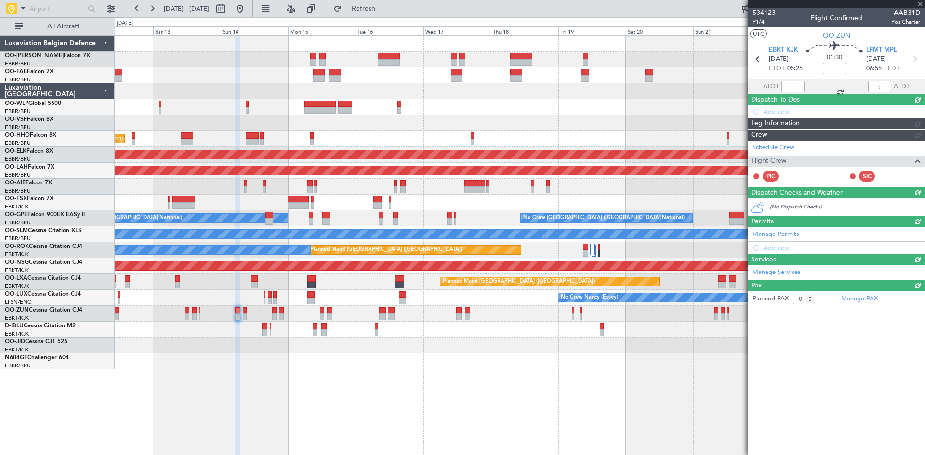
scroll to position [0, 0]
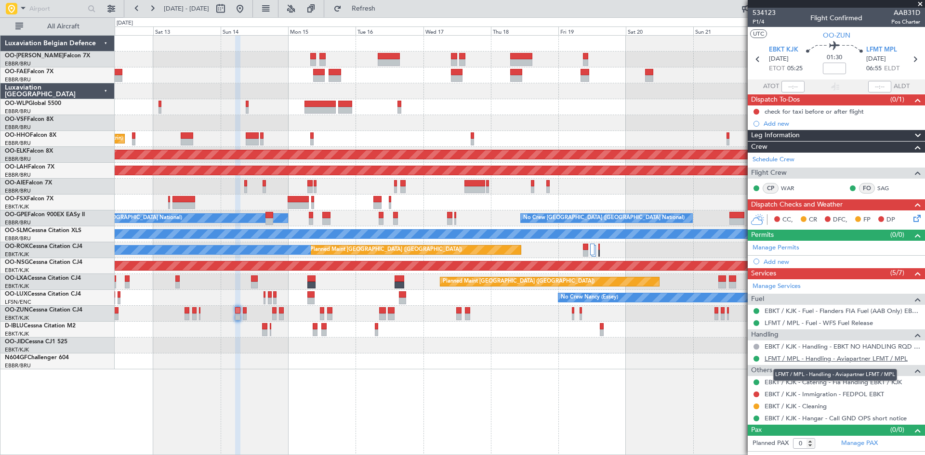
click at [844, 358] on link "LFMT / MPL - Handling - Aviapartner LFMT / MPL" at bounding box center [836, 359] width 143 height 8
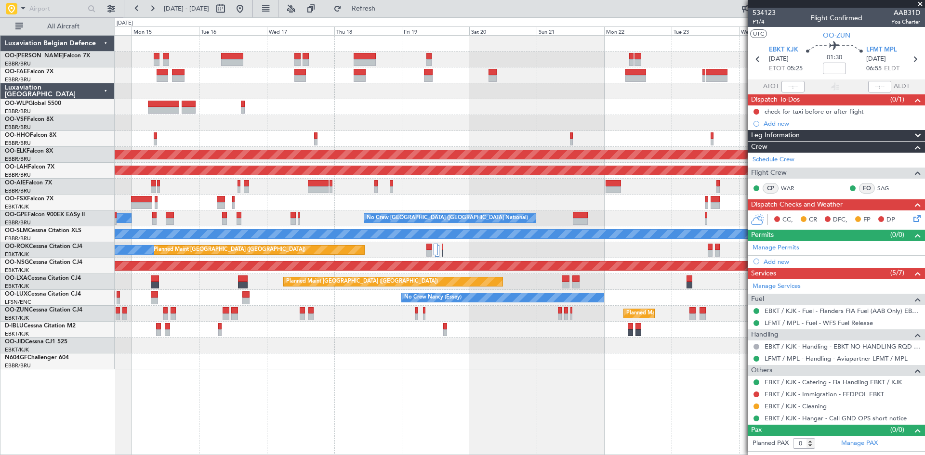
click at [518, 343] on div "Planned Maint Kortrijk-[GEOGRAPHIC_DATA]" at bounding box center [520, 346] width 810 height 16
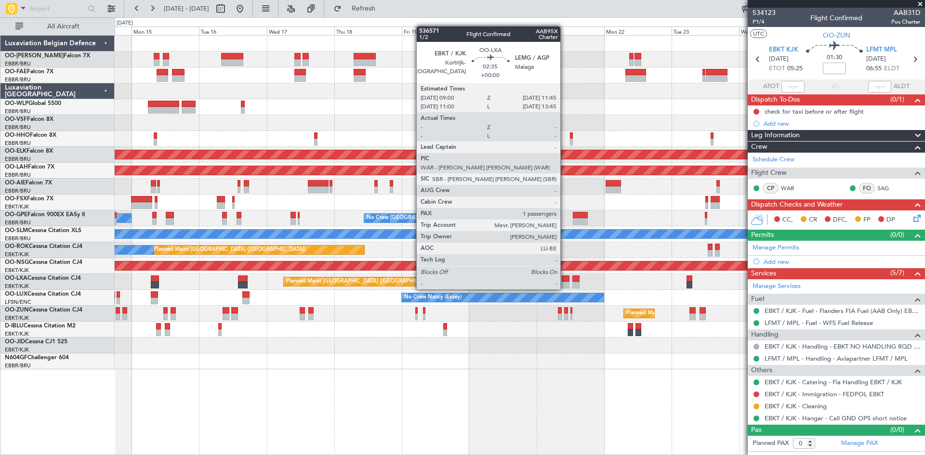
click at [565, 279] on div at bounding box center [566, 279] width 8 height 7
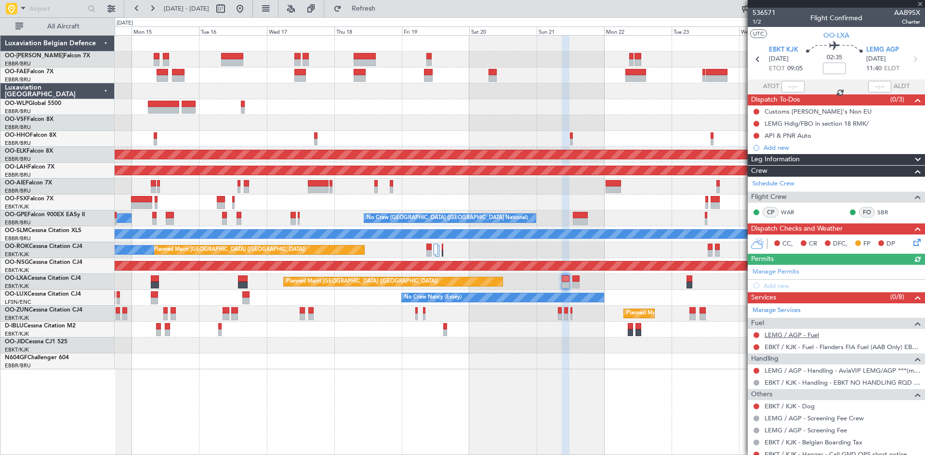
click at [797, 334] on link "LEMG / AGP - Fuel" at bounding box center [792, 335] width 54 height 8
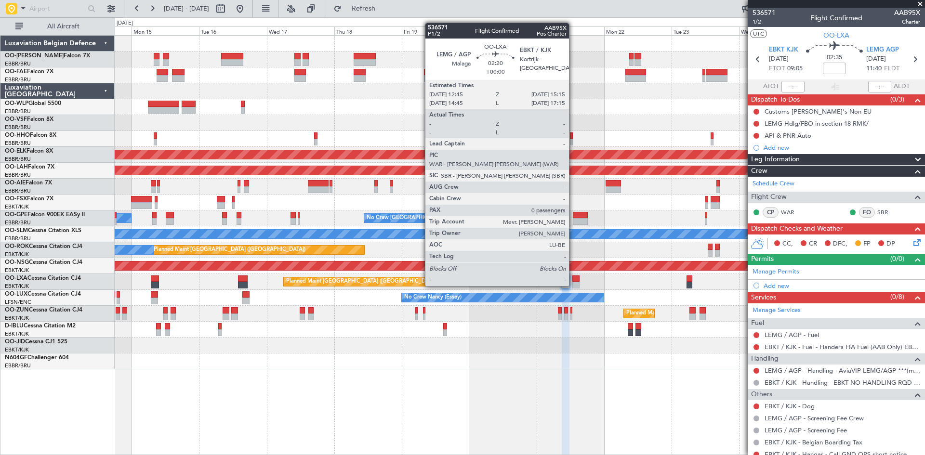
click at [573, 277] on div at bounding box center [575, 279] width 7 height 7
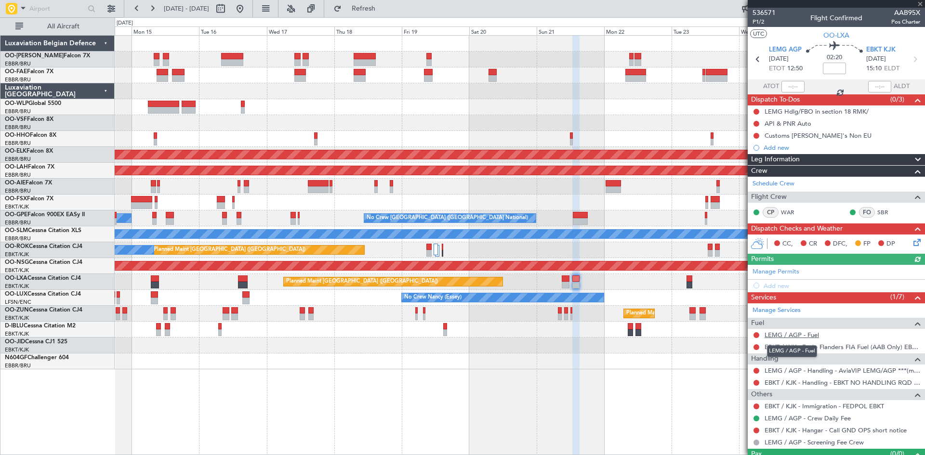
click at [784, 335] on link "LEMG / AGP - Fuel" at bounding box center [792, 335] width 54 height 8
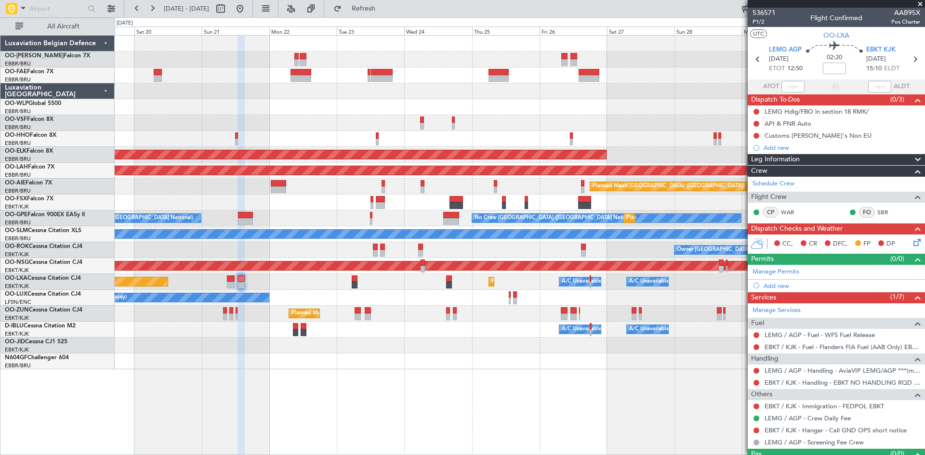
click at [291, 331] on div "Owner Melsbroek Air Base Owner [GEOGRAPHIC_DATA] Planned Maint [GEOGRAPHIC_DATA…" at bounding box center [520, 203] width 810 height 334
click at [807, 370] on link "LEMG / AGP - Handling - AviaVIP LEMG/AGP ***(my handling)***" at bounding box center [843, 371] width 156 height 8
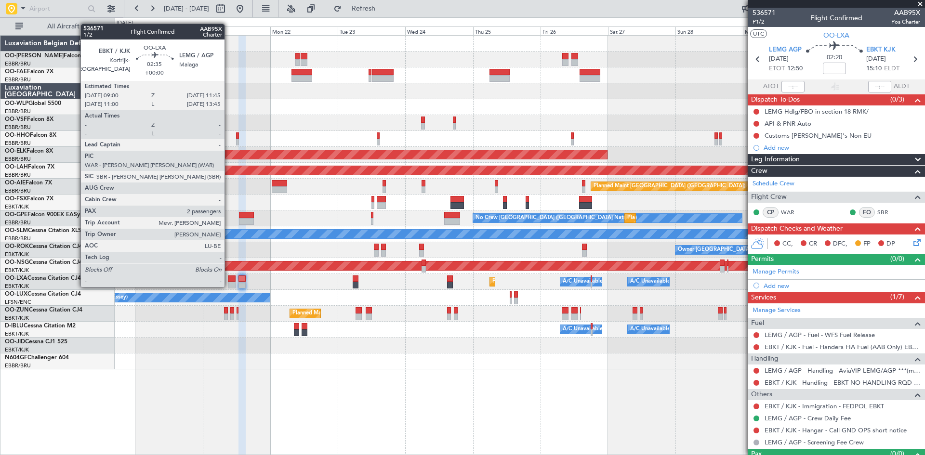
click at [229, 277] on div at bounding box center [232, 279] width 8 height 7
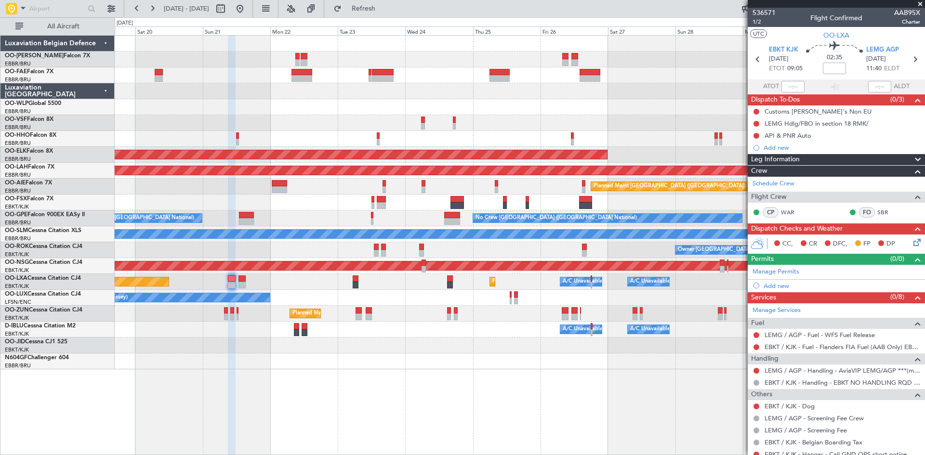
scroll to position [48, 0]
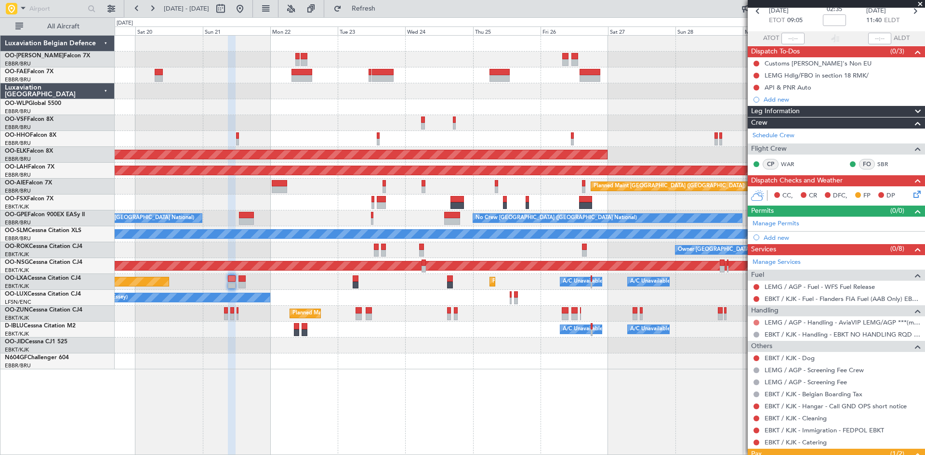
click at [757, 322] on button at bounding box center [756, 323] width 6 height 6
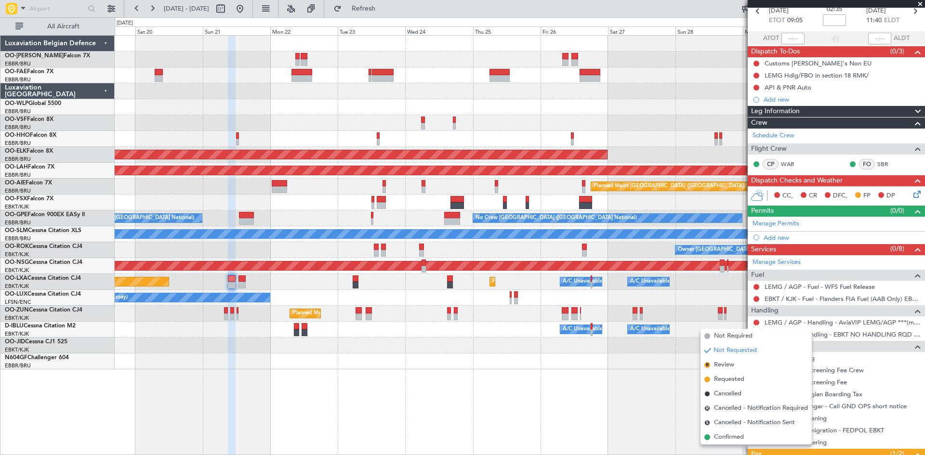
drag, startPoint x: 729, startPoint y: 377, endPoint x: 504, endPoint y: 355, distance: 226.0
click at [729, 377] on span "Requested" at bounding box center [729, 380] width 30 height 10
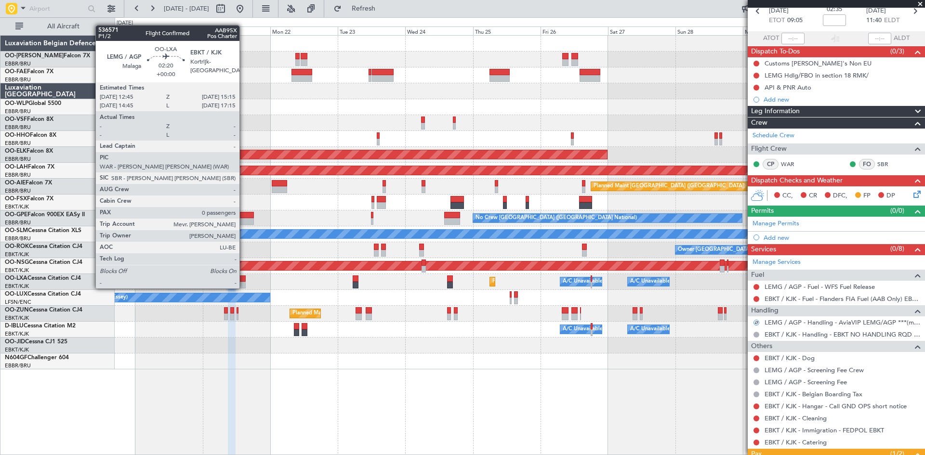
click at [244, 279] on div at bounding box center [241, 279] width 7 height 7
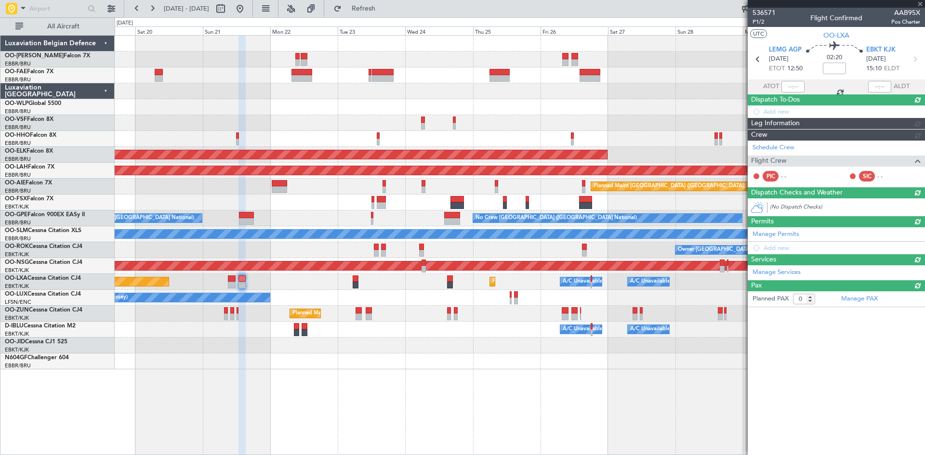
scroll to position [0, 0]
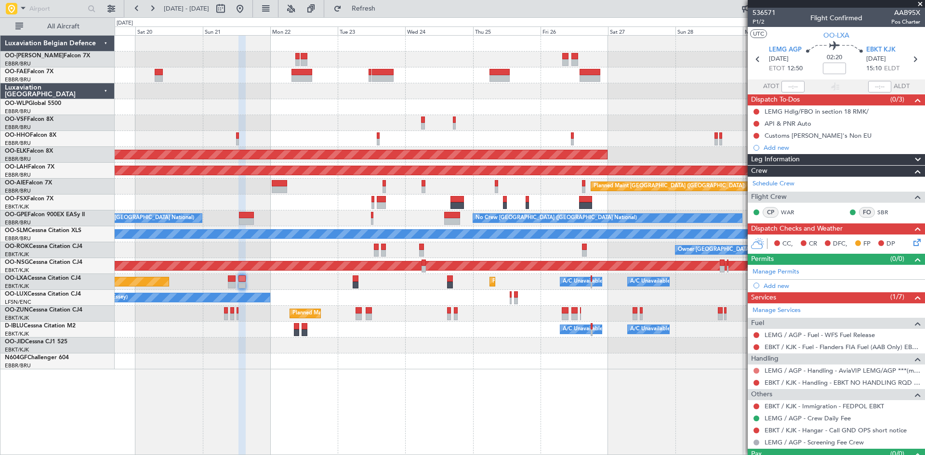
click at [758, 370] on button at bounding box center [756, 371] width 6 height 6
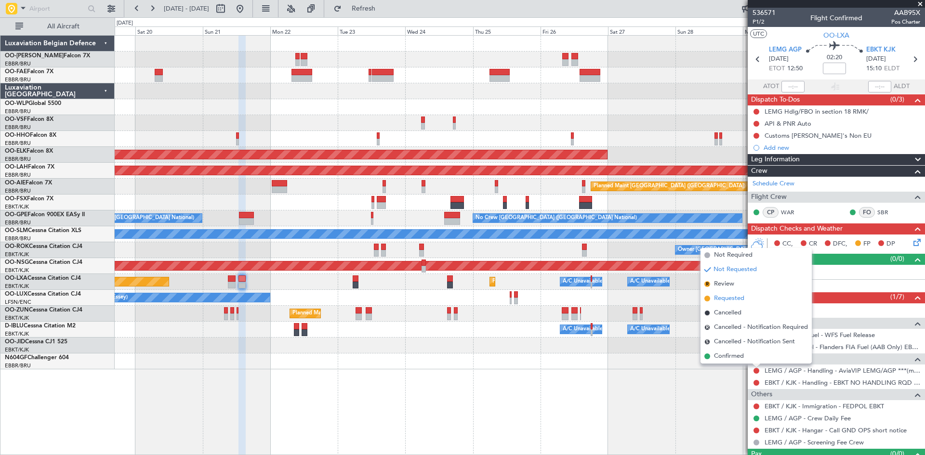
click at [740, 300] on span "Requested" at bounding box center [729, 299] width 30 height 10
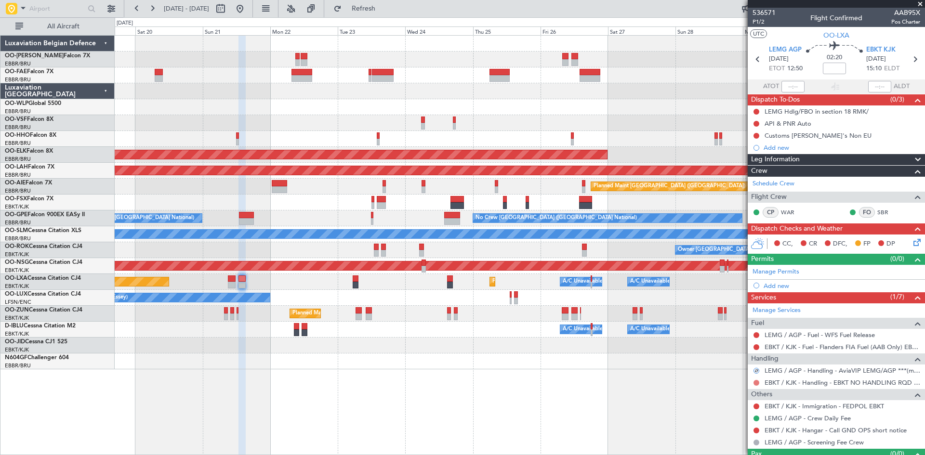
click at [758, 383] on button at bounding box center [756, 383] width 6 height 6
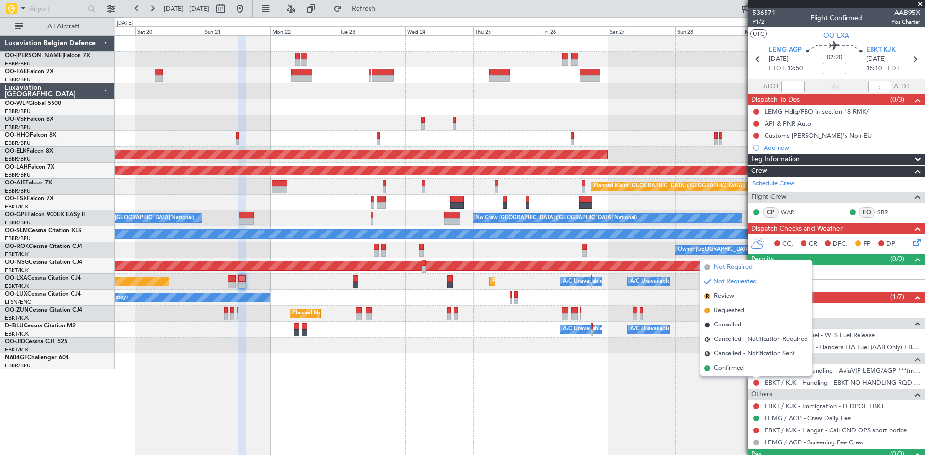
click at [728, 270] on span "Not Required" at bounding box center [733, 268] width 39 height 10
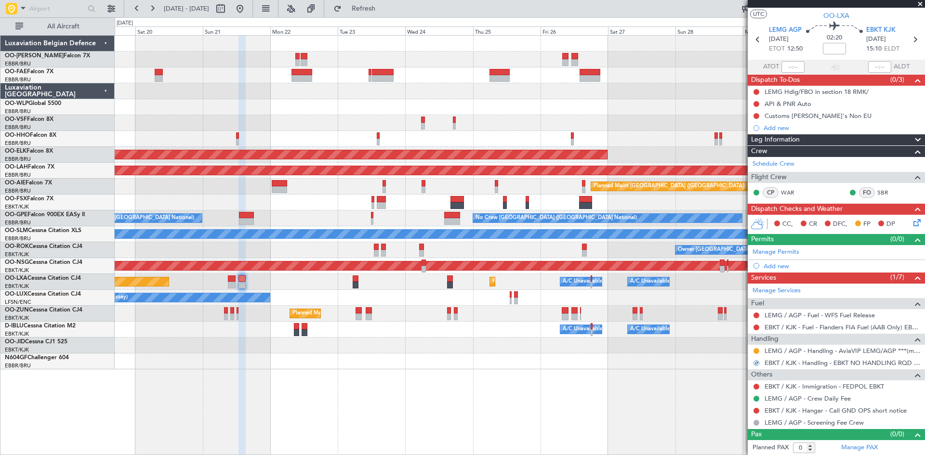
scroll to position [20, 0]
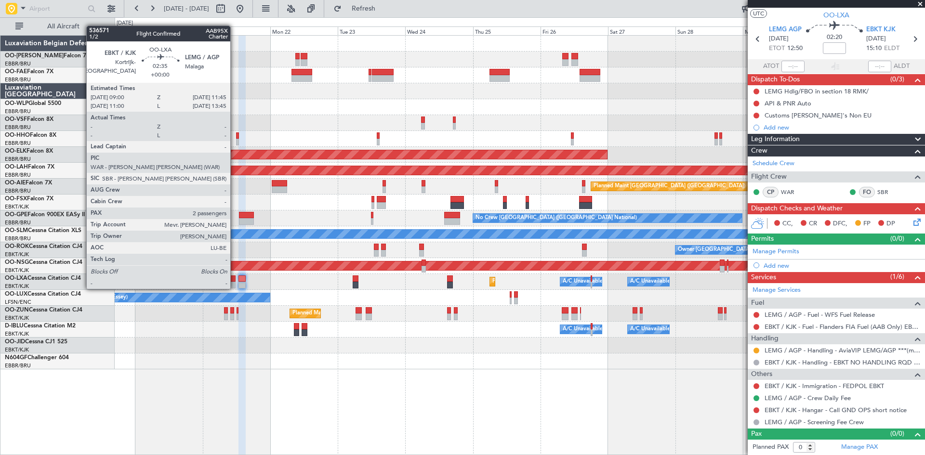
click at [235, 279] on div at bounding box center [232, 279] width 8 height 7
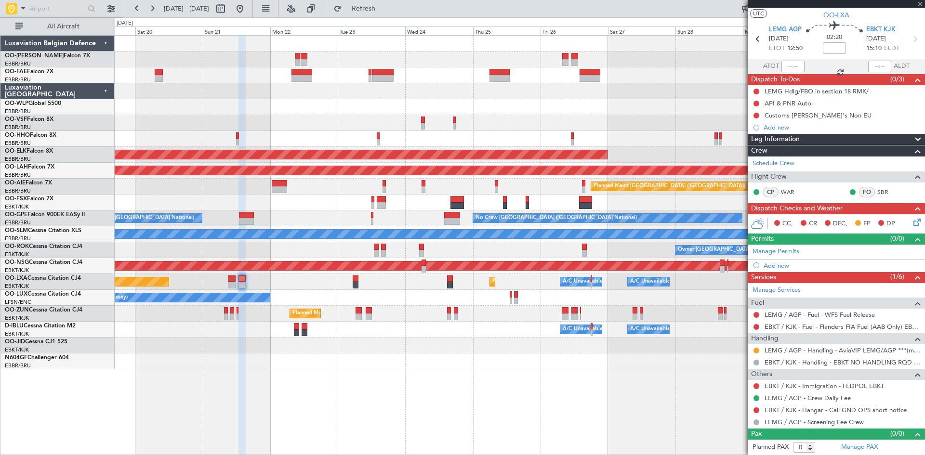
type input "2"
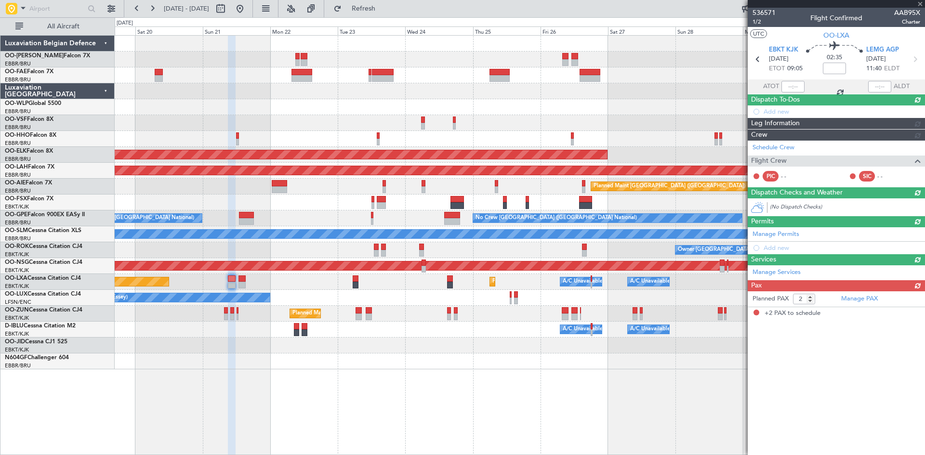
scroll to position [0, 0]
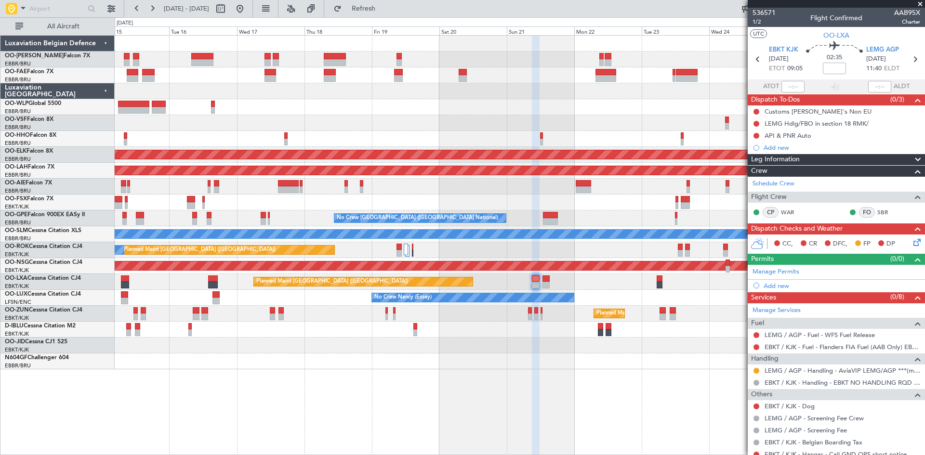
click at [511, 380] on div "Owner Melsbroek Air Base Owner [GEOGRAPHIC_DATA] Planned Maint Geneva ([GEOGRAP…" at bounding box center [520, 245] width 810 height 420
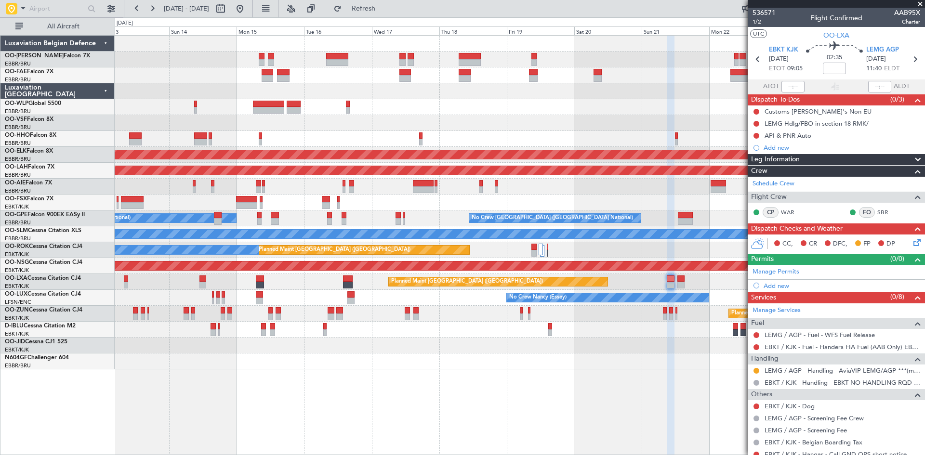
click at [374, 396] on div "Planned Maint Geneva (Cointrin) AOG Maint [US_STATE] ([GEOGRAPHIC_DATA]) Planne…" at bounding box center [520, 245] width 810 height 420
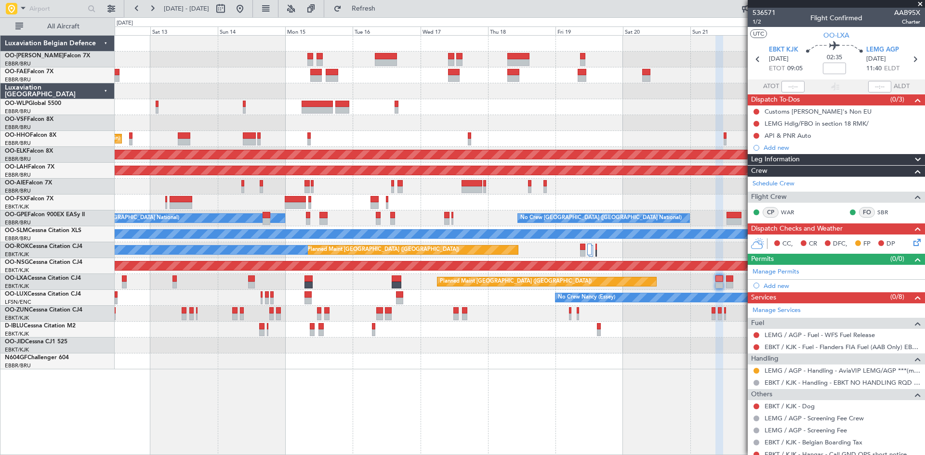
click at [647, 377] on div "Planned Maint Liege Planned Maint Geneva ([GEOGRAPHIC_DATA]) AOG Maint [US_STAT…" at bounding box center [520, 245] width 810 height 420
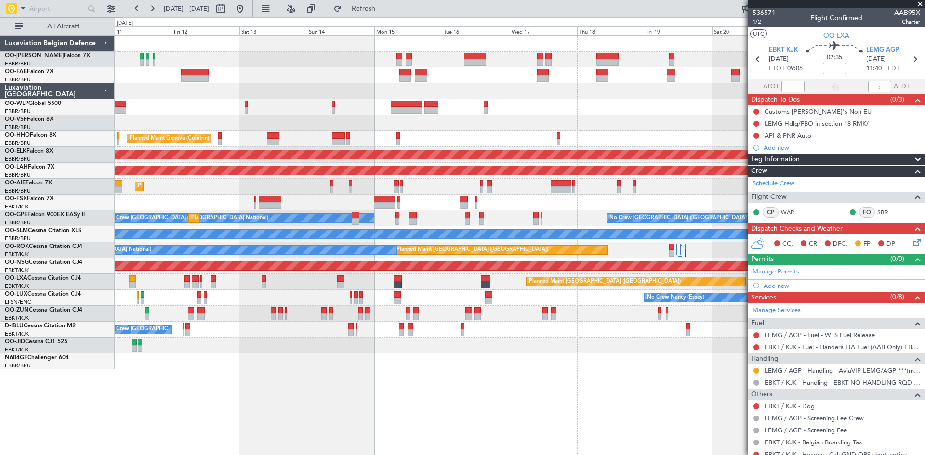
click at [467, 383] on div "Planned Maint Liege Planned Maint Geneva ([GEOGRAPHIC_DATA]) AOG Maint [US_STAT…" at bounding box center [520, 245] width 810 height 420
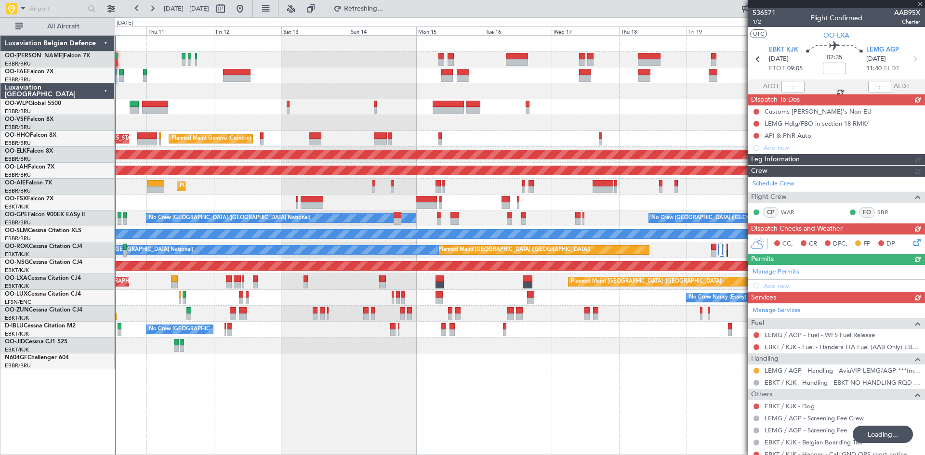
click at [391, 393] on div "Planned Maint Liege Planned Maint Geneva ([GEOGRAPHIC_DATA]) AOG Maint [US_STAT…" at bounding box center [520, 245] width 810 height 420
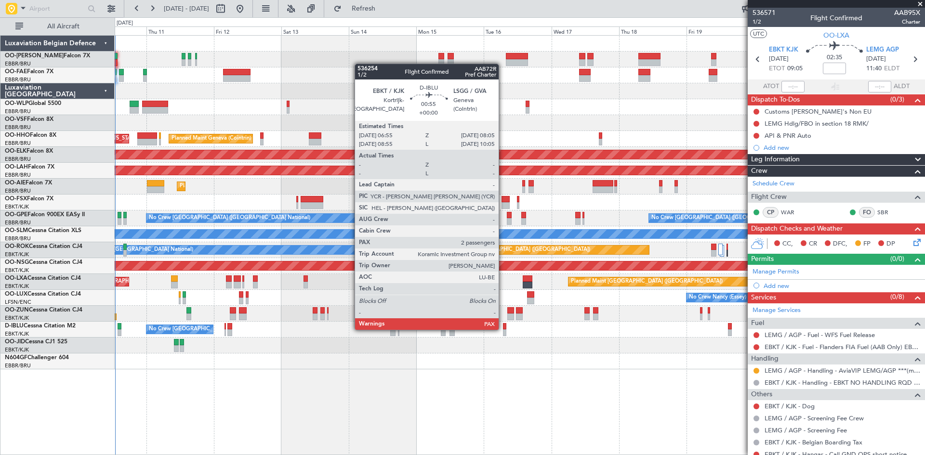
click at [504, 327] on div at bounding box center [504, 326] width 3 height 7
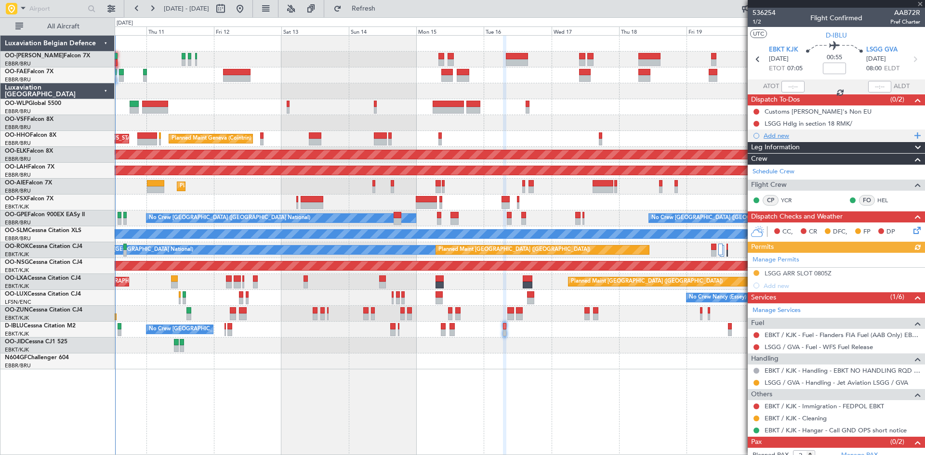
click at [779, 137] on div "Add new" at bounding box center [838, 136] width 148 height 8
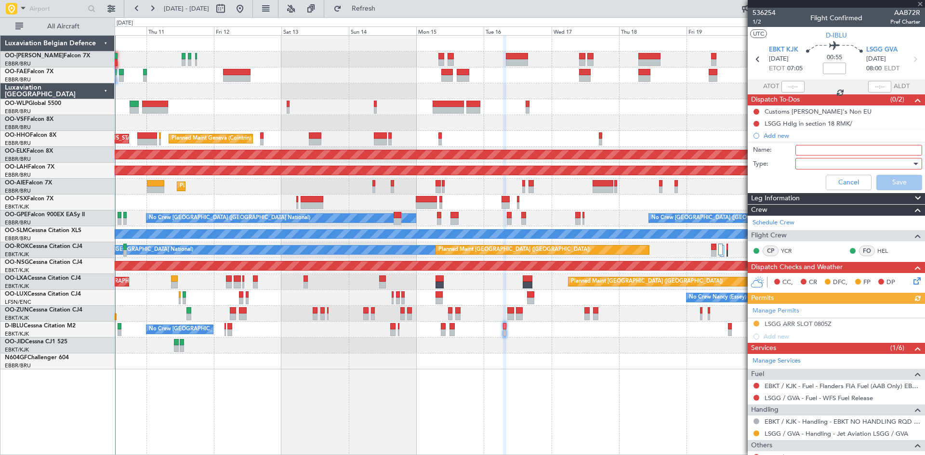
click at [810, 146] on input "Name:" at bounding box center [858, 150] width 127 height 11
type input "LSGG Slot 5 days before flight"
click at [861, 160] on div at bounding box center [855, 164] width 112 height 14
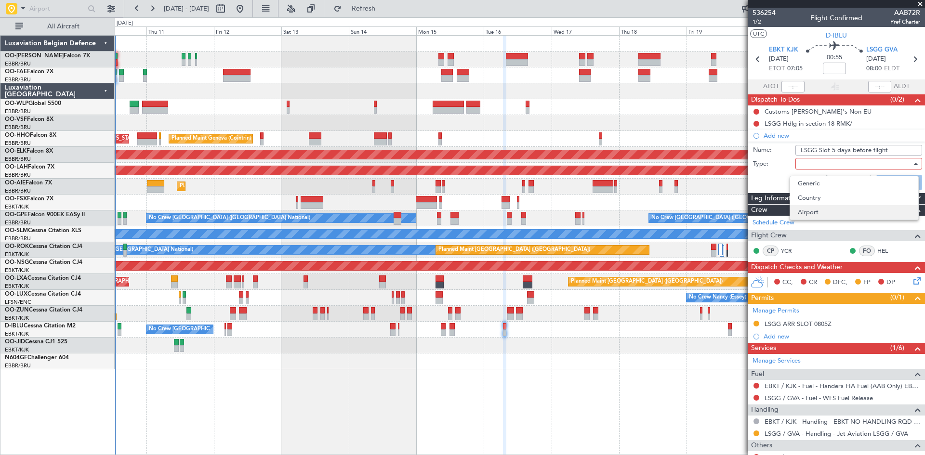
click at [821, 217] on span "Airport" at bounding box center [854, 212] width 113 height 14
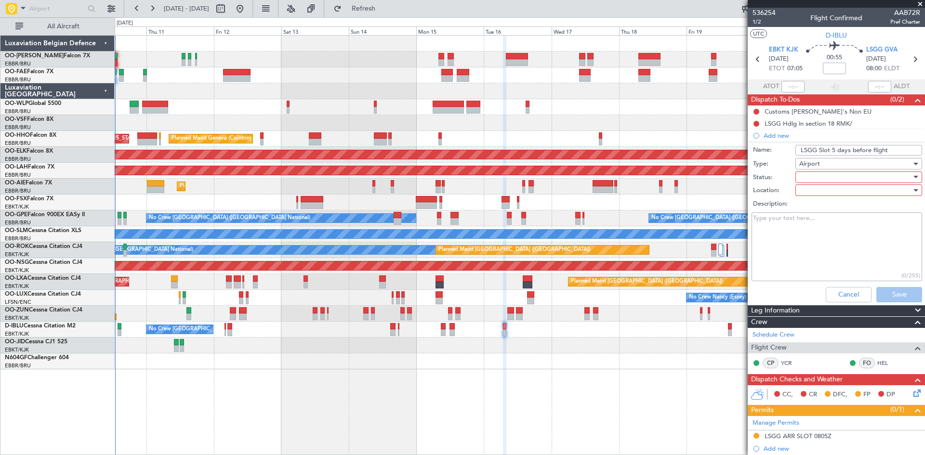
click at [815, 177] on div at bounding box center [855, 177] width 112 height 14
click at [819, 200] on span "Not Started" at bounding box center [854, 196] width 113 height 14
click at [823, 192] on div at bounding box center [855, 190] width 112 height 14
click at [825, 212] on span "Arrival" at bounding box center [854, 210] width 113 height 14
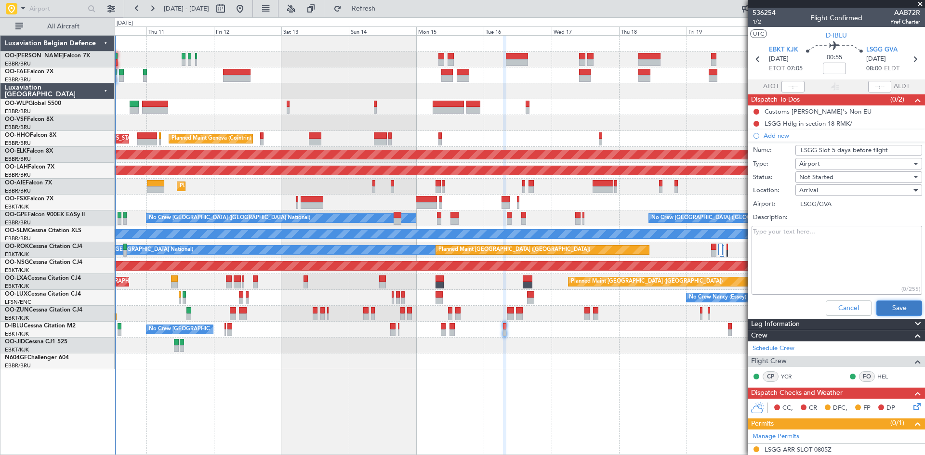
click at [892, 310] on button "Save" at bounding box center [899, 308] width 46 height 15
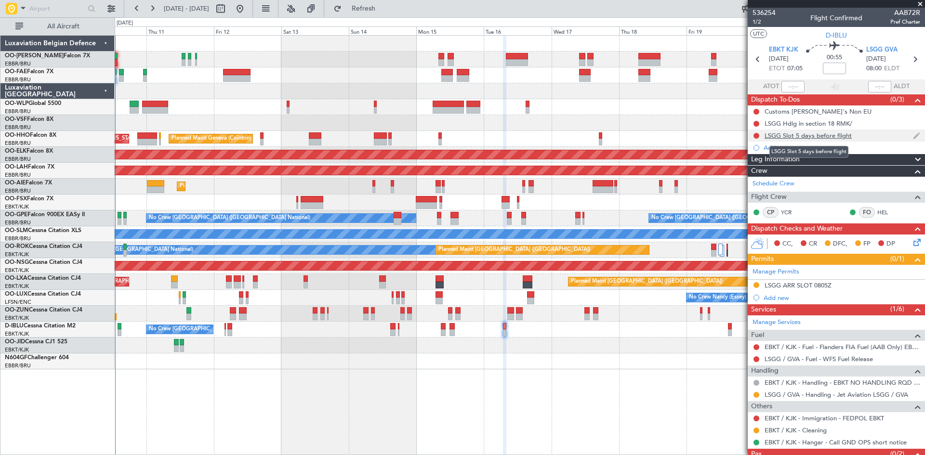
click at [819, 133] on div "LSGG Slot 5 days before flight" at bounding box center [808, 136] width 87 height 8
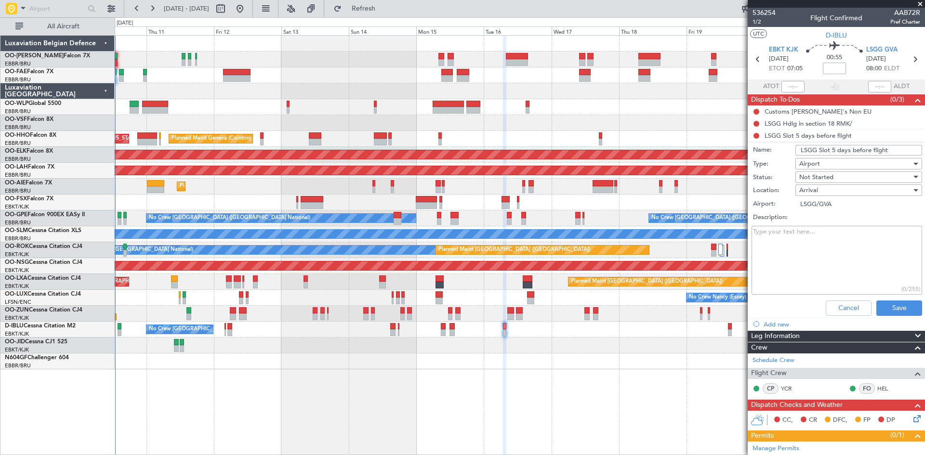
click at [829, 152] on input "LSGG Slot 5 days before flight" at bounding box center [858, 150] width 127 height 11
type input "LSGG Slot & handling: 5 days before flight"
click at [887, 302] on button "Save" at bounding box center [899, 308] width 46 height 15
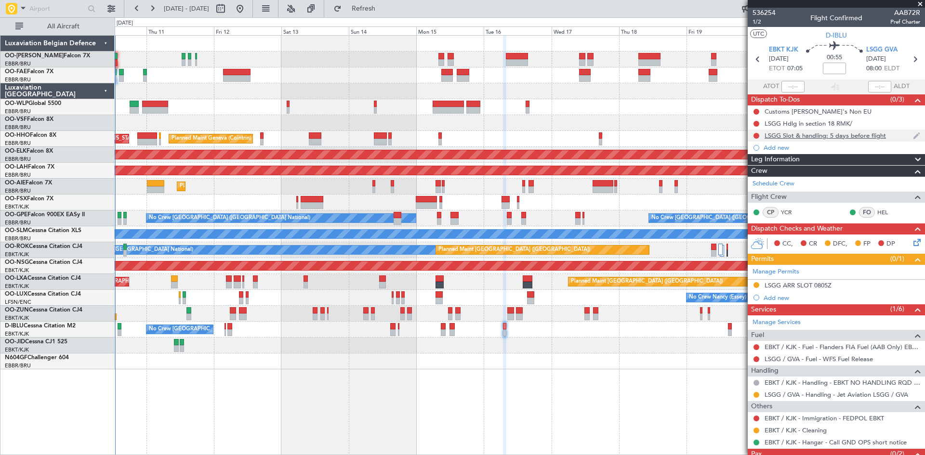
click at [824, 136] on div "LSGG Slot & handling: 5 days before flight" at bounding box center [825, 136] width 121 height 8
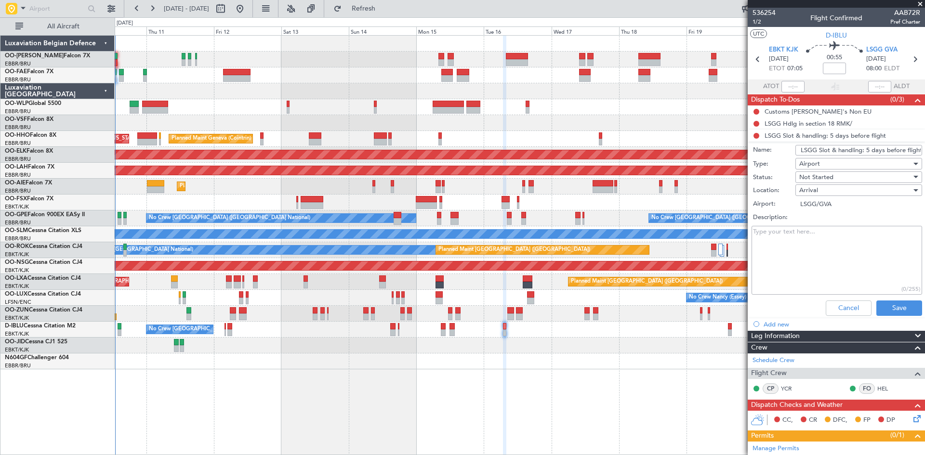
click at [823, 238] on textarea "Description:" at bounding box center [837, 260] width 171 height 69
click at [806, 232] on textarea "PPR and Handling for LSGG will be provided 5 days before the flight (-> 11/9)." at bounding box center [837, 260] width 171 height 69
click at [840, 251] on textarea "PPR and Handling confirmation for LSGG will be provided 5 days before the fligh…" at bounding box center [837, 260] width 171 height 69
type textarea "PPR and Handling confirmation for LSGG will be provided 5 days before the fligh…"
click at [895, 308] on button "Save" at bounding box center [899, 308] width 46 height 15
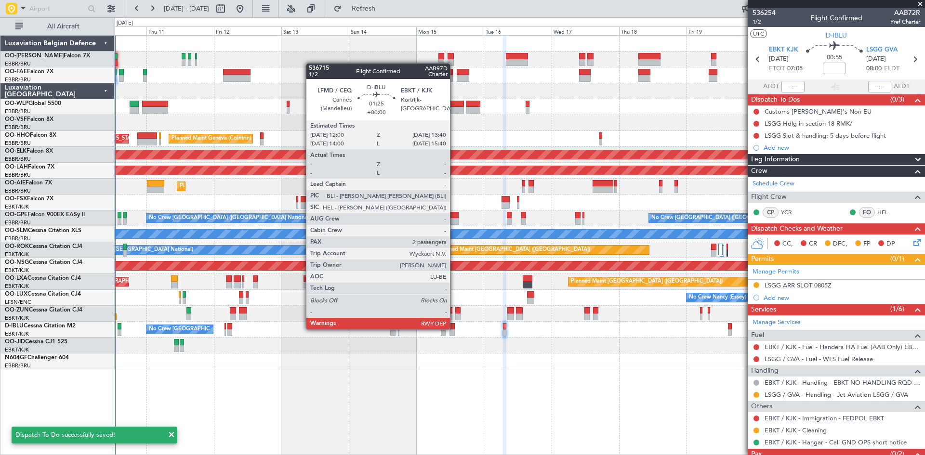
click at [453, 328] on div at bounding box center [451, 326] width 5 height 7
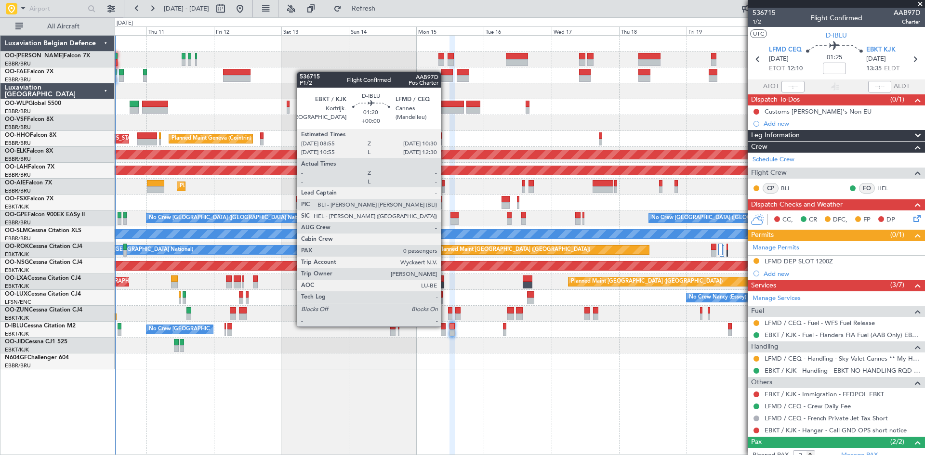
click at [445, 326] on div at bounding box center [443, 326] width 5 height 7
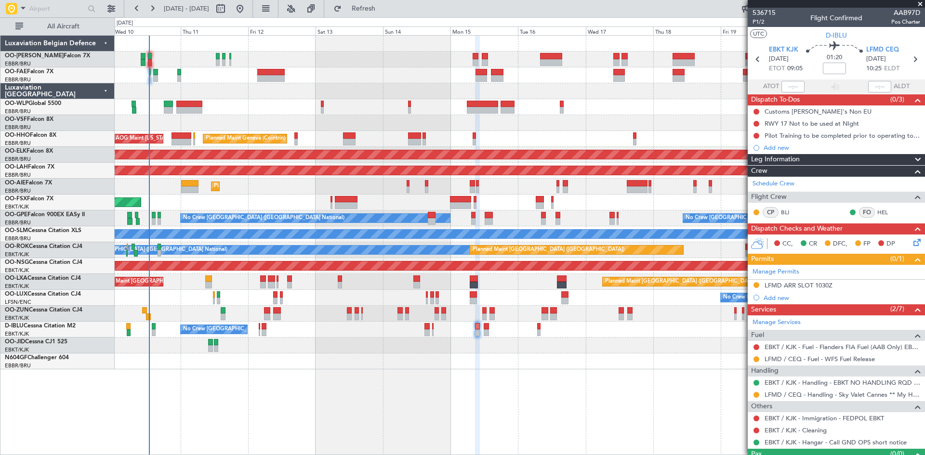
click at [308, 370] on div "Planned Maint Liege Planned Maint Geneva (Cointrin) AOG Maint New York (Teterbo…" at bounding box center [520, 245] width 810 height 420
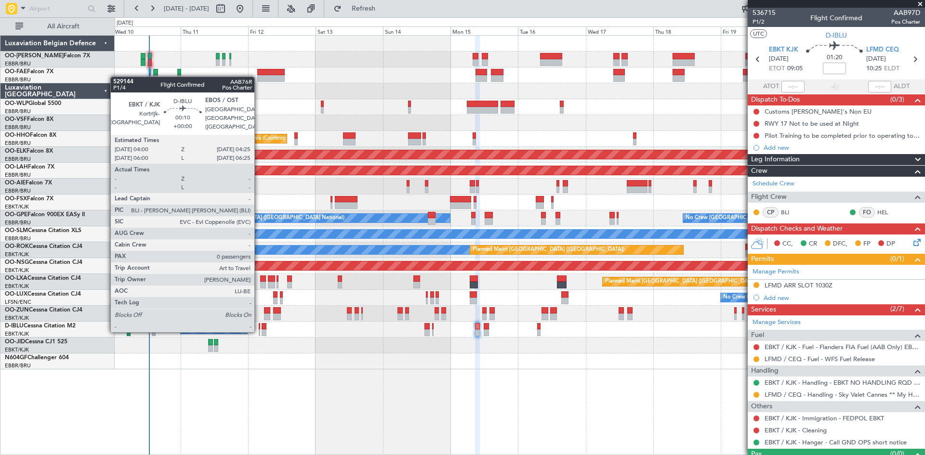
click at [259, 330] on div at bounding box center [259, 333] width 1 height 7
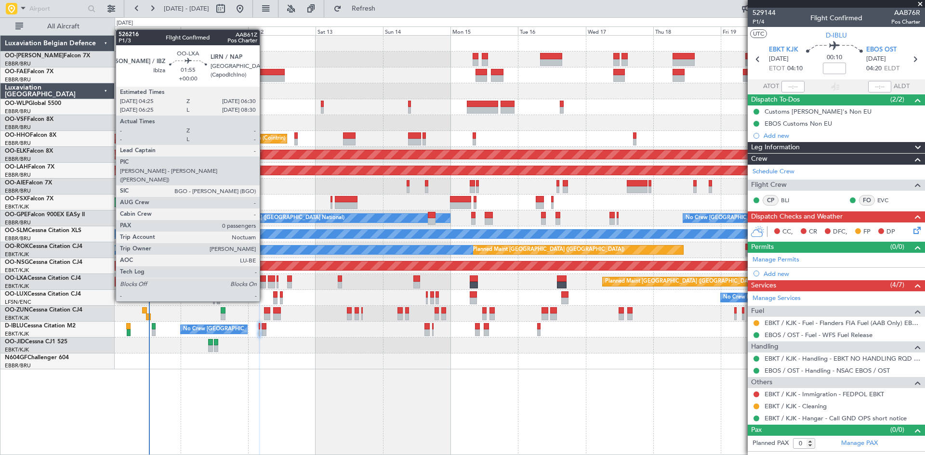
click at [264, 282] on div at bounding box center [263, 285] width 6 height 7
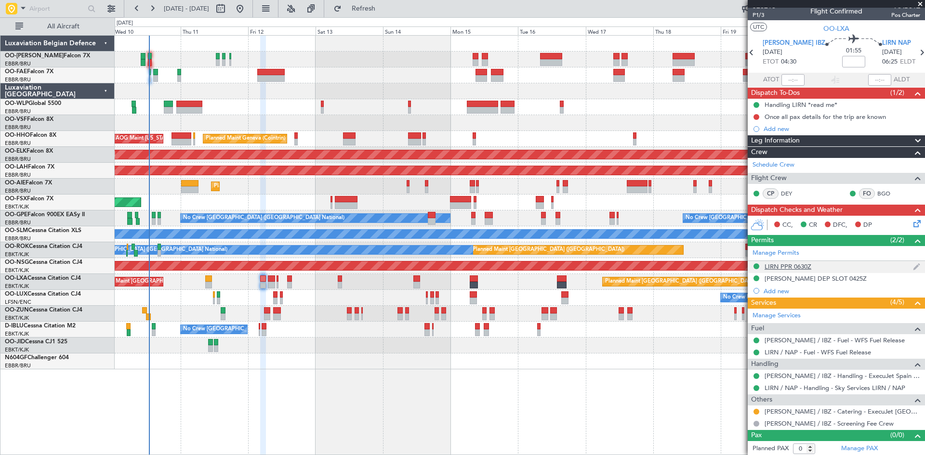
scroll to position [8, 0]
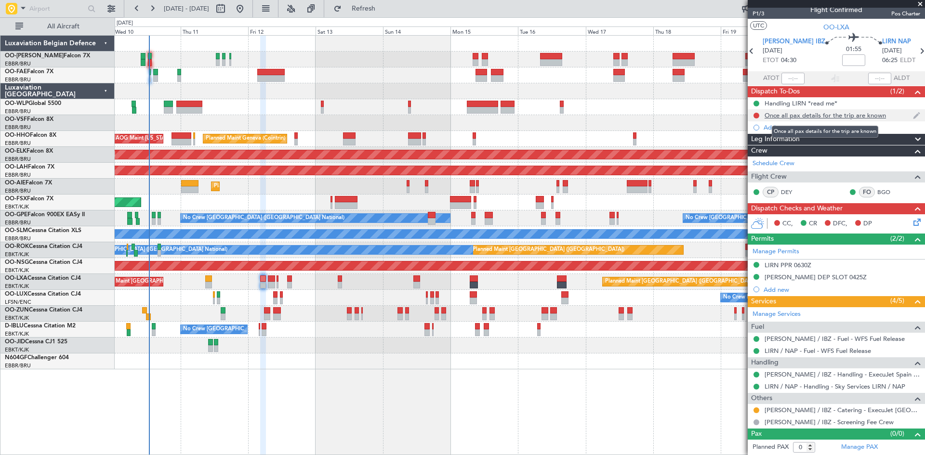
click at [812, 115] on div "Once all pax details for the trip are known" at bounding box center [825, 115] width 121 height 8
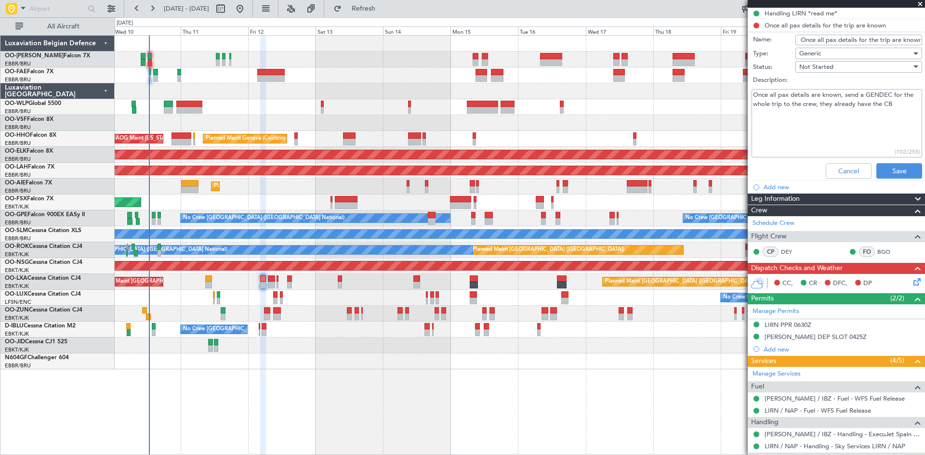
scroll to position [158, 0]
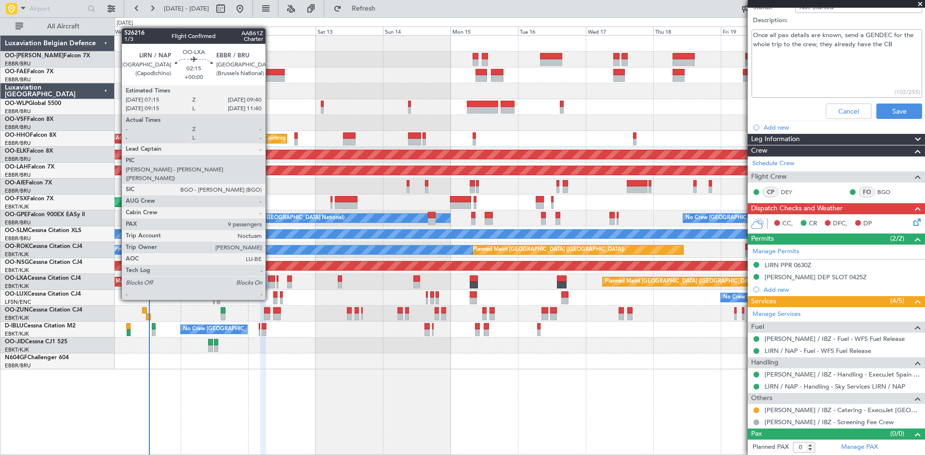
click at [270, 283] on div at bounding box center [271, 285] width 7 height 7
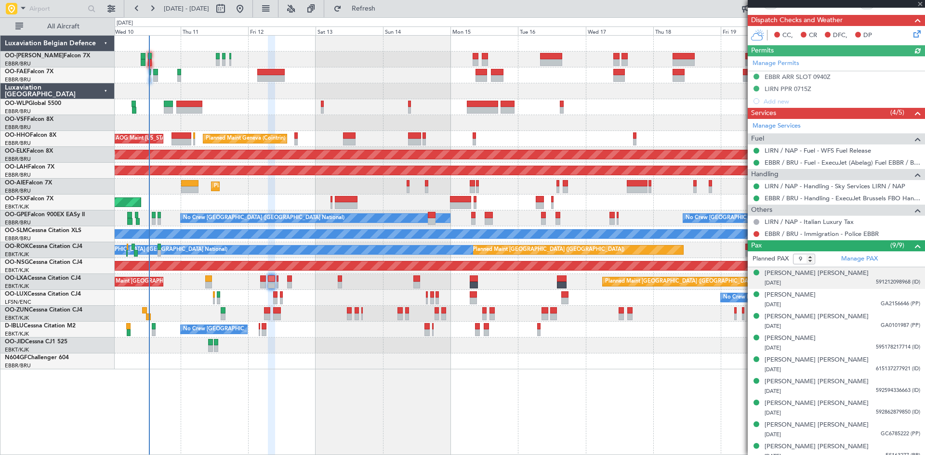
scroll to position [191, 0]
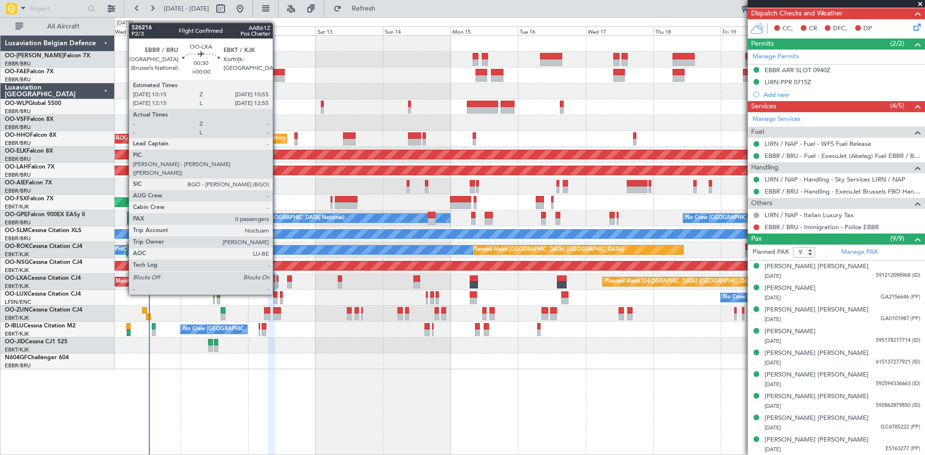
click at [277, 277] on div at bounding box center [278, 279] width 2 height 7
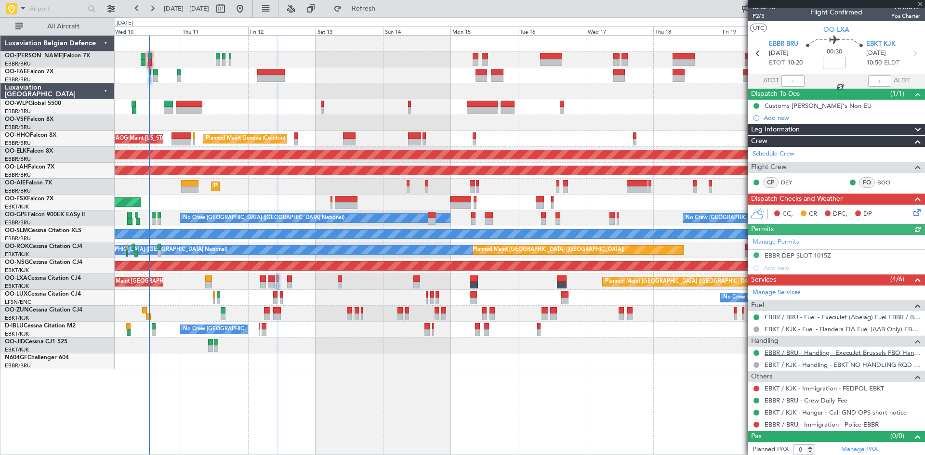
scroll to position [8, 0]
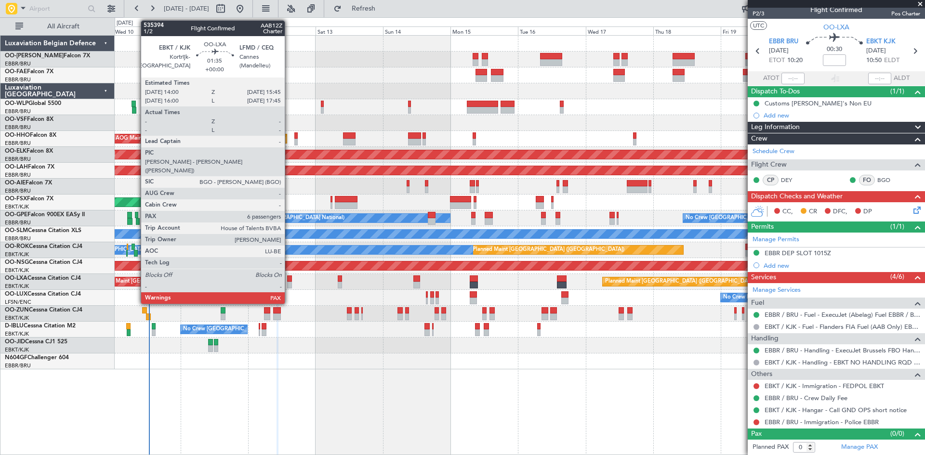
click at [289, 278] on div at bounding box center [289, 279] width 5 height 7
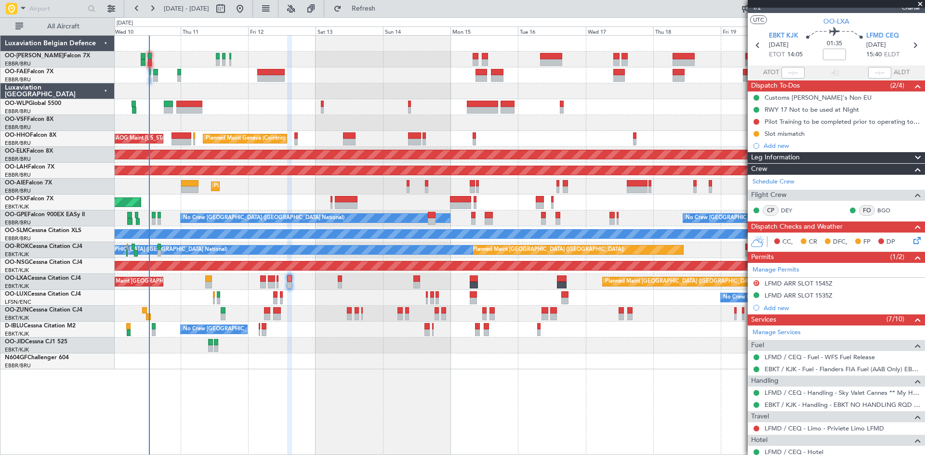
scroll to position [0, 0]
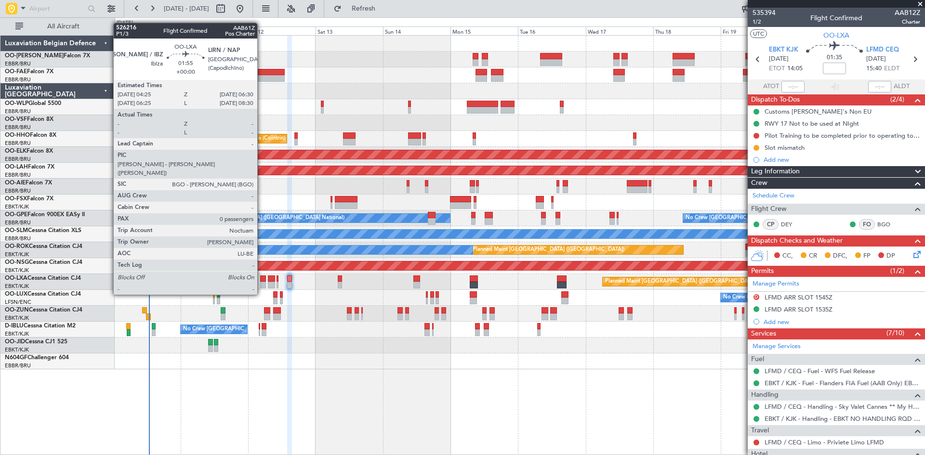
click at [262, 277] on div at bounding box center [263, 279] width 6 height 7
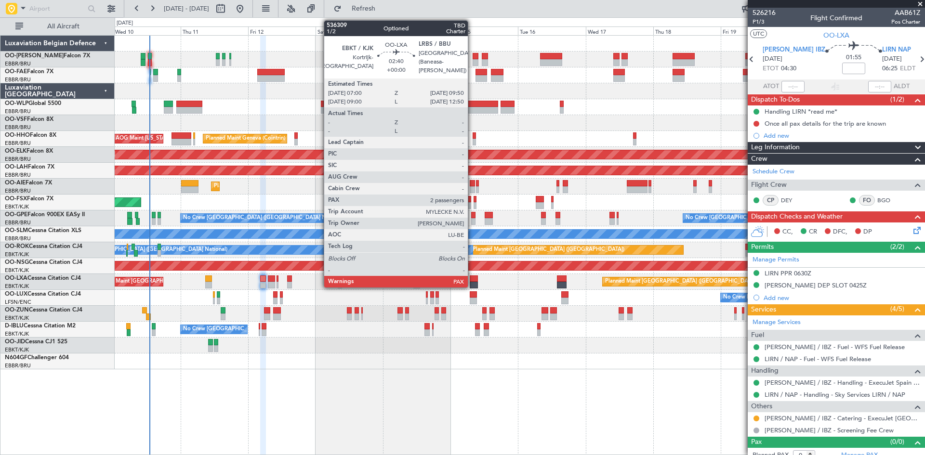
click at [472, 281] on div at bounding box center [474, 279] width 8 height 7
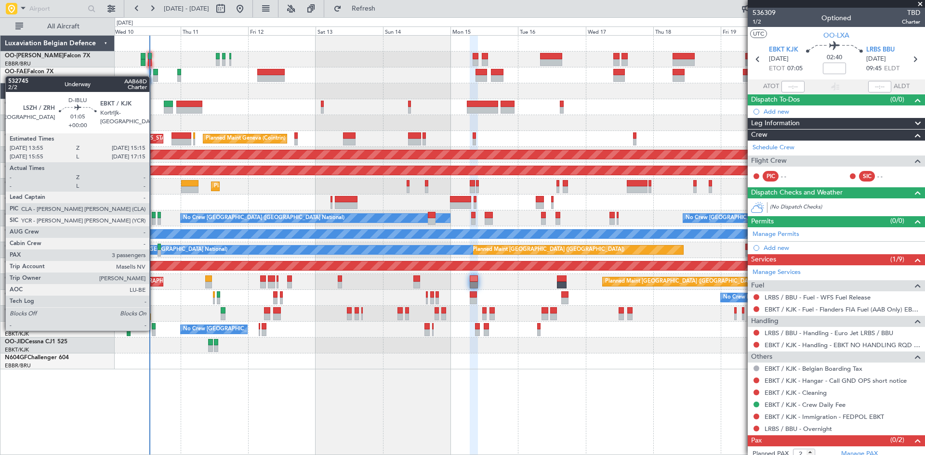
click at [154, 330] on div at bounding box center [154, 333] width 4 height 7
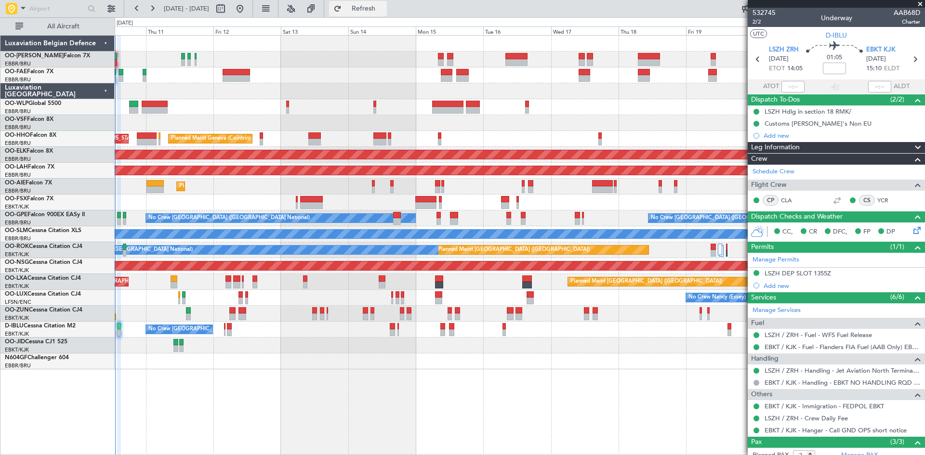
click at [384, 12] on span "Refresh" at bounding box center [363, 8] width 40 height 7
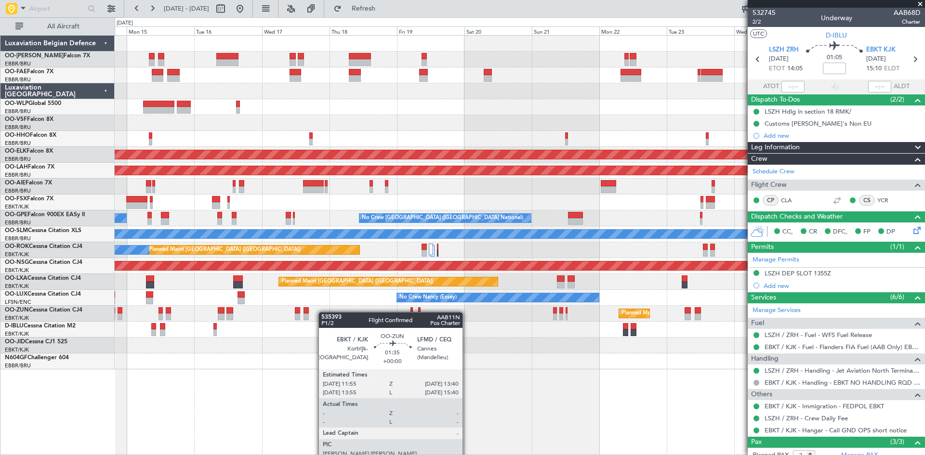
click at [317, 312] on div "Planned Maint Kortrijk-[GEOGRAPHIC_DATA]" at bounding box center [520, 314] width 810 height 16
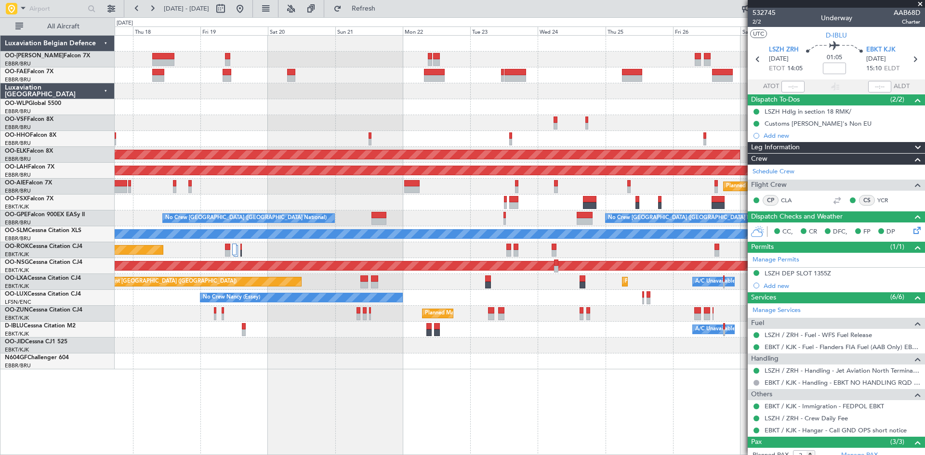
click at [386, 343] on div "Planned Maint Kortrijk-[GEOGRAPHIC_DATA]" at bounding box center [520, 346] width 810 height 16
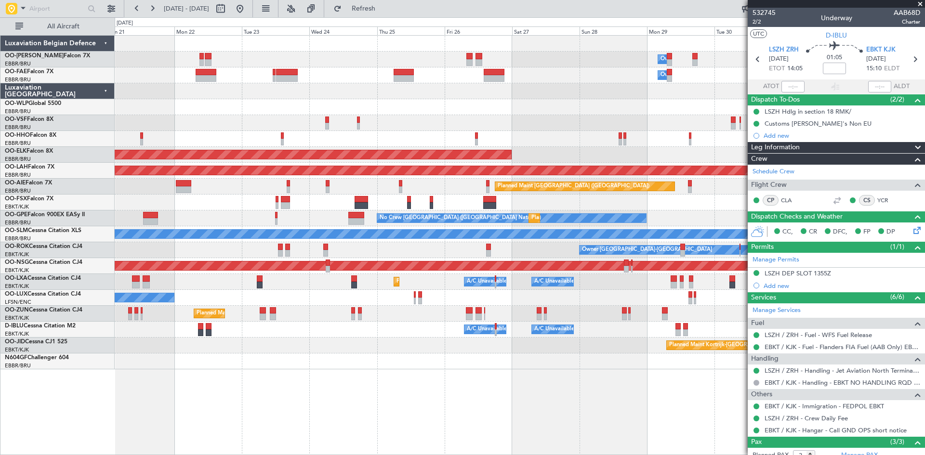
click at [383, 342] on div "Owner Melsbroek Air Base Owner Melsbroek Air Base Planned Maint Kortrijk-Wevelg…" at bounding box center [520, 203] width 810 height 334
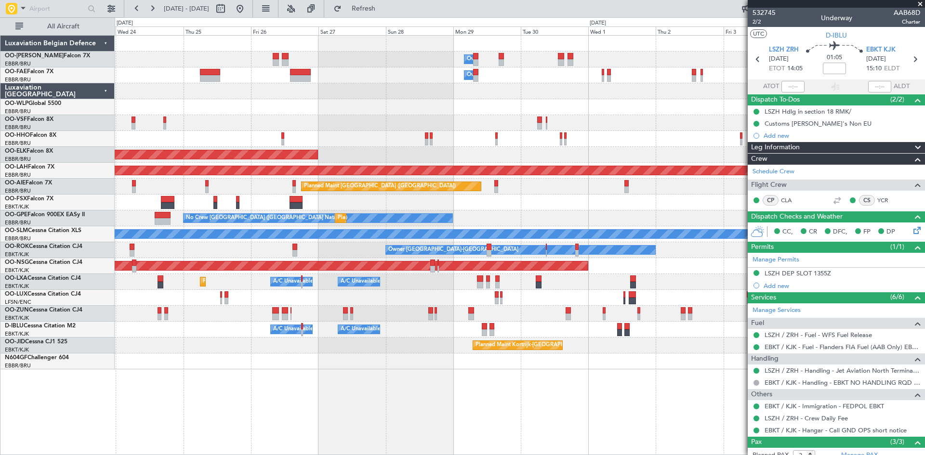
click at [326, 350] on div "Owner Melsbroek Air Base Owner Melsbroek Air Base Planned Maint Kortrijk-Wevelg…" at bounding box center [520, 203] width 810 height 334
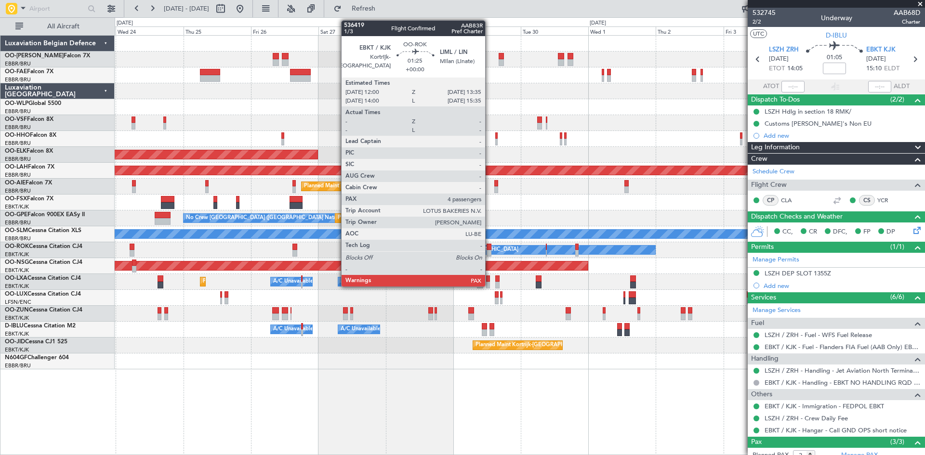
click at [489, 245] on div at bounding box center [489, 247] width 5 height 7
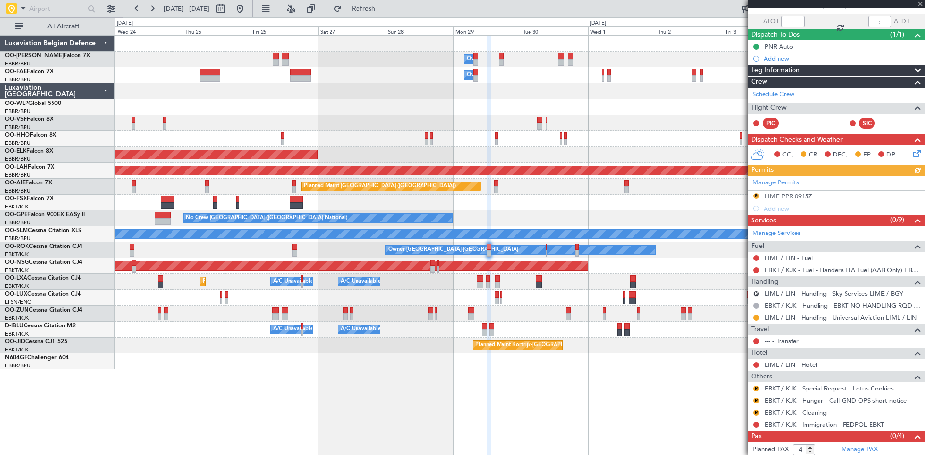
scroll to position [80, 0]
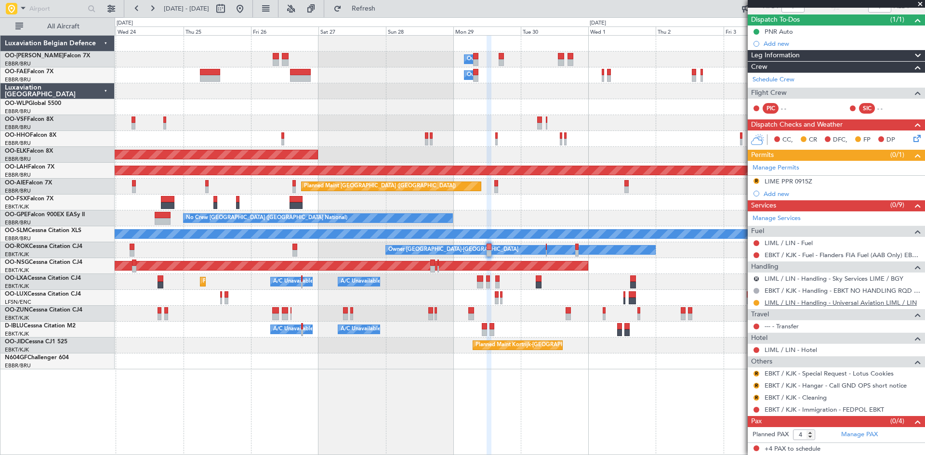
click at [789, 304] on link "LIML / LIN - Handling - Universal Aviation LIML / LIN" at bounding box center [841, 303] width 152 height 8
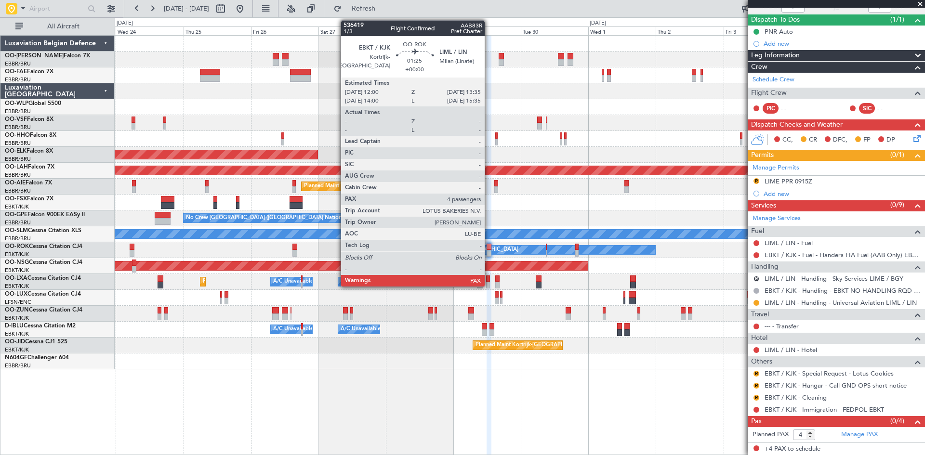
click at [489, 244] on div at bounding box center [489, 247] width 5 height 7
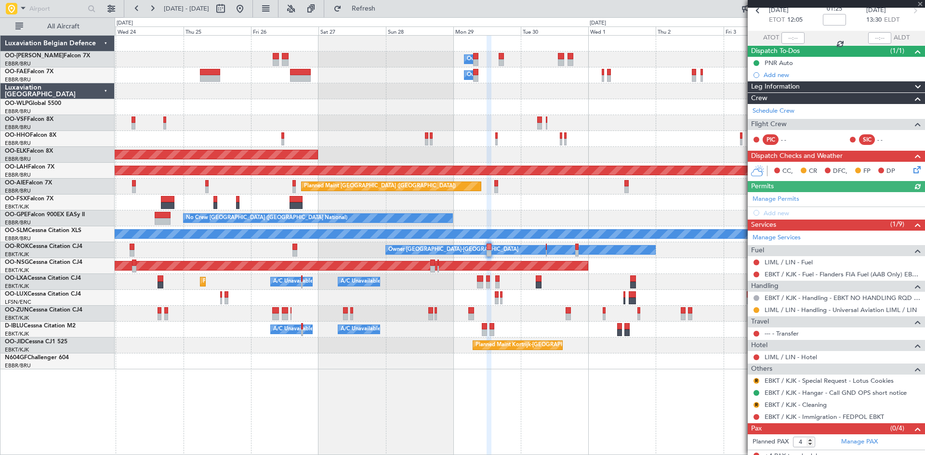
scroll to position [56, 0]
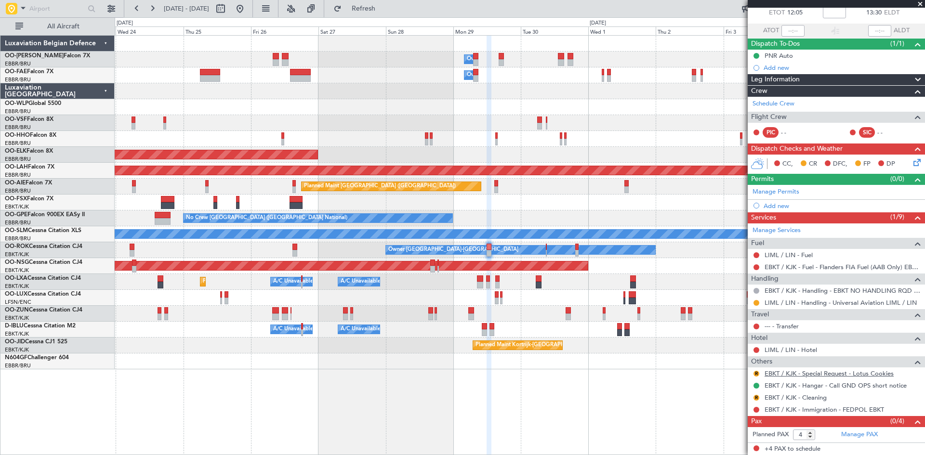
click at [796, 373] on link "EBKT / KJK - Special Request - Lotus Cookies" at bounding box center [829, 374] width 129 height 8
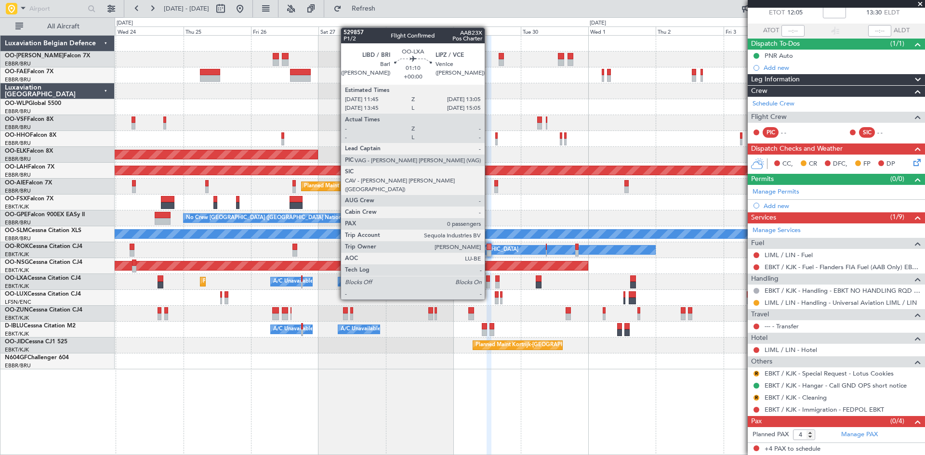
click at [489, 281] on div at bounding box center [488, 279] width 4 height 7
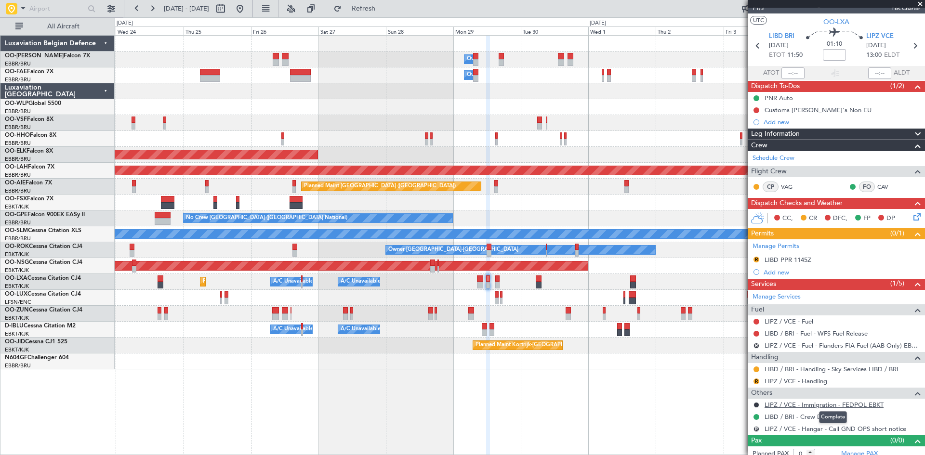
scroll to position [20, 0]
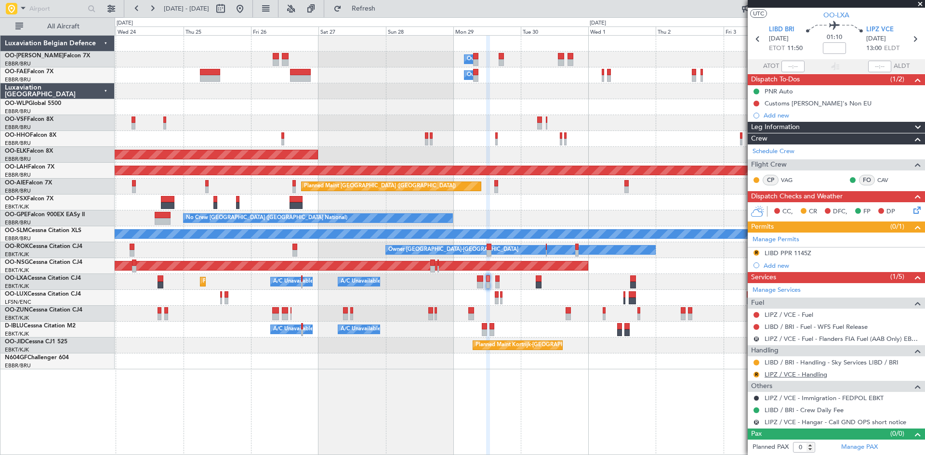
click at [784, 375] on link "LIPZ / VCE - Handling" at bounding box center [796, 374] width 63 height 8
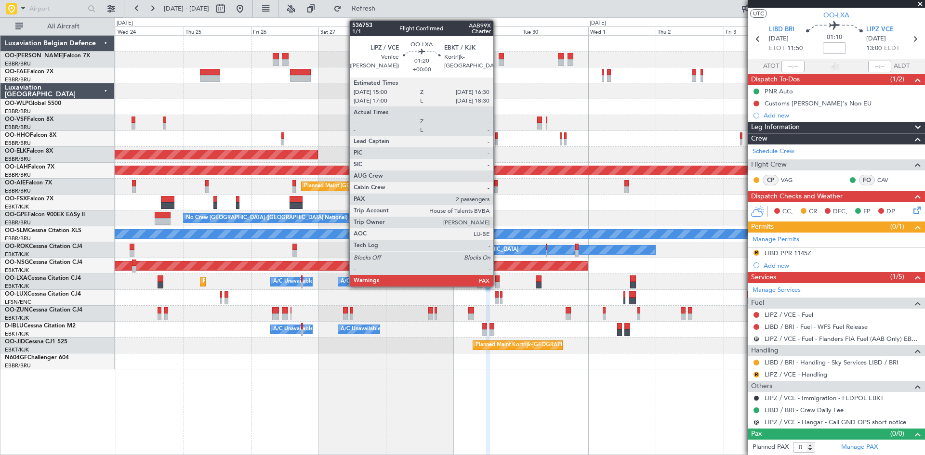
click at [498, 280] on div at bounding box center [497, 279] width 4 height 7
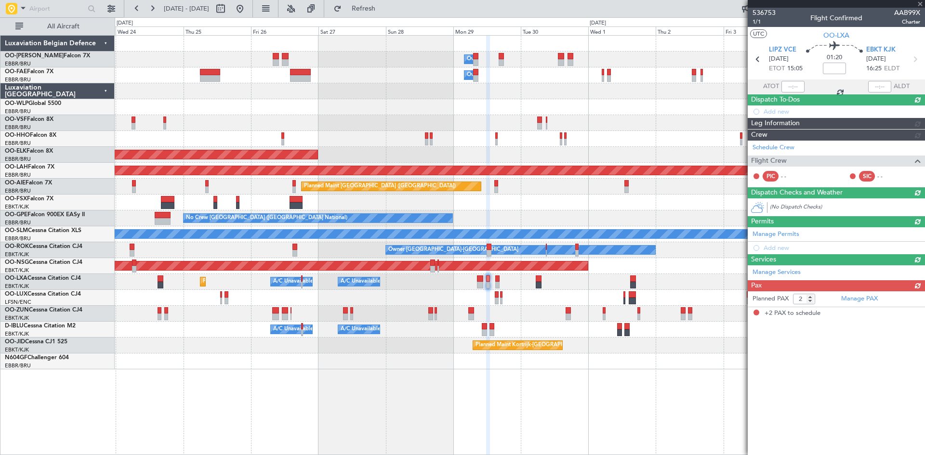
scroll to position [0, 0]
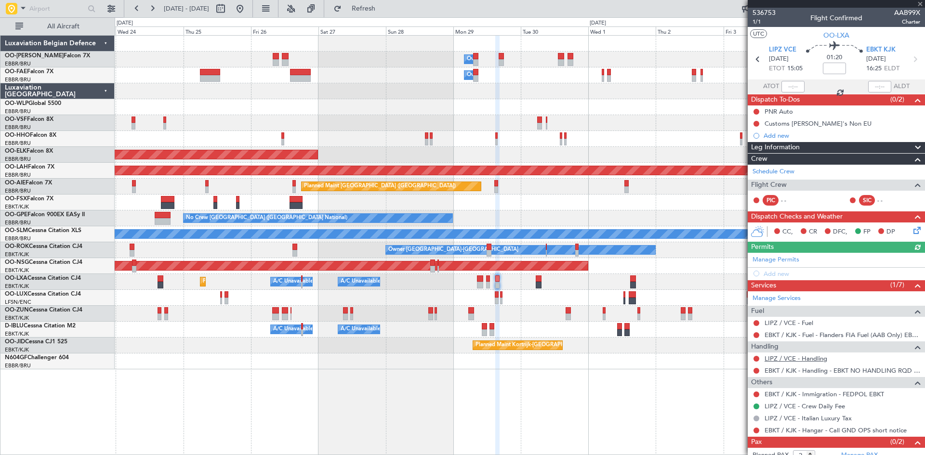
click at [812, 359] on link "LIPZ / VCE - Handling" at bounding box center [796, 359] width 63 height 8
click at [756, 370] on button at bounding box center [756, 371] width 6 height 6
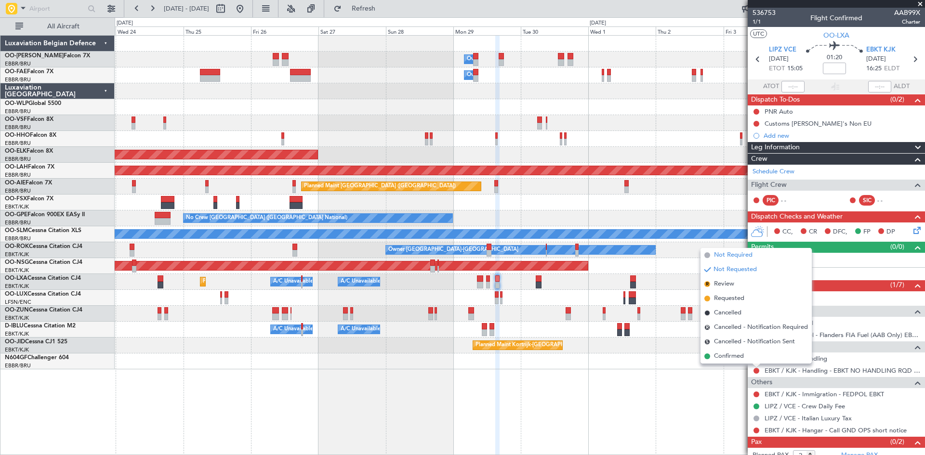
click at [729, 259] on span "Not Required" at bounding box center [733, 256] width 39 height 10
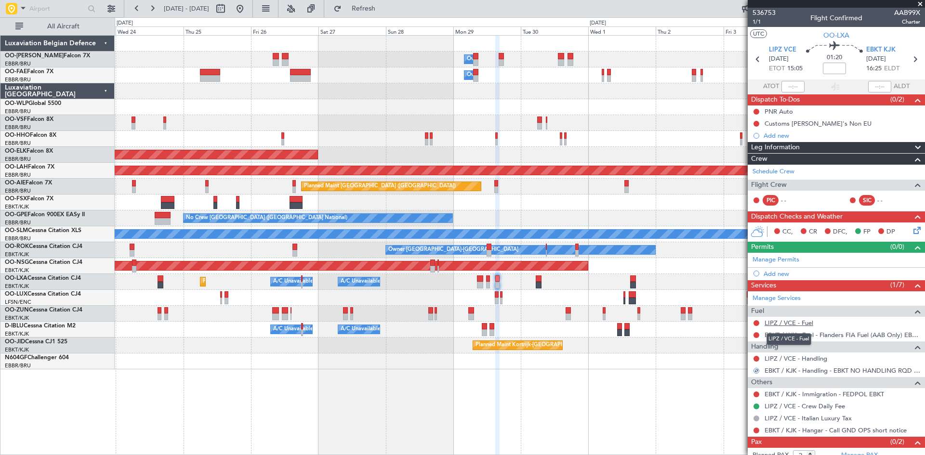
click at [792, 325] on link "LIPZ / VCE - Fuel" at bounding box center [789, 323] width 49 height 8
click at [384, 12] on span "Refresh" at bounding box center [363, 8] width 40 height 7
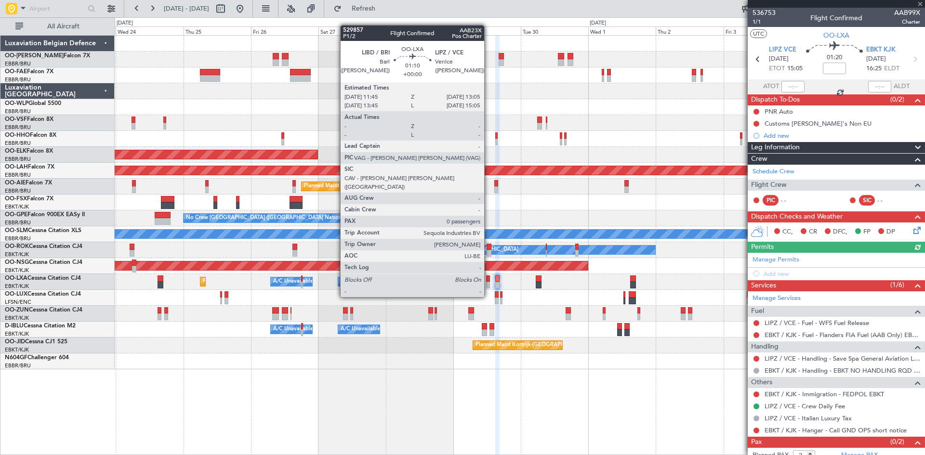
click at [489, 279] on div at bounding box center [488, 279] width 4 height 7
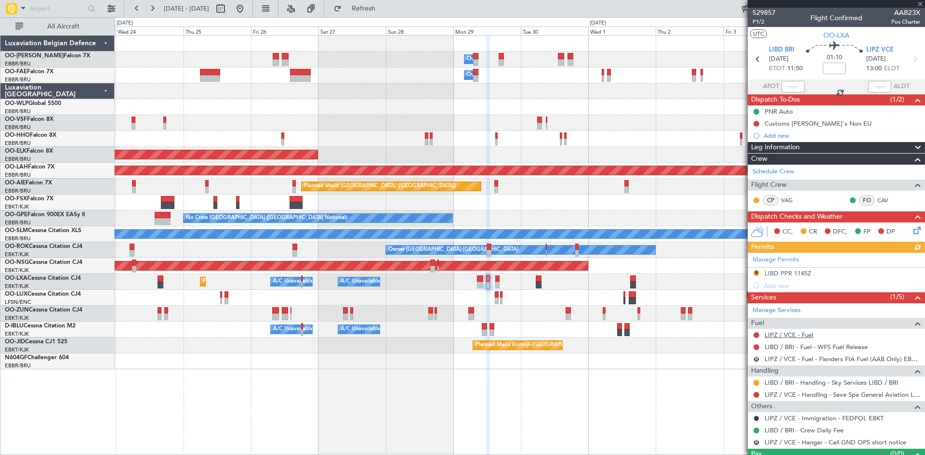
click at [793, 334] on link "LIPZ / VCE - Fuel" at bounding box center [789, 335] width 49 height 8
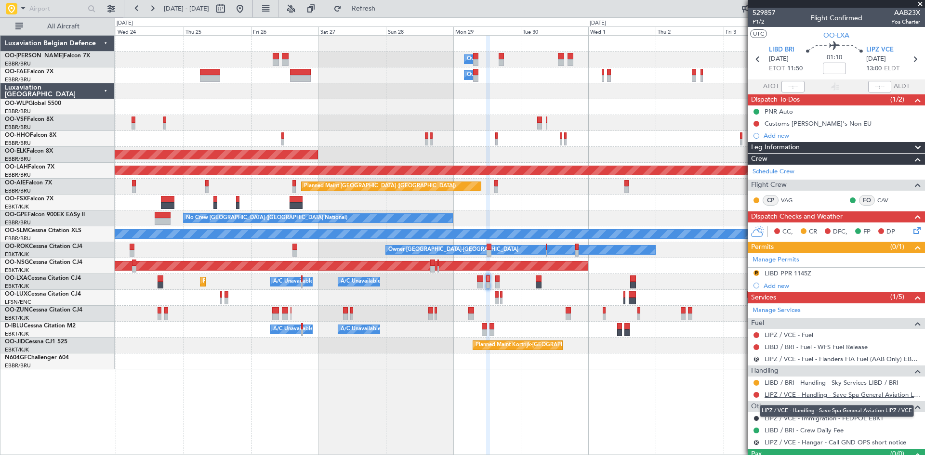
click at [792, 395] on link "LIPZ / VCE - Handling - Save Spa General Aviation LIPZ / VCE" at bounding box center [843, 395] width 156 height 8
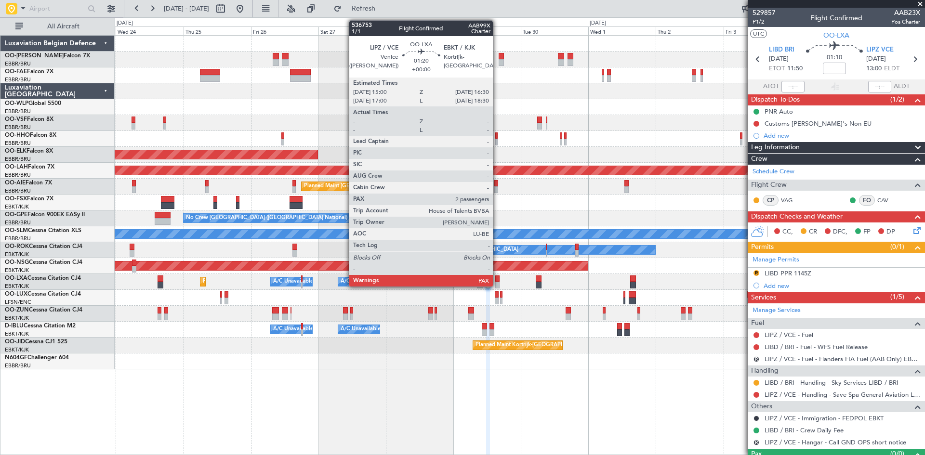
click at [497, 279] on div at bounding box center [497, 279] width 4 height 7
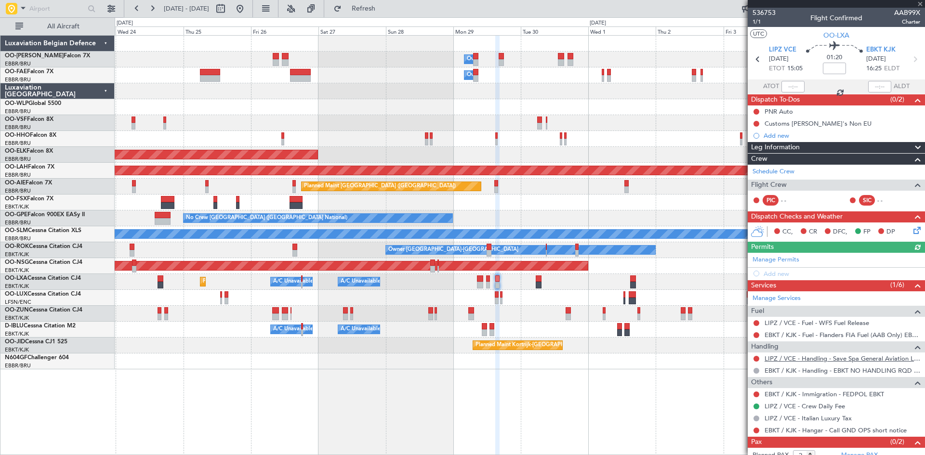
click at [826, 358] on link "LIPZ / VCE - Handling - Save Spa General Aviation LIPZ / VCE" at bounding box center [843, 359] width 156 height 8
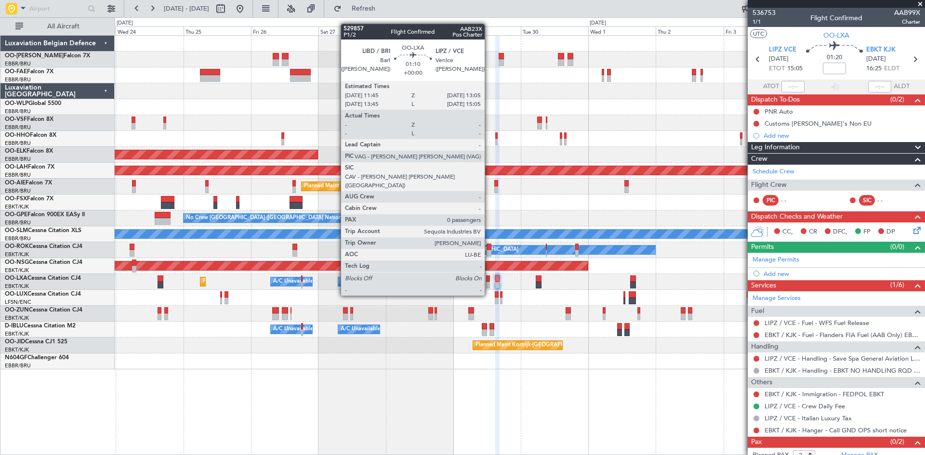
click at [489, 277] on div at bounding box center [488, 279] width 4 height 7
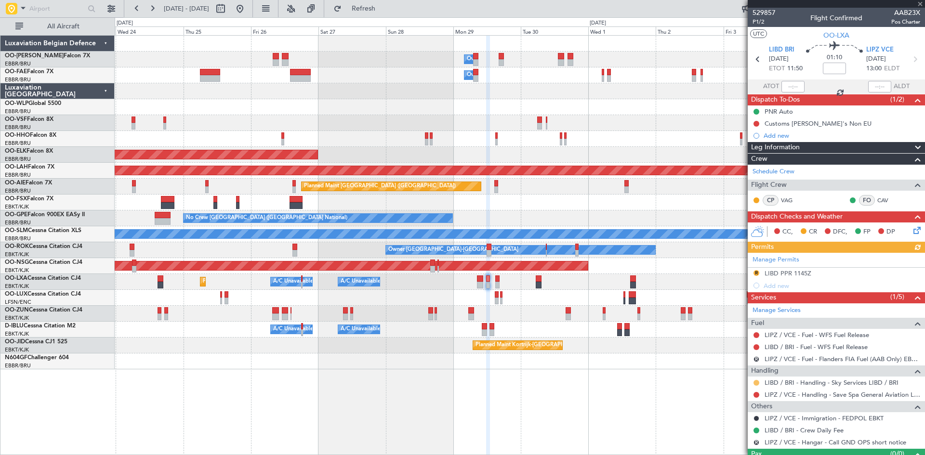
click at [756, 383] on button at bounding box center [756, 383] width 6 height 6
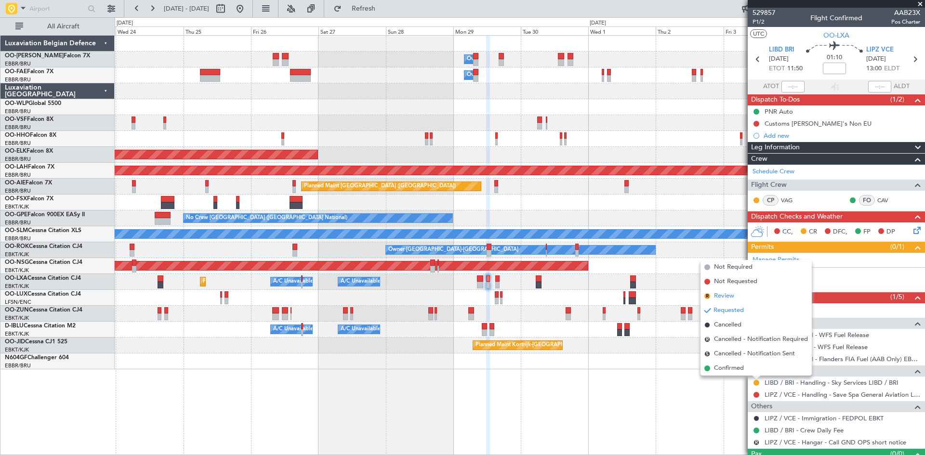
click at [726, 293] on span "Review" at bounding box center [724, 296] width 20 height 10
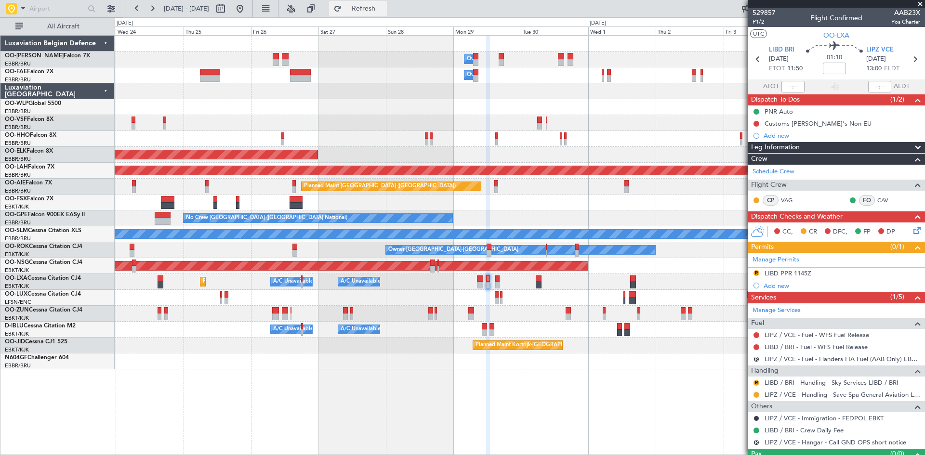
click at [384, 8] on span "Refresh" at bounding box center [363, 8] width 40 height 7
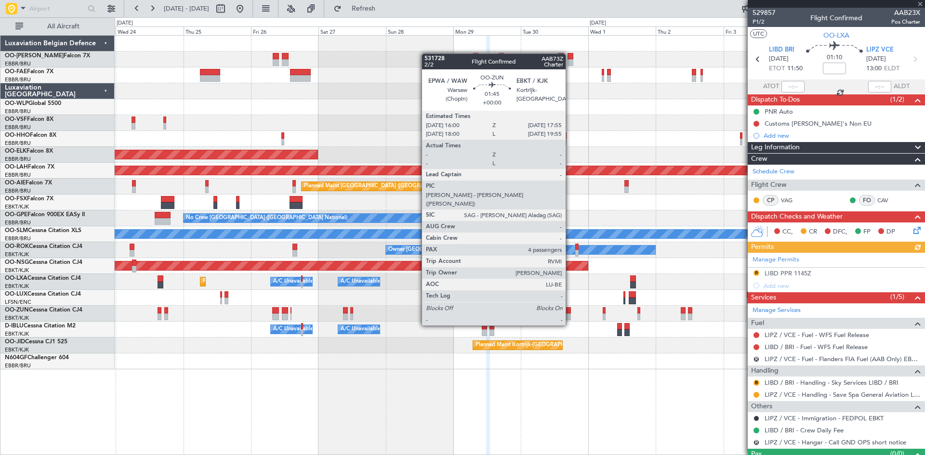
click at [449, 381] on div "Owner Melsbroek Air Base Owner Melsbroek Air Base Planned Maint Kortrijk-Wevelg…" at bounding box center [520, 245] width 810 height 420
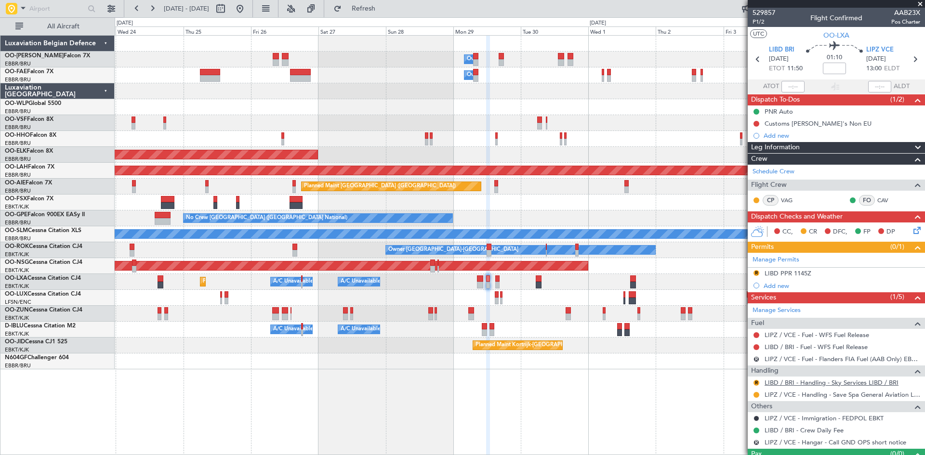
click at [777, 384] on link "LIBD / BRI - Handling - Sky Services LIBD / BRI" at bounding box center [832, 383] width 134 height 8
click at [757, 382] on button "R" at bounding box center [756, 383] width 6 height 6
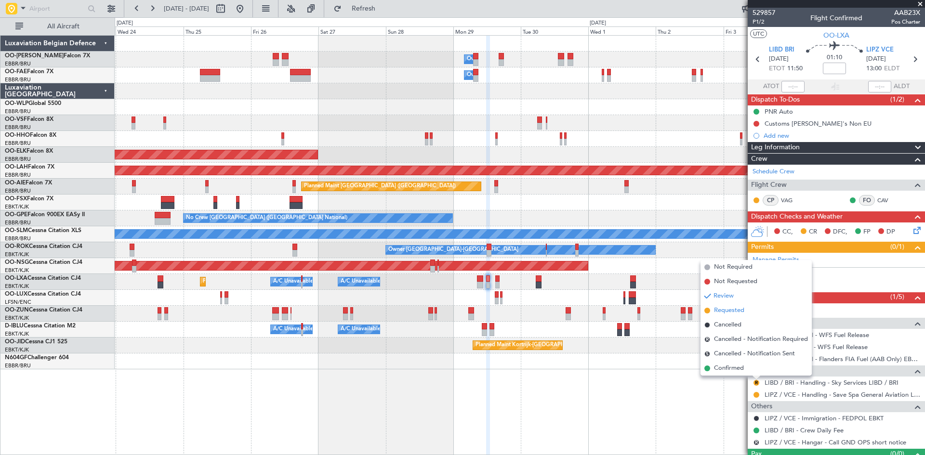
click at [727, 312] on span "Requested" at bounding box center [729, 311] width 30 height 10
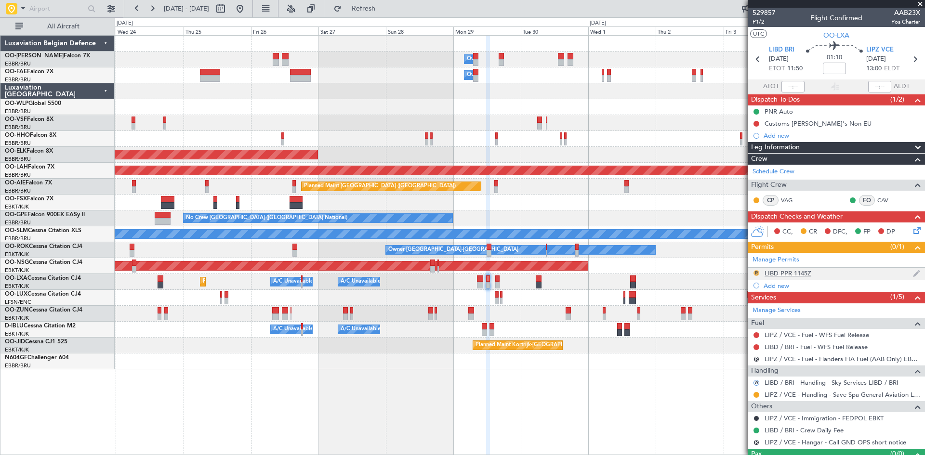
click at [758, 272] on button "R" at bounding box center [756, 273] width 6 height 6
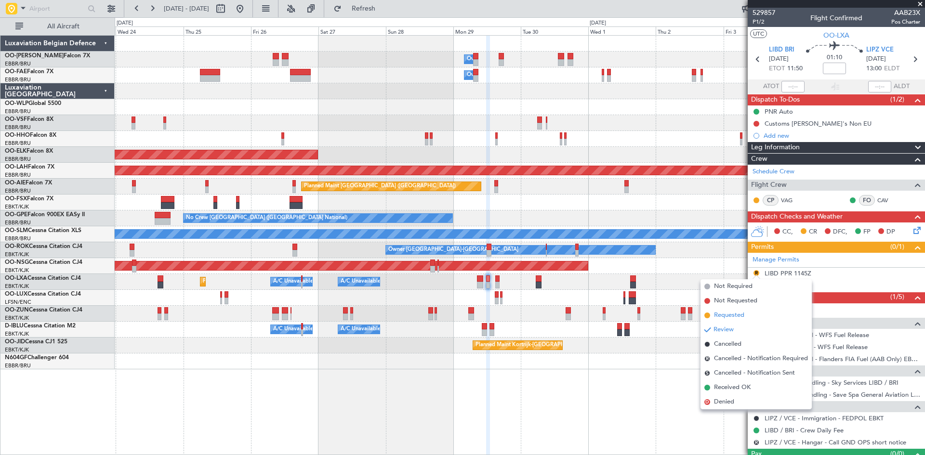
click at [732, 316] on span "Requested" at bounding box center [729, 316] width 30 height 10
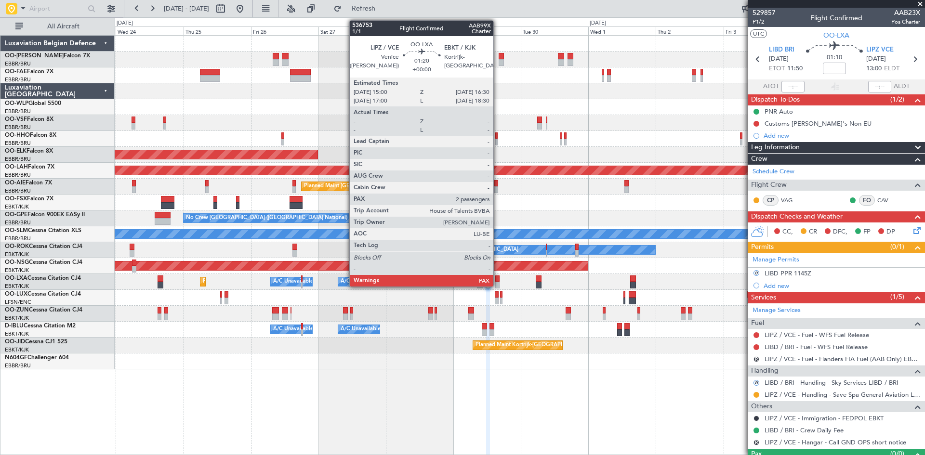
click at [498, 281] on div at bounding box center [497, 279] width 4 height 7
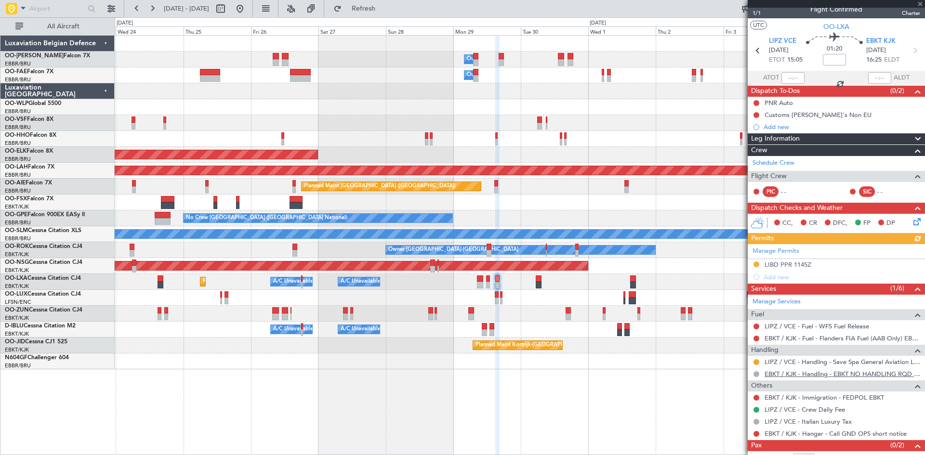
scroll to position [33, 0]
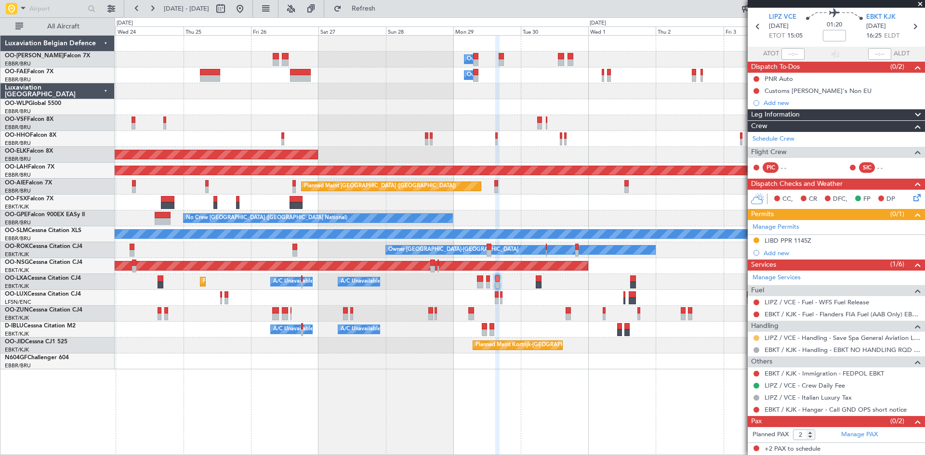
click at [755, 337] on button at bounding box center [756, 338] width 6 height 6
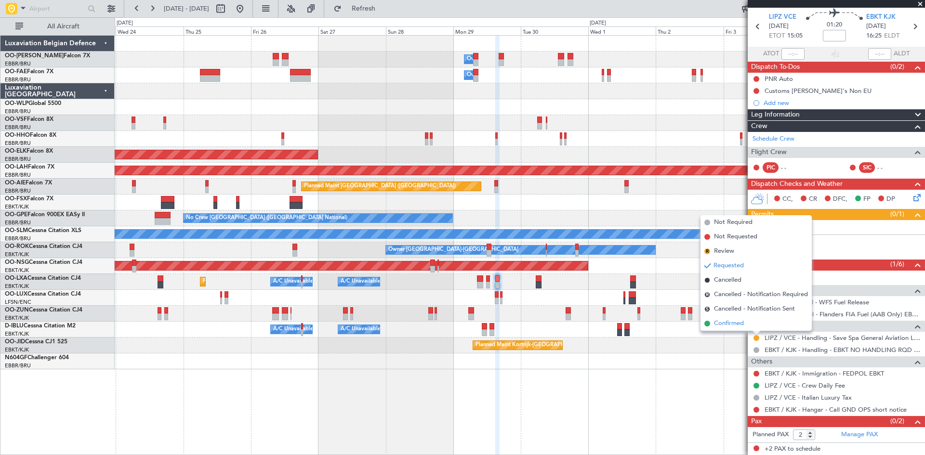
click at [748, 322] on li "Confirmed" at bounding box center [755, 324] width 111 height 14
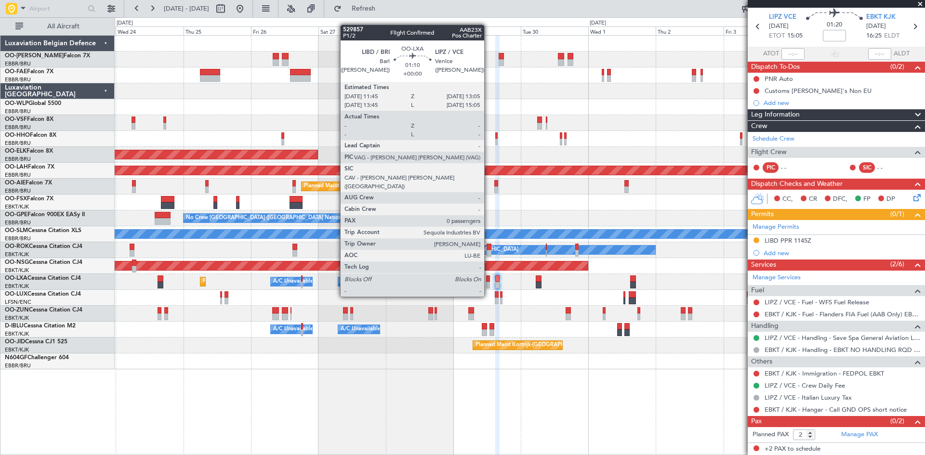
click at [488, 278] on div at bounding box center [488, 279] width 4 height 7
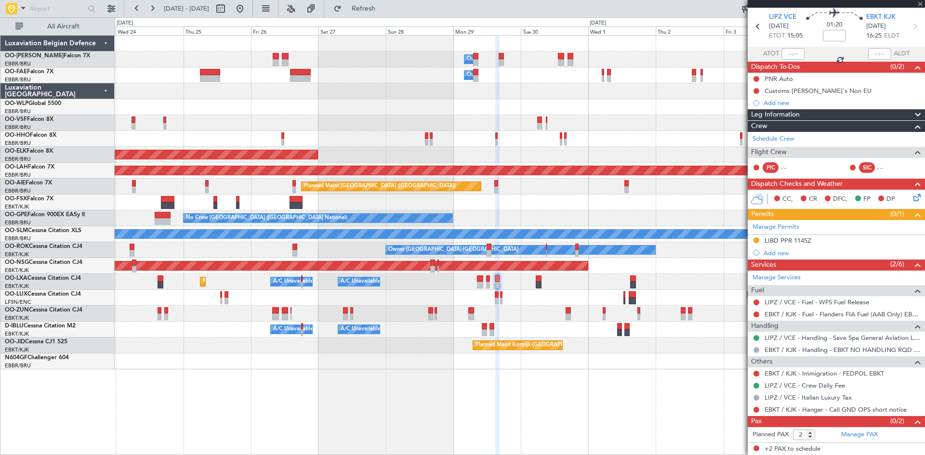
type input "0"
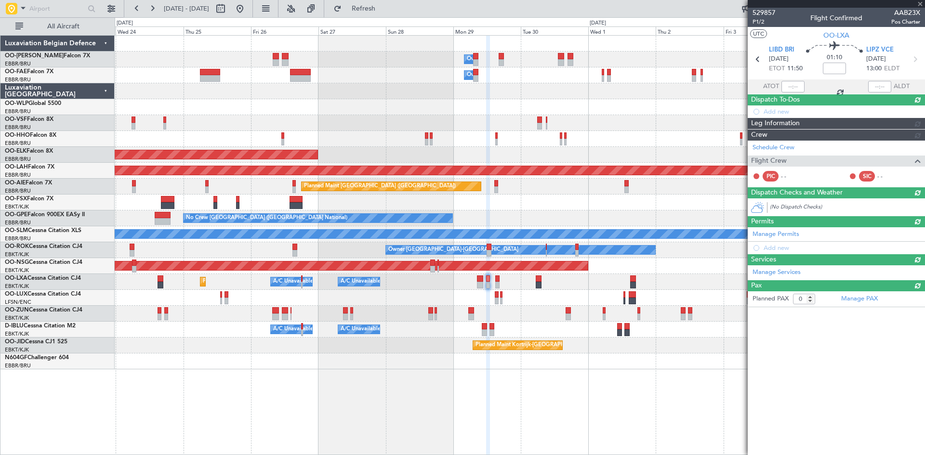
scroll to position [0, 0]
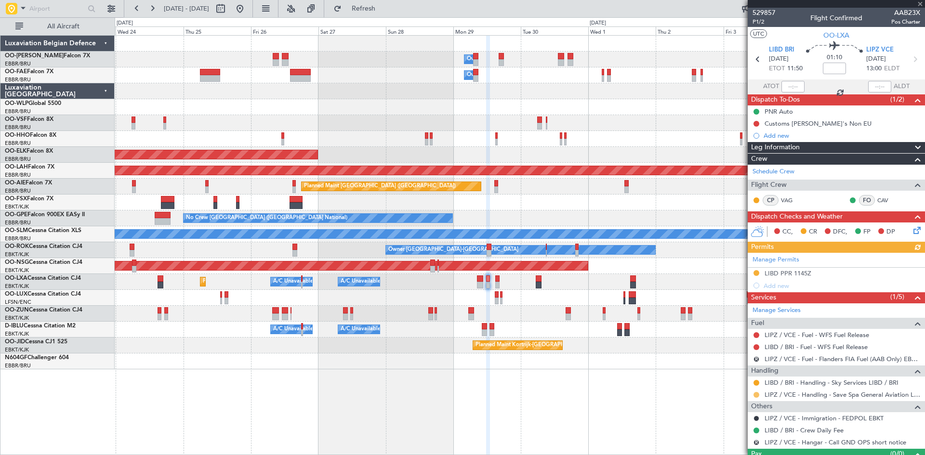
click at [756, 394] on button at bounding box center [756, 395] width 6 height 6
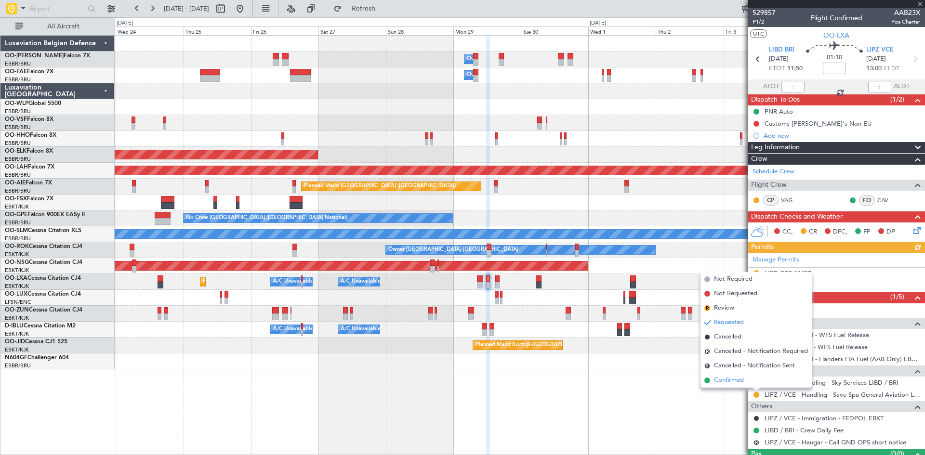
click at [729, 378] on span "Confirmed" at bounding box center [729, 381] width 30 height 10
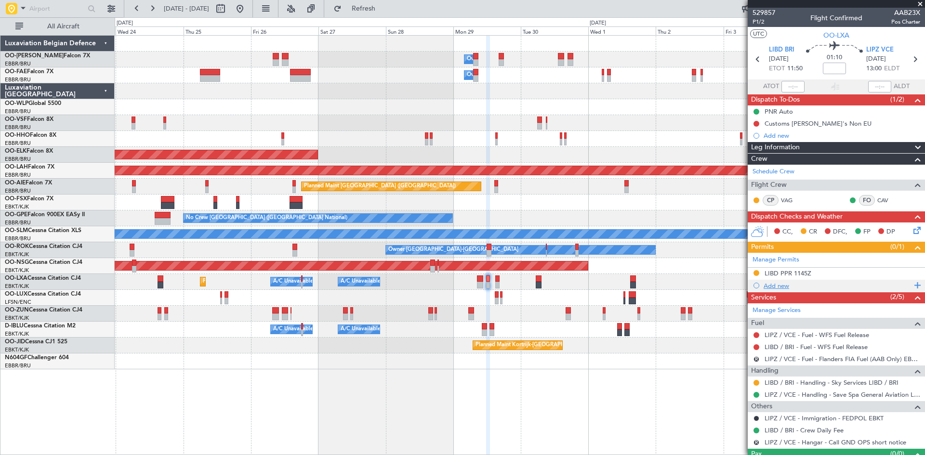
click at [781, 286] on div "Add new" at bounding box center [838, 286] width 148 height 8
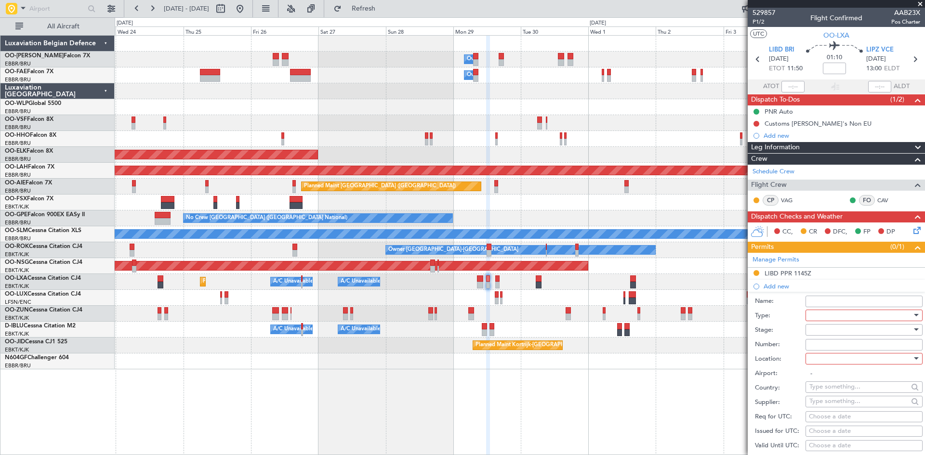
click at [829, 315] on div at bounding box center [860, 315] width 103 height 14
click at [831, 365] on span "PPR" at bounding box center [860, 363] width 101 height 14
click at [832, 356] on div at bounding box center [860, 359] width 103 height 14
click at [836, 407] on span "Arrival" at bounding box center [860, 407] width 101 height 14
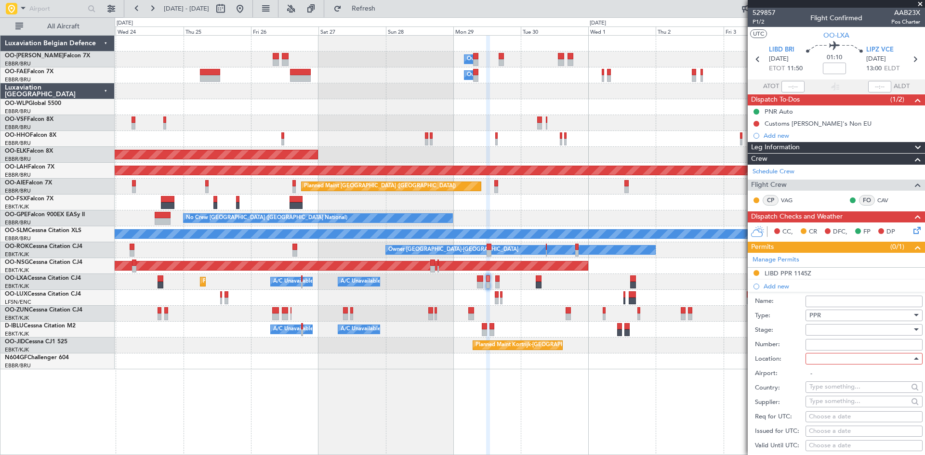
type input "LIPZ / VCE"
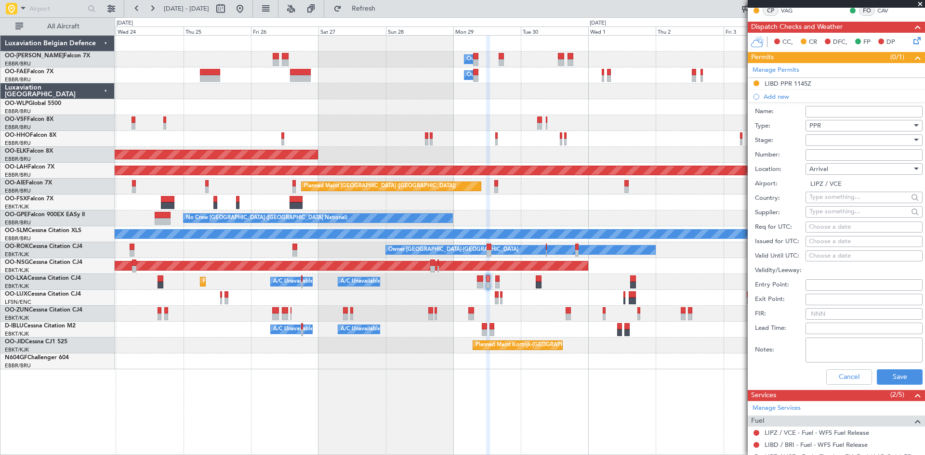
scroll to position [193, 0]
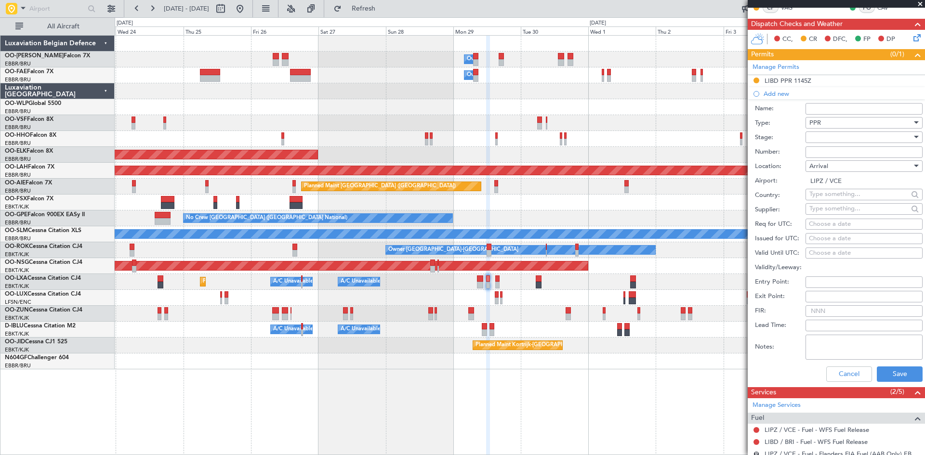
click at [829, 344] on textarea "Notes:" at bounding box center [864, 347] width 117 height 25
click at [812, 338] on textarea "Parking PPR by AD operator. Goes through handler." at bounding box center [864, 347] width 117 height 25
type textarea "Parking PPR by AD operator. Goes through handler."
click at [826, 222] on div "Choose a date" at bounding box center [864, 225] width 110 height 10
select select "9"
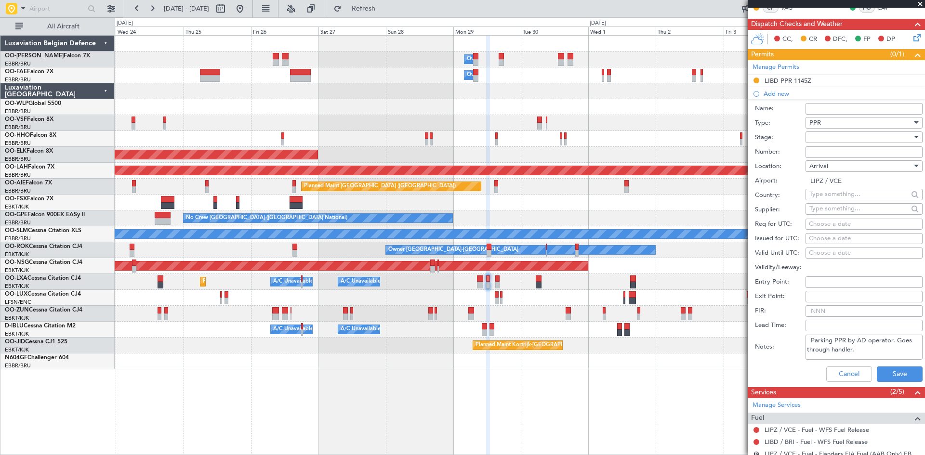
select select "2025"
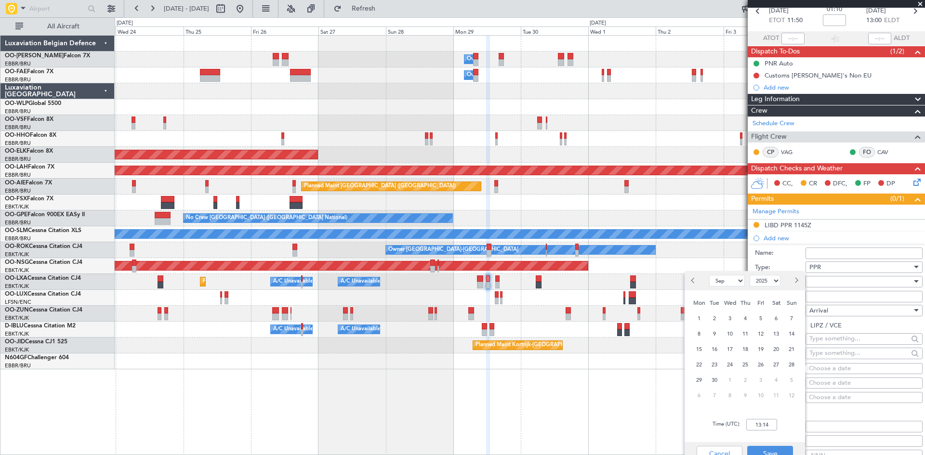
scroll to position [0, 0]
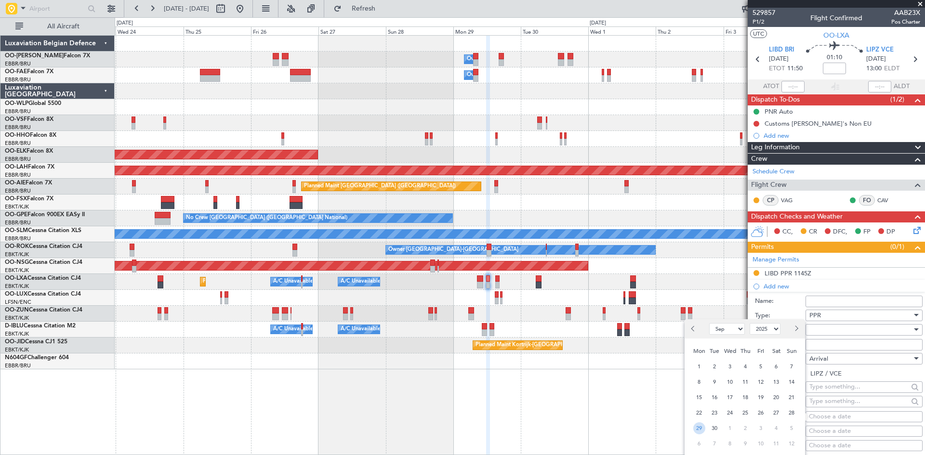
click at [704, 429] on span "29" at bounding box center [699, 429] width 12 height 12
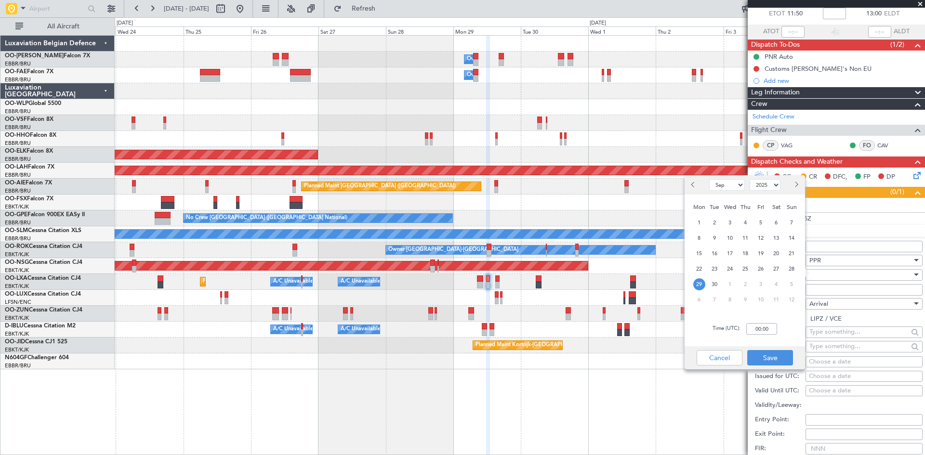
scroll to position [48, 0]
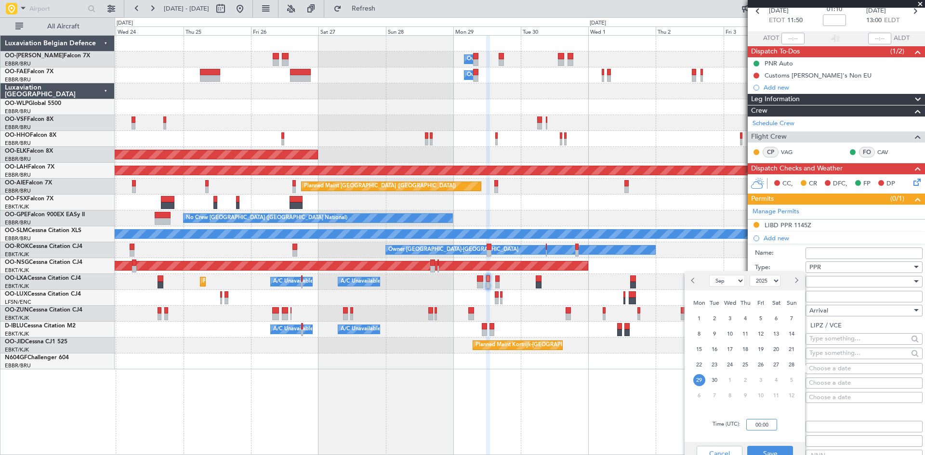
click at [756, 425] on input "00:00" at bounding box center [761, 425] width 31 height 12
type input "11:45"
click at [760, 446] on button "Save" at bounding box center [770, 453] width 46 height 15
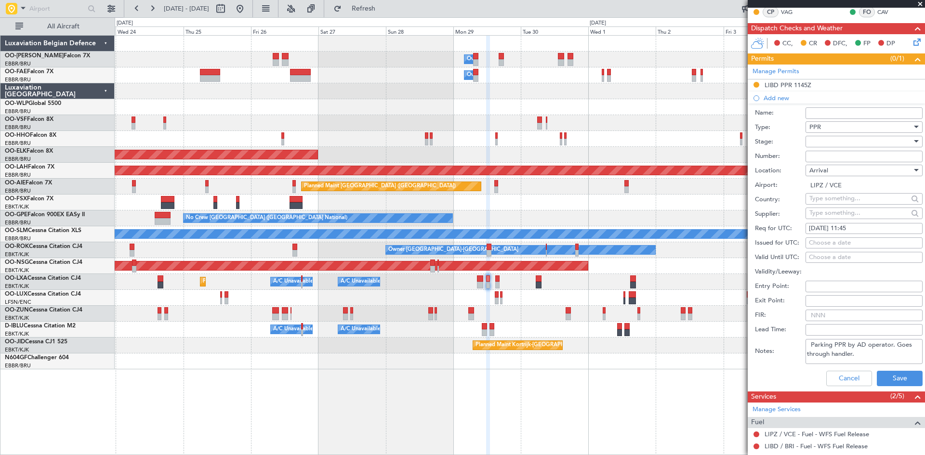
scroll to position [193, 0]
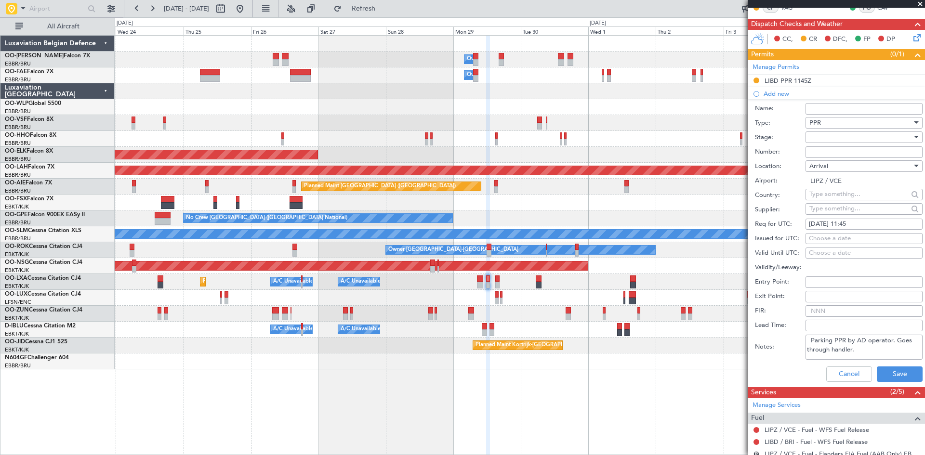
click at [830, 135] on div at bounding box center [860, 137] width 103 height 14
click at [838, 199] on span "Requested" at bounding box center [860, 200] width 101 height 14
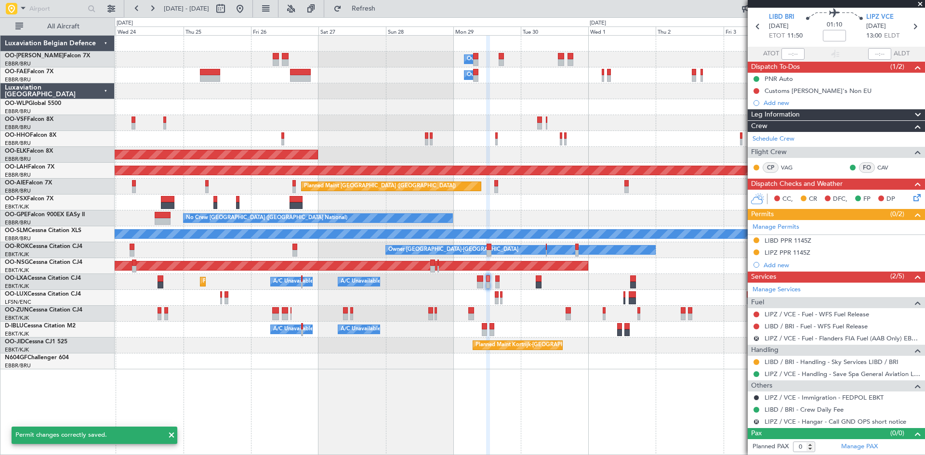
scroll to position [32, 0]
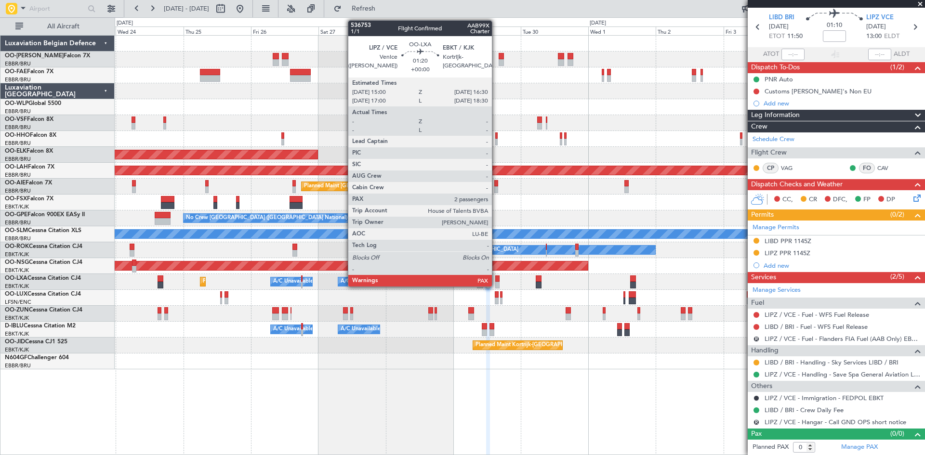
click at [496, 279] on div at bounding box center [497, 279] width 4 height 7
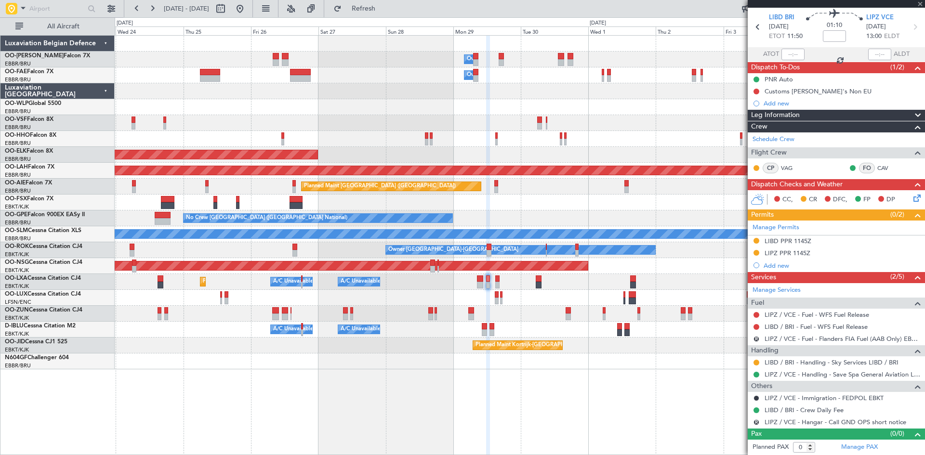
type input "2"
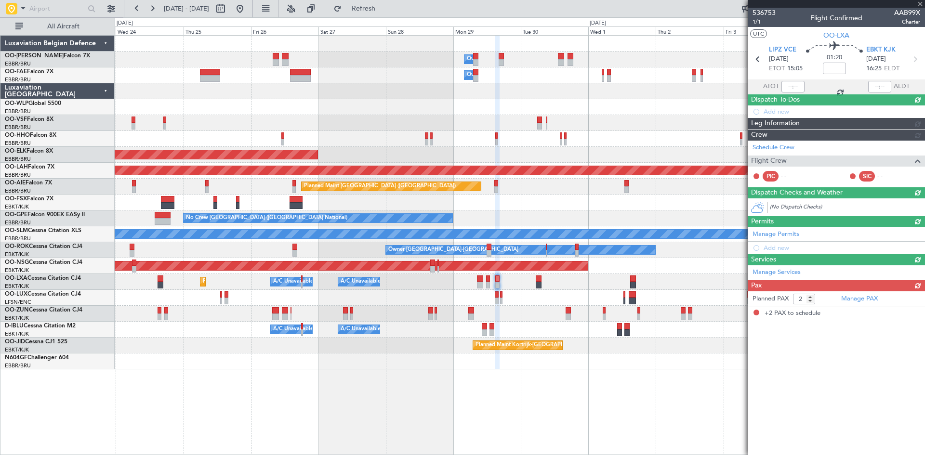
scroll to position [0, 0]
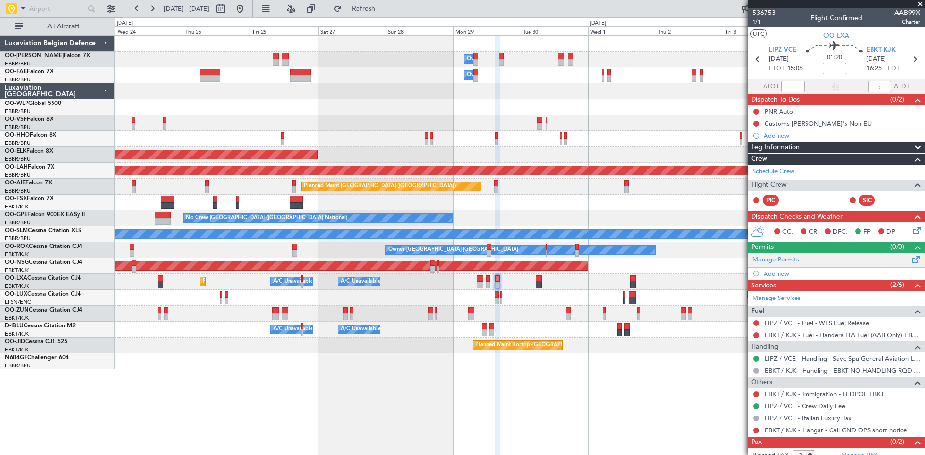
click at [794, 258] on link "Manage Permits" at bounding box center [776, 260] width 47 height 10
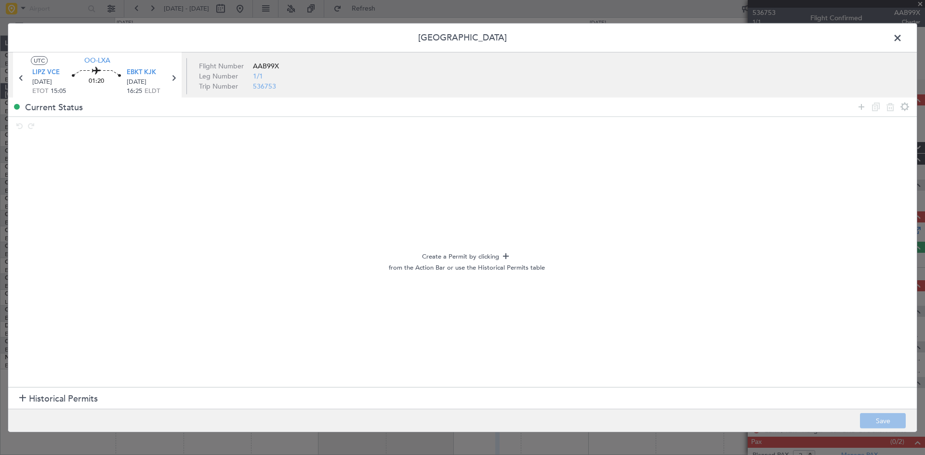
click at [902, 37] on span at bounding box center [902, 39] width 0 height 19
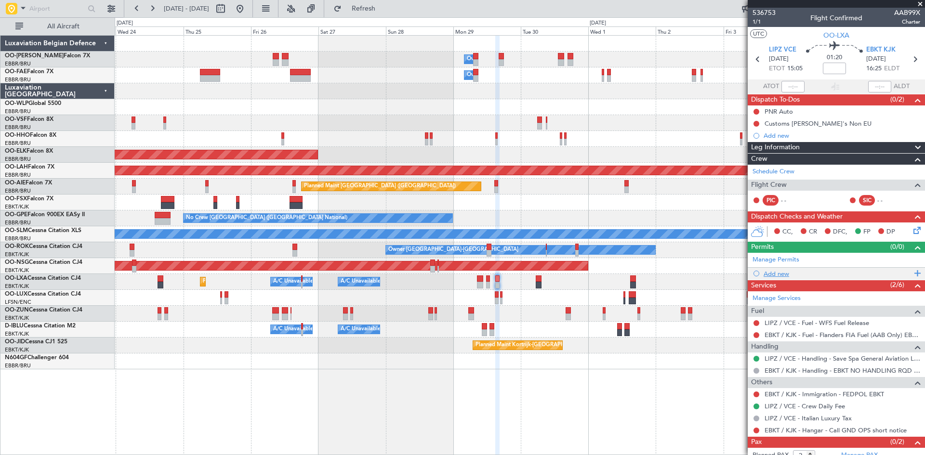
click at [774, 270] on div "Add new" at bounding box center [838, 274] width 148 height 8
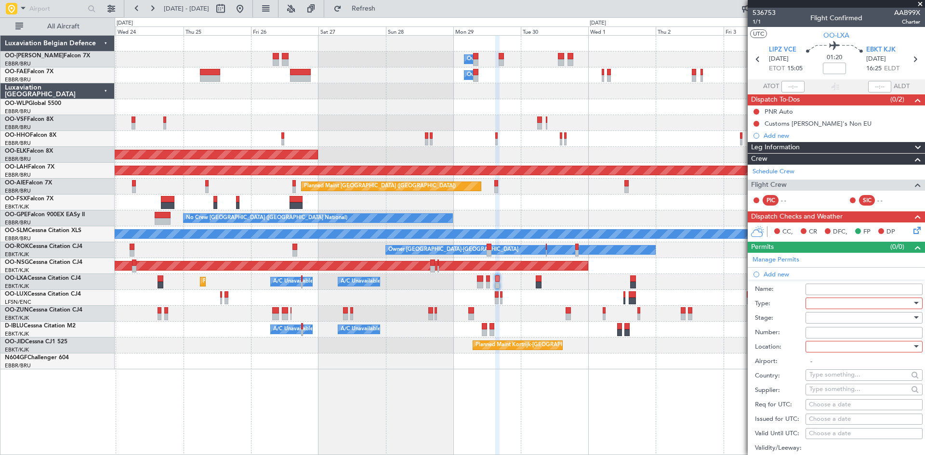
click at [832, 301] on div at bounding box center [860, 303] width 103 height 14
click at [827, 348] on span "PPR" at bounding box center [860, 350] width 101 height 14
click at [817, 317] on div at bounding box center [860, 318] width 103 height 14
click at [830, 383] on span "Requested" at bounding box center [860, 380] width 101 height 14
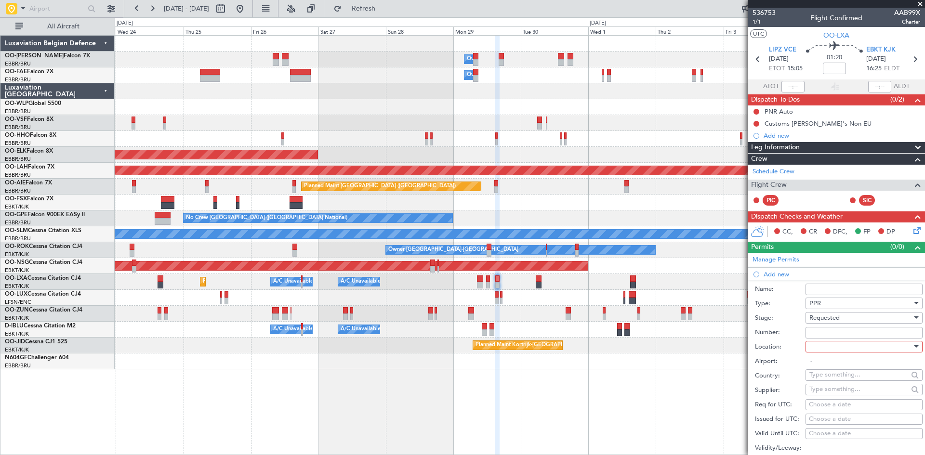
click at [821, 349] on div at bounding box center [860, 347] width 103 height 14
click at [828, 366] on span "Departure" at bounding box center [860, 366] width 101 height 14
type input "LIPZ / VCE"
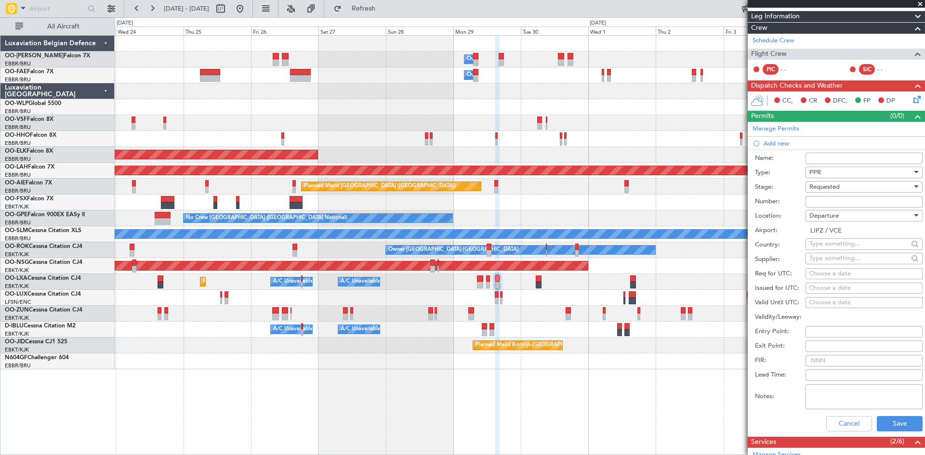
scroll to position [145, 0]
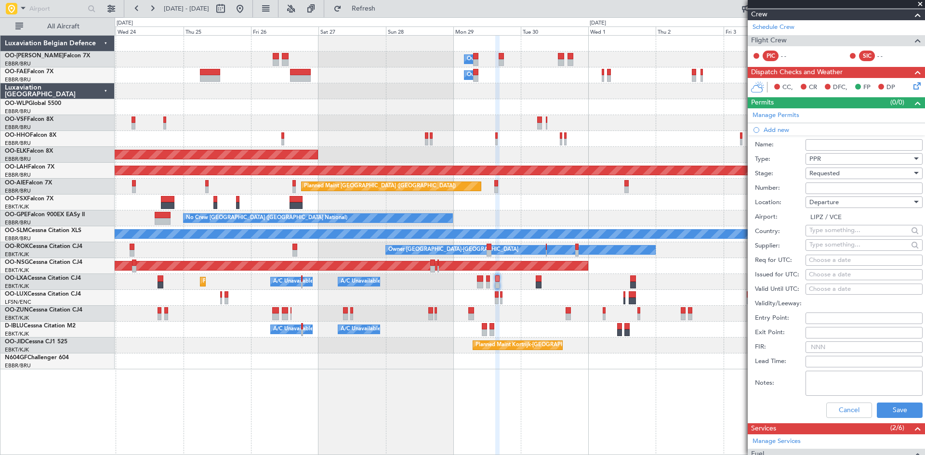
click at [818, 255] on fb-calendar-cell "Choose a date" at bounding box center [864, 261] width 117 height 12
click at [819, 259] on div "Choose a date" at bounding box center [864, 261] width 110 height 10
select select "9"
select select "2025"
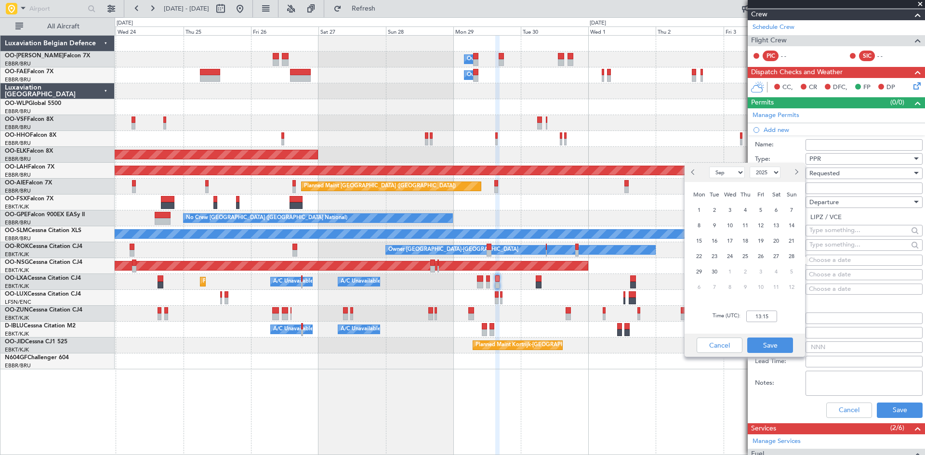
scroll to position [96, 0]
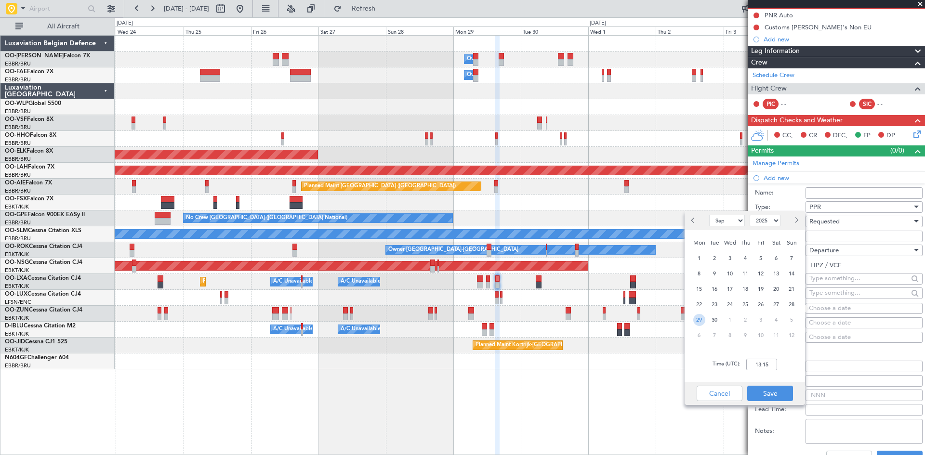
click at [699, 317] on span "29" at bounding box center [699, 320] width 12 height 12
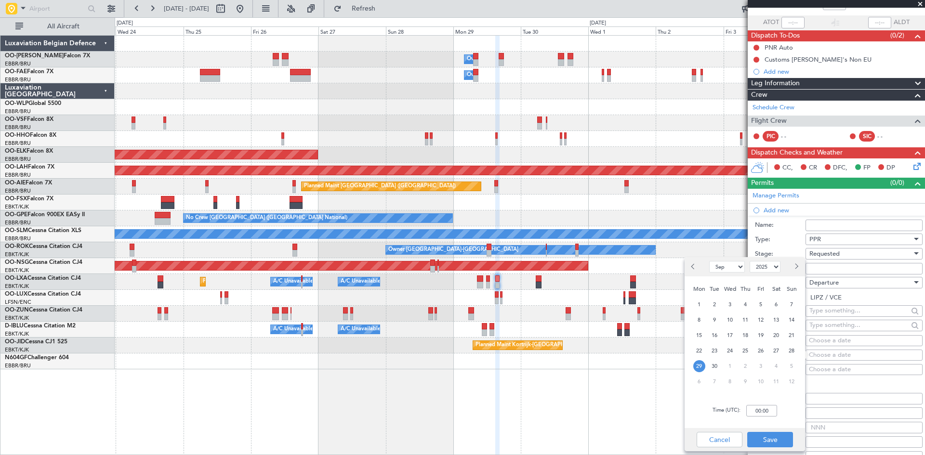
scroll to position [48, 0]
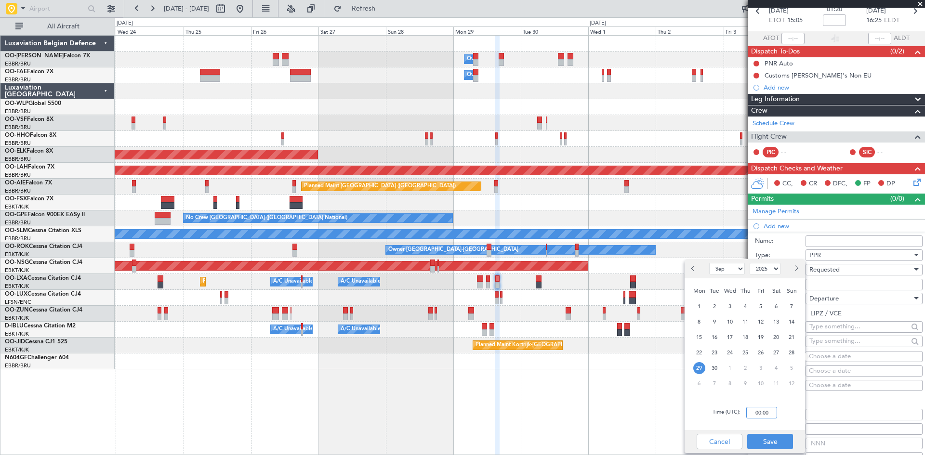
click at [765, 414] on input "00:00" at bounding box center [761, 413] width 31 height 12
type input "16:30"
click at [776, 439] on button "Save" at bounding box center [770, 441] width 46 height 15
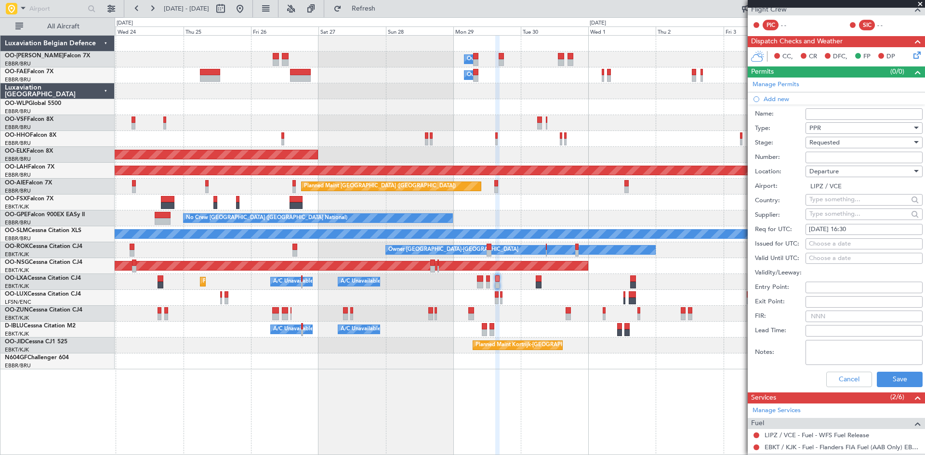
scroll to position [193, 0]
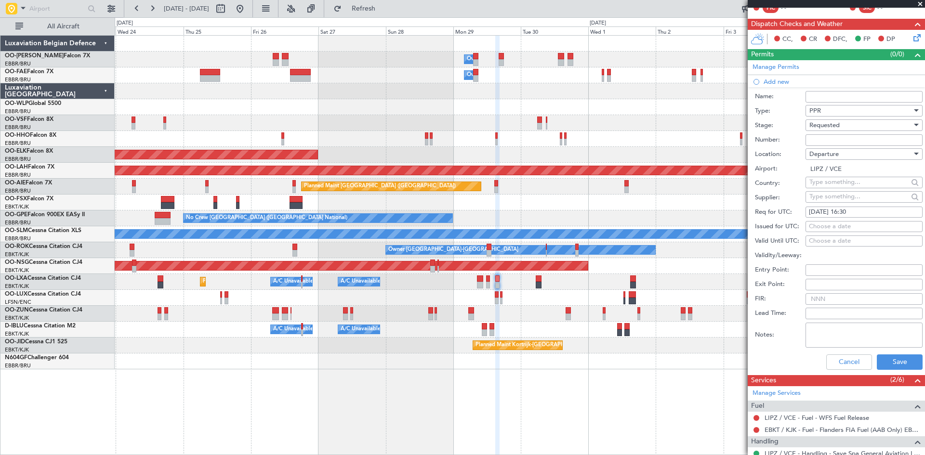
click at [810, 331] on textarea "Notes:" at bounding box center [864, 335] width 117 height 25
type textarea "Parking PPR by AD authority. Goes via handler."
click at [885, 359] on button "Save" at bounding box center [900, 362] width 46 height 15
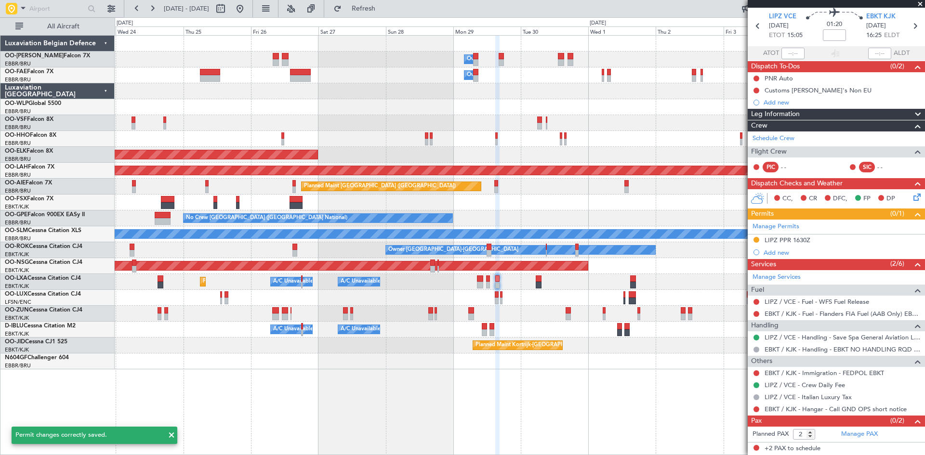
scroll to position [33, 0]
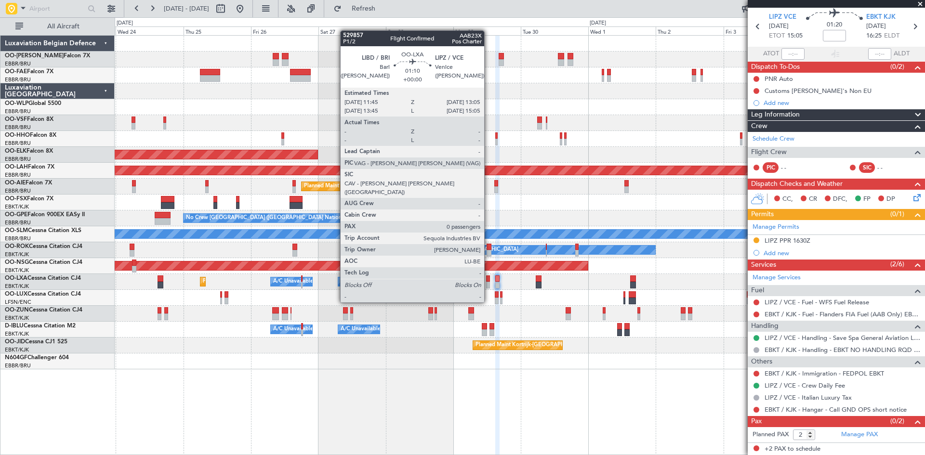
click at [489, 284] on div at bounding box center [488, 285] width 4 height 7
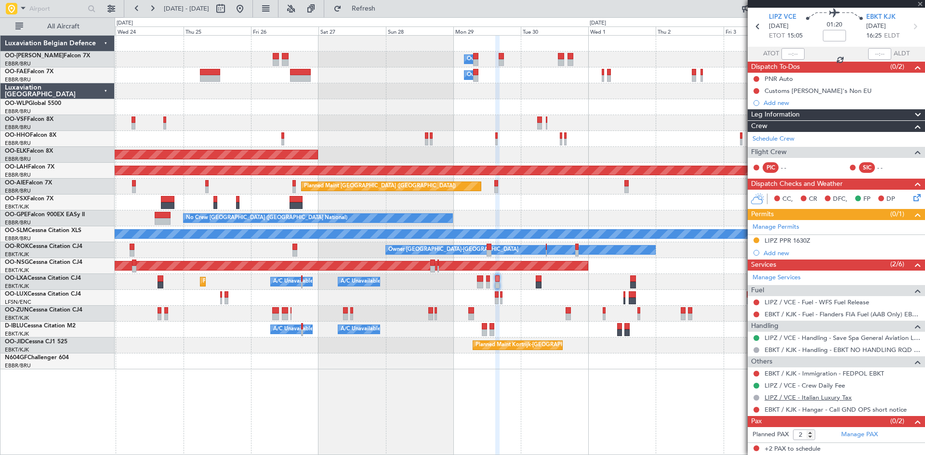
type input "0"
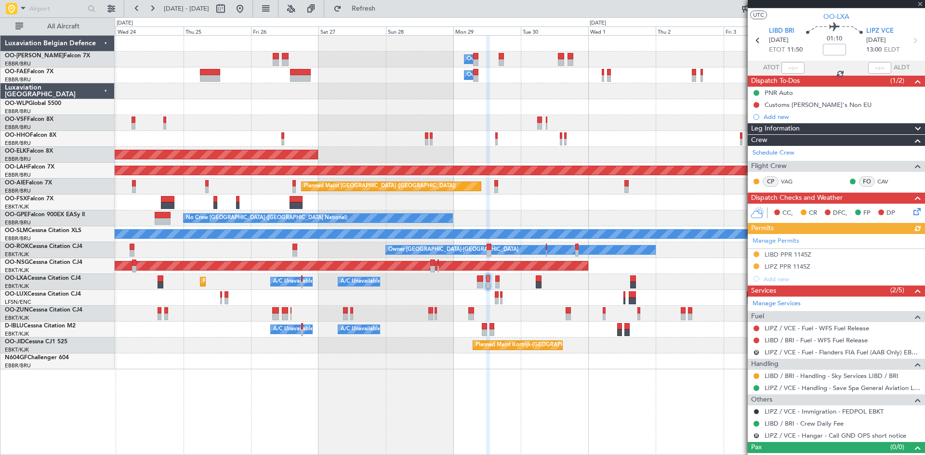
scroll to position [32, 0]
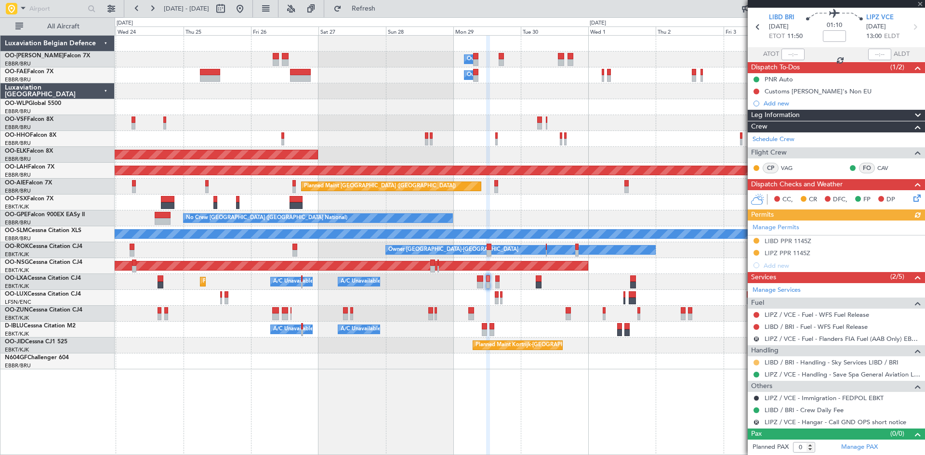
click at [756, 363] on button at bounding box center [756, 363] width 6 height 6
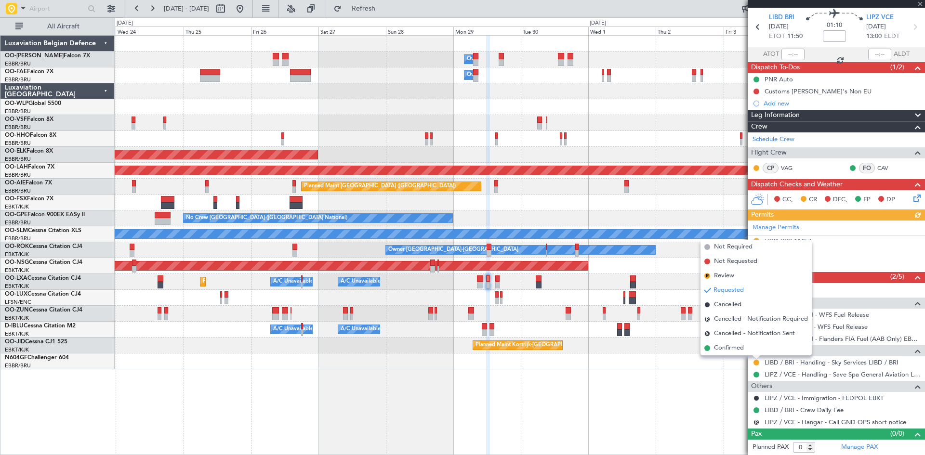
drag, startPoint x: 747, startPoint y: 351, endPoint x: 727, endPoint y: 354, distance: 20.4
click at [745, 351] on li "Confirmed" at bounding box center [755, 348] width 111 height 14
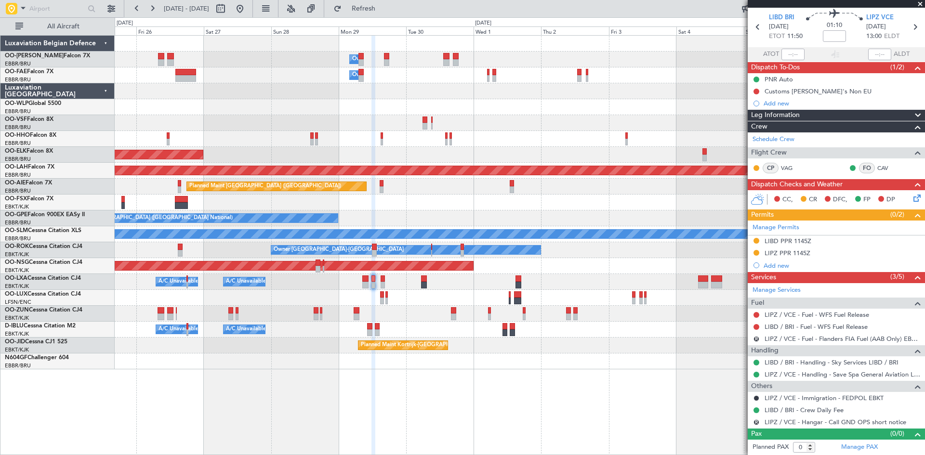
click at [534, 374] on div "Owner Melsbroek Air Base Owner Melsbroek Air Base Planned Maint Kortrijk-Wevelg…" at bounding box center [520, 245] width 810 height 420
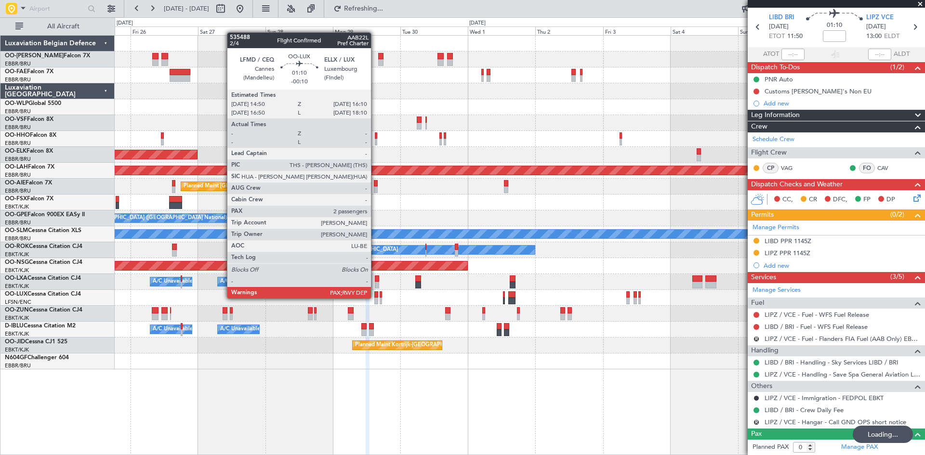
click at [375, 298] on div at bounding box center [376, 301] width 4 height 7
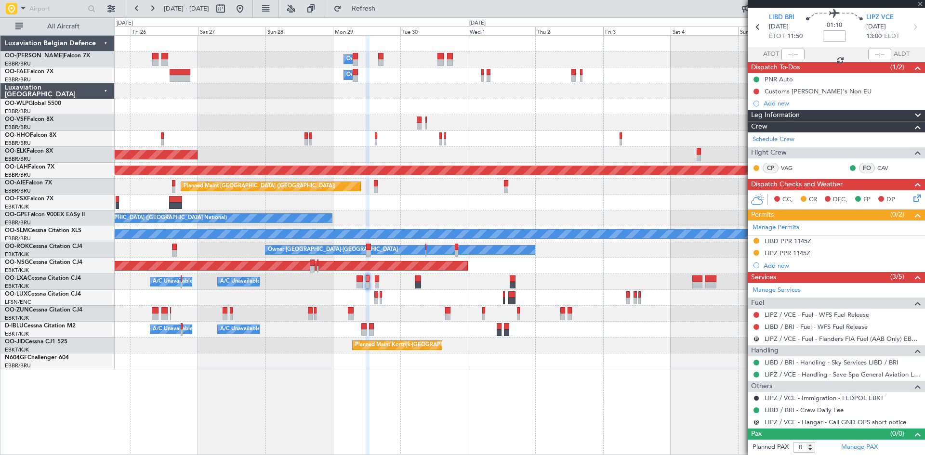
type input "-00:10"
type input "2"
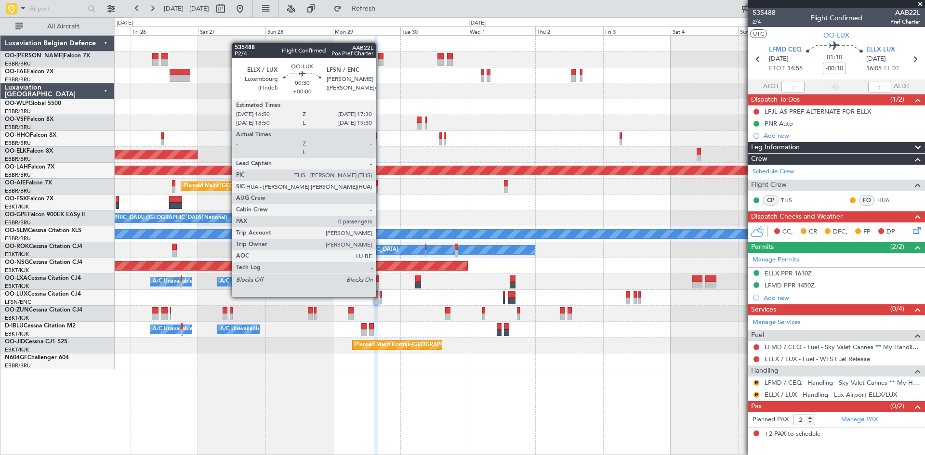
click at [380, 296] on div at bounding box center [381, 294] width 2 height 7
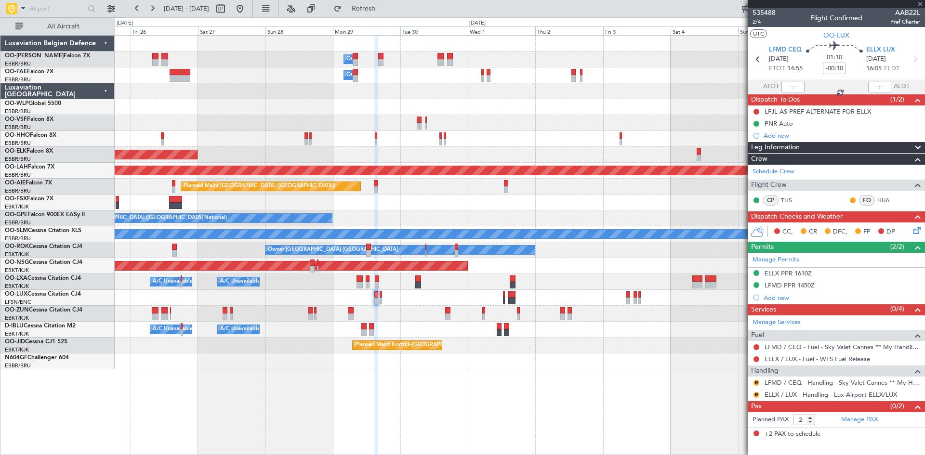
type input "0"
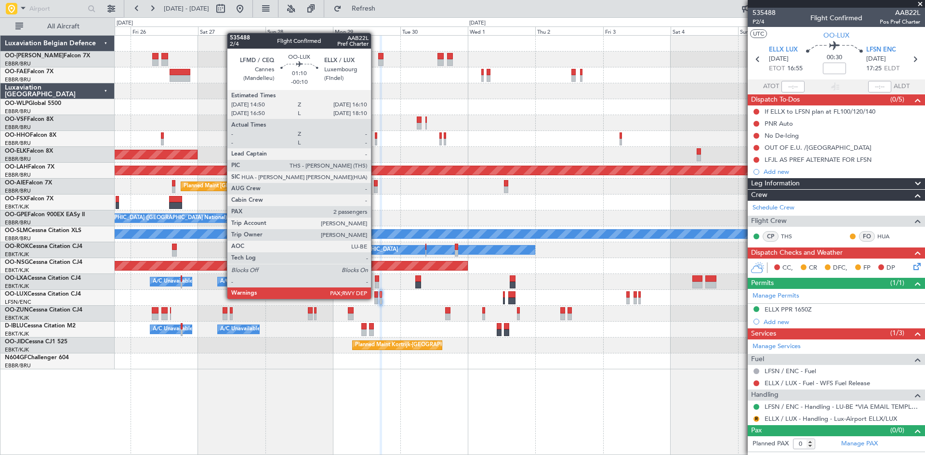
click at [375, 298] on div at bounding box center [376, 301] width 4 height 7
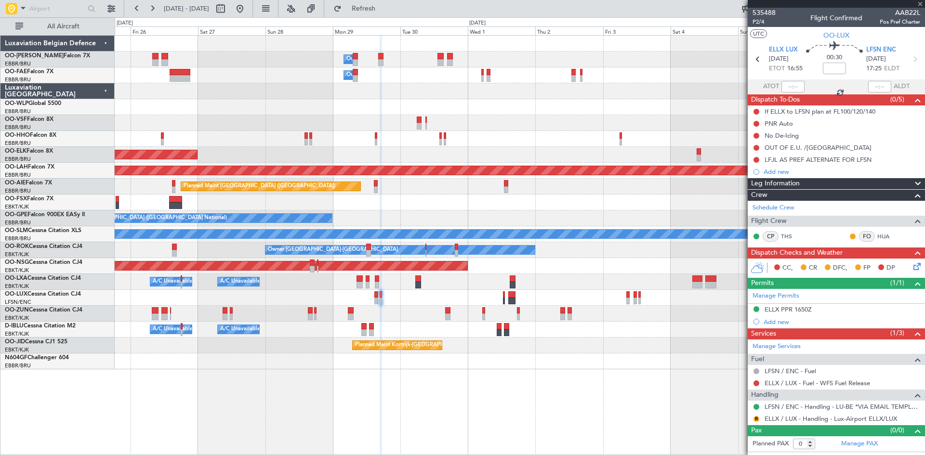
type input "-00:10"
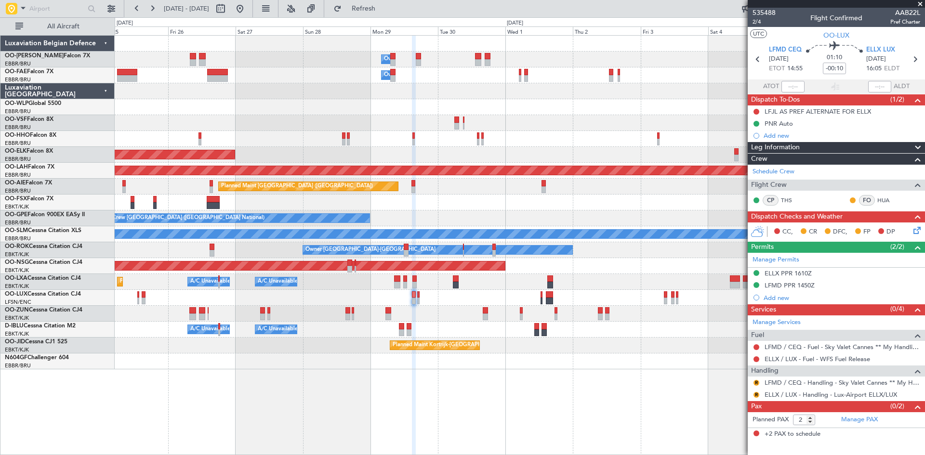
click at [304, 299] on div at bounding box center [520, 298] width 810 height 16
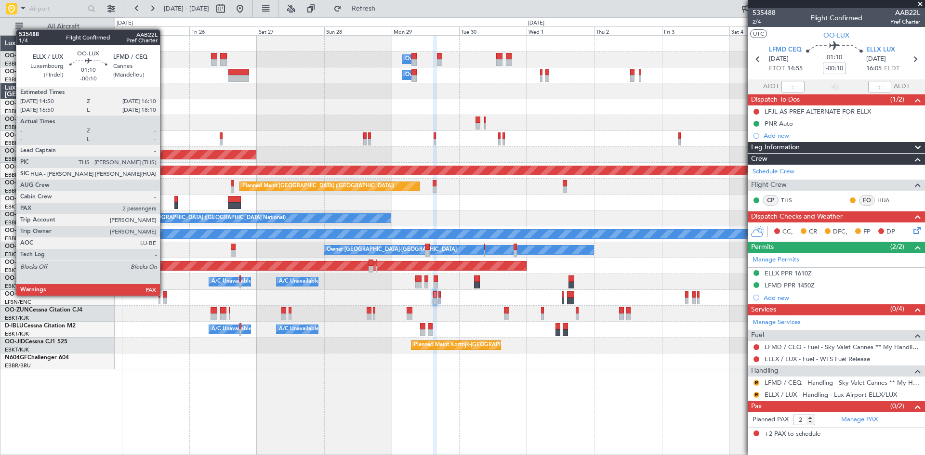
click at [164, 295] on div at bounding box center [165, 294] width 4 height 7
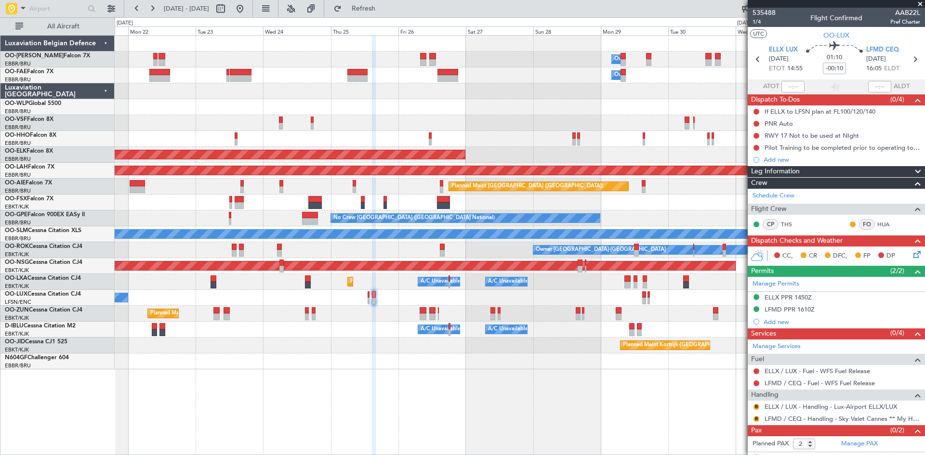
click at [506, 379] on div "Owner Melsbroek Air Base Owner Melsbroek Air Base Planned Maint Kortrijk-Wevelg…" at bounding box center [520, 245] width 810 height 420
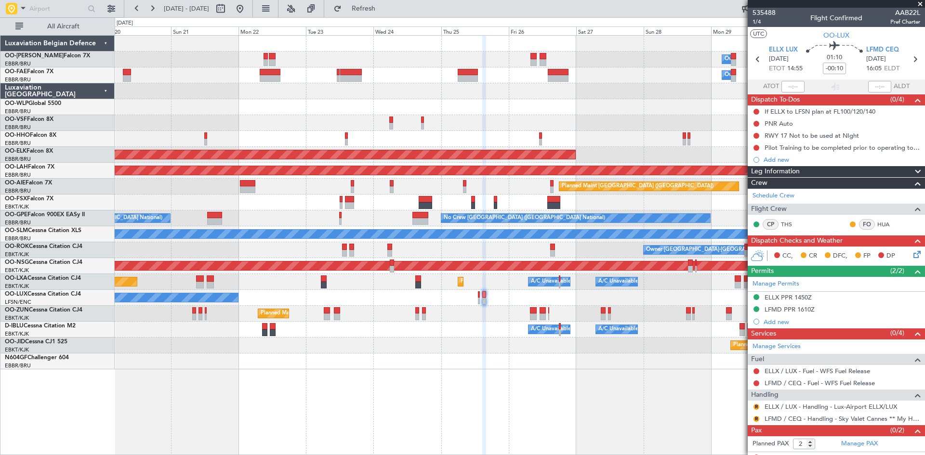
click at [311, 372] on div "Owner Melsbroek Air Base Owner Melsbroek Air Base Planned Maint Kortrijk-Wevelg…" at bounding box center [520, 245] width 810 height 420
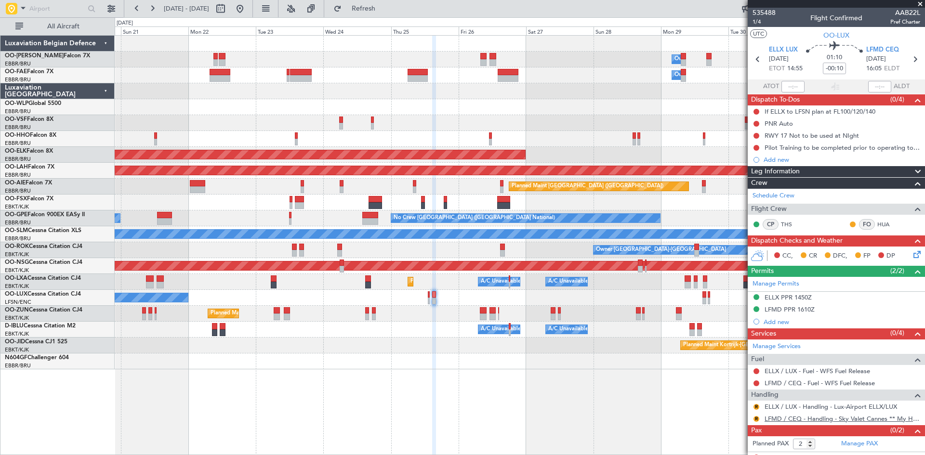
click at [794, 419] on link "LFMD / CEQ - Handling - Sky Valet Cannes ** My Handling**LFMD / CEQ" at bounding box center [843, 419] width 156 height 8
click at [758, 420] on button "R" at bounding box center [756, 419] width 6 height 6
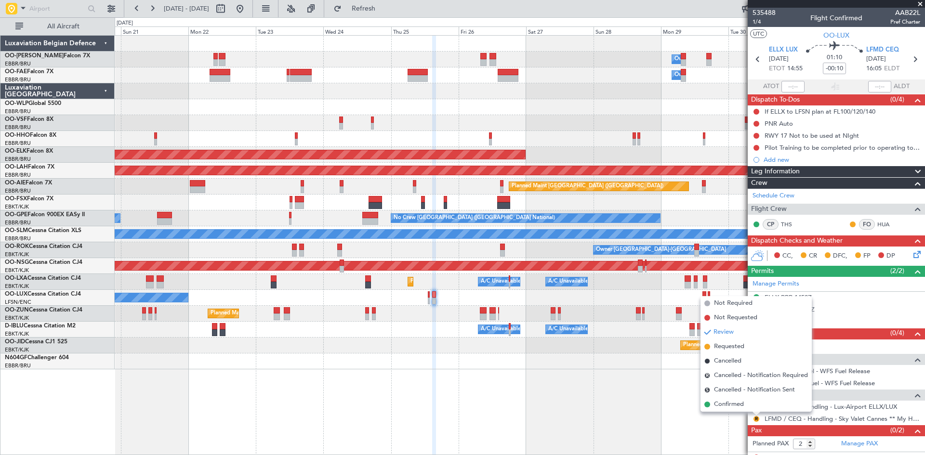
click at [608, 396] on div "Owner Melsbroek Air Base Owner Melsbroek Air Base Planned Maint Kortrijk-Wevelg…" at bounding box center [520, 245] width 810 height 420
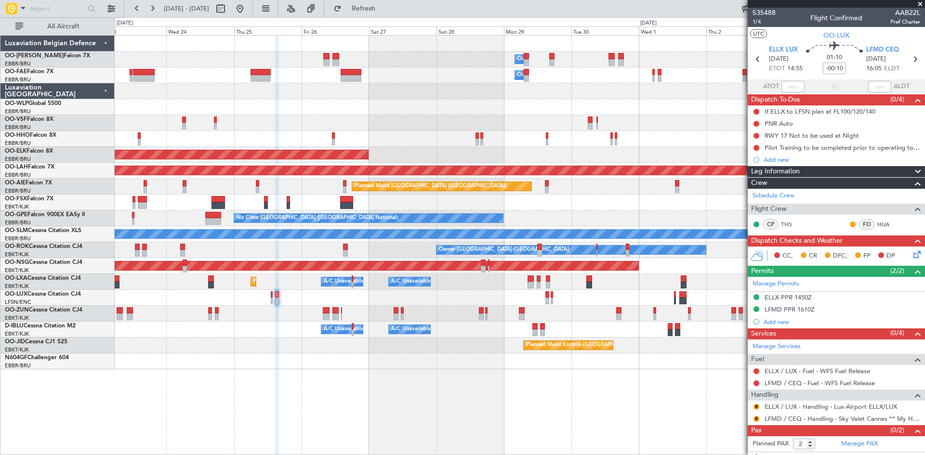
click at [334, 357] on div at bounding box center [520, 362] width 810 height 16
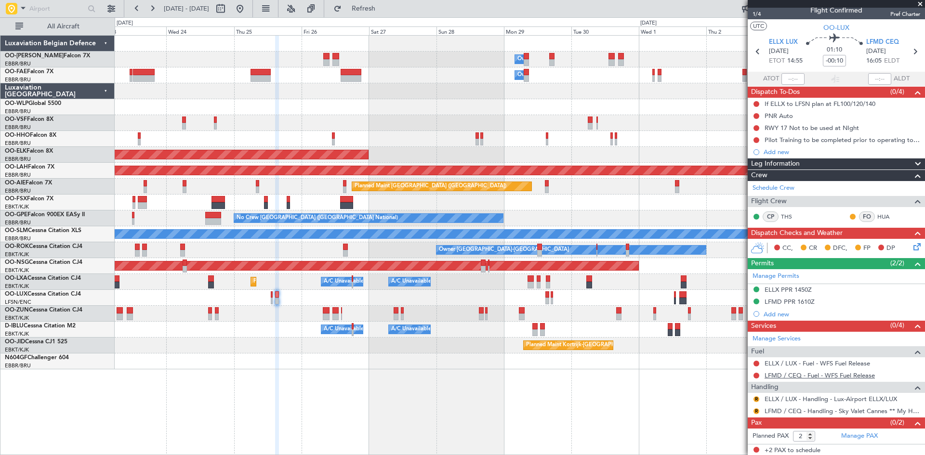
scroll to position [9, 0]
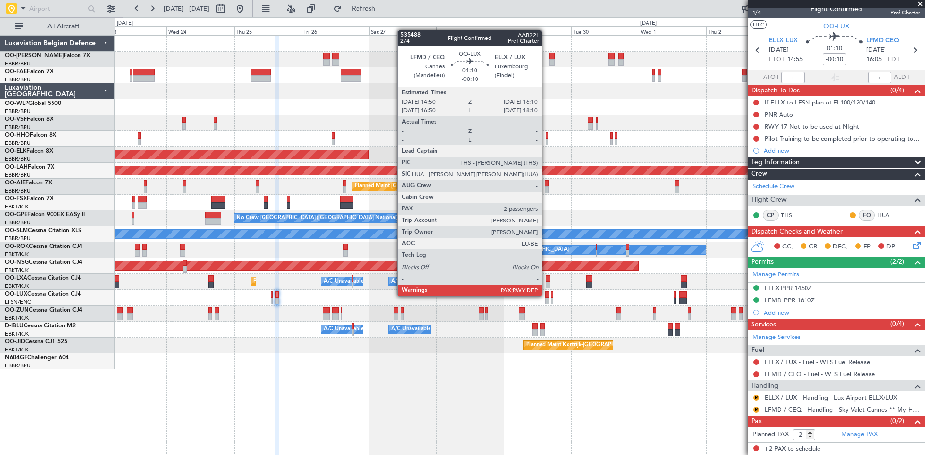
click at [546, 295] on div at bounding box center [547, 294] width 4 height 7
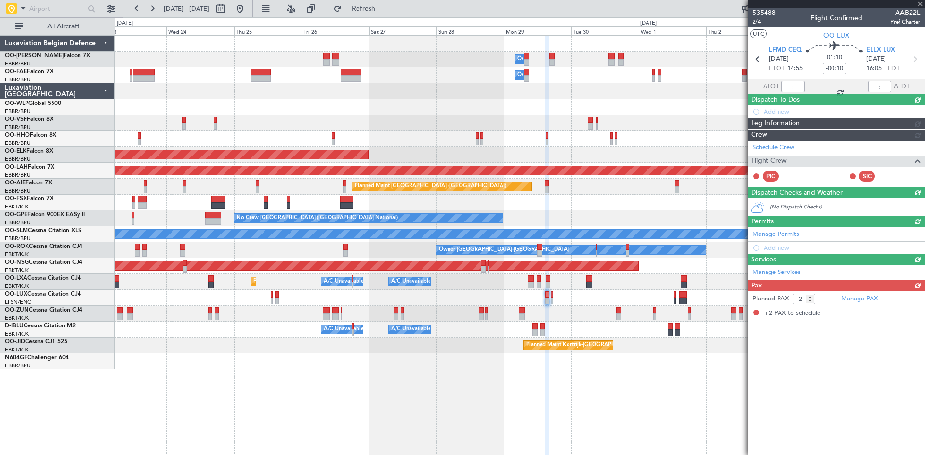
scroll to position [0, 0]
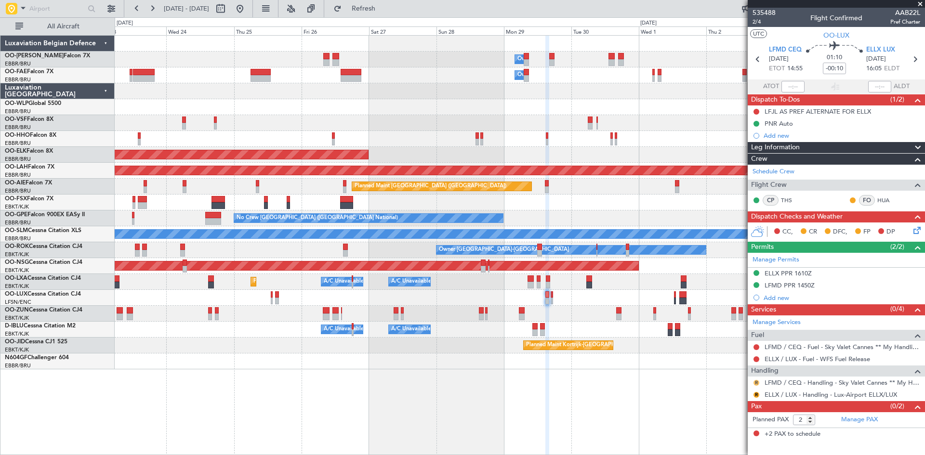
click at [756, 383] on button "R" at bounding box center [756, 383] width 6 height 6
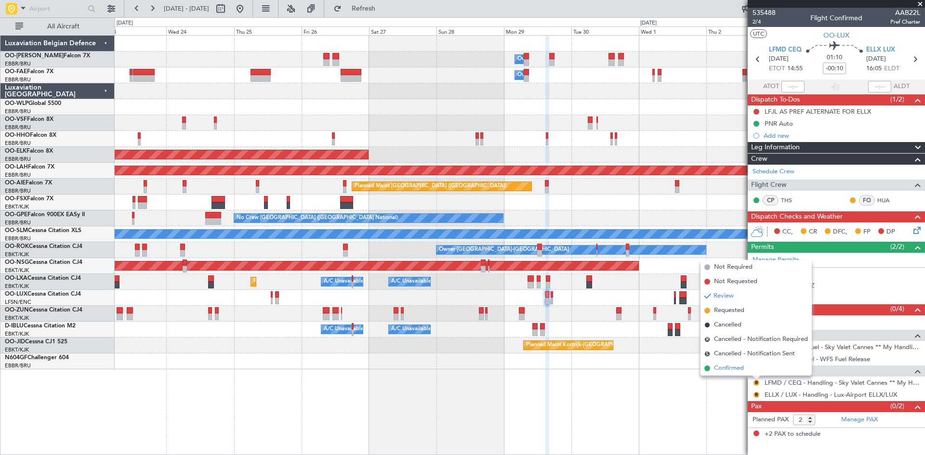
click at [743, 370] on span "Confirmed" at bounding box center [729, 369] width 30 height 10
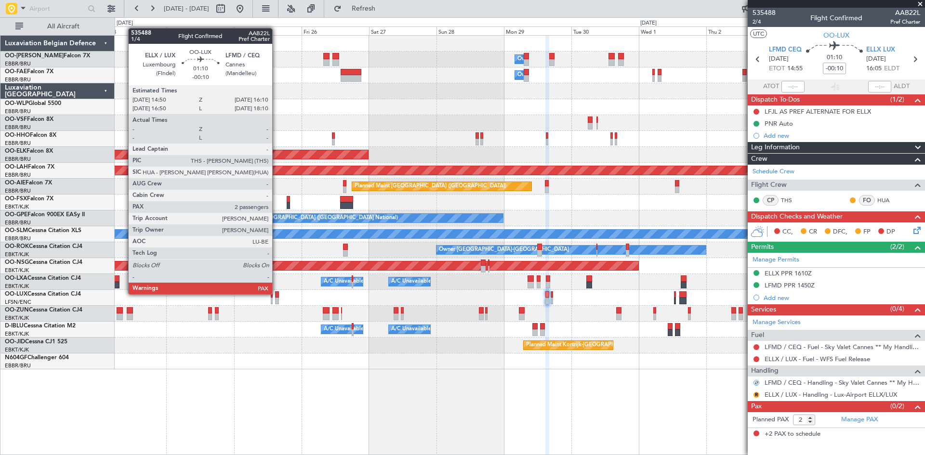
click at [277, 293] on div at bounding box center [277, 294] width 4 height 7
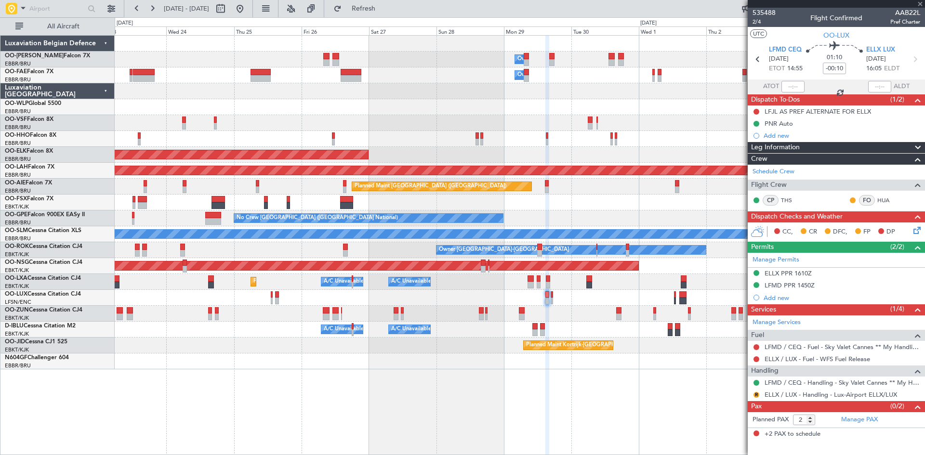
click at [277, 293] on div at bounding box center [277, 294] width 4 height 7
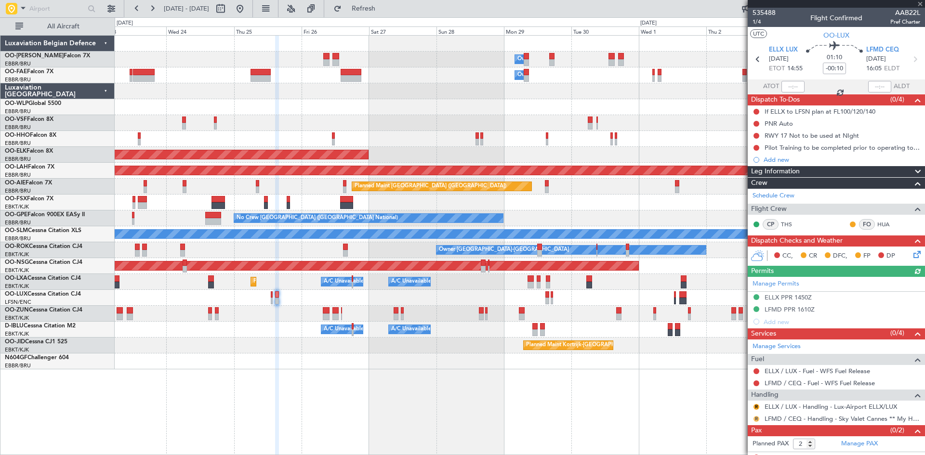
click at [758, 419] on button "R" at bounding box center [756, 419] width 6 height 6
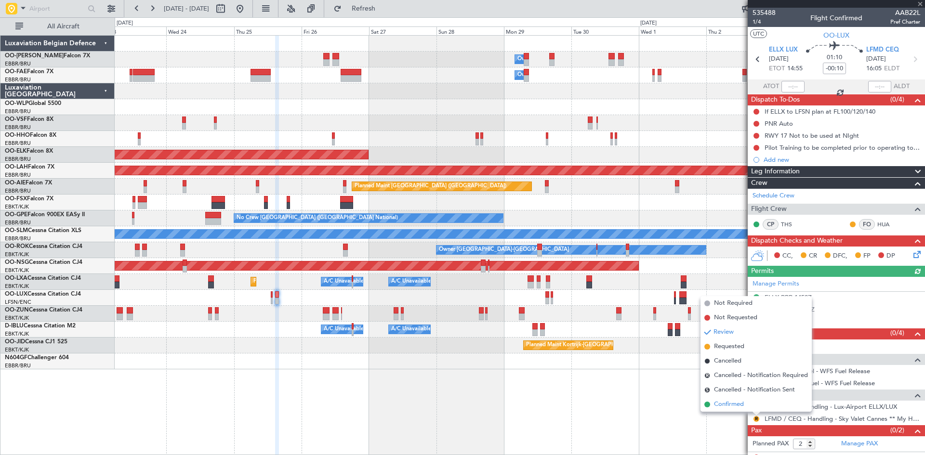
click at [732, 404] on span "Confirmed" at bounding box center [729, 405] width 30 height 10
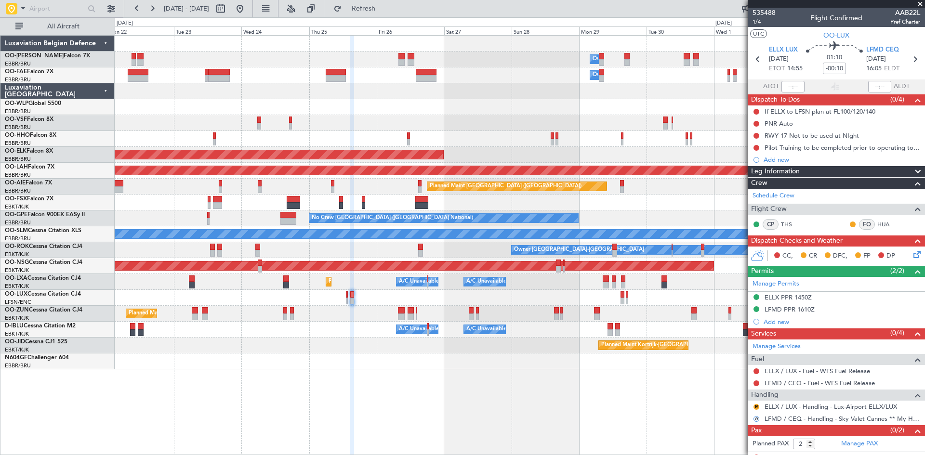
click at [250, 355] on div at bounding box center [520, 362] width 810 height 16
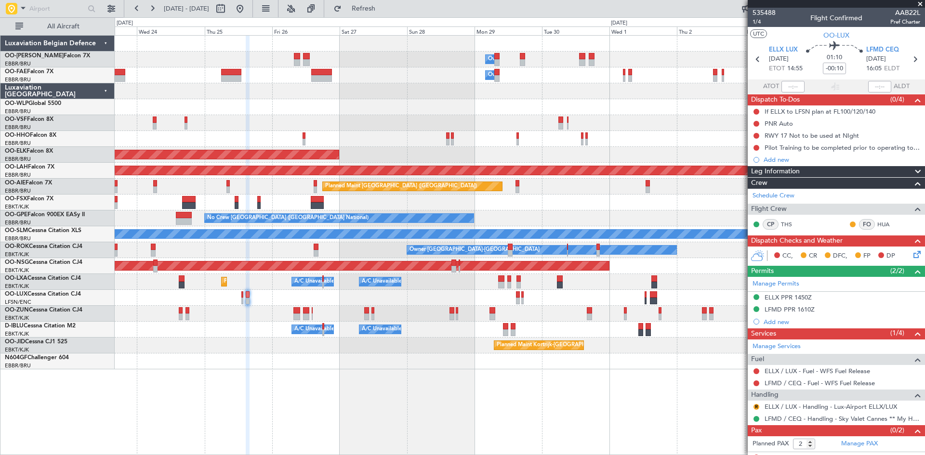
click at [237, 349] on div "Planned Maint Kortrijk-[GEOGRAPHIC_DATA]" at bounding box center [520, 346] width 810 height 16
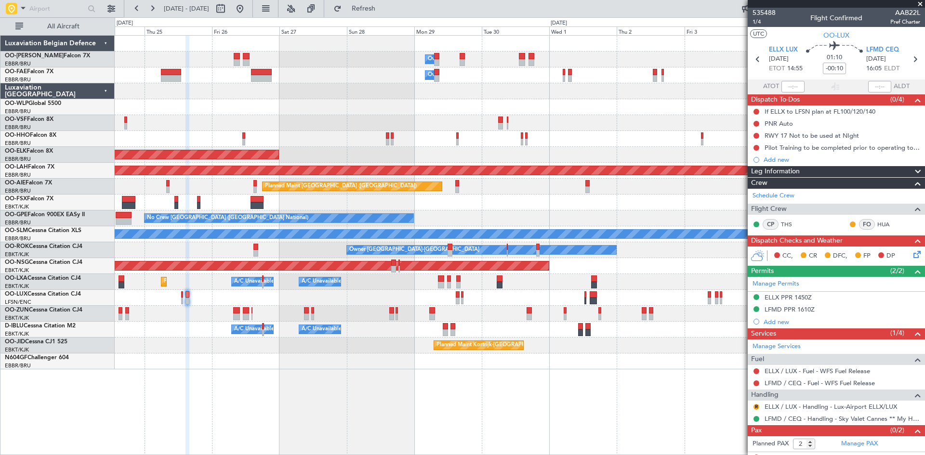
click at [328, 368] on div at bounding box center [520, 362] width 810 height 16
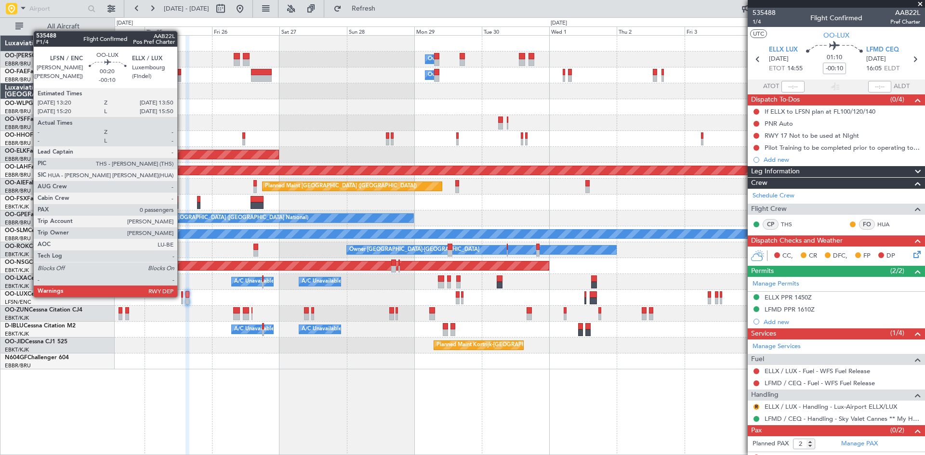
click at [182, 296] on div at bounding box center [181, 294] width 1 height 7
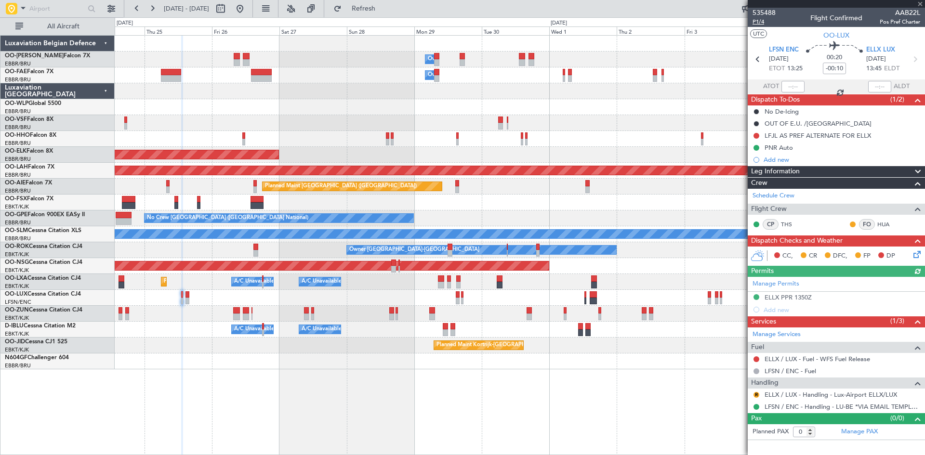
click at [762, 19] on span "P1/4" at bounding box center [764, 22] width 23 height 8
click at [799, 395] on link "ELLX / LUX - Handling - Lux-Airport ELLX/LUX" at bounding box center [831, 395] width 132 height 8
click at [757, 394] on button "R" at bounding box center [756, 395] width 6 height 6
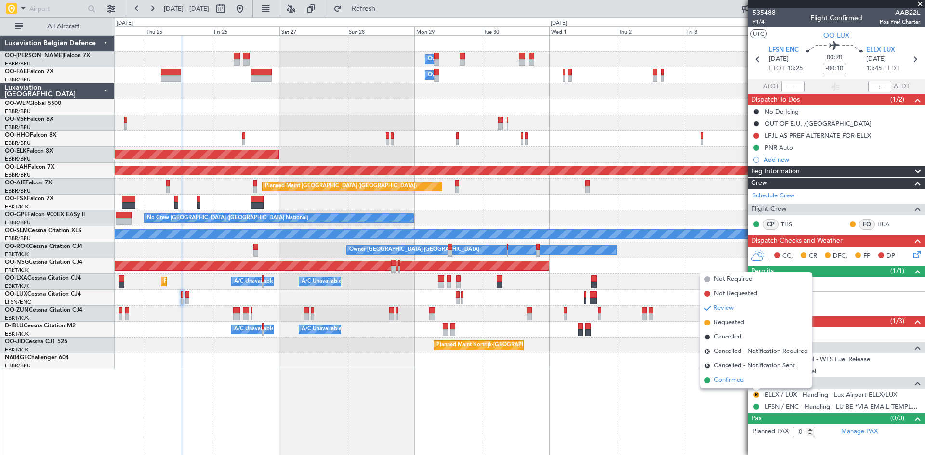
click at [737, 383] on span "Confirmed" at bounding box center [729, 381] width 30 height 10
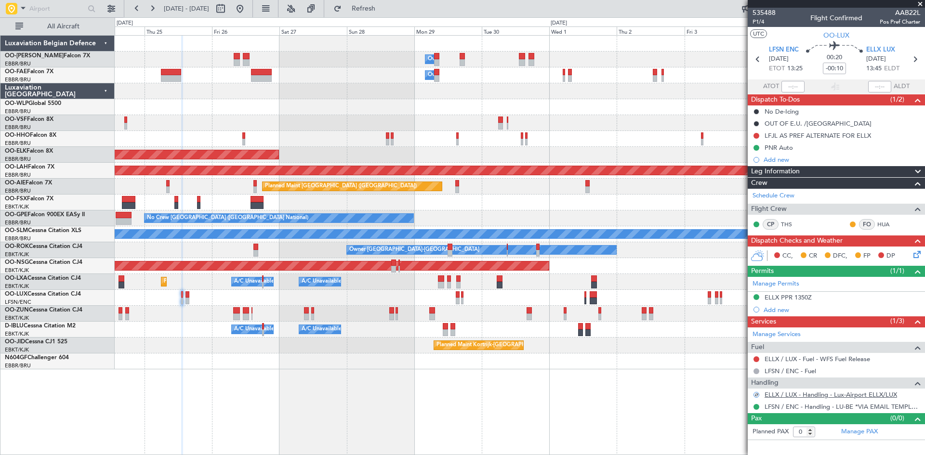
click at [792, 395] on link "ELLX / LUX - Handling - Lux-Airport ELLX/LUX" at bounding box center [831, 395] width 132 height 8
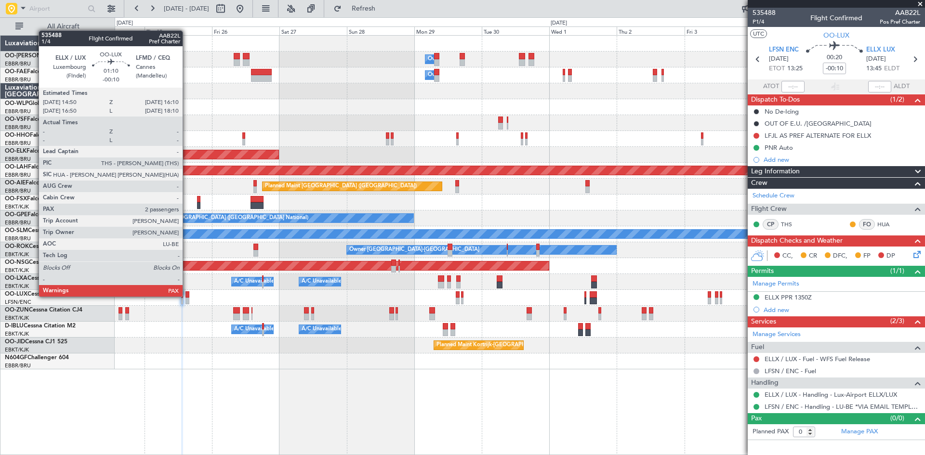
click at [187, 296] on div at bounding box center [187, 294] width 4 height 7
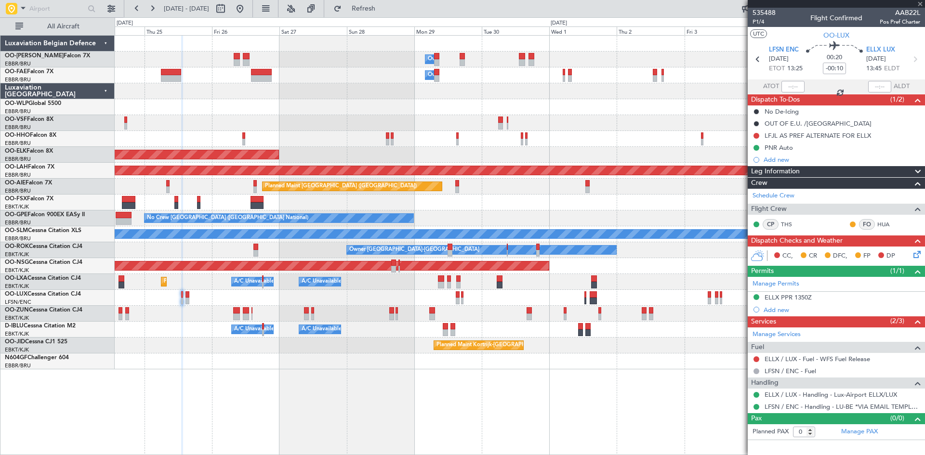
type input "2"
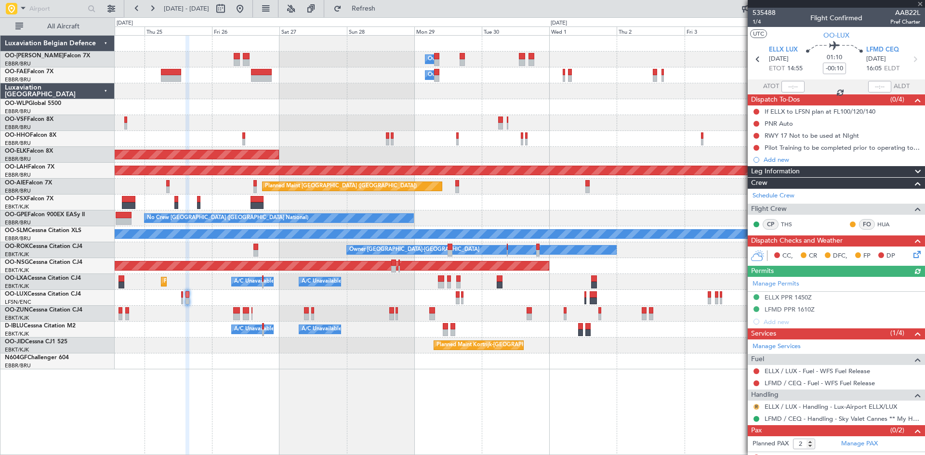
click at [754, 406] on button "R" at bounding box center [756, 407] width 6 height 6
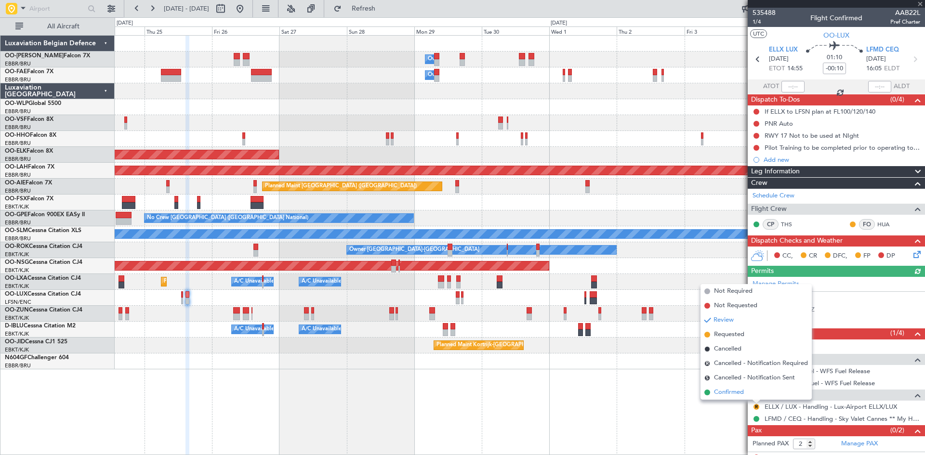
click at [737, 391] on span "Confirmed" at bounding box center [729, 393] width 30 height 10
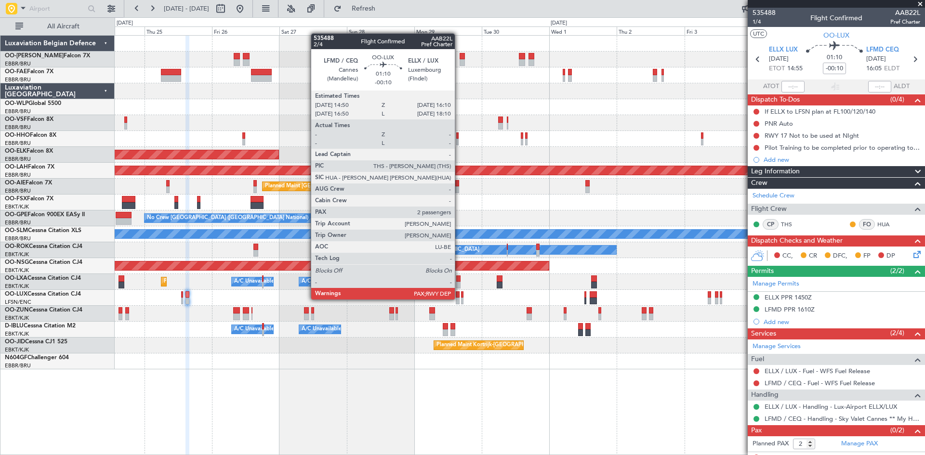
click at [459, 297] on div at bounding box center [458, 294] width 4 height 7
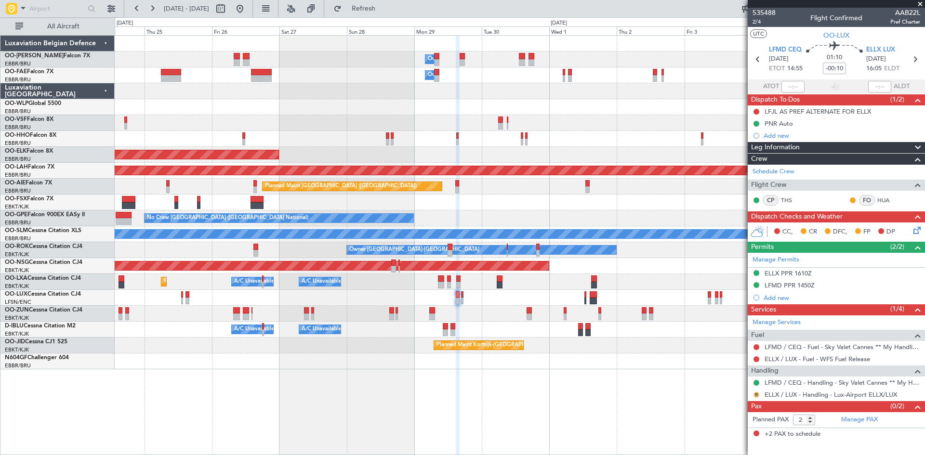
click at [757, 394] on button "R" at bounding box center [756, 395] width 6 height 6
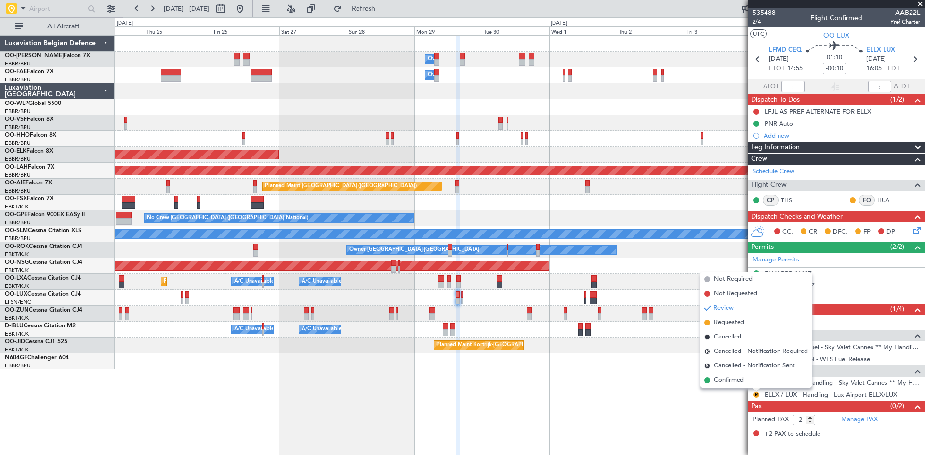
click at [734, 383] on span "Confirmed" at bounding box center [729, 381] width 30 height 10
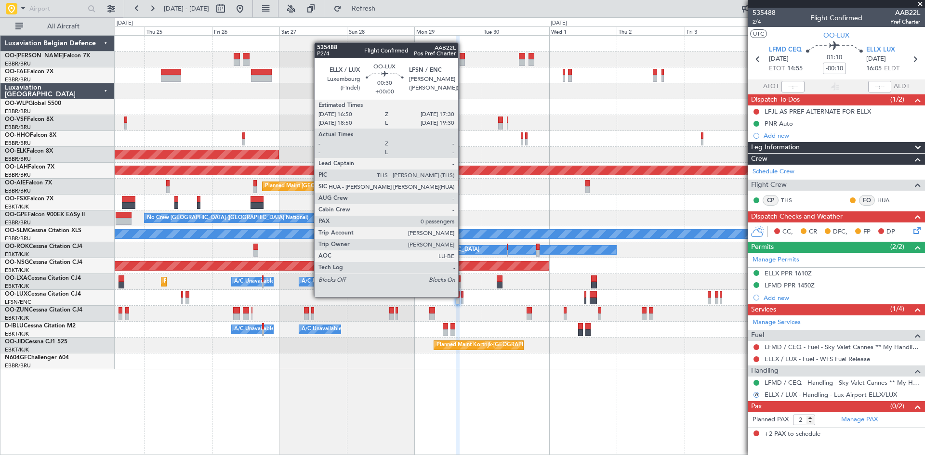
click at [462, 296] on div at bounding box center [462, 294] width 2 height 7
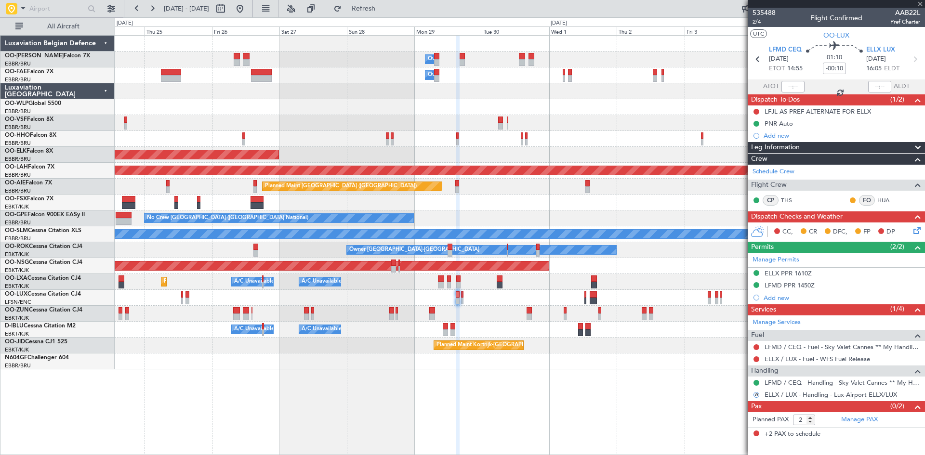
type input "0"
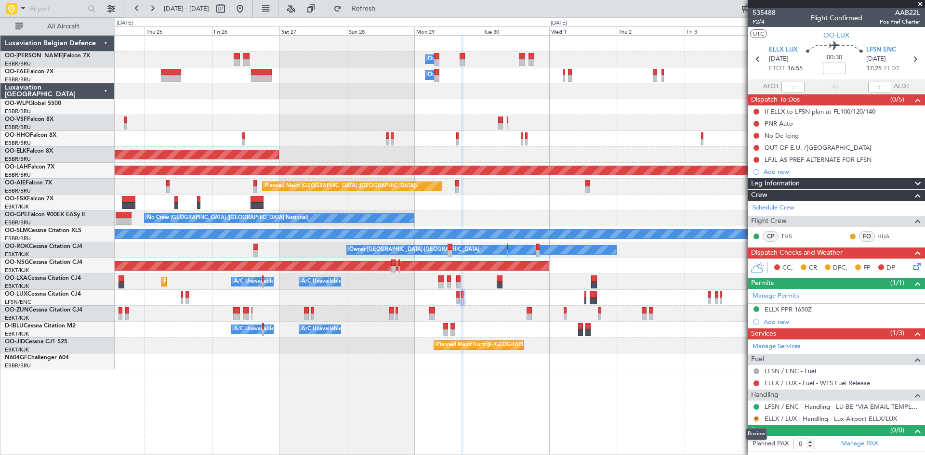
click at [757, 416] on button "R" at bounding box center [756, 419] width 6 height 6
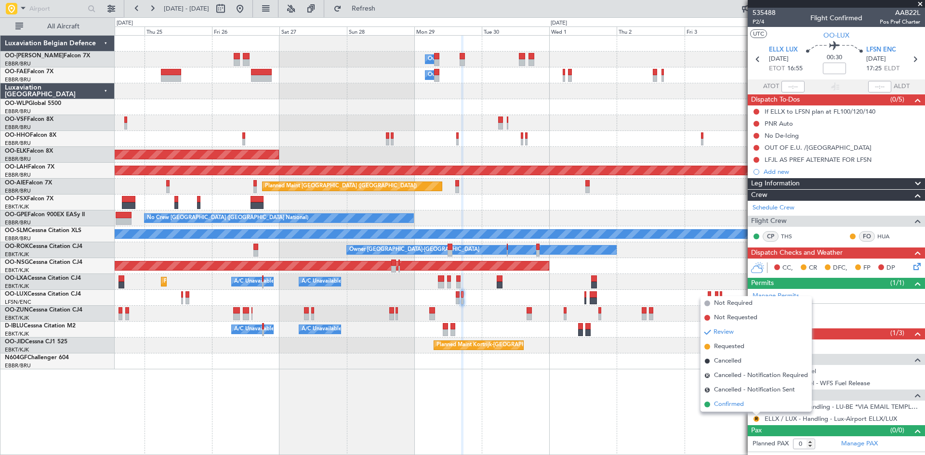
click at [744, 403] on li "Confirmed" at bounding box center [755, 404] width 111 height 14
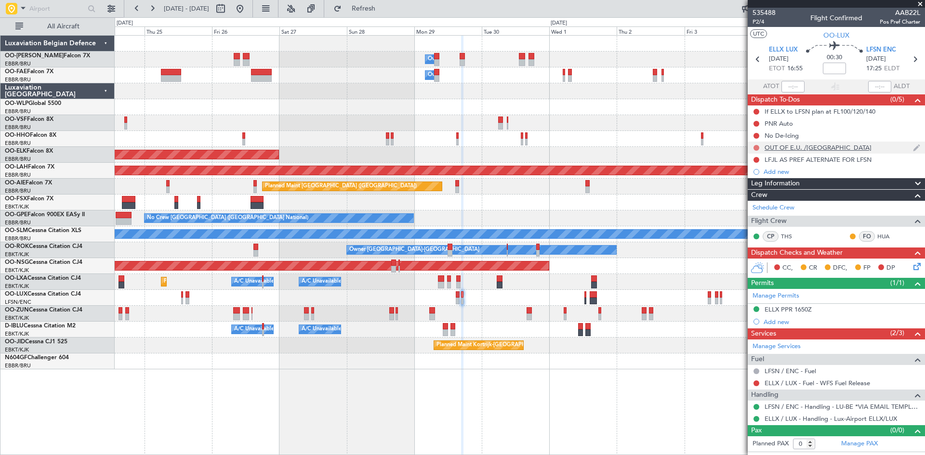
click at [755, 147] on button at bounding box center [756, 148] width 6 height 6
click at [756, 189] on span "Completed" at bounding box center [761, 190] width 32 height 10
click at [755, 126] on mat-tooltip-component "Not Started" at bounding box center [756, 139] width 46 height 26
click at [756, 123] on button at bounding box center [756, 124] width 6 height 6
click at [760, 168] on span "Completed" at bounding box center [761, 166] width 32 height 10
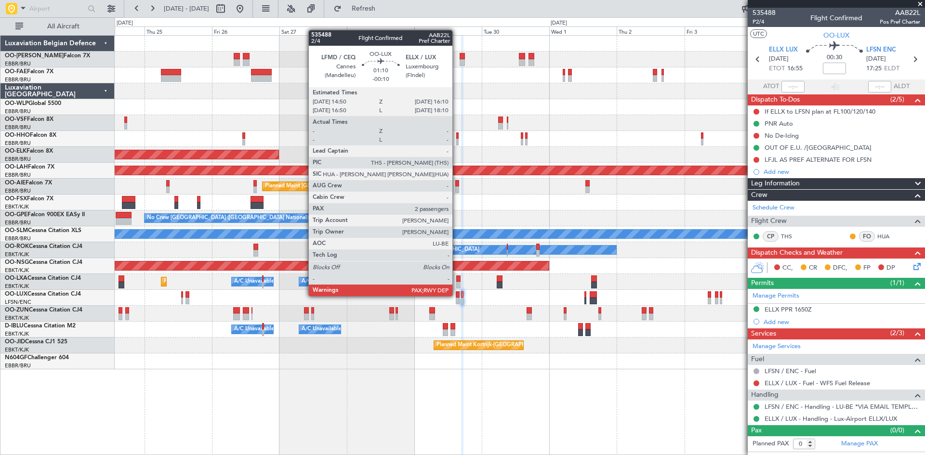
click at [457, 295] on div at bounding box center [458, 294] width 4 height 7
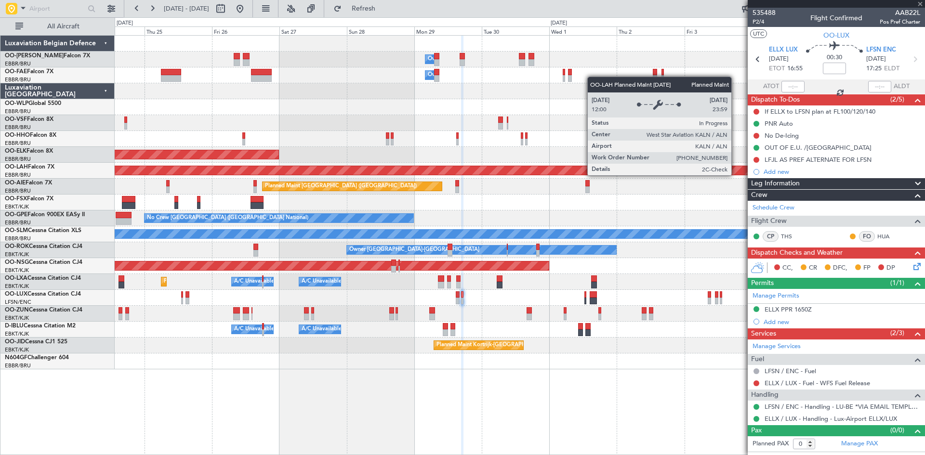
type input "-00:10"
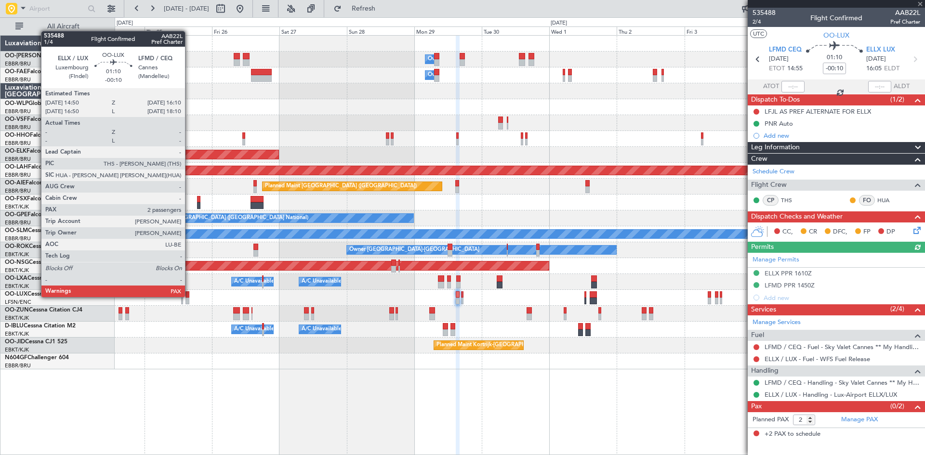
click at [189, 296] on div at bounding box center [187, 294] width 4 height 7
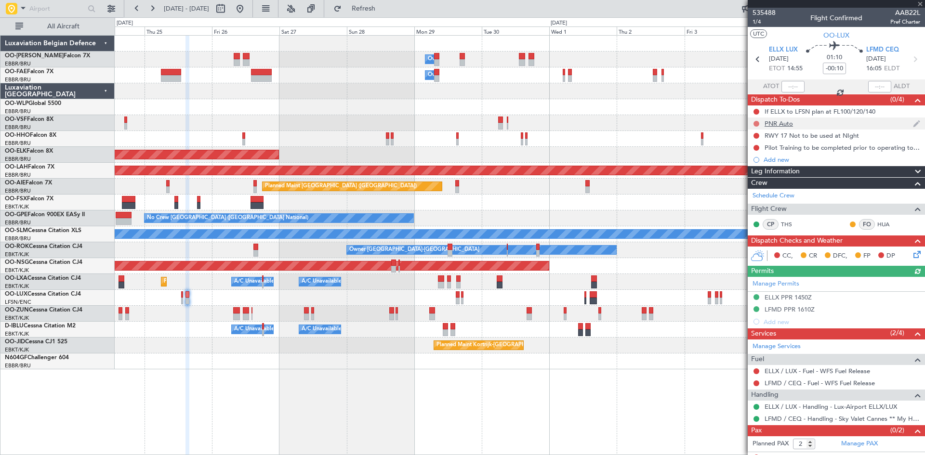
click at [757, 125] on button at bounding box center [756, 124] width 6 height 6
click at [755, 166] on span "Completed" at bounding box center [761, 166] width 32 height 10
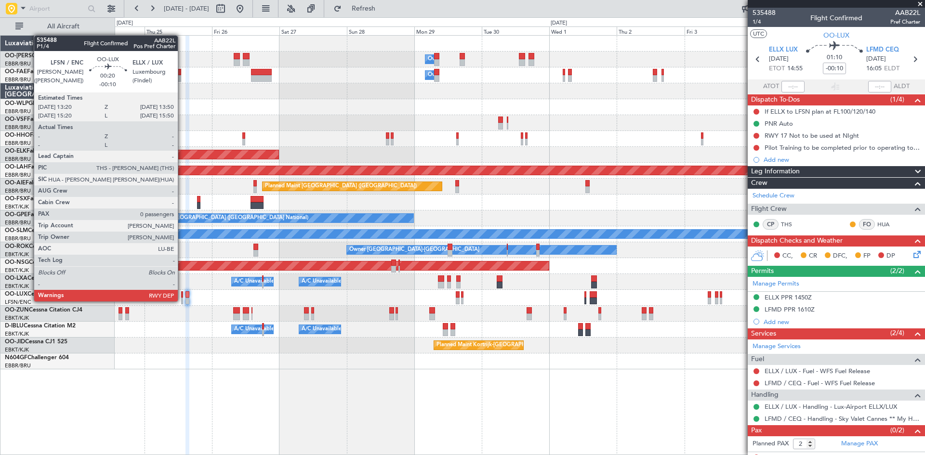
click at [182, 301] on div at bounding box center [181, 301] width 1 height 7
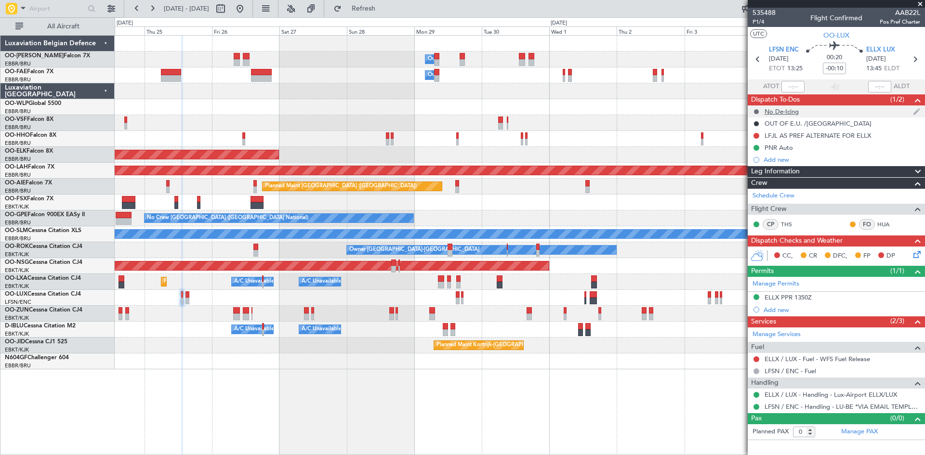
click at [755, 114] on mat-tooltip-component "Cancelled" at bounding box center [756, 127] width 41 height 26
click at [756, 113] on button at bounding box center [756, 112] width 6 height 6
click at [720, 107] on div at bounding box center [520, 107] width 810 height 16
click at [717, 113] on div at bounding box center [520, 107] width 810 height 16
click at [786, 112] on div "No De-Icing" at bounding box center [782, 111] width 34 height 8
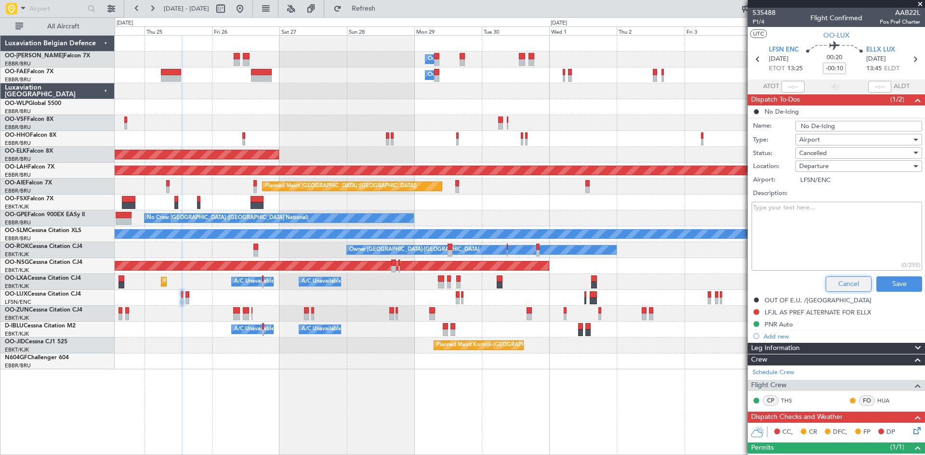
click at [839, 279] on button "Cancel" at bounding box center [849, 284] width 46 height 15
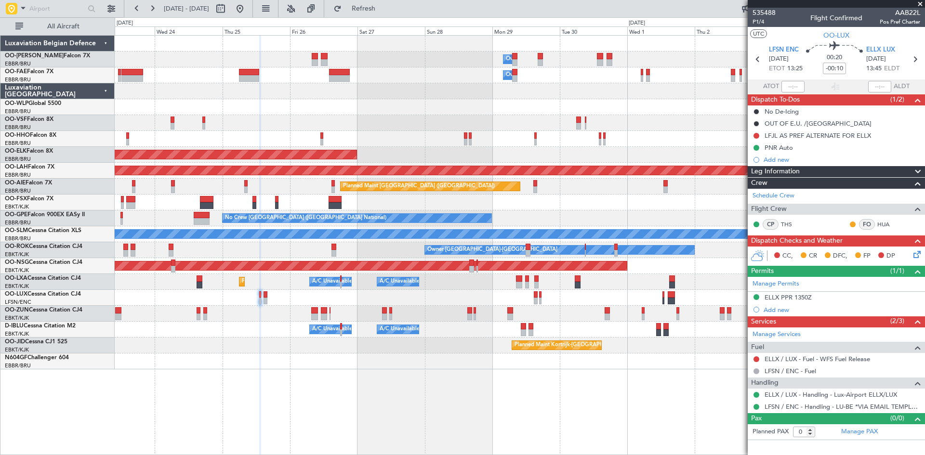
click at [279, 324] on div "Owner Melsbroek Air Base Owner Melsbroek Air Base Planned Maint Kortrijk-Wevelg…" at bounding box center [520, 203] width 810 height 334
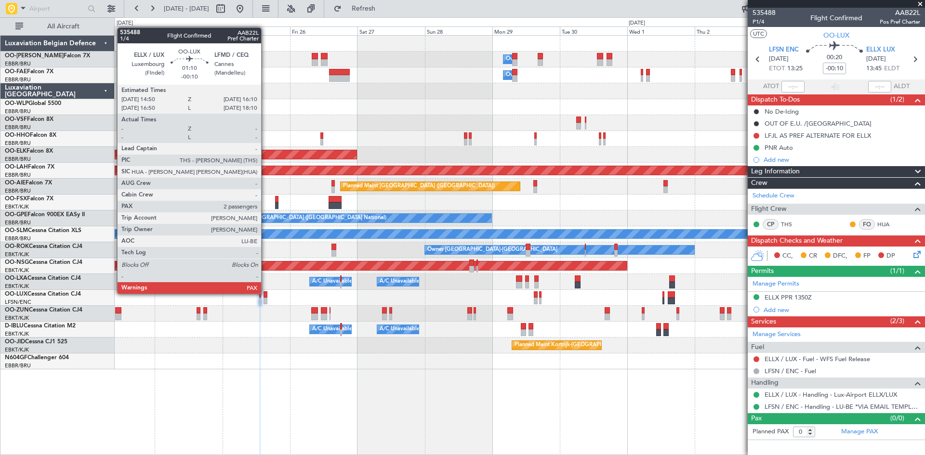
click at [265, 293] on div at bounding box center [266, 294] width 4 height 7
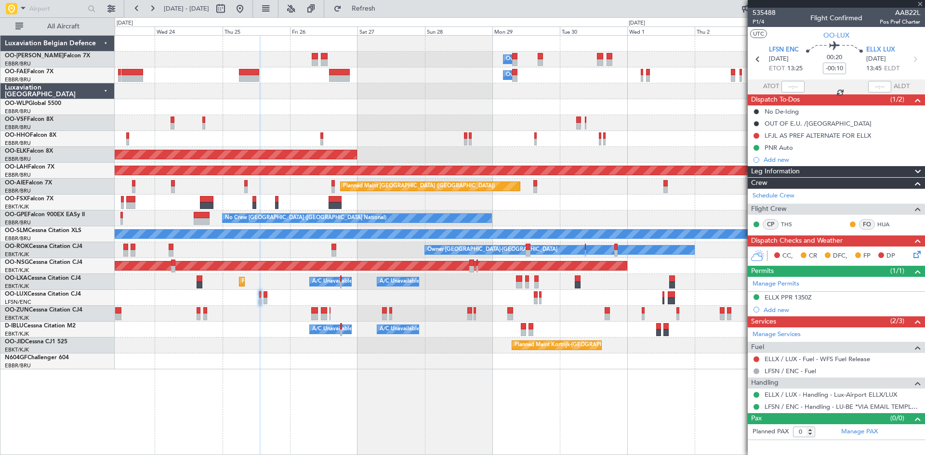
type input "2"
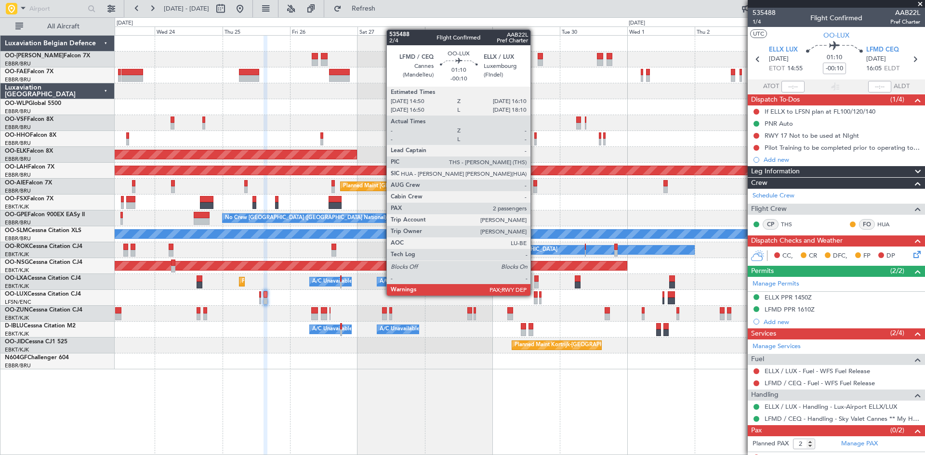
click at [536, 295] on div at bounding box center [536, 294] width 4 height 7
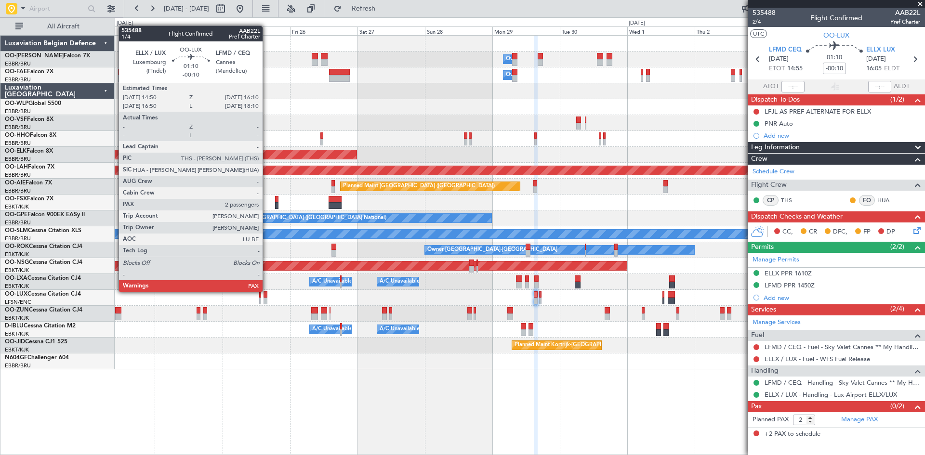
click at [267, 291] on div at bounding box center [266, 294] width 4 height 7
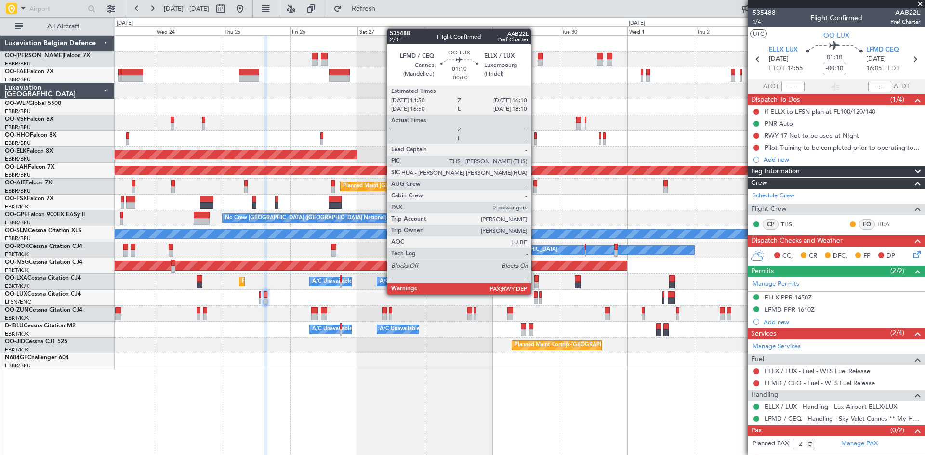
click at [535, 294] on div at bounding box center [536, 294] width 4 height 7
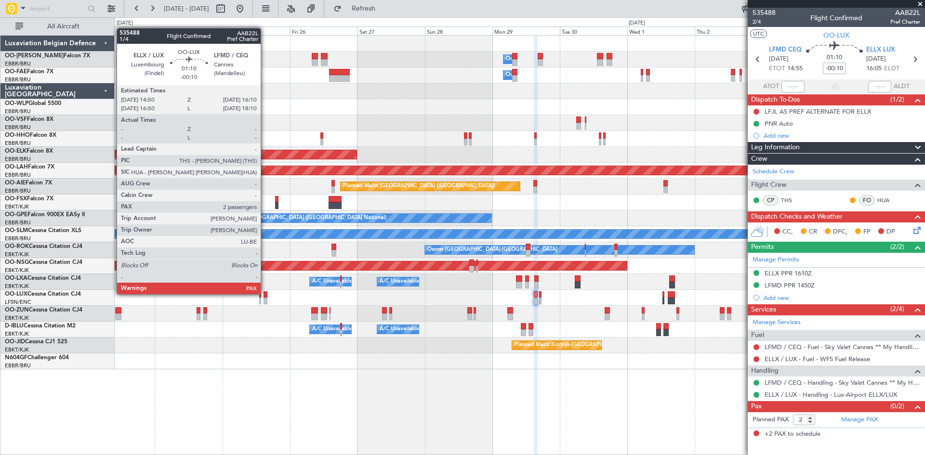
click at [265, 293] on div at bounding box center [266, 294] width 4 height 7
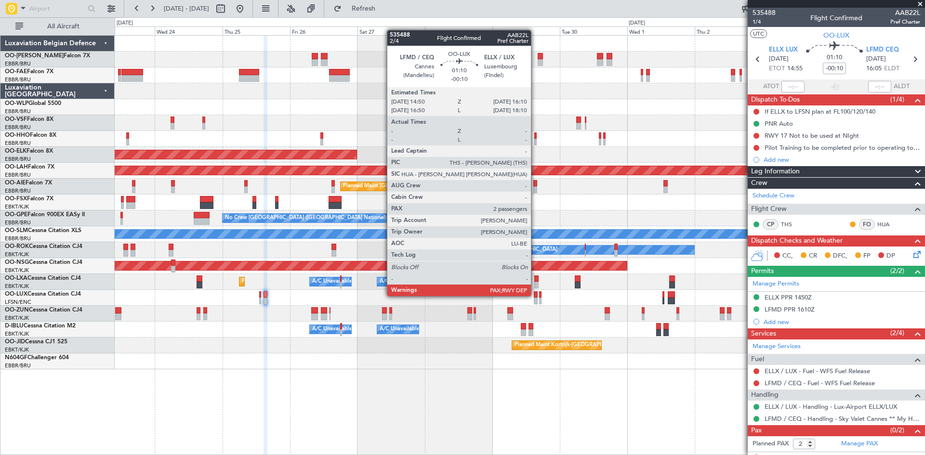
click at [535, 295] on div at bounding box center [536, 294] width 4 height 7
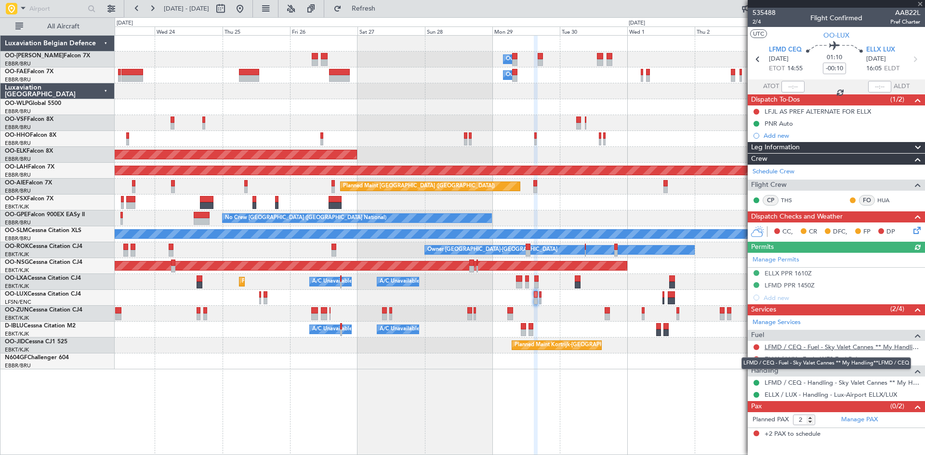
drag, startPoint x: 782, startPoint y: 347, endPoint x: 777, endPoint y: 350, distance: 6.5
click at [779, 351] on body "23 Sep 2025 - 05 Oct 2025 Refresh Quick Links All Aircraft Owner Melsbroek Air …" at bounding box center [462, 227] width 925 height 455
click at [777, 349] on link "LFMD / CEQ - Fuel - Sky Valet Cannes ** My Handling**LFMD / CEQ" at bounding box center [843, 347] width 156 height 8
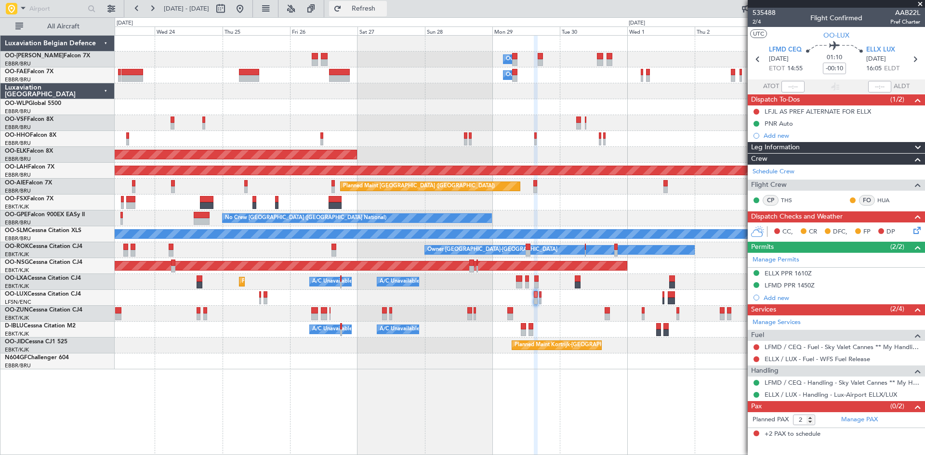
click at [383, 9] on span "Refresh" at bounding box center [363, 8] width 40 height 7
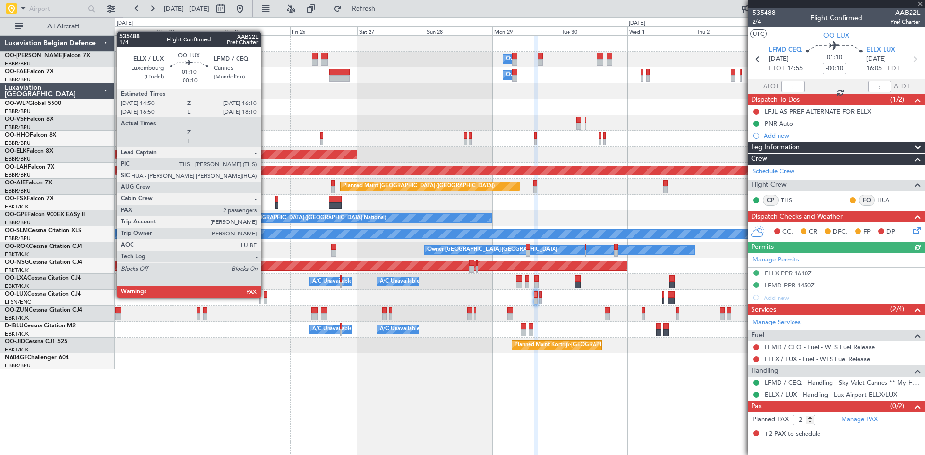
click at [265, 297] on div at bounding box center [266, 294] width 4 height 7
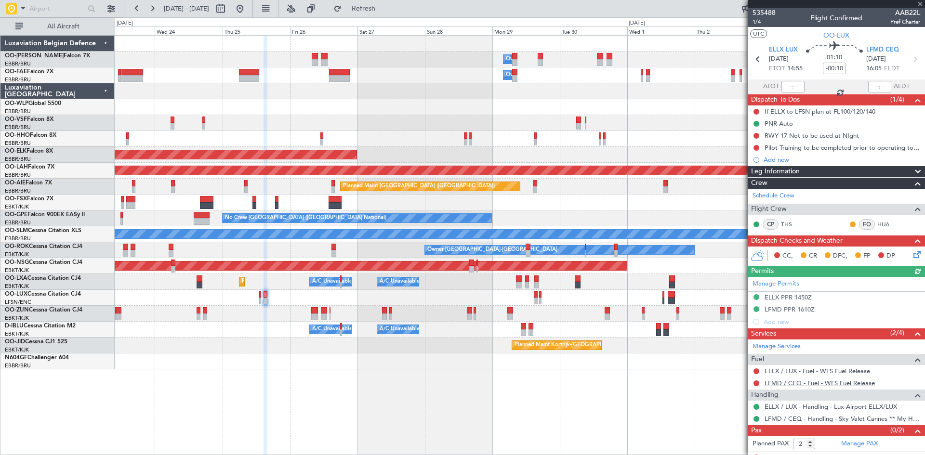
click at [811, 383] on link "LFMD / CEQ - Fuel - WFS Fuel Release" at bounding box center [820, 383] width 110 height 8
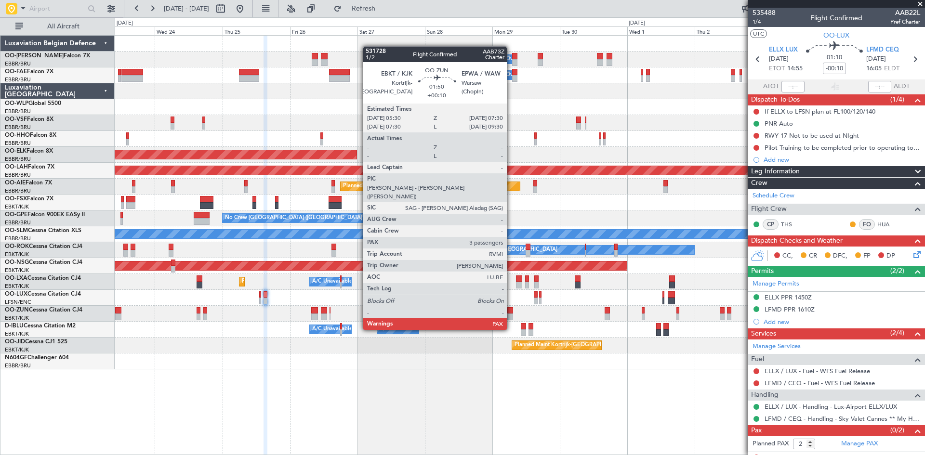
click at [511, 312] on div at bounding box center [510, 310] width 6 height 7
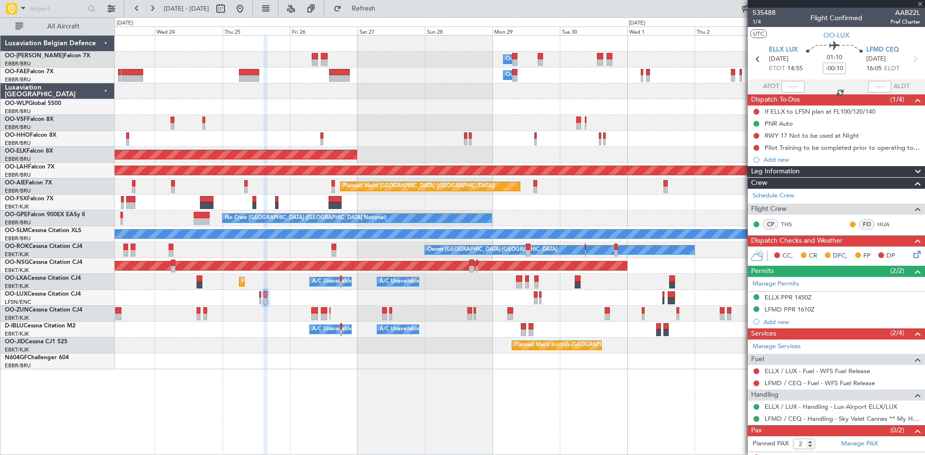
type input "+00:10"
type input "4"
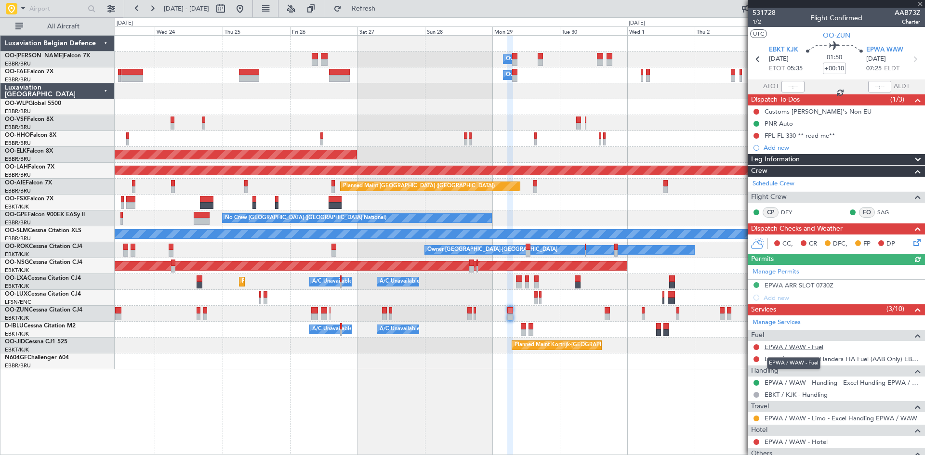
click at [791, 347] on link "EPWA / WAW - Fuel" at bounding box center [794, 347] width 59 height 8
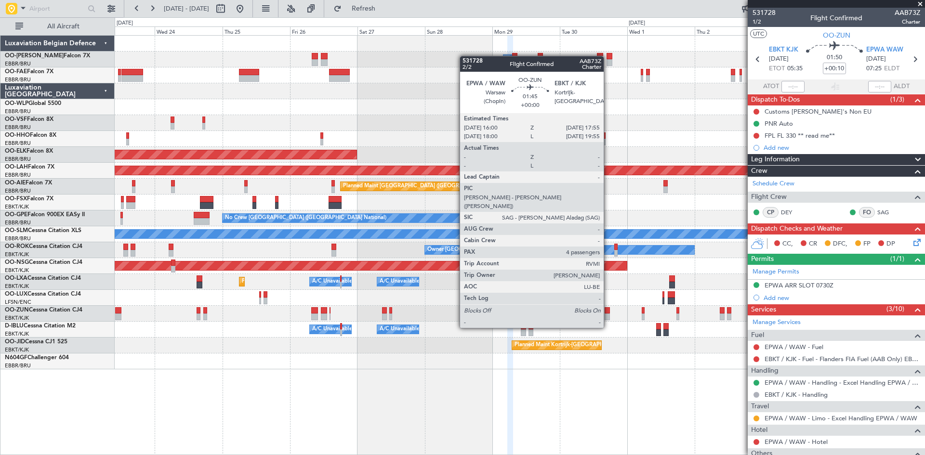
click at [608, 310] on div at bounding box center [608, 310] width 6 height 7
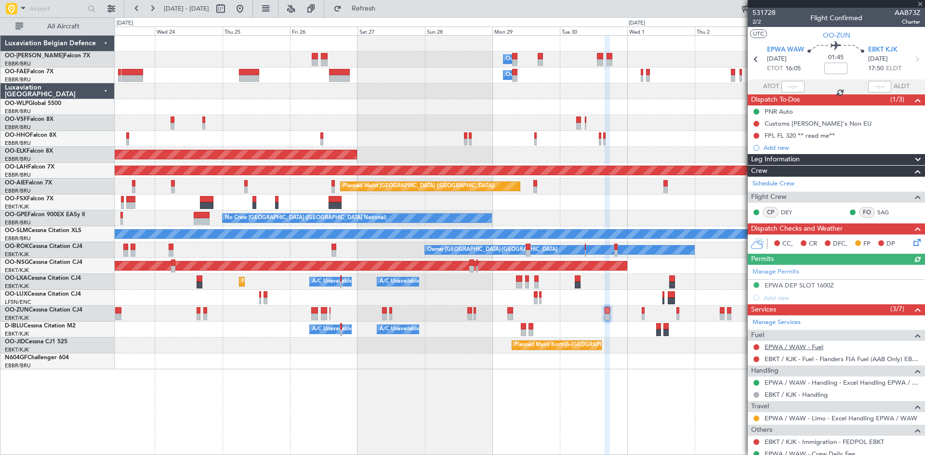
click at [788, 348] on link "EPWA / WAW - Fuel" at bounding box center [794, 347] width 59 height 8
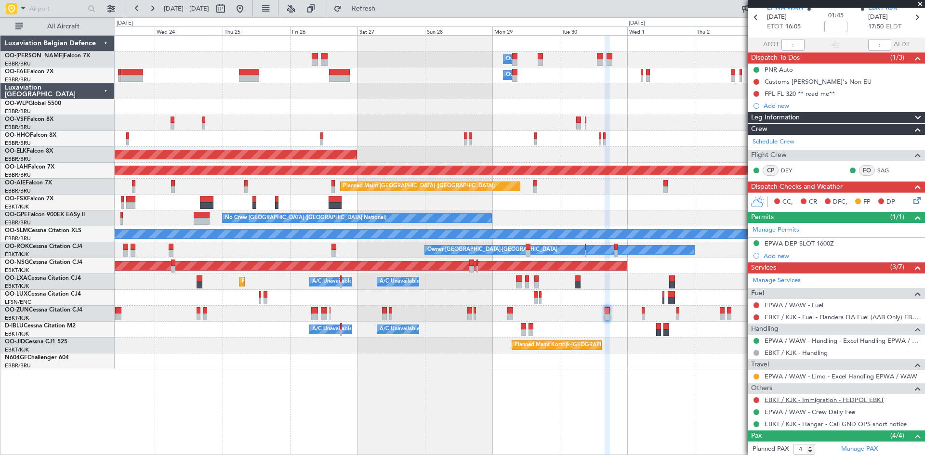
scroll to position [96, 0]
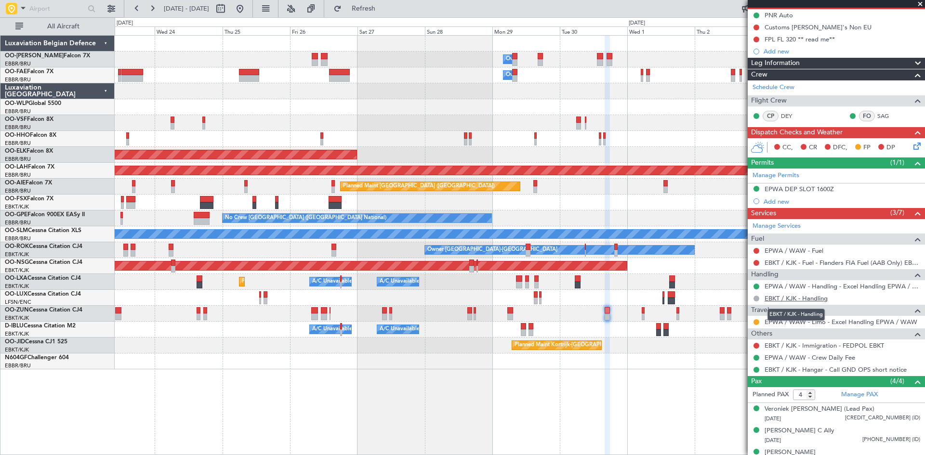
click at [813, 296] on link "EBKT / KJK - Handling" at bounding box center [796, 298] width 63 height 8
click at [384, 10] on span "Refresh" at bounding box center [363, 8] width 40 height 7
click at [757, 299] on button at bounding box center [756, 299] width 6 height 6
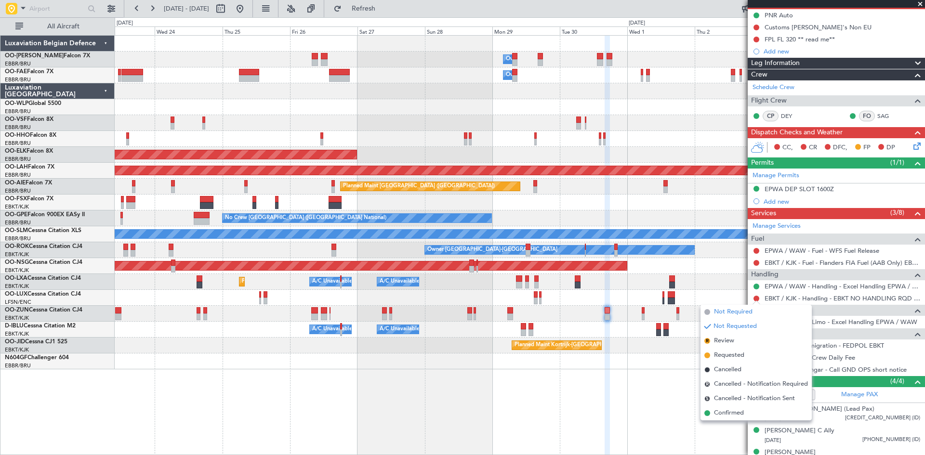
click at [735, 314] on span "Not Required" at bounding box center [733, 312] width 39 height 10
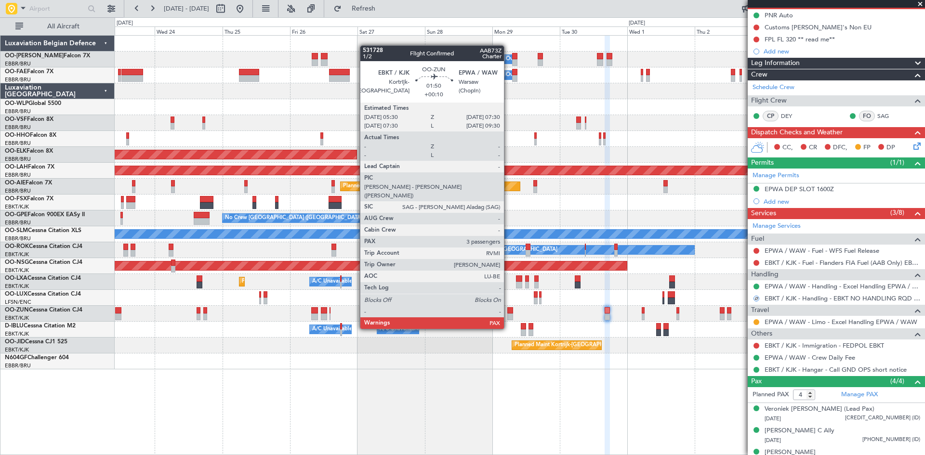
click at [508, 311] on div at bounding box center [510, 310] width 6 height 7
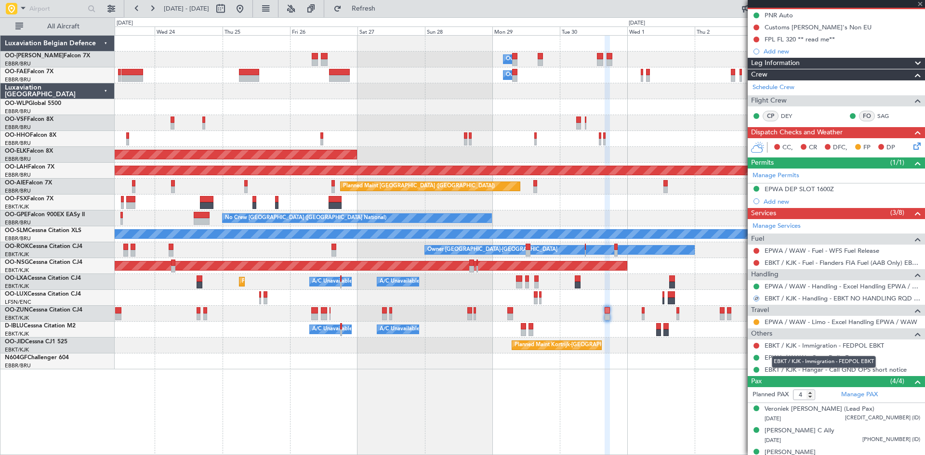
type input "+00:10"
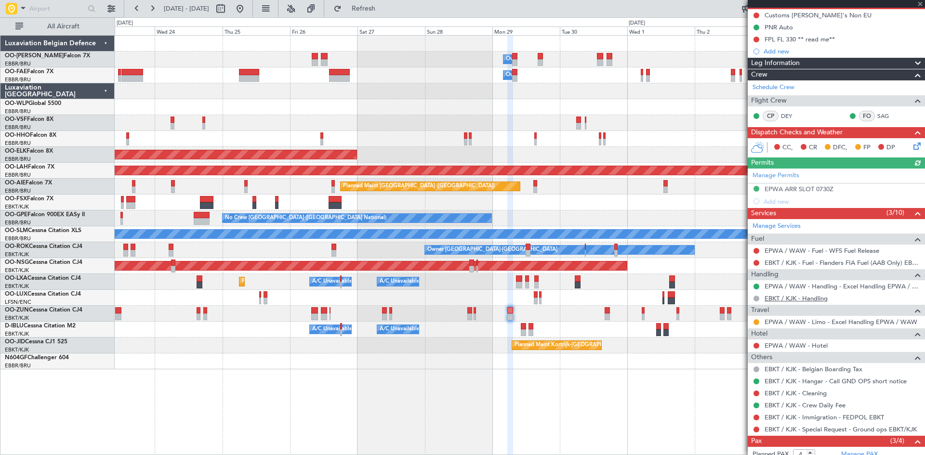
click at [801, 299] on link "EBKT / KJK - Handling" at bounding box center [796, 298] width 63 height 8
click at [384, 9] on span "Refresh" at bounding box center [363, 8] width 40 height 7
click at [754, 299] on button at bounding box center [756, 299] width 6 height 6
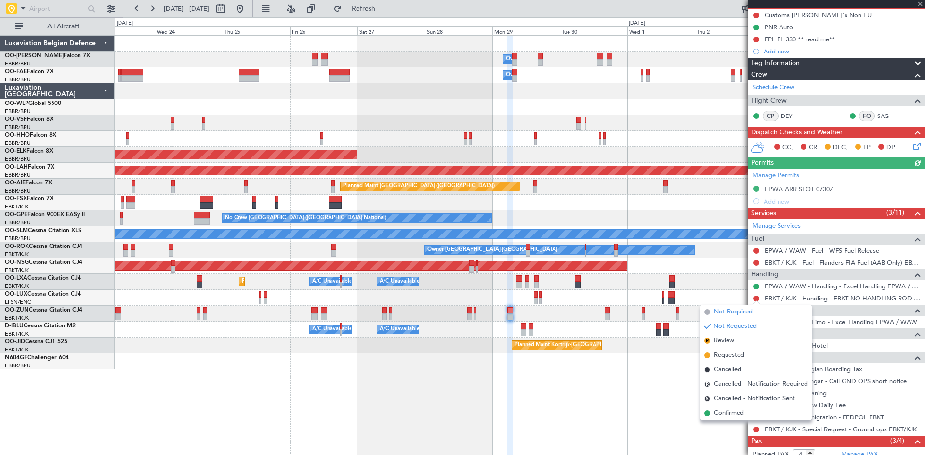
click at [762, 317] on li "Not Required" at bounding box center [755, 312] width 111 height 14
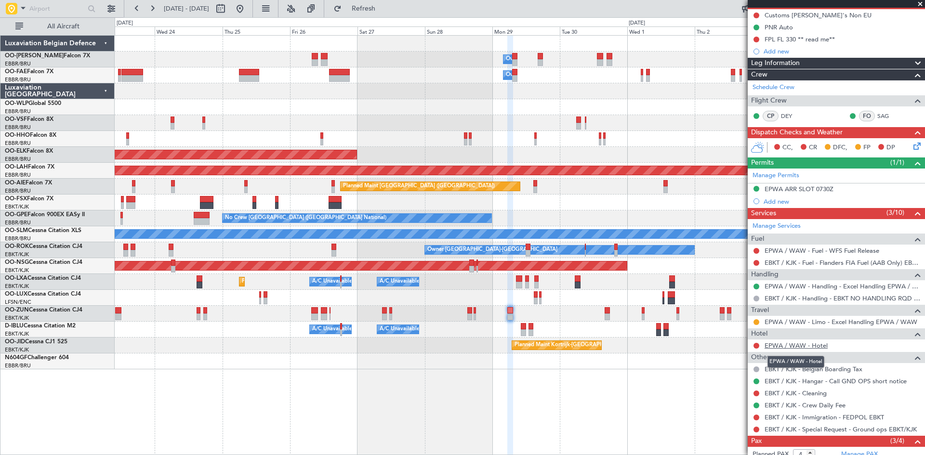
click at [799, 344] on link "EPWA / WAW - Hotel" at bounding box center [796, 346] width 63 height 8
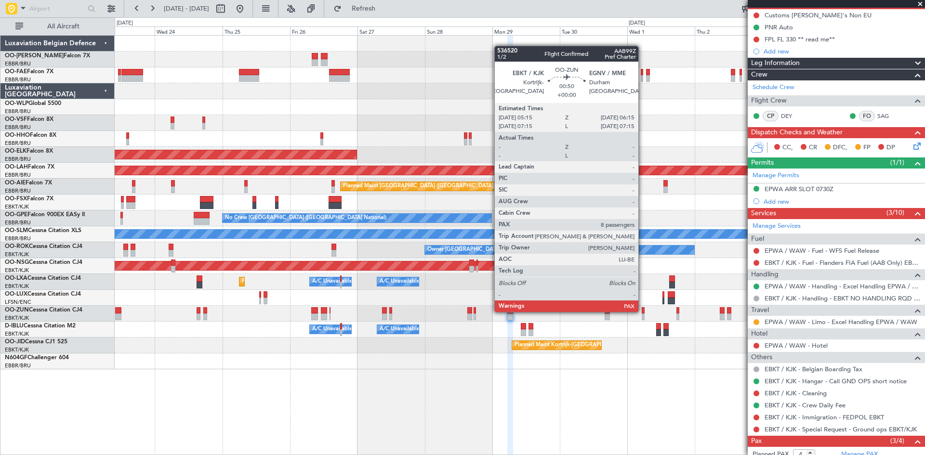
click at [643, 311] on div at bounding box center [643, 310] width 3 height 7
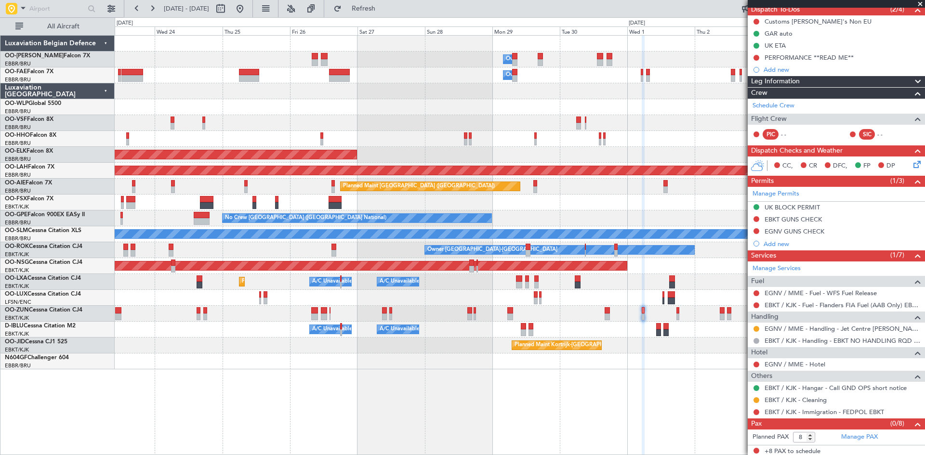
scroll to position [92, 0]
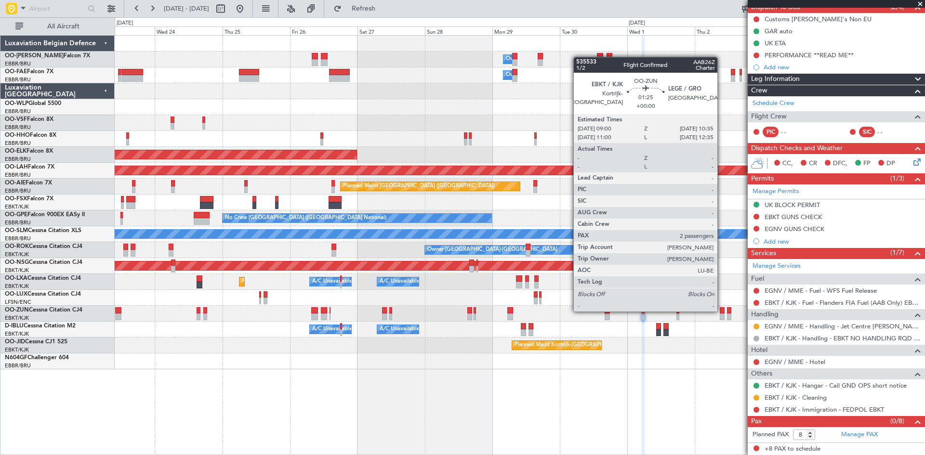
click at [722, 311] on div at bounding box center [722, 310] width 5 height 7
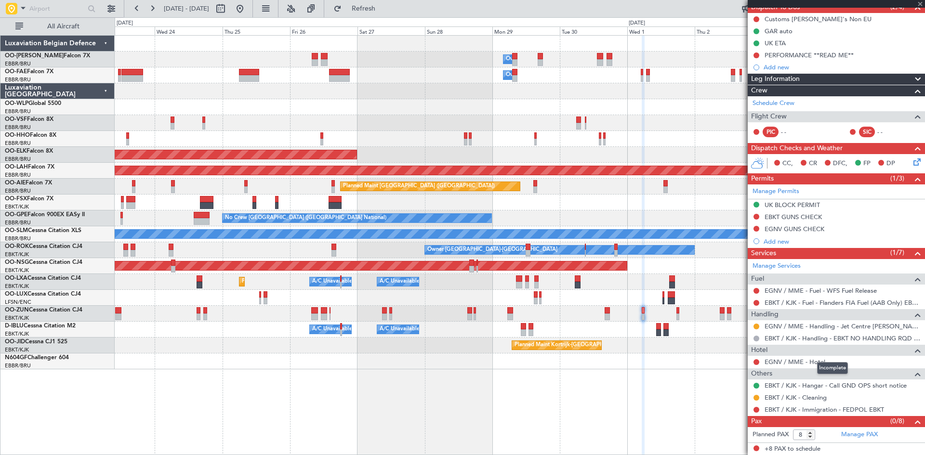
type input "2"
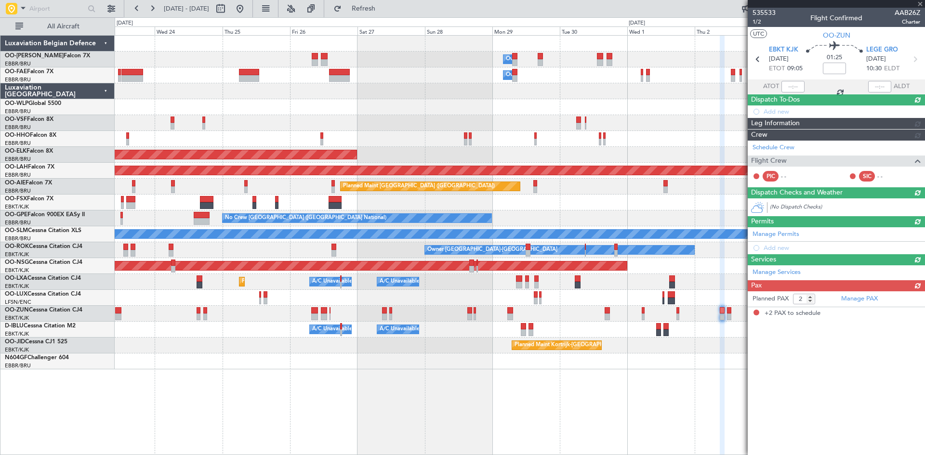
scroll to position [0, 0]
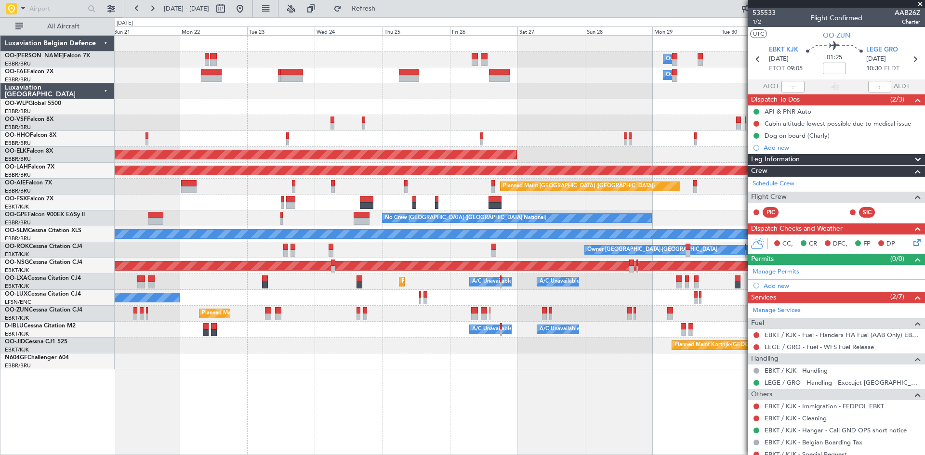
click at [597, 374] on div "Owner Melsbroek Air Base Owner Melsbroek Air Base Planned Maint Kortrijk-Wevelg…" at bounding box center [520, 245] width 810 height 420
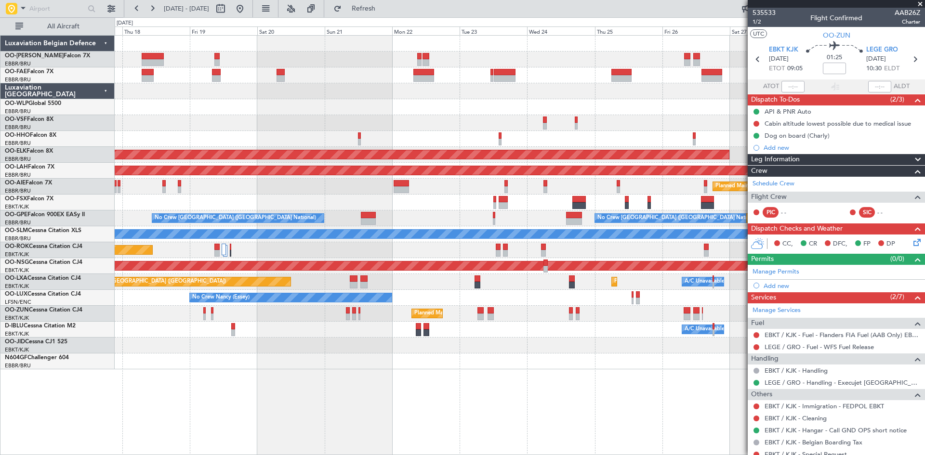
click at [317, 398] on div "Owner Melsbroek Air Base Owner [GEOGRAPHIC_DATA] Planned Maint [GEOGRAPHIC_DATA…" at bounding box center [520, 245] width 810 height 420
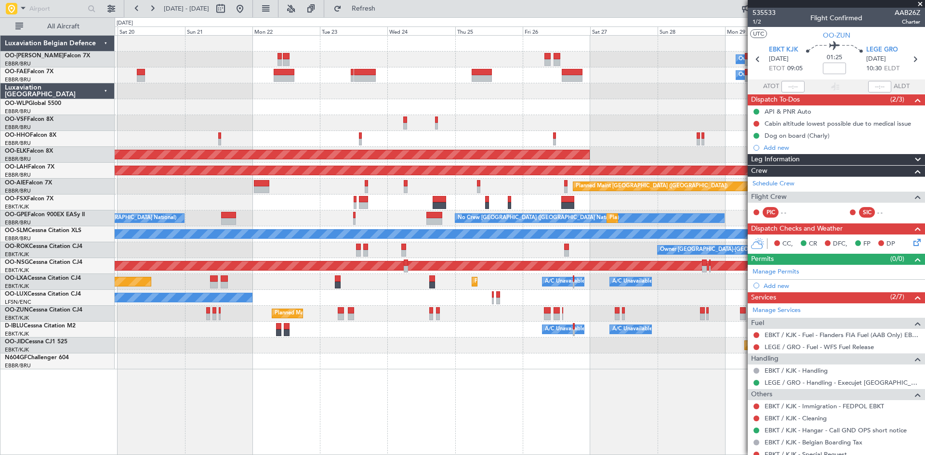
click at [359, 392] on div "Owner Melsbroek Air Base Owner [GEOGRAPHIC_DATA] Planned Maint [GEOGRAPHIC_DATA…" at bounding box center [520, 245] width 810 height 420
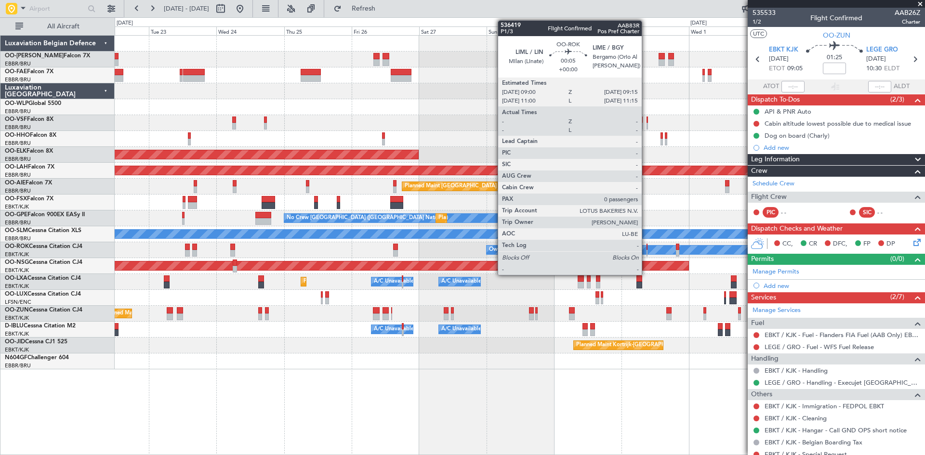
click at [647, 253] on div at bounding box center [647, 253] width 1 height 7
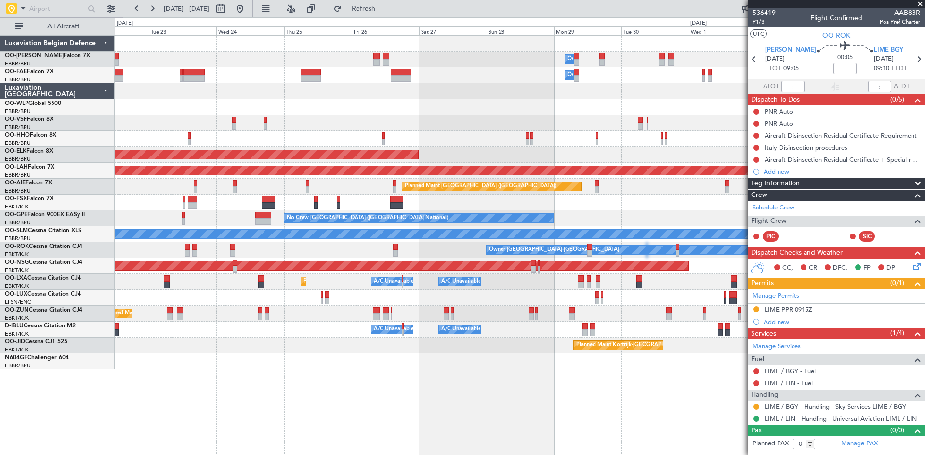
click at [809, 370] on link "LIME / BGY - Fuel" at bounding box center [790, 371] width 51 height 8
click at [789, 378] on div "LIML / LIN - Fuel" at bounding box center [836, 383] width 177 height 12
click at [795, 384] on link "LIML / LIN - Fuel" at bounding box center [789, 383] width 48 height 8
click at [384, 6] on span "Refresh" at bounding box center [363, 8] width 40 height 7
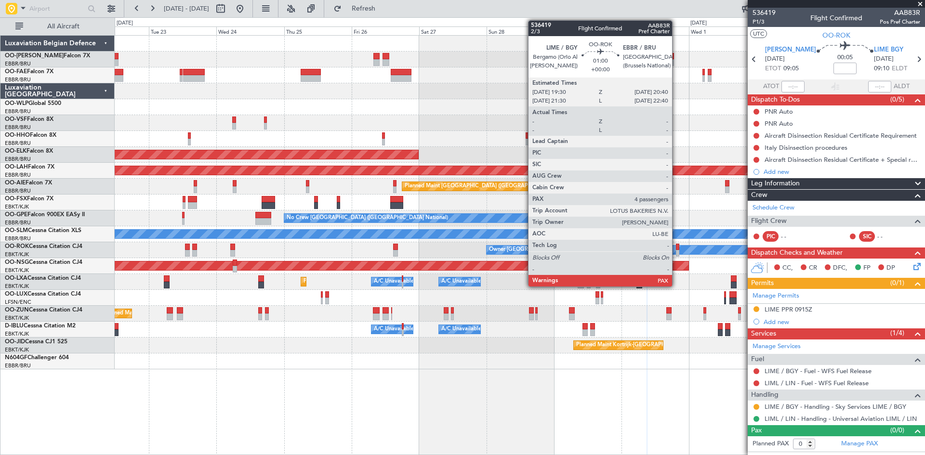
click at [676, 247] on div at bounding box center [677, 247] width 3 height 7
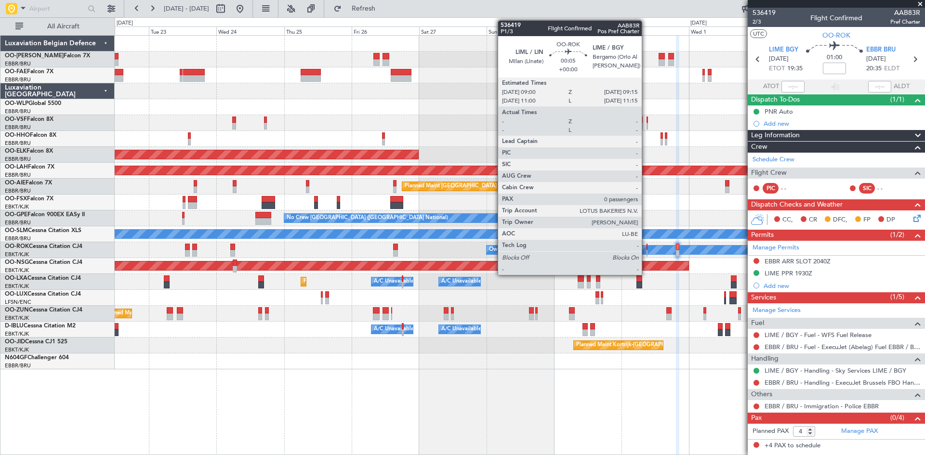
click at [647, 249] on div at bounding box center [647, 247] width 1 height 7
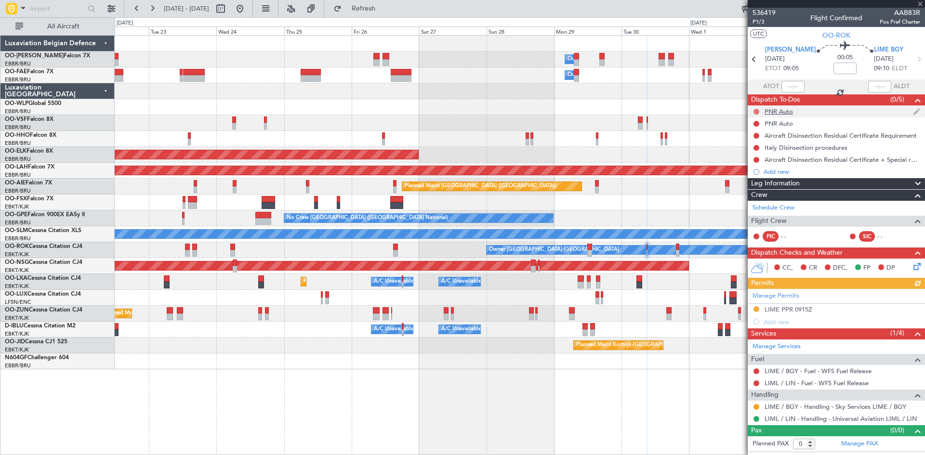
click at [756, 109] on button at bounding box center [756, 112] width 6 height 6
click at [756, 155] on span "Completed" at bounding box center [761, 154] width 32 height 10
click at [757, 122] on button at bounding box center [756, 124] width 6 height 6
click at [762, 165] on span "Completed" at bounding box center [761, 166] width 32 height 10
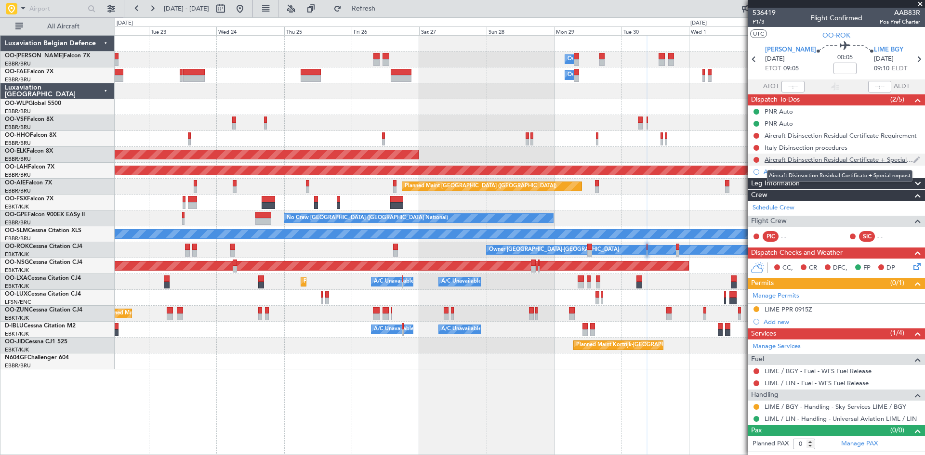
click at [848, 159] on div "Aircraft Disinsection Residual Certificate + Special request" at bounding box center [839, 160] width 148 height 8
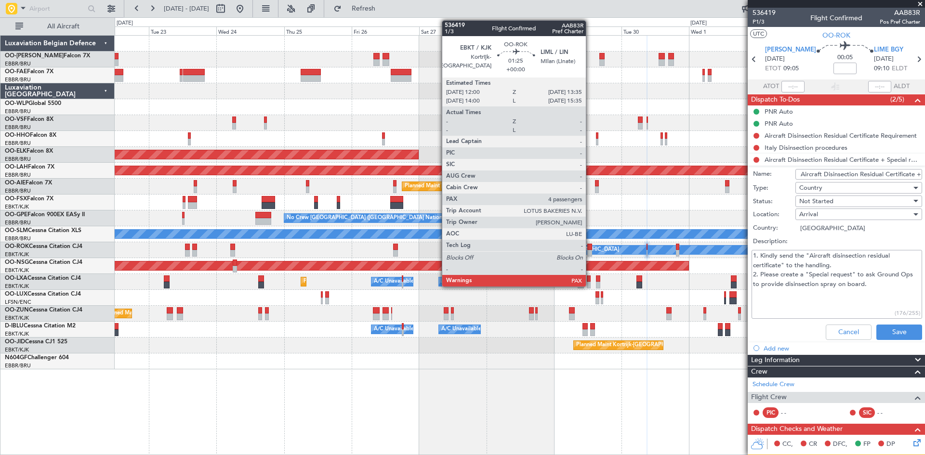
click at [590, 251] on div at bounding box center [589, 253] width 5 height 7
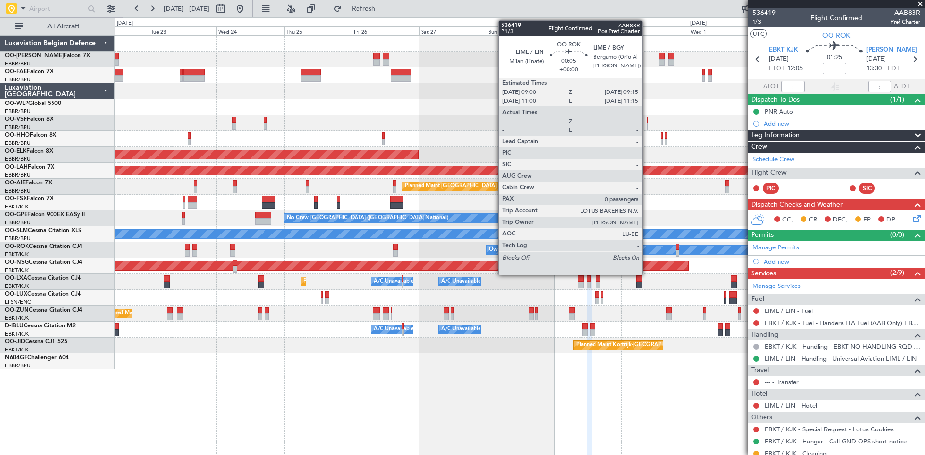
click at [647, 251] on div at bounding box center [647, 253] width 1 height 7
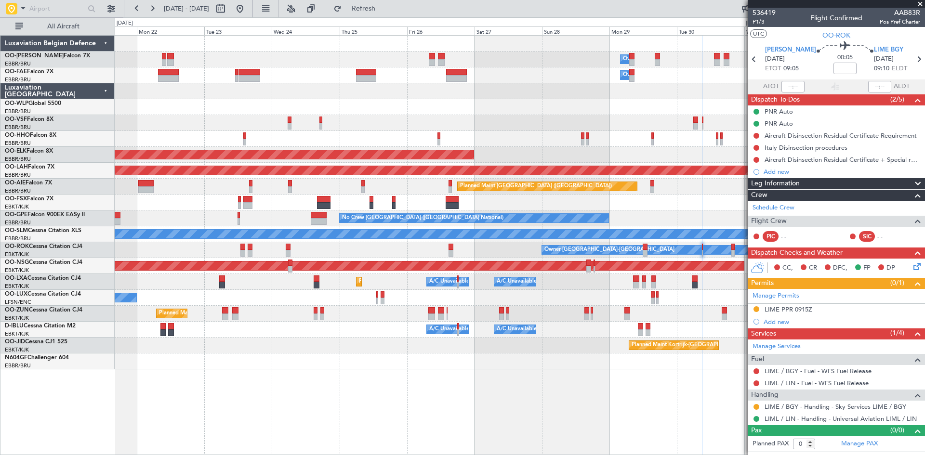
click at [238, 342] on div "Planned Maint Kortrijk-[GEOGRAPHIC_DATA]" at bounding box center [520, 346] width 810 height 16
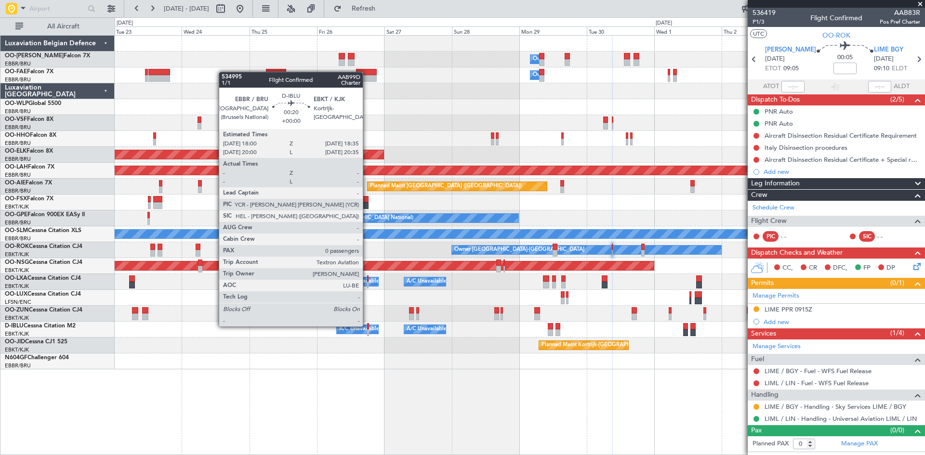
click at [368, 327] on div at bounding box center [368, 326] width 2 height 7
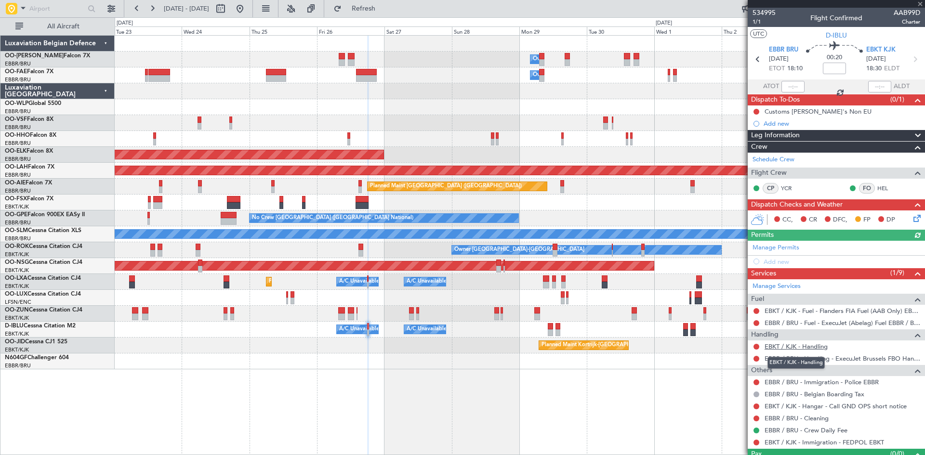
click at [785, 349] on link "EBKT / KJK - Handling" at bounding box center [796, 347] width 63 height 8
click at [757, 322] on button at bounding box center [756, 323] width 6 height 6
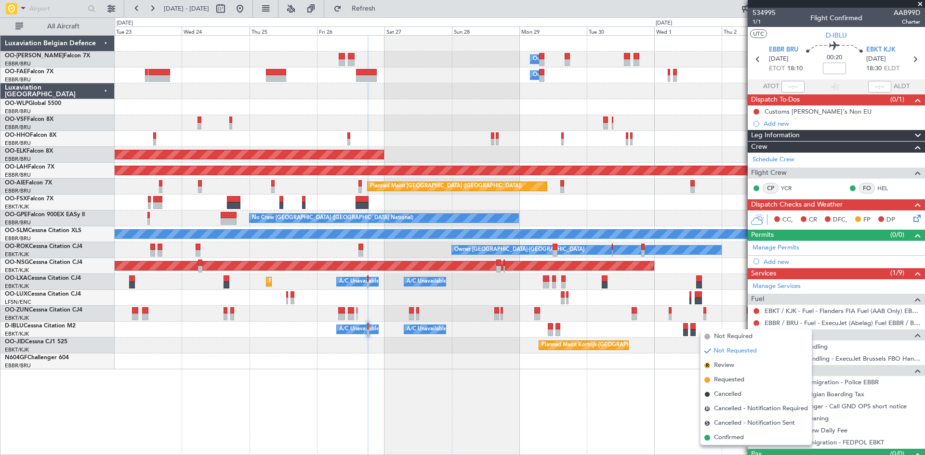
click at [741, 438] on span "Confirmed" at bounding box center [729, 438] width 30 height 10
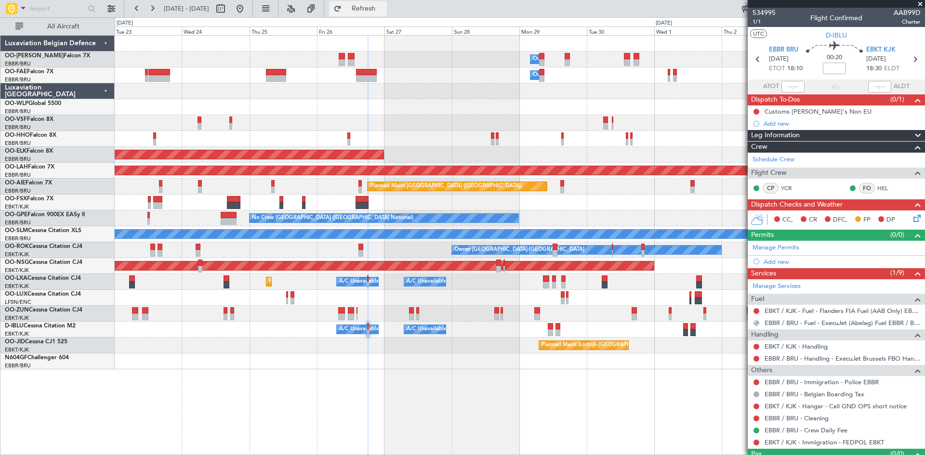
click at [384, 11] on span "Refresh" at bounding box center [363, 8] width 40 height 7
click at [757, 112] on button at bounding box center [756, 112] width 6 height 6
click at [767, 155] on span "Completed" at bounding box center [761, 154] width 32 height 10
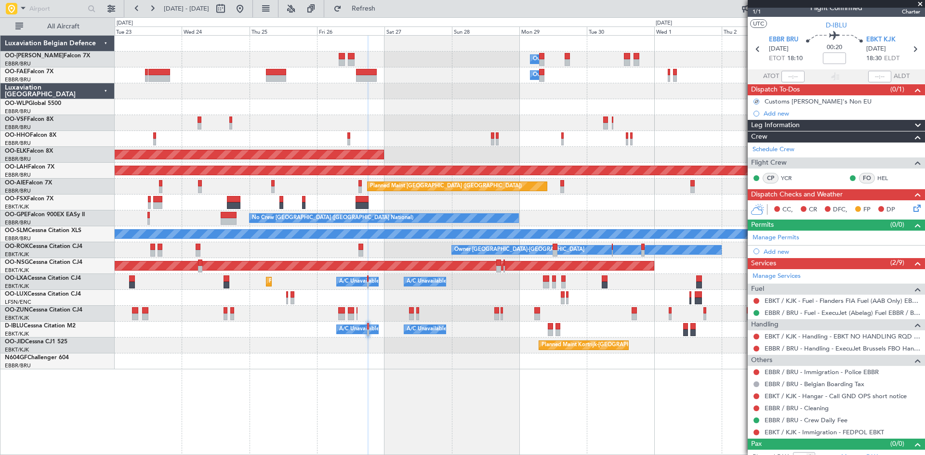
scroll to position [20, 0]
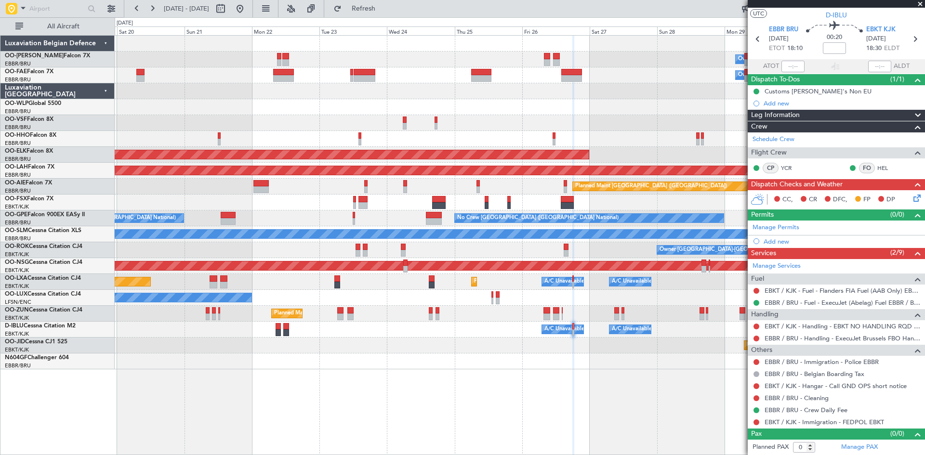
click at [553, 348] on div "Planned Maint Kortrijk-[GEOGRAPHIC_DATA]" at bounding box center [520, 346] width 810 height 16
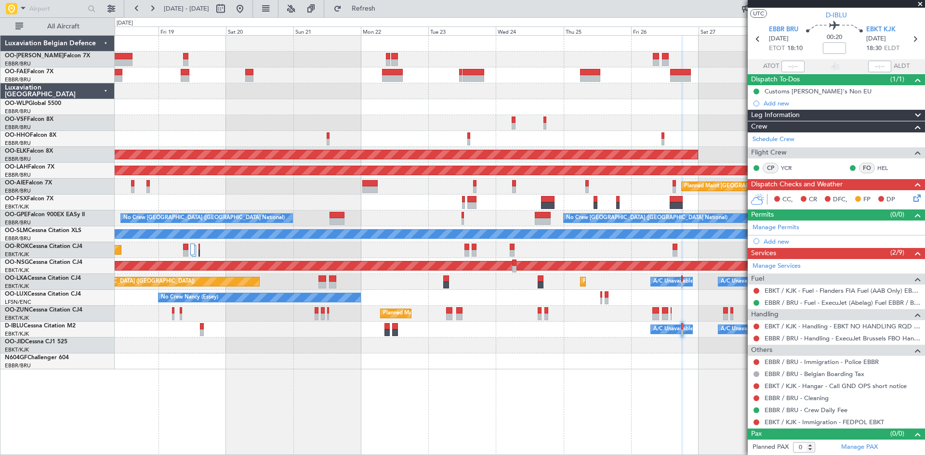
click at [367, 352] on div "Owner Melsbroek Air Base Owner Melsbroek Air Base Planned Maint Kortrijk-Wevelg…" at bounding box center [520, 203] width 810 height 334
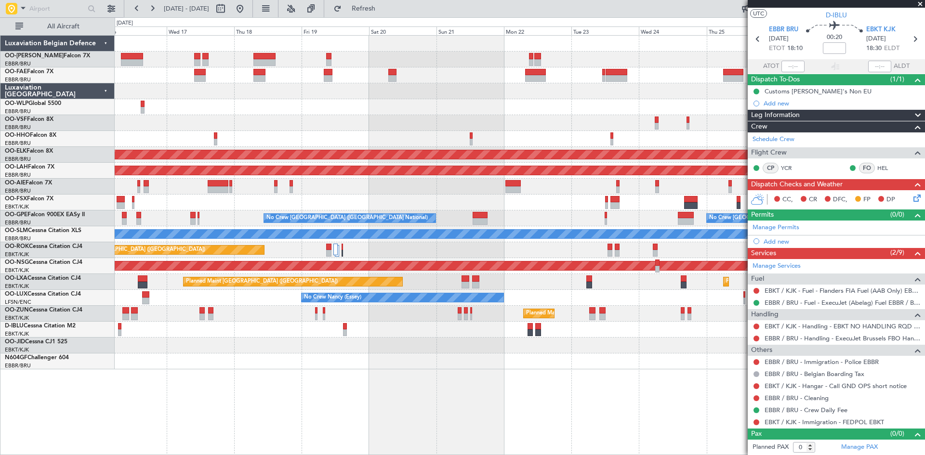
click at [390, 354] on div "Owner Melsbroek Air Base Owner Melsbroek Air Base Planned Maint Kortrijk-Wevelg…" at bounding box center [520, 203] width 810 height 334
click at [390, 354] on div at bounding box center [520, 362] width 810 height 16
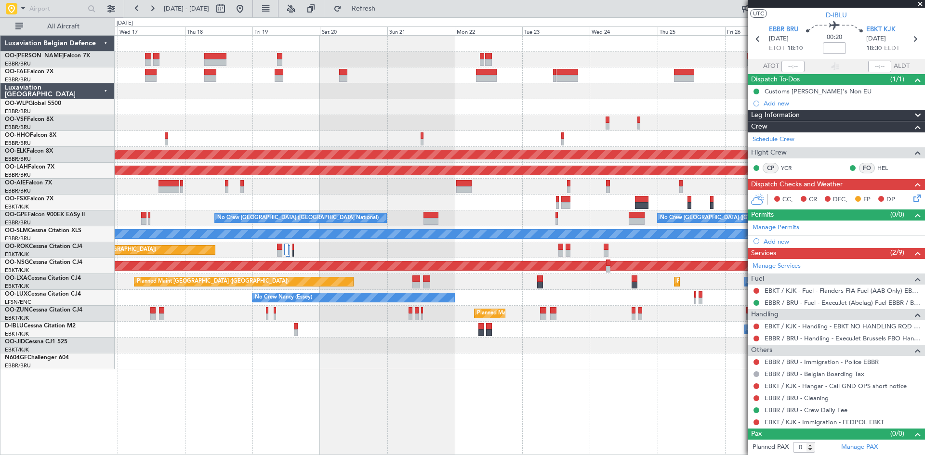
click at [326, 349] on div "Owner Melsbroek Air Base Owner Melsbroek Air Base Planned Maint Kortrijk-Wevelg…" at bounding box center [520, 203] width 810 height 334
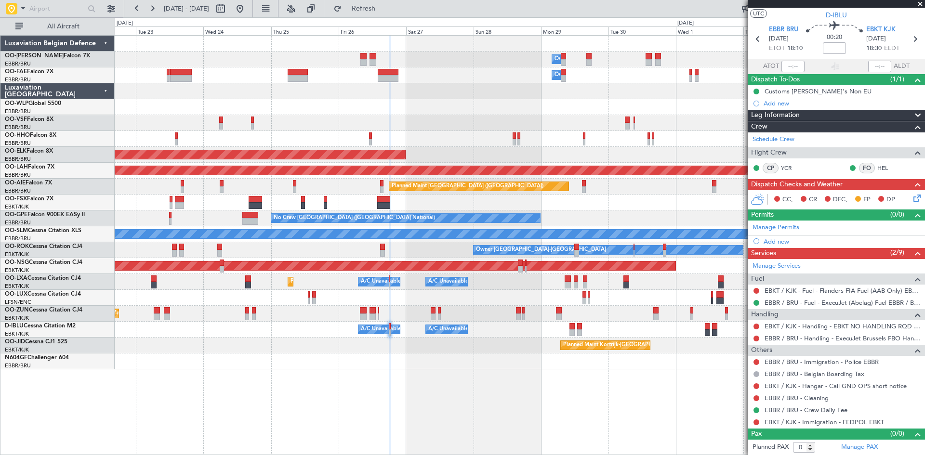
click at [251, 342] on div "Planned Maint Kortrijk-[GEOGRAPHIC_DATA]" at bounding box center [520, 346] width 810 height 16
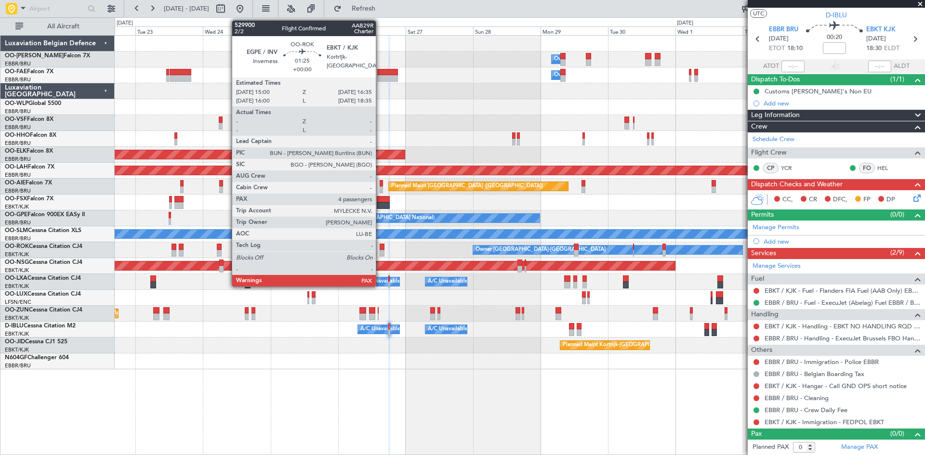
click at [380, 246] on div at bounding box center [382, 247] width 5 height 7
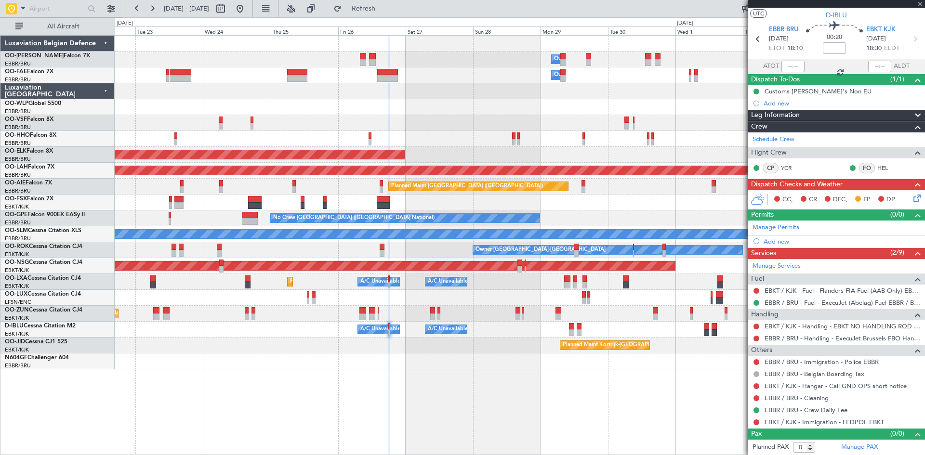
type input "4"
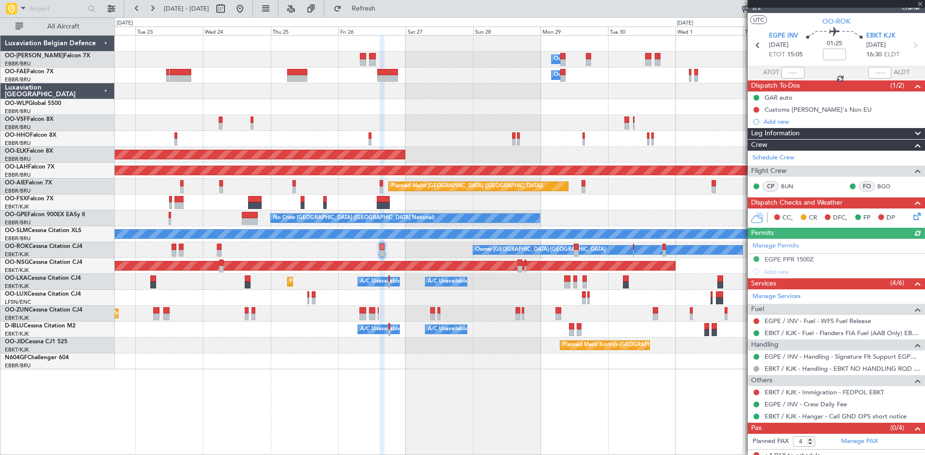
scroll to position [21, 0]
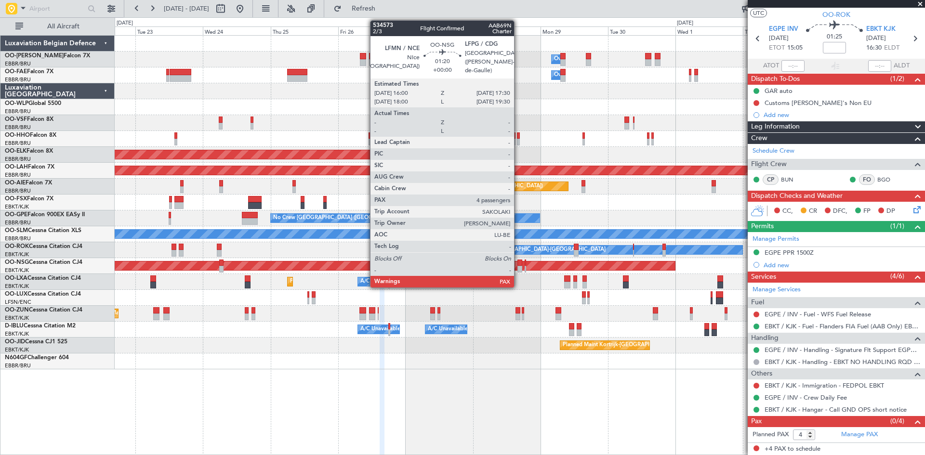
click at [518, 264] on div at bounding box center [519, 263] width 4 height 7
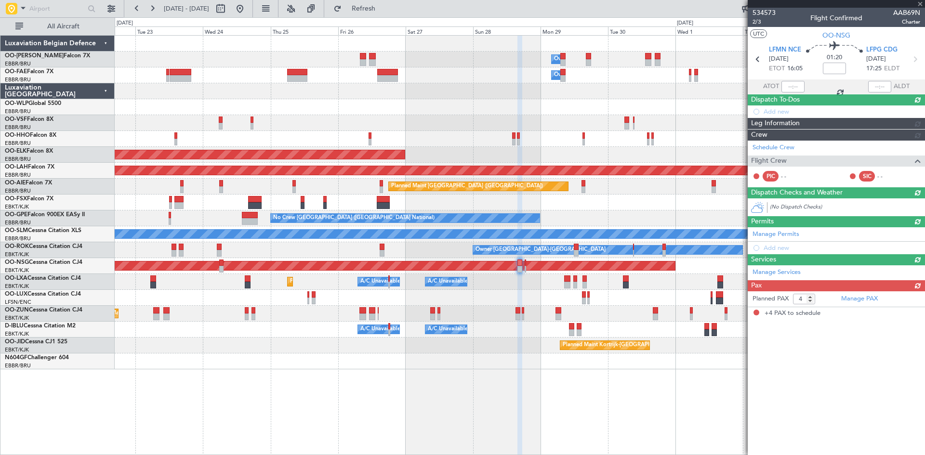
scroll to position [0, 0]
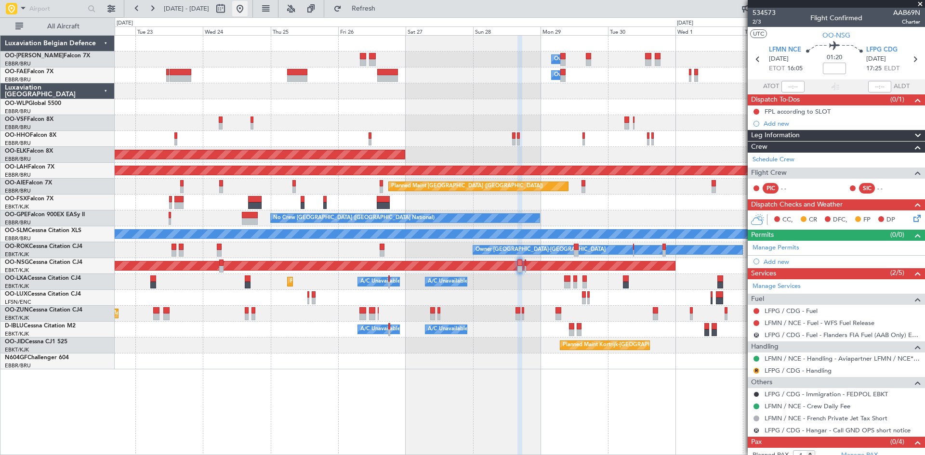
click at [248, 11] on button at bounding box center [239, 8] width 15 height 15
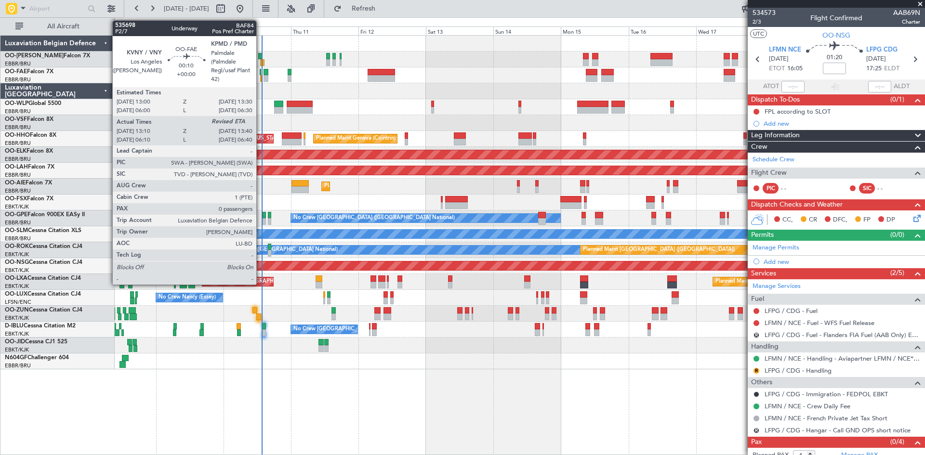
click at [261, 76] on div at bounding box center [260, 78] width 1 height 7
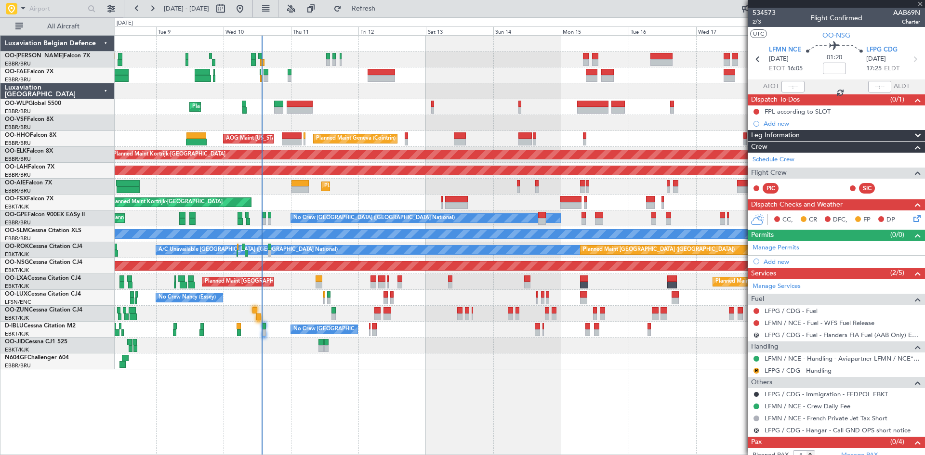
type input "13:20"
type input "0"
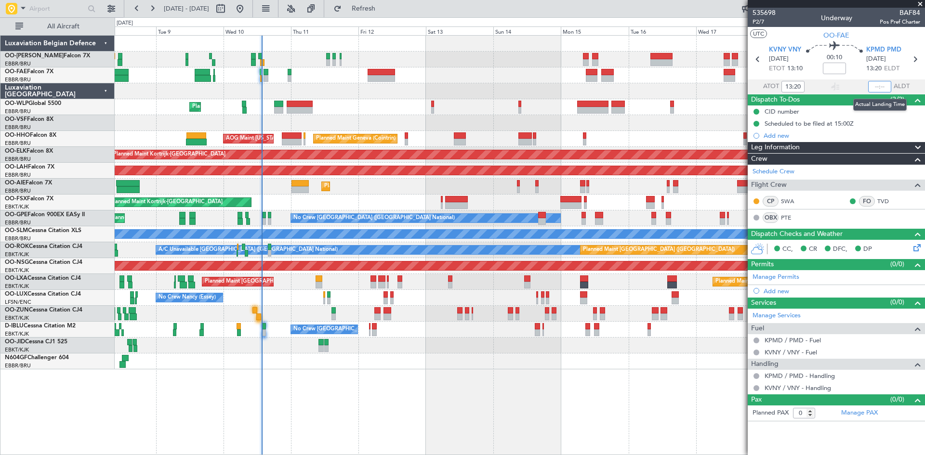
click at [879, 86] on input "text" at bounding box center [879, 87] width 23 height 12
type input "0"
click at [857, 66] on div "00:10" at bounding box center [835, 59] width 64 height 36
type input "13:39"
click at [920, 4] on span at bounding box center [920, 4] width 10 height 9
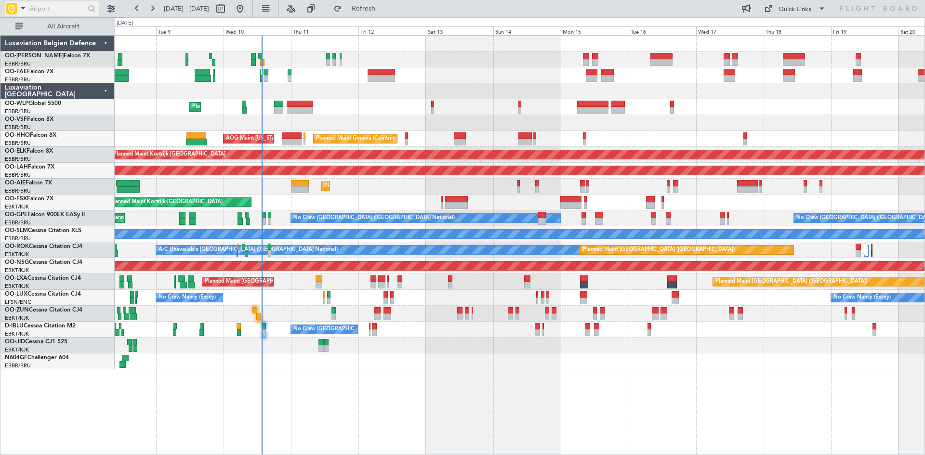
click at [49, 10] on input "text" at bounding box center [56, 8] width 55 height 14
click at [21, 9] on span at bounding box center [23, 8] width 12 height 12
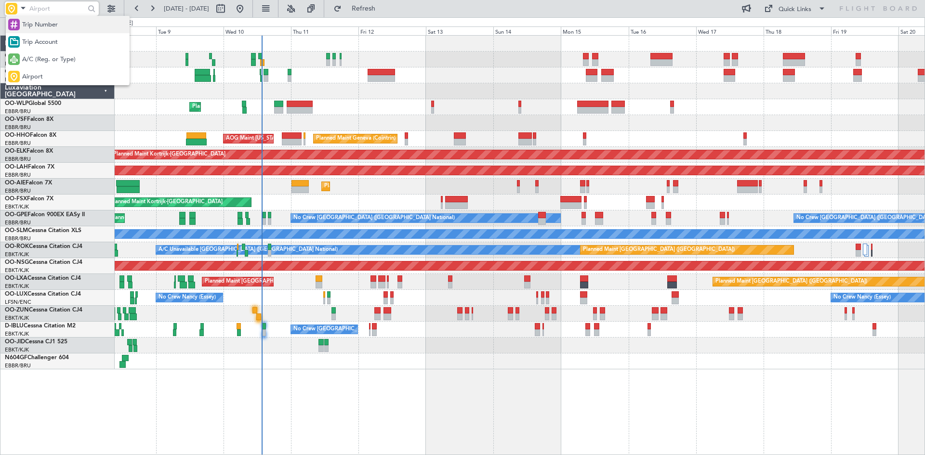
click at [35, 26] on span "Trip Number" at bounding box center [40, 25] width 36 height 10
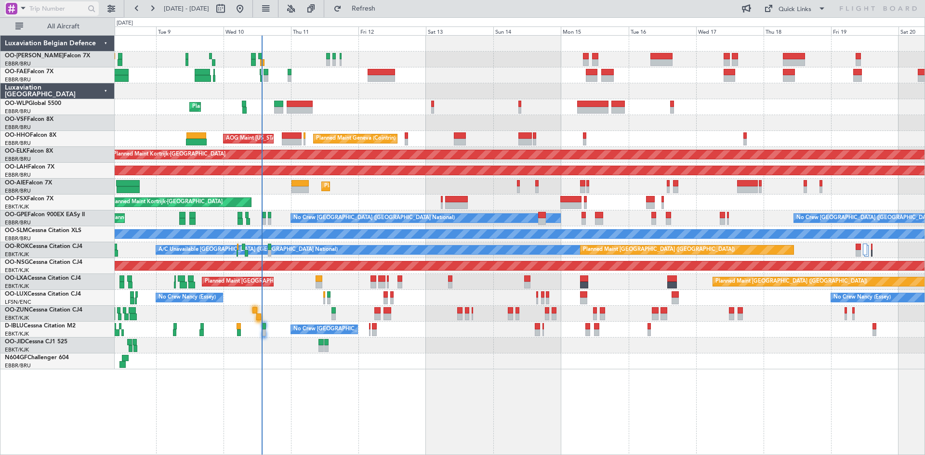
click at [46, 6] on input "text" at bounding box center [56, 8] width 55 height 14
type input "535989"
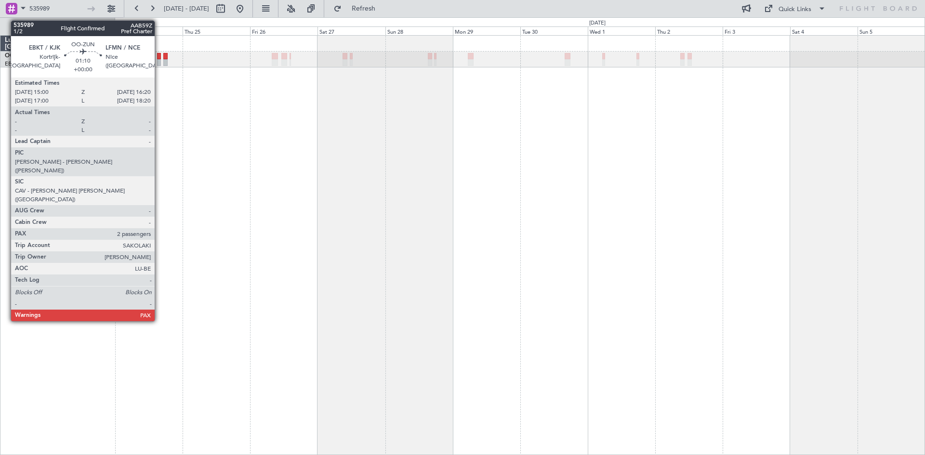
click at [157, 59] on div at bounding box center [159, 62] width 4 height 7
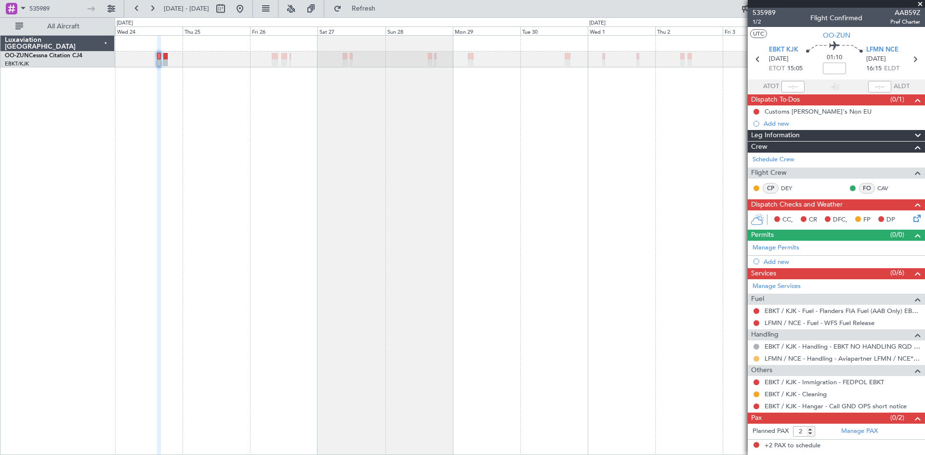
click at [758, 357] on button at bounding box center [756, 359] width 6 height 6
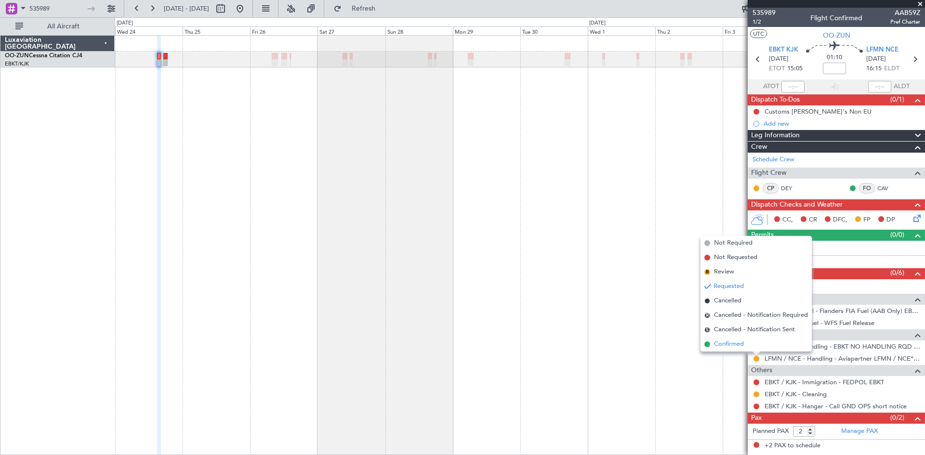
click at [745, 347] on li "Confirmed" at bounding box center [755, 344] width 111 height 14
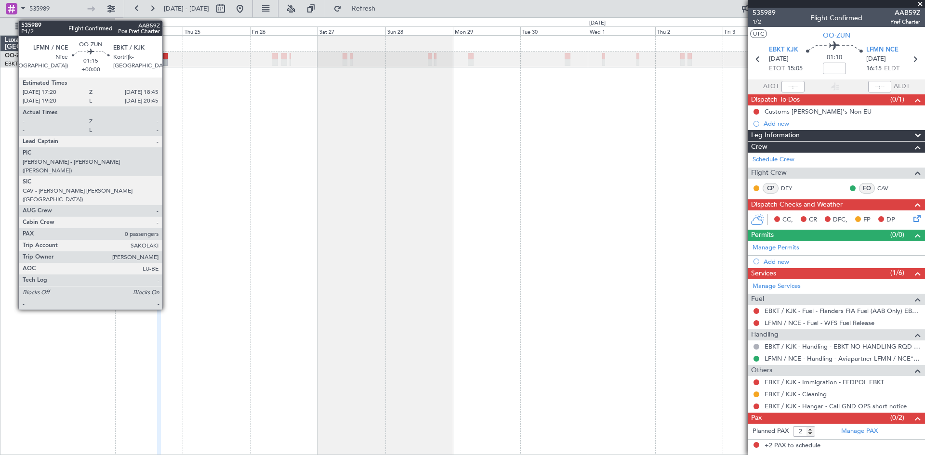
click at [167, 58] on div at bounding box center [165, 56] width 4 height 7
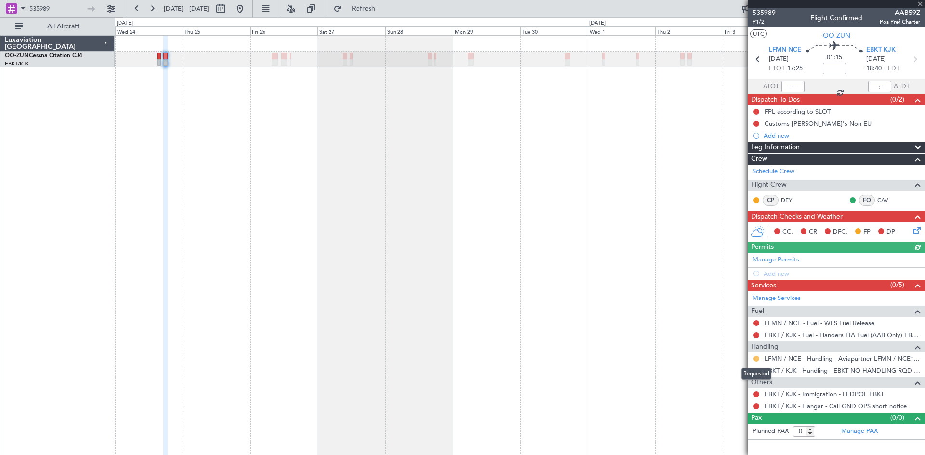
click at [757, 358] on button at bounding box center [756, 359] width 6 height 6
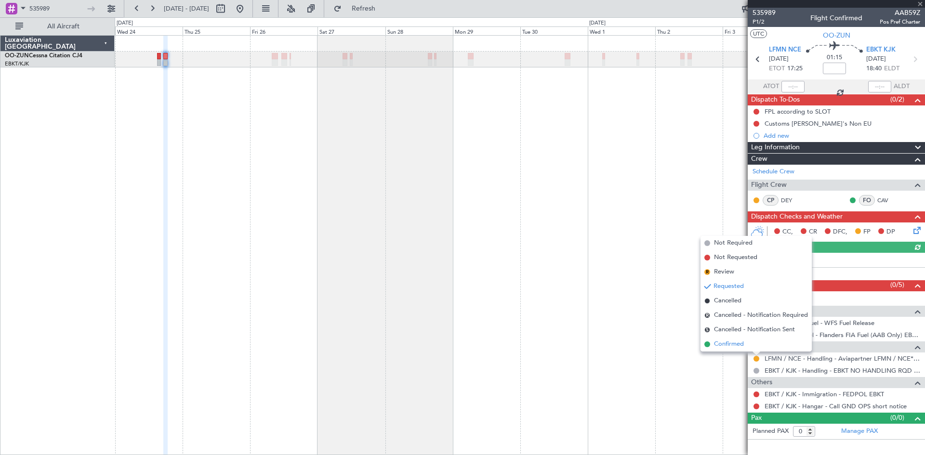
click at [744, 346] on span "Confirmed" at bounding box center [729, 345] width 30 height 10
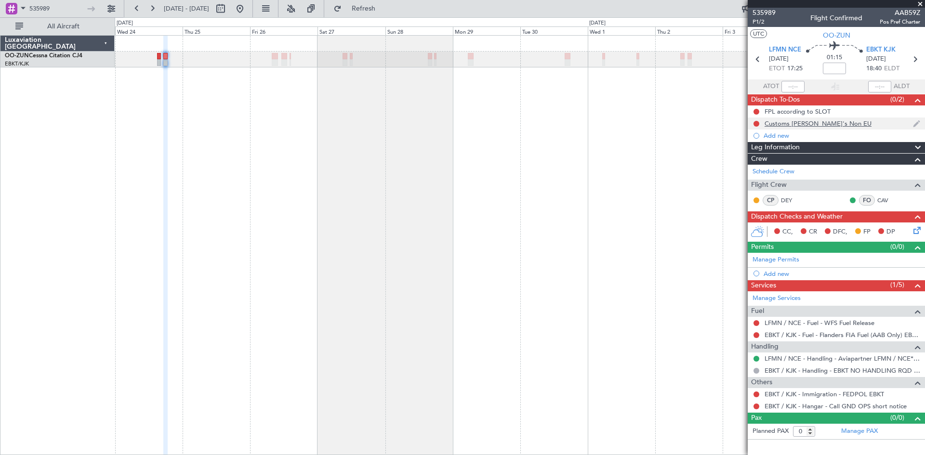
click at [755, 126] on div at bounding box center [757, 124] width 8 height 8
click at [756, 125] on button at bounding box center [756, 124] width 6 height 6
click at [760, 169] on span "Completed" at bounding box center [761, 166] width 32 height 10
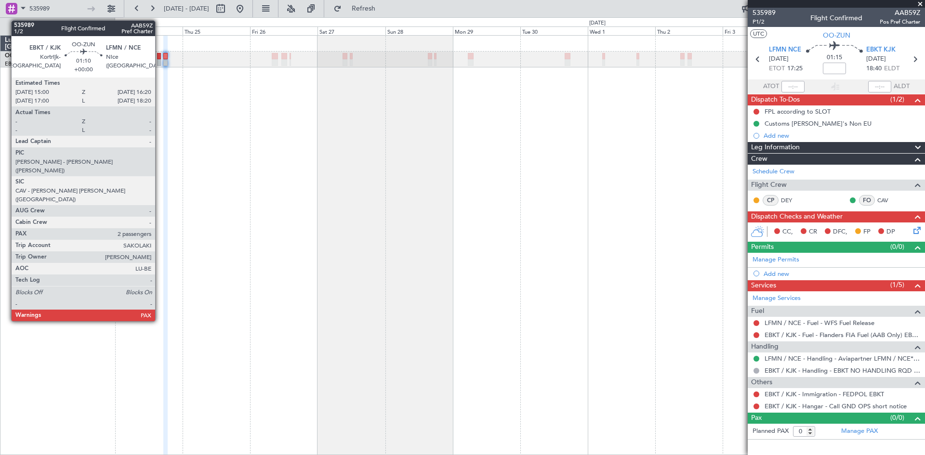
click at [159, 56] on div at bounding box center [159, 56] width 4 height 7
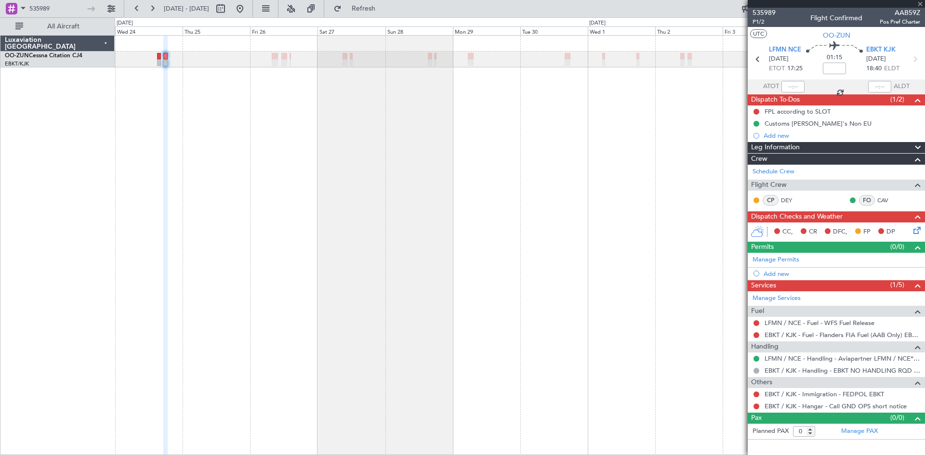
type input "2"
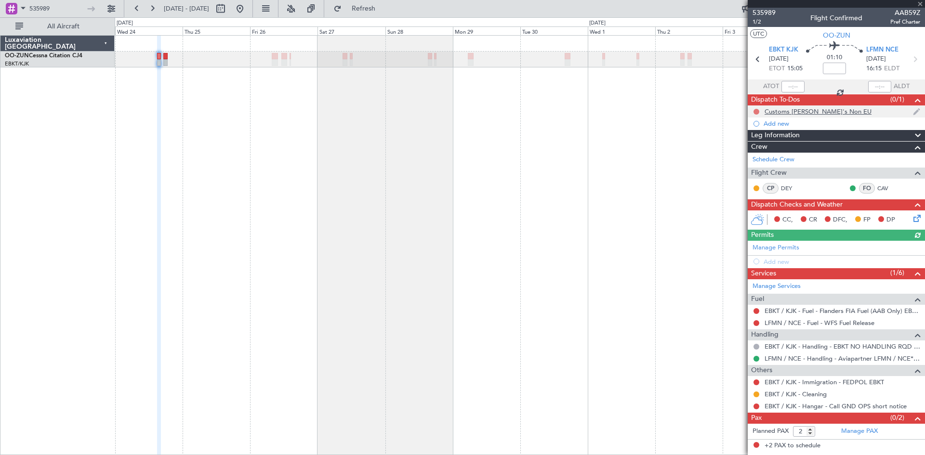
click at [753, 111] on button at bounding box center [756, 112] width 6 height 6
click at [754, 152] on span "Completed" at bounding box center [761, 154] width 32 height 10
click at [889, 53] on span "LFMN NCE" at bounding box center [882, 50] width 32 height 10
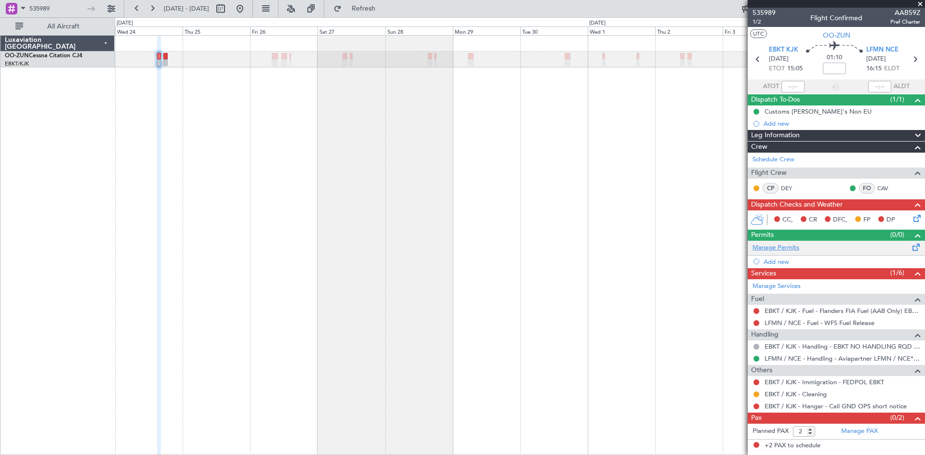
click at [779, 249] on link "Manage Permits" at bounding box center [776, 248] width 47 height 10
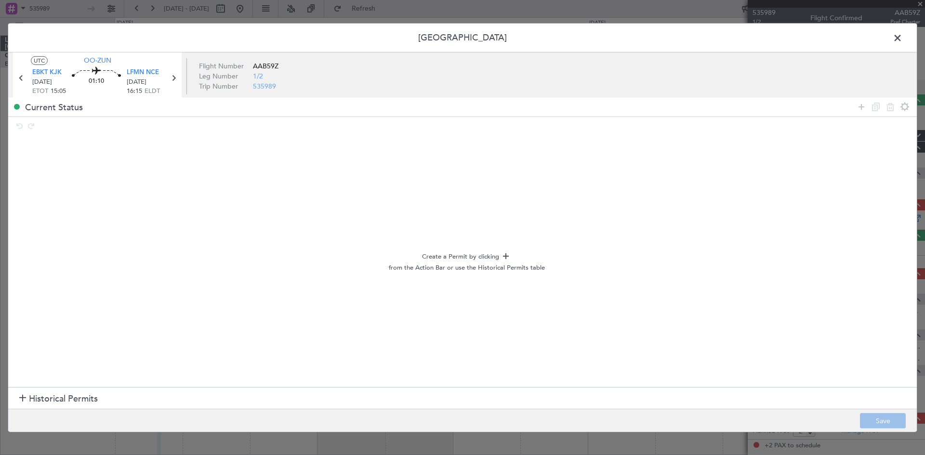
click at [902, 40] on span at bounding box center [902, 39] width 0 height 19
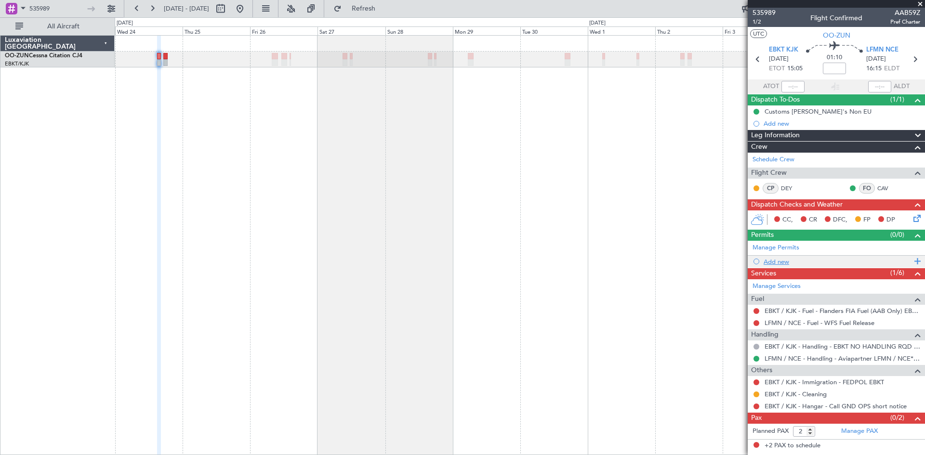
click at [781, 261] on div "Add new" at bounding box center [838, 262] width 148 height 8
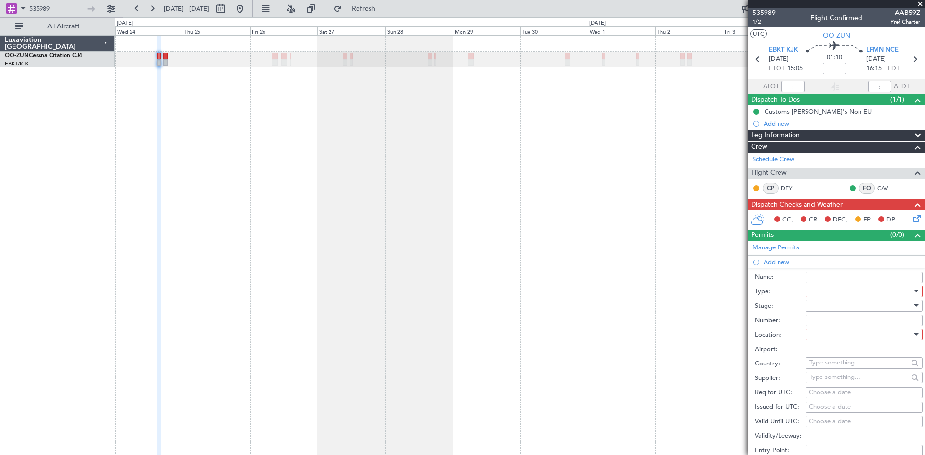
click at [830, 291] on div at bounding box center [860, 291] width 103 height 14
click at [837, 386] on span "Slot" at bounding box center [860, 382] width 101 height 14
click at [824, 308] on div at bounding box center [860, 306] width 103 height 14
click at [835, 382] on span "Received OK" at bounding box center [860, 383] width 101 height 14
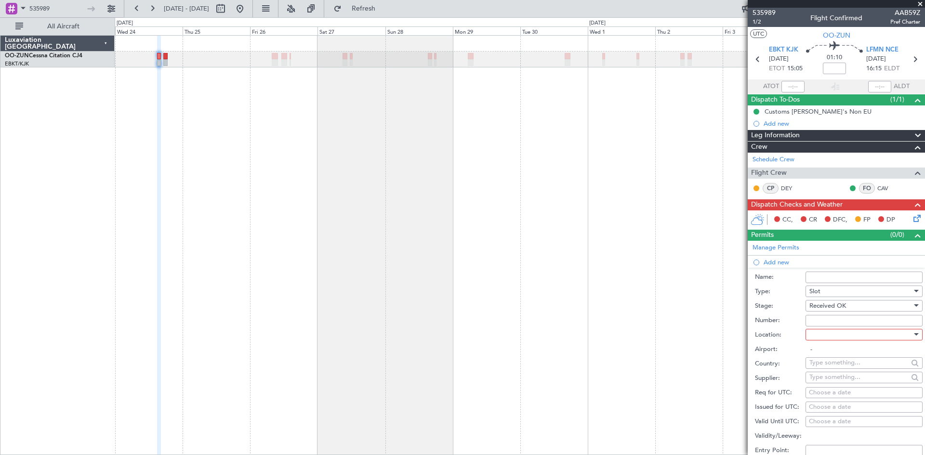
click at [823, 321] on input "Number:" at bounding box center [864, 321] width 117 height 12
paste input "LFMNA000086752"
type input "LFMNA000086752"
click at [827, 341] on div at bounding box center [860, 335] width 103 height 14
click at [830, 383] on span "Arrival" at bounding box center [860, 383] width 101 height 14
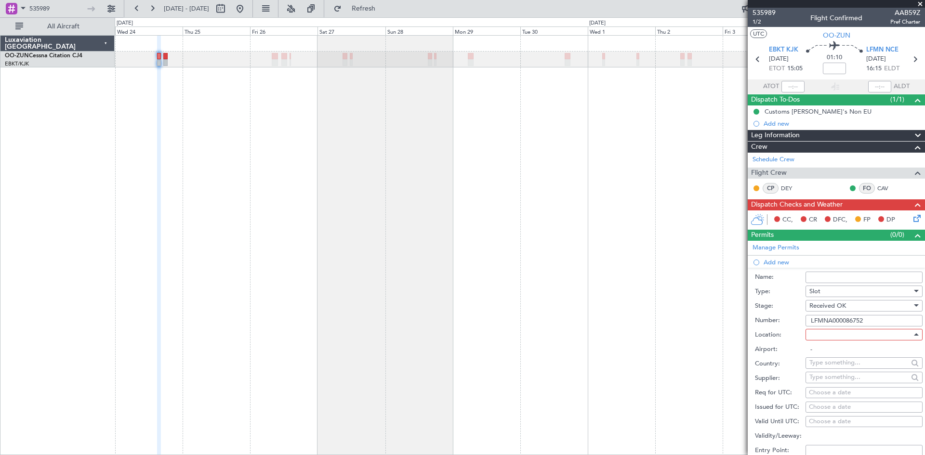
type input "LFMN / NCE"
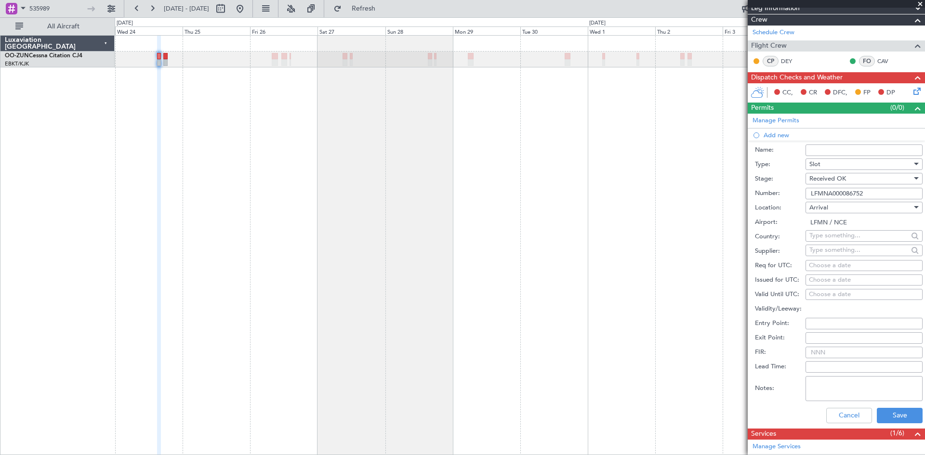
scroll to position [145, 0]
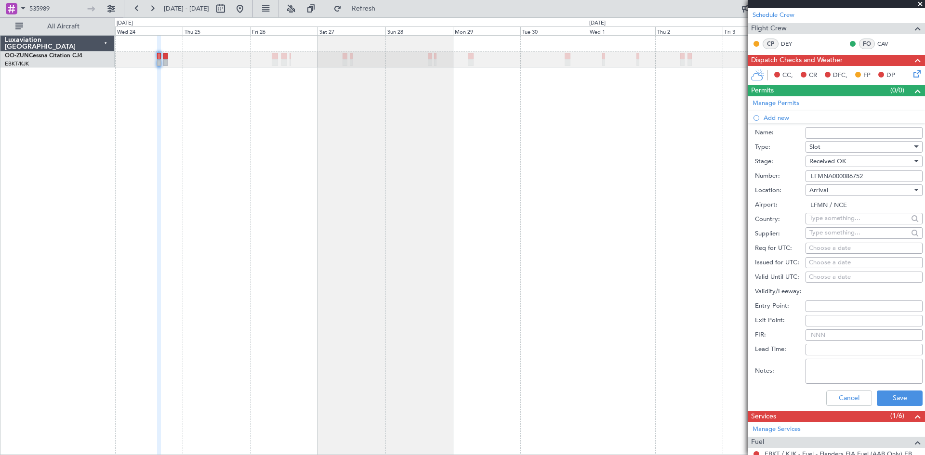
click at [828, 222] on input "text" at bounding box center [858, 218] width 99 height 14
click at [775, 227] on div "Supplier:" at bounding box center [839, 234] width 168 height 14
click at [823, 246] on div "Choose a date" at bounding box center [864, 249] width 110 height 10
select select "9"
select select "2025"
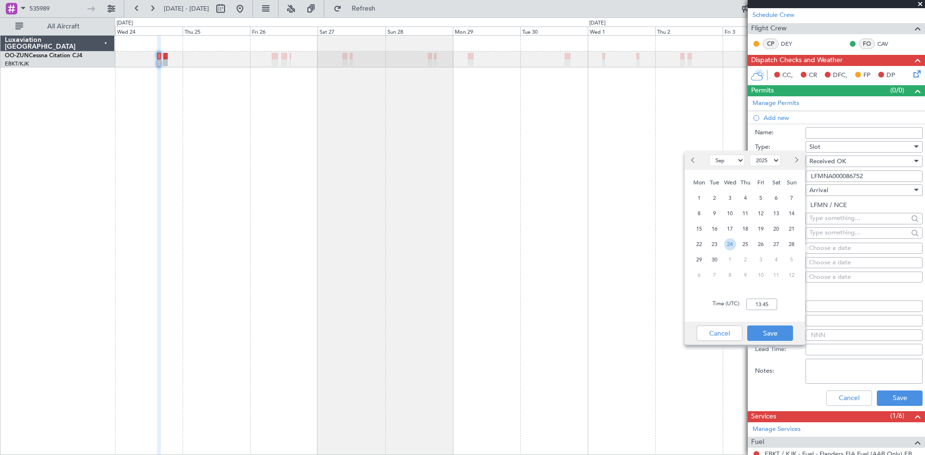
click at [732, 243] on span "24" at bounding box center [730, 244] width 12 height 12
click at [759, 305] on input "00:00" at bounding box center [761, 305] width 31 height 12
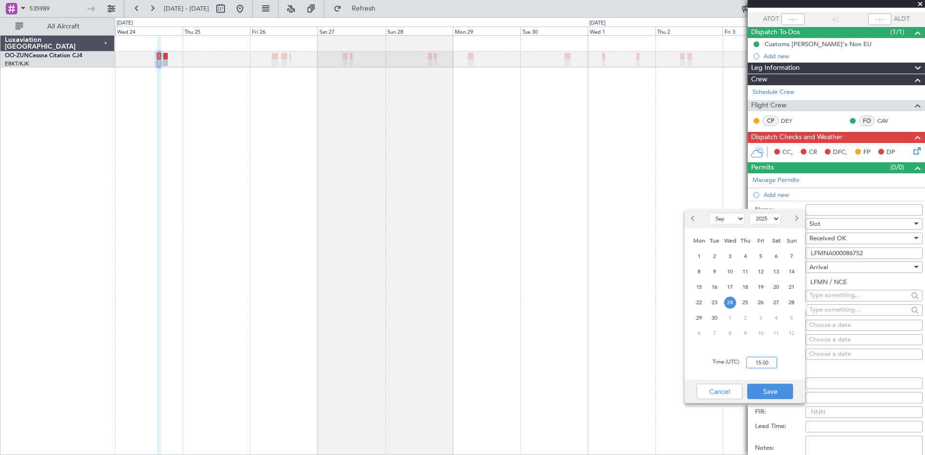
scroll to position [96, 0]
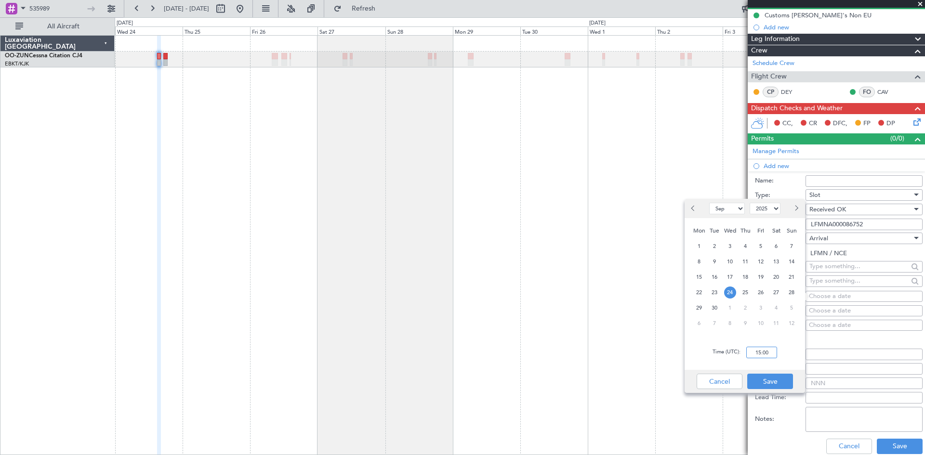
click at [756, 352] on input "15:00" at bounding box center [761, 353] width 31 height 12
drag, startPoint x: 753, startPoint y: 355, endPoint x: 773, endPoint y: 355, distance: 19.3
click at [773, 355] on input "15:00" at bounding box center [761, 353] width 31 height 12
type input "16:20"
click at [781, 380] on button "Save" at bounding box center [770, 381] width 46 height 15
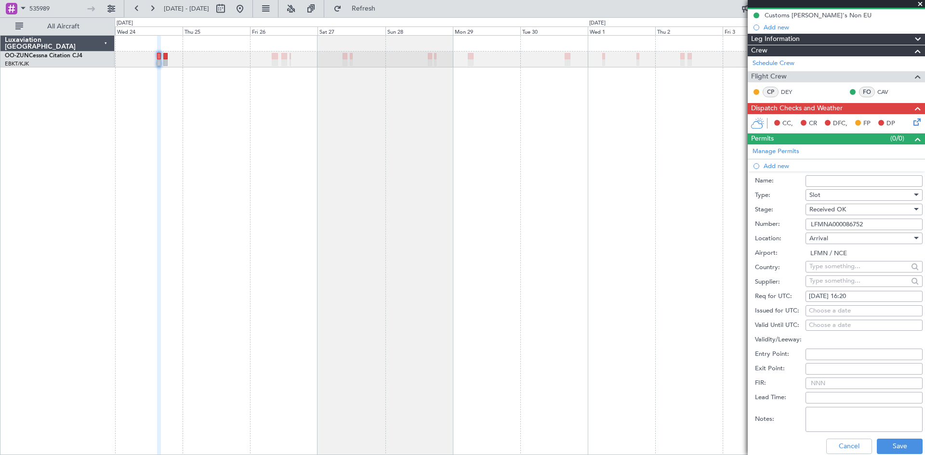
click at [824, 311] on div "Choose a date" at bounding box center [864, 311] width 110 height 10
select select "9"
select select "2025"
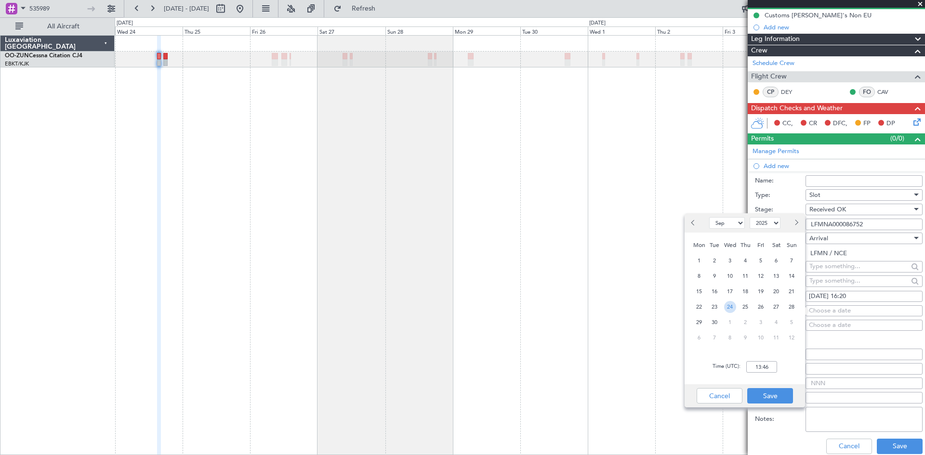
click at [733, 308] on span "24" at bounding box center [730, 307] width 12 height 12
click at [763, 365] on input "00:00" at bounding box center [761, 367] width 31 height 12
type input "16:20"
click at [762, 402] on button "Save" at bounding box center [770, 395] width 46 height 15
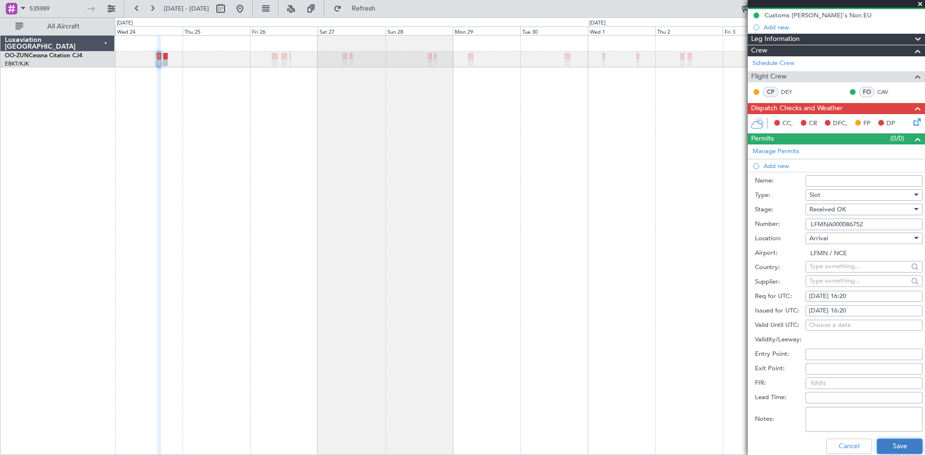
click at [902, 445] on button "Save" at bounding box center [900, 446] width 46 height 15
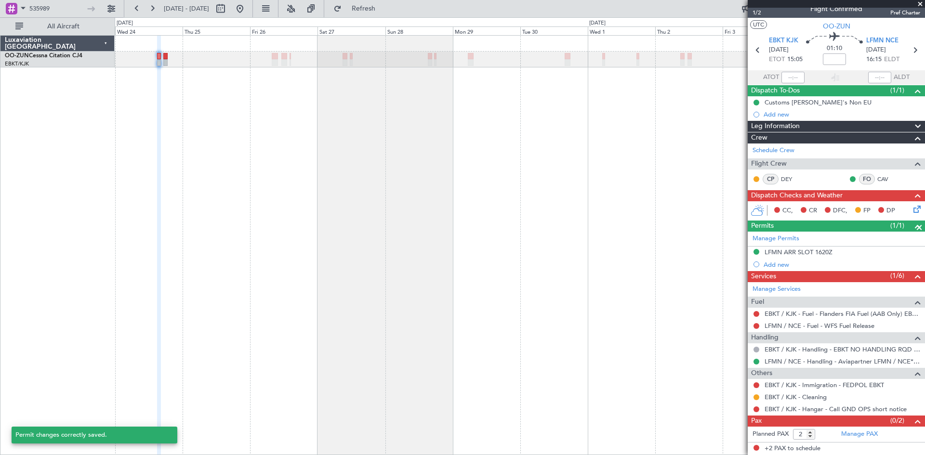
scroll to position [9, 0]
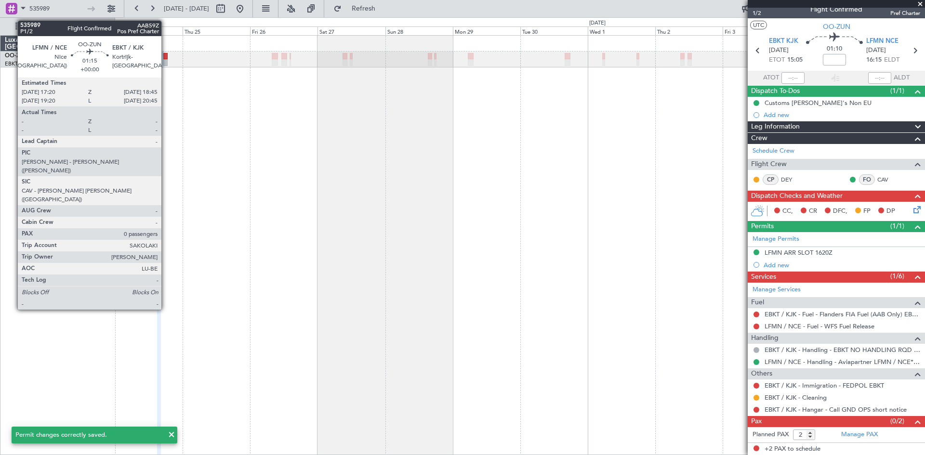
click at [166, 54] on div at bounding box center [165, 56] width 4 height 7
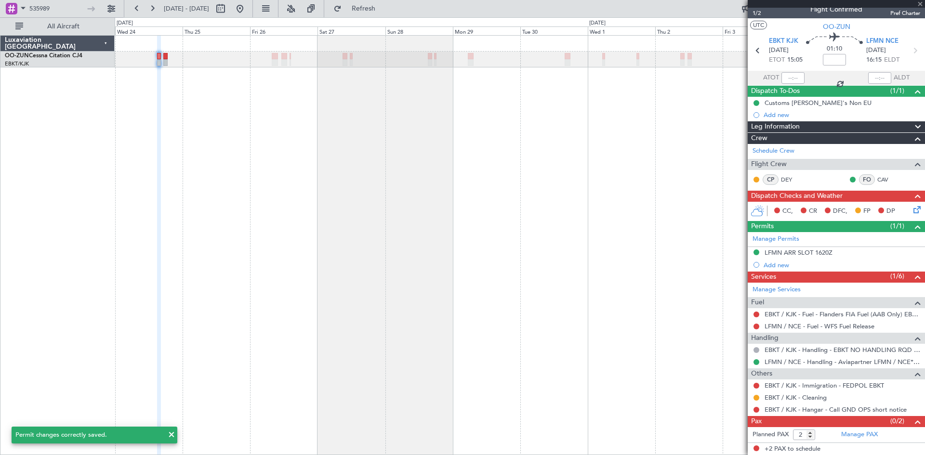
type input "0"
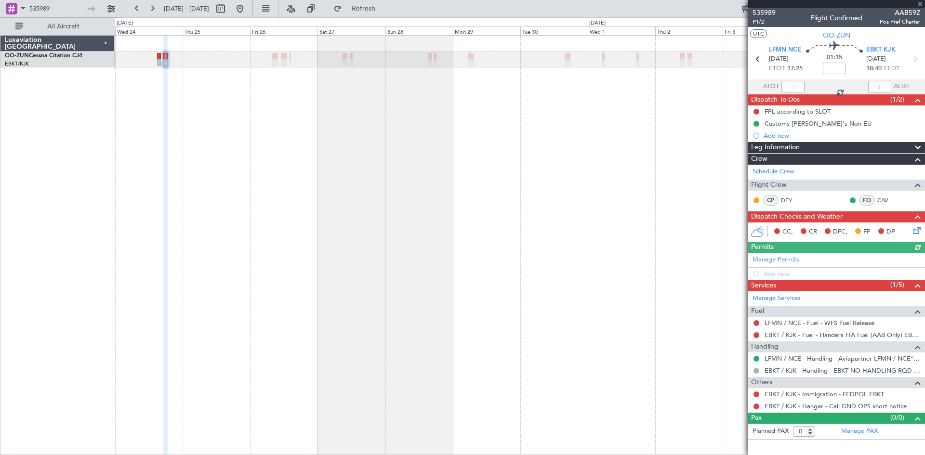
click at [773, 273] on div "Manage Permits Add new" at bounding box center [836, 266] width 177 height 27
click at [782, 275] on div "Add new" at bounding box center [842, 274] width 157 height 8
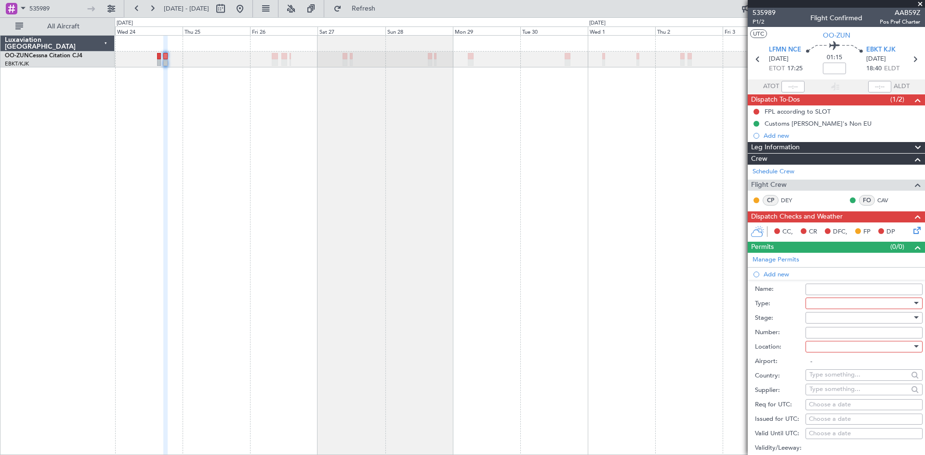
click at [829, 302] on div at bounding box center [860, 303] width 103 height 14
drag, startPoint x: 844, startPoint y: 389, endPoint x: 840, endPoint y: 380, distance: 10.4
click at [844, 389] on span "Slot" at bounding box center [860, 394] width 101 height 14
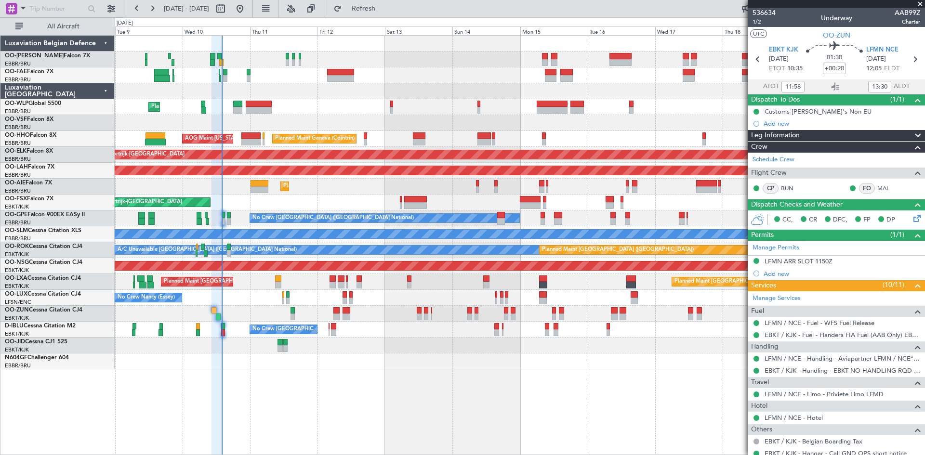
click at [334, 372] on div "Planned Maint Liege Planned Maint Geneva ([GEOGRAPHIC_DATA]) AOG Maint [US_STAT…" at bounding box center [520, 245] width 810 height 420
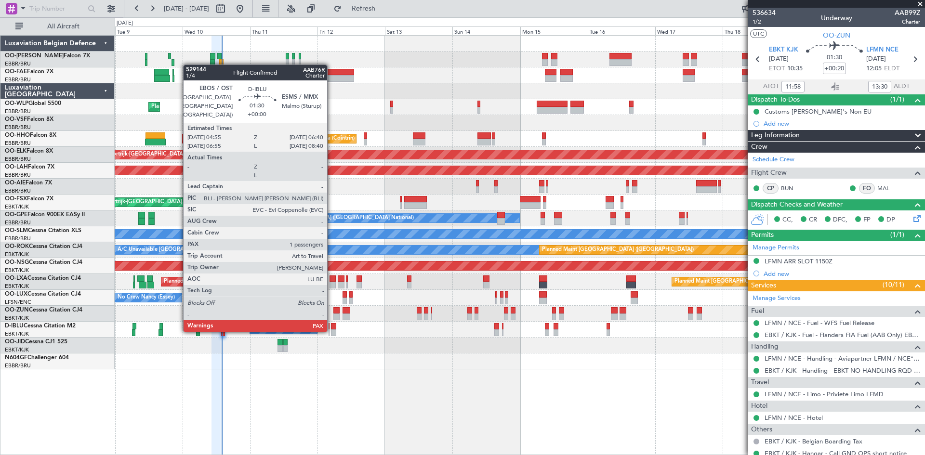
click at [331, 330] on div at bounding box center [333, 333] width 5 height 7
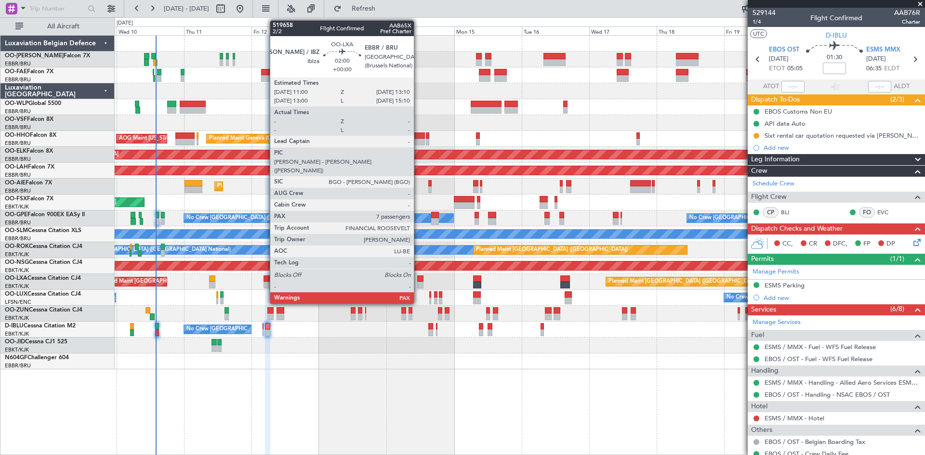
click at [418, 279] on div at bounding box center [420, 279] width 6 height 7
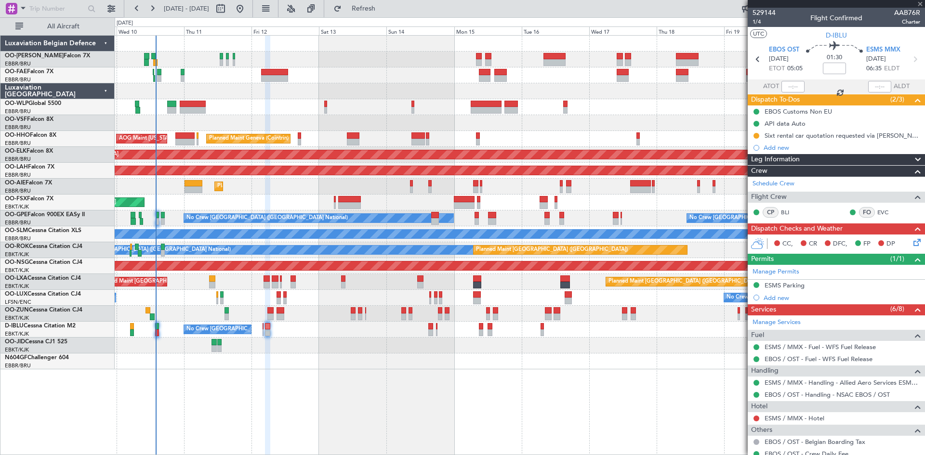
type input "7"
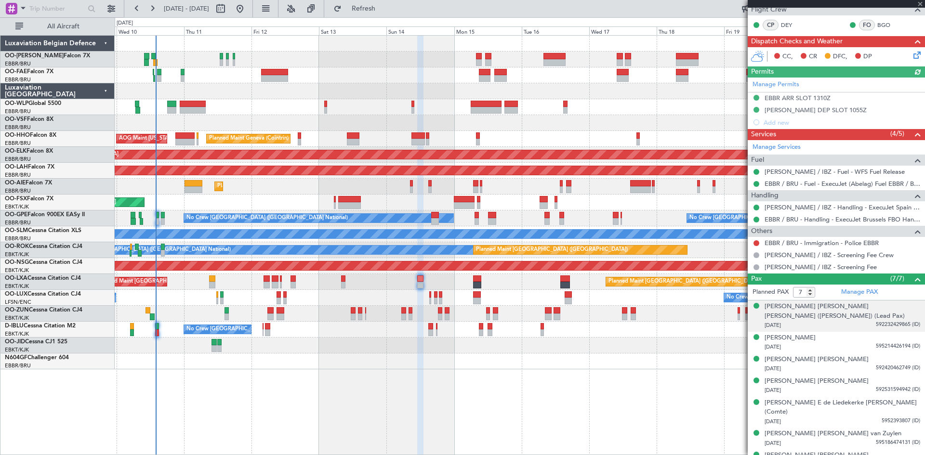
scroll to position [182, 0]
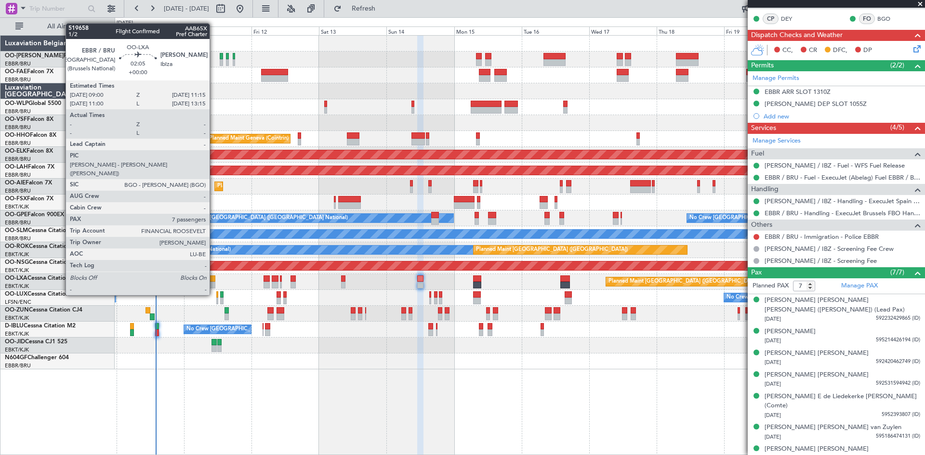
click at [214, 278] on div at bounding box center [212, 279] width 7 height 7
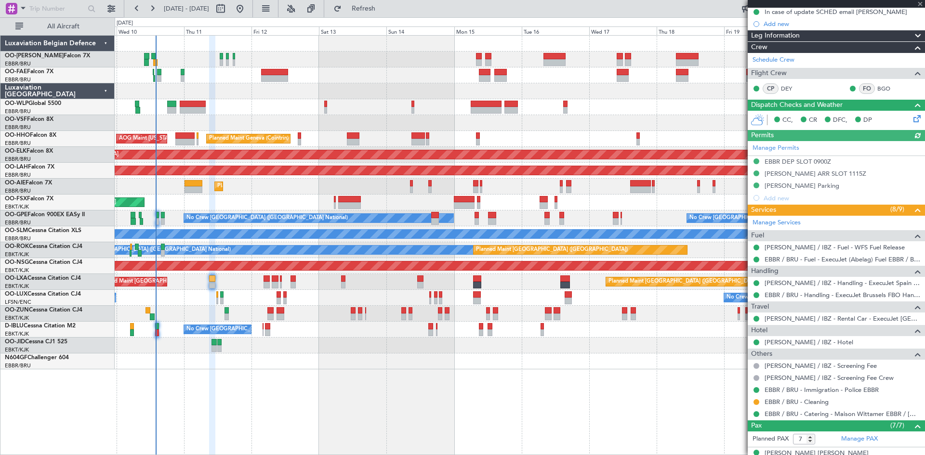
scroll to position [286, 0]
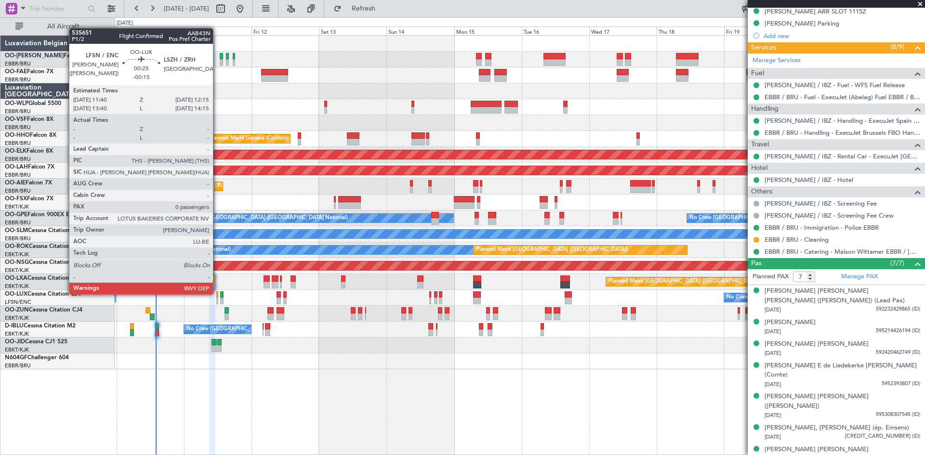
click at [217, 293] on div at bounding box center [217, 294] width 2 height 7
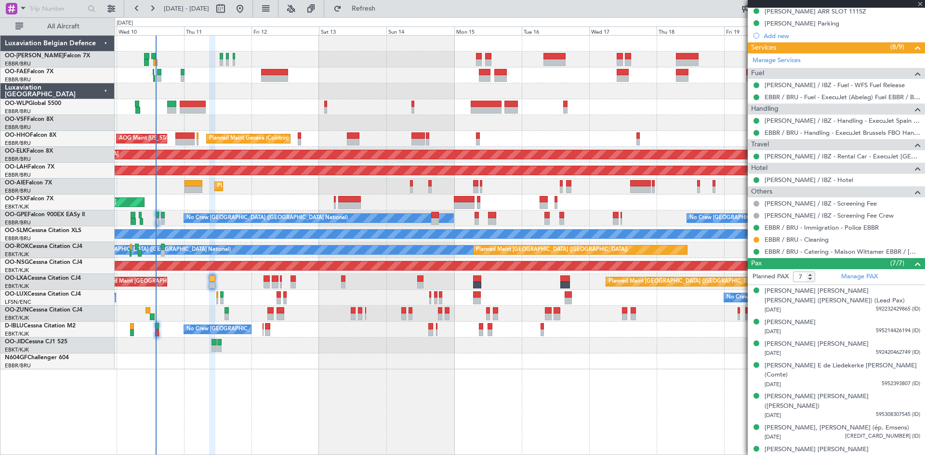
type input "-00:15"
type input "0"
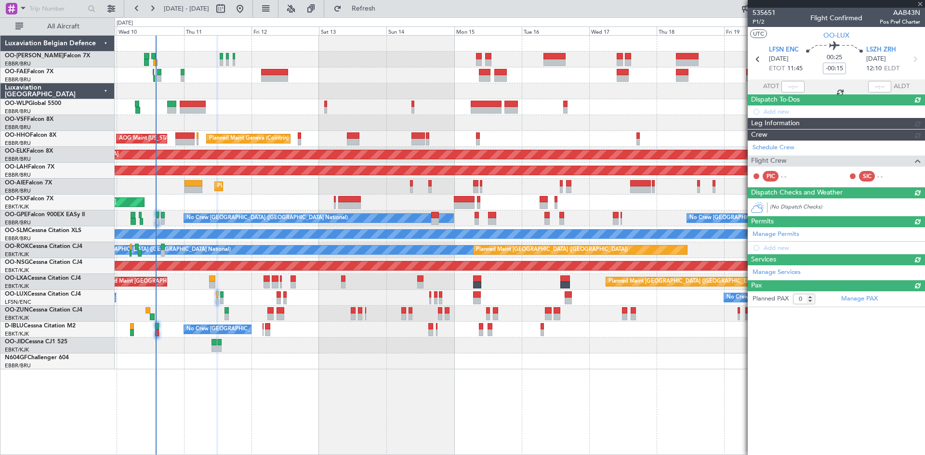
scroll to position [0, 0]
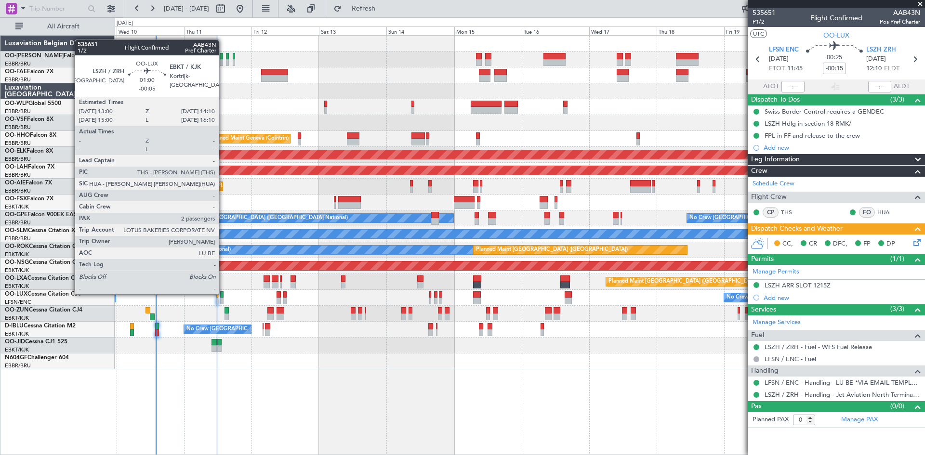
click at [223, 293] on div at bounding box center [221, 294] width 3 height 7
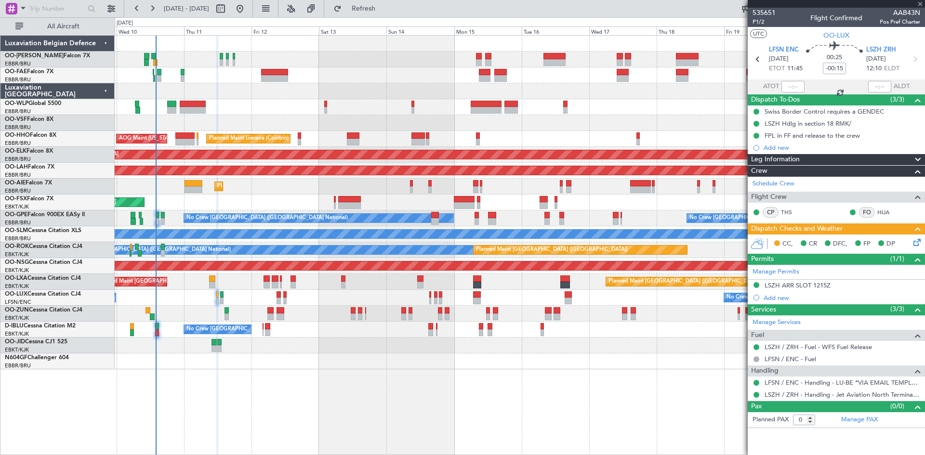
type input "-00:05"
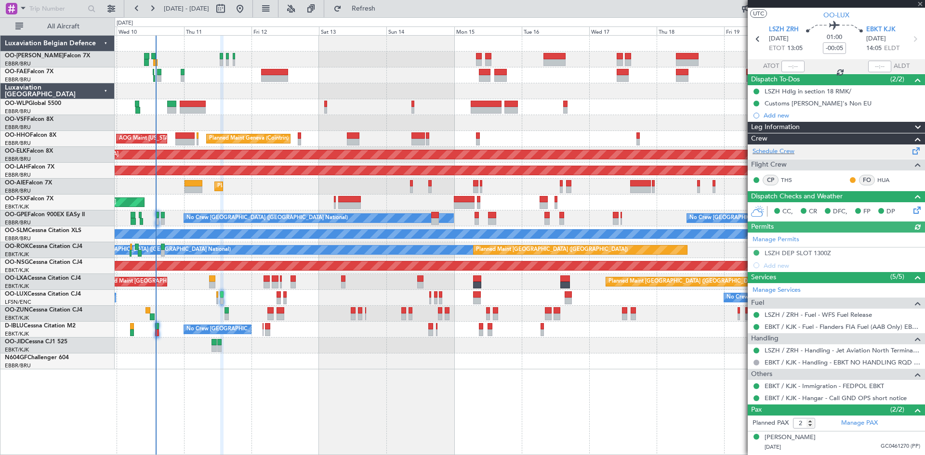
scroll to position [40, 0]
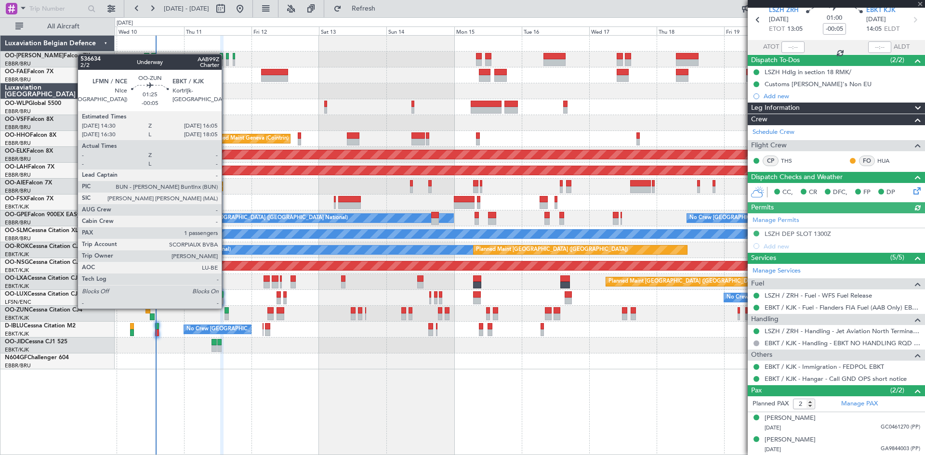
click at [226, 308] on div at bounding box center [227, 310] width 5 height 7
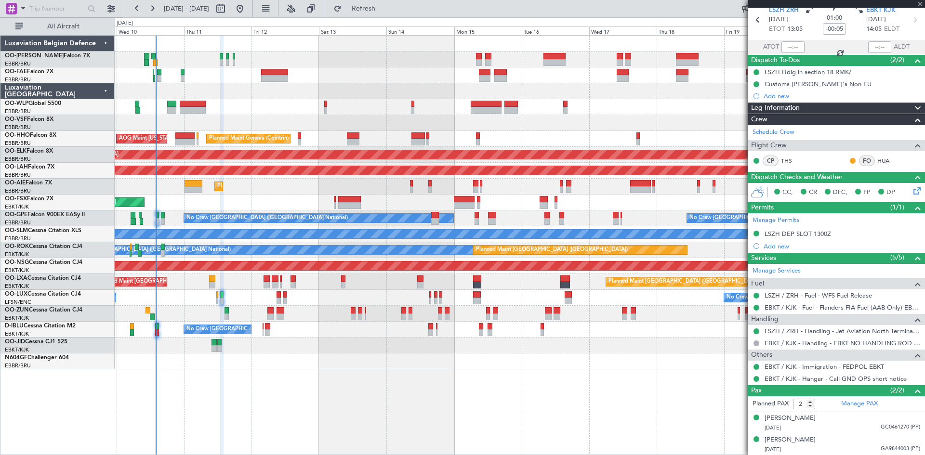
type input "1"
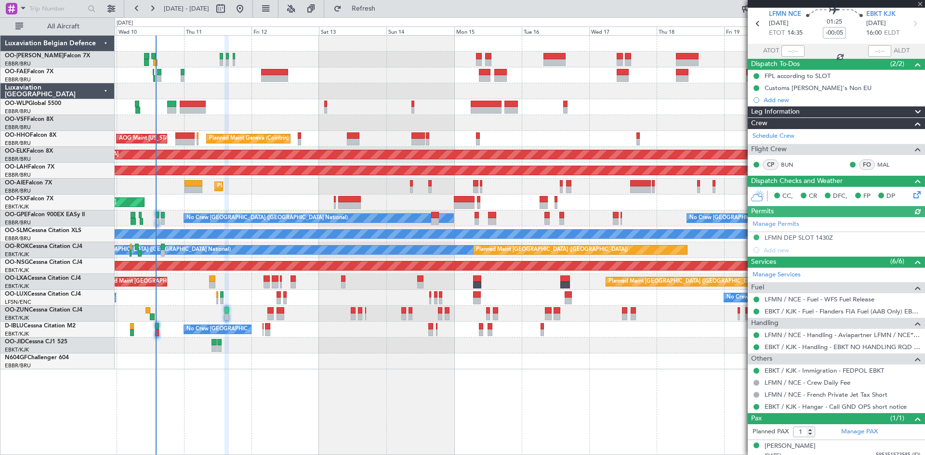
scroll to position [42, 0]
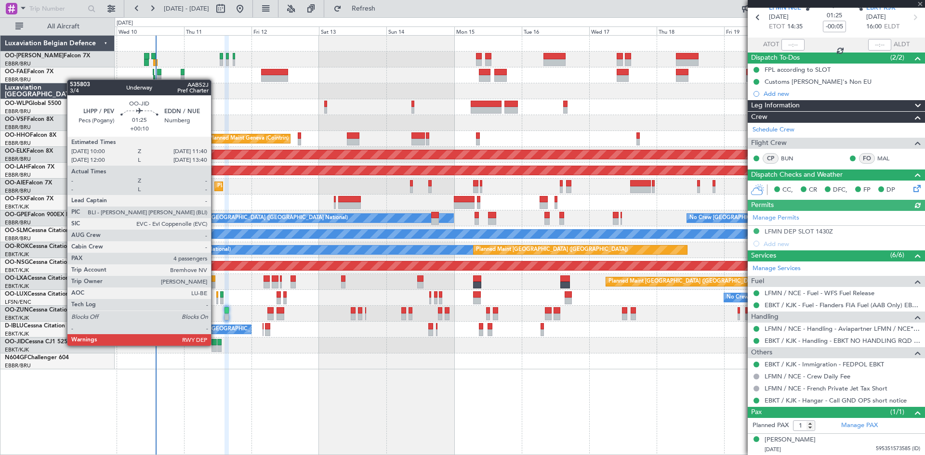
click at [215, 345] on div at bounding box center [213, 342] width 5 height 7
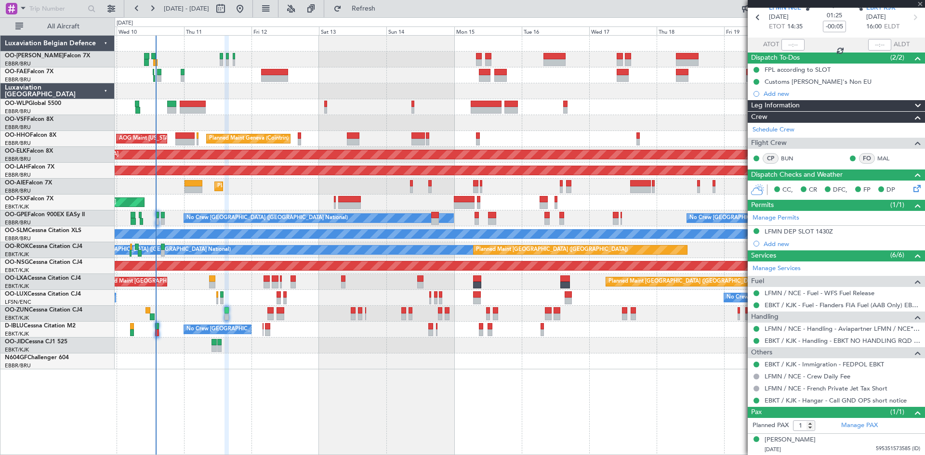
type input "+00:10"
type input "4"
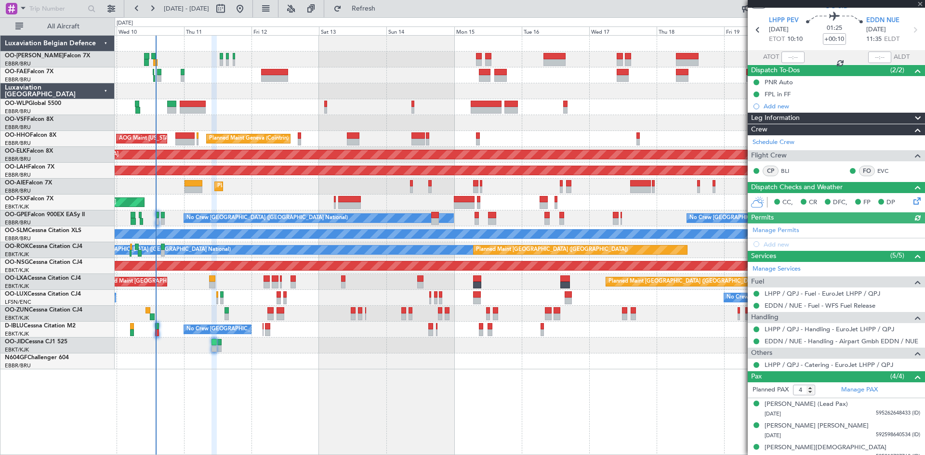
scroll to position [59, 0]
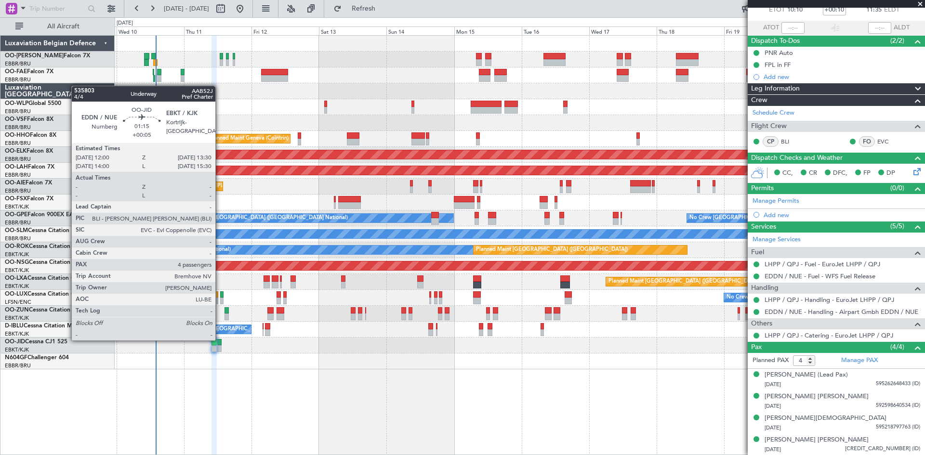
click at [220, 340] on div at bounding box center [219, 342] width 4 height 7
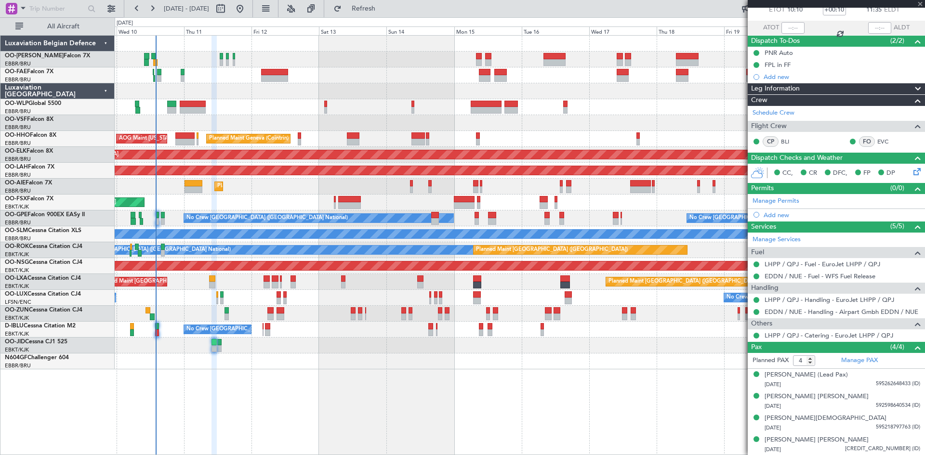
type input "+00:05"
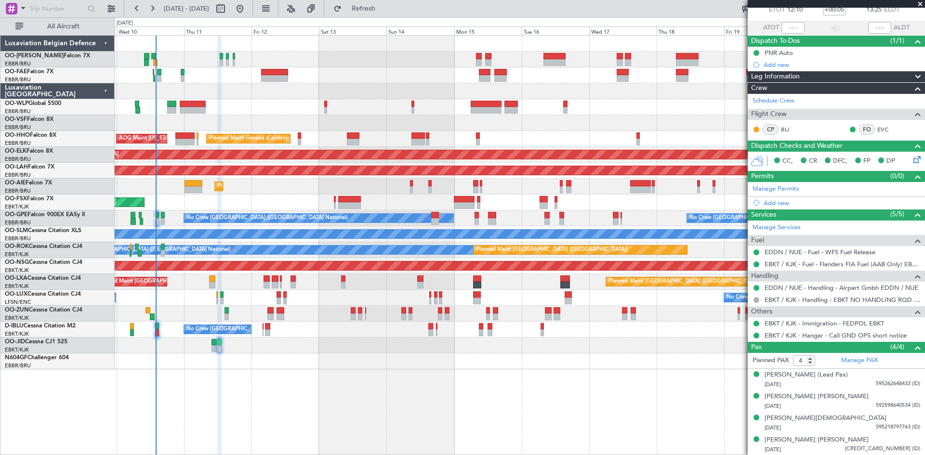
scroll to position [0, 0]
